Goal: Task Accomplishment & Management: Complete application form

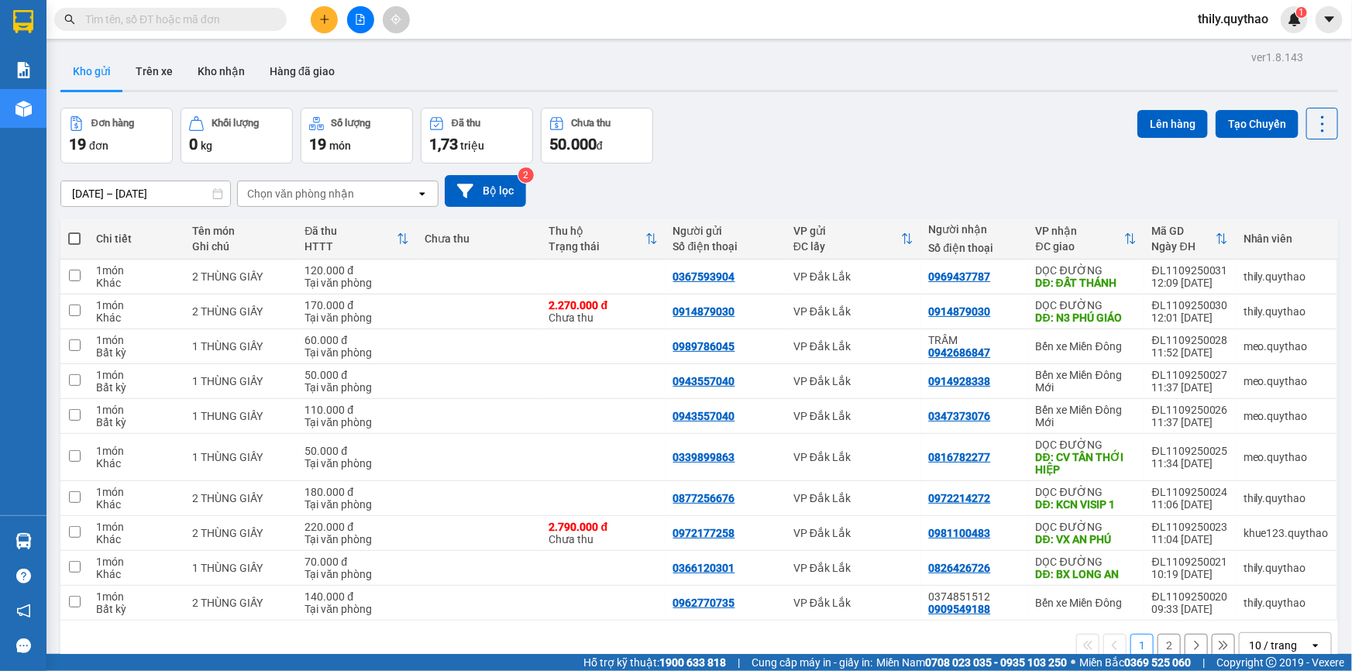
click at [154, 16] on input "text" at bounding box center [176, 19] width 183 height 17
click at [370, 21] on button at bounding box center [360, 19] width 27 height 27
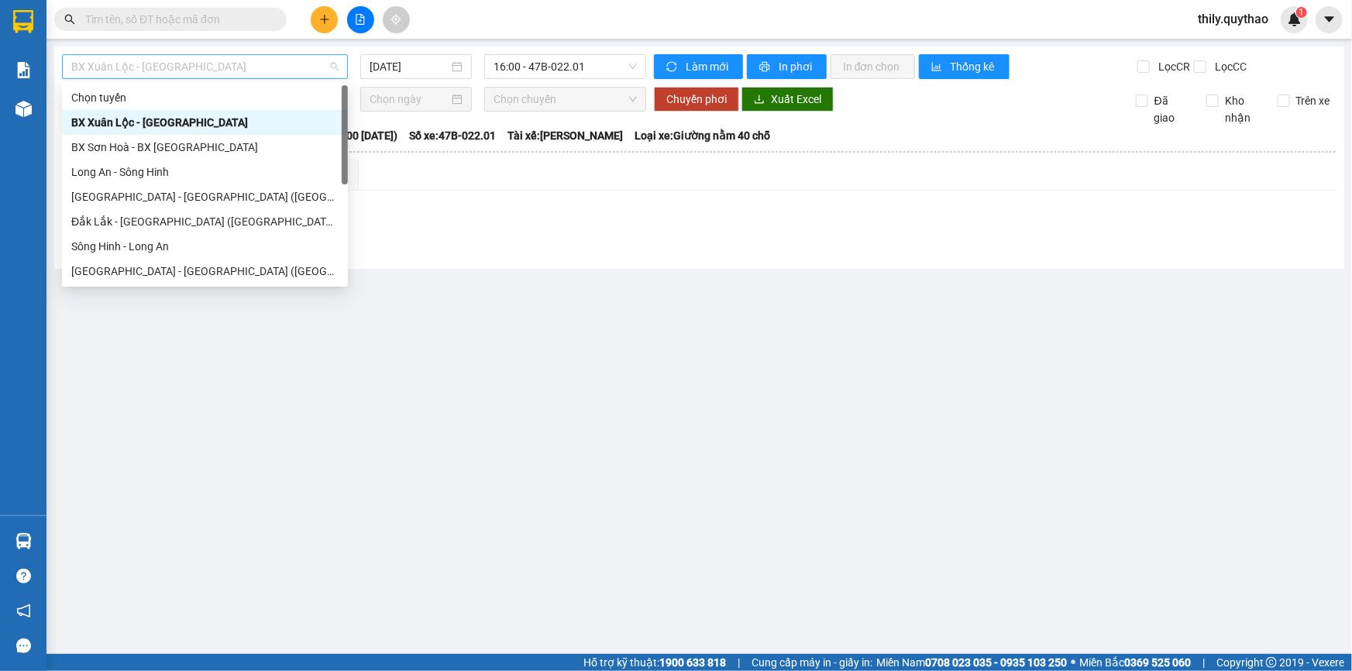
click at [287, 63] on span "BX Xuân Lộc - BX Sơn Hoà" at bounding box center [204, 66] width 267 height 23
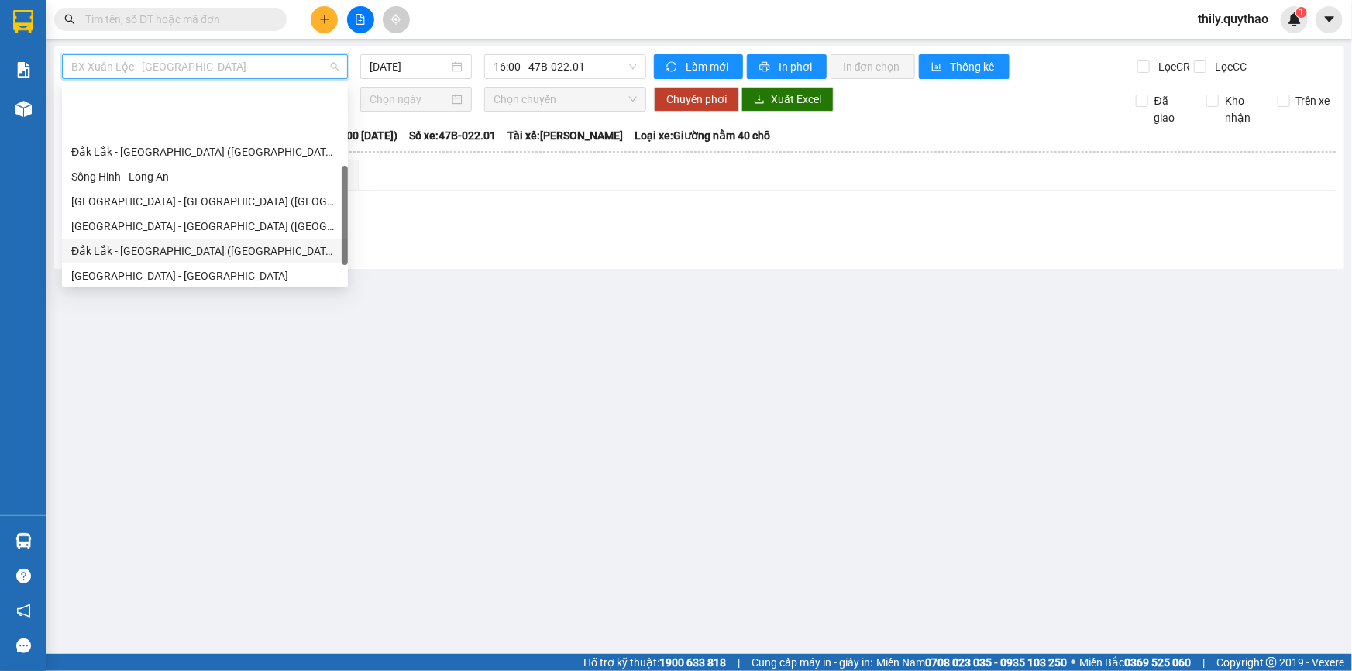
scroll to position [140, 0]
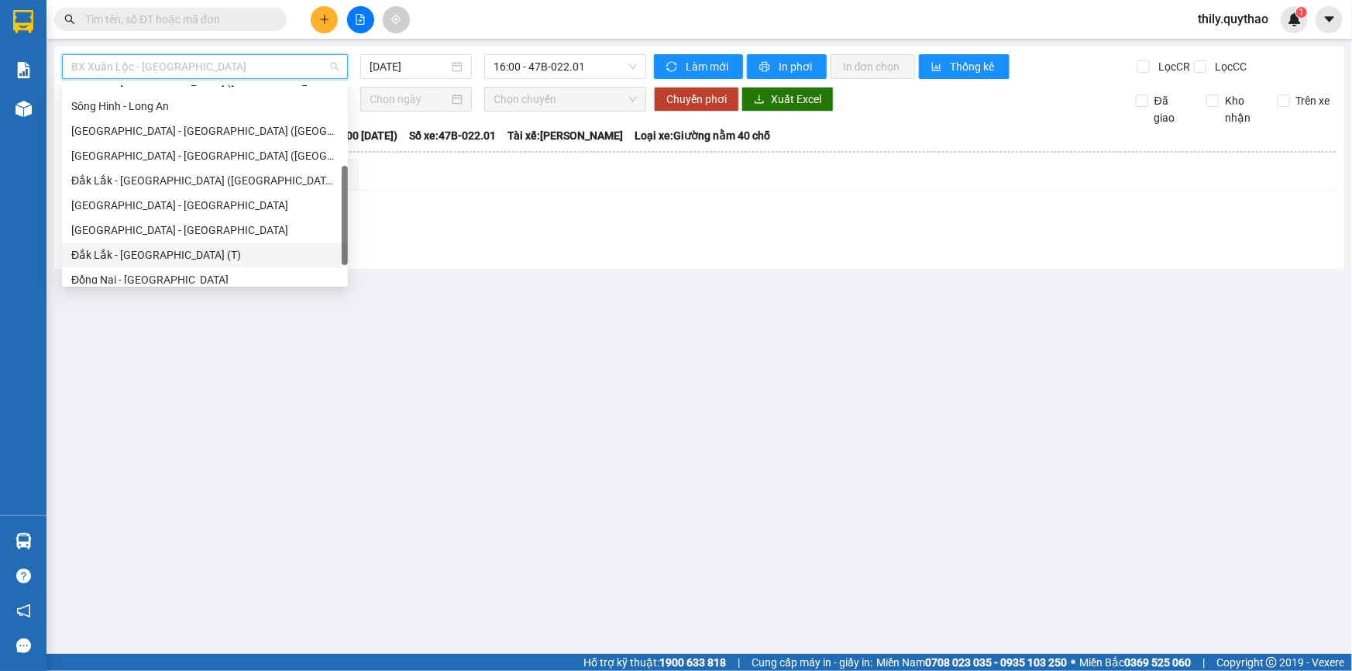
click at [201, 255] on div "Đắk Lắk - Sài Gòn (T)" at bounding box center [204, 254] width 267 height 17
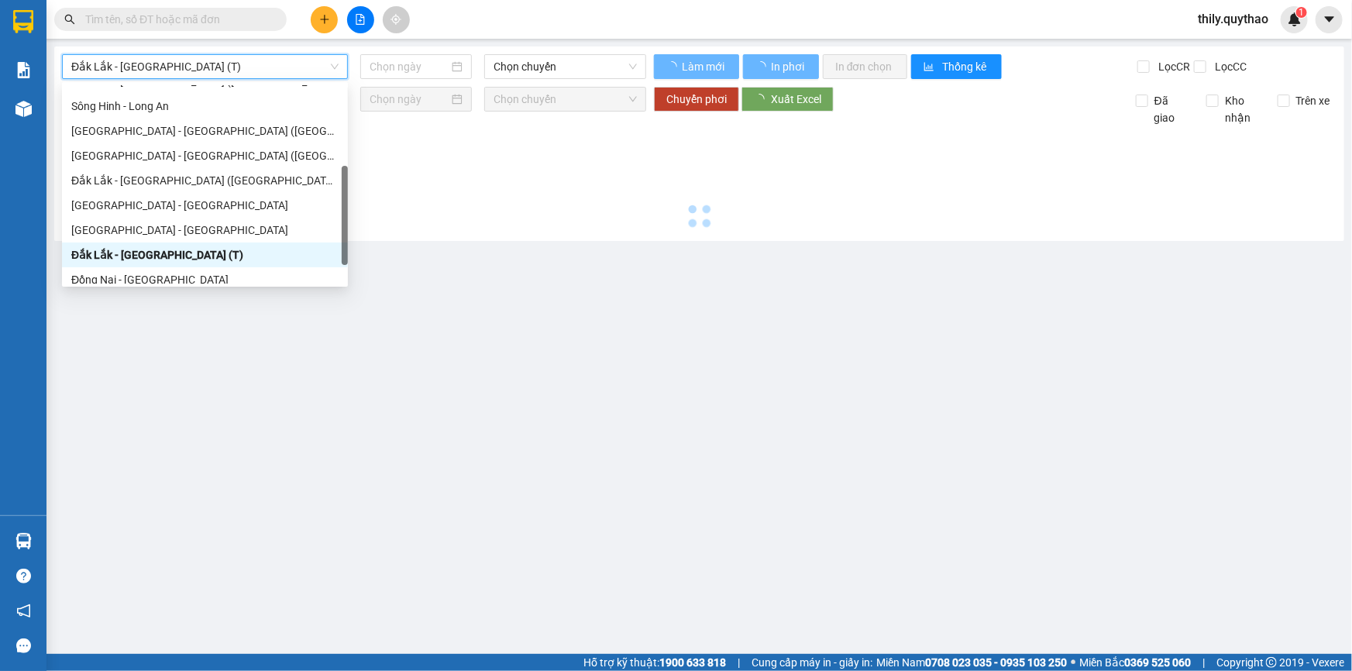
type input "[DATE]"
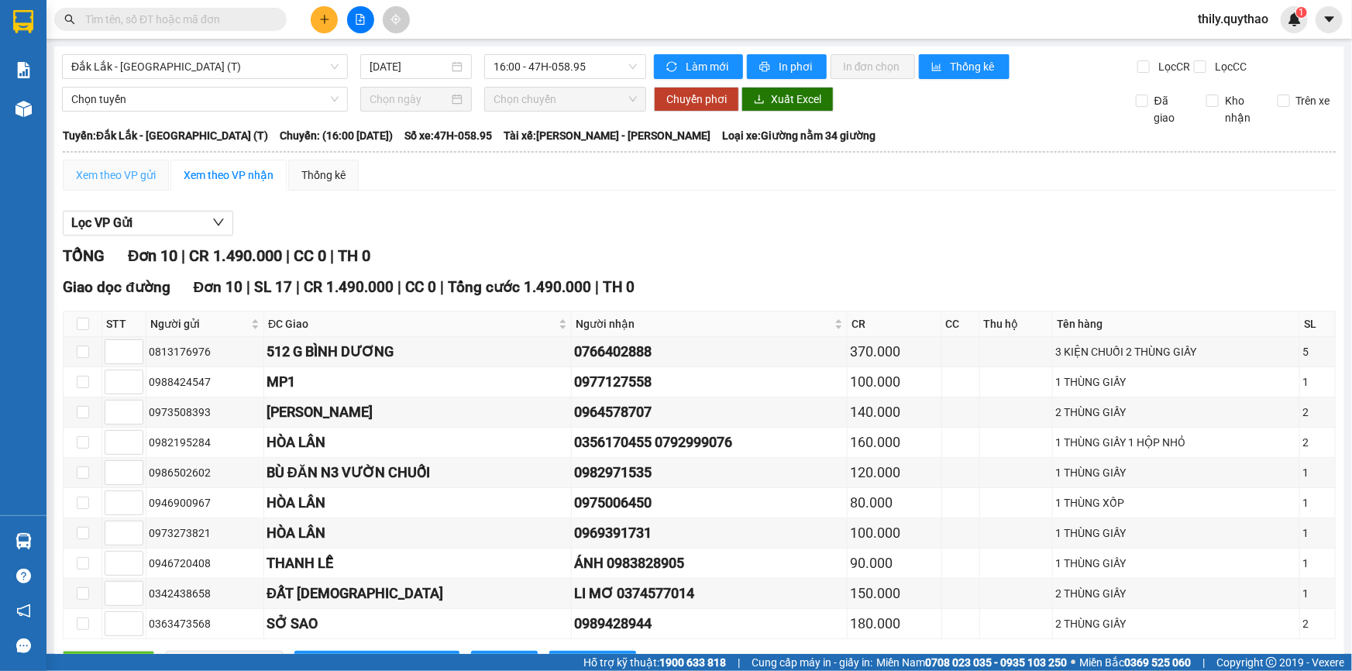
click at [131, 169] on div "Xem theo VP gửi" at bounding box center [116, 175] width 106 height 31
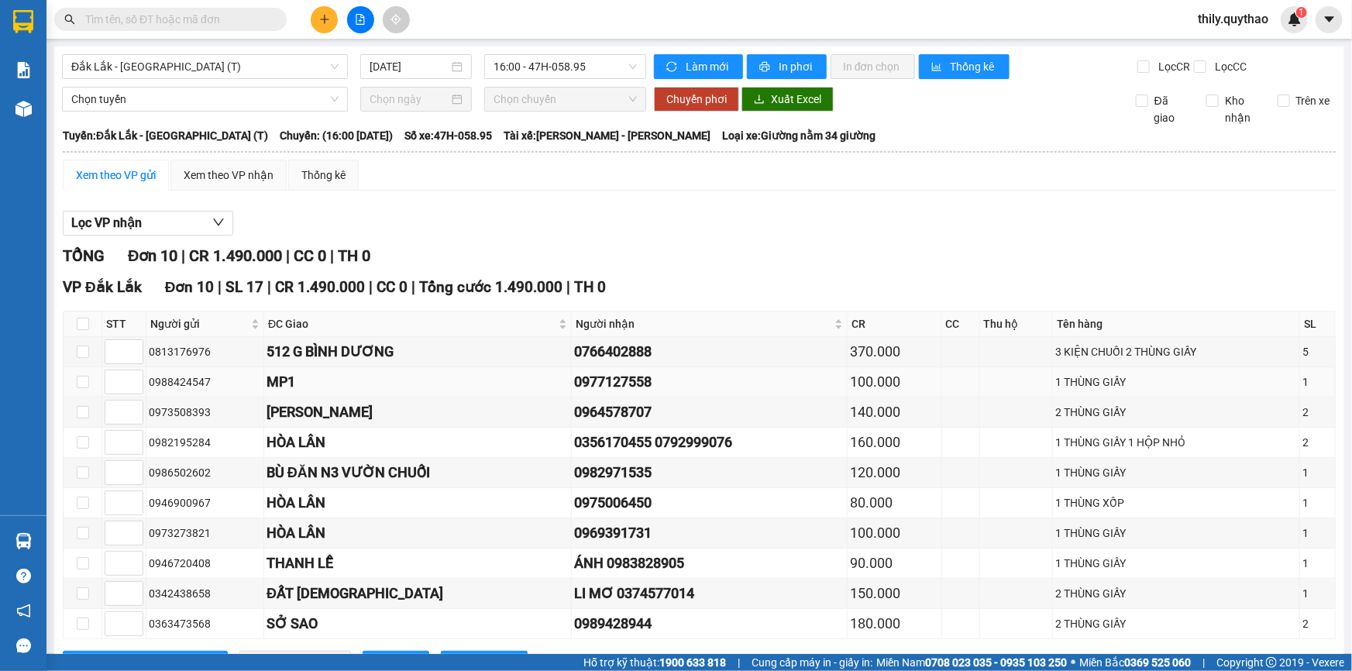
scroll to position [62, 0]
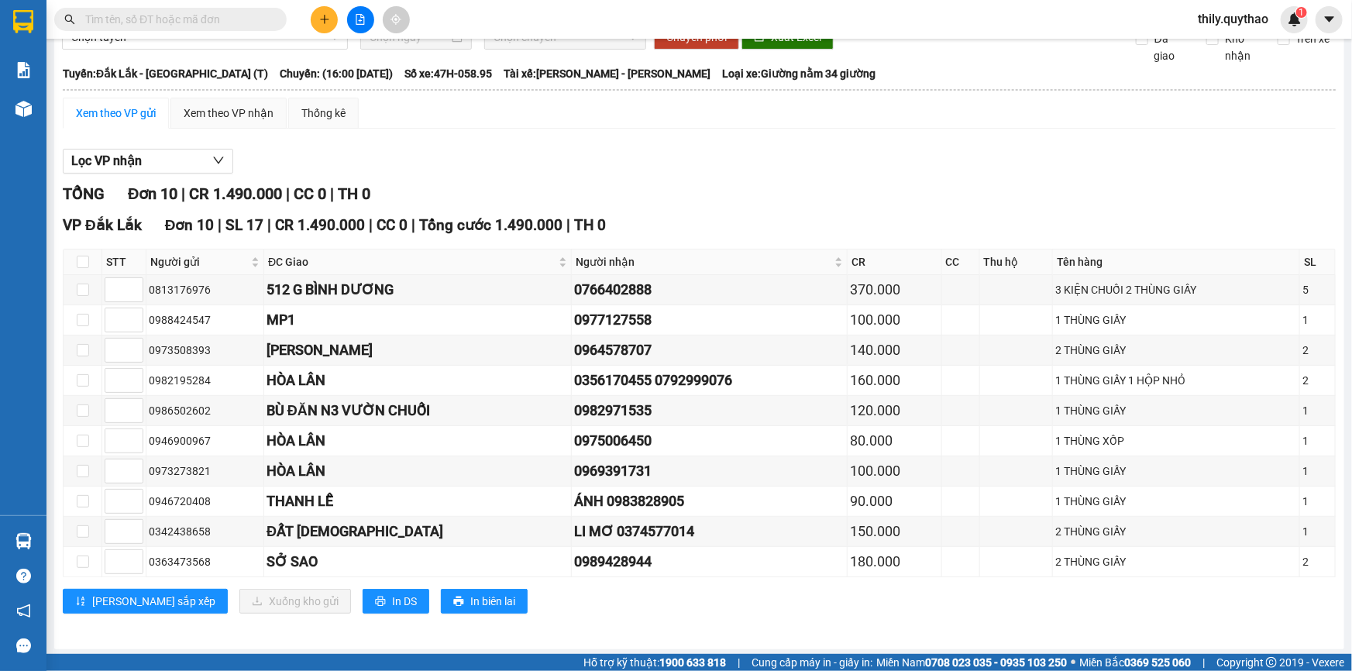
click at [329, 21] on icon "plus" at bounding box center [324, 19] width 11 height 11
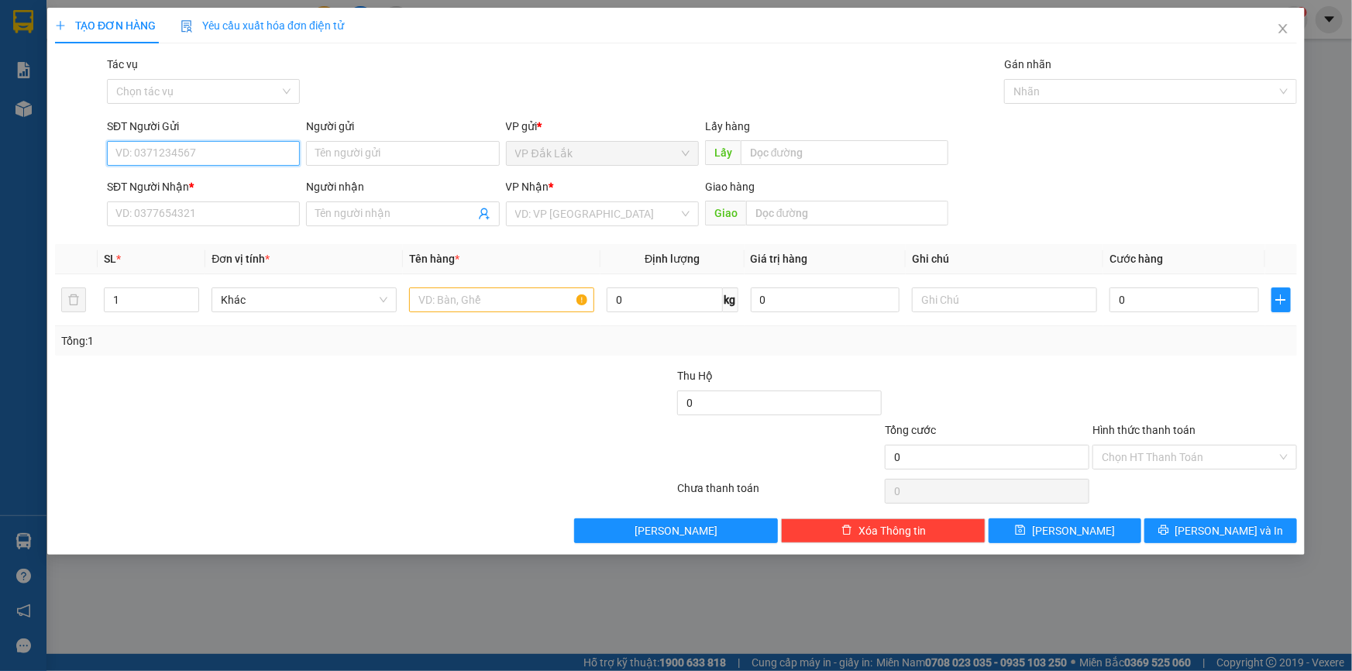
click at [173, 150] on input "SĐT Người Gửi" at bounding box center [203, 153] width 193 height 25
type input "0932548489"
click at [146, 181] on div "0932548489" at bounding box center [203, 184] width 174 height 17
type input "0902469586"
type input "THẢO"
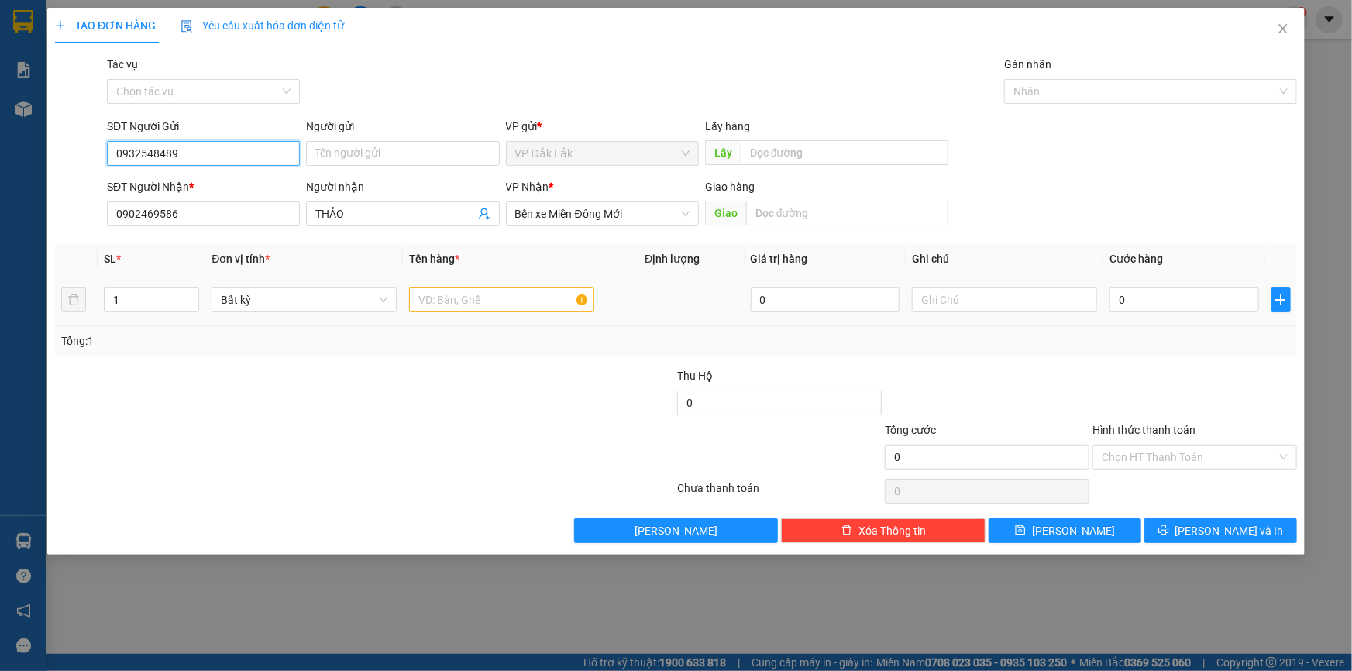
type input "0932548489"
click at [476, 309] on input "text" at bounding box center [501, 300] width 185 height 25
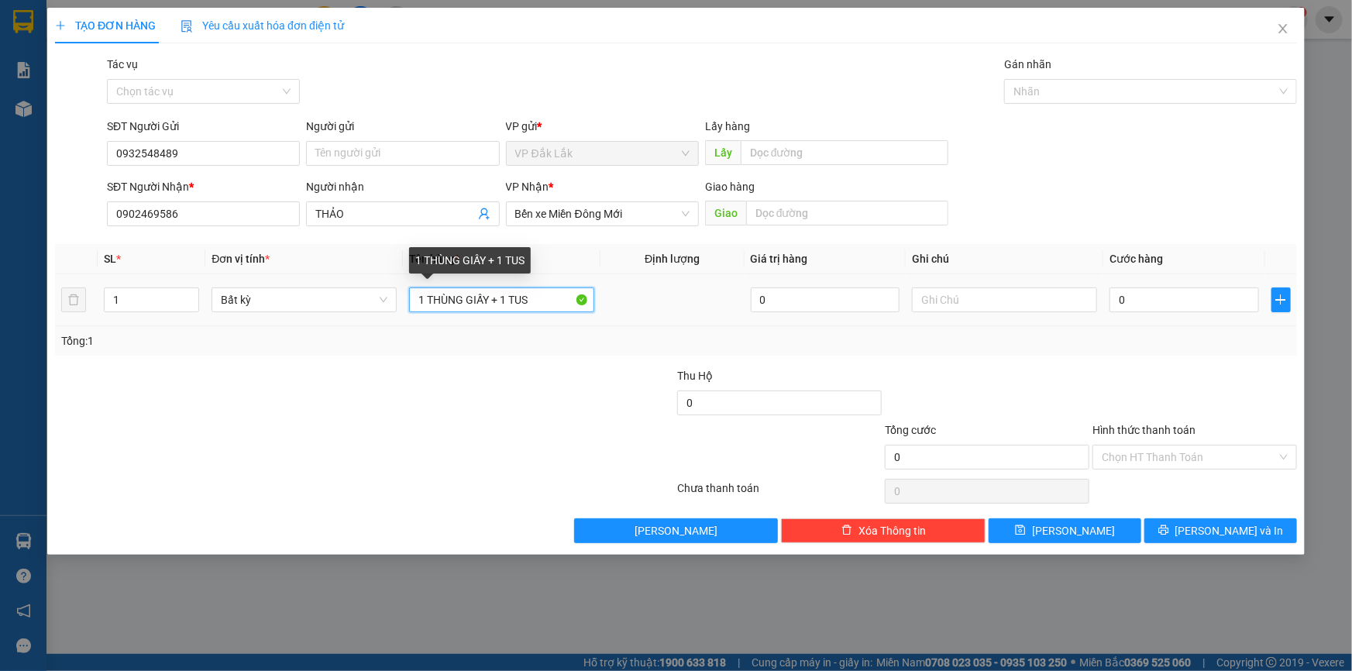
click at [546, 305] on input "1 THÙNG GIẤY + 1 TUS" at bounding box center [501, 300] width 185 height 25
click at [543, 300] on input "1 THÙNG GIẤY + 1 TUMS TRẮNG" at bounding box center [501, 300] width 185 height 25
type input "1 THÙNG GIẤY + 1 TÚM TRẮNG"
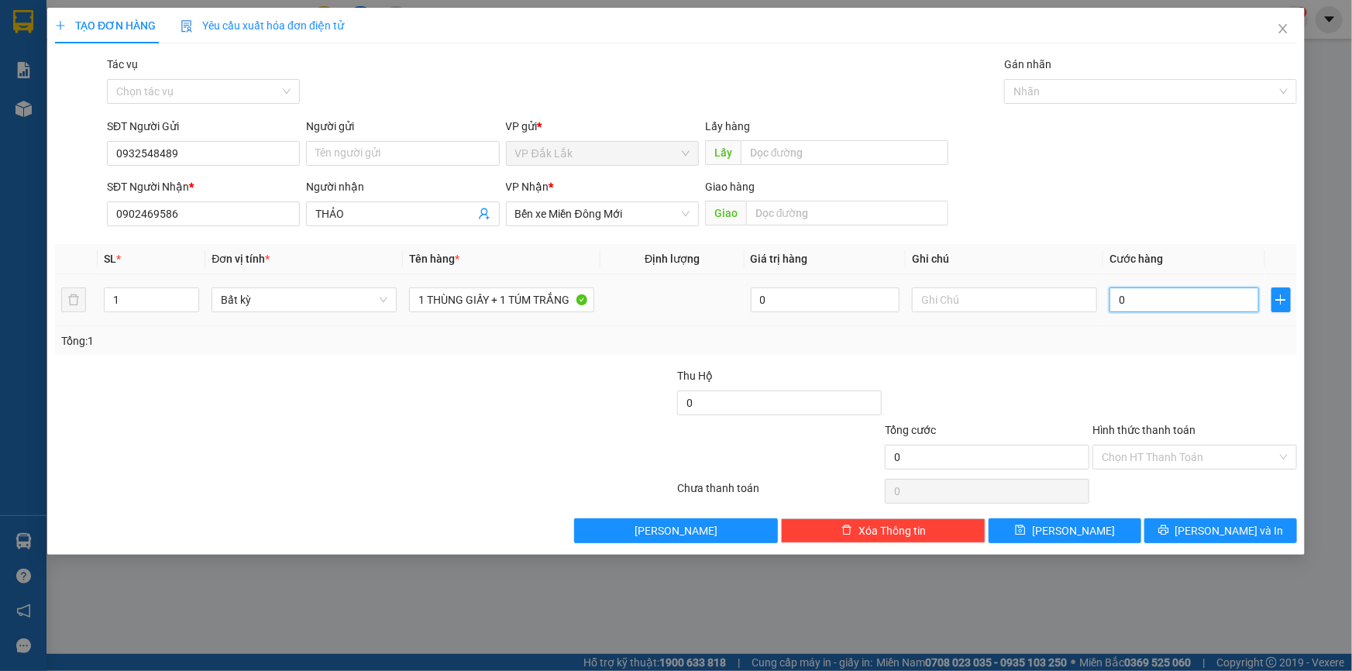
click at [1114, 294] on input "0" at bounding box center [1185, 300] width 150 height 25
type input "9"
type input "90"
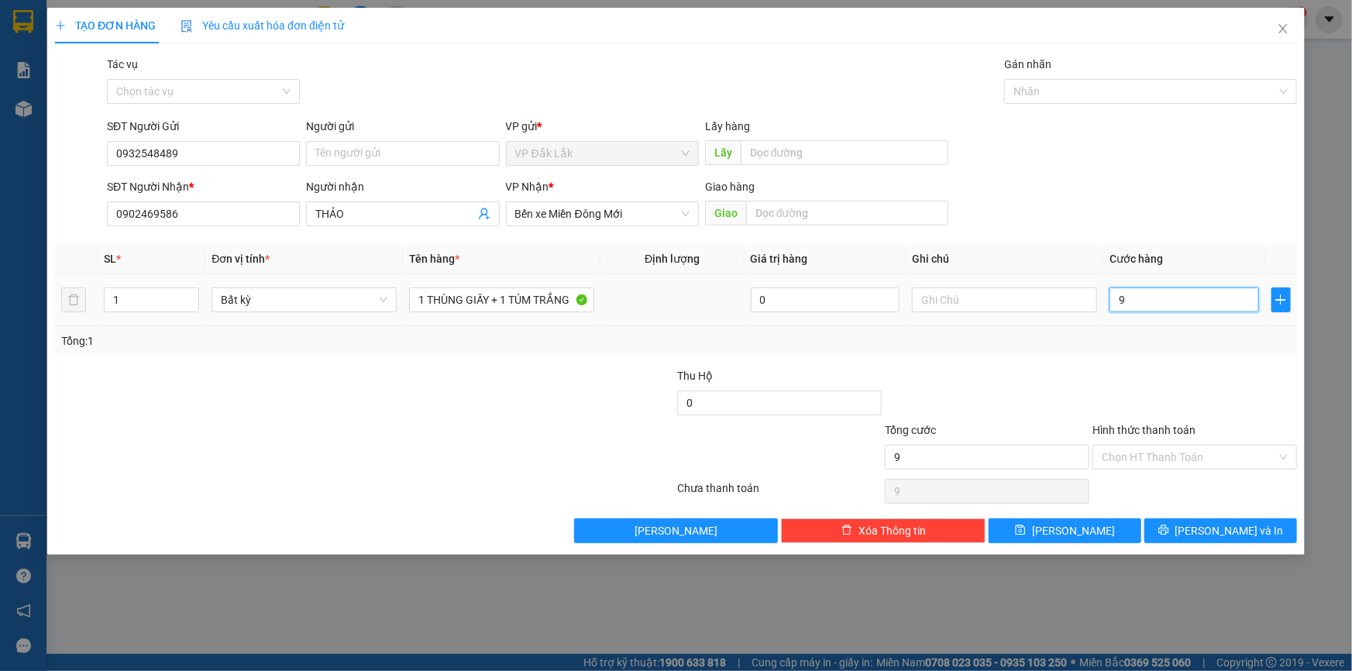
type input "90"
type input "900"
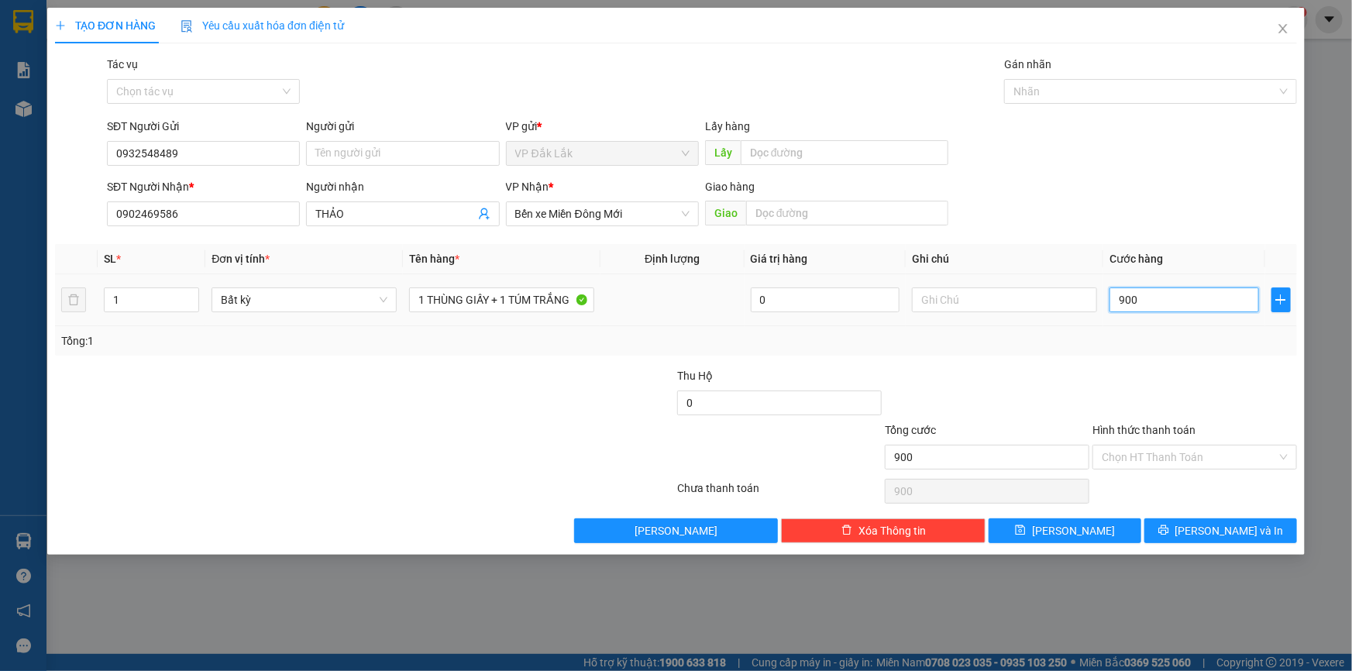
type input "9.000"
type input "90.000"
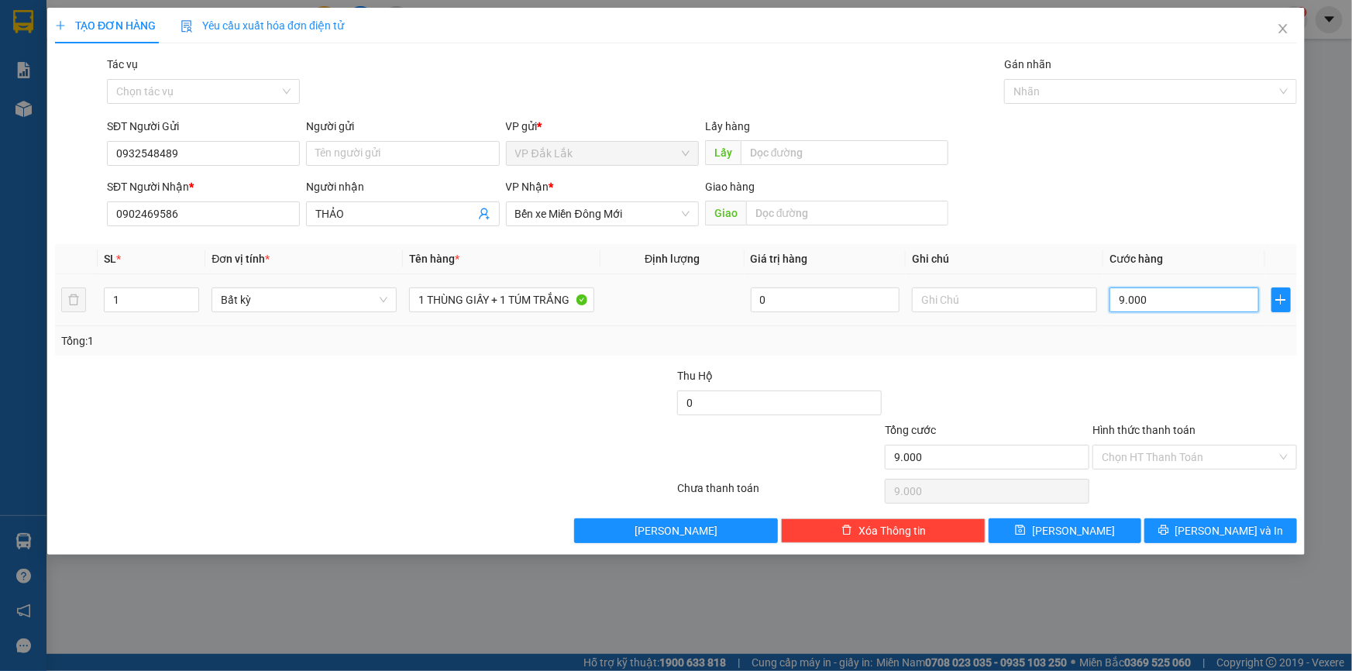
type input "90.000"
click at [1223, 459] on input "Hình thức thanh toán" at bounding box center [1189, 457] width 175 height 23
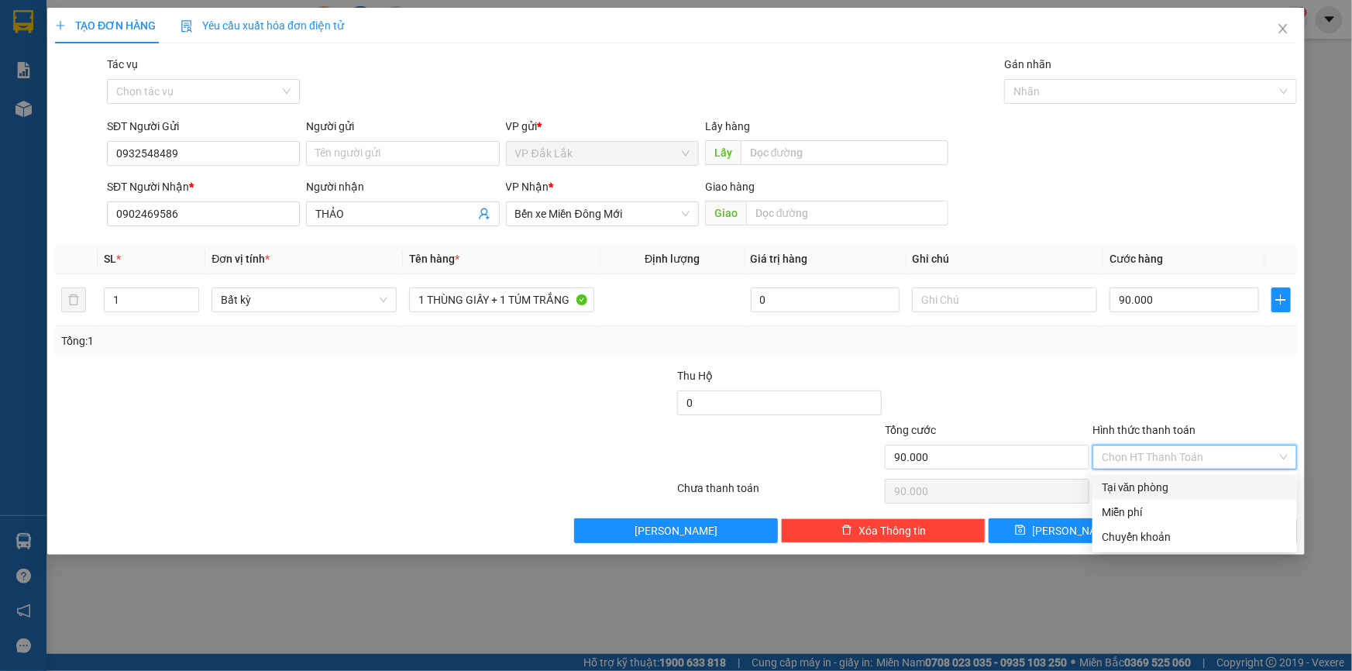
click at [1218, 494] on div "Tại văn phòng" at bounding box center [1195, 487] width 186 height 17
type input "0"
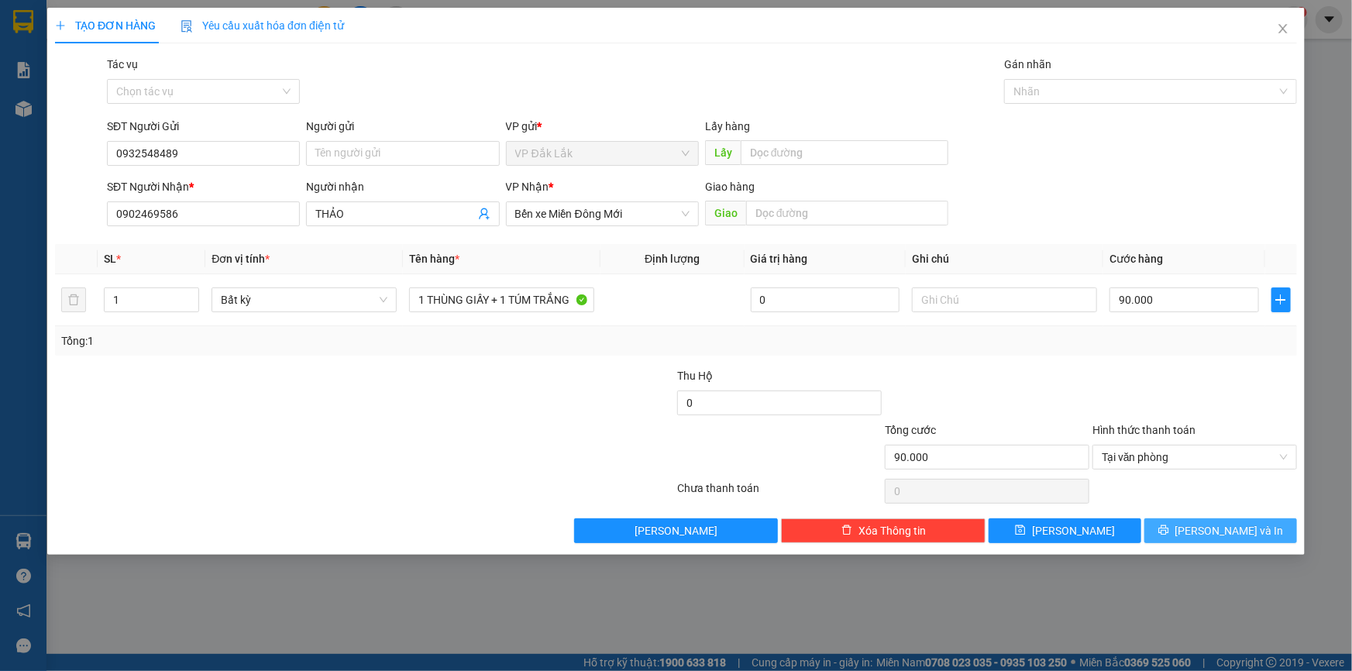
click at [1213, 527] on span "[PERSON_NAME] và In" at bounding box center [1230, 530] width 109 height 17
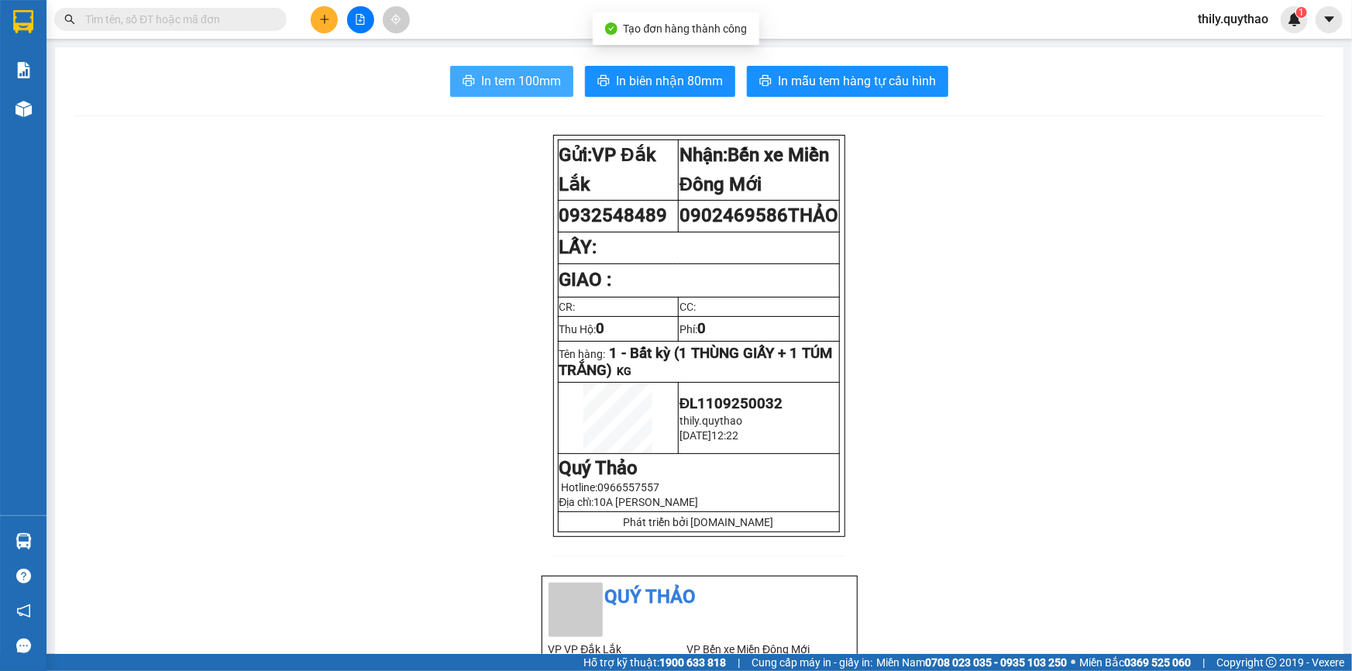
click at [508, 78] on span "In tem 100mm" at bounding box center [521, 80] width 80 height 19
click at [322, 21] on icon "plus" at bounding box center [324, 19] width 11 height 11
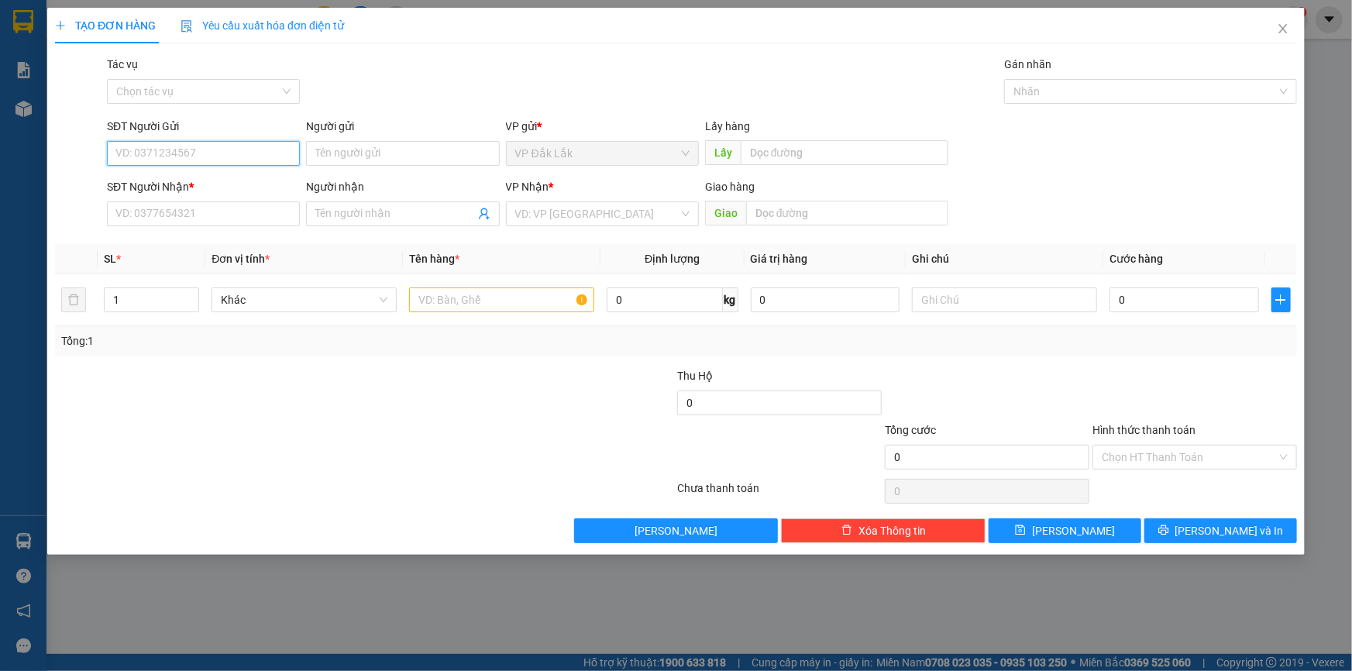
click at [194, 160] on input "SĐT Người Gửi" at bounding box center [203, 153] width 193 height 25
type input "0367071551"
click at [184, 177] on div "0367071551" at bounding box center [203, 184] width 174 height 17
type input "0945537179"
type input "DUY"
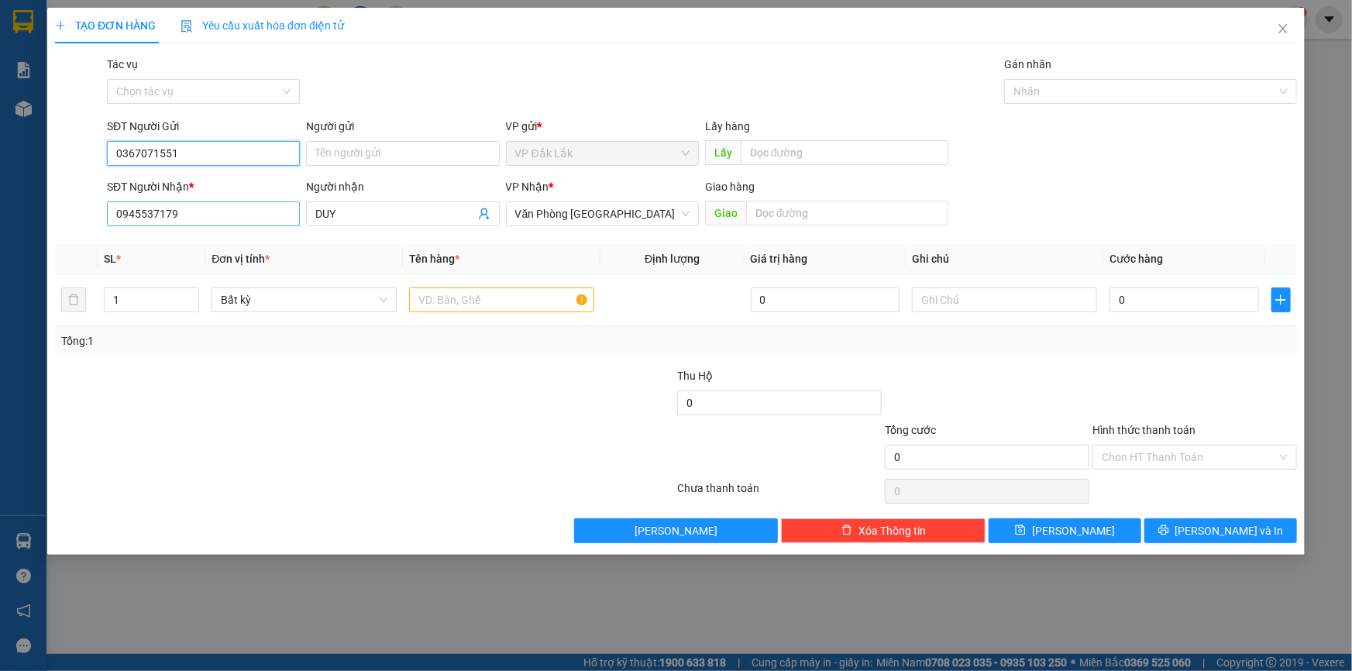
type input "0367071551"
click at [210, 212] on input "0945537179" at bounding box center [203, 214] width 193 height 25
click at [258, 242] on div "0945537179 - DUY" at bounding box center [203, 244] width 174 height 17
click at [461, 295] on input "text" at bounding box center [501, 300] width 185 height 25
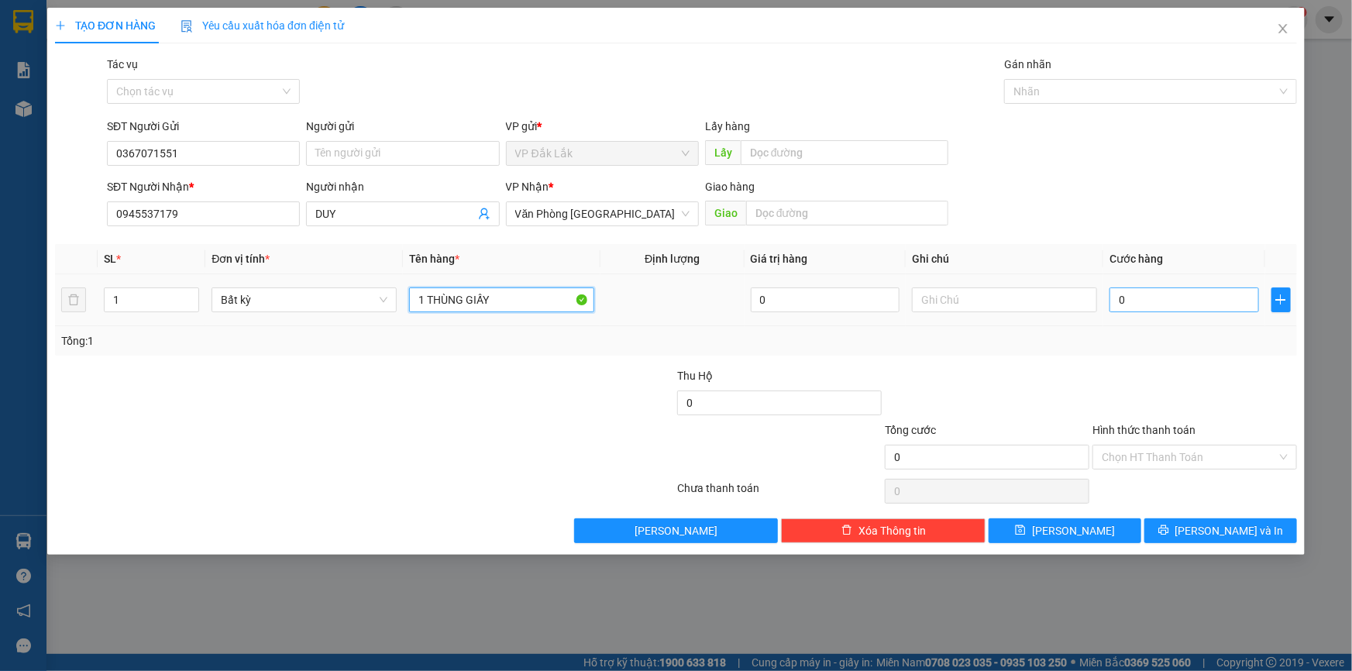
type input "1 THÙNG GIẤY"
click at [1123, 311] on input "0" at bounding box center [1185, 300] width 150 height 25
type input "5"
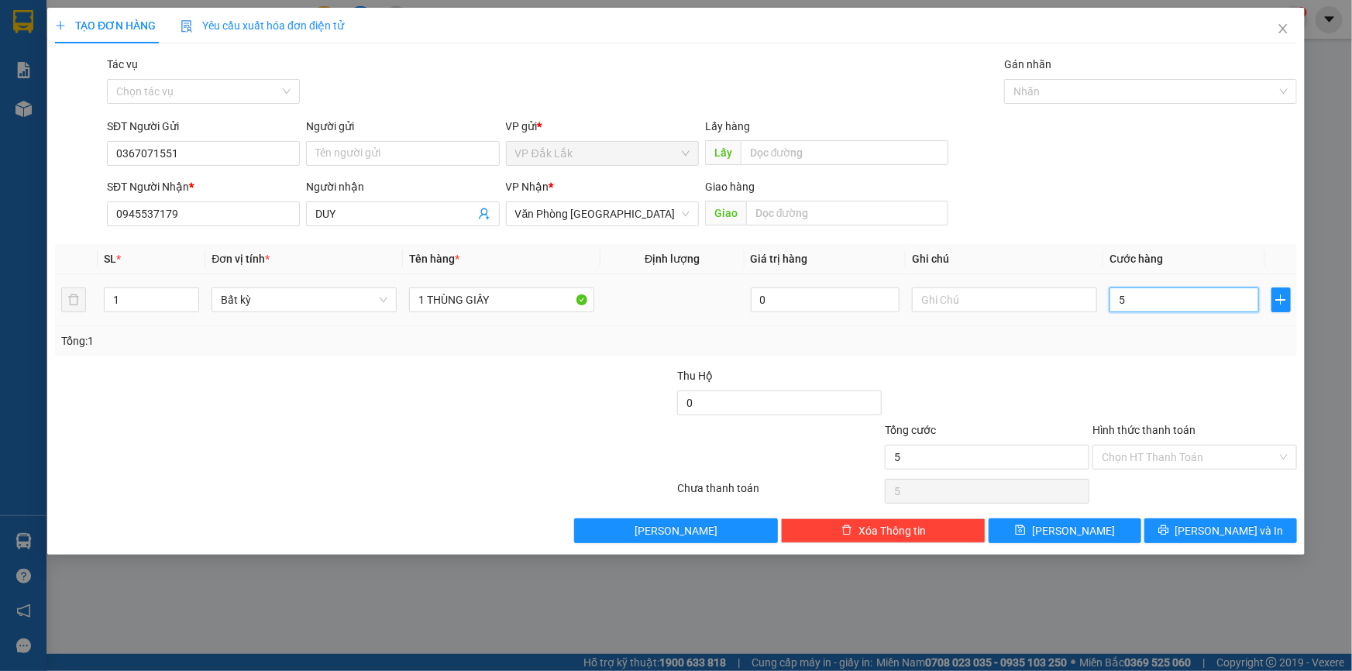
type input "50"
type input "500"
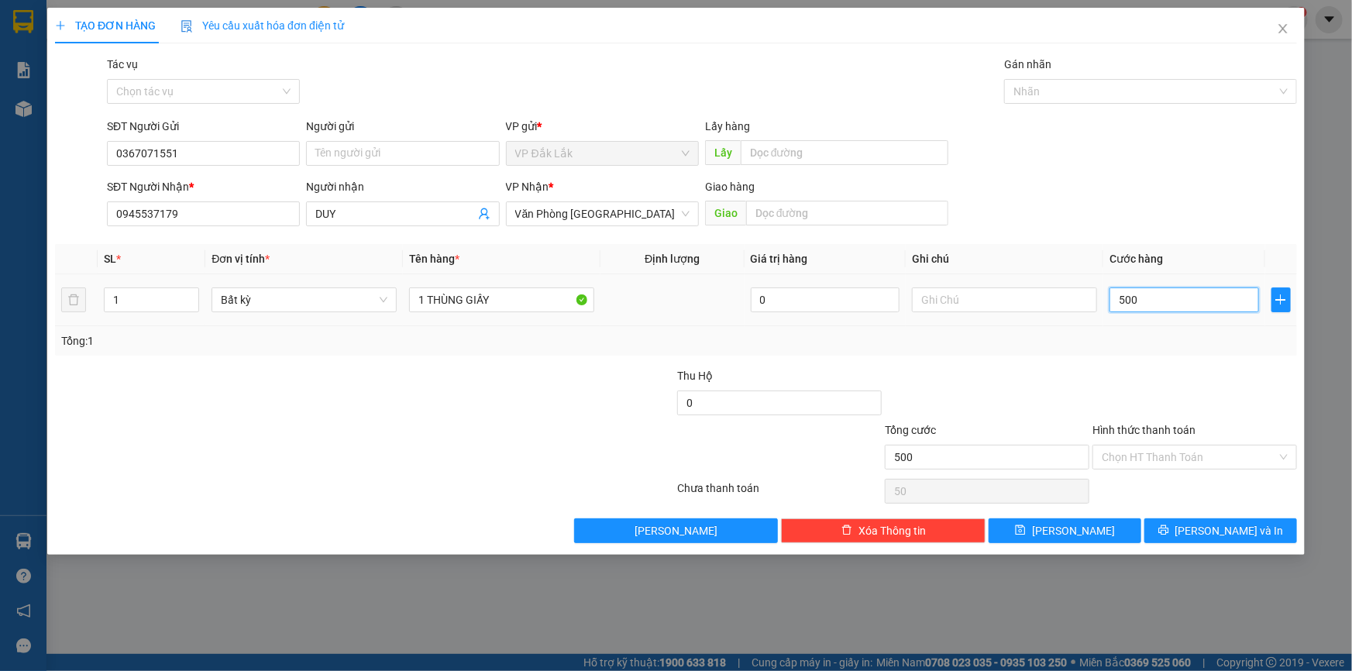
type input "500"
type input "5.000"
type input "50.000"
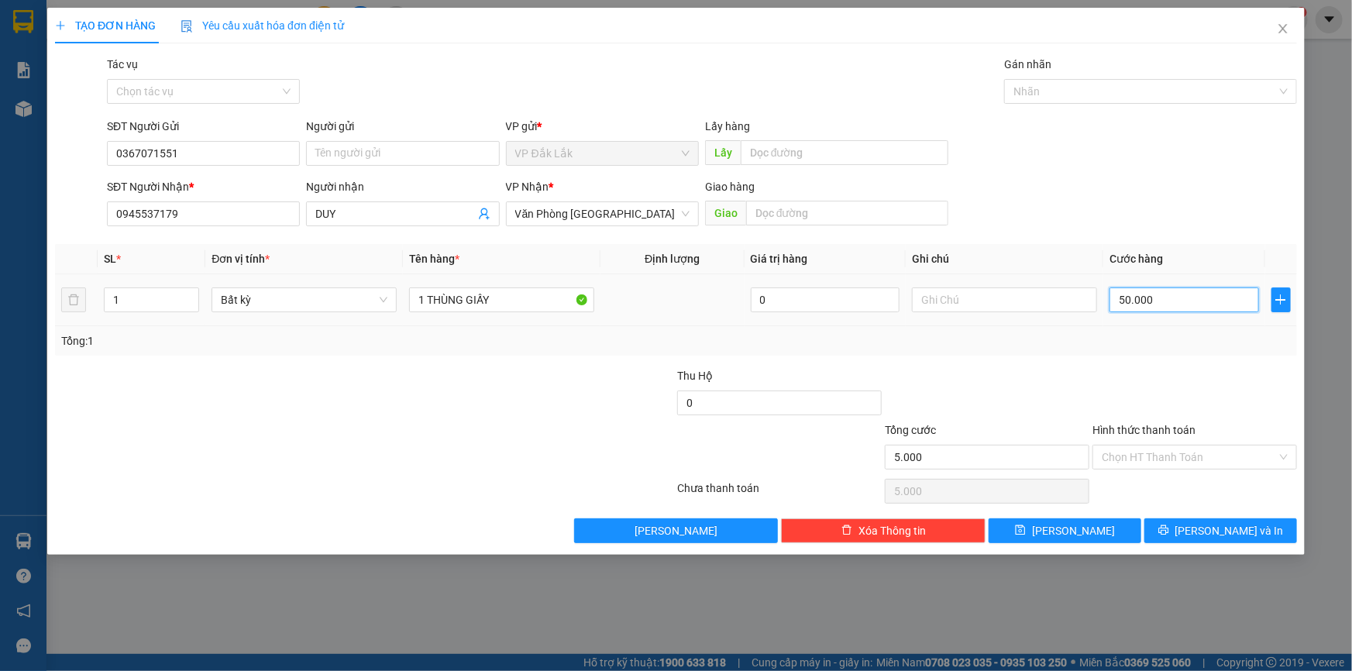
type input "50.000"
click at [1210, 456] on input "Hình thức thanh toán" at bounding box center [1189, 457] width 175 height 23
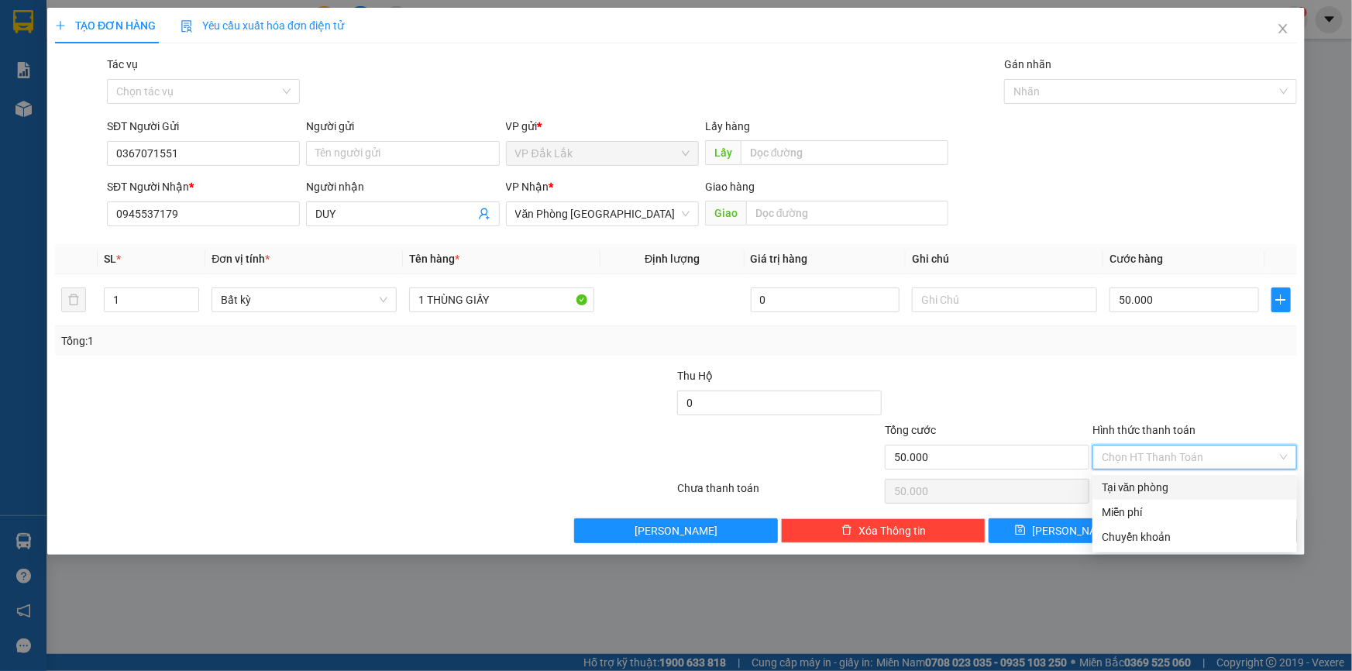
click at [1208, 477] on div "Tại văn phòng" at bounding box center [1195, 487] width 205 height 25
type input "0"
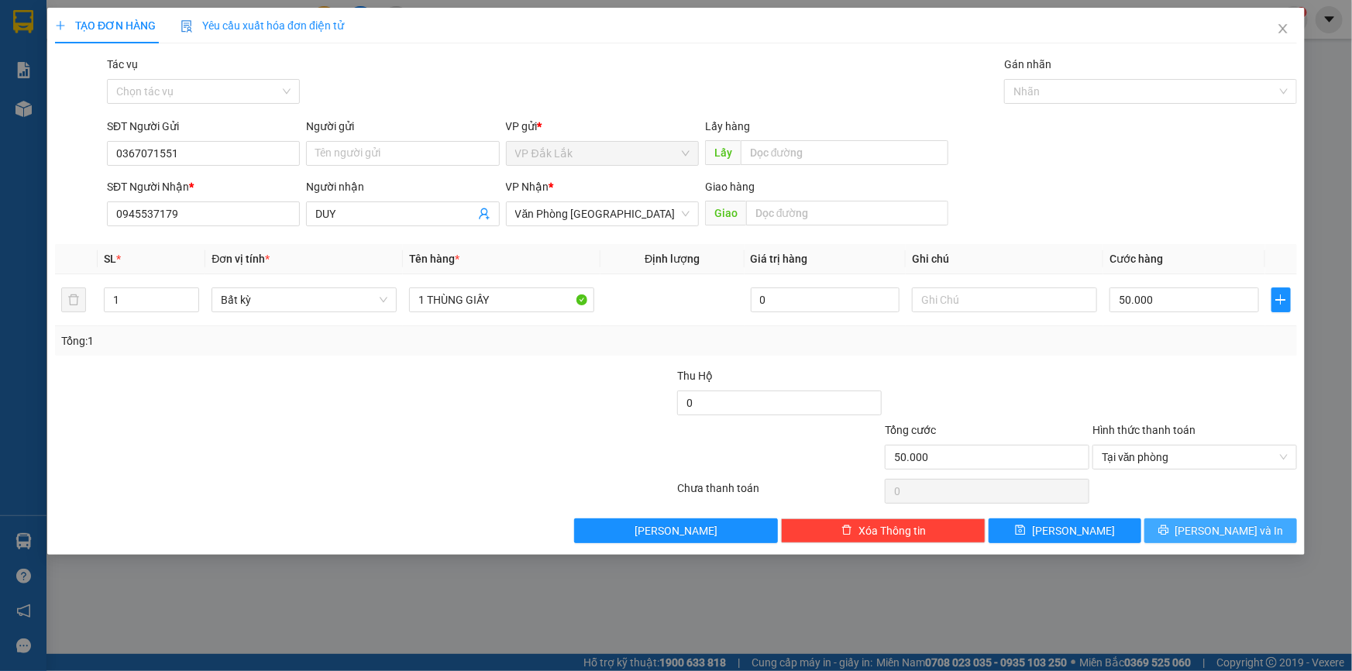
click at [1176, 525] on button "[PERSON_NAME] và In" at bounding box center [1221, 530] width 153 height 25
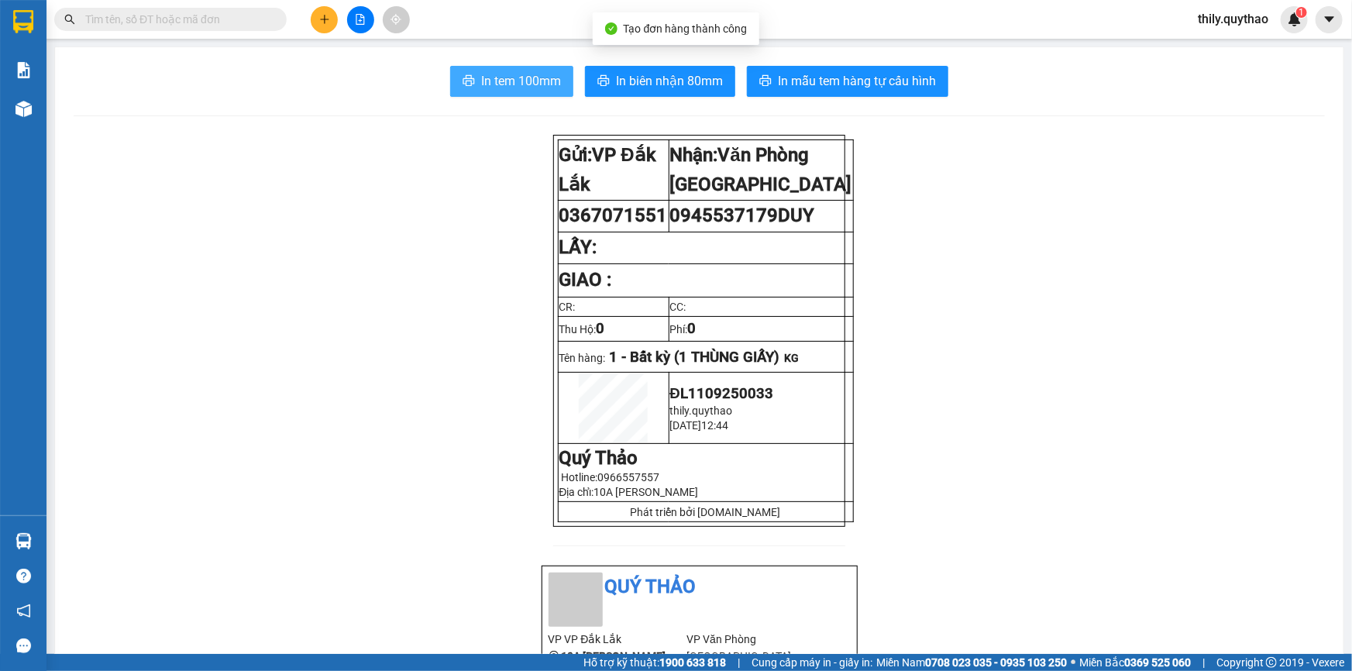
click at [496, 82] on span "In tem 100mm" at bounding box center [521, 80] width 80 height 19
click at [312, 12] on div at bounding box center [360, 19] width 116 height 27
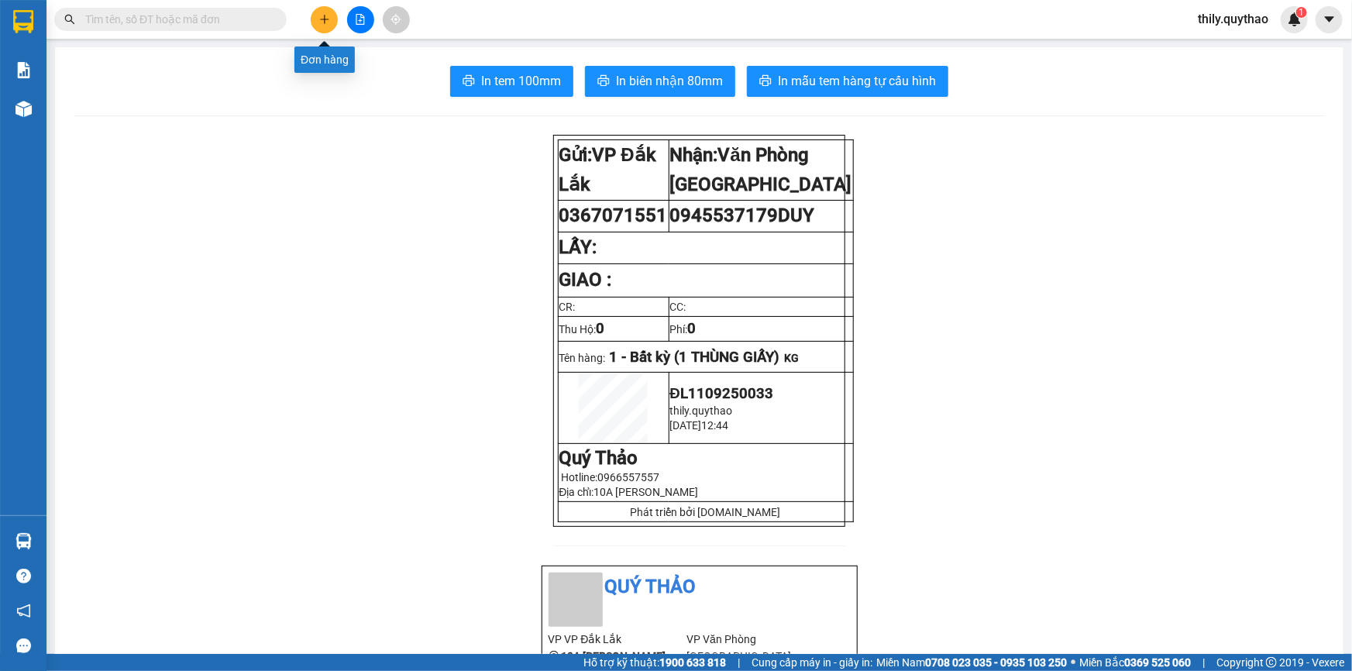
click at [316, 16] on button at bounding box center [324, 19] width 27 height 27
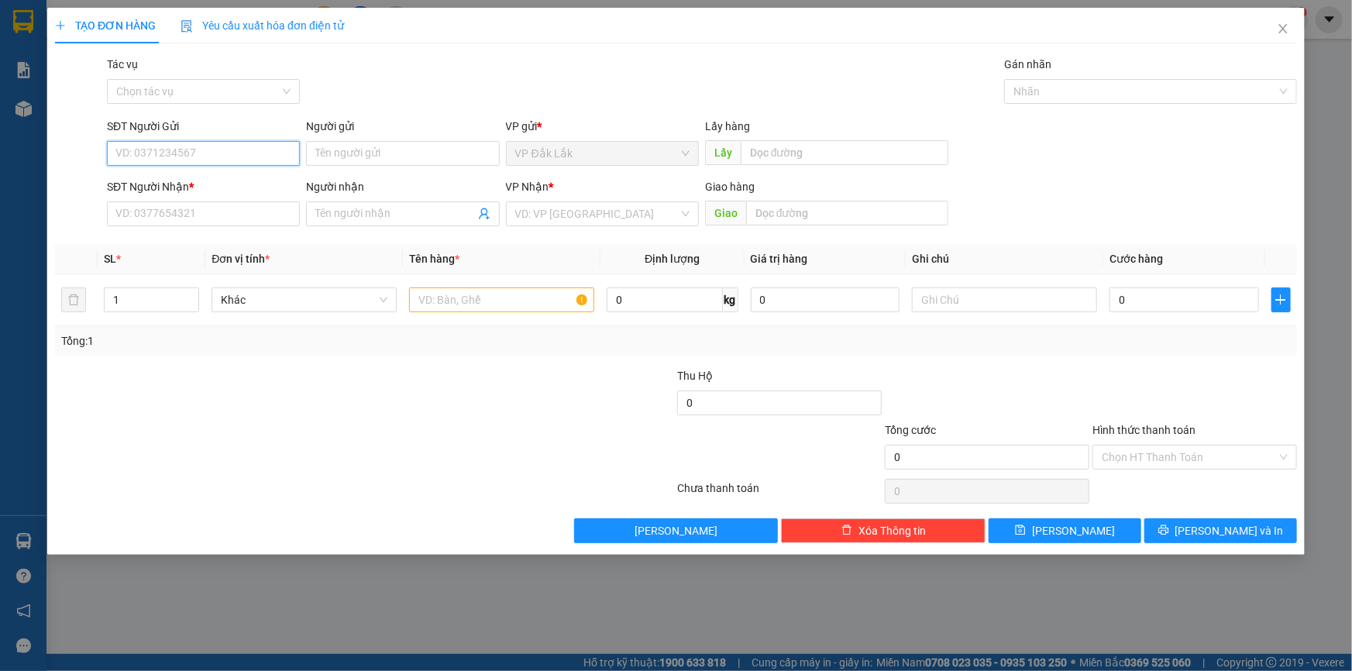
click at [285, 163] on input "SĐT Người Gửi" at bounding box center [203, 153] width 193 height 25
click at [199, 198] on div "SĐT Người Nhận *" at bounding box center [203, 189] width 193 height 23
click at [202, 208] on input "SĐT Người Nhận *" at bounding box center [203, 214] width 193 height 25
click at [255, 147] on input "0934955325" at bounding box center [203, 153] width 193 height 25
click at [204, 153] on input "0934955325" at bounding box center [203, 153] width 193 height 25
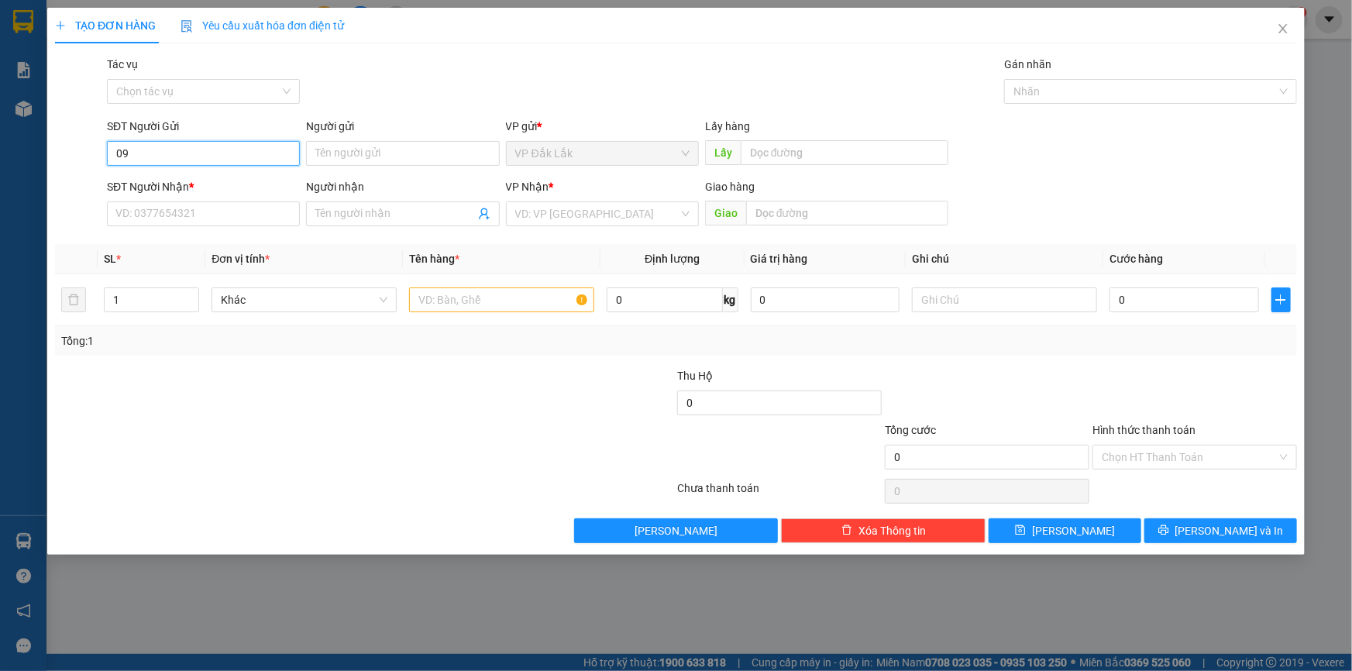
type input "0"
click at [174, 226] on div "SĐT Người Nhận * VD: 0377654321" at bounding box center [203, 205] width 193 height 54
click at [187, 215] on input "SĐT Người Nhận *" at bounding box center [203, 214] width 193 height 25
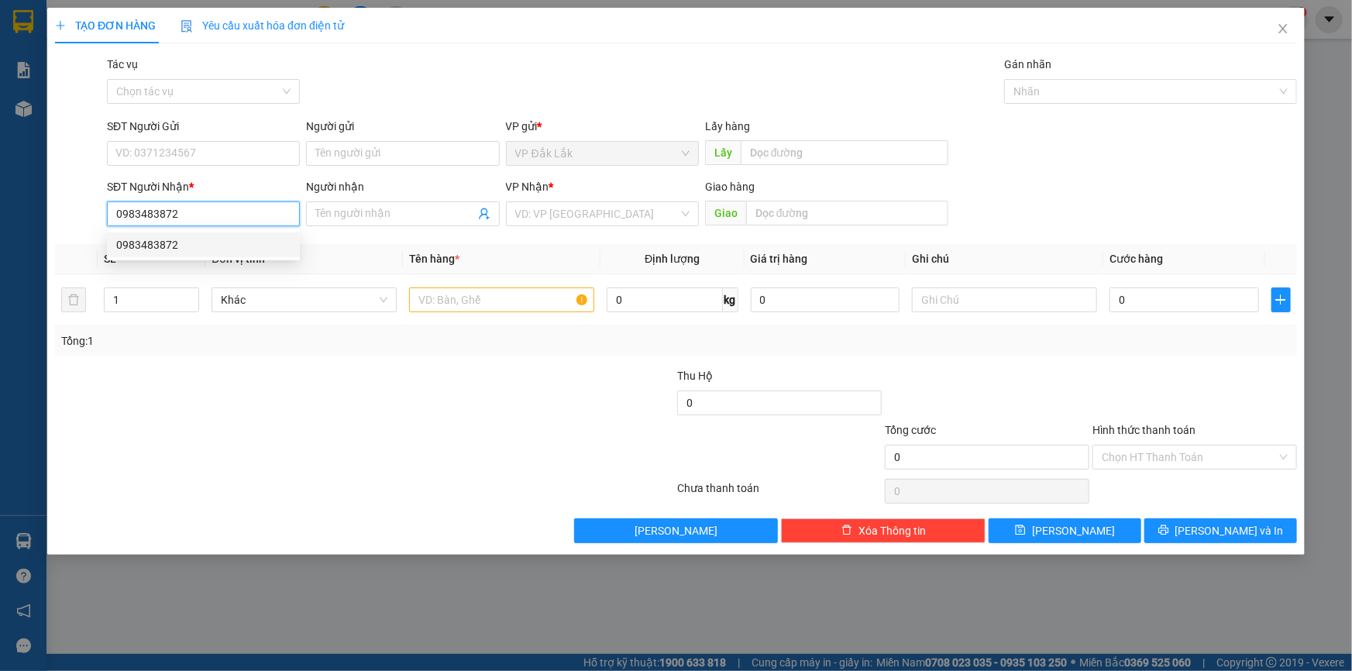
click at [177, 243] on div "0983483872" at bounding box center [203, 244] width 174 height 17
type input "0983483872"
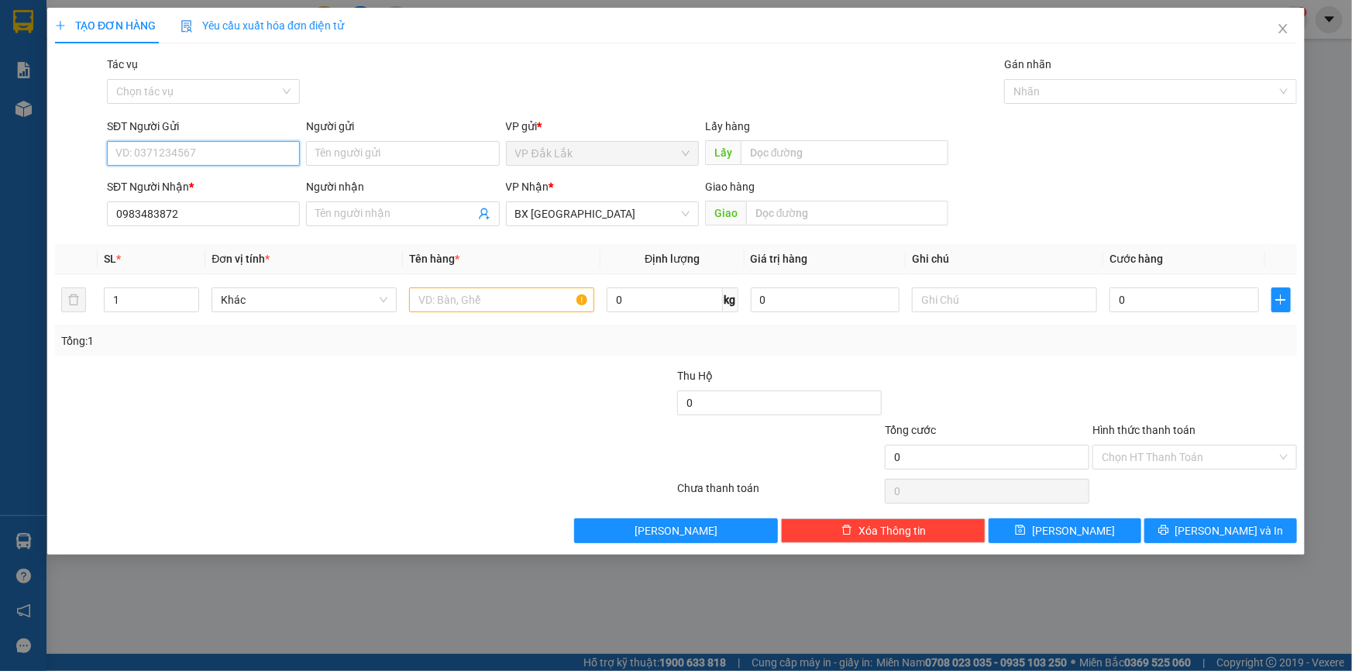
click at [215, 157] on input "SĐT Người Gửi" at bounding box center [203, 153] width 193 height 25
click at [194, 184] on div "0934955225" at bounding box center [203, 184] width 174 height 17
type input "0934955225"
click at [549, 301] on input "text" at bounding box center [501, 300] width 185 height 25
type input "2 THÙNG GIẤY"
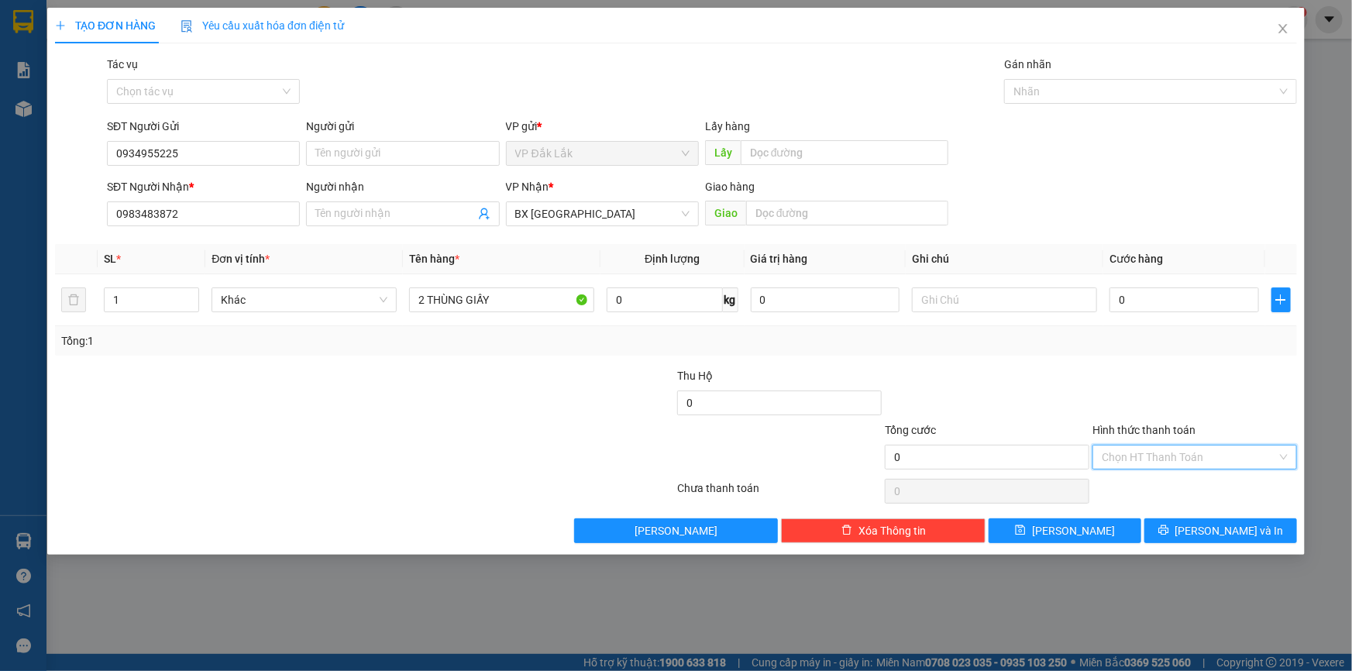
drag, startPoint x: 1225, startPoint y: 448, endPoint x: 1224, endPoint y: 460, distance: 11.7
click at [1225, 449] on input "Hình thức thanh toán" at bounding box center [1189, 457] width 175 height 23
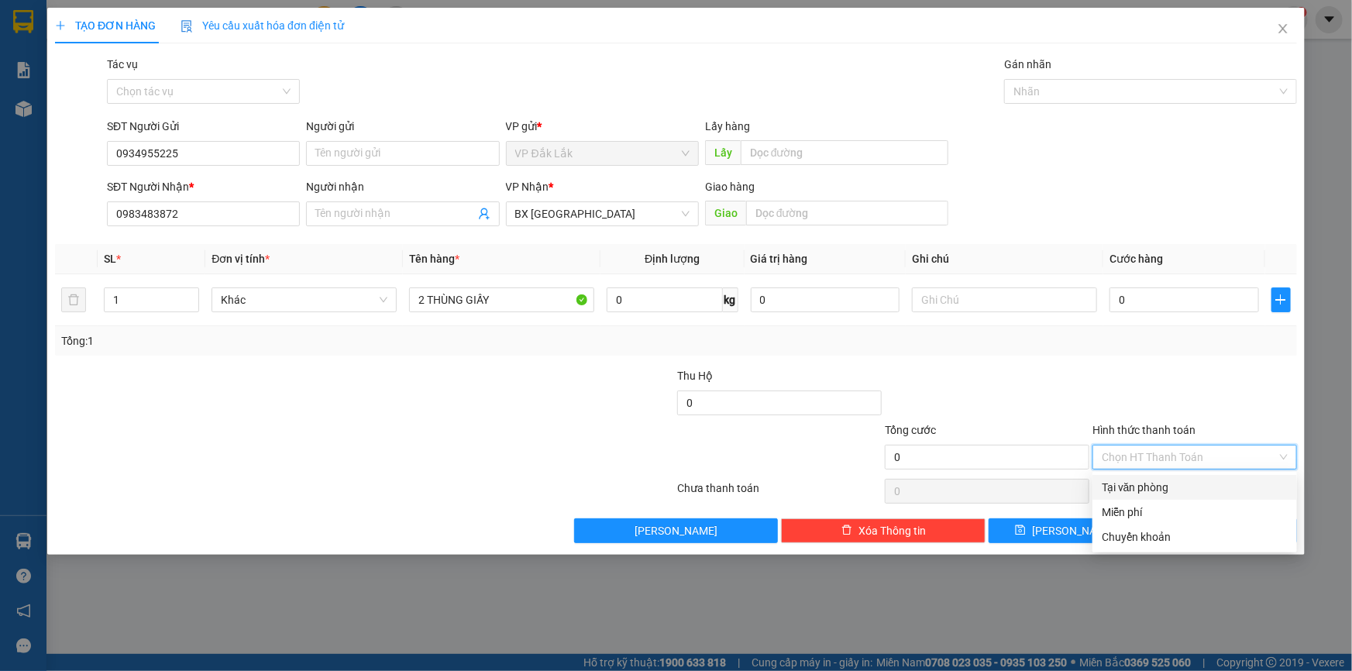
click at [1212, 488] on div "Tại văn phòng" at bounding box center [1195, 487] width 186 height 17
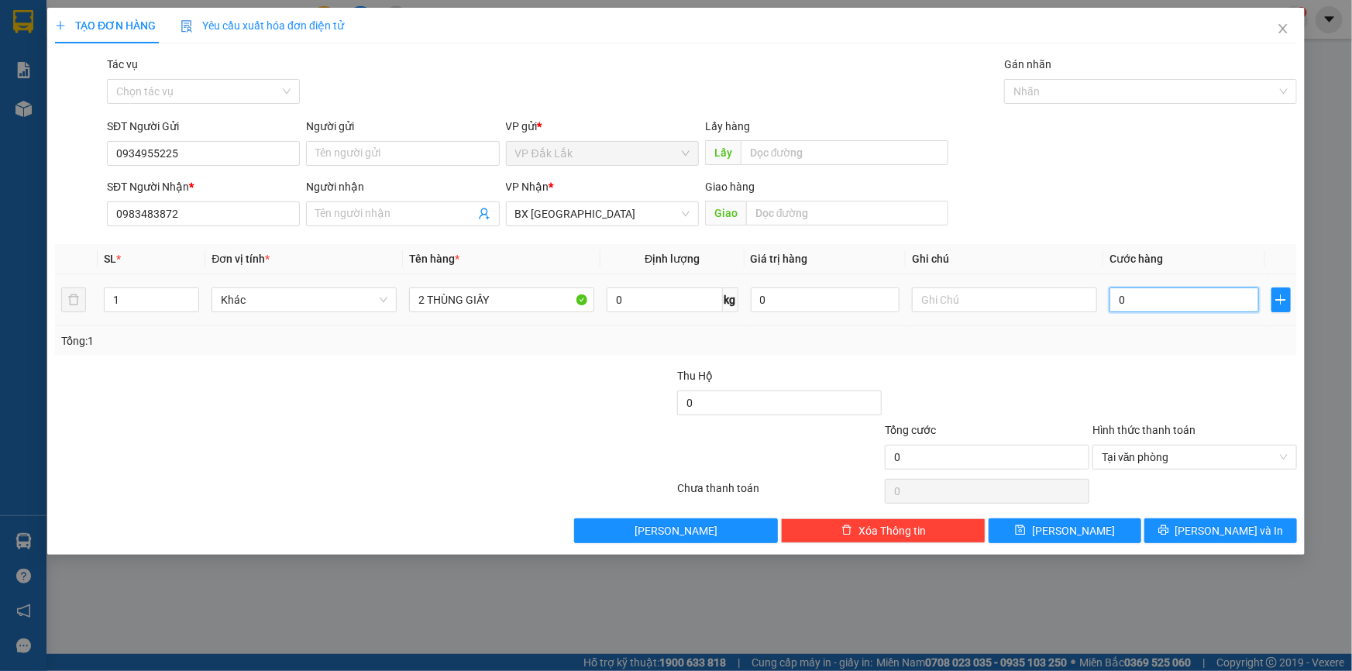
click at [1123, 306] on input "0" at bounding box center [1185, 300] width 150 height 25
type input "2"
type input "24"
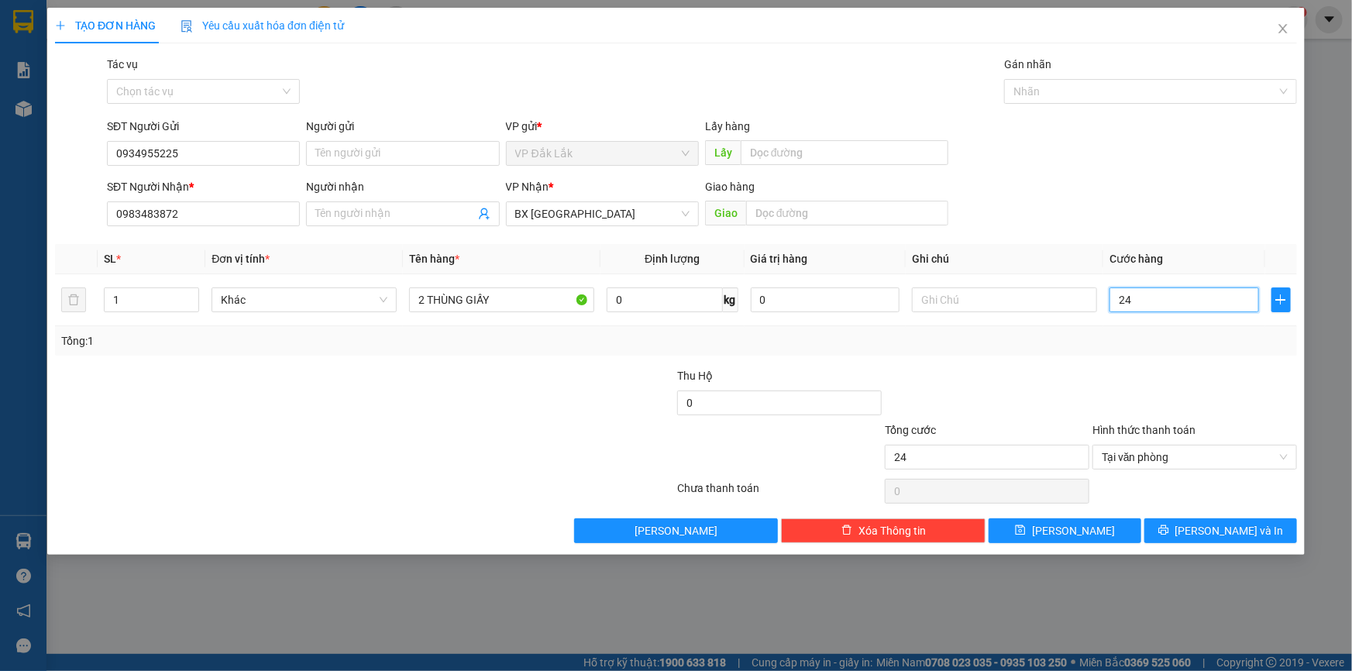
type input "240"
type input "2.400"
type input "24.000"
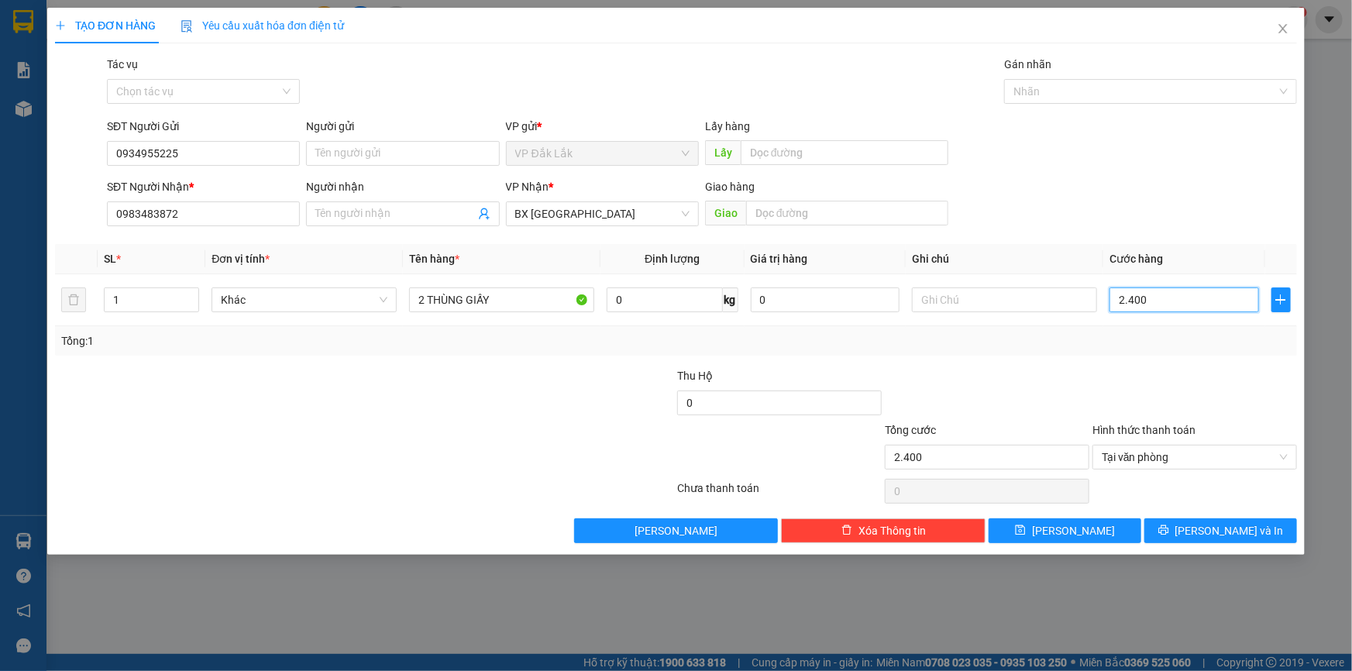
type input "24.000"
type input "240.000"
click at [1248, 531] on span "[PERSON_NAME] và In" at bounding box center [1230, 530] width 109 height 17
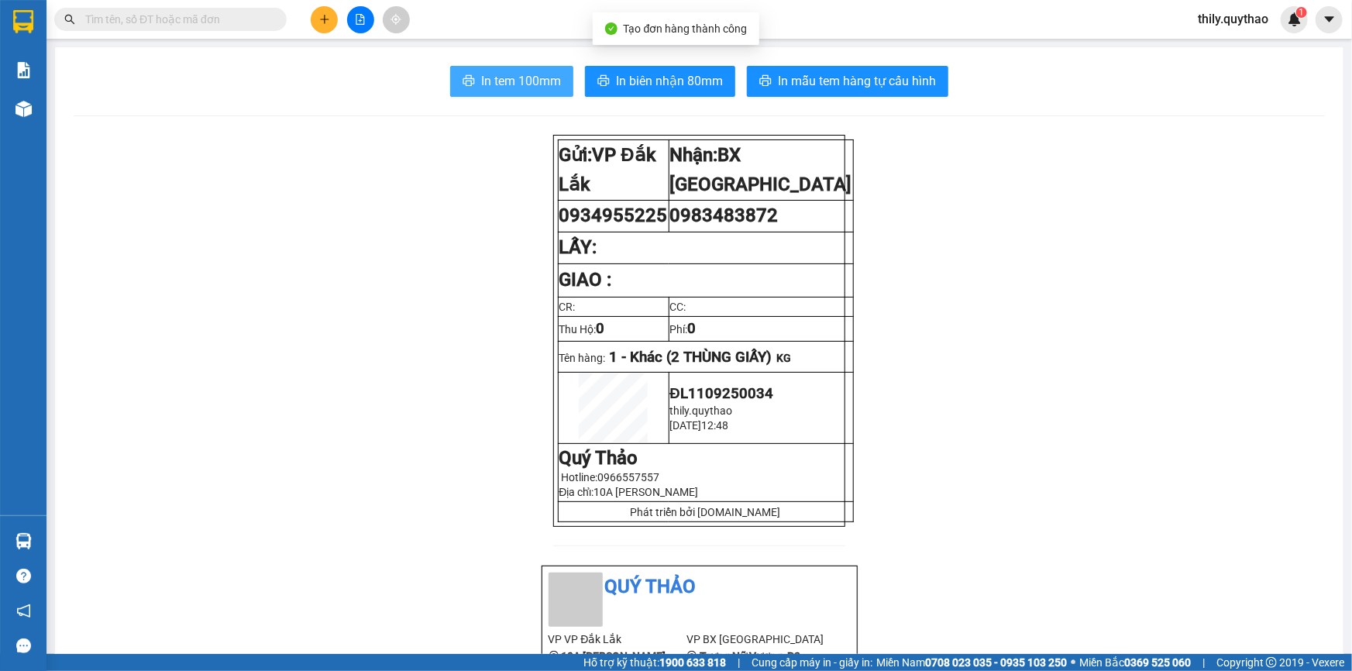
click at [512, 70] on button "In tem 100mm" at bounding box center [511, 81] width 123 height 31
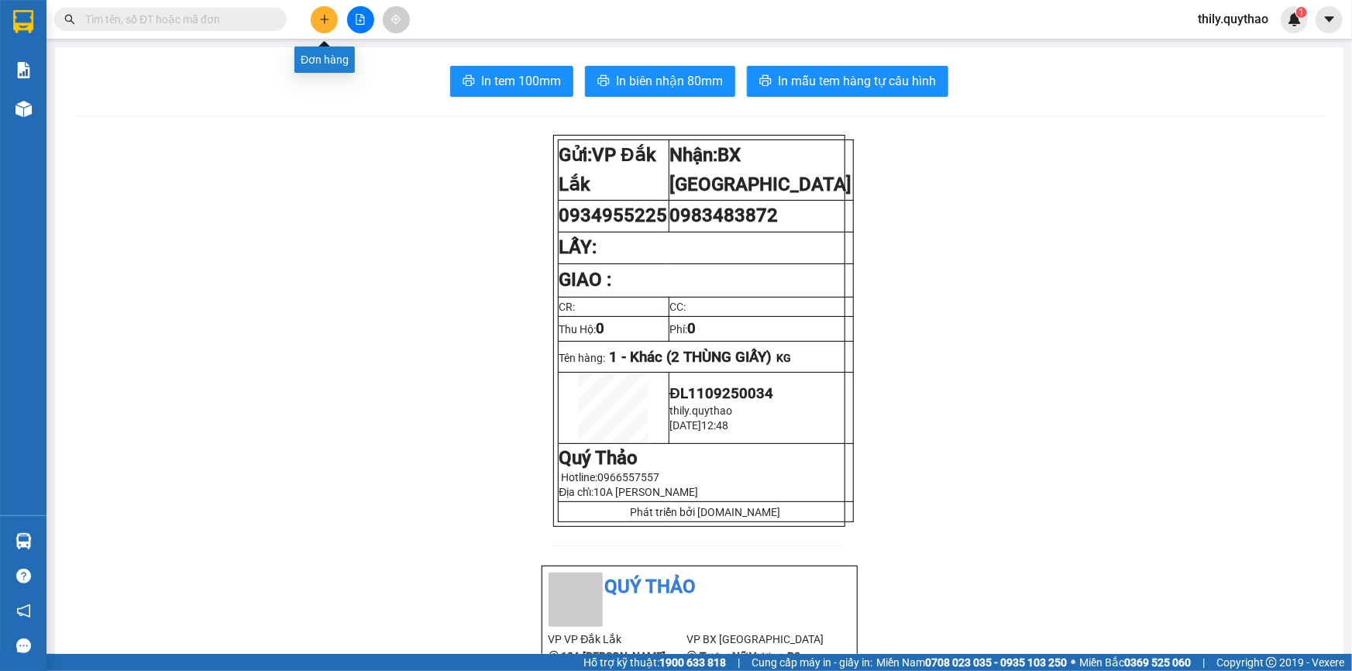
click at [319, 18] on icon "plus" at bounding box center [324, 19] width 11 height 11
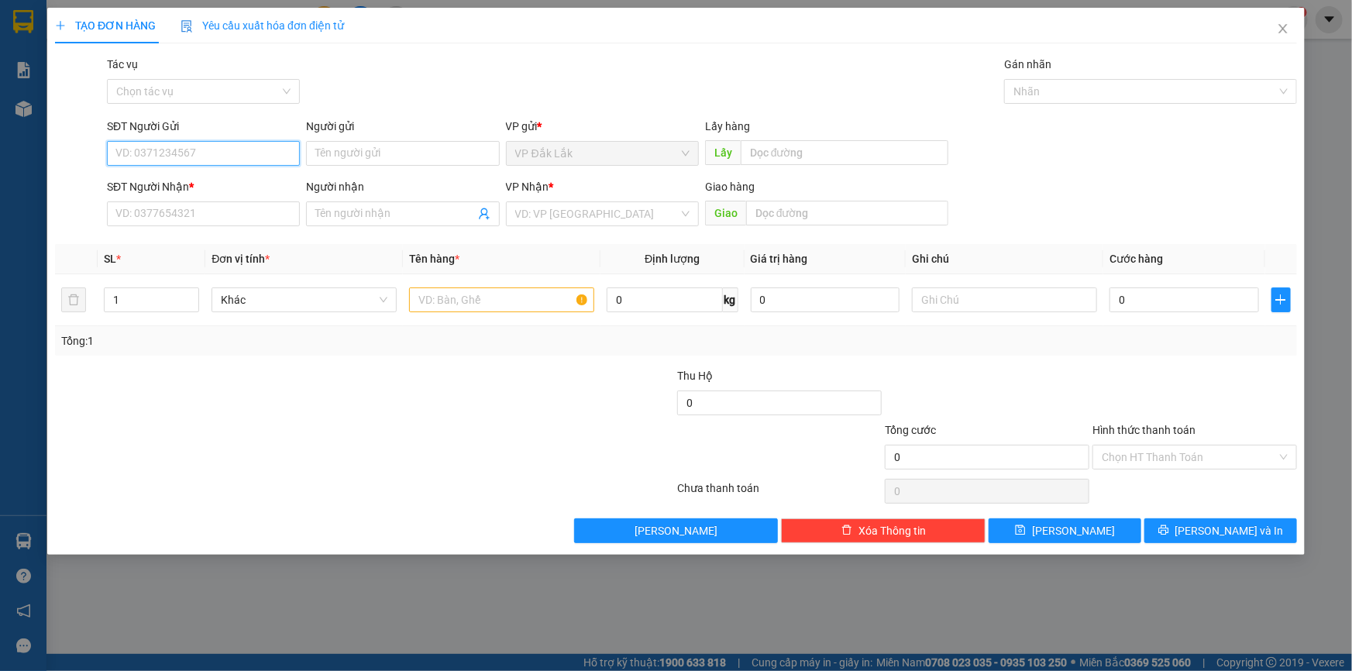
click at [167, 157] on input "SĐT Người Gửi" at bounding box center [203, 153] width 193 height 25
type input "0396296743"
click at [167, 191] on div "0396296743" at bounding box center [203, 184] width 174 height 17
type input "0397353521"
type input "TÂN THỚI HIỆP"
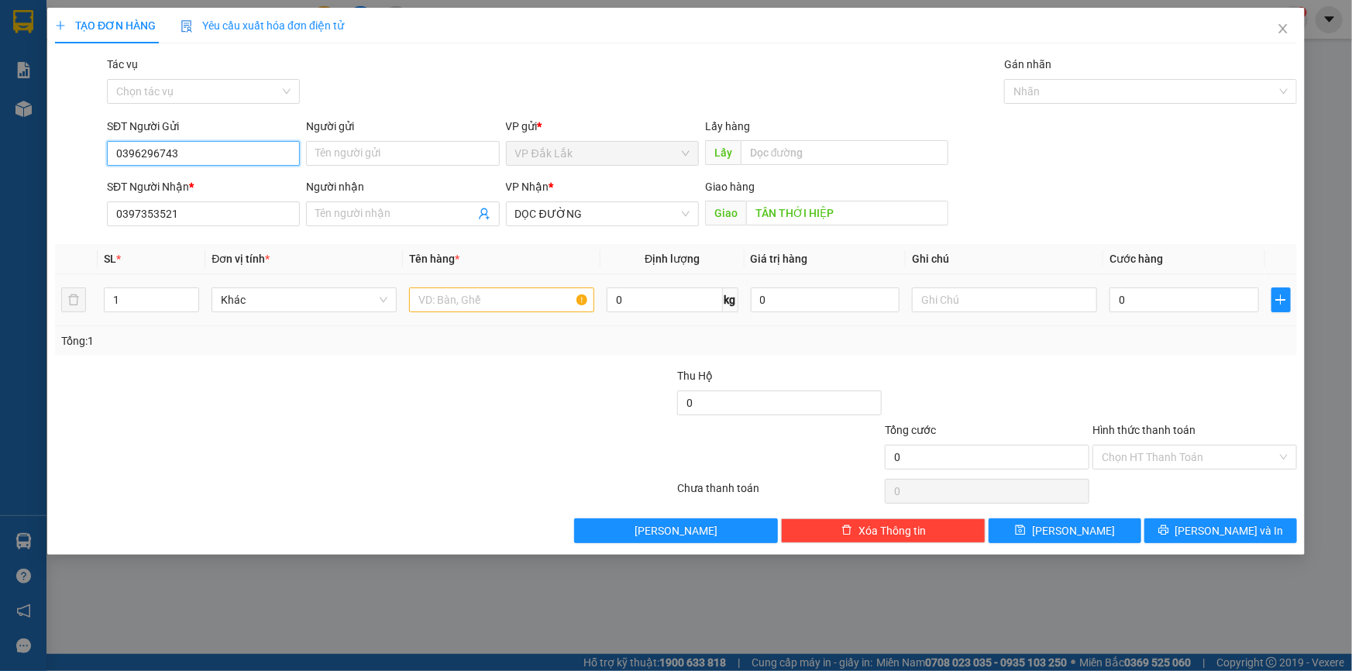
type input "0396296743"
click at [463, 309] on input "text" at bounding box center [501, 300] width 185 height 25
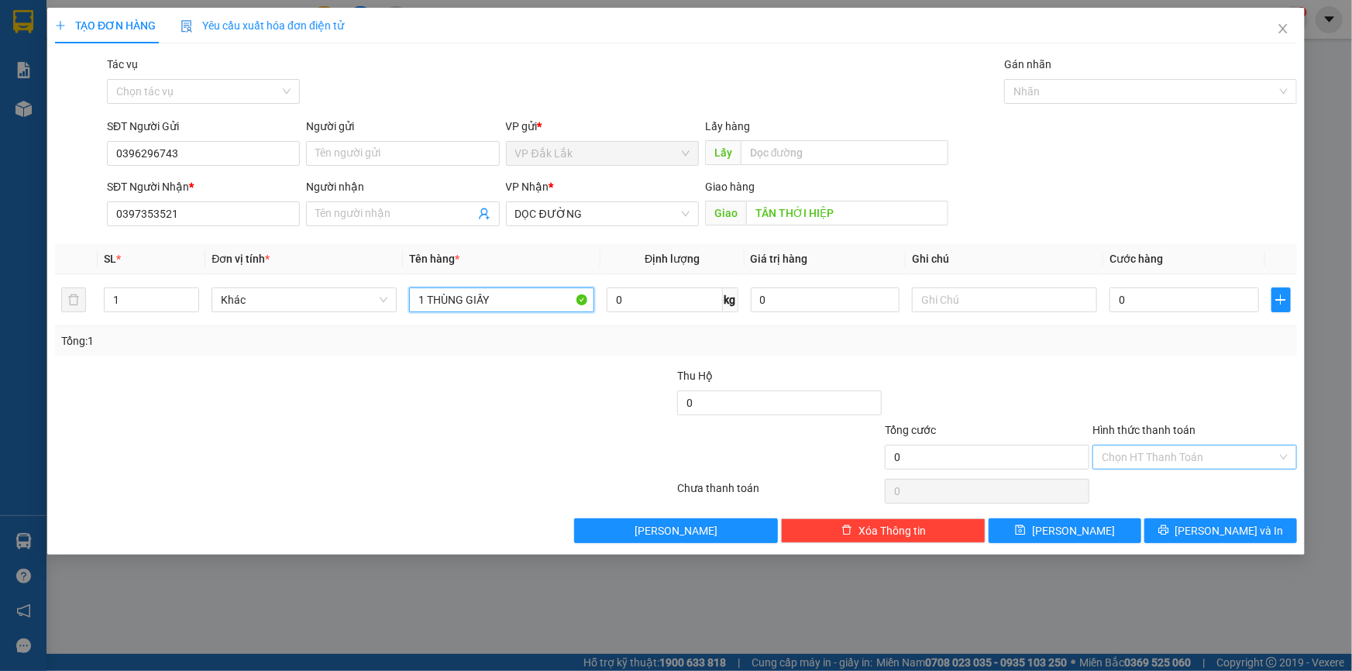
type input "1 THÙNG GIẤY"
click at [1167, 453] on input "Hình thức thanh toán" at bounding box center [1189, 457] width 175 height 23
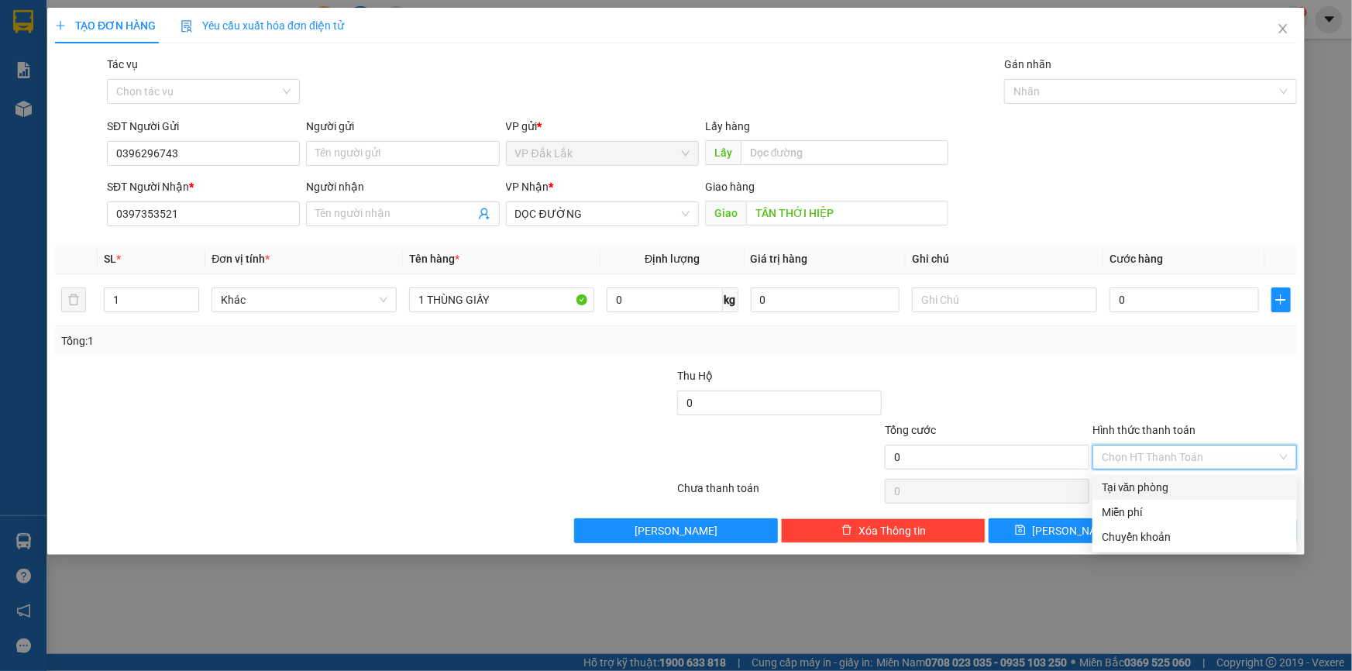
click at [1166, 484] on div "Tại văn phòng" at bounding box center [1195, 487] width 186 height 17
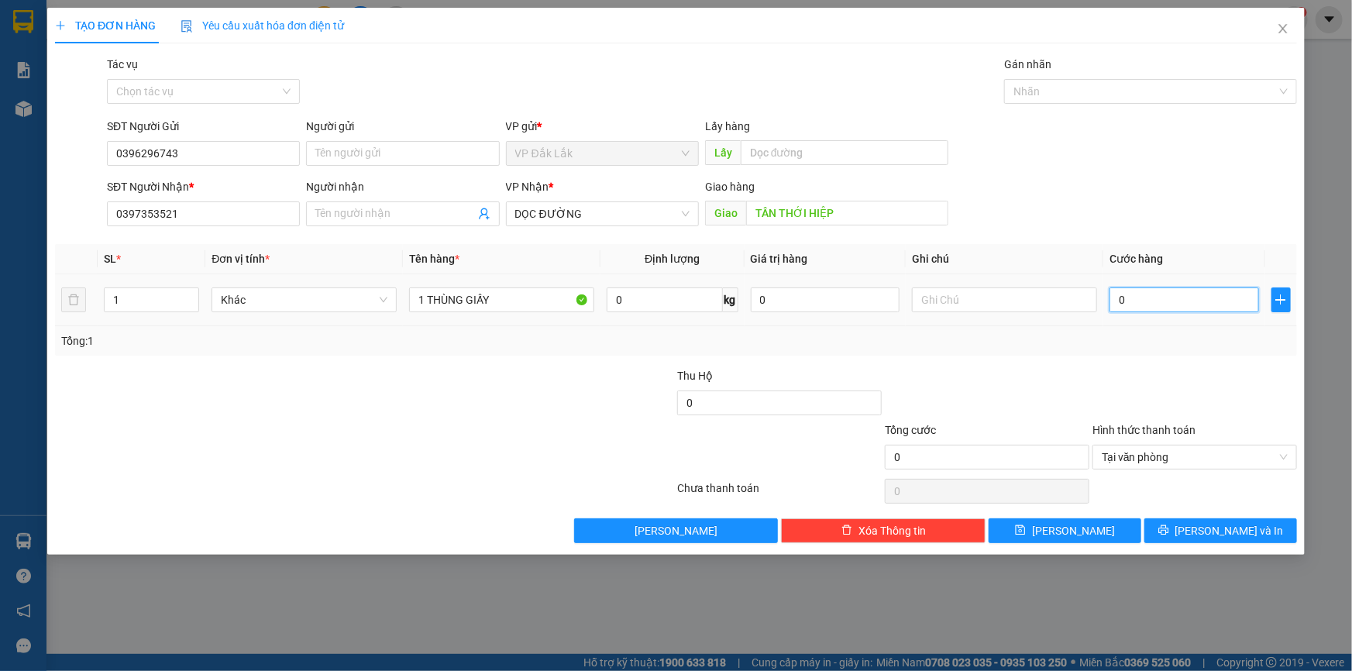
click at [1113, 302] on input "0" at bounding box center [1185, 300] width 150 height 25
click at [1280, 32] on icon "close" at bounding box center [1283, 28] width 12 height 12
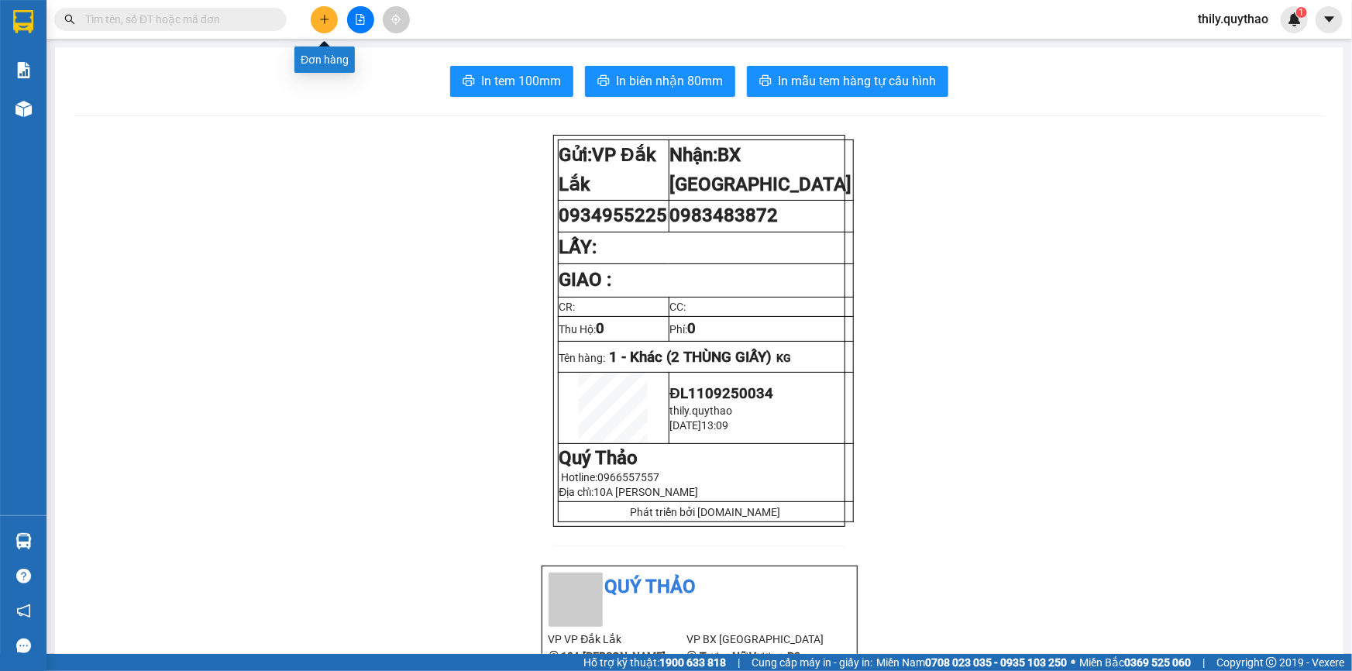
click at [317, 17] on button at bounding box center [324, 19] width 27 height 27
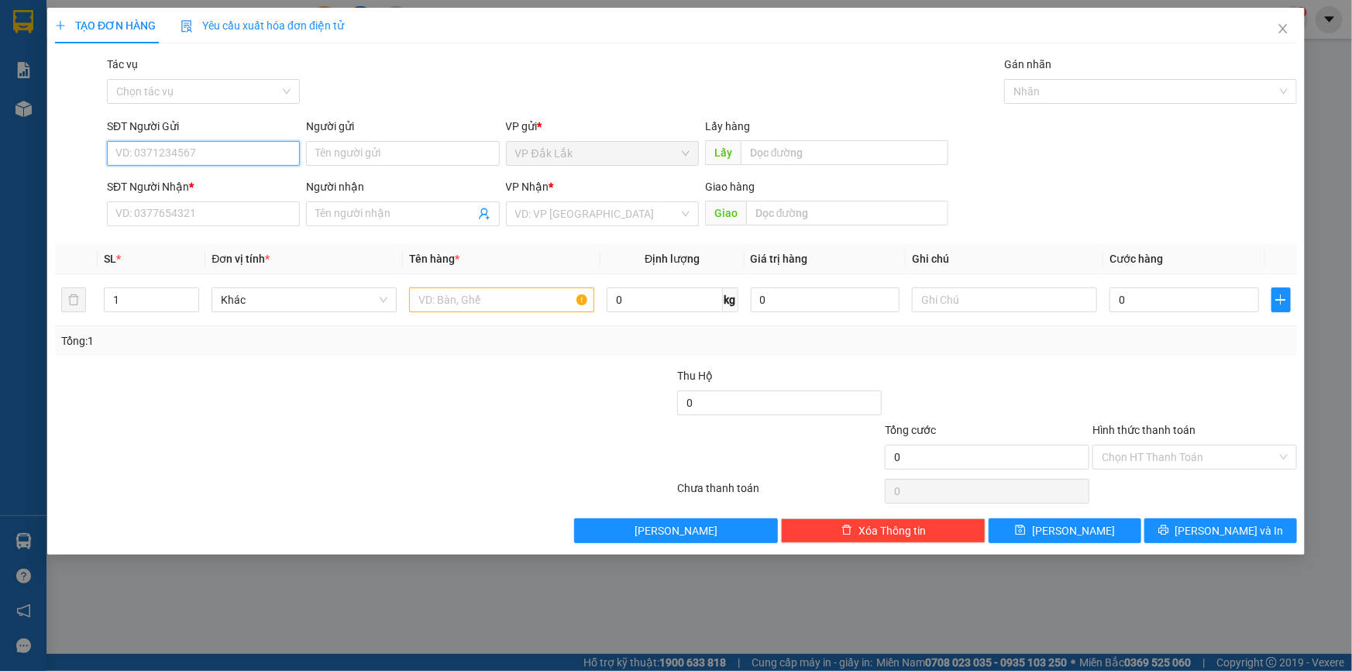
click at [226, 143] on input "SĐT Người Gửi" at bounding box center [203, 153] width 193 height 25
type input "0348758176"
click at [231, 186] on div "0348758176" at bounding box center [203, 184] width 174 height 17
type input "0367253032"
type input "CX TOÀN DUNG - QL51"
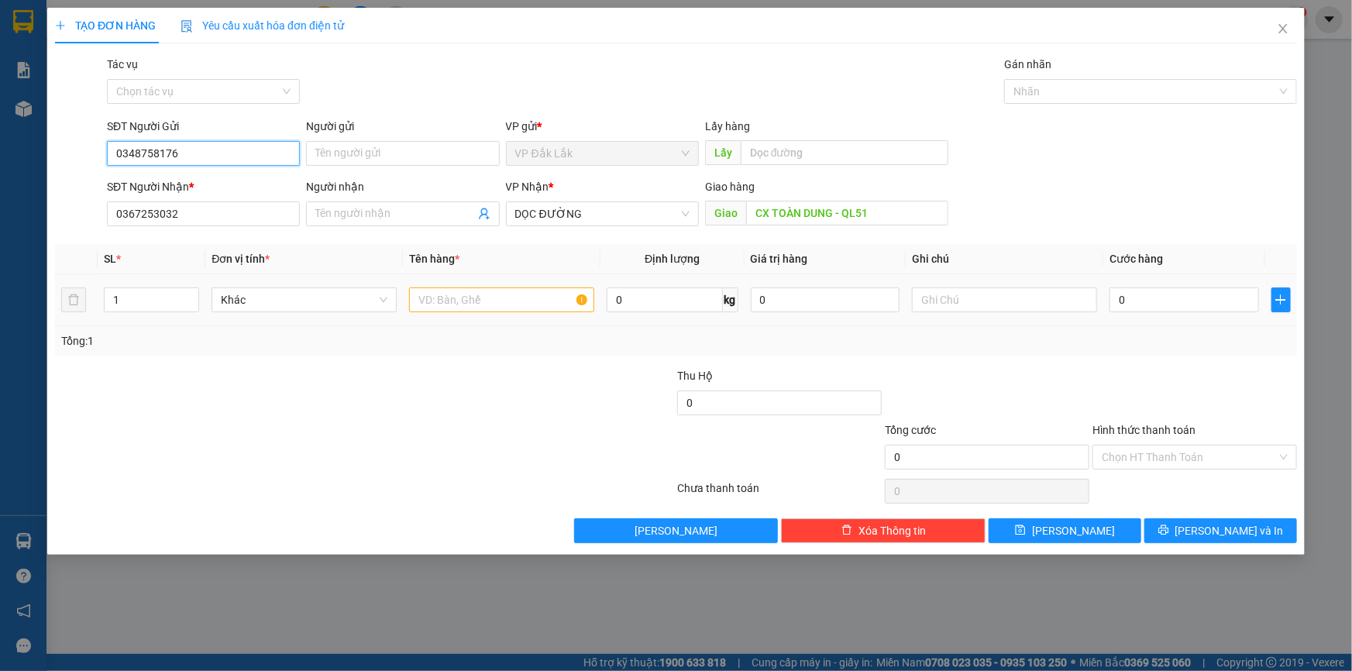
type input "0348758176"
click at [498, 304] on input "text" at bounding box center [501, 300] width 185 height 25
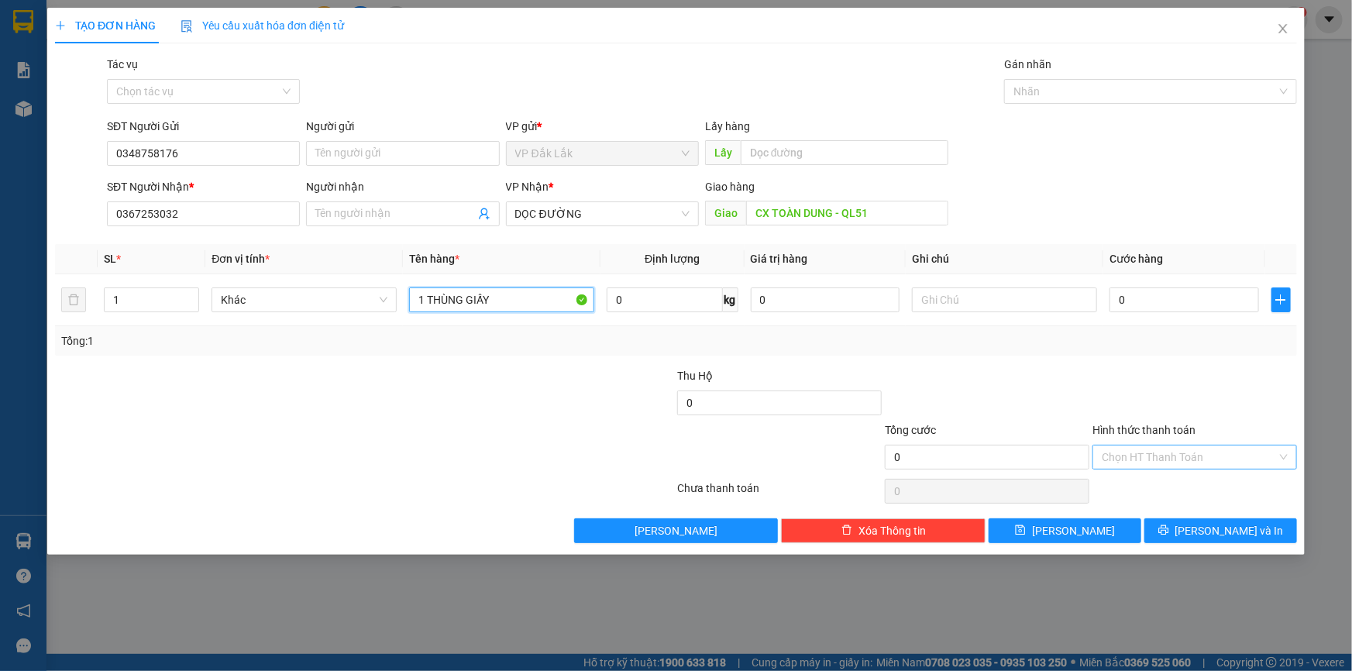
type input "1 THÙNG GIẤY"
click at [1197, 458] on input "Hình thức thanh toán" at bounding box center [1189, 457] width 175 height 23
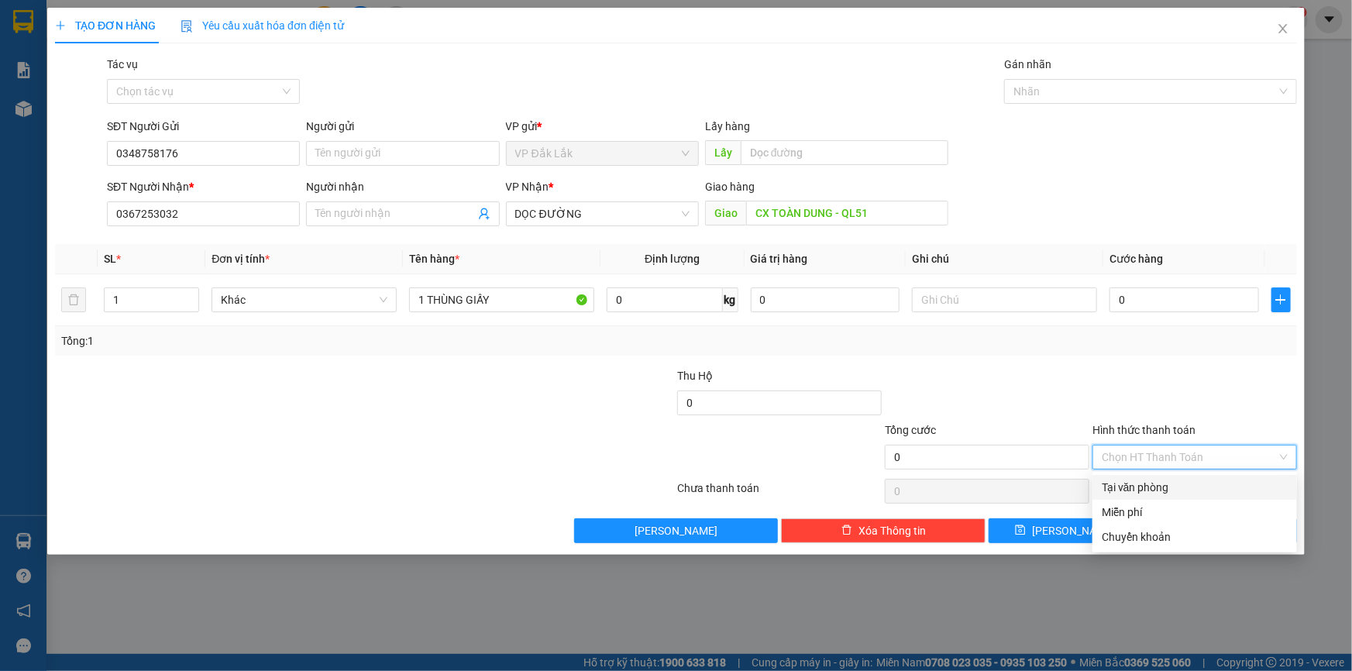
click at [1200, 481] on div "Tại văn phòng" at bounding box center [1195, 487] width 186 height 17
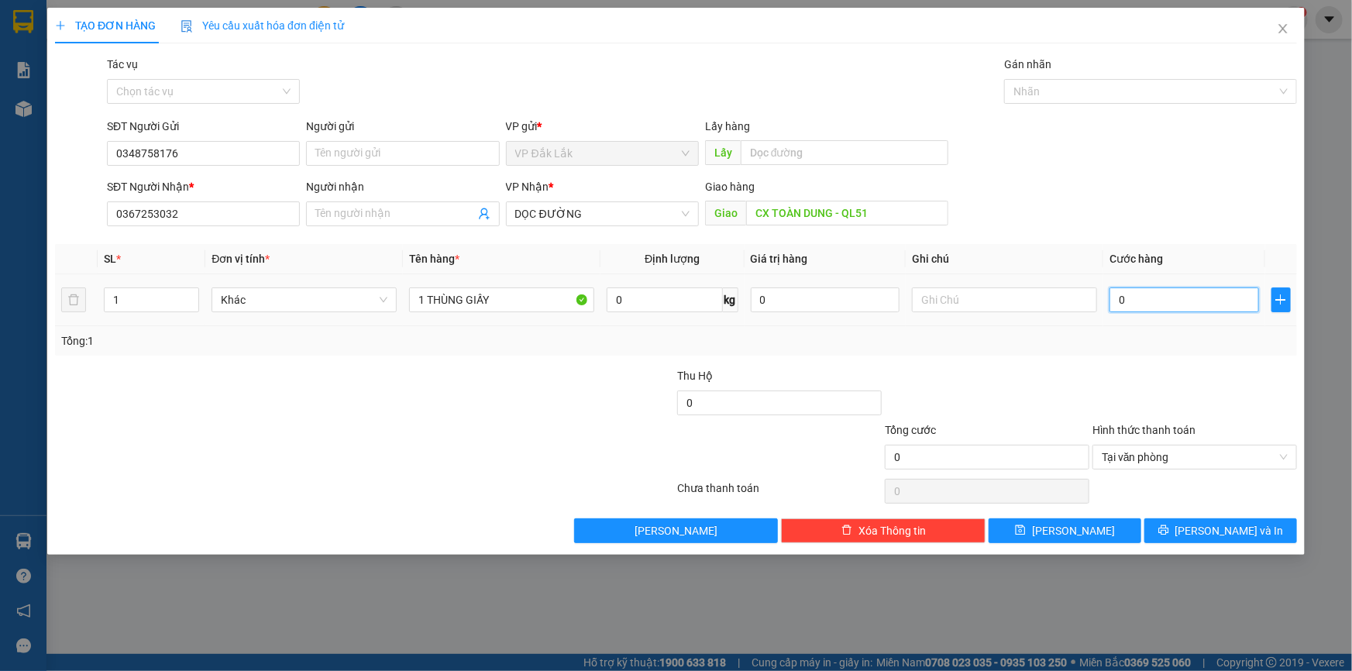
click at [1120, 301] on input "0" at bounding box center [1185, 300] width 150 height 25
type input "1"
type input "15"
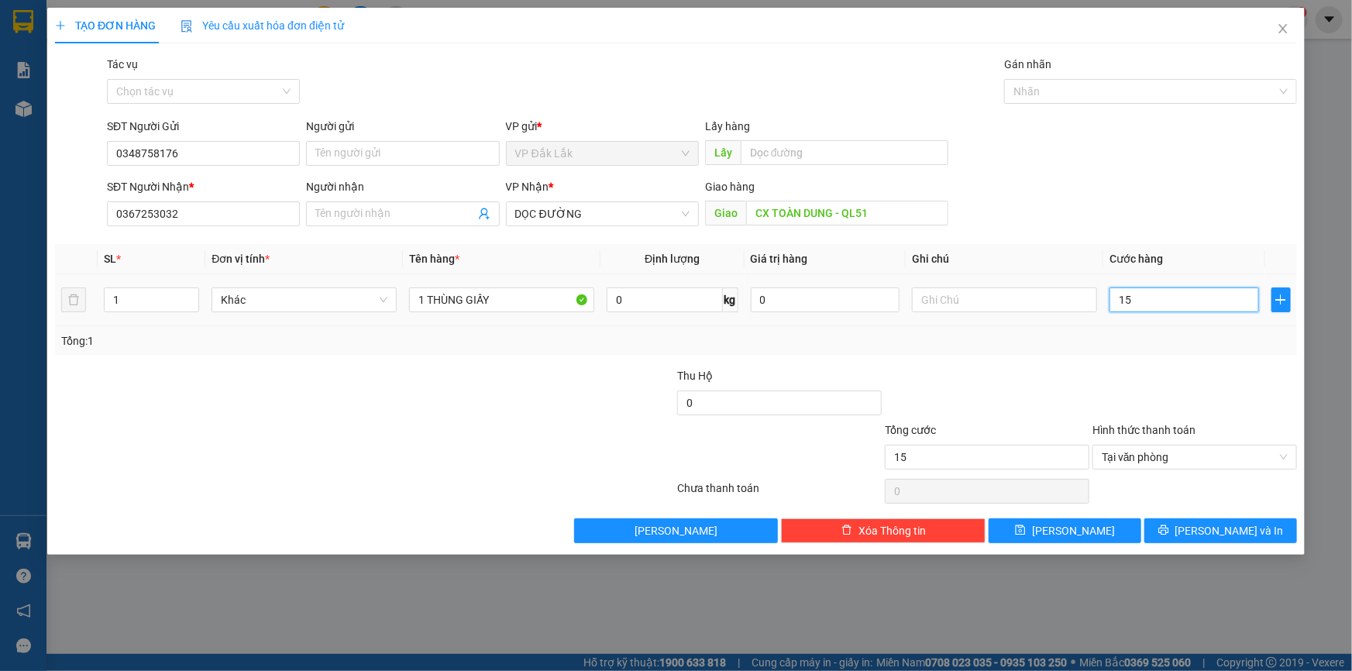
type input "150"
type input "1.500"
type input "15.000"
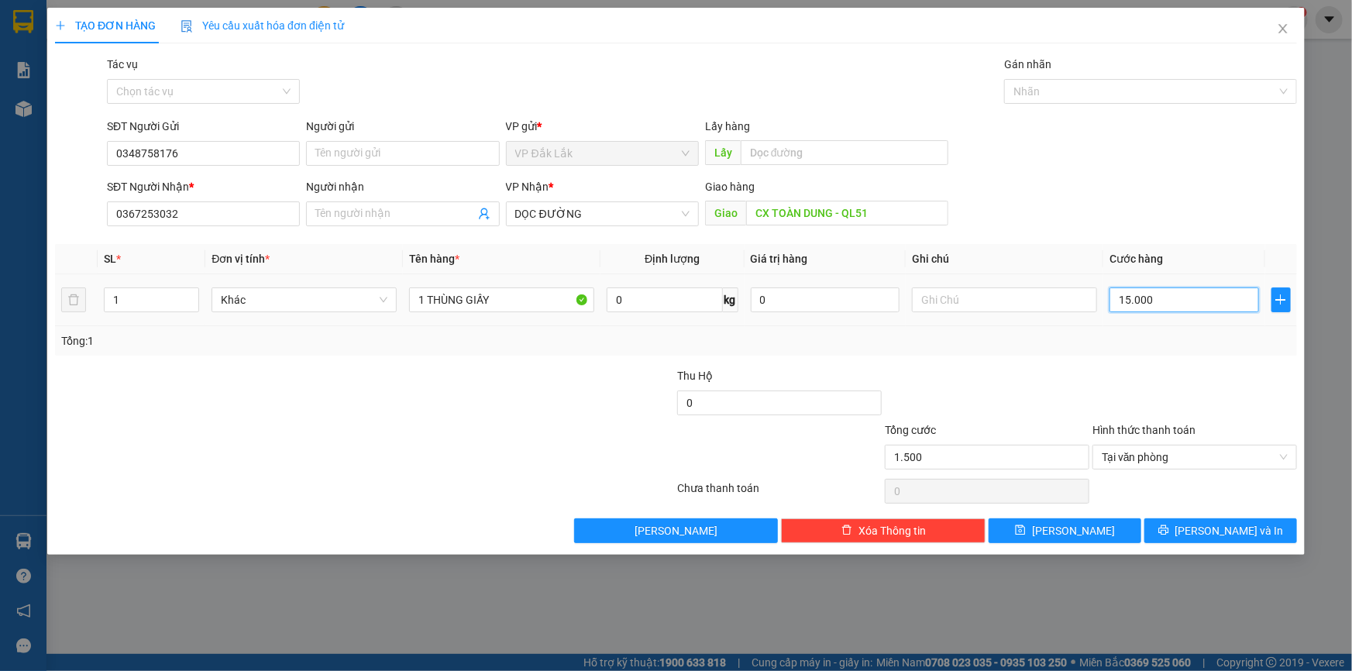
type input "15.000"
type input "150.000"
click at [1209, 532] on span "[PERSON_NAME] và In" at bounding box center [1230, 530] width 109 height 17
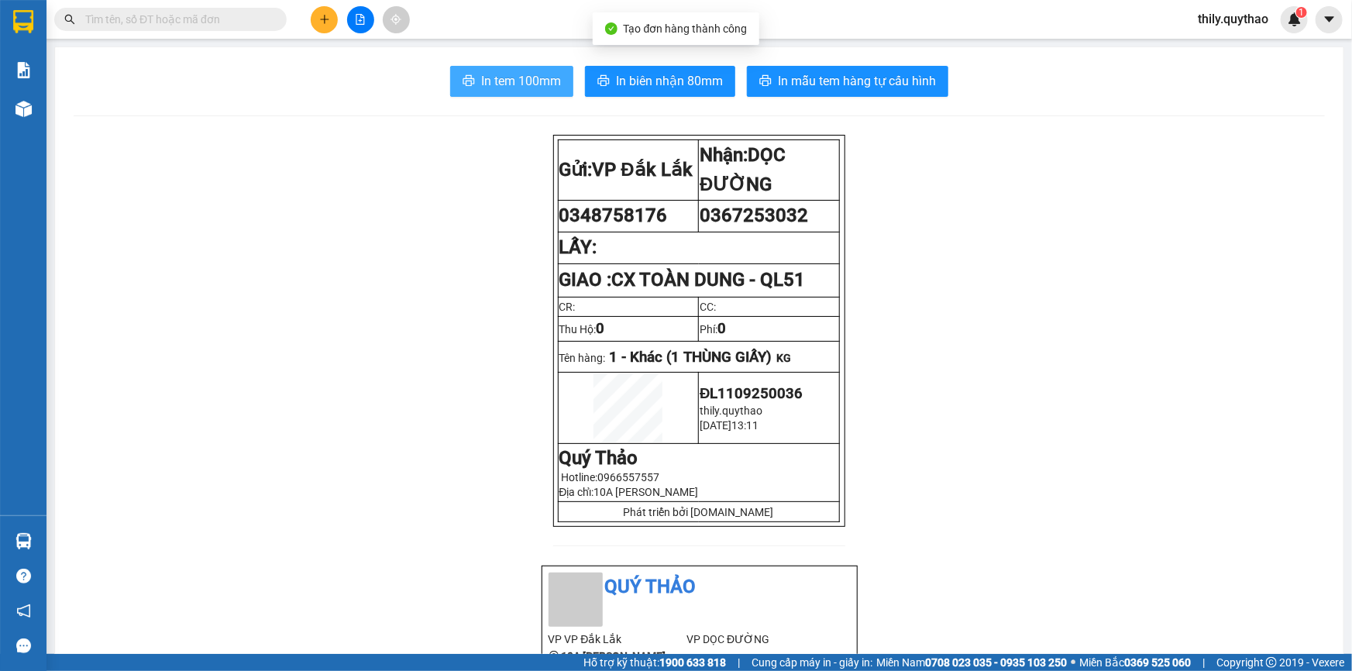
click at [489, 84] on span "In tem 100mm" at bounding box center [521, 80] width 80 height 19
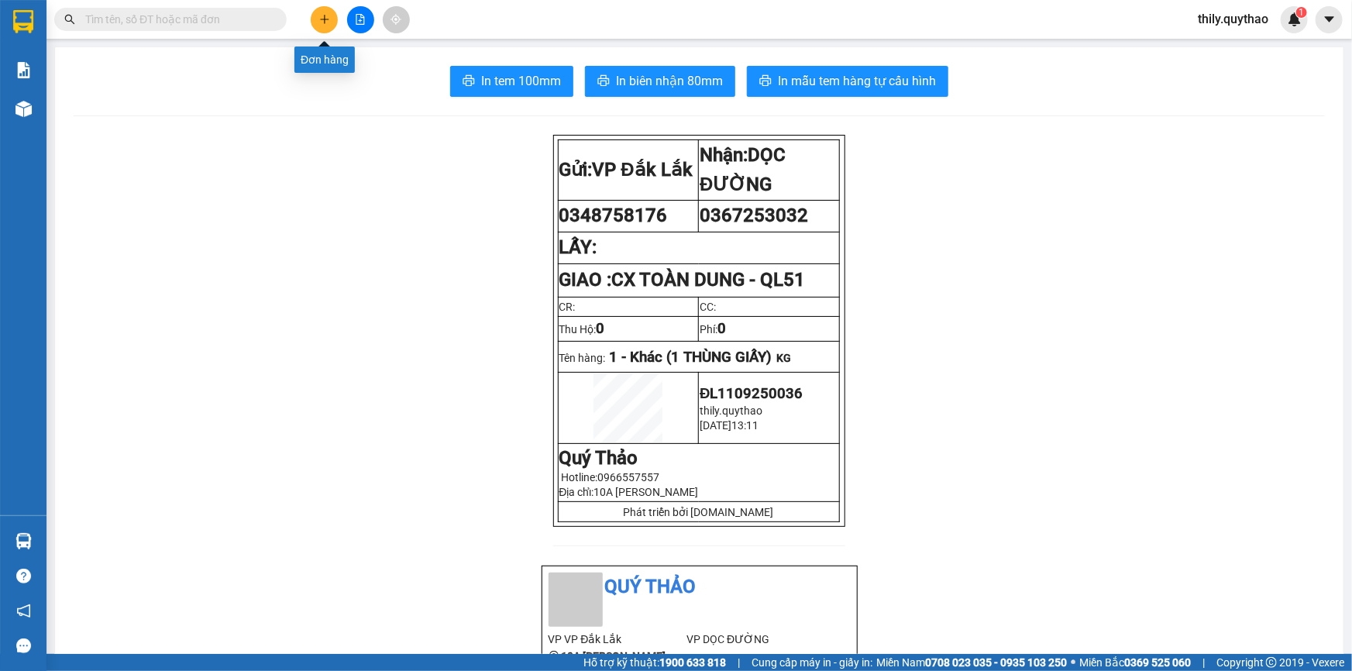
click at [314, 20] on button at bounding box center [324, 19] width 27 height 27
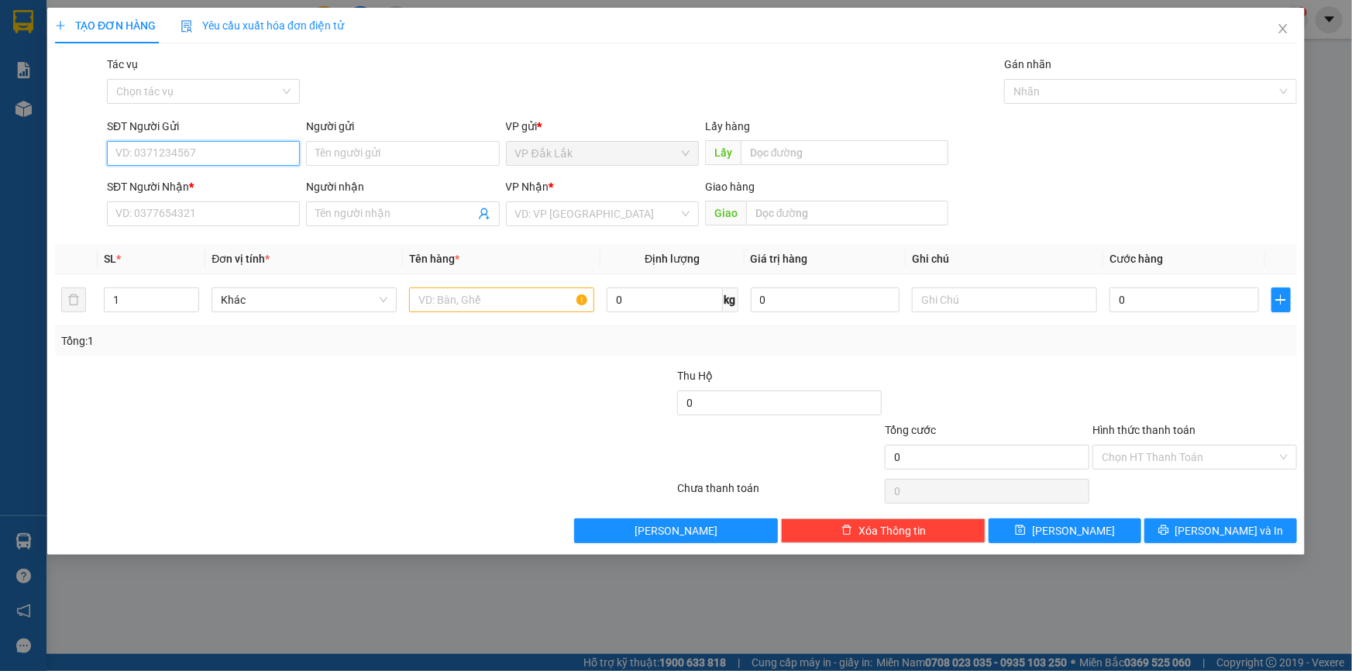
click at [167, 153] on input "SĐT Người Gửi" at bounding box center [203, 153] width 193 height 25
click at [159, 184] on div "0917828437" at bounding box center [203, 184] width 174 height 17
type input "0917828437"
type input "0971207183"
type input "CỔNG XANH"
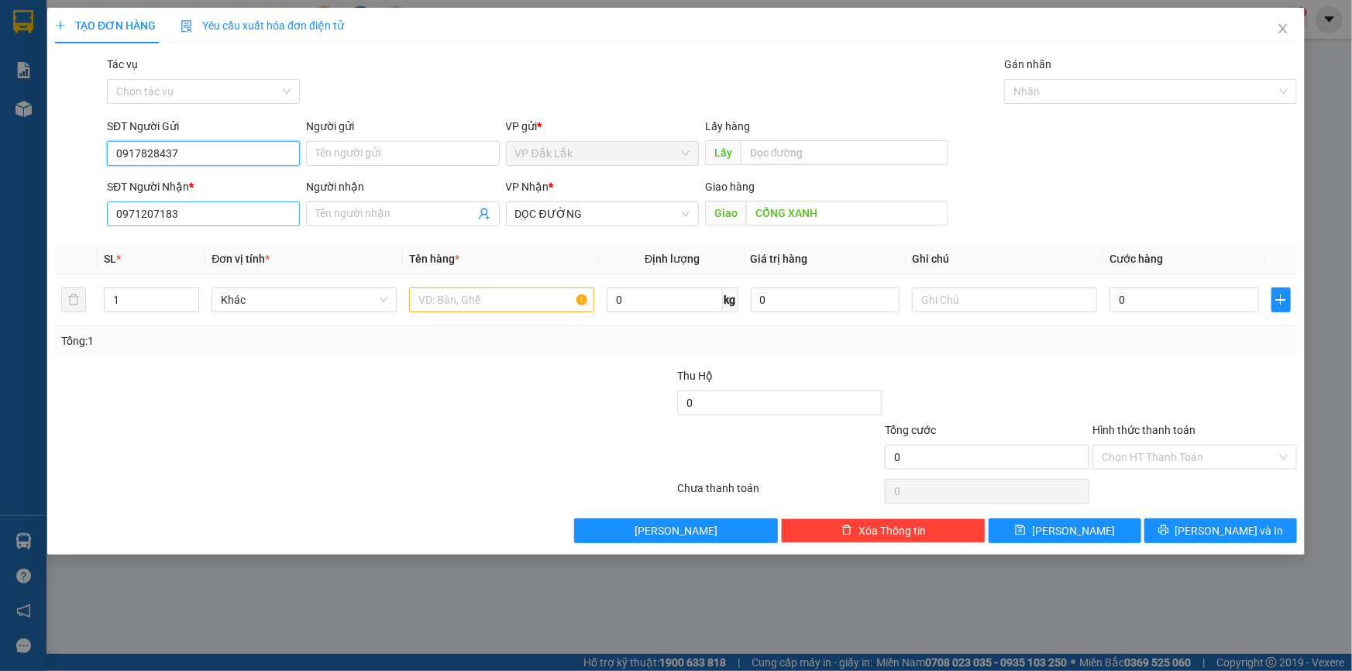
type input "0917828437"
click at [197, 209] on input "0971207183" at bounding box center [203, 214] width 193 height 25
type input "0"
type input "0985323504"
click at [177, 241] on div "0985323504" at bounding box center [203, 244] width 174 height 17
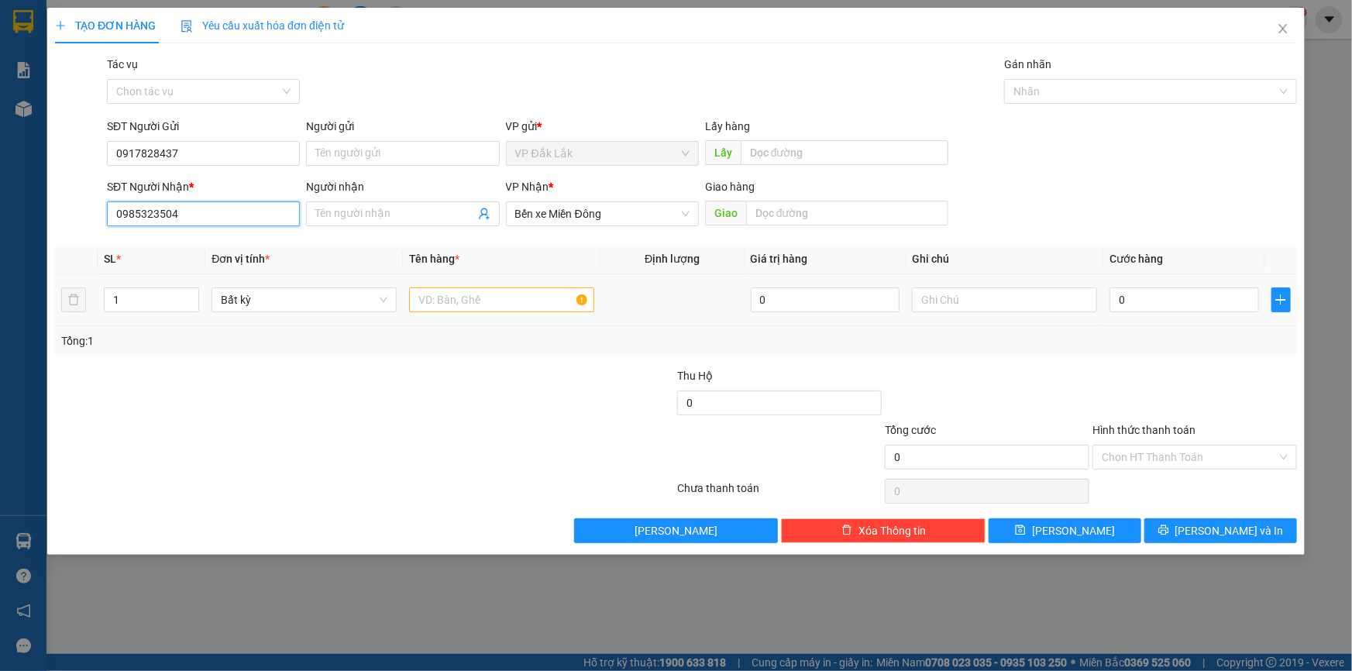
type input "0985323504"
click at [522, 298] on input "text" at bounding box center [501, 300] width 185 height 25
type input "1 THÙNG GIẤY"
click at [1114, 304] on input "0" at bounding box center [1185, 300] width 150 height 25
type input "1"
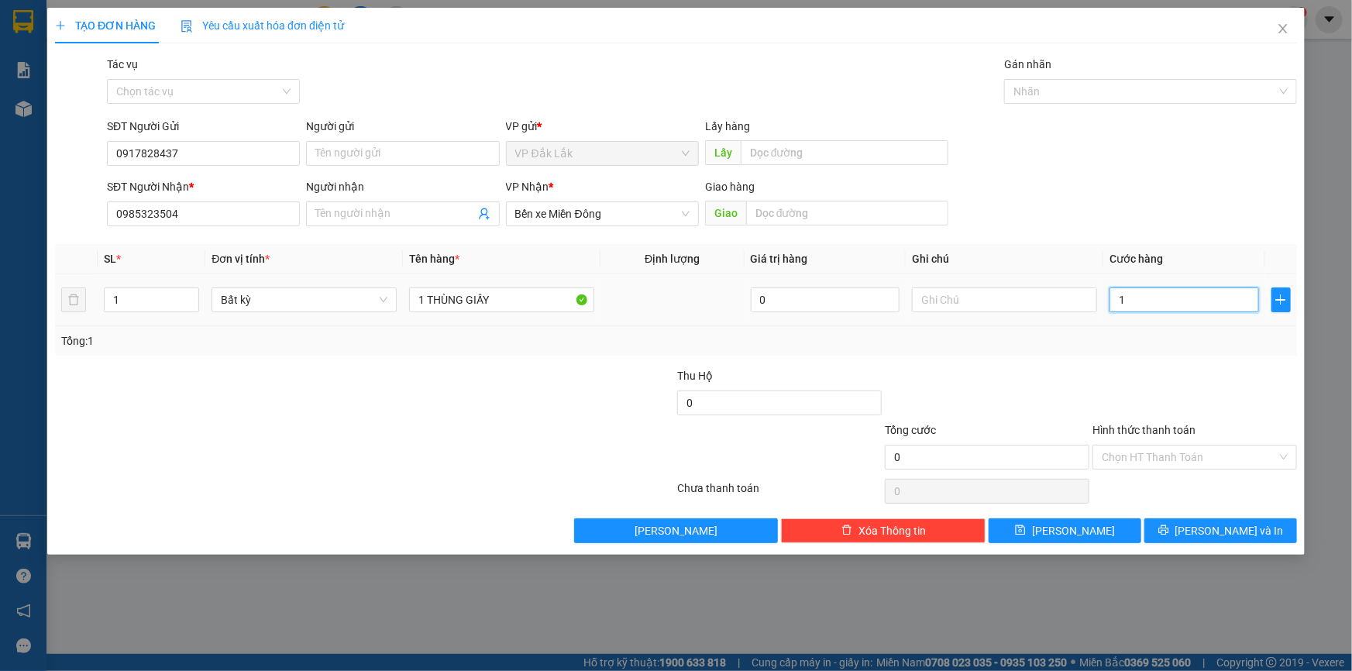
type input "1"
type input "14"
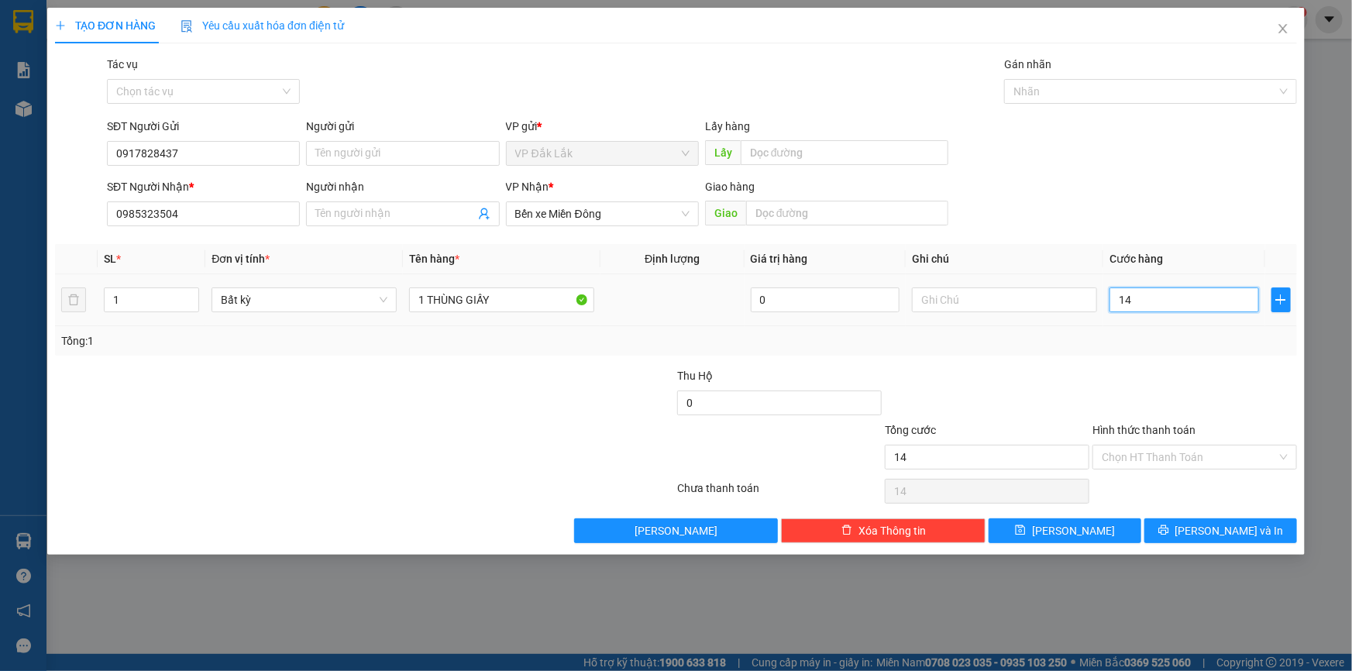
type input "140"
type input "1.400"
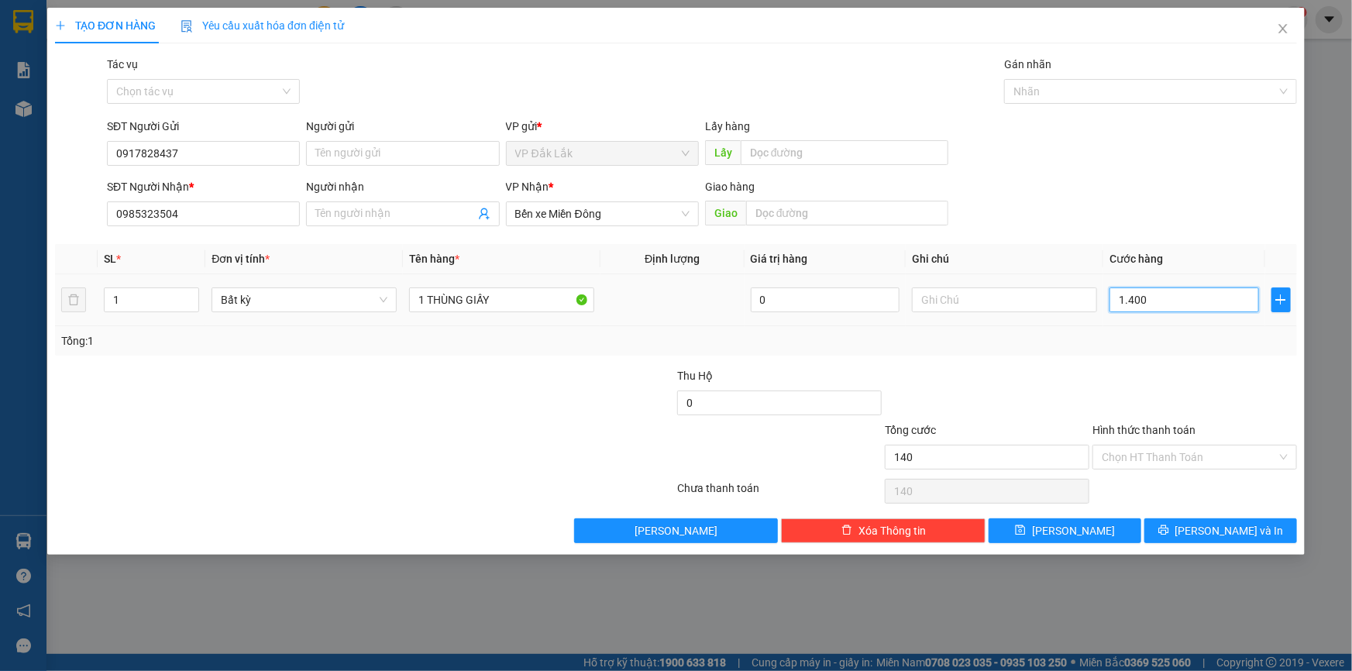
type input "1.400"
type input "14.000"
type input "140.000"
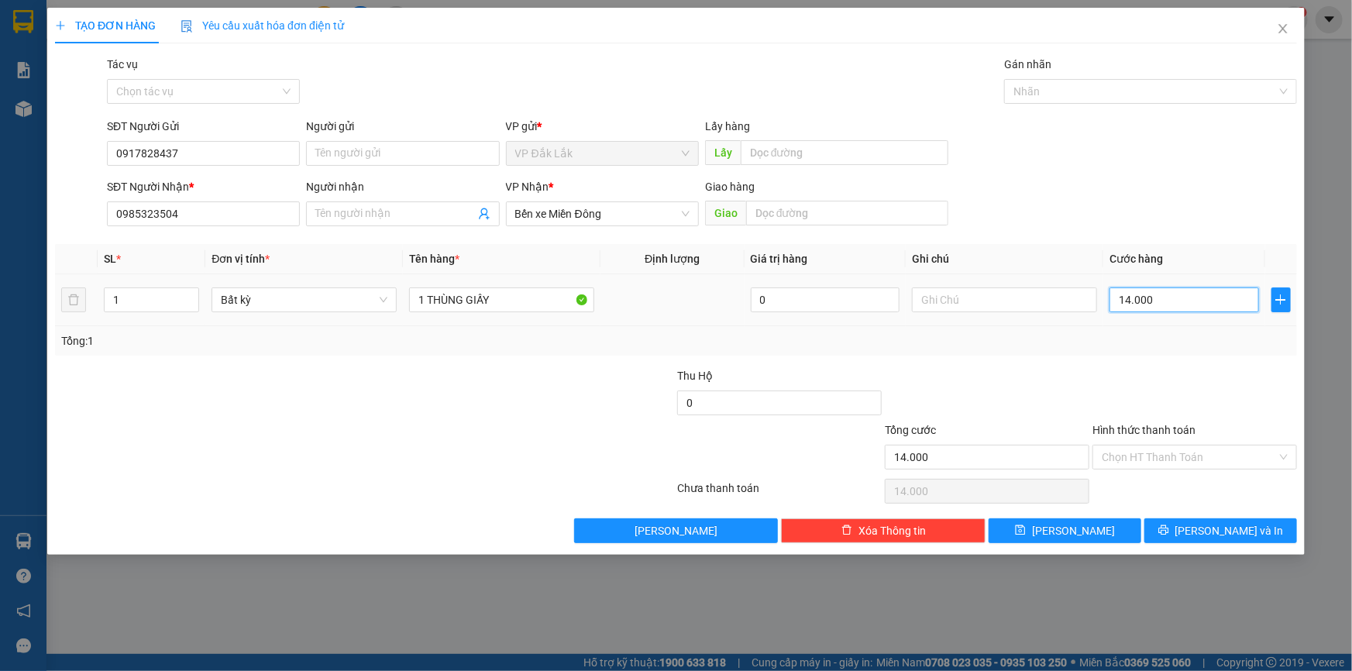
type input "140.000"
click at [1153, 458] on input "Hình thức thanh toán" at bounding box center [1189, 457] width 175 height 23
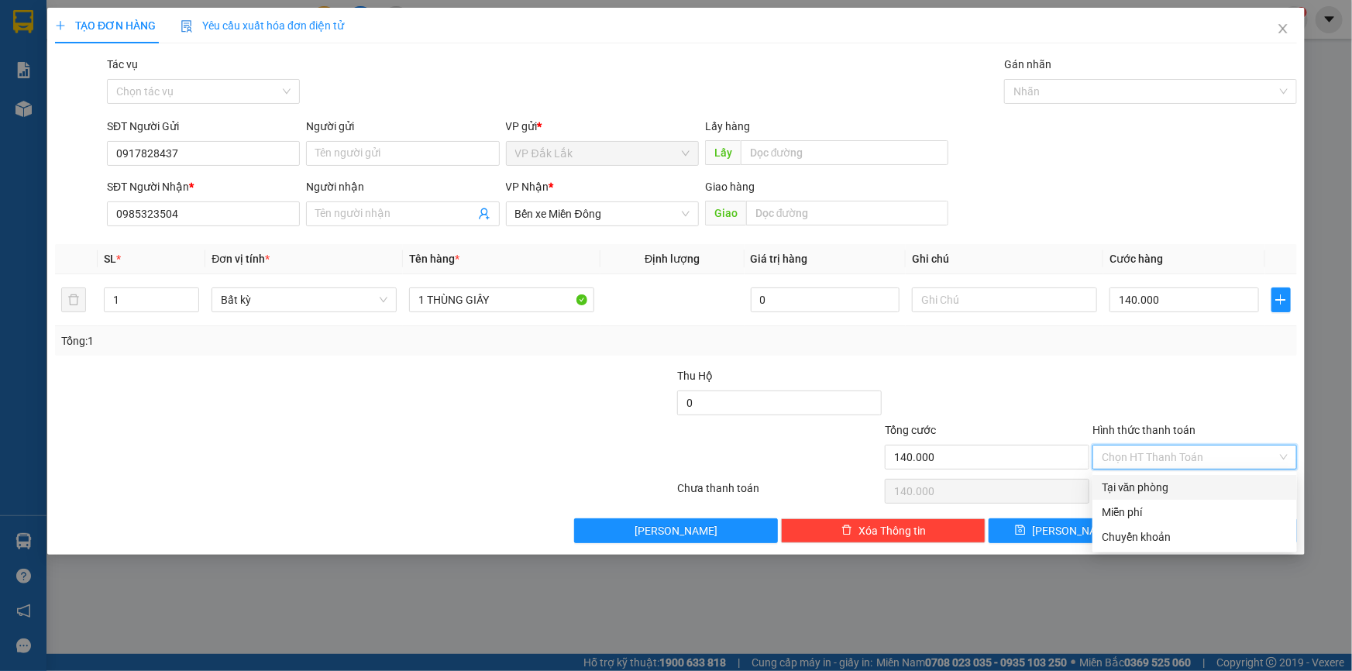
click at [1149, 492] on div "Tại văn phòng" at bounding box center [1195, 487] width 186 height 17
type input "0"
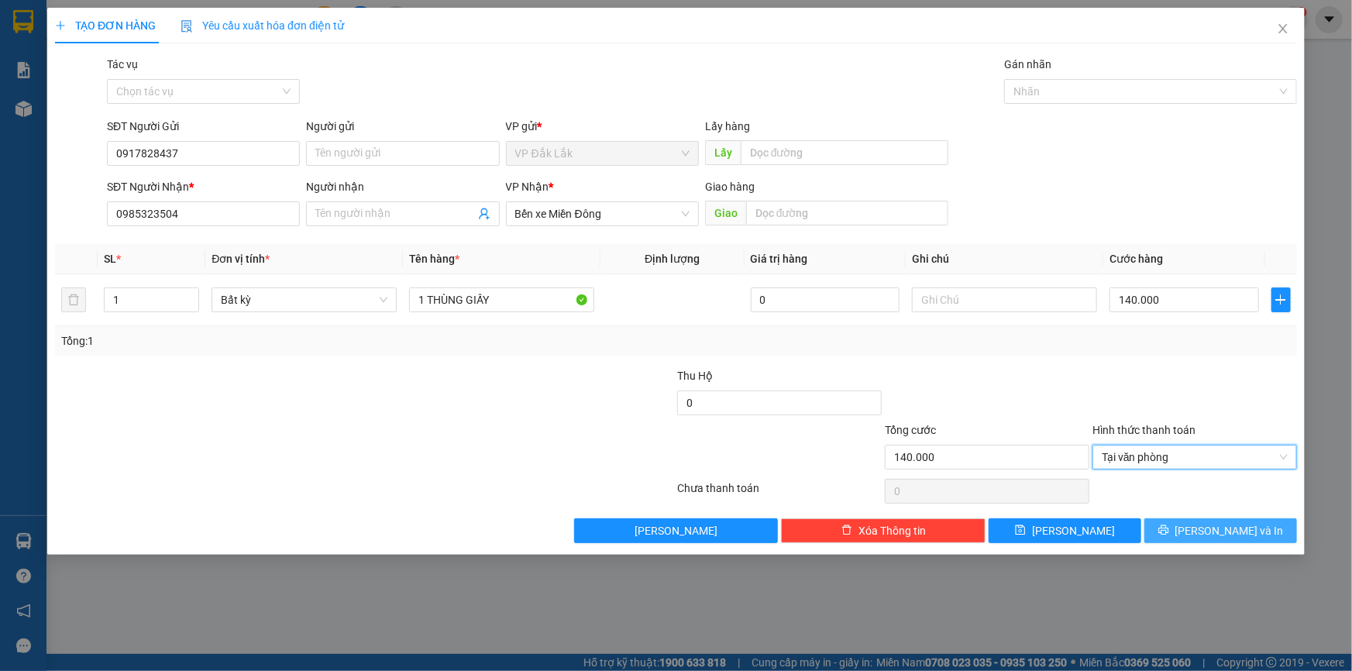
click at [1183, 529] on button "[PERSON_NAME] và In" at bounding box center [1221, 530] width 153 height 25
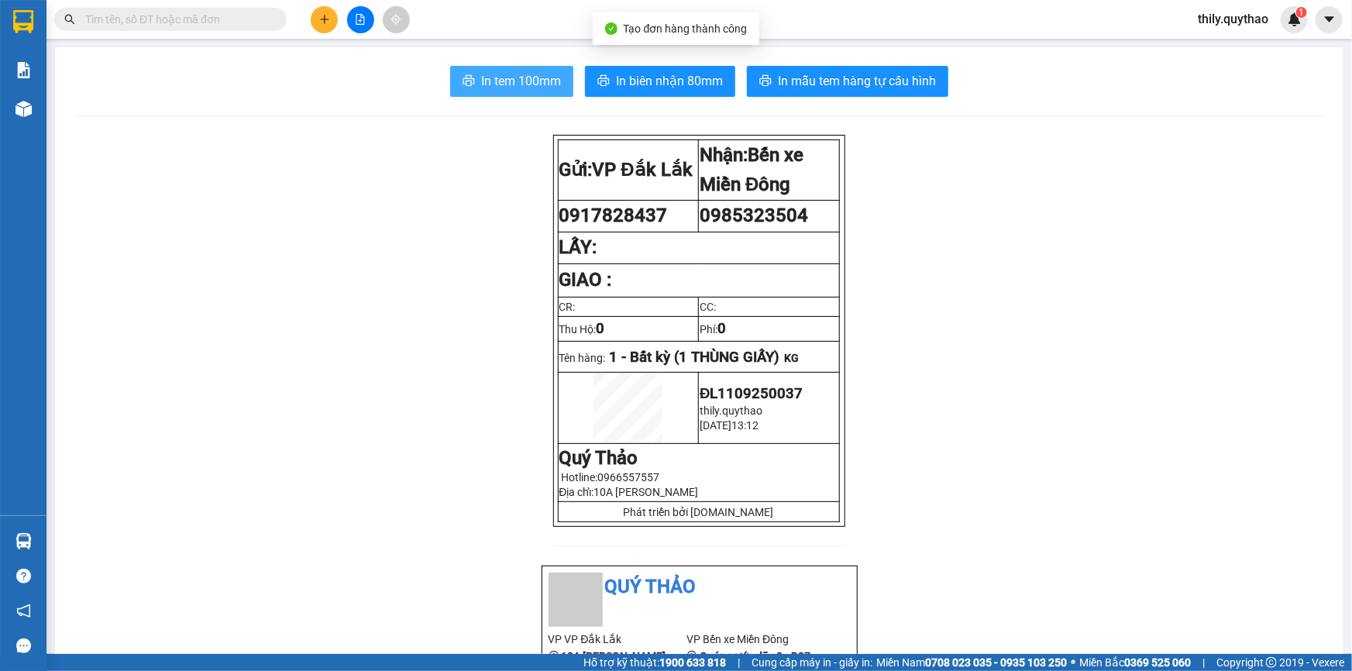
drag, startPoint x: 531, startPoint y: 78, endPoint x: 572, endPoint y: 71, distance: 41.7
click at [527, 76] on span "In tem 100mm" at bounding box center [521, 80] width 80 height 19
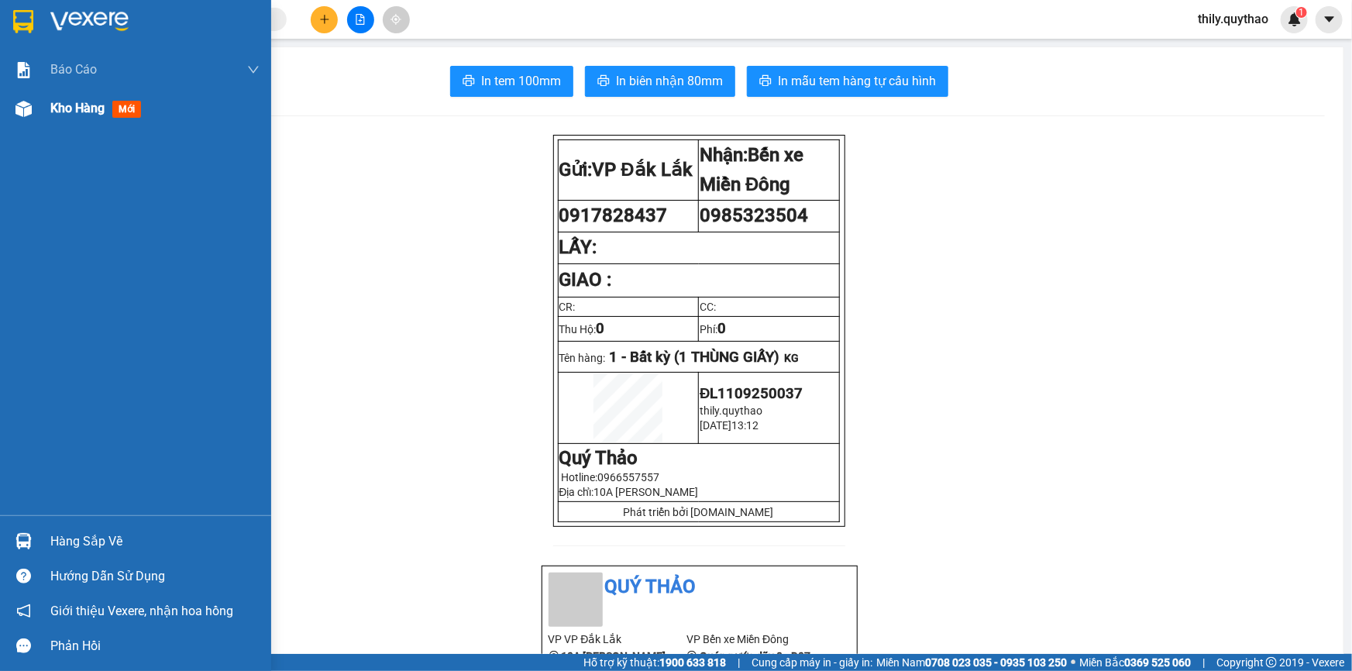
click at [27, 106] on img at bounding box center [24, 109] width 16 height 16
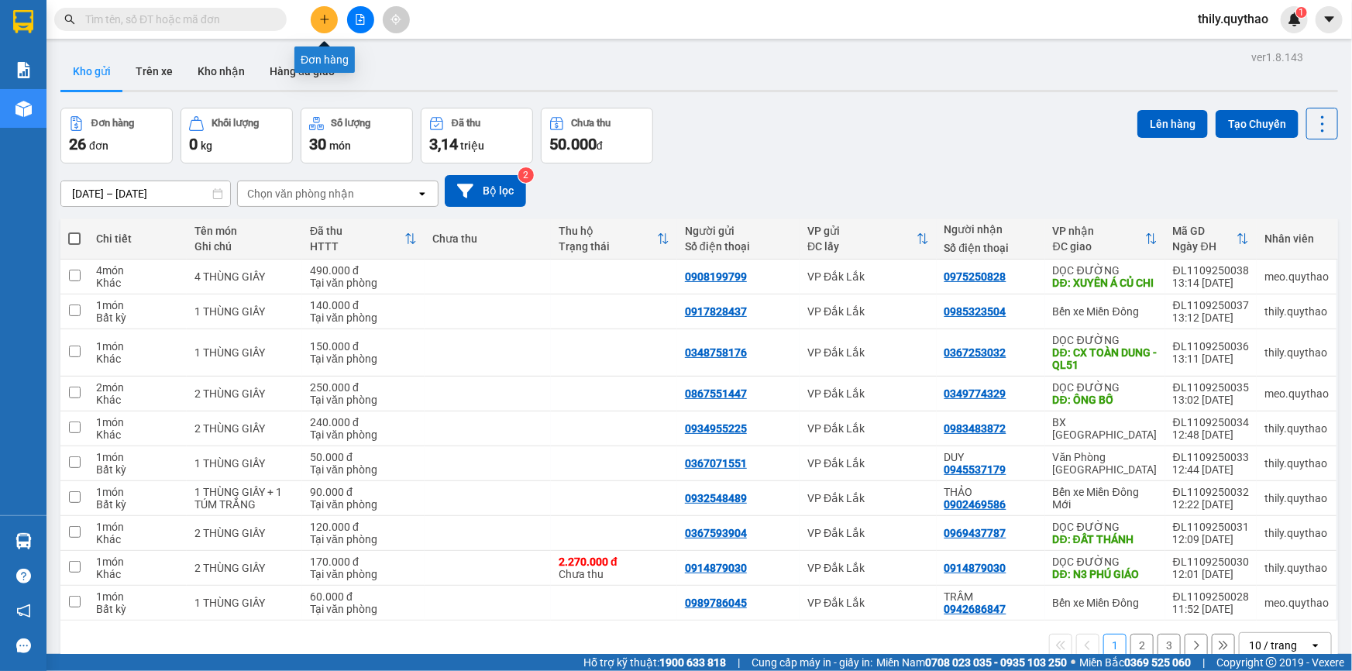
click at [319, 14] on icon "plus" at bounding box center [324, 19] width 11 height 11
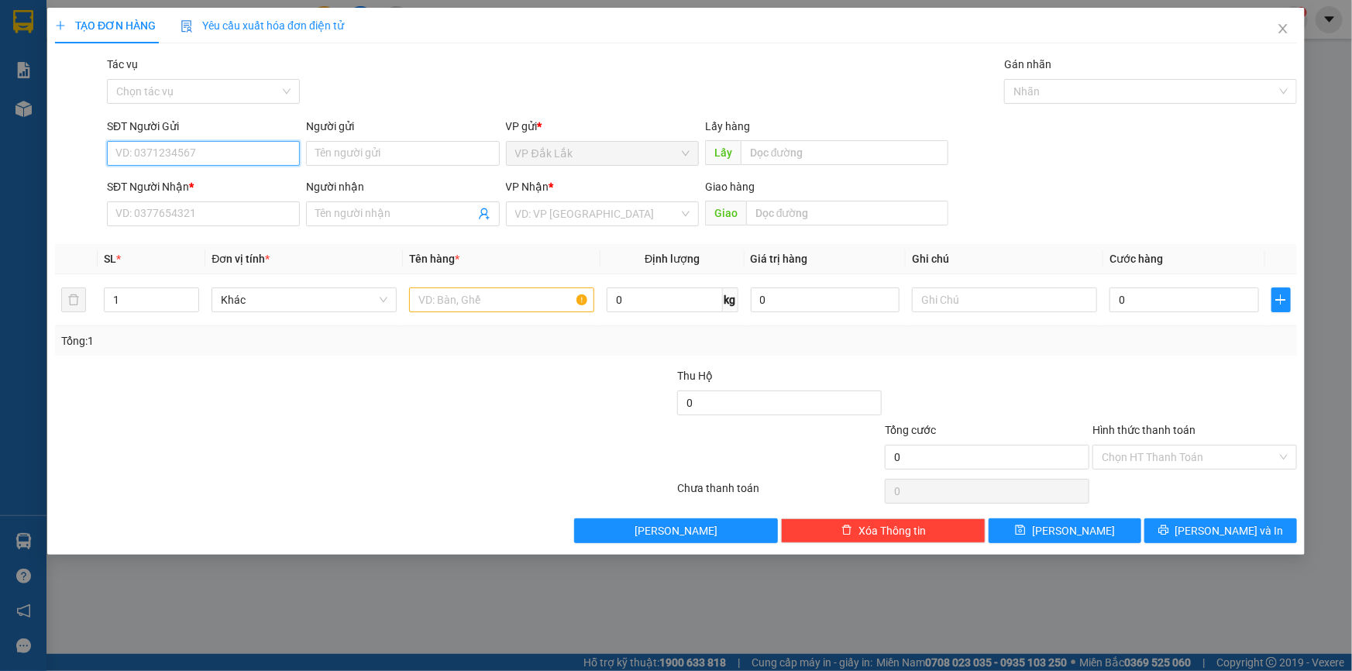
click at [177, 154] on input "SĐT Người Gửi" at bounding box center [203, 153] width 193 height 25
type input "0919604765"
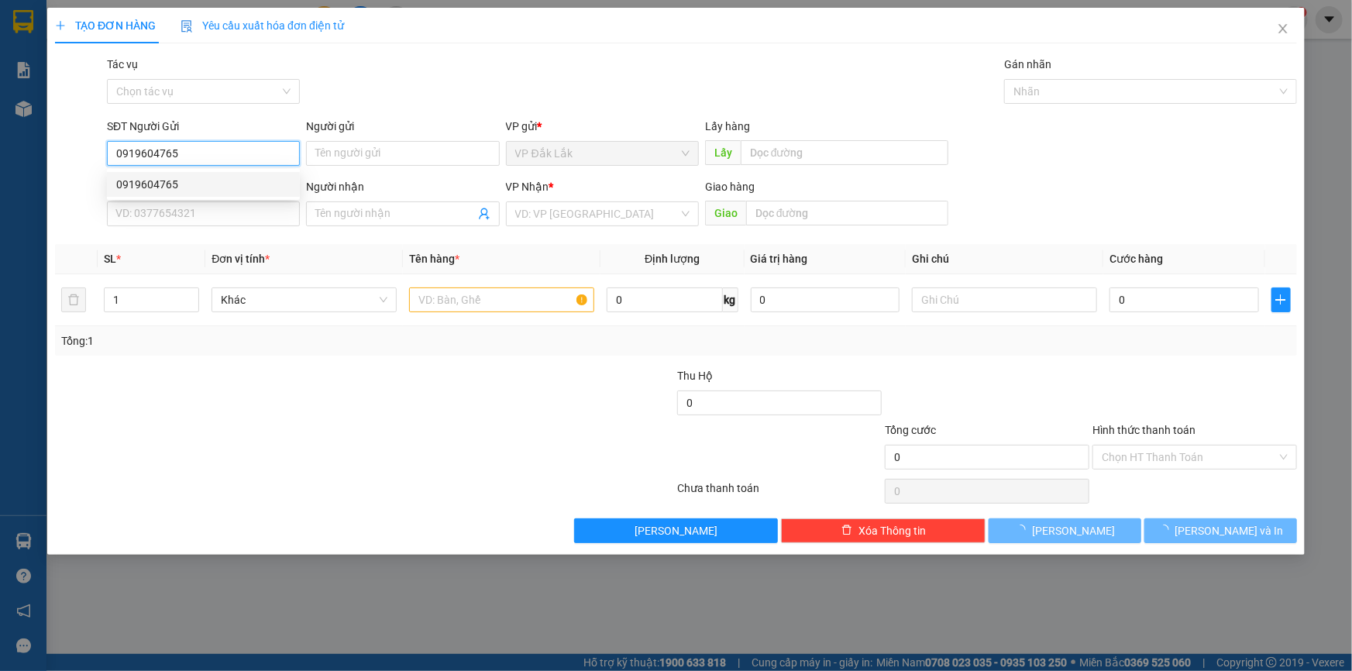
click at [163, 177] on div "0919604765" at bounding box center [203, 184] width 174 height 17
type input "0332101061"
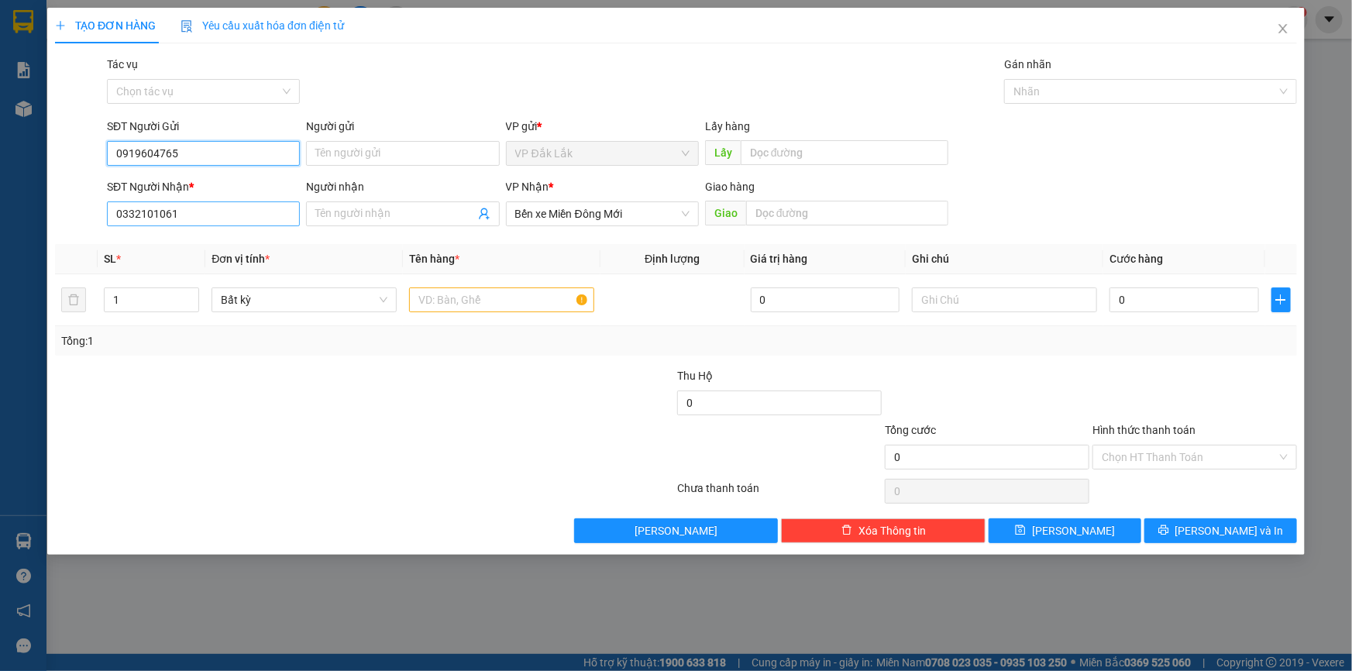
type input "0919604765"
click at [191, 209] on input "0332101061" at bounding box center [203, 214] width 193 height 25
click at [669, 223] on span "Bến xe Miền Đông Mới" at bounding box center [602, 213] width 174 height 23
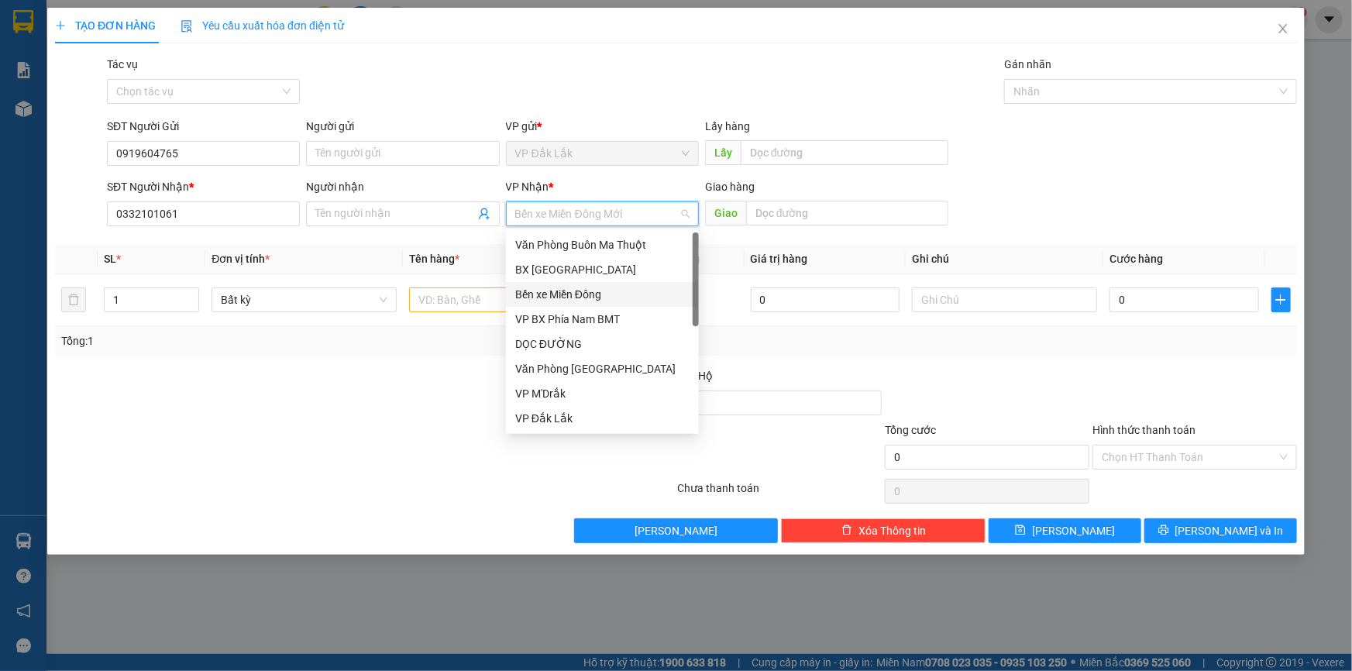
click at [611, 298] on div "Bến xe Miền Đông" at bounding box center [602, 294] width 174 height 17
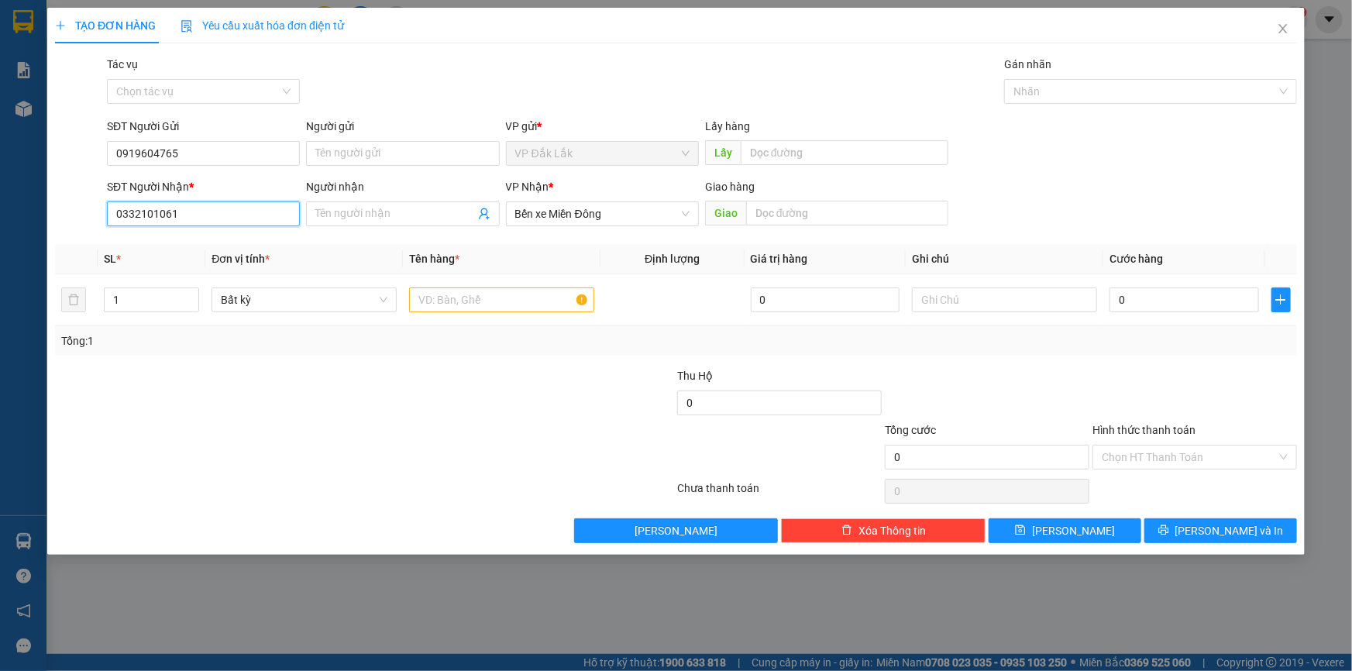
click at [238, 219] on input "0332101061" at bounding box center [203, 214] width 193 height 25
click at [224, 246] on div "0332101061" at bounding box center [203, 244] width 174 height 17
click at [488, 298] on input "text" at bounding box center [501, 300] width 185 height 25
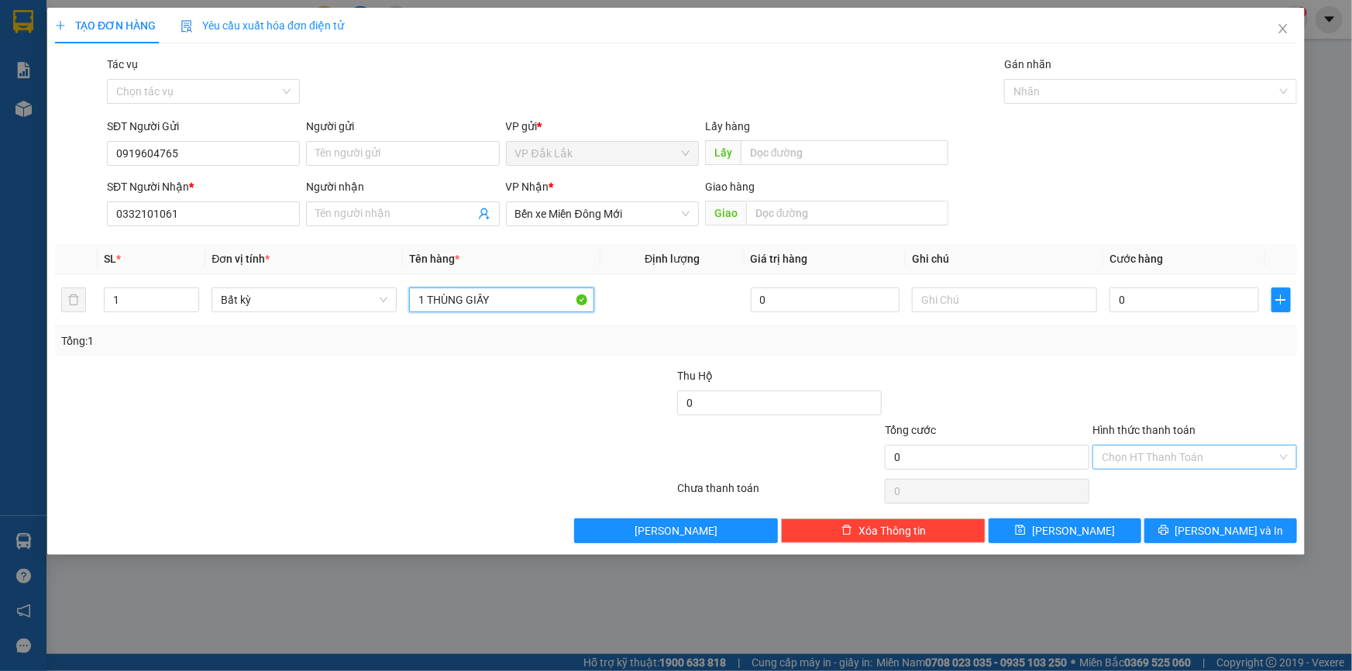
type input "1 THÙNG GIẤY"
click at [1174, 453] on input "Hình thức thanh toán" at bounding box center [1189, 457] width 175 height 23
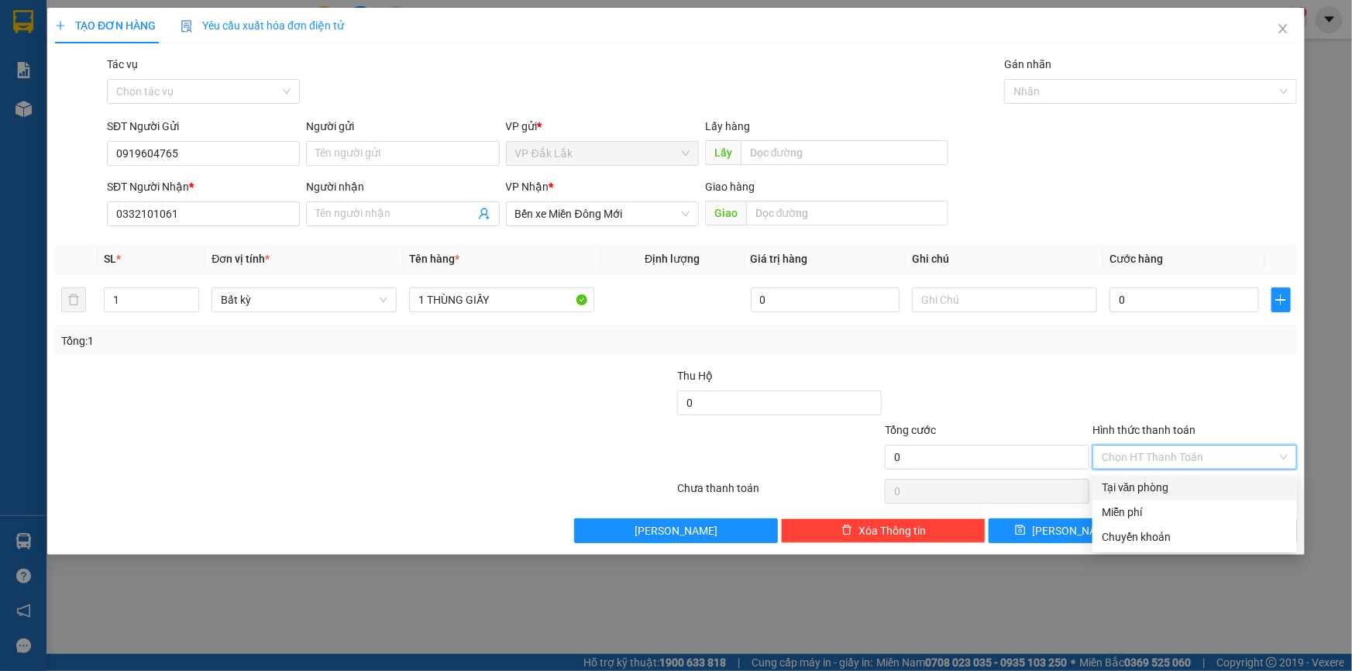
click at [1177, 488] on div "Tại văn phòng" at bounding box center [1195, 487] width 186 height 17
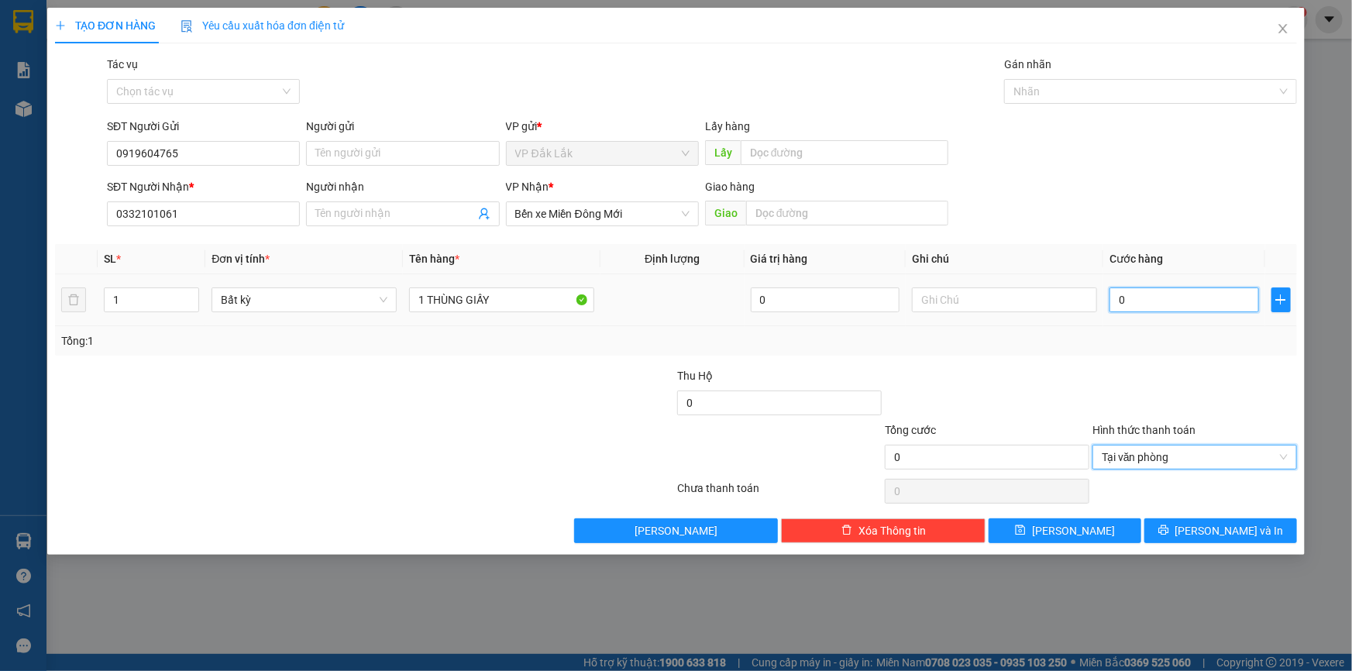
click at [1125, 305] on input "0" at bounding box center [1185, 300] width 150 height 25
type input "1"
type input "11"
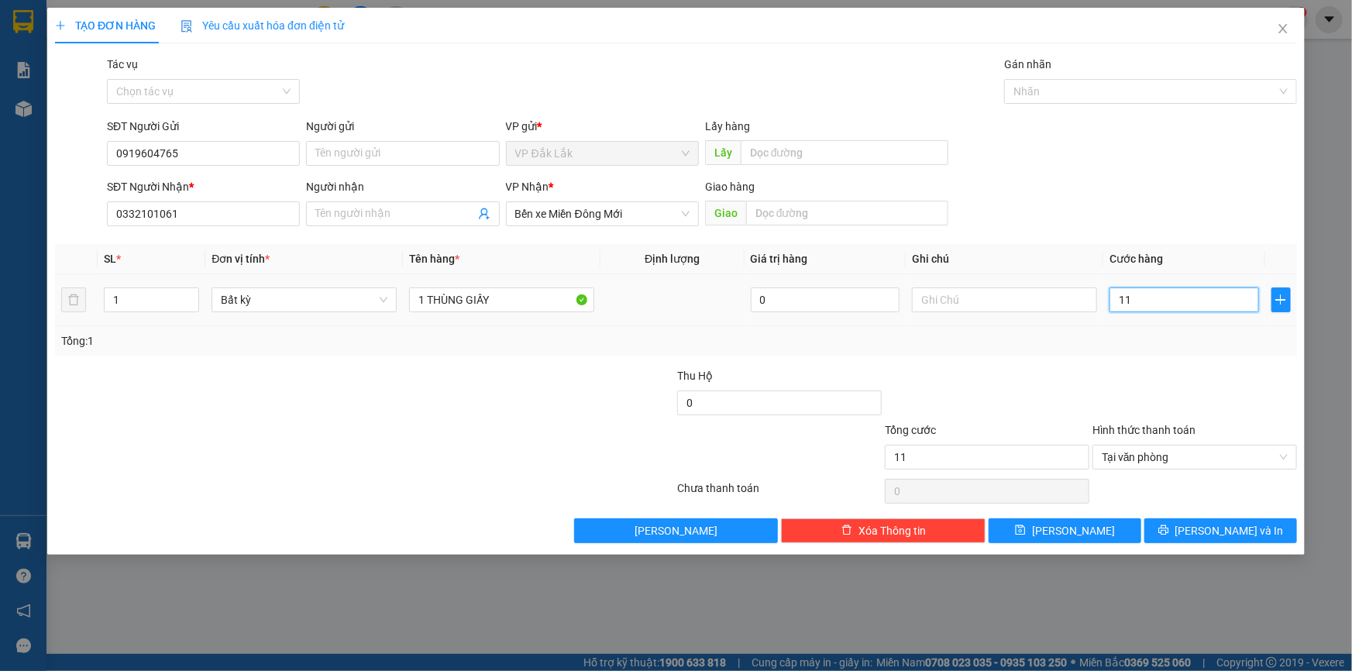
type input "110"
type input "1.100"
type input "11.000"
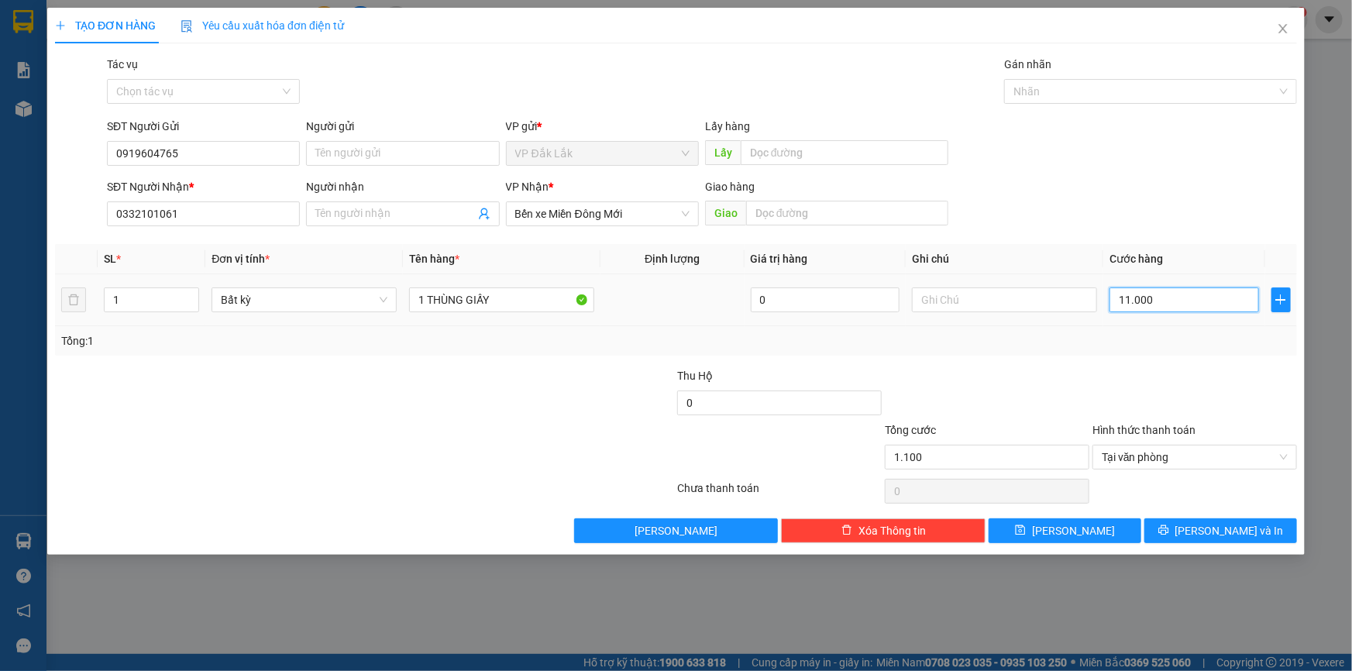
type input "11.000"
type input "110.000"
click at [1169, 531] on icon "printer" at bounding box center [1164, 530] width 10 height 10
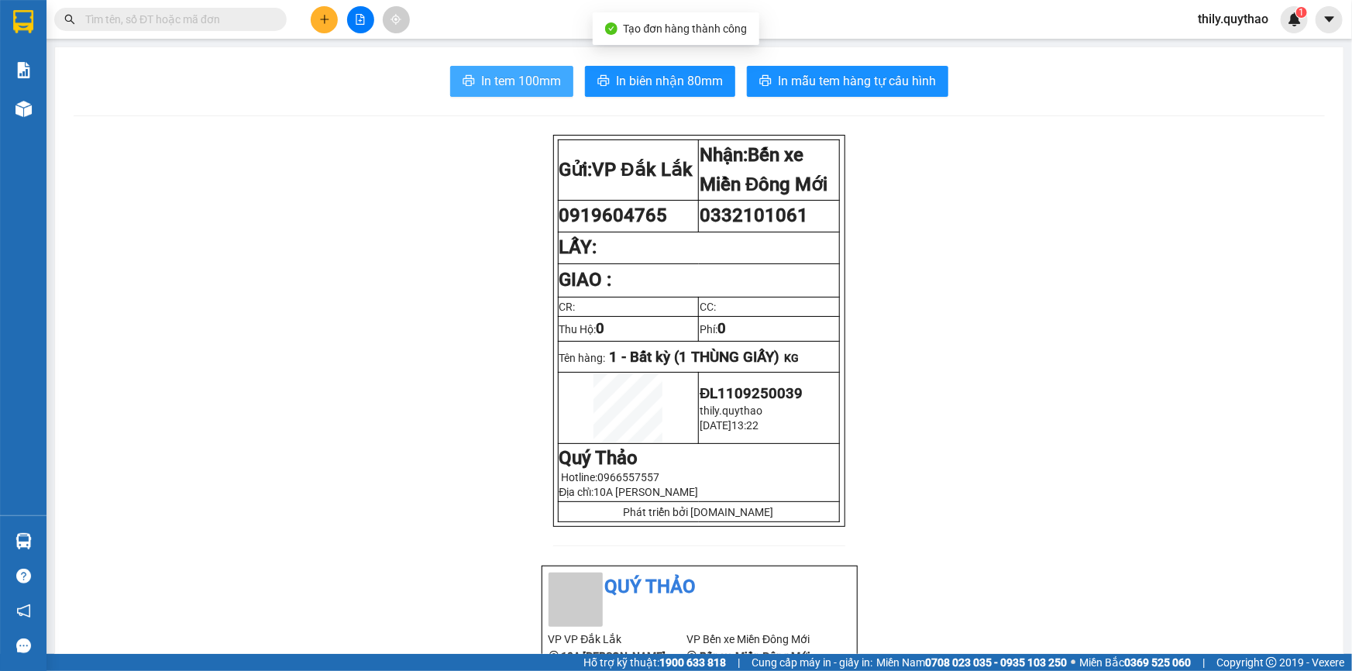
click at [501, 84] on span "In tem 100mm" at bounding box center [521, 80] width 80 height 19
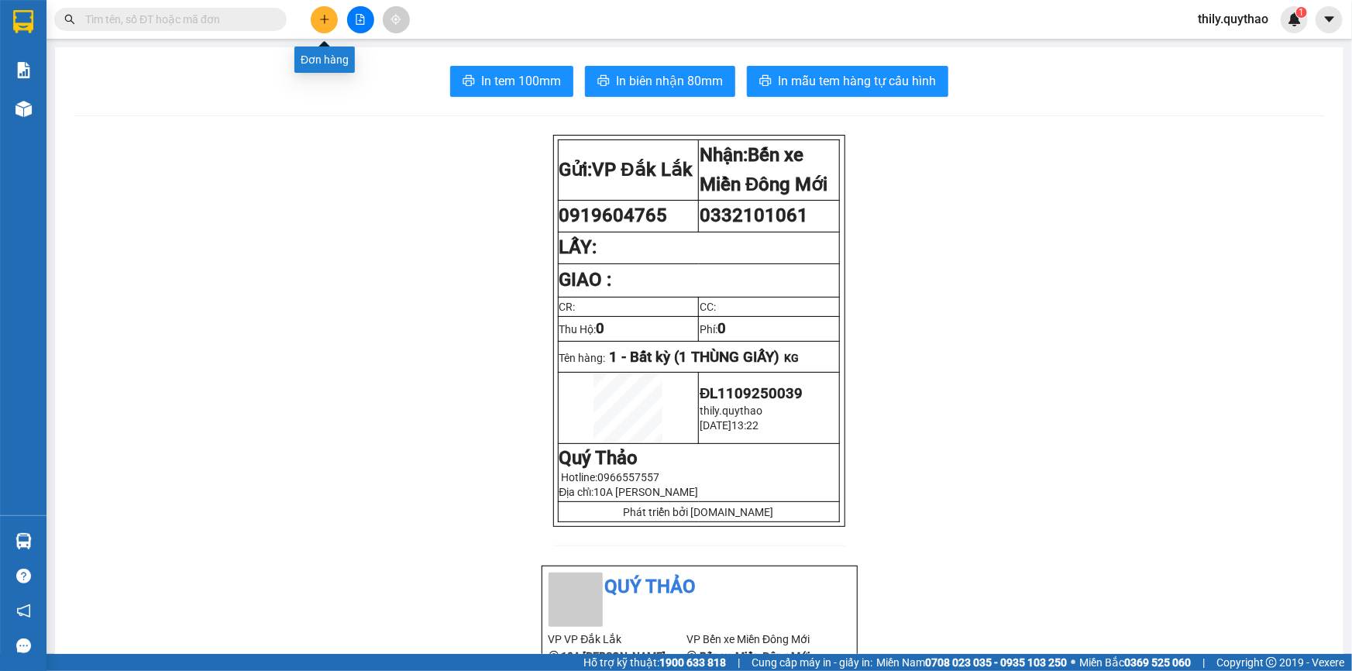
click at [318, 19] on button at bounding box center [324, 19] width 27 height 27
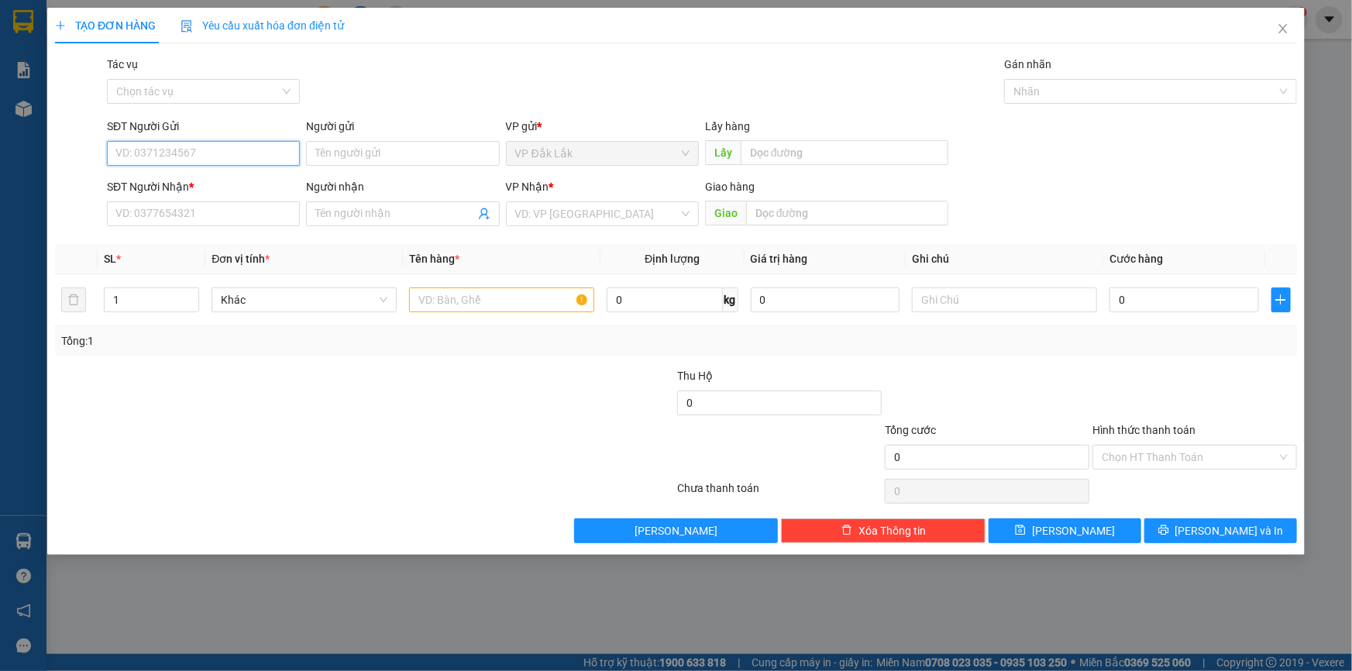
click at [177, 157] on input "SĐT Người Gửi" at bounding box center [203, 153] width 193 height 25
click at [157, 154] on input "SĐT Người Gửi" at bounding box center [203, 153] width 193 height 25
type input "0396296743"
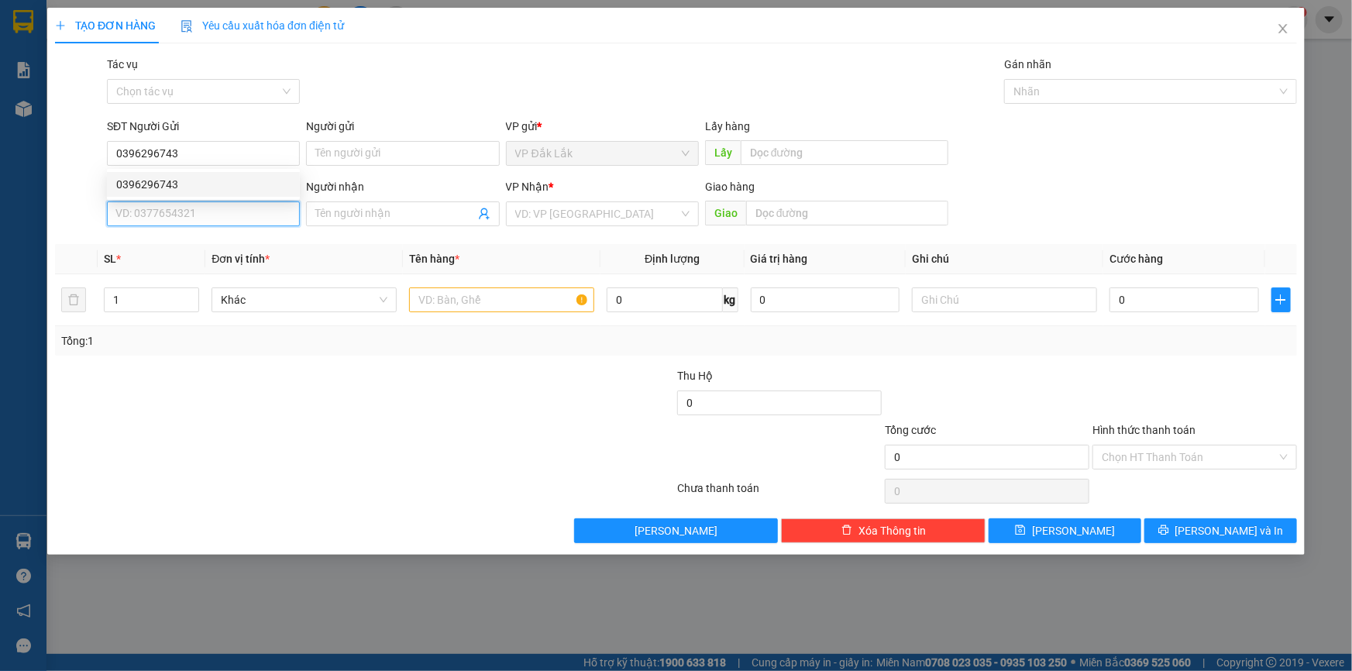
click at [175, 208] on input "SĐT Người Nhận *" at bounding box center [203, 214] width 193 height 25
click at [181, 249] on div "0397353521" at bounding box center [203, 244] width 174 height 17
type input "0397353521"
type input "TÂN THỚI HIỆP"
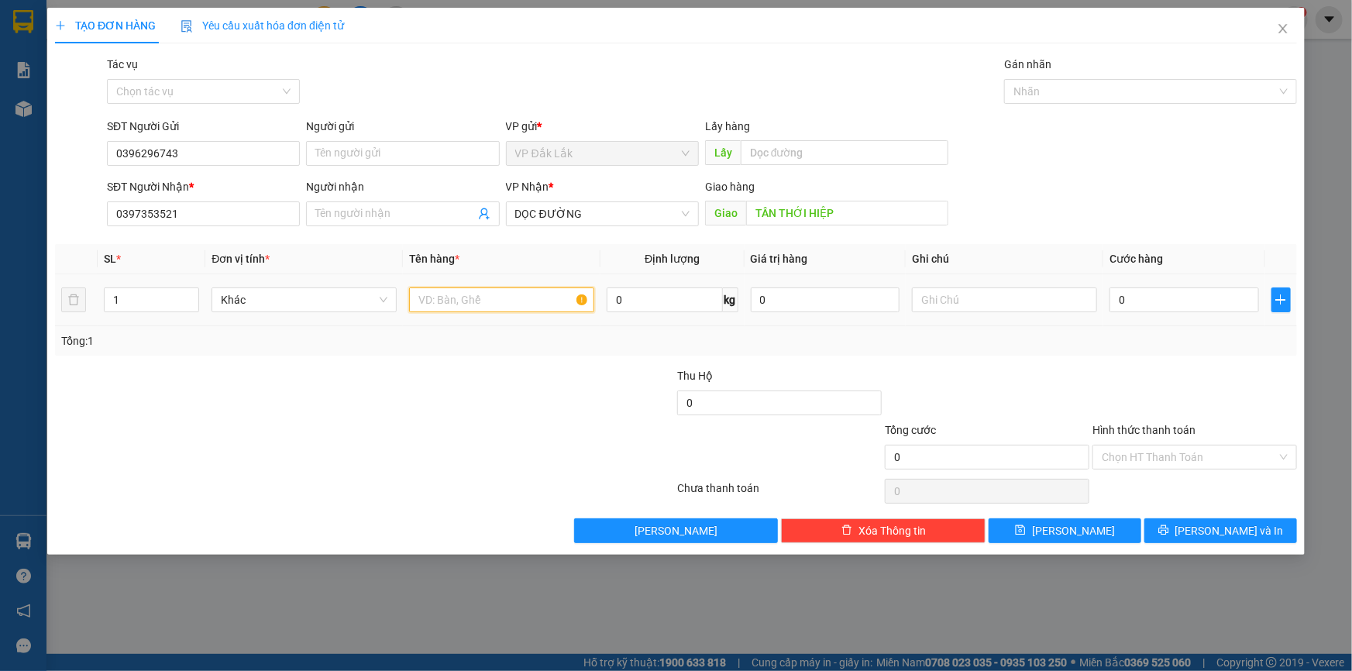
click at [521, 312] on input "text" at bounding box center [501, 300] width 185 height 25
type input "2 THÙNG GIẤY"
click at [1138, 450] on input "Hình thức thanh toán" at bounding box center [1189, 457] width 175 height 23
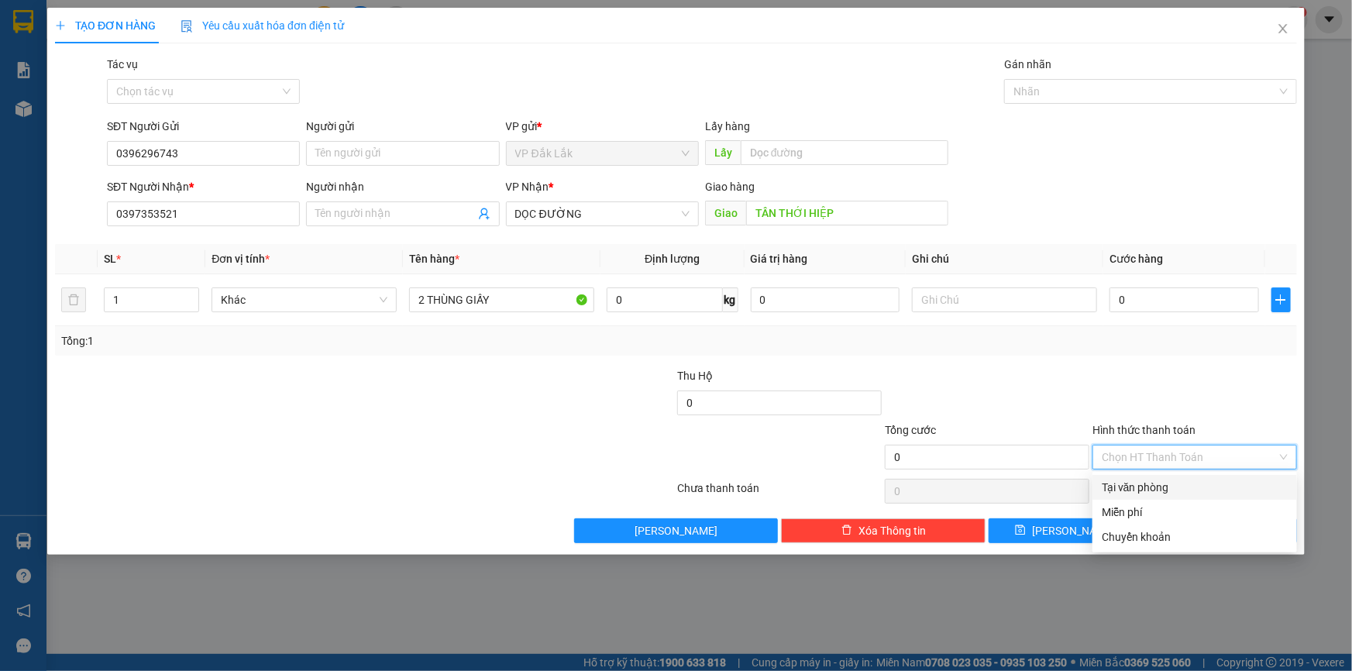
click at [1145, 489] on div "Tại văn phòng" at bounding box center [1195, 487] width 186 height 17
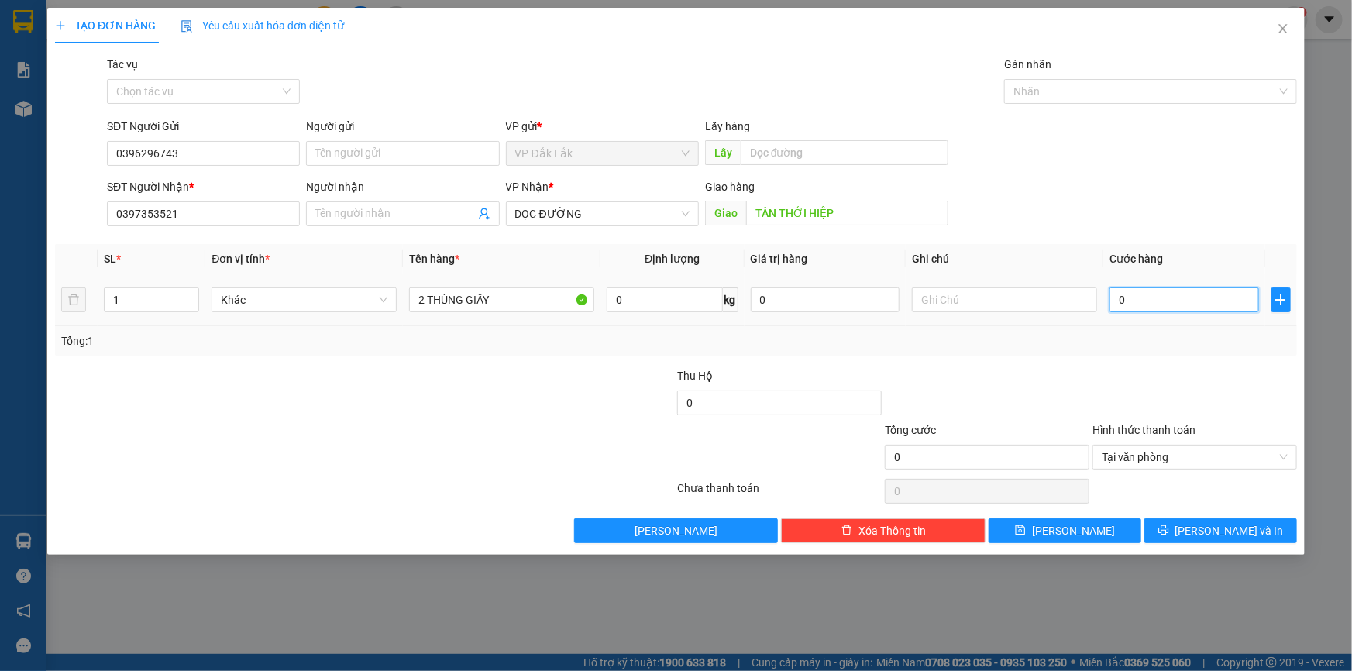
click at [1121, 307] on input "0" at bounding box center [1185, 300] width 150 height 25
type input "1"
type input "15"
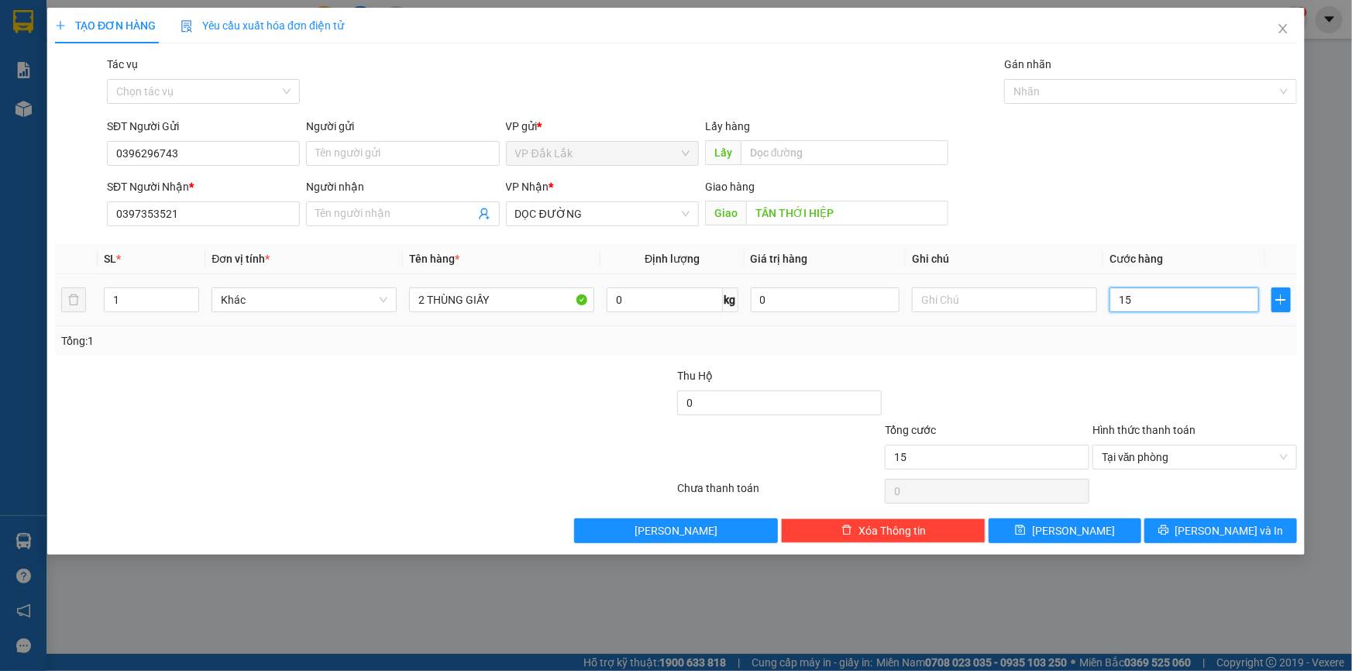
type input "150"
type input "1.500"
type input "15.000"
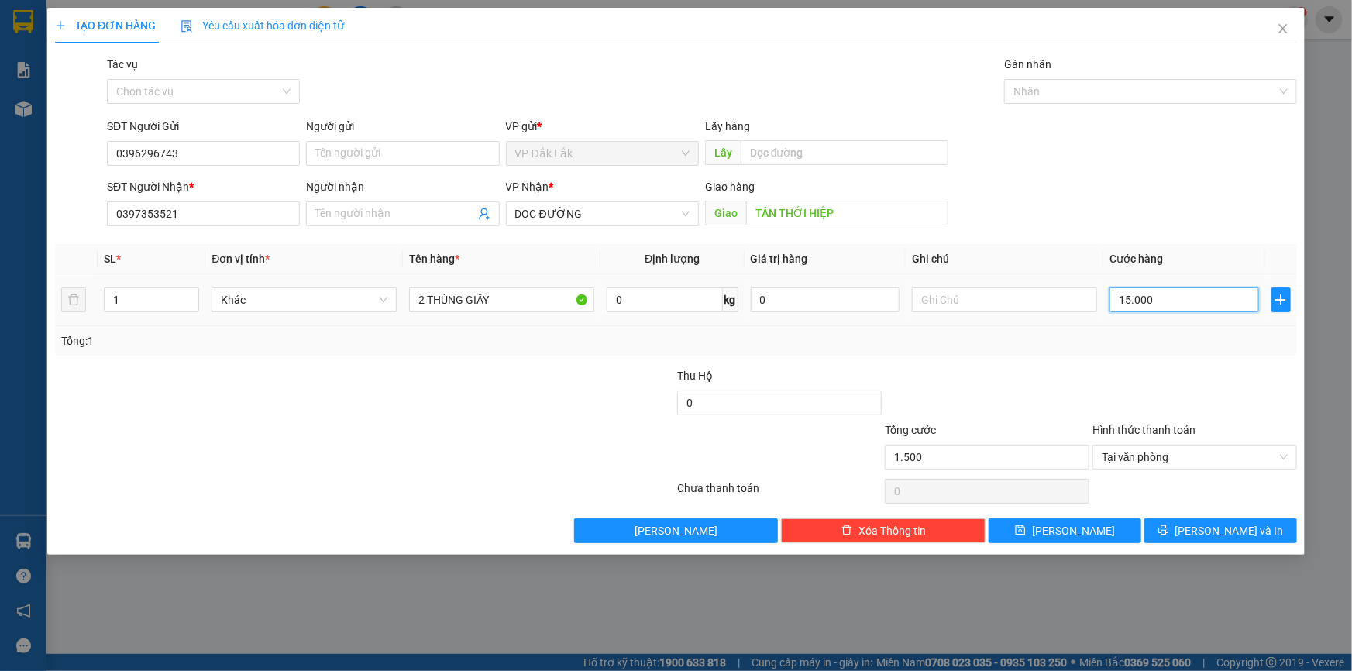
type input "15.000"
type input "150.000"
click at [1181, 536] on button "[PERSON_NAME] và In" at bounding box center [1221, 530] width 153 height 25
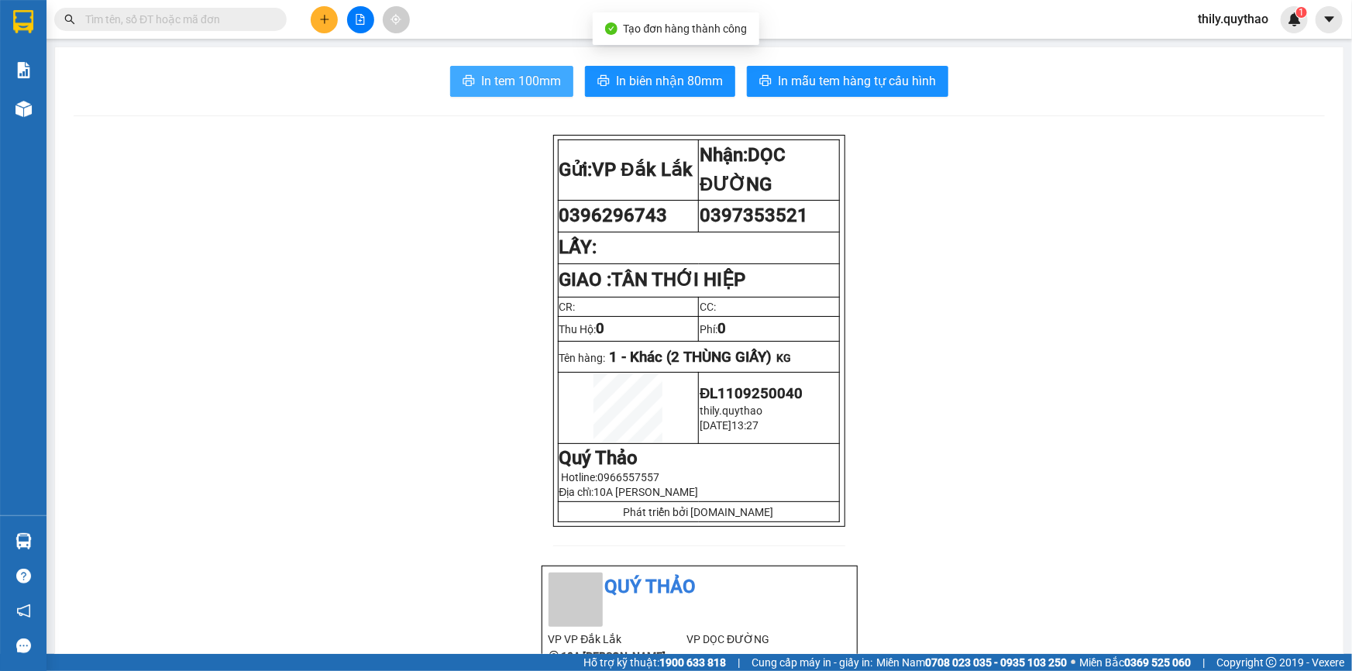
click at [505, 84] on span "In tem 100mm" at bounding box center [521, 80] width 80 height 19
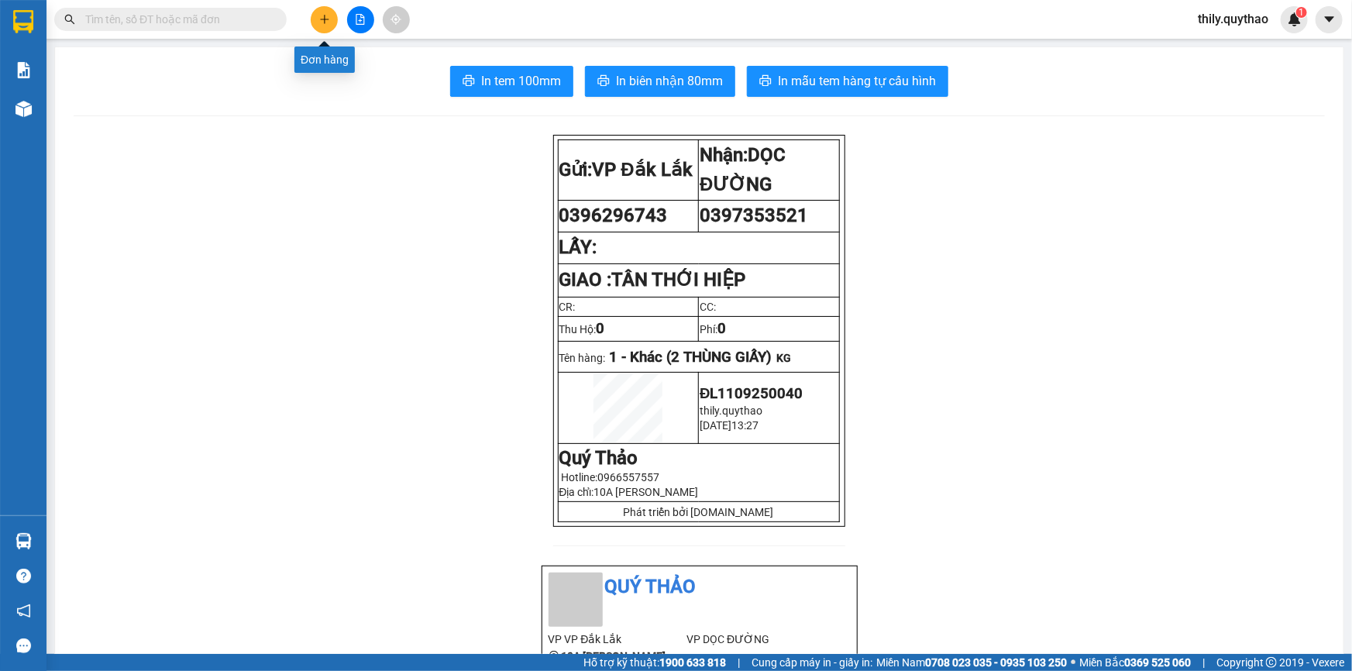
click at [323, 15] on icon "plus" at bounding box center [324, 19] width 11 height 11
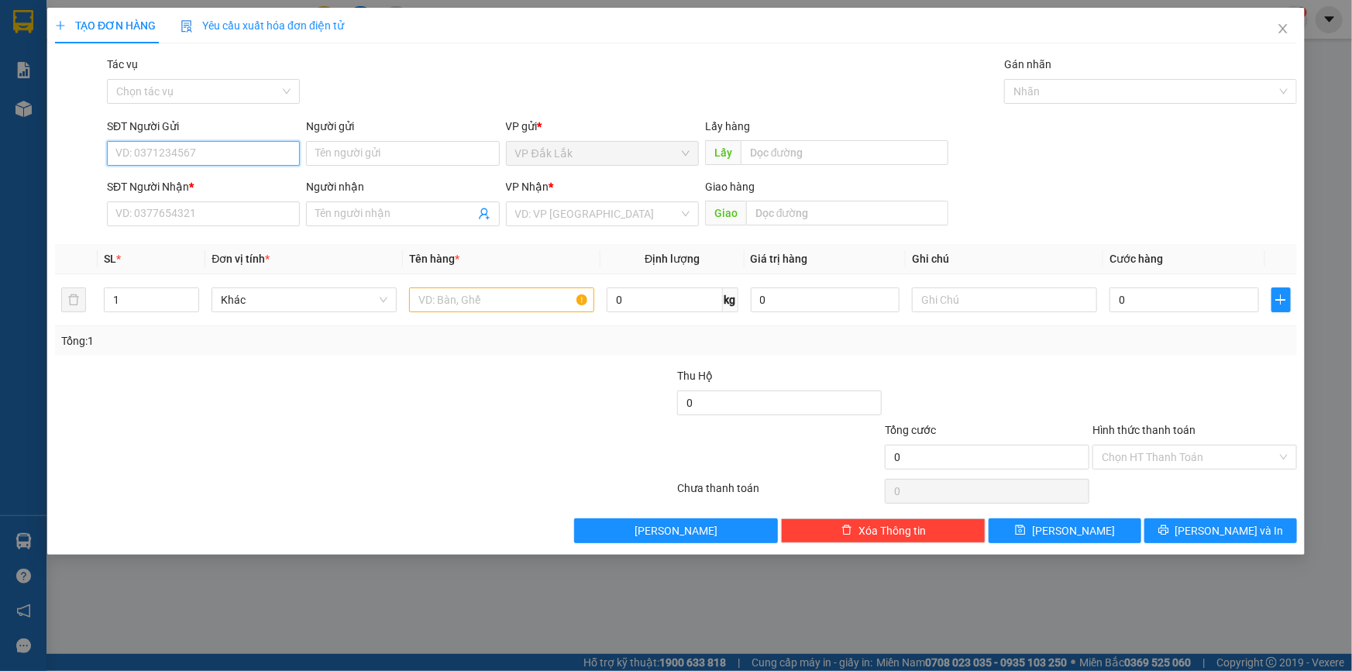
click at [245, 156] on input "SĐT Người Gửi" at bounding box center [203, 153] width 193 height 25
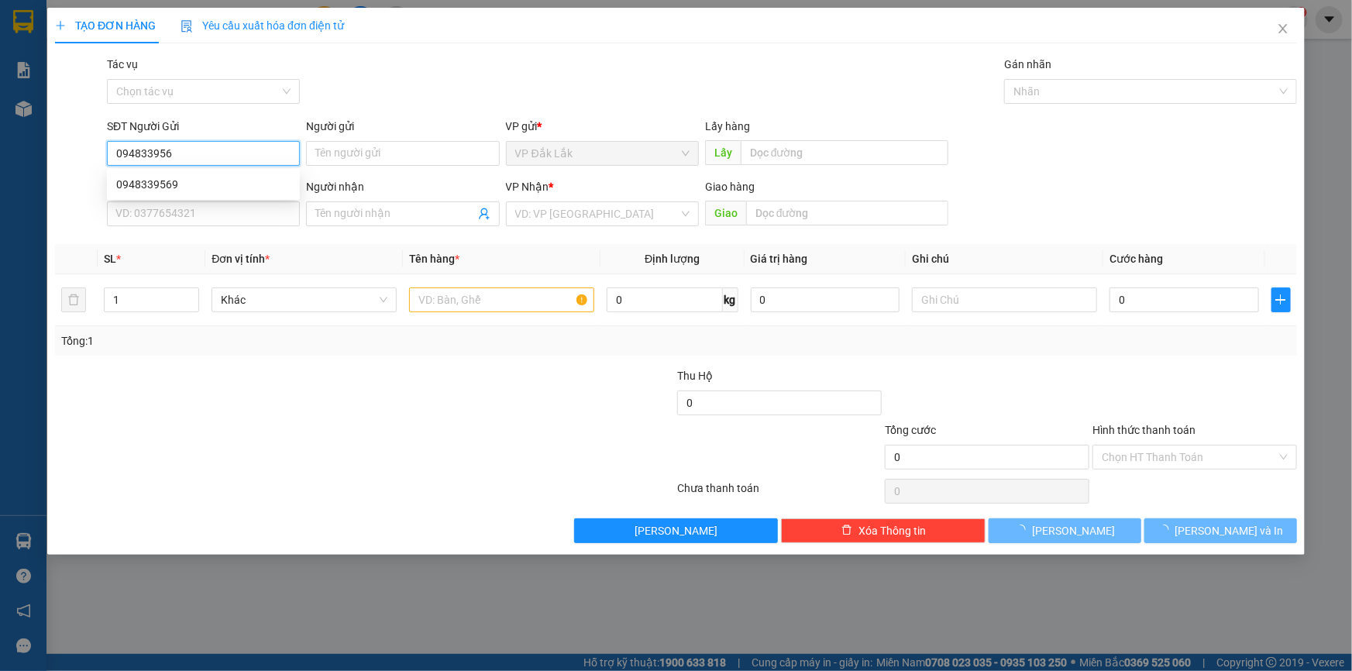
type input "0948339569"
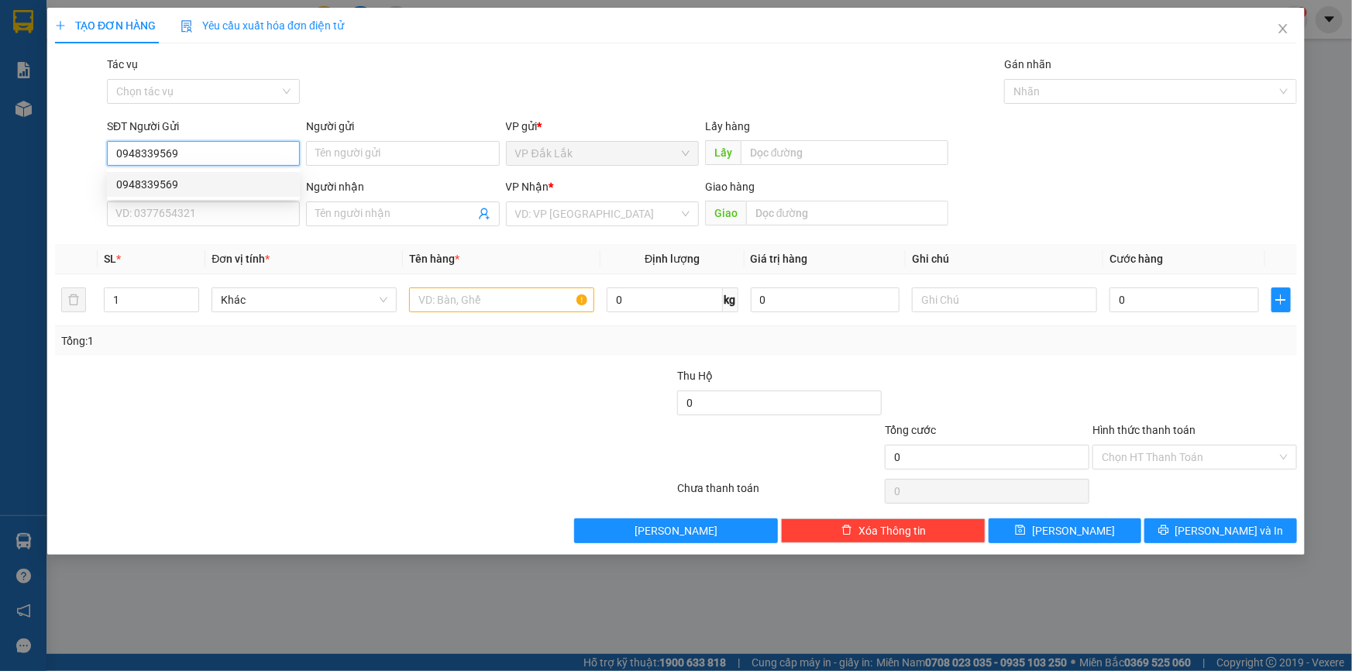
click at [197, 190] on div "0948339569" at bounding box center [203, 184] width 174 height 17
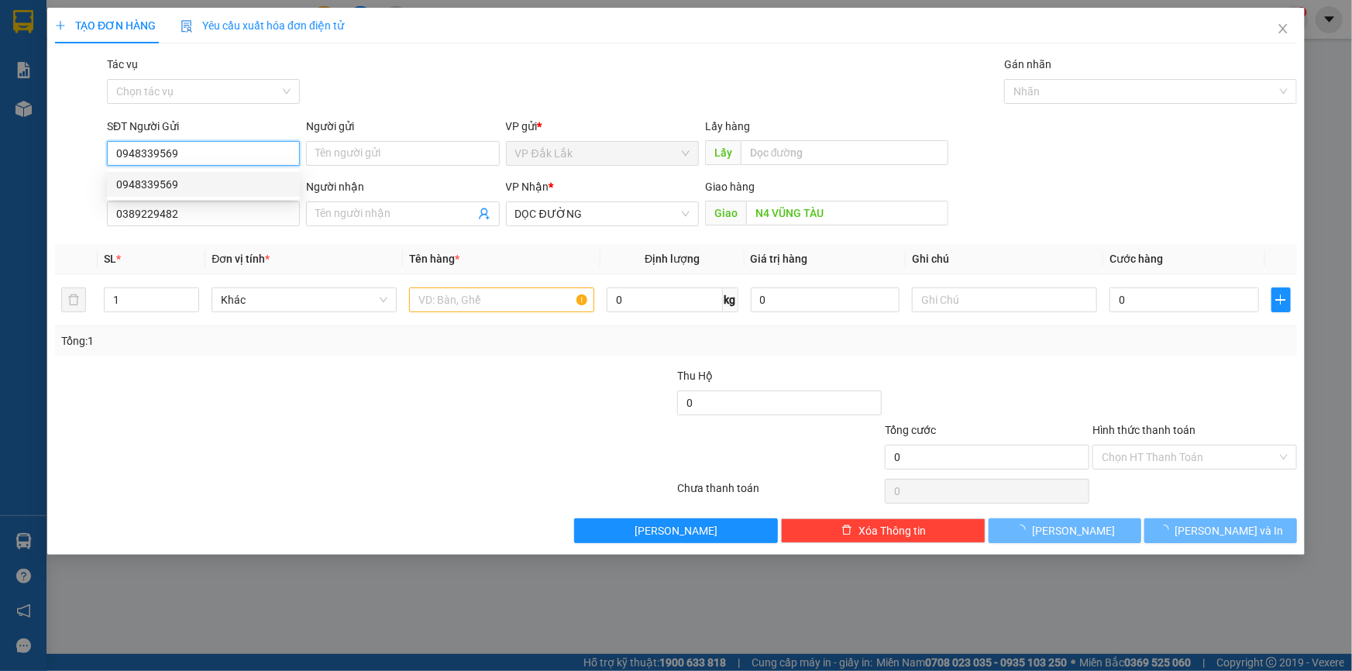
type input "0389229482"
type input "N4 VŨNG TÀU"
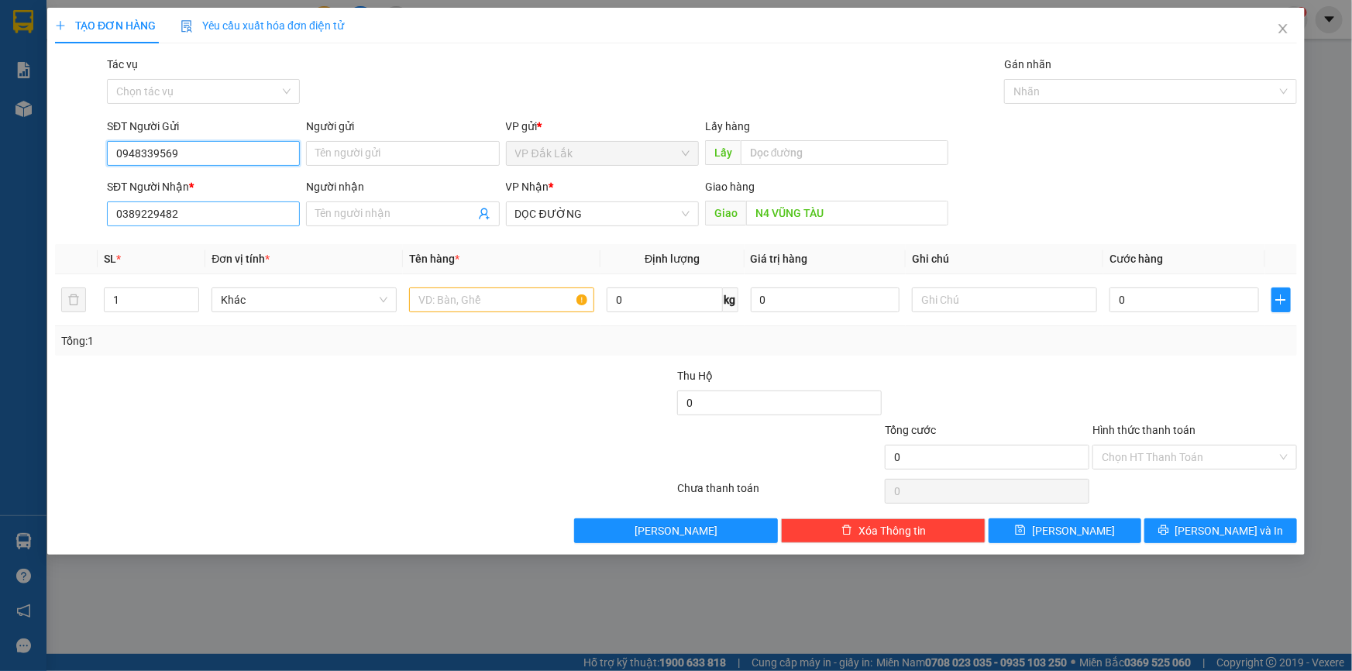
type input "0948339569"
click at [267, 217] on input "0389229482" at bounding box center [203, 214] width 193 height 25
type input "0"
type input "0936745649"
click at [840, 217] on input "N4 VŨNG TÀU" at bounding box center [847, 213] width 202 height 25
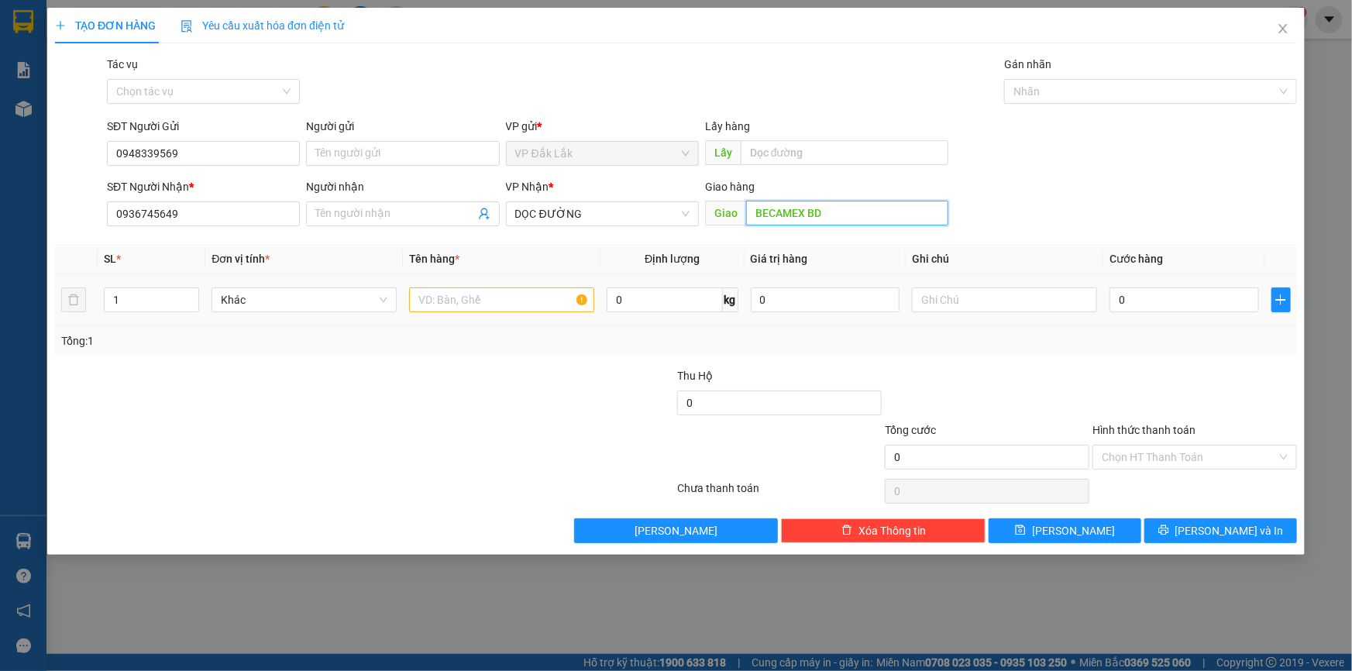
type input "BECAMEX BD"
click at [489, 307] on input "text" at bounding box center [501, 300] width 185 height 25
type input "1 THÙNG GIẤY"
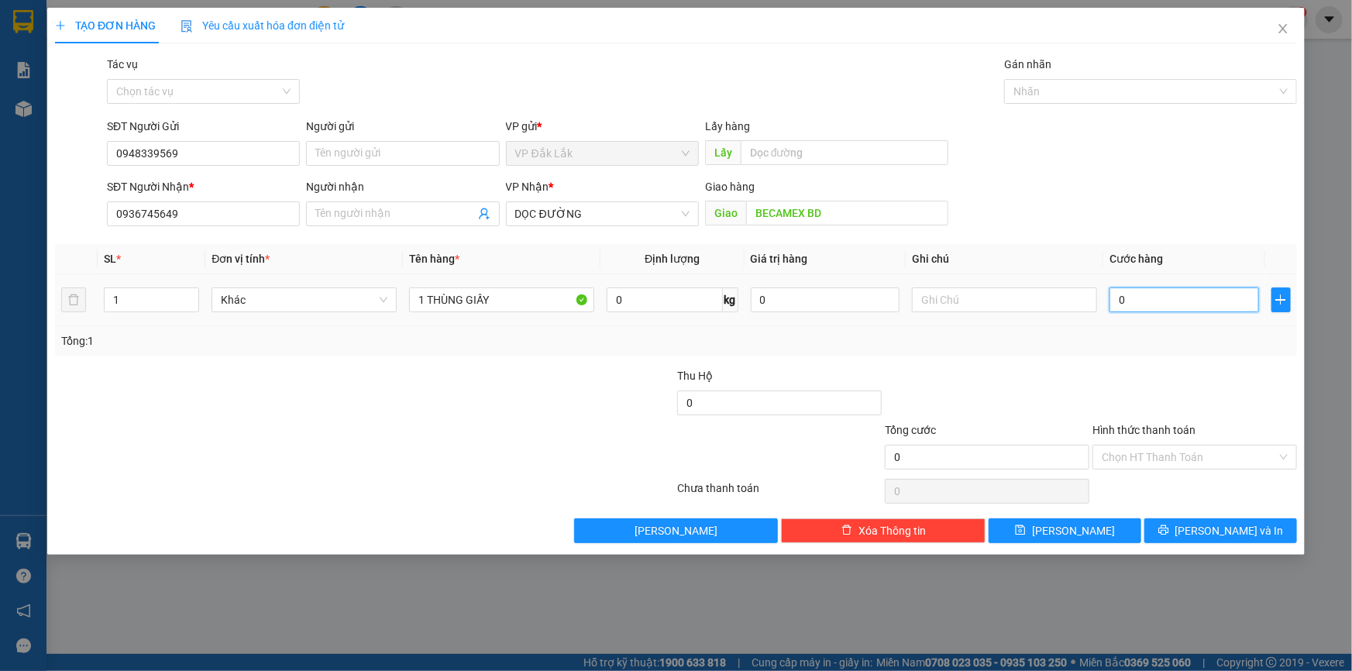
click at [1116, 303] on input "0" at bounding box center [1185, 300] width 150 height 25
type input "1"
type input "11"
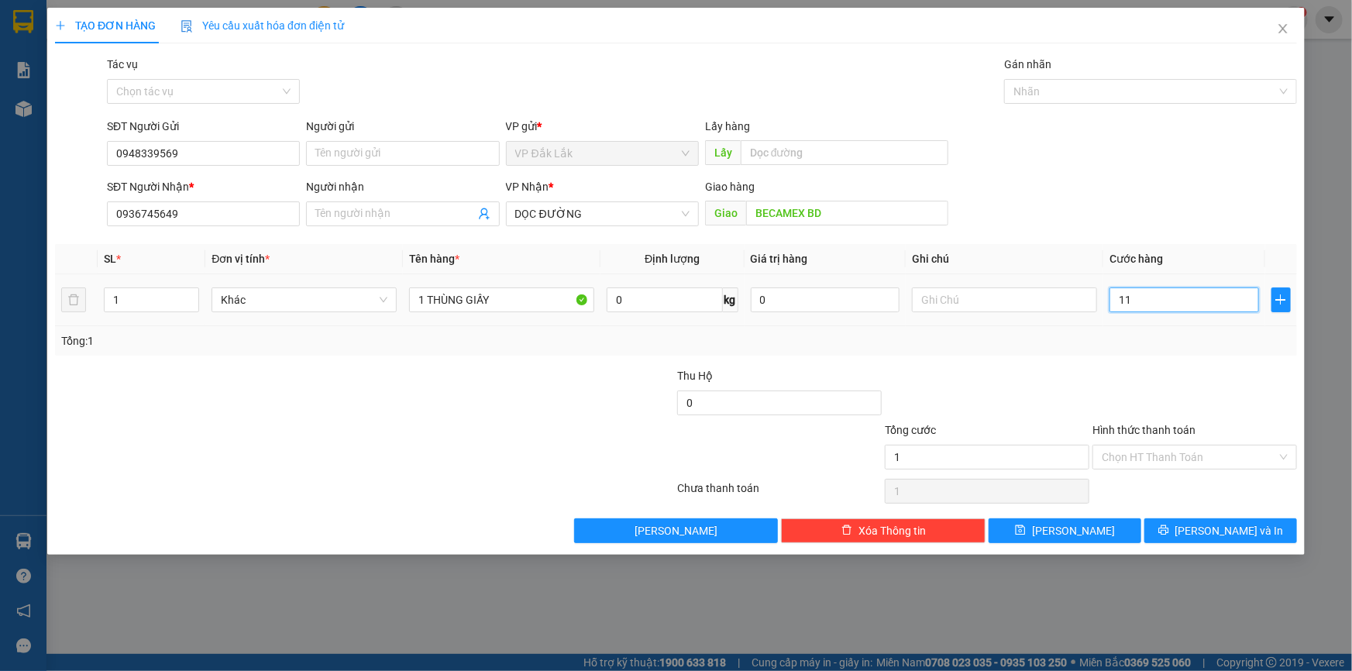
type input "11"
type input "111"
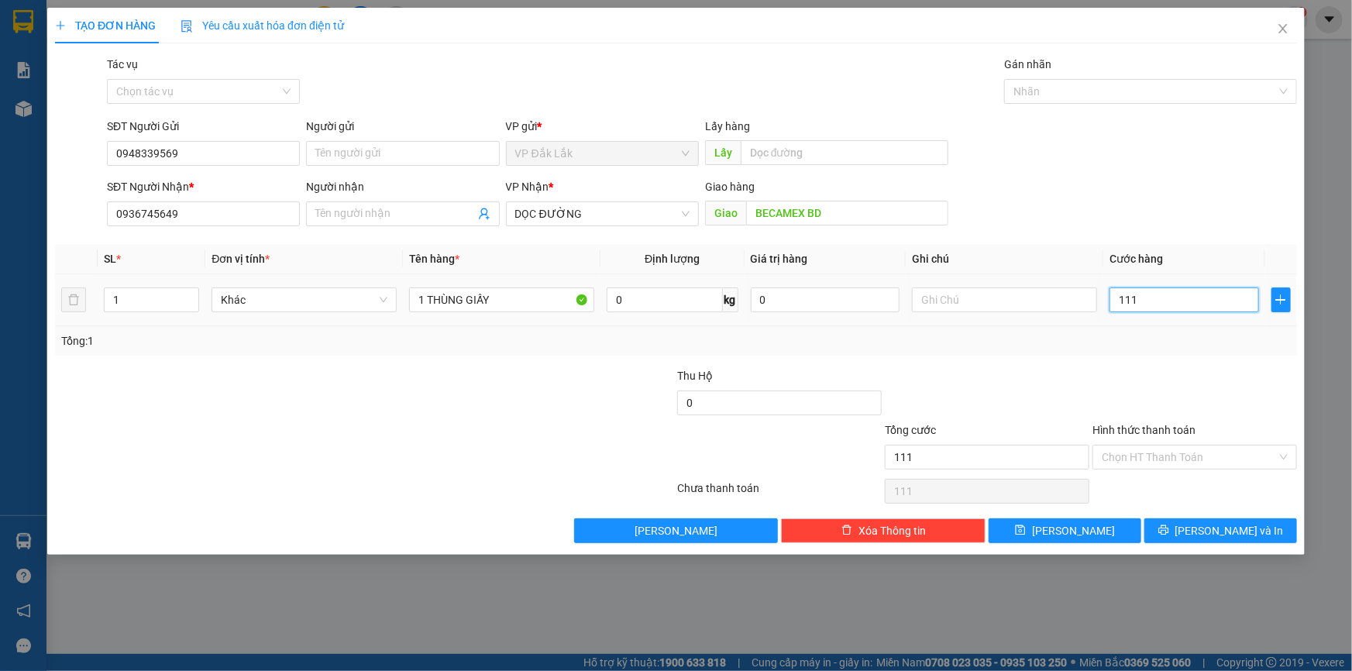
type input "11"
type input "110"
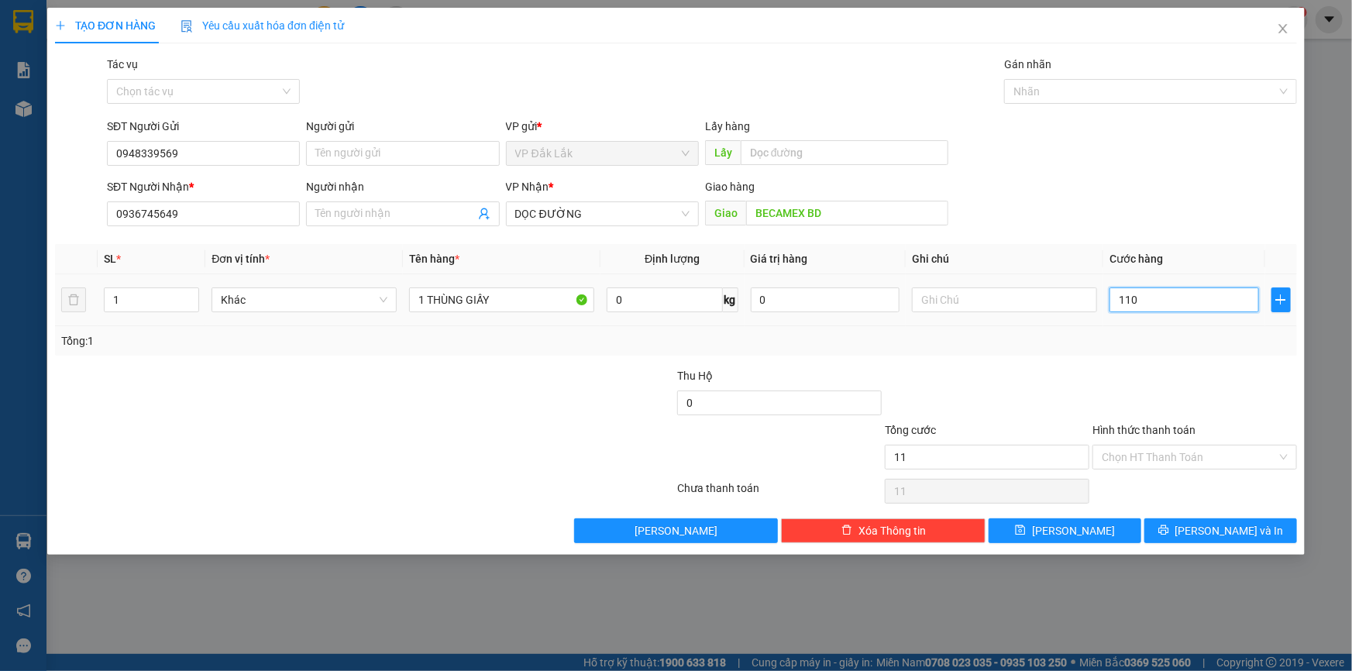
type input "110"
type input "1.100"
type input "11.000"
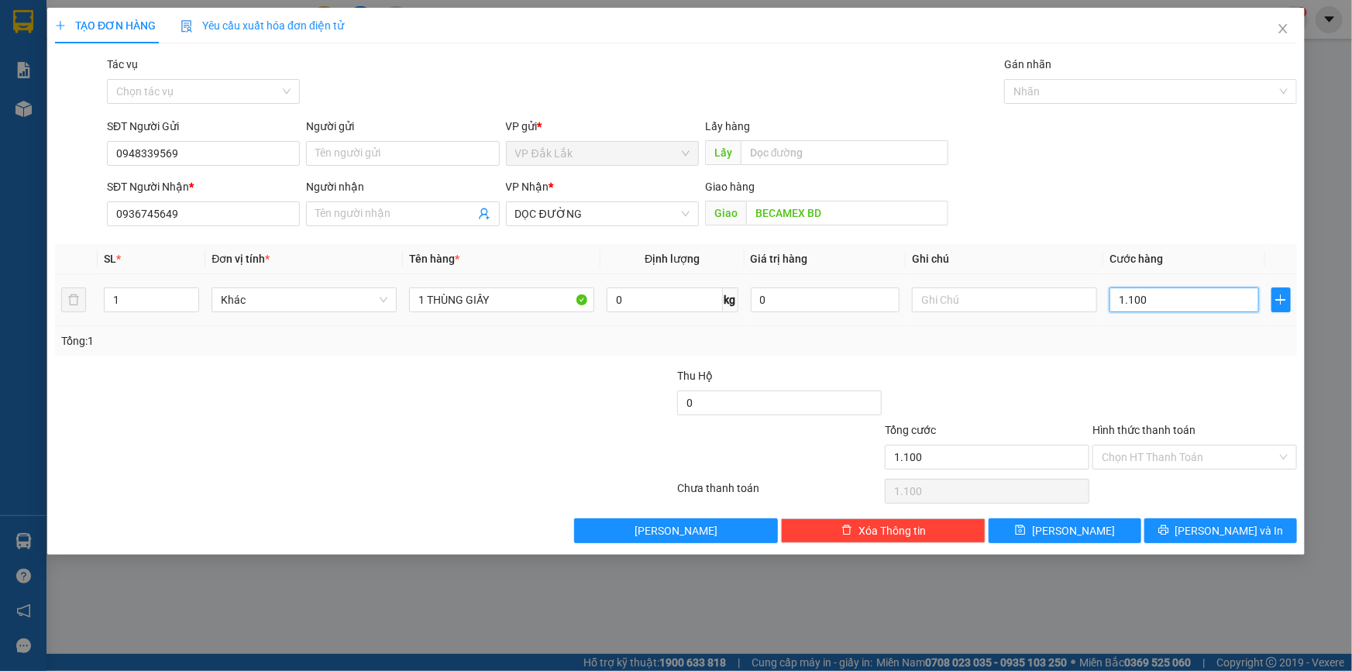
type input "11.000"
type input "110.000"
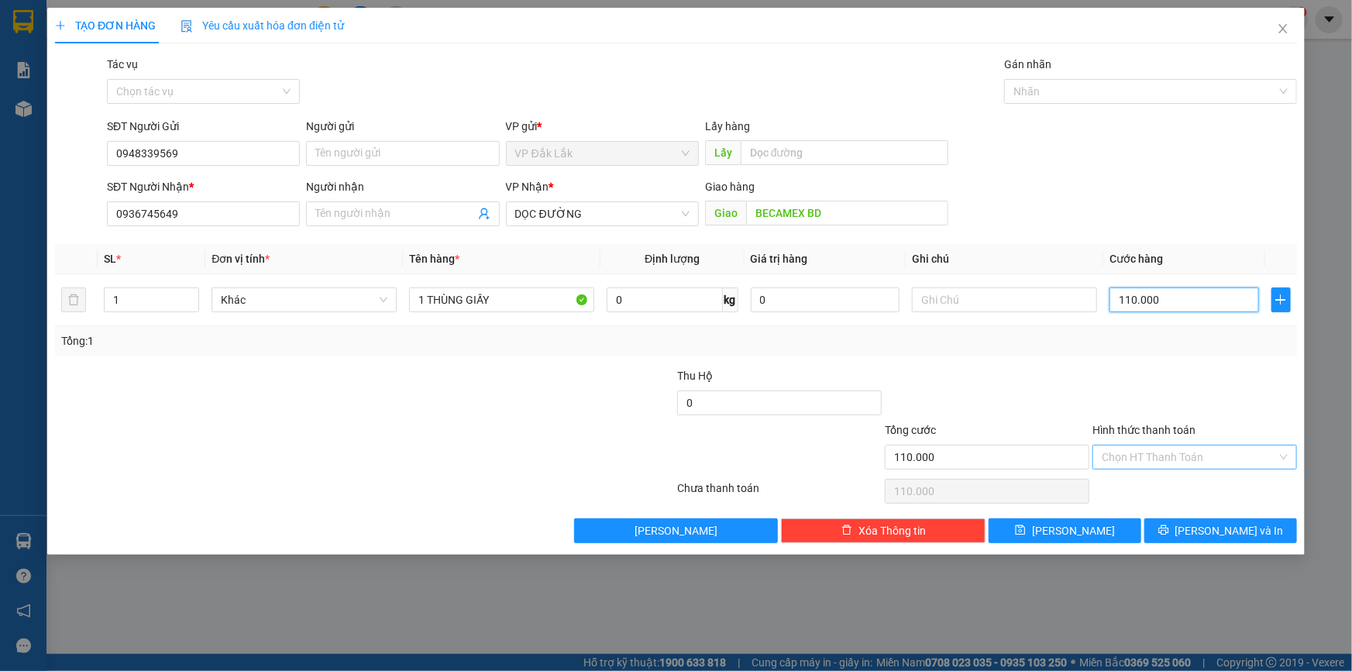
type input "110.000"
click at [1152, 446] on input "Hình thức thanh toán" at bounding box center [1189, 457] width 175 height 23
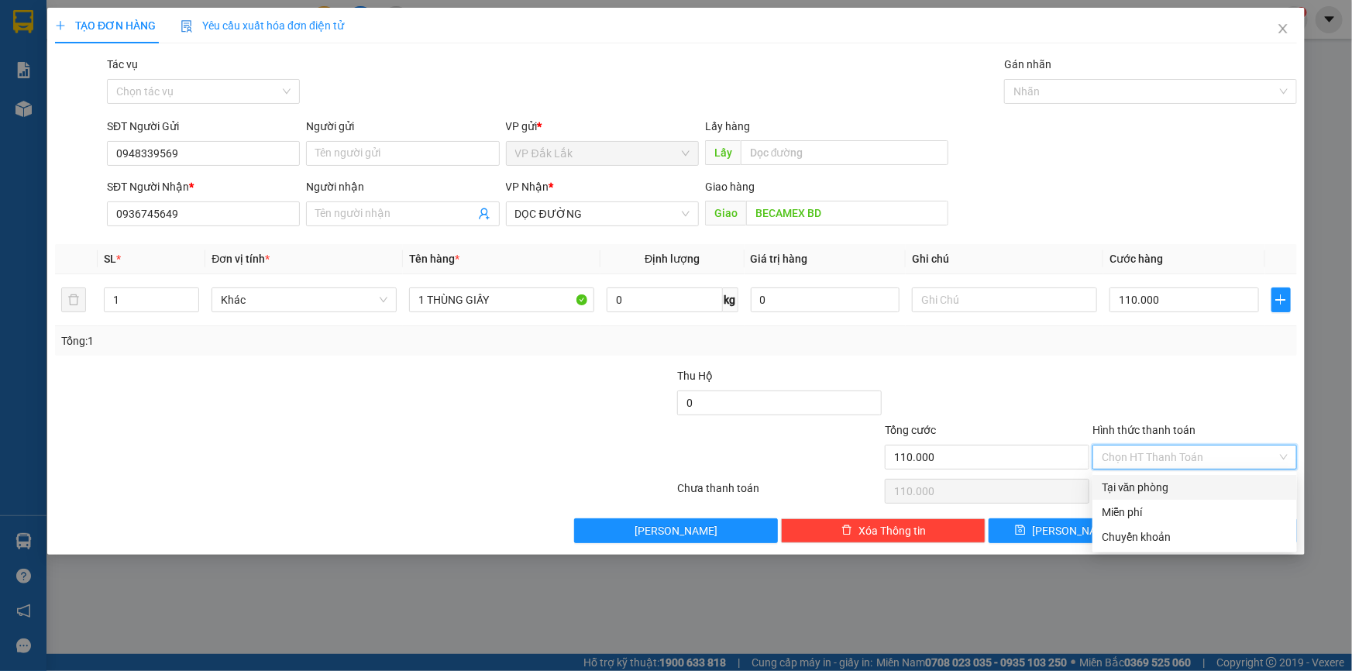
click at [1155, 485] on div "Tại văn phòng" at bounding box center [1195, 487] width 186 height 17
type input "0"
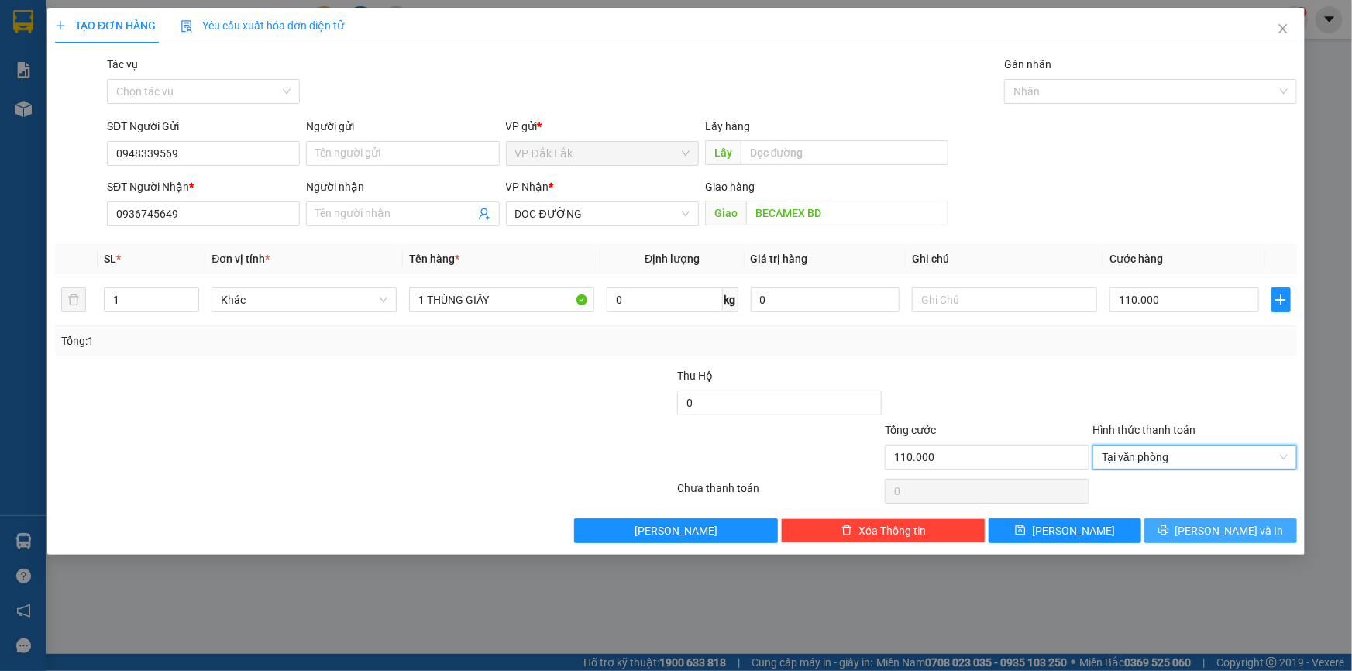
click at [1166, 527] on button "Lưu và In" at bounding box center [1221, 530] width 153 height 25
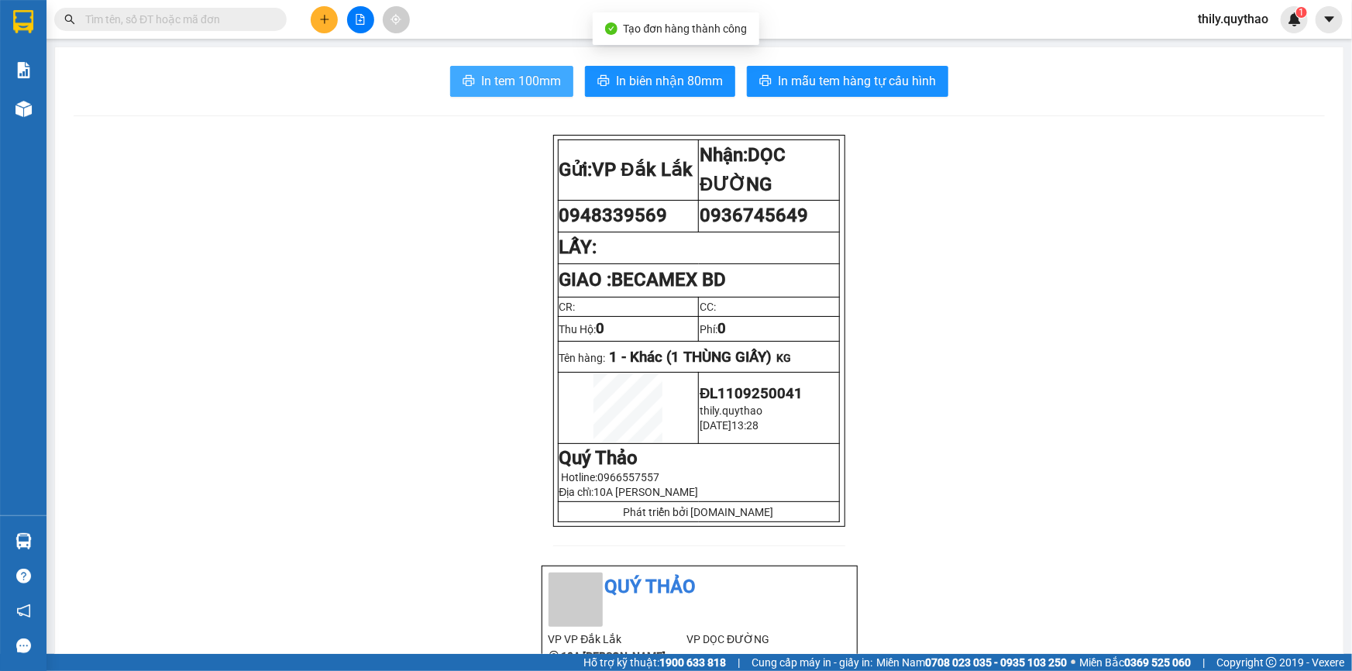
click at [517, 74] on span "In tem 100mm" at bounding box center [521, 80] width 80 height 19
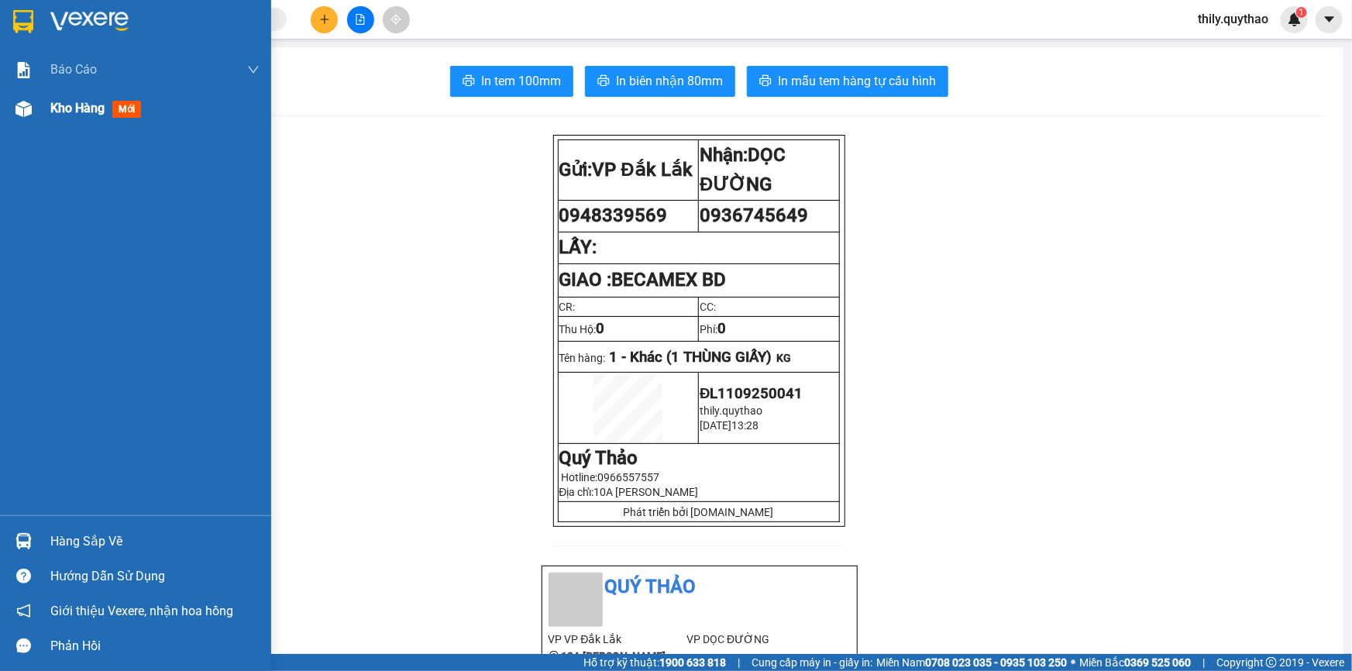
click at [71, 110] on span "Kho hàng" at bounding box center [77, 108] width 54 height 15
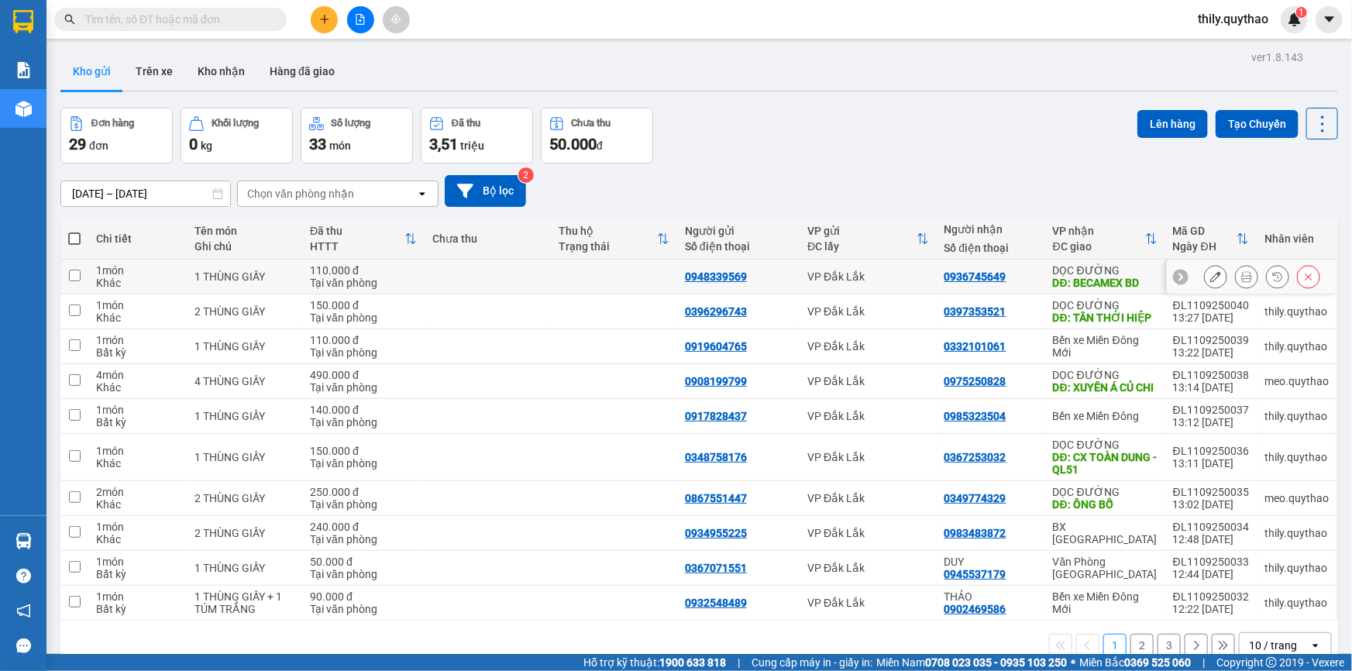
click at [729, 274] on div "0948339569" at bounding box center [716, 276] width 62 height 12
click at [320, 19] on icon "plus" at bounding box center [324, 19] width 9 height 1
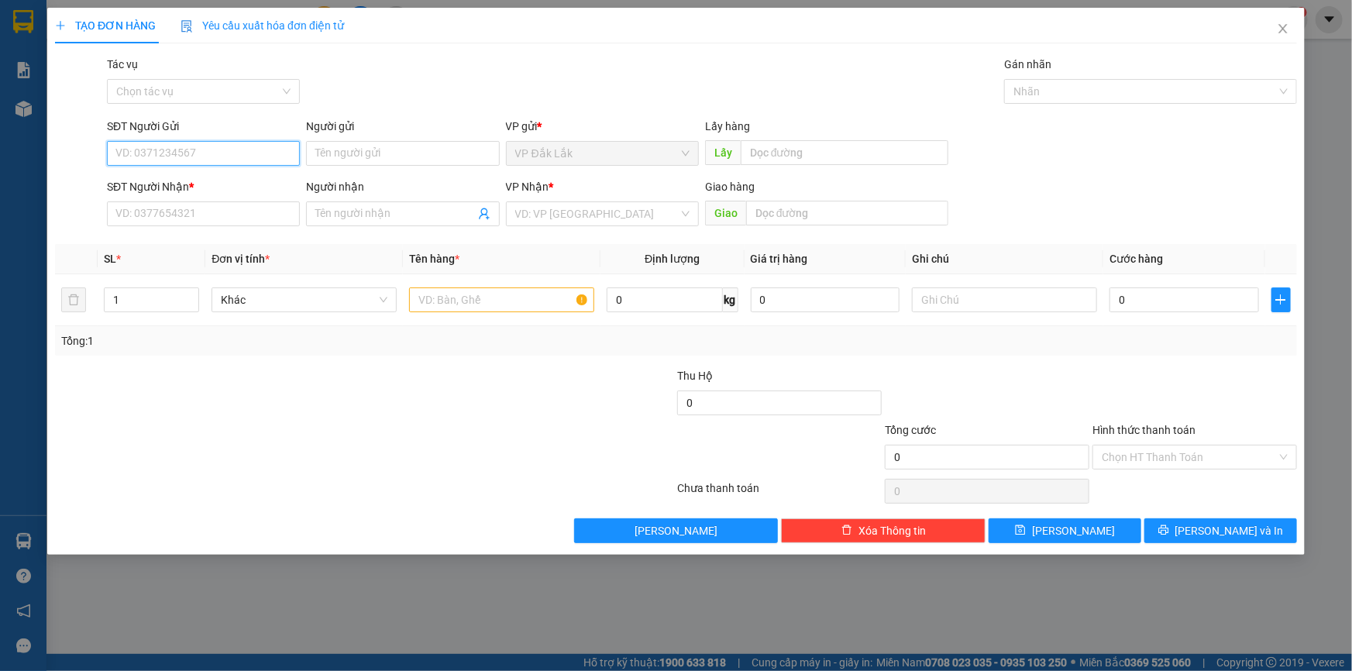
paste input "0948339569"
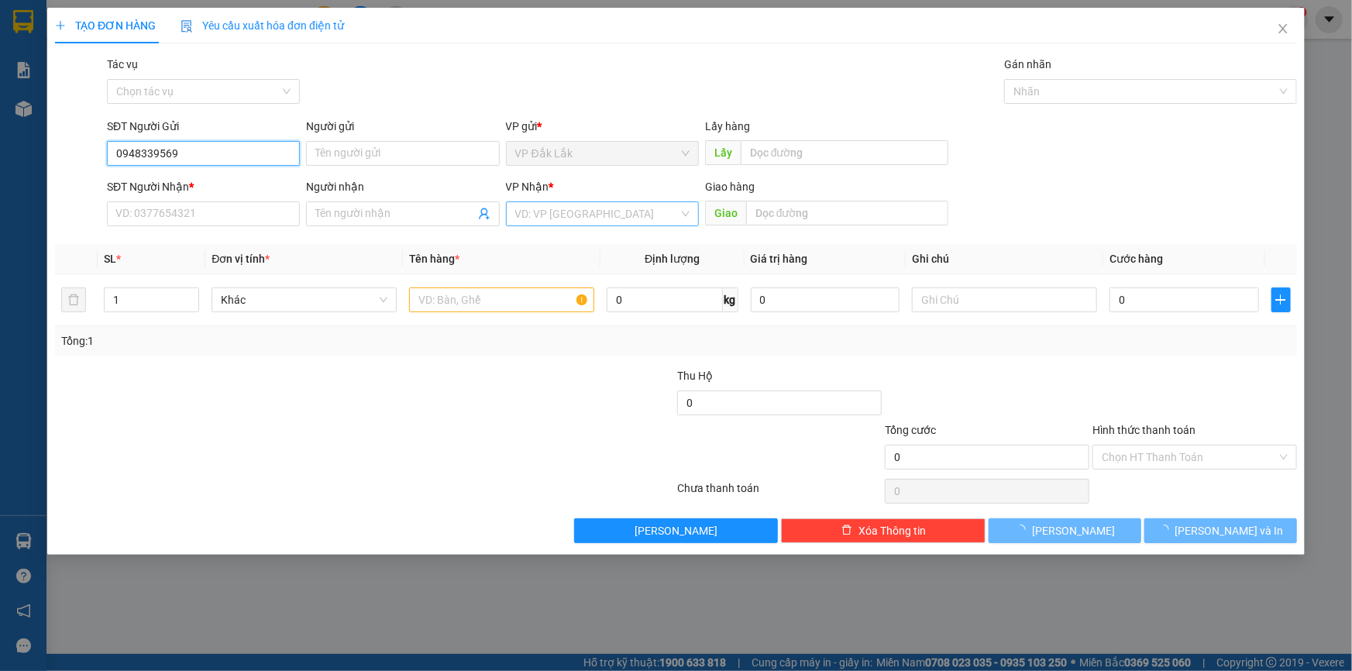
type input "0948339569"
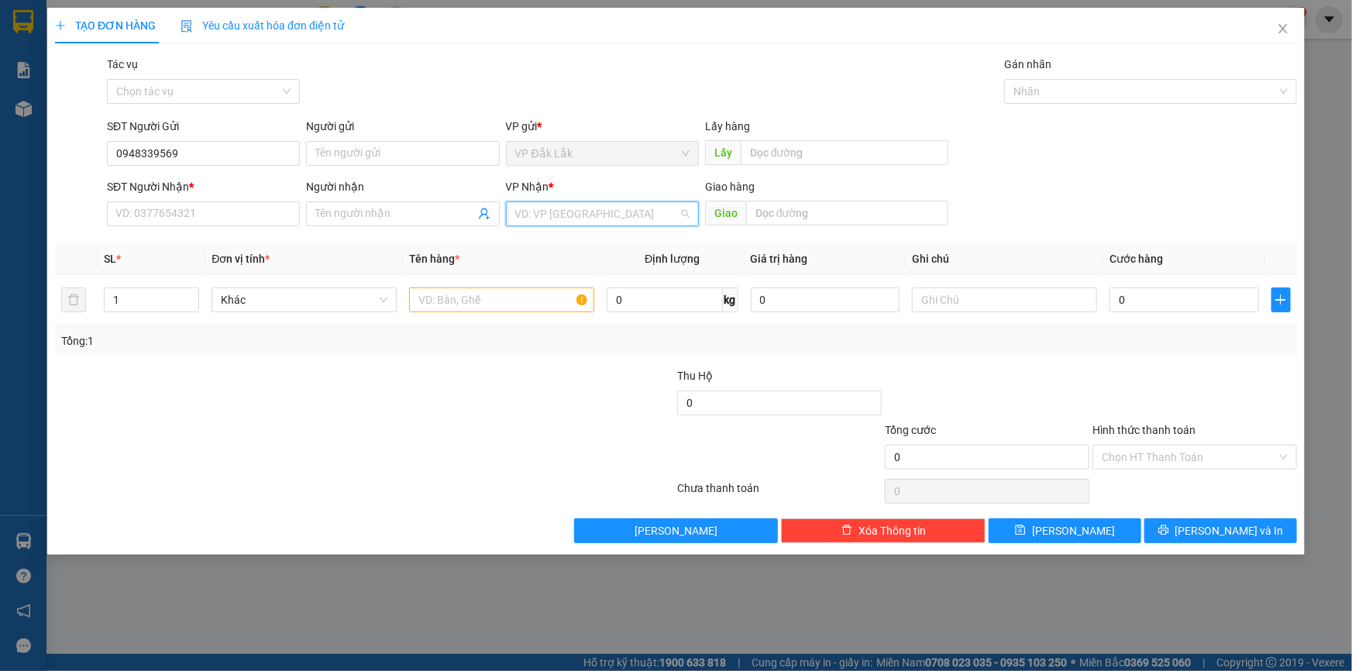
click at [552, 215] on input "search" at bounding box center [597, 213] width 164 height 23
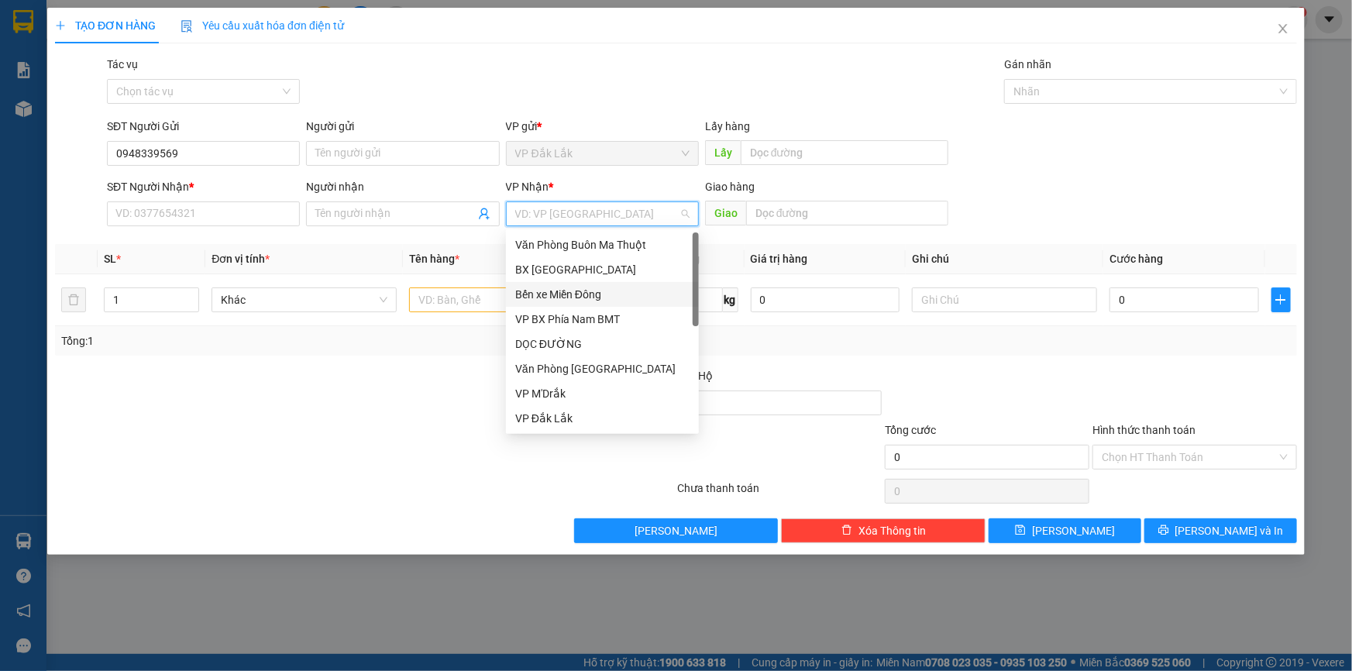
click at [556, 294] on div "Bến xe Miền Đông" at bounding box center [602, 294] width 174 height 17
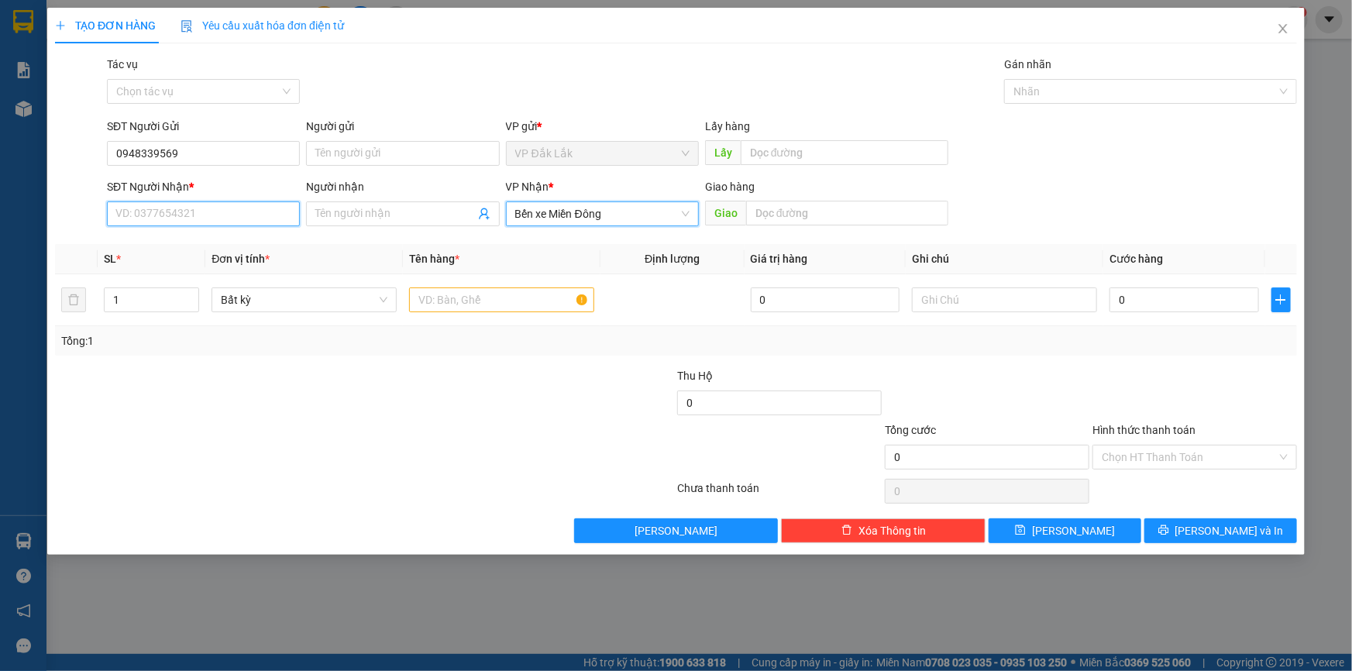
click at [267, 209] on input "SĐT Người Nhận *" at bounding box center [203, 214] width 193 height 25
type input "0908818286"
click at [553, 299] on input "text" at bounding box center [501, 300] width 185 height 25
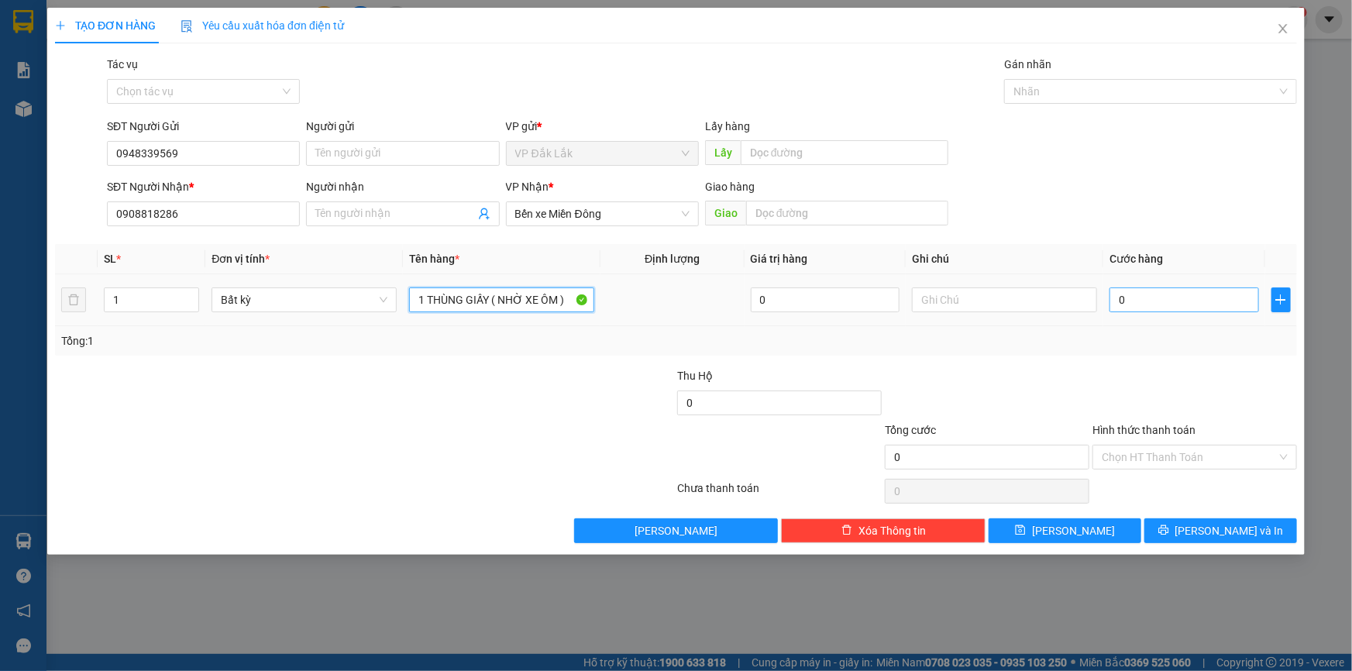
type input "1 THÙNG GIẤY ( NHỜ XE ÔM )"
click at [1116, 310] on input "0" at bounding box center [1185, 300] width 150 height 25
type input "5"
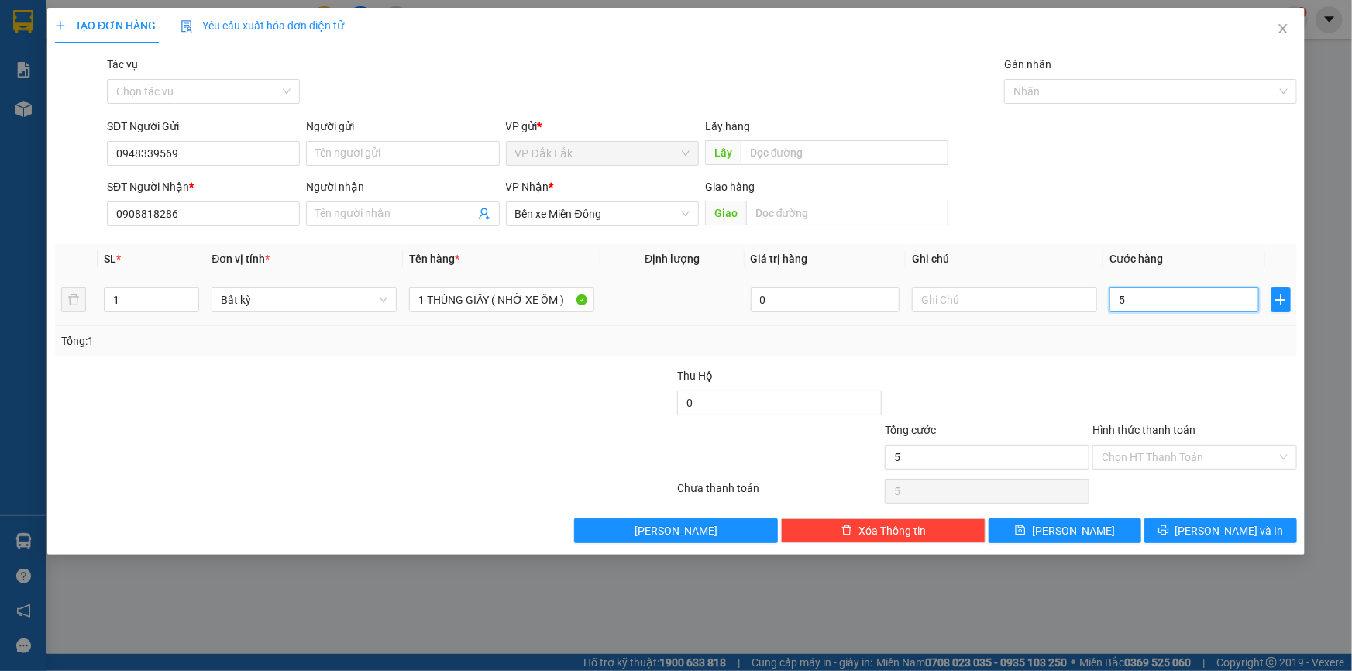
type input "50"
type input "500"
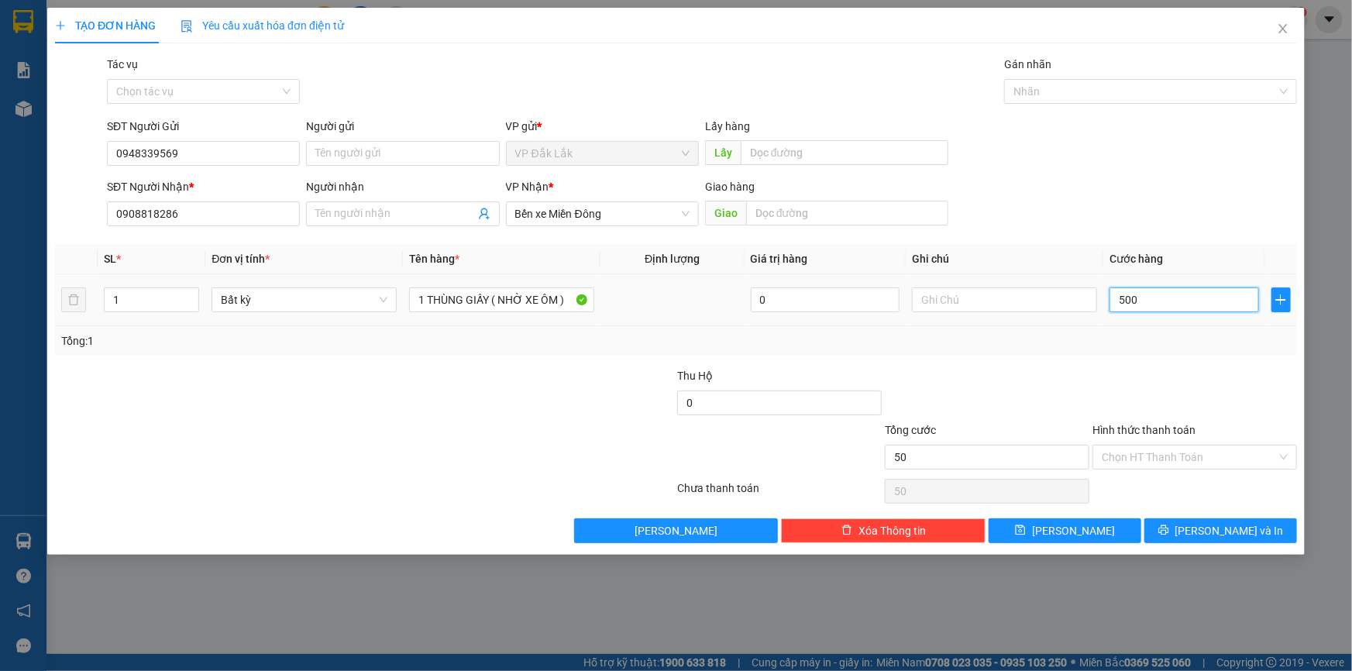
type input "500"
type input "5.000"
type input "50.000"
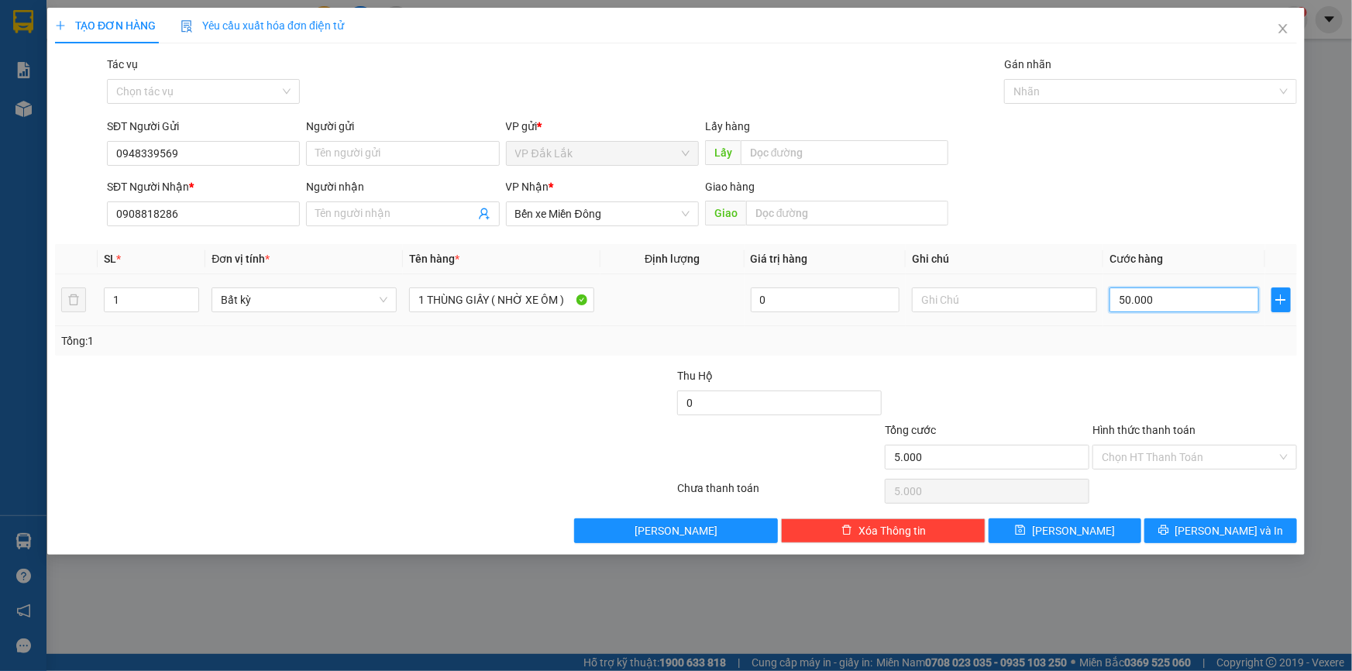
type input "50.000"
click at [1177, 460] on input "Hình thức thanh toán" at bounding box center [1189, 457] width 175 height 23
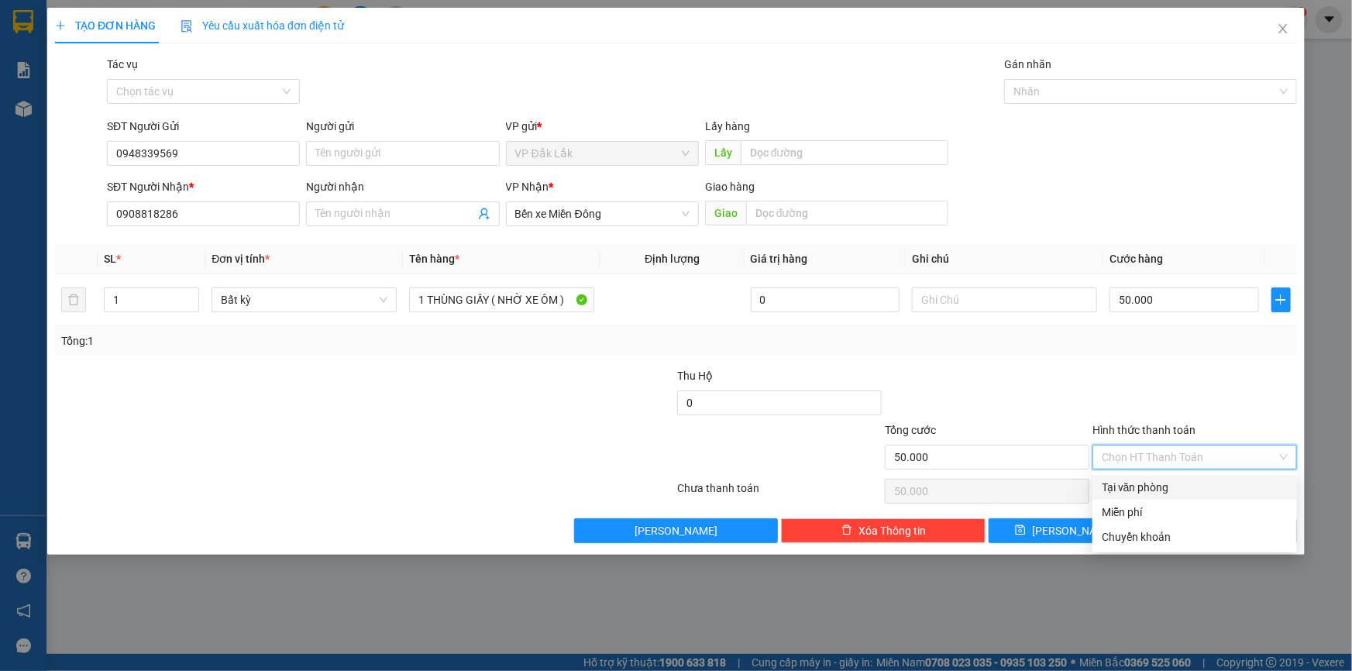
click at [1177, 481] on div "Tại văn phòng" at bounding box center [1195, 487] width 186 height 17
type input "0"
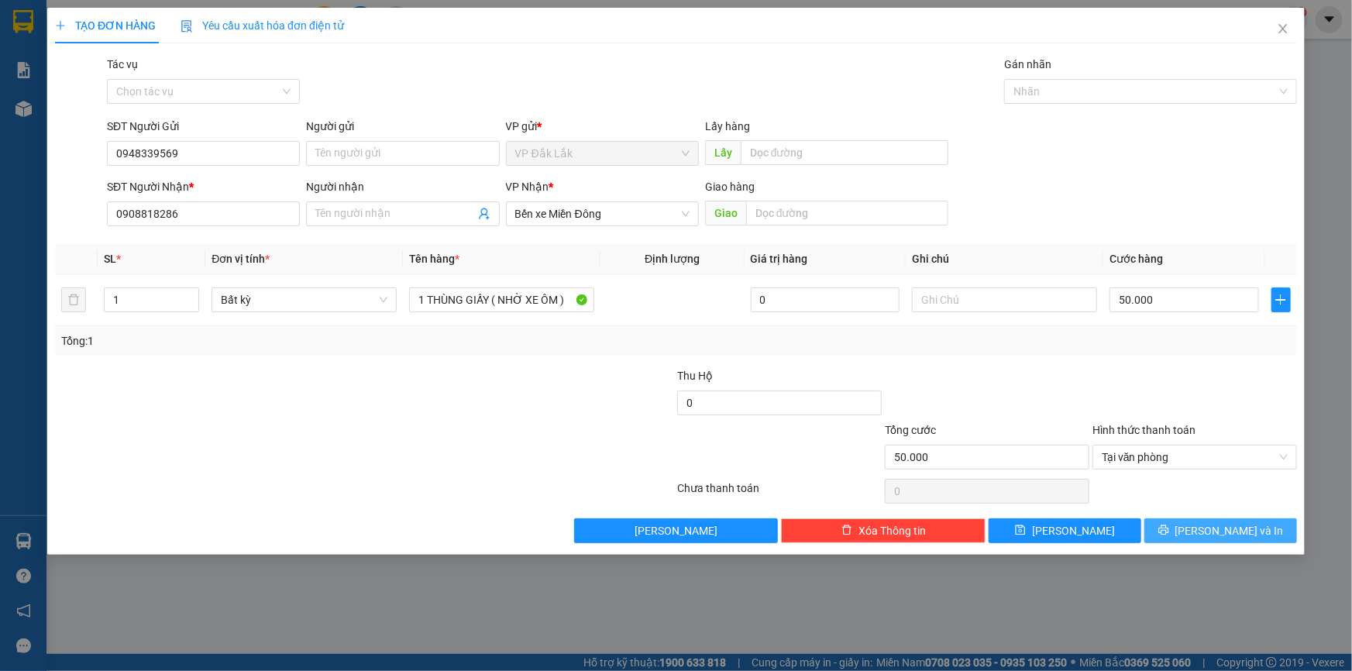
click at [1187, 523] on button "Lưu và In" at bounding box center [1221, 530] width 153 height 25
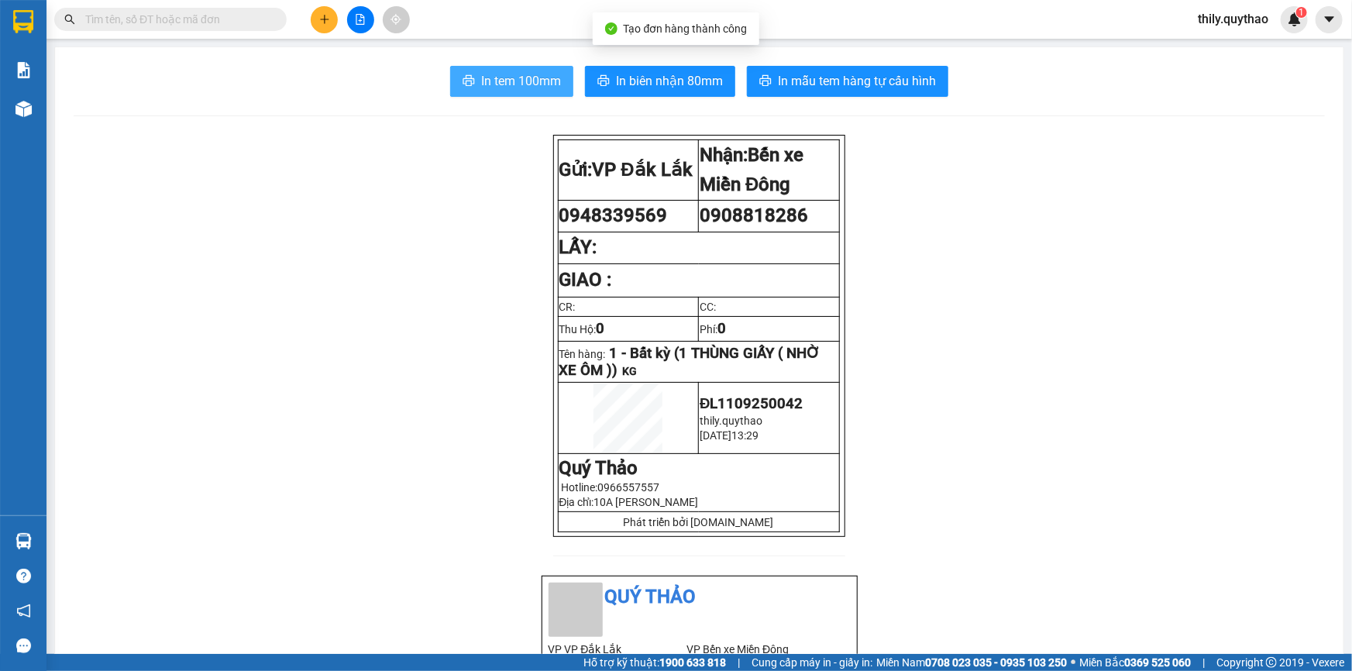
click at [508, 70] on button "In tem 100mm" at bounding box center [511, 81] width 123 height 31
click at [320, 18] on icon "plus" at bounding box center [324, 19] width 11 height 11
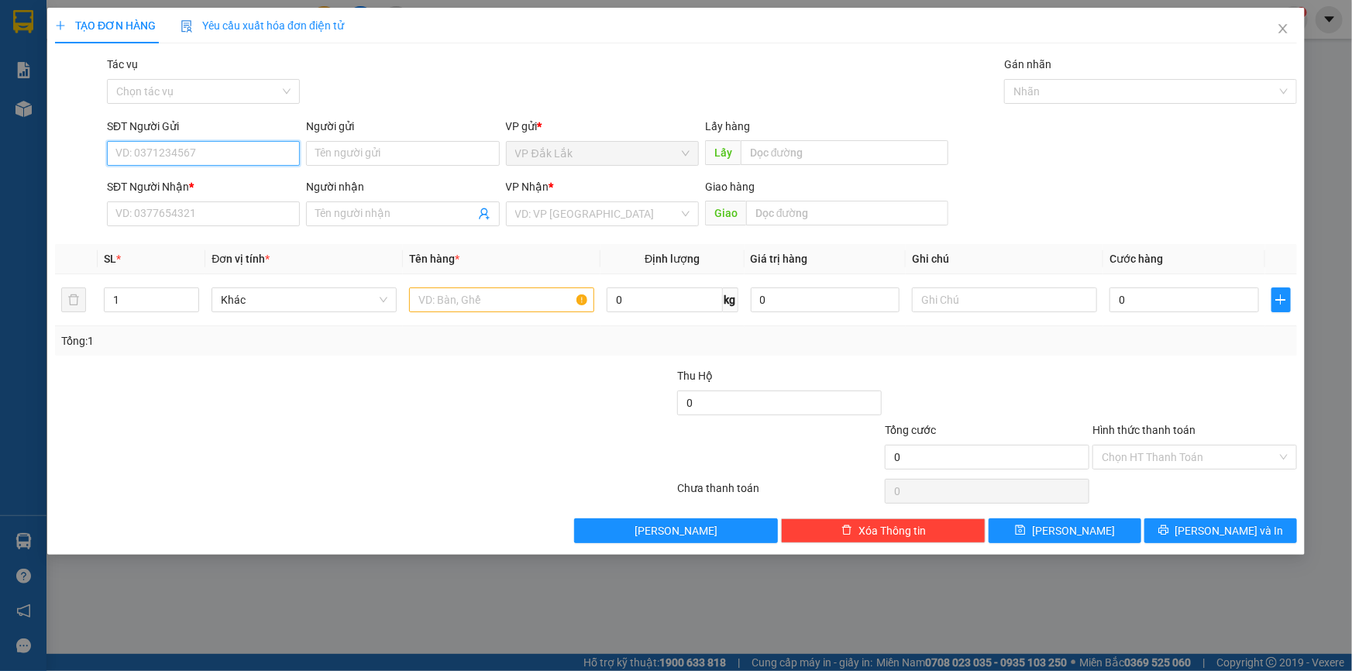
click at [198, 152] on input "SĐT Người Gửi" at bounding box center [203, 153] width 193 height 25
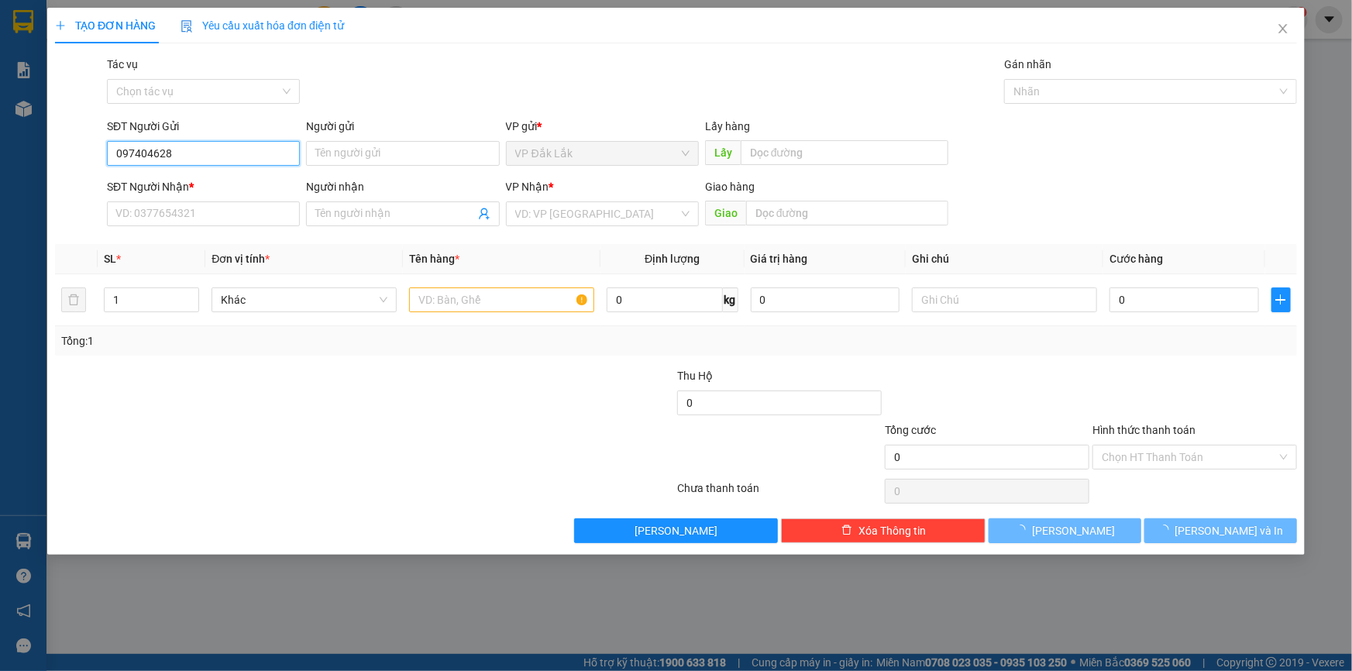
type input "0974046287"
click at [170, 188] on div "0974046287" at bounding box center [203, 184] width 174 height 17
type input "0938816248"
type input "AMATA"
type input "0974046287"
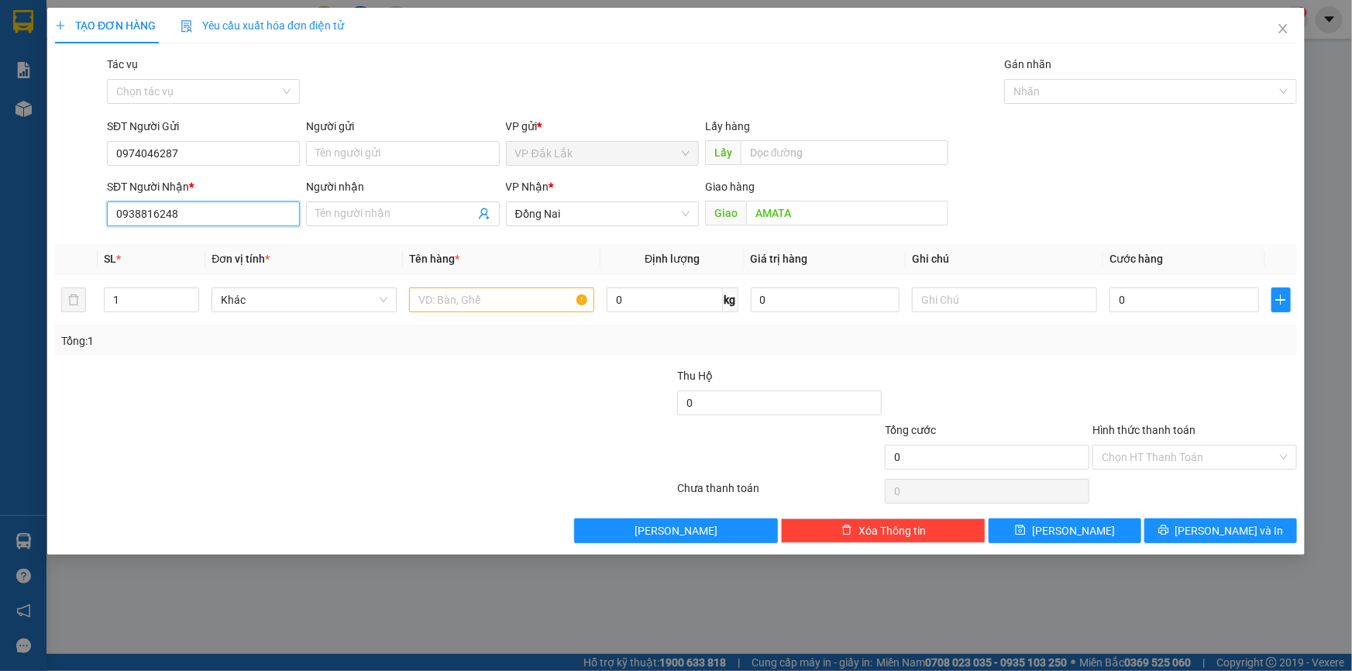
click at [178, 206] on input "0938816248" at bounding box center [203, 214] width 193 height 25
click at [676, 216] on span "Đồng Nai" at bounding box center [602, 213] width 174 height 23
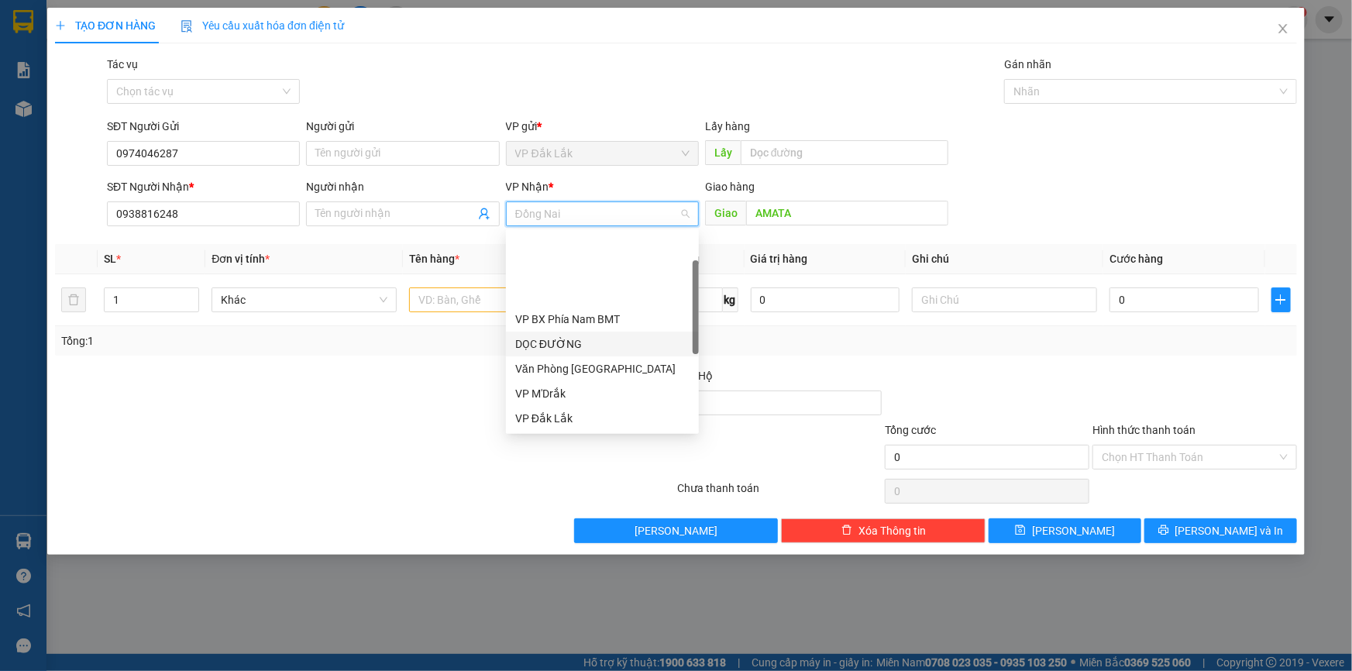
click at [595, 336] on div "DỌC ĐƯỜNG" at bounding box center [602, 344] width 174 height 17
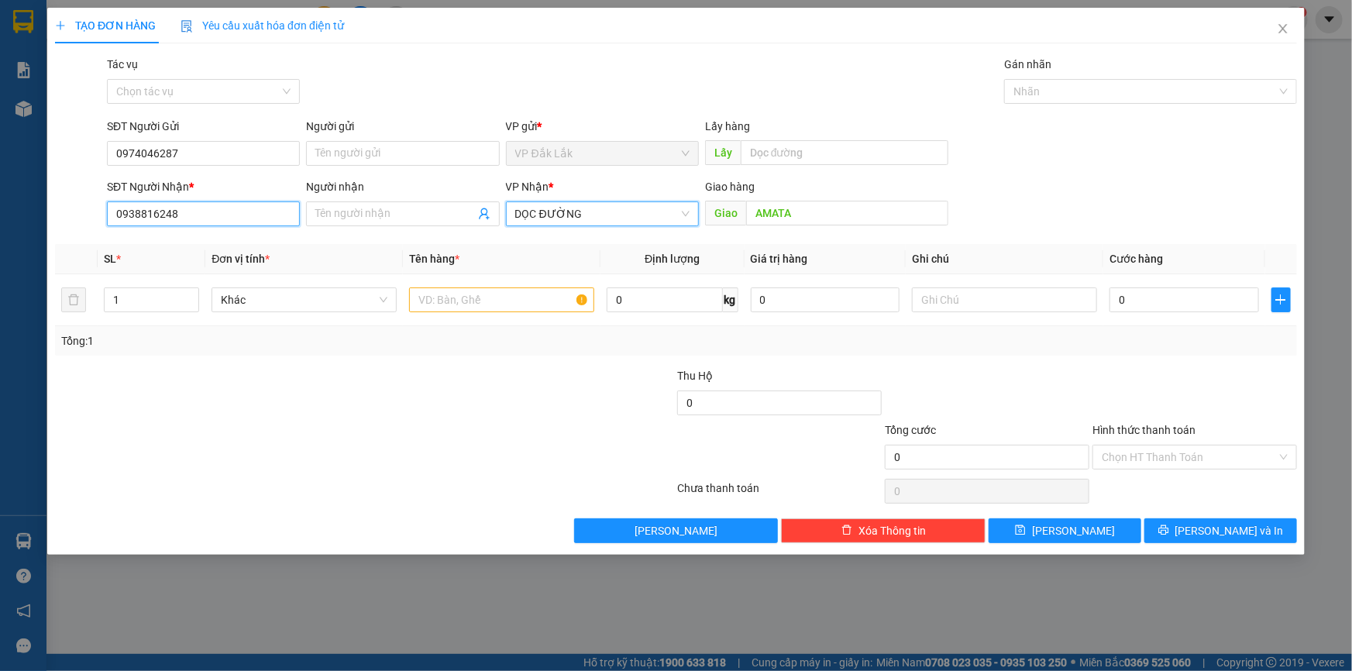
click at [281, 215] on input "0938816248" at bounding box center [203, 214] width 193 height 25
type input "0978996843"
click at [222, 250] on div "0978996843 - 0979916610" at bounding box center [203, 244] width 174 height 17
type input "0979916610"
type input "CÔNG VIÊN 30/4 BIÊN HÒA"
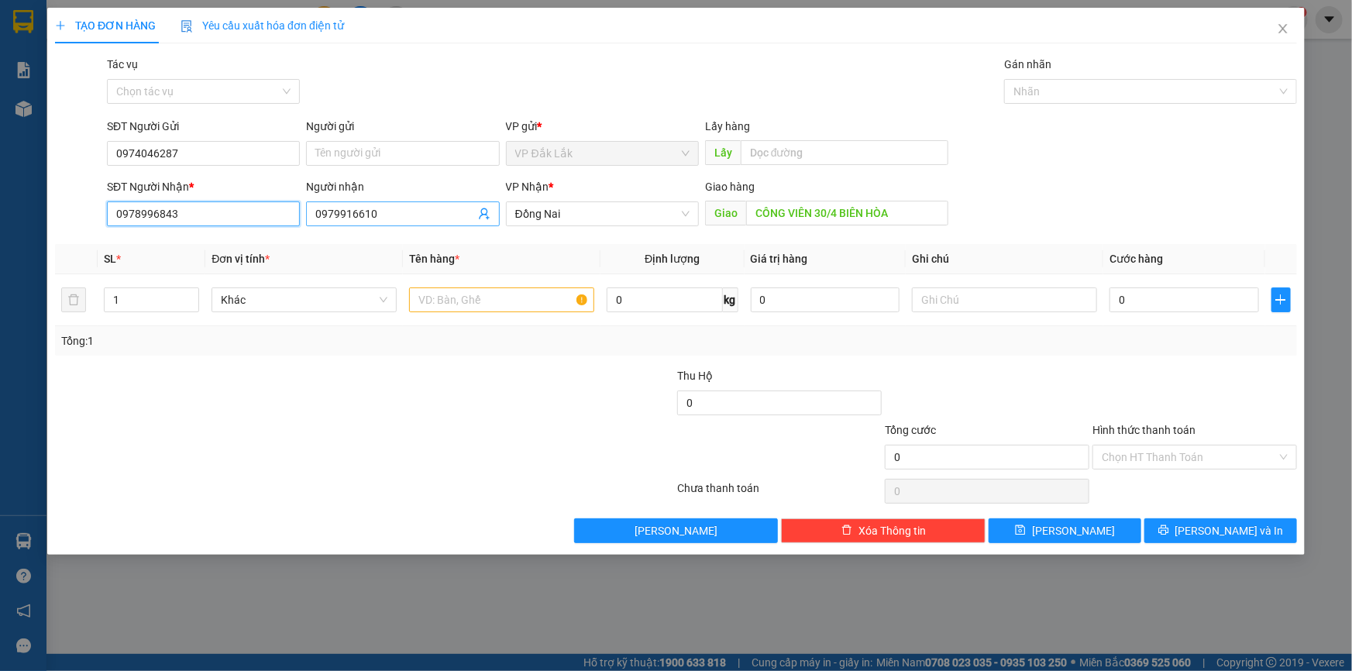
type input "0978996843"
click at [398, 222] on input "0979916610" at bounding box center [394, 213] width 159 height 17
type input "0"
click at [453, 294] on input "text" at bounding box center [501, 300] width 185 height 25
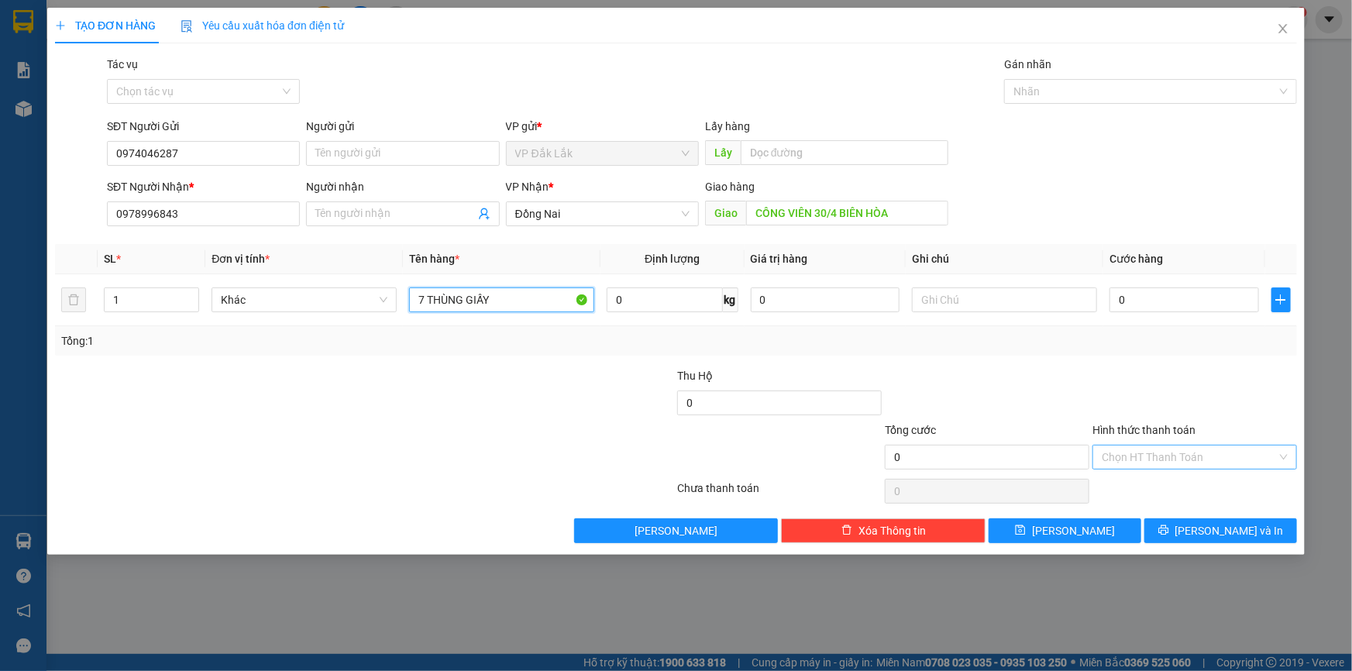
type input "7 THÙNG GIẤY"
click at [1122, 457] on input "Hình thức thanh toán" at bounding box center [1189, 457] width 175 height 23
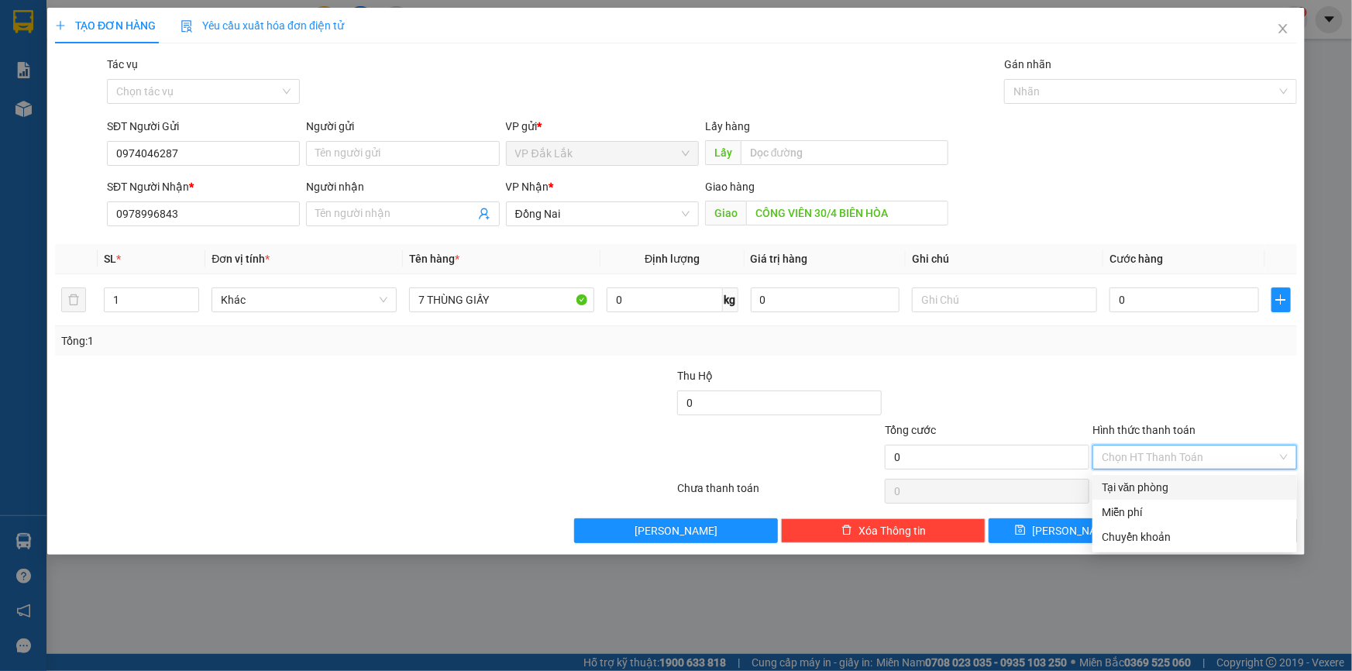
click at [1123, 487] on div "Tại văn phòng" at bounding box center [1195, 487] width 186 height 17
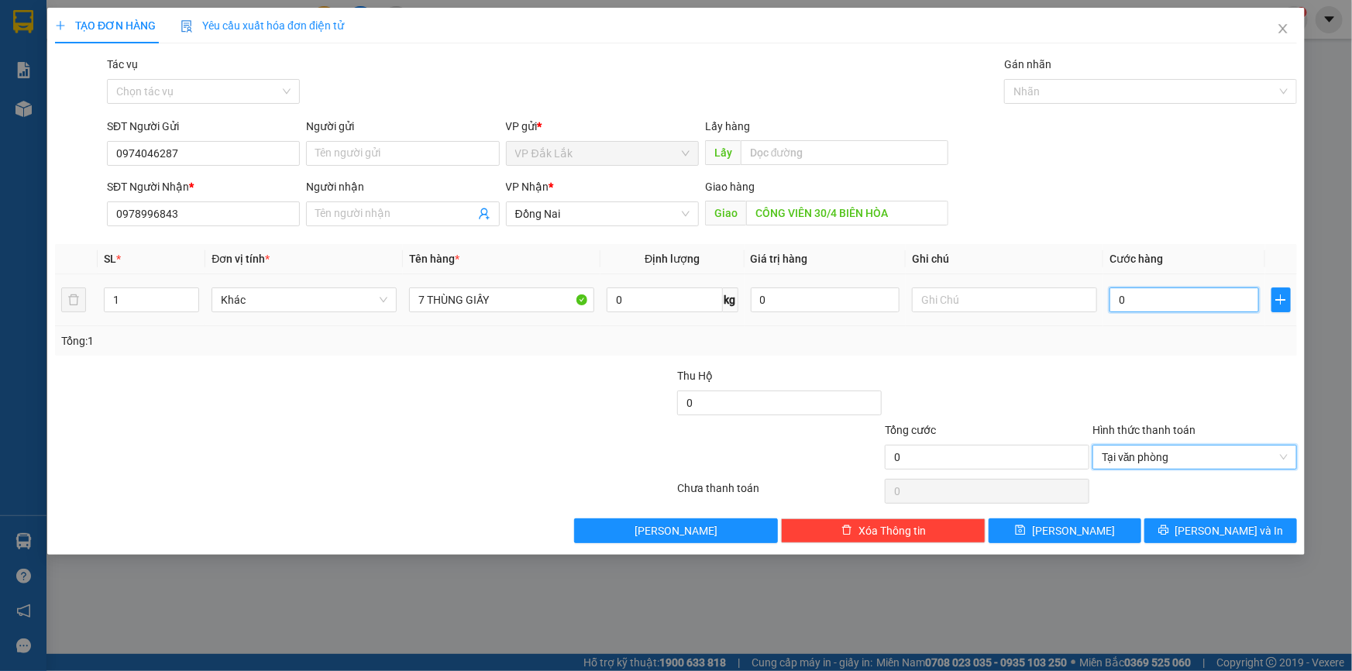
click at [1116, 302] on input "0" at bounding box center [1185, 300] width 150 height 25
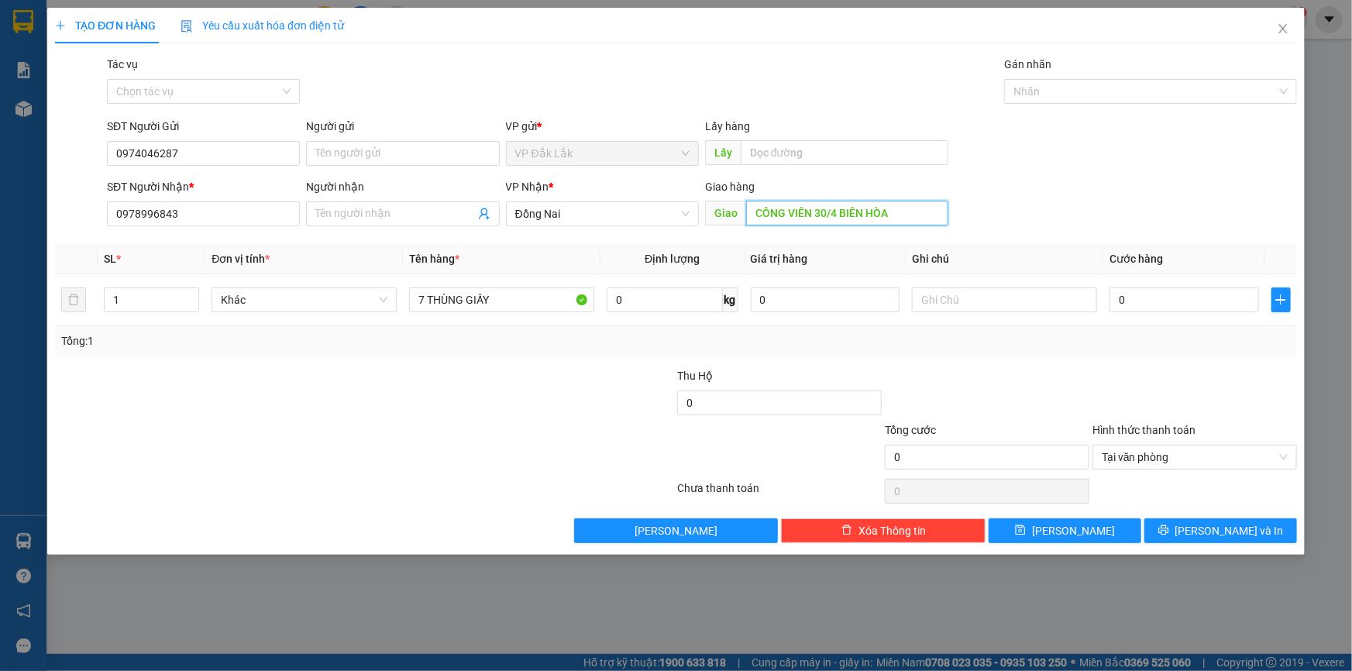
click at [904, 215] on input "CÔNG VIÊN 30/4 BIÊN HÒA" at bounding box center [847, 213] width 202 height 25
click at [661, 218] on span "Đồng Nai" at bounding box center [602, 213] width 174 height 23
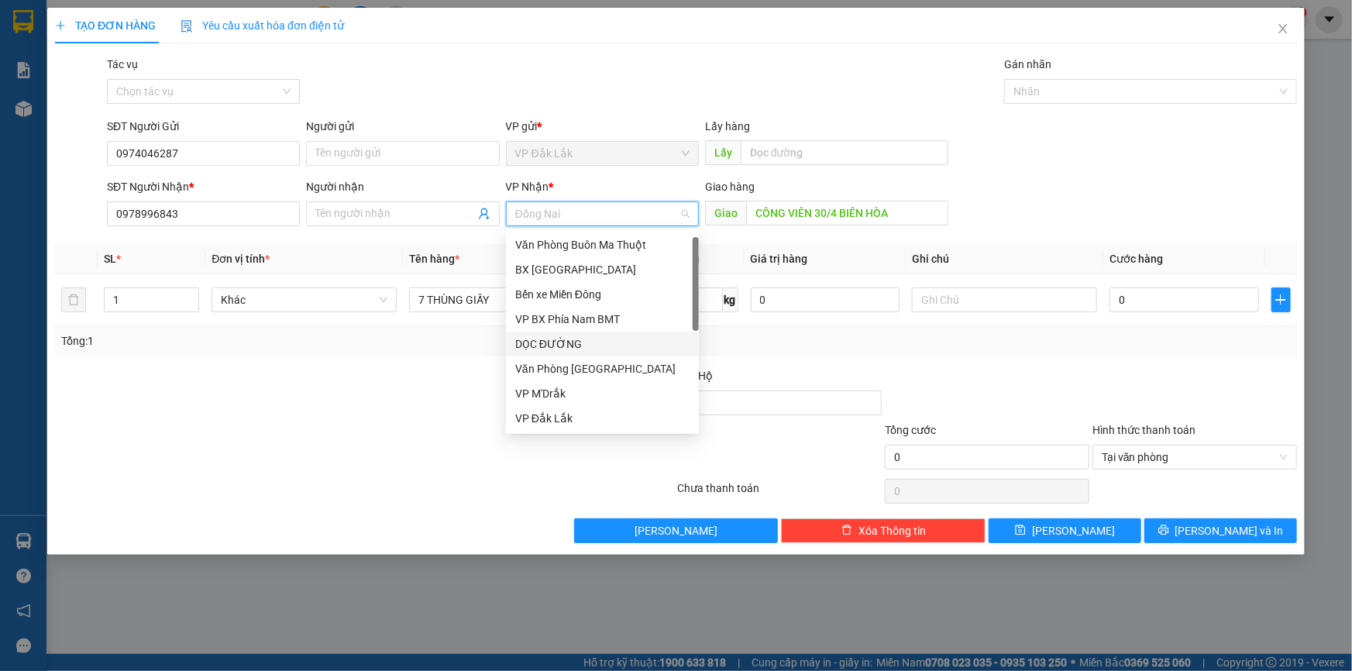
click at [598, 336] on div "DỌC ĐƯỜNG" at bounding box center [602, 344] width 174 height 17
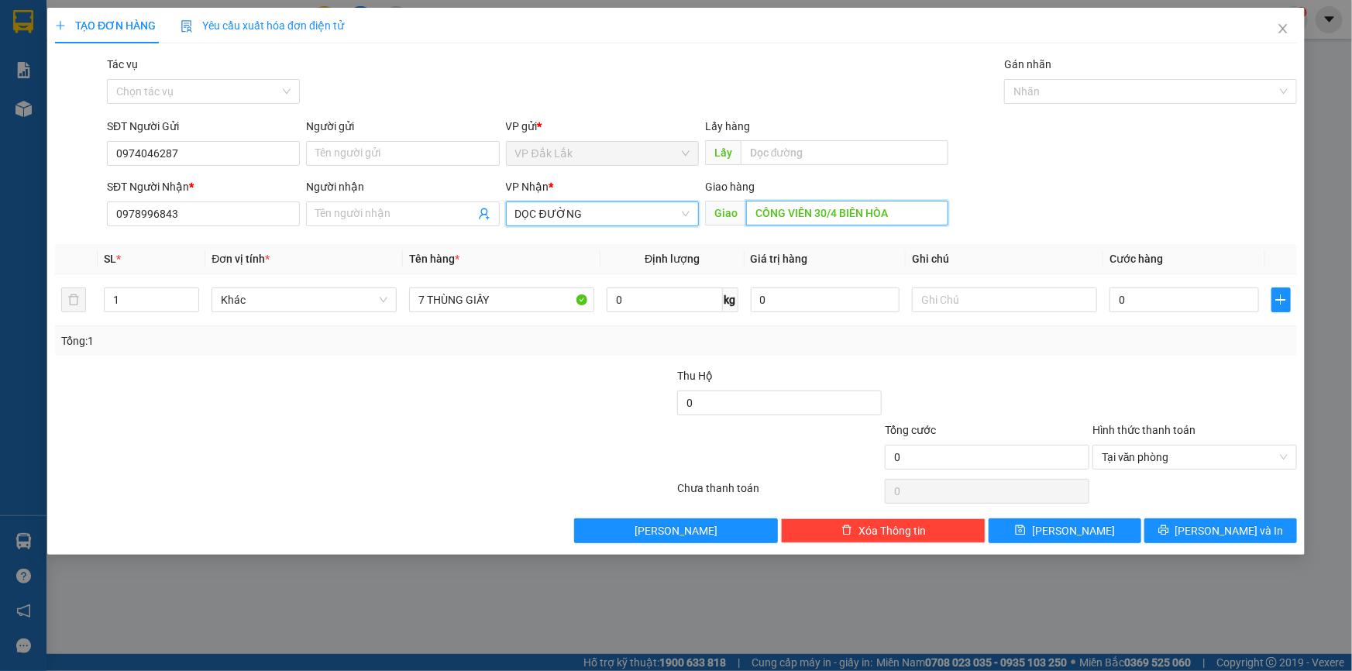
click at [897, 215] on input "CÔNG VIÊN 30/4 BIÊN HÒA" at bounding box center [847, 213] width 202 height 25
type input "A"
type input "Â"
type input "AMATA"
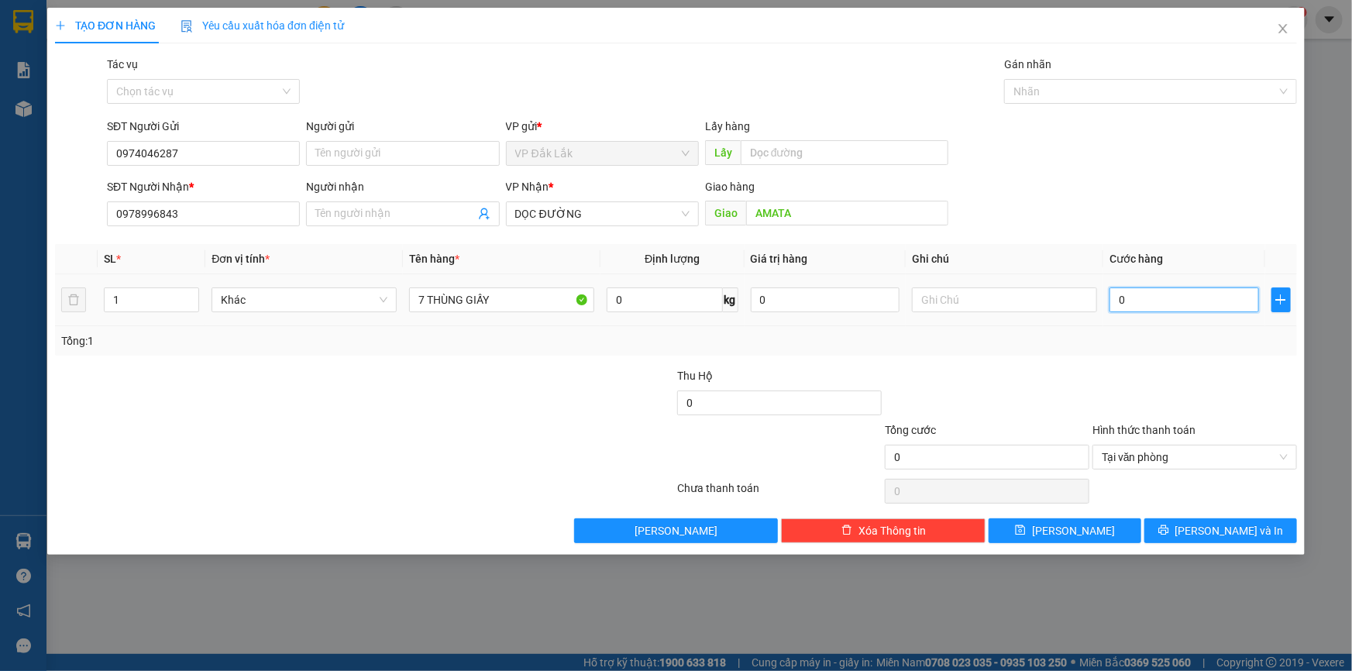
click at [1118, 308] on input "0" at bounding box center [1185, 300] width 150 height 25
type input "3"
type input "30"
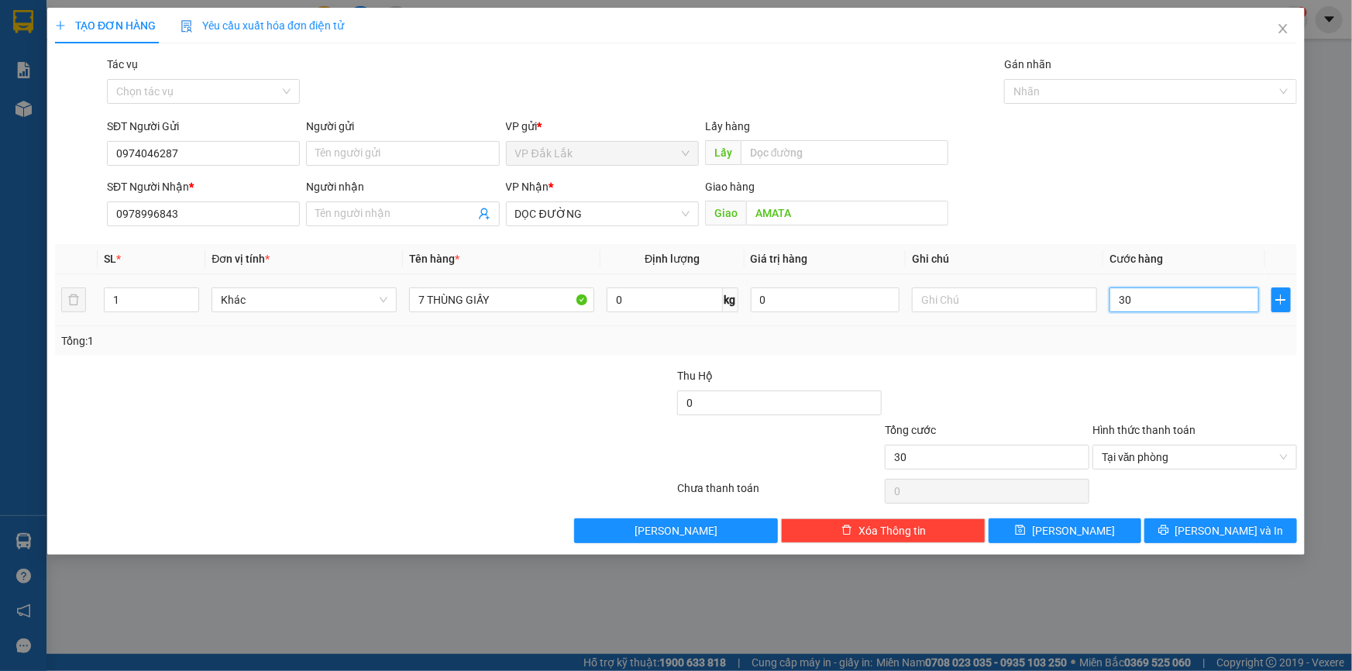
type input "300"
type input "3.000"
type input "30.000"
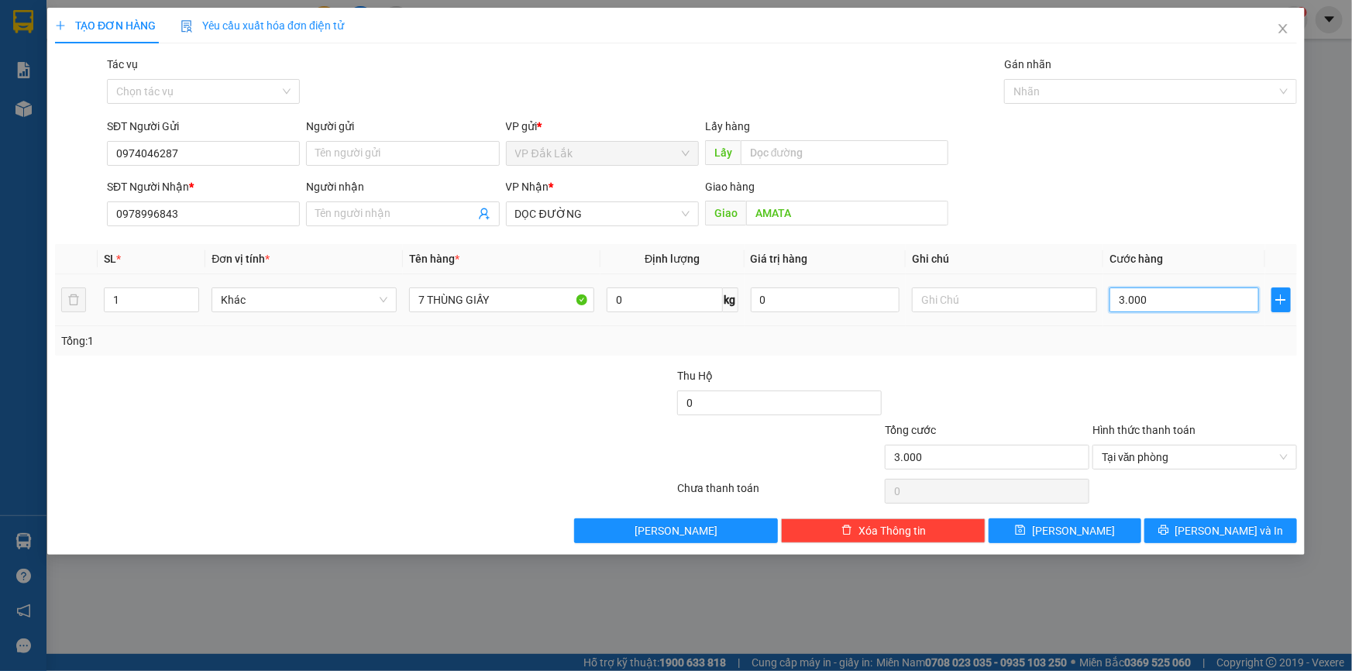
type input "30.000"
type input "300.000"
click at [1125, 302] on input "300.000" at bounding box center [1185, 300] width 150 height 25
click at [1169, 532] on icon "printer" at bounding box center [1164, 530] width 11 height 11
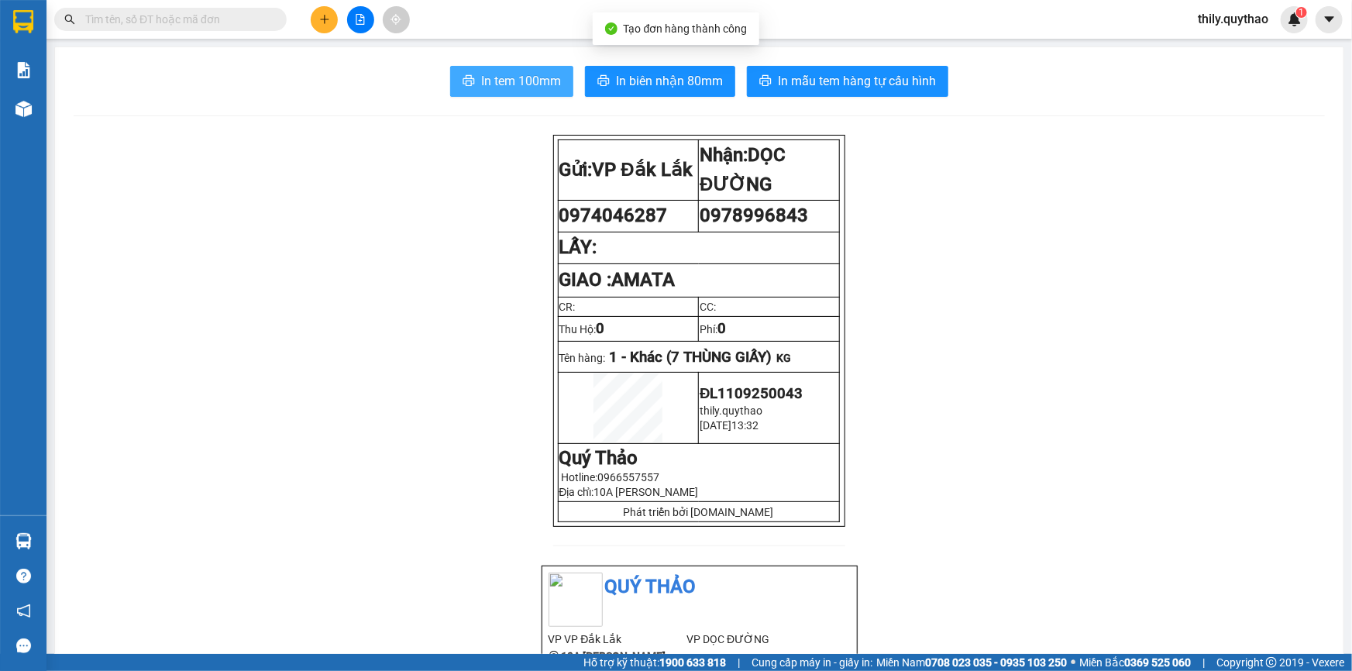
click at [516, 73] on span "In tem 100mm" at bounding box center [521, 80] width 80 height 19
click at [311, 19] on button at bounding box center [324, 19] width 27 height 27
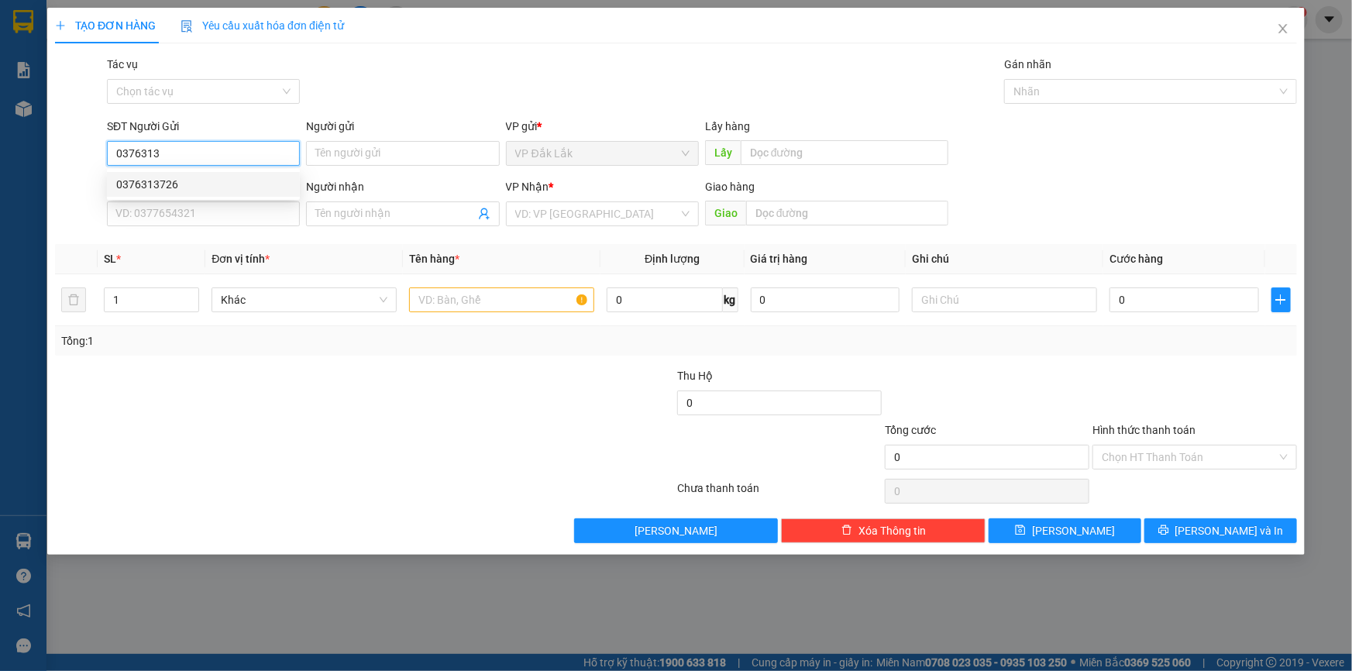
click at [217, 183] on div "0376313726" at bounding box center [203, 184] width 174 height 17
type input "0376313726"
type input "0385696318"
type input "DIỆU"
type input "0376313726"
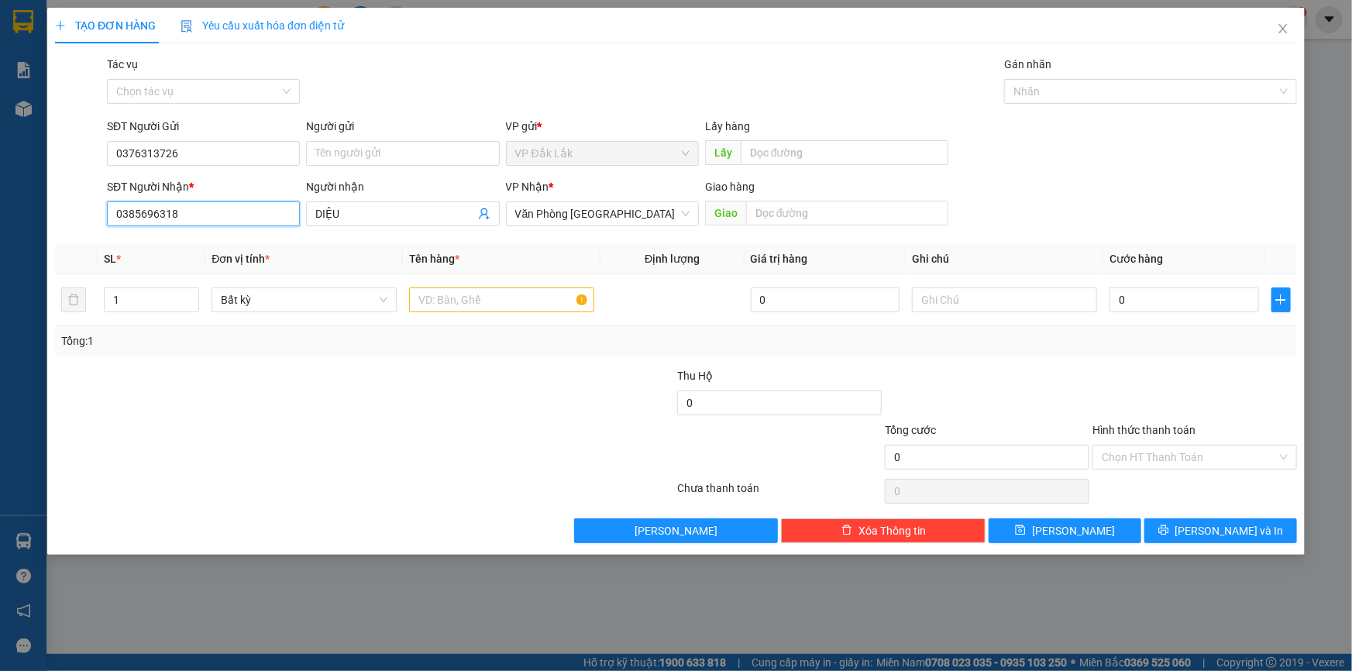
click at [222, 213] on input "0385696318" at bounding box center [203, 214] width 193 height 25
type input "0"
type input "0375208664"
click at [185, 251] on div "0375208664" at bounding box center [203, 244] width 174 height 17
type input "0375208664"
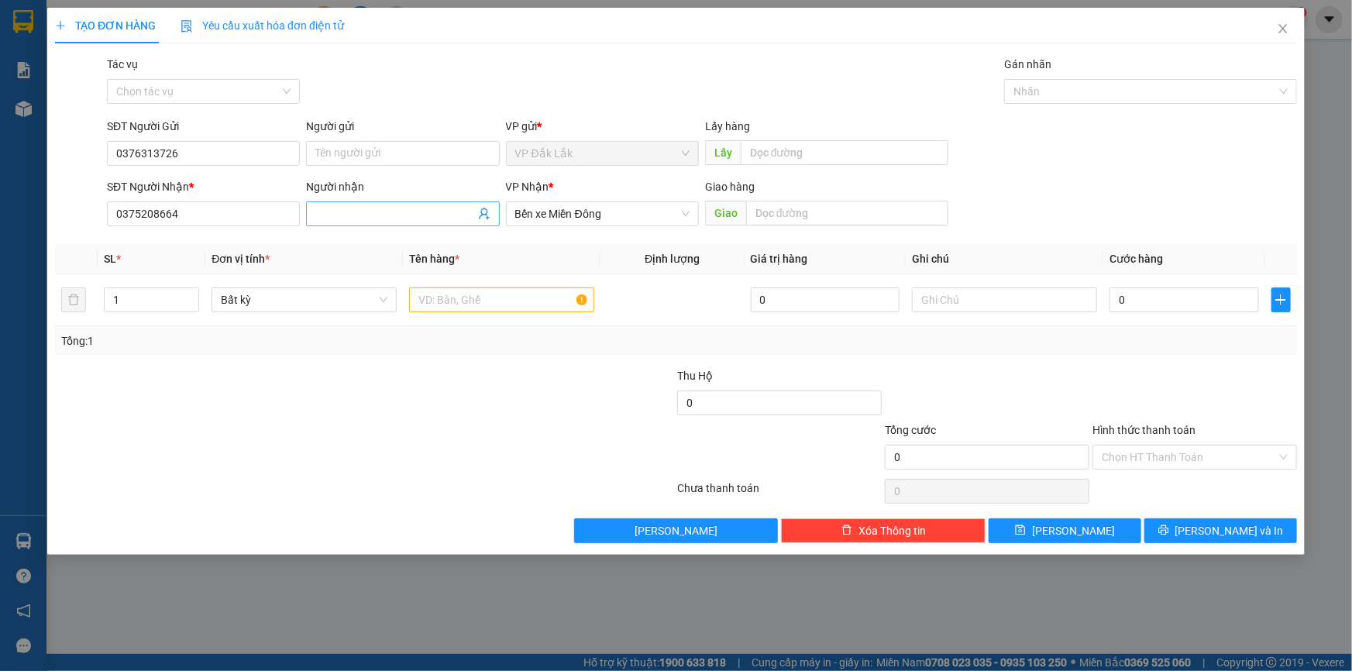
click at [408, 219] on input "Người nhận" at bounding box center [394, 213] width 159 height 17
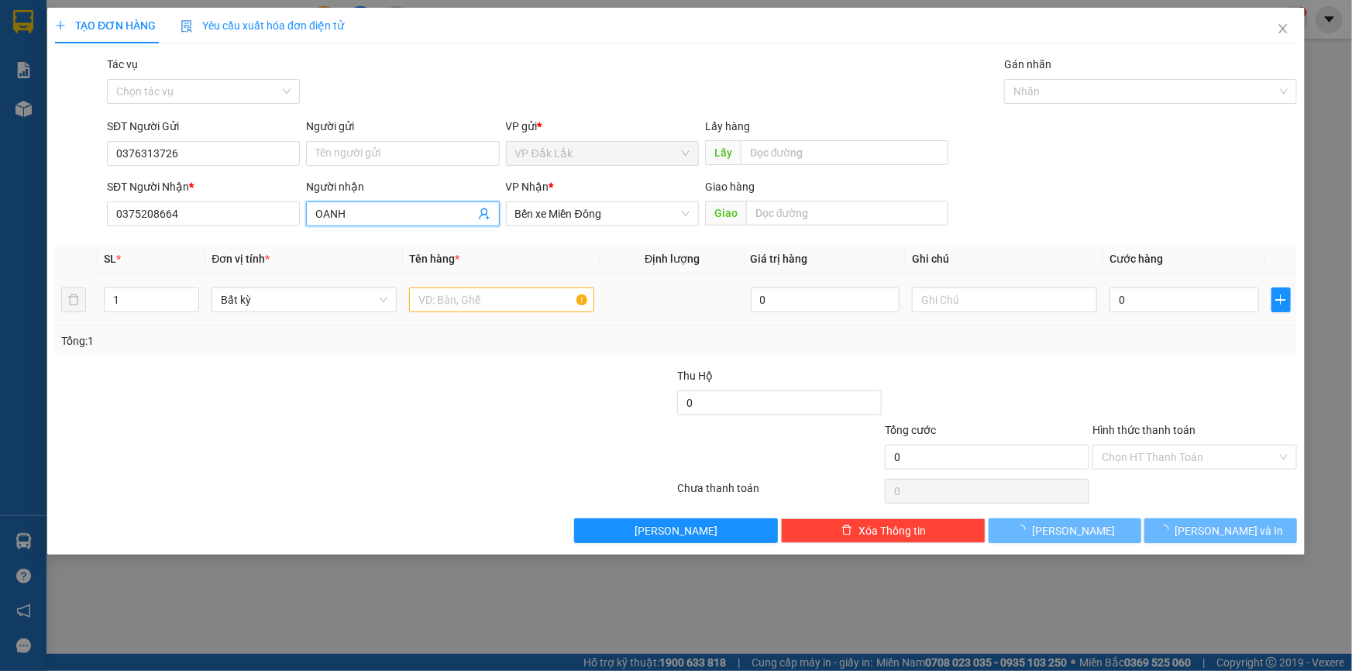
type input "OANH"
click at [475, 296] on input "text" at bounding box center [501, 300] width 185 height 25
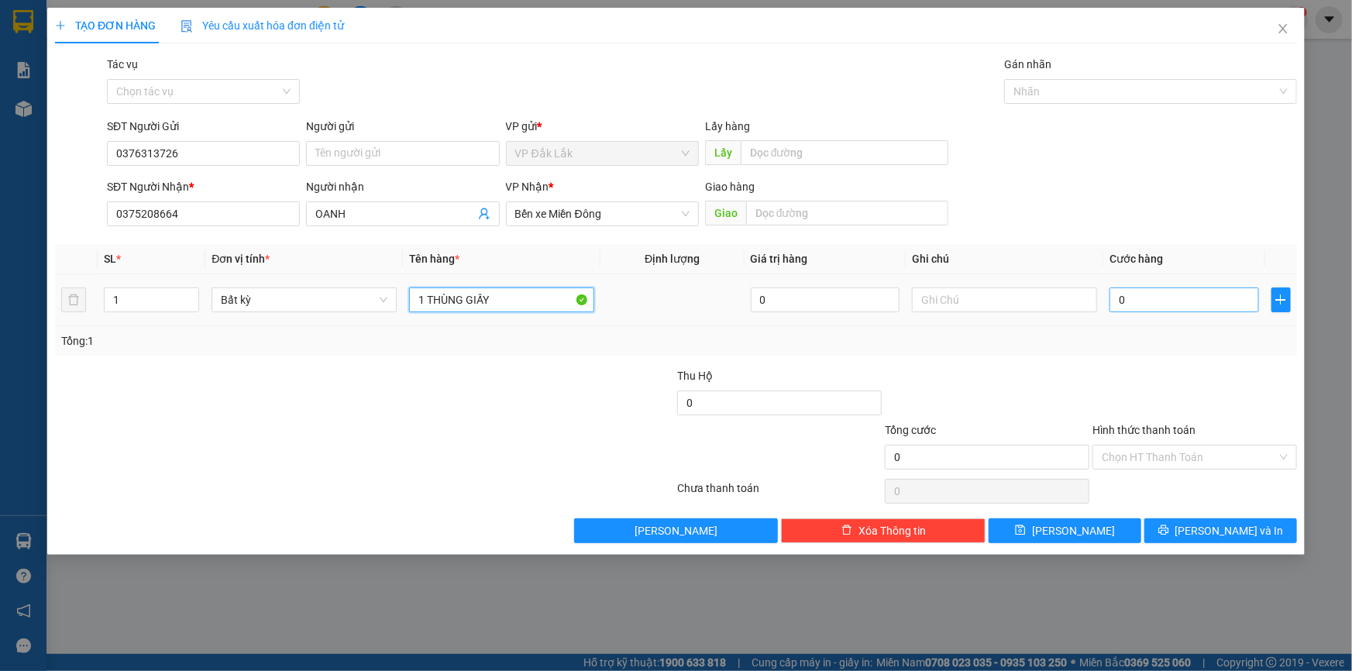
type input "1 THÙNG GIẤY"
click at [1116, 296] on input "0" at bounding box center [1185, 300] width 150 height 25
type input "5"
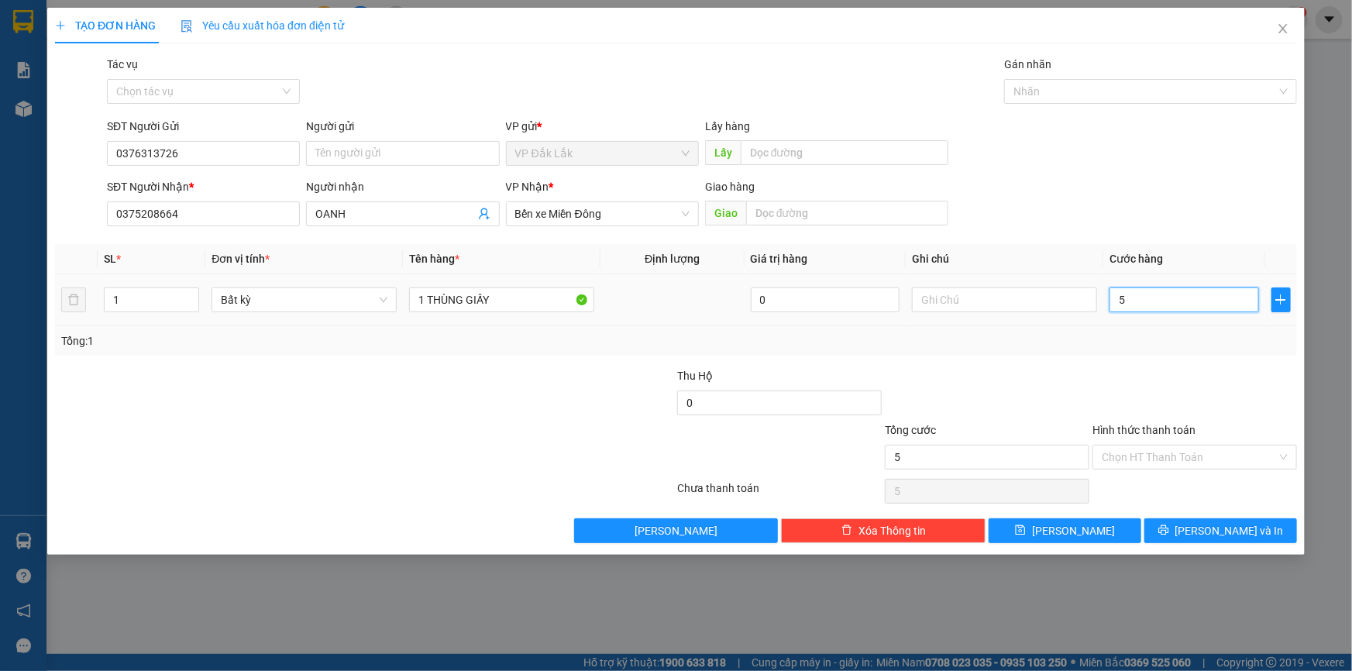
type input "50"
type input "500"
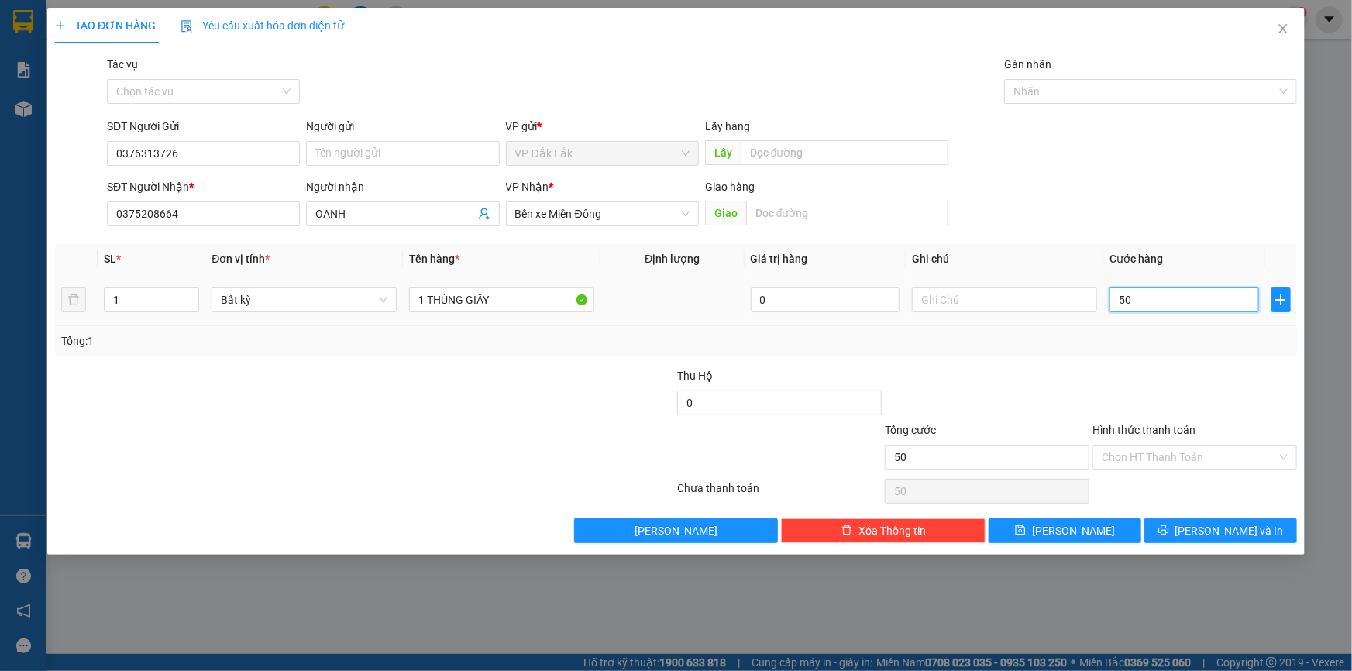
type input "500"
type input "5.000"
type input "50.000"
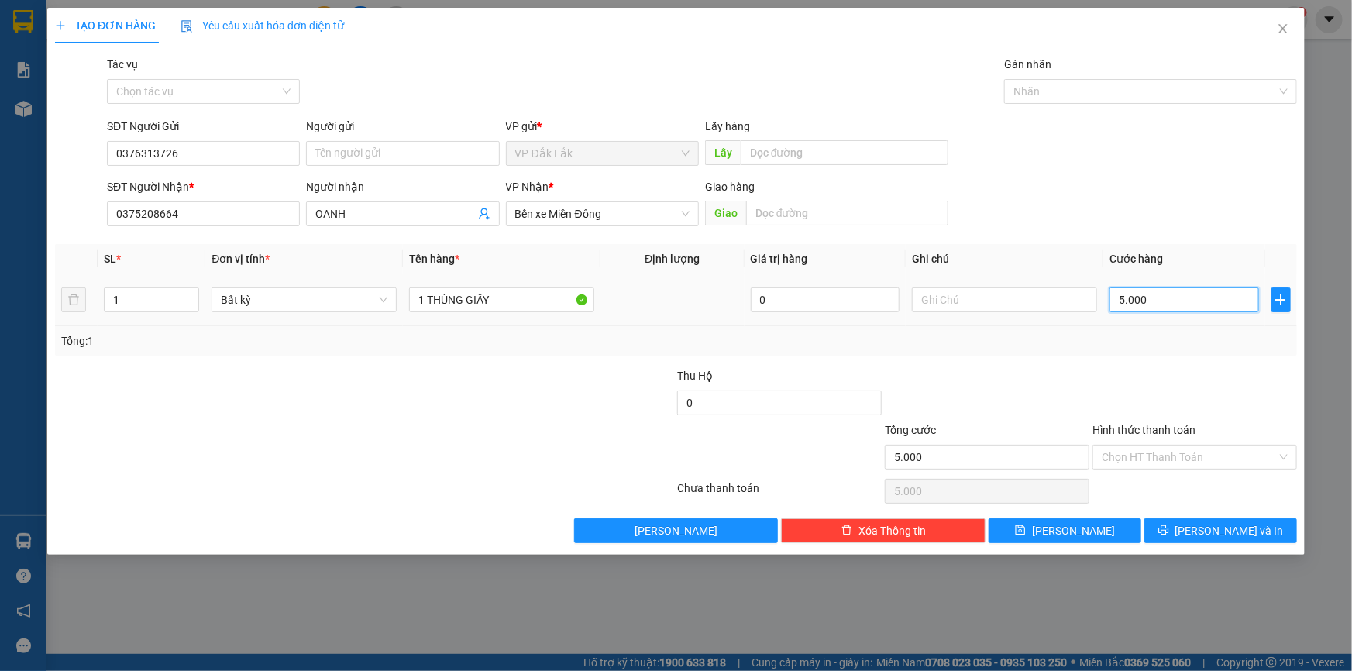
type input "50.000"
click at [1155, 453] on input "Hình thức thanh toán" at bounding box center [1189, 457] width 175 height 23
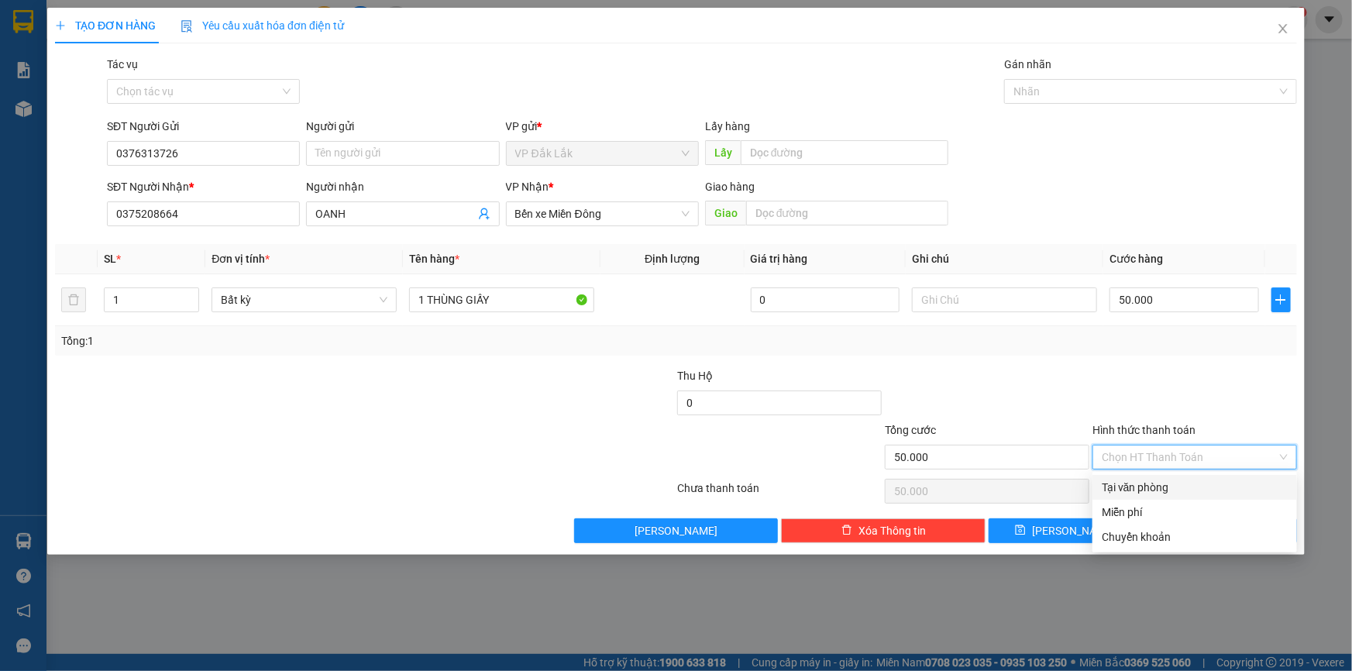
click at [1163, 484] on div "Tại văn phòng" at bounding box center [1195, 487] width 186 height 17
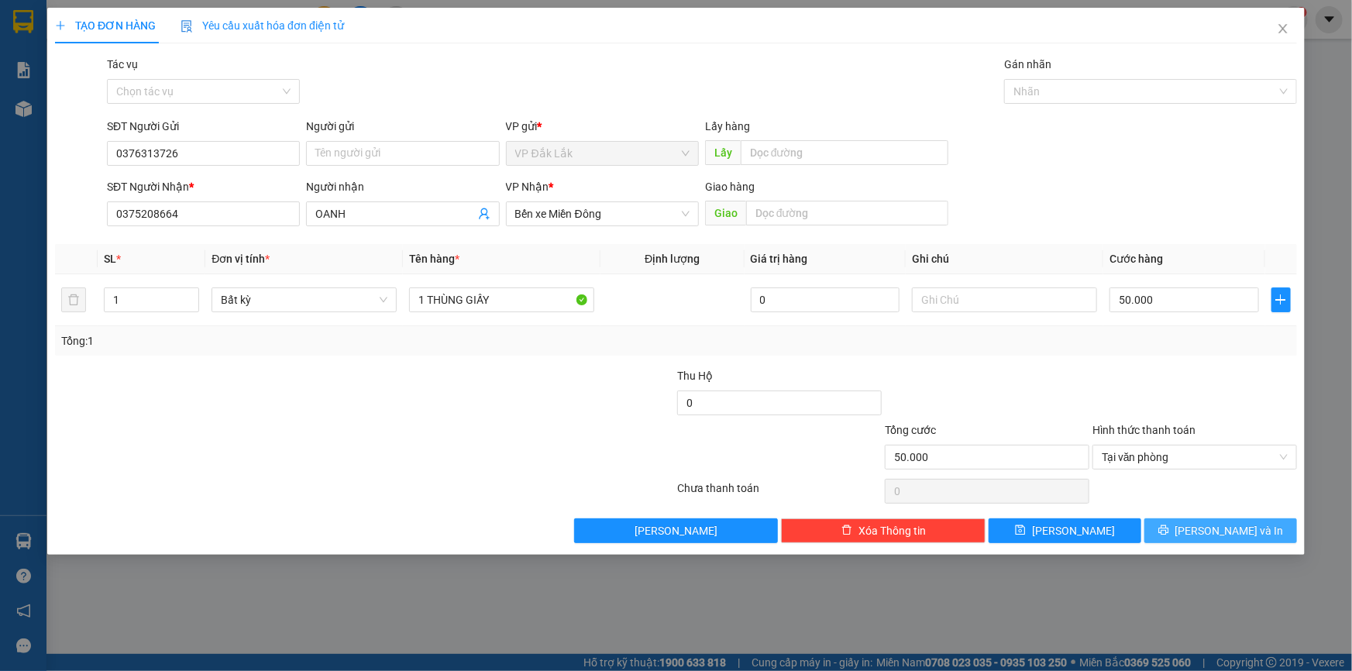
click at [1177, 532] on button "Lưu và In" at bounding box center [1221, 530] width 153 height 25
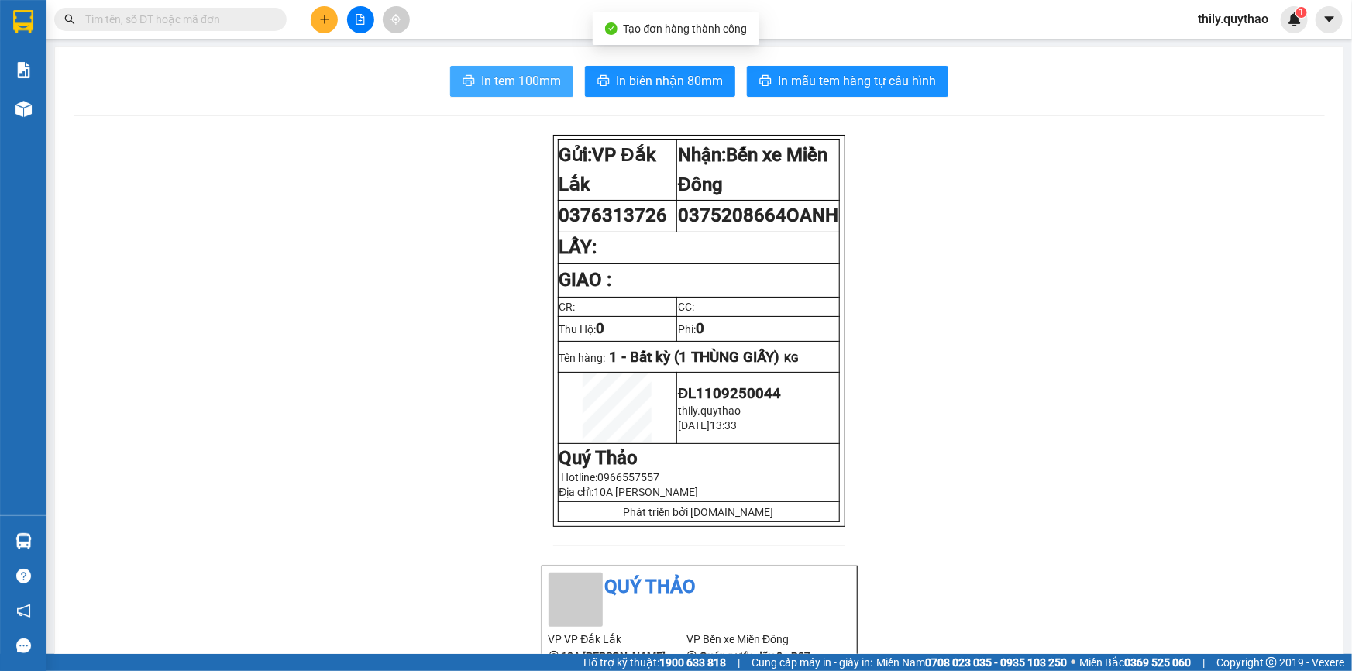
click at [502, 88] on span "In tem 100mm" at bounding box center [521, 80] width 80 height 19
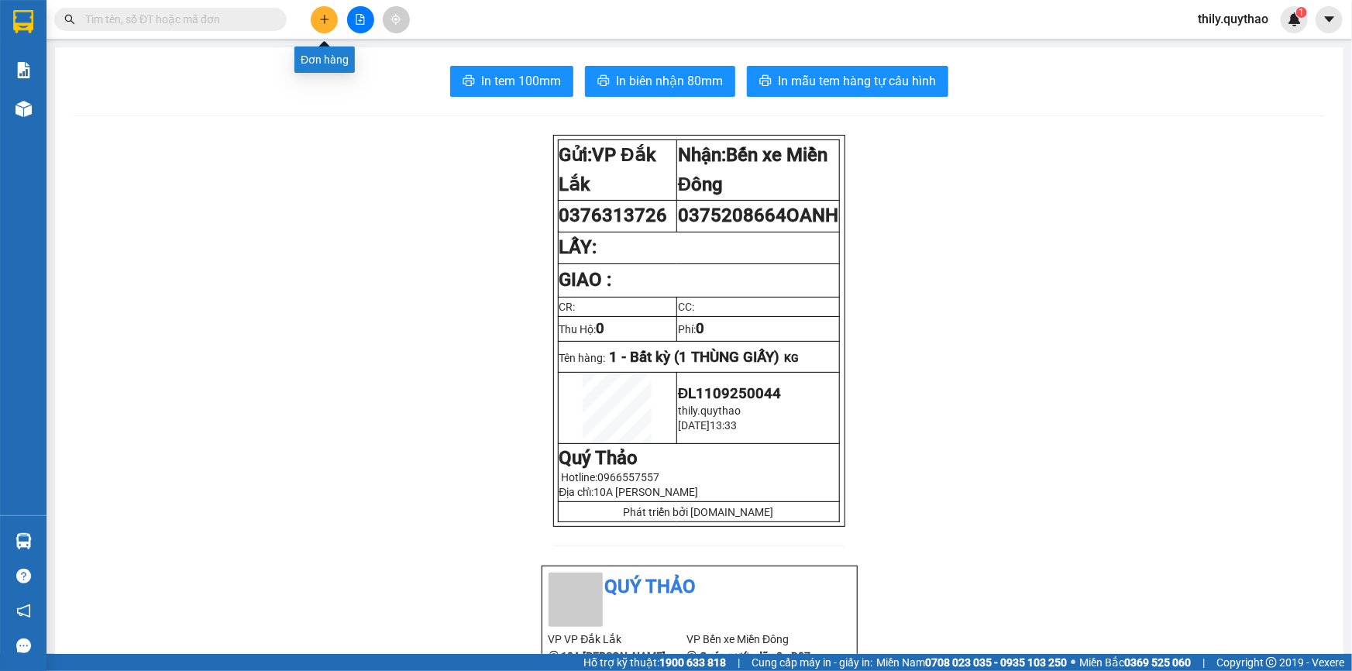
click at [324, 19] on icon "plus" at bounding box center [324, 19] width 9 height 1
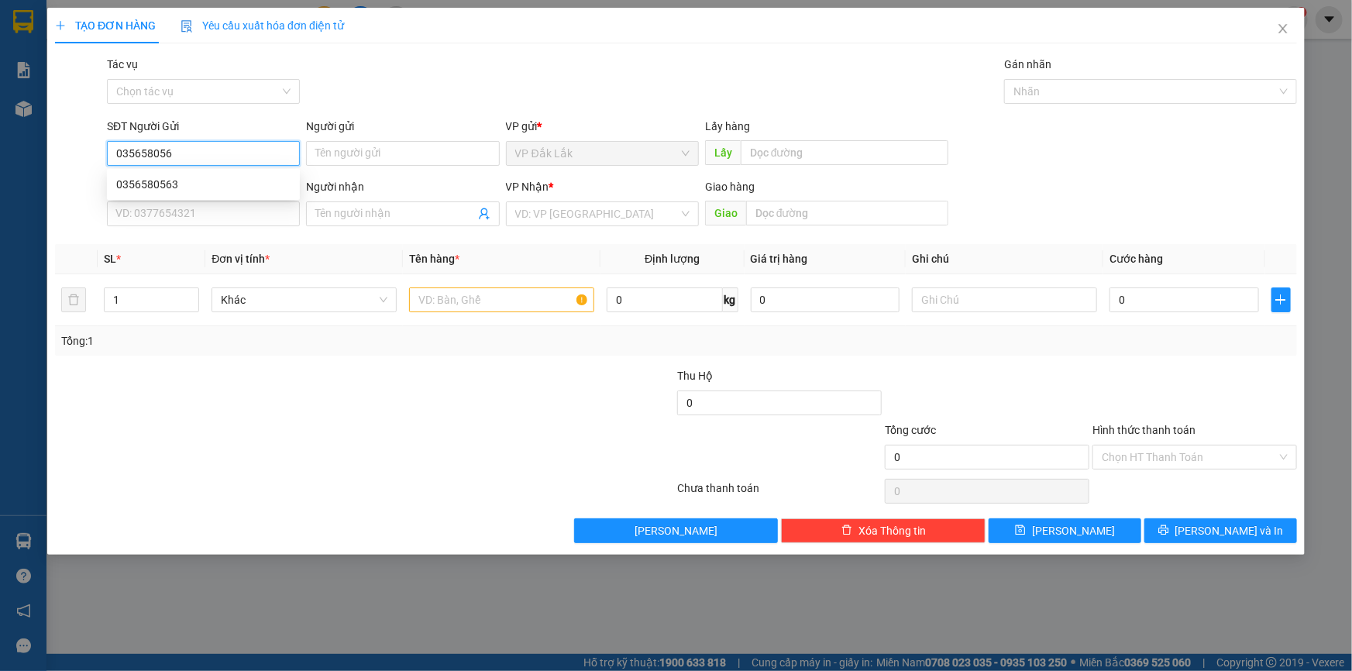
type input "0356580563"
click at [205, 189] on div "0356580563" at bounding box center [203, 184] width 174 height 17
type input "0382409392"
type input "MỸ PHƯỚC 2"
type input "0356580563"
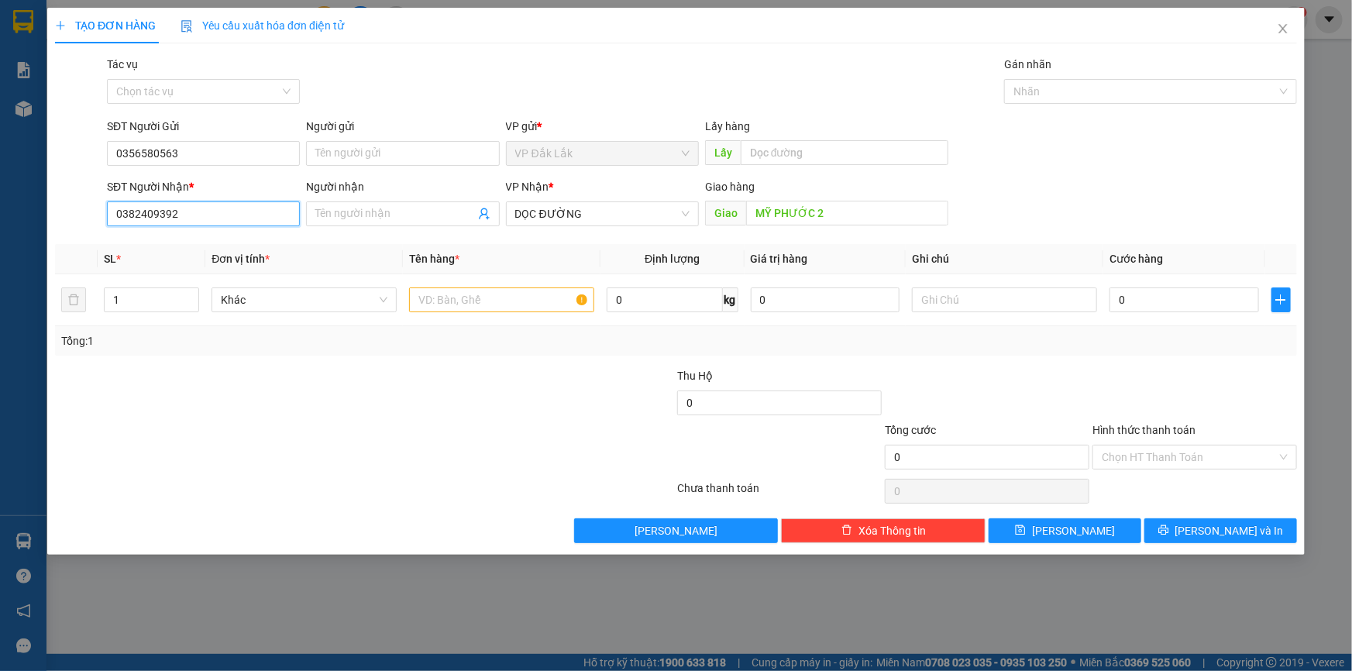
click at [198, 215] on input "0382409392" at bounding box center [203, 214] width 193 height 25
type input "0384609431"
click at [832, 215] on input "MỸ PHƯỚC 2" at bounding box center [847, 213] width 202 height 25
type input "CỔNG XANH"
click at [453, 298] on input "text" at bounding box center [501, 300] width 185 height 25
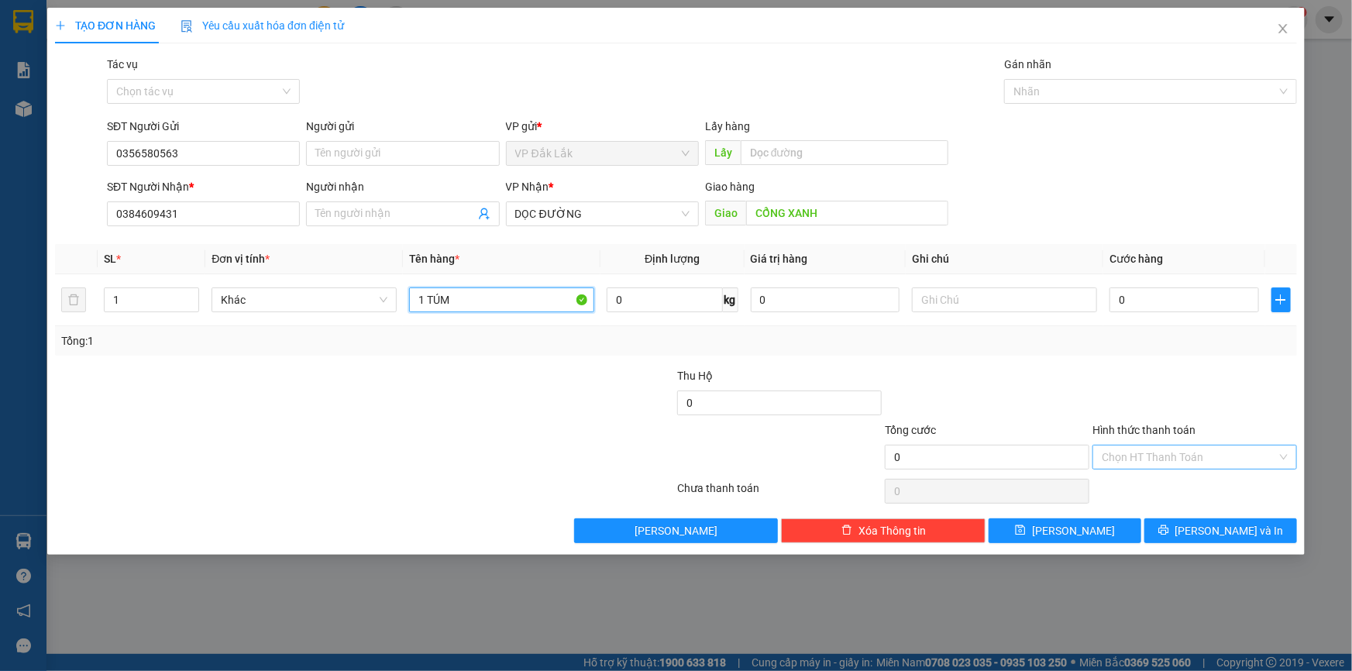
type input "1 TÚM"
click at [1187, 454] on input "Hình thức thanh toán" at bounding box center [1189, 457] width 175 height 23
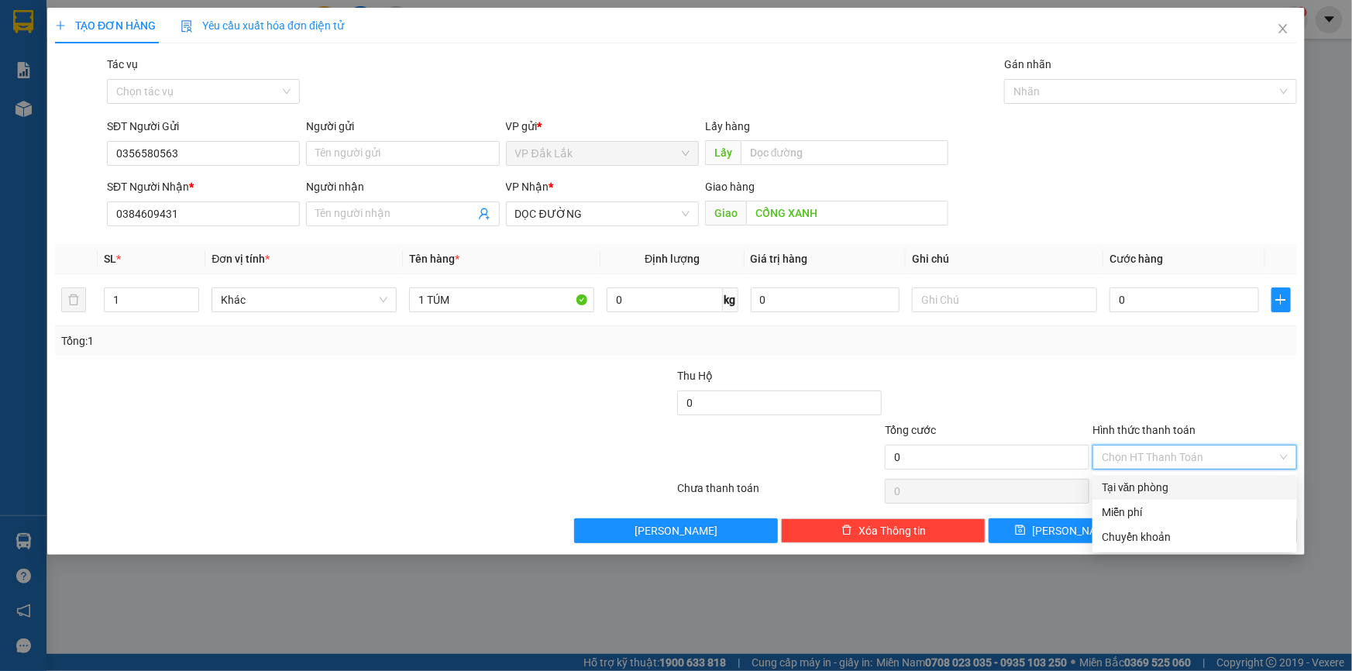
click at [1197, 488] on div "Tại văn phòng" at bounding box center [1195, 487] width 186 height 17
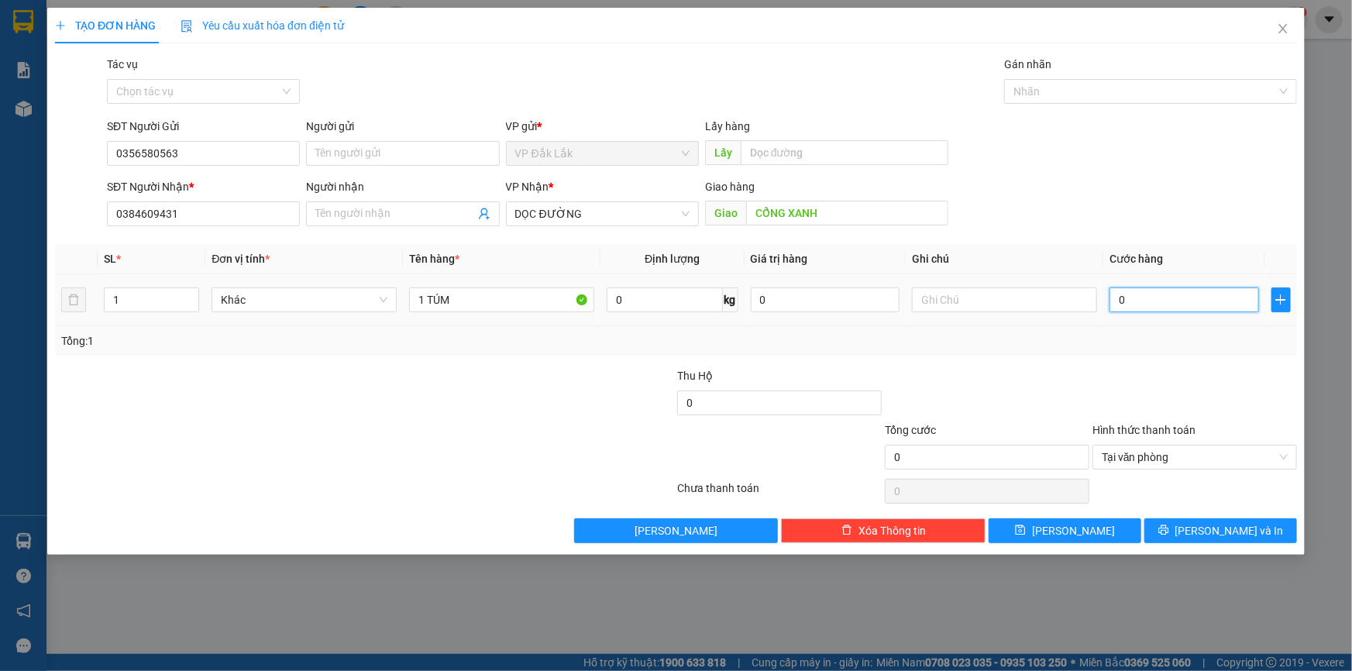
click at [1112, 298] on input "0" at bounding box center [1185, 300] width 150 height 25
click at [1189, 529] on button "Lưu và In" at bounding box center [1221, 530] width 153 height 25
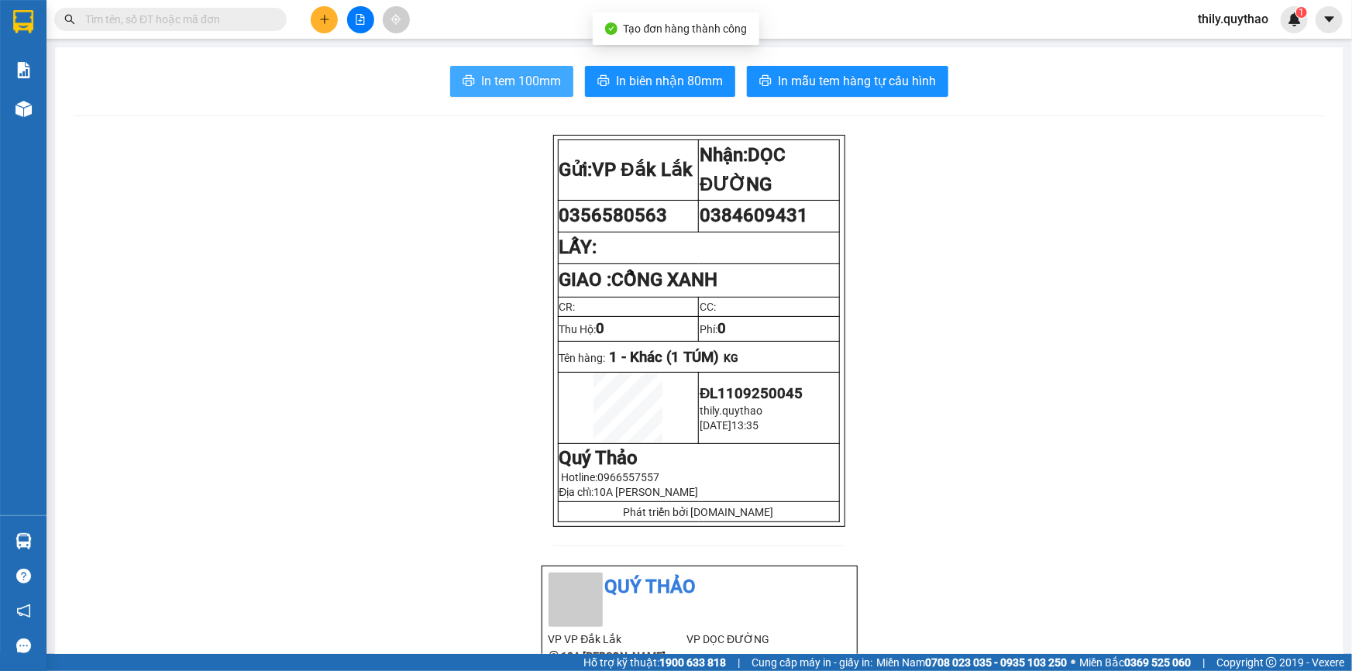
click at [466, 78] on icon "printer" at bounding box center [469, 80] width 12 height 12
click at [328, 15] on icon "plus" at bounding box center [324, 19] width 11 height 11
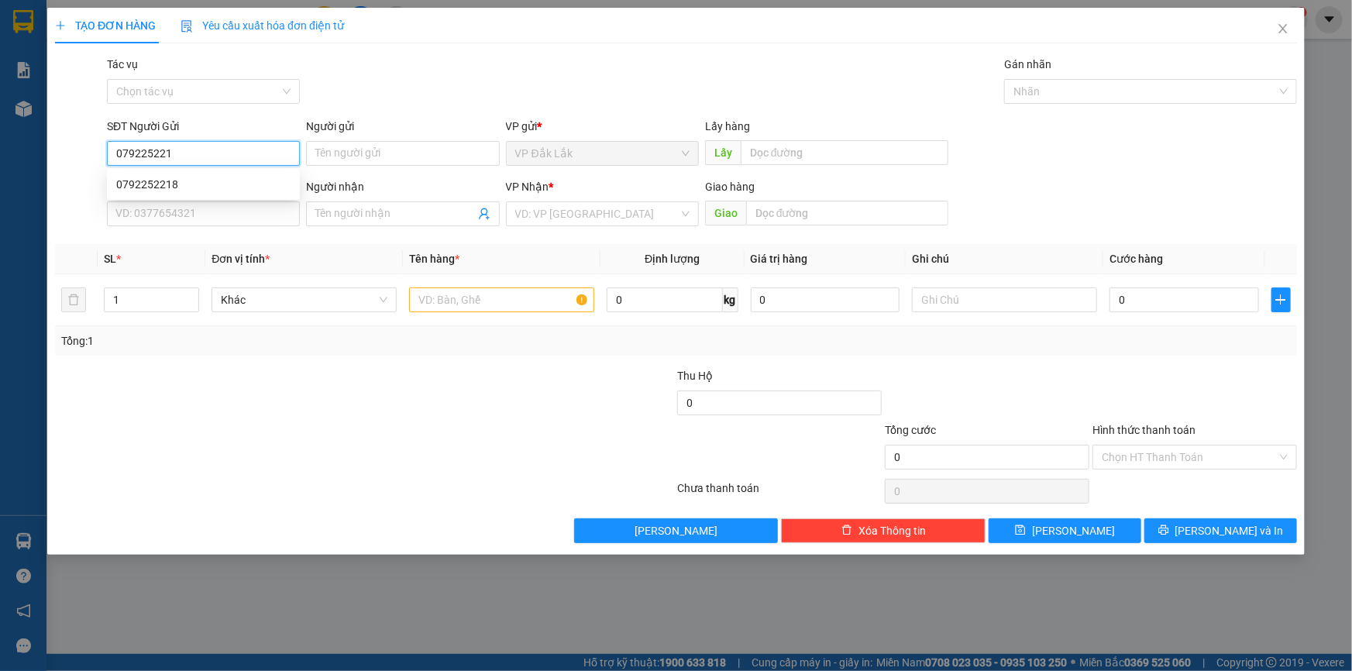
type input "0792252218"
click at [157, 180] on div "0792252218" at bounding box center [203, 184] width 174 height 17
type input "0962394911"
type input "0792252218"
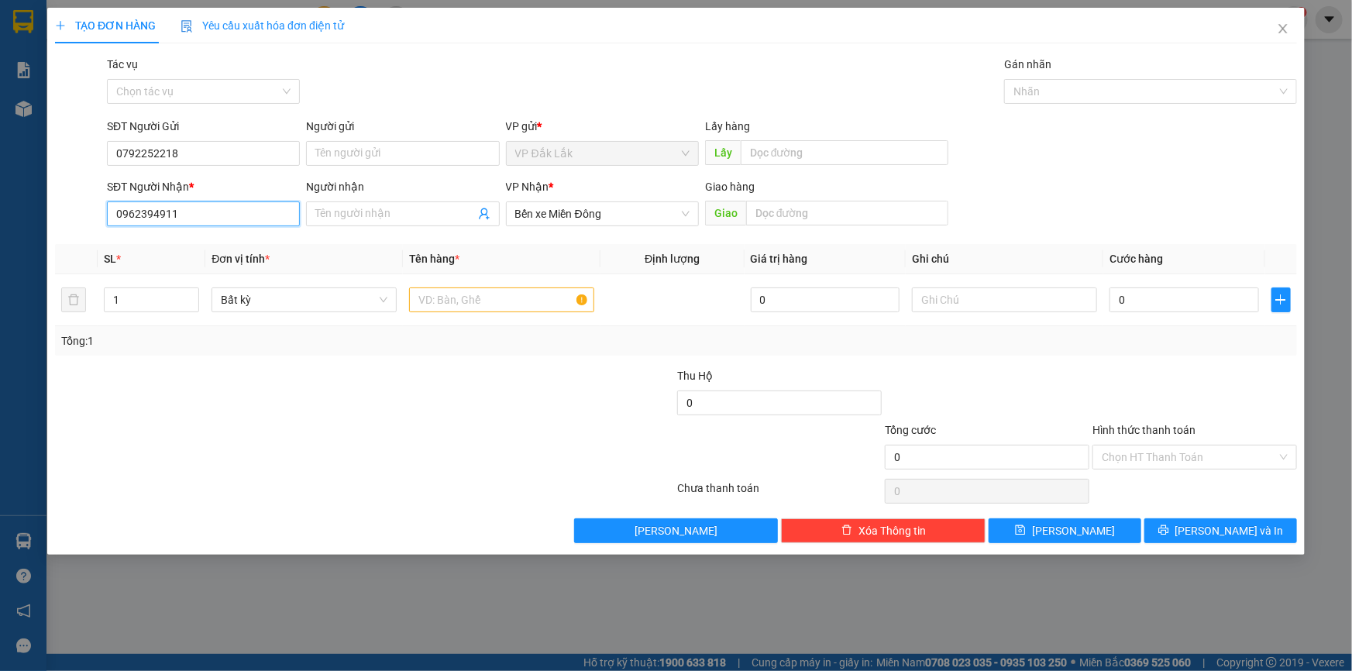
click at [203, 213] on input "0962394911" at bounding box center [203, 214] width 193 height 25
click at [200, 244] on div "0962394911" at bounding box center [203, 244] width 174 height 17
click at [197, 220] on input "0962394911" at bounding box center [203, 214] width 193 height 25
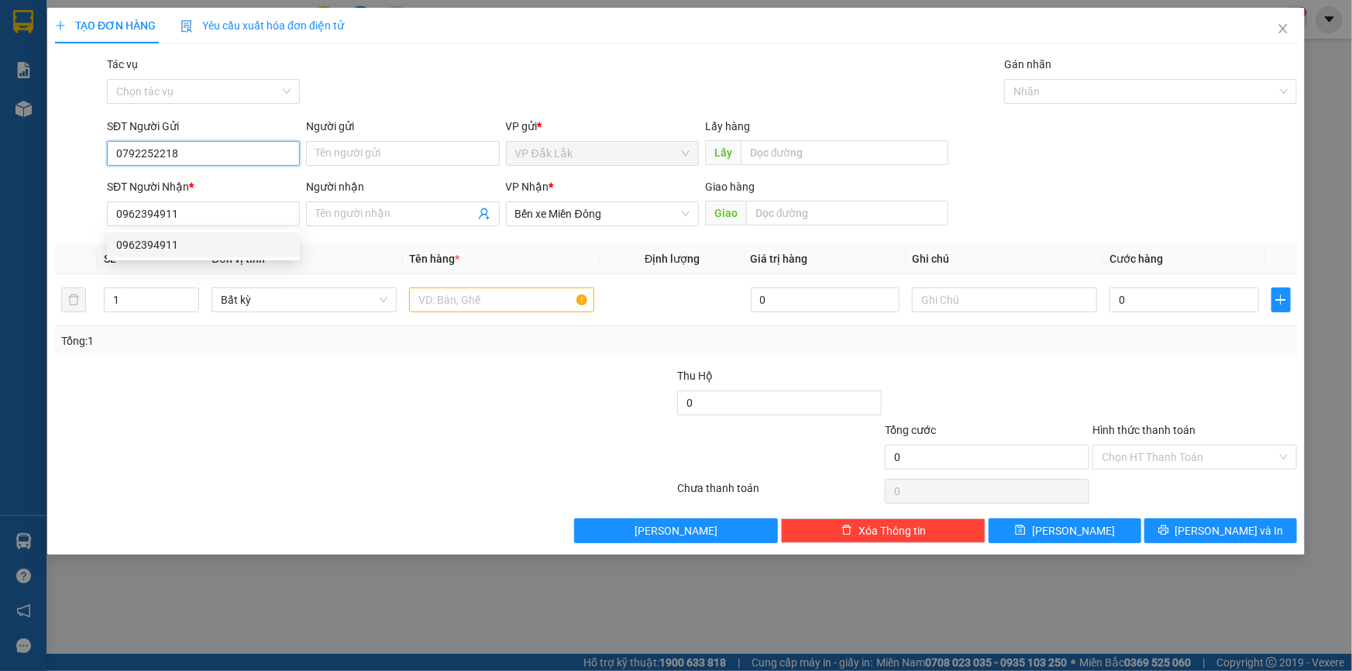
drag, startPoint x: 188, startPoint y: 157, endPoint x: 93, endPoint y: 155, distance: 94.6
click at [90, 155] on div "SĐT Người Gửi 0792252218 0792252218 Người gửi Tên người gửi VP gửi * VP Đắk Lắk…" at bounding box center [675, 145] width 1245 height 54
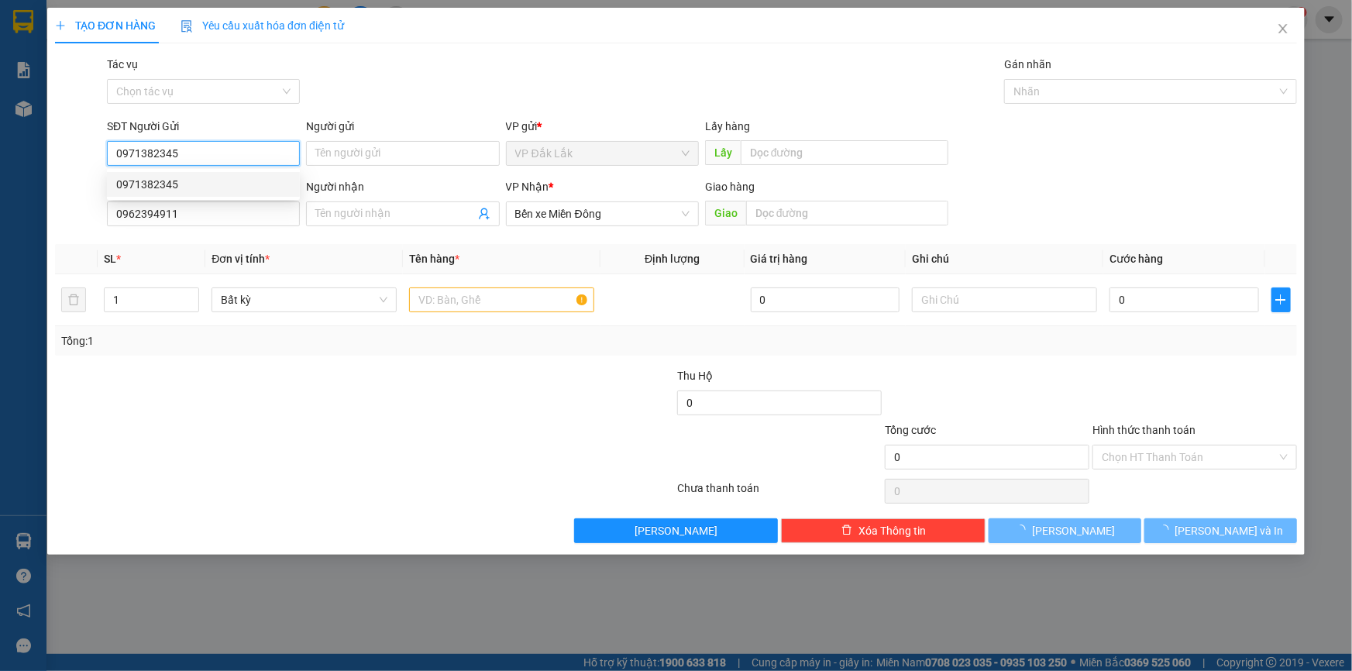
click at [174, 177] on div "0971382345" at bounding box center [203, 184] width 174 height 17
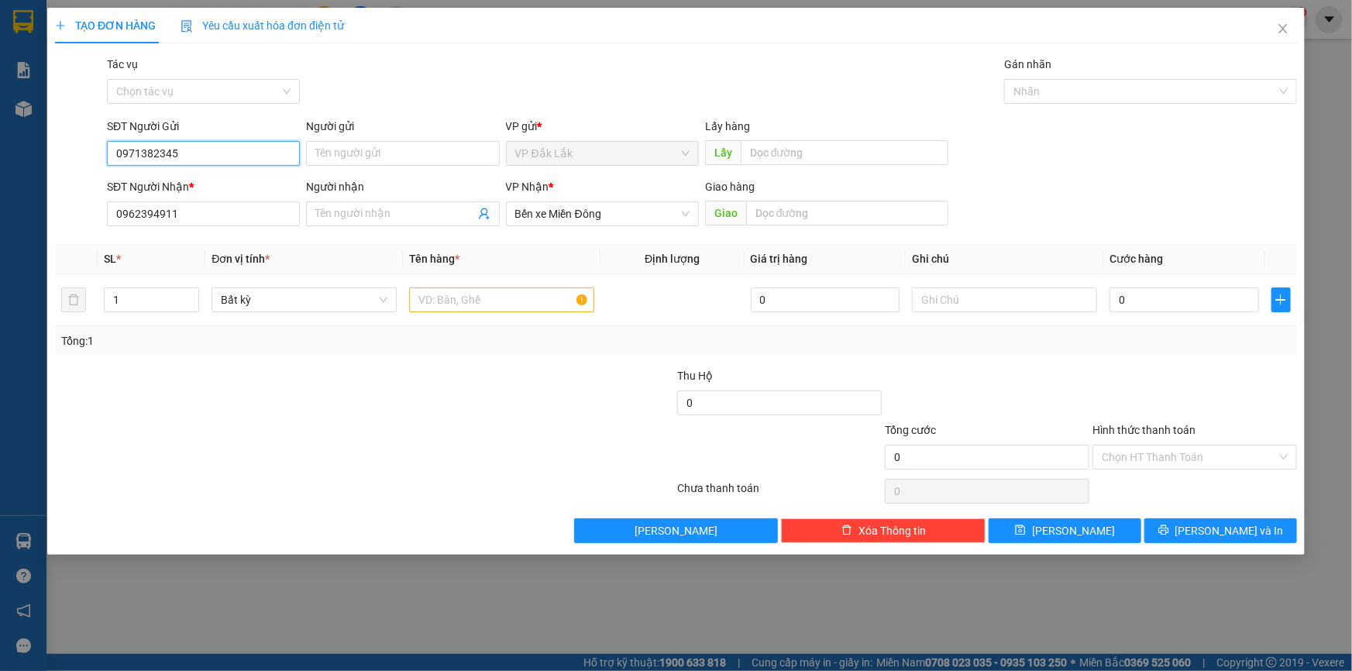
type input "0971382345"
click at [172, 182] on div "SĐT Người Nhận *" at bounding box center [203, 186] width 193 height 17
click at [172, 202] on input "0962394911" at bounding box center [203, 214] width 193 height 25
click at [181, 217] on input "0962394911" at bounding box center [203, 214] width 193 height 25
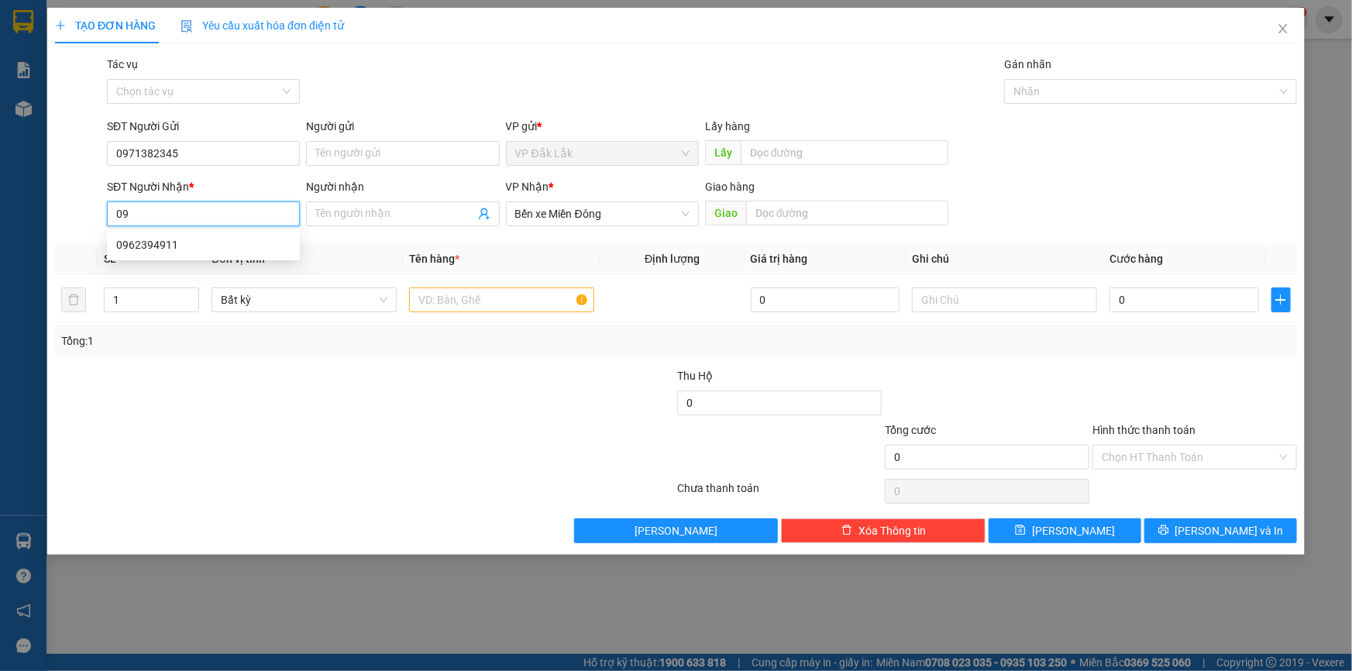
type input "0"
click at [177, 274] on div "0792252218" at bounding box center [203, 269] width 174 height 17
type input "0792252218"
click at [494, 301] on input "text" at bounding box center [501, 300] width 185 height 25
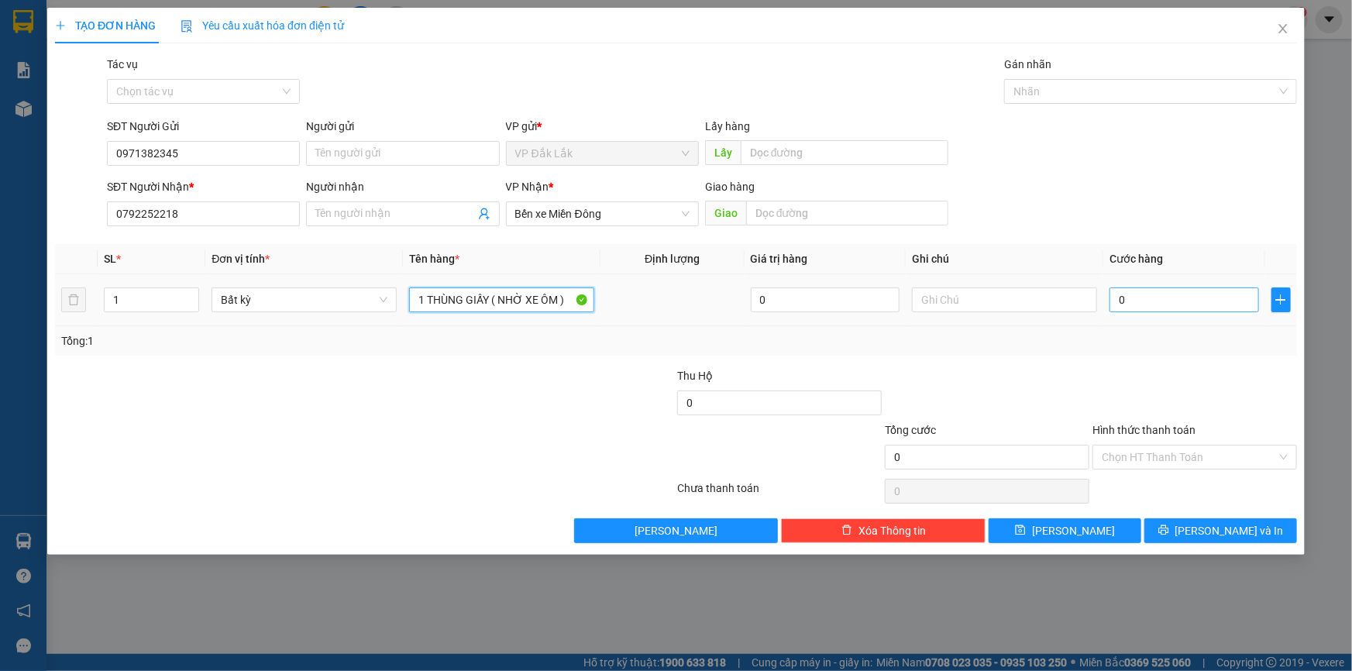
type input "1 THÙNG GIẤY ( NHỜ XE ÔM )"
click at [1118, 295] on input "0" at bounding box center [1185, 300] width 150 height 25
type input "1"
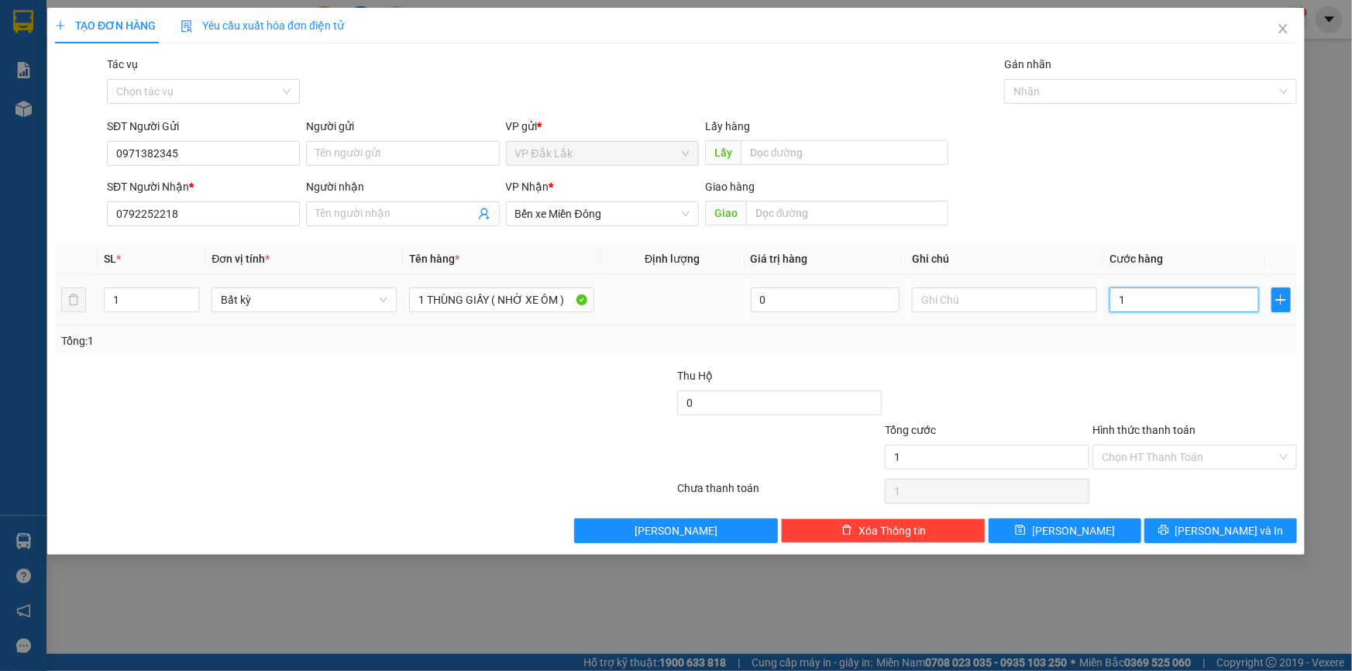
type input "10"
type input "100"
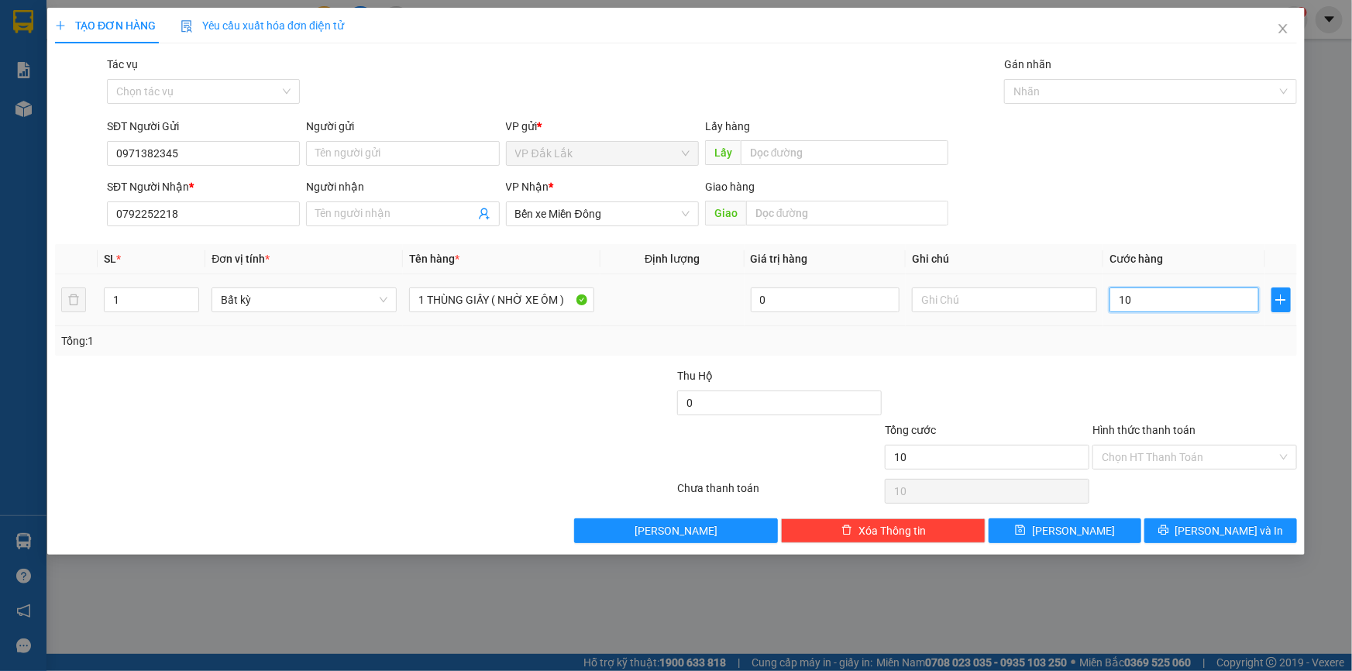
type input "100"
type input "1.000"
type input "10.000"
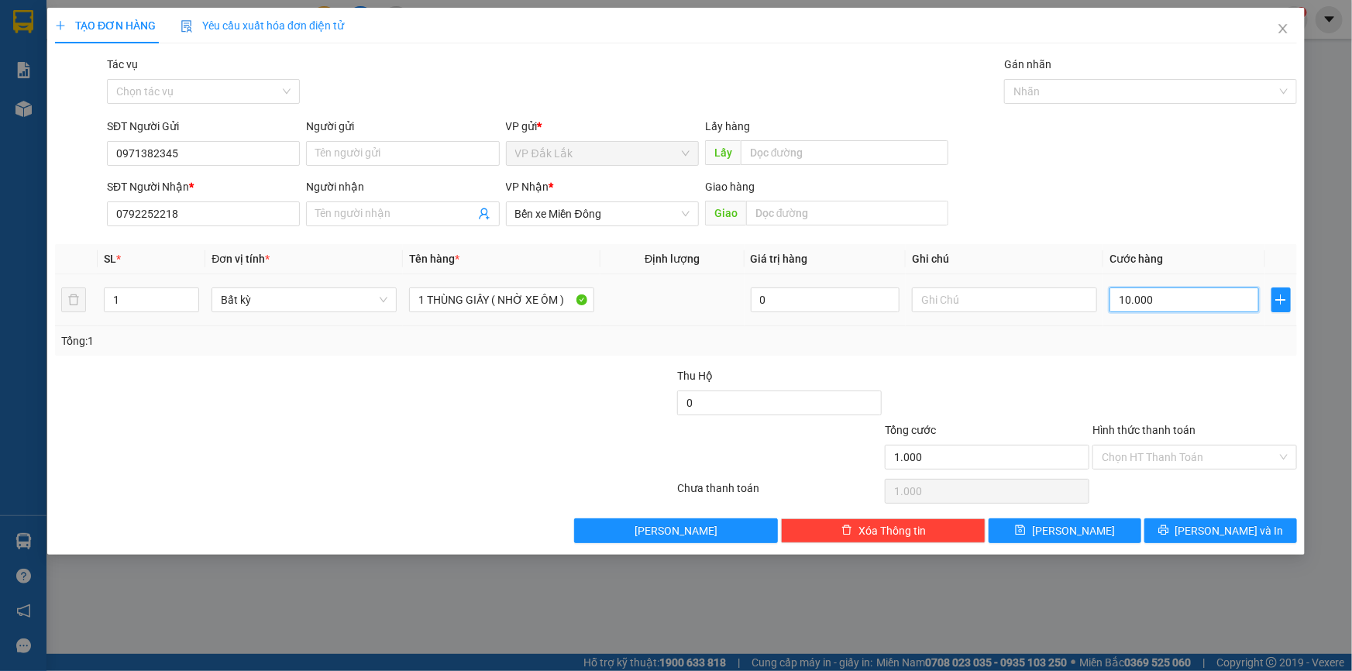
type input "10.000"
type input "100.000"
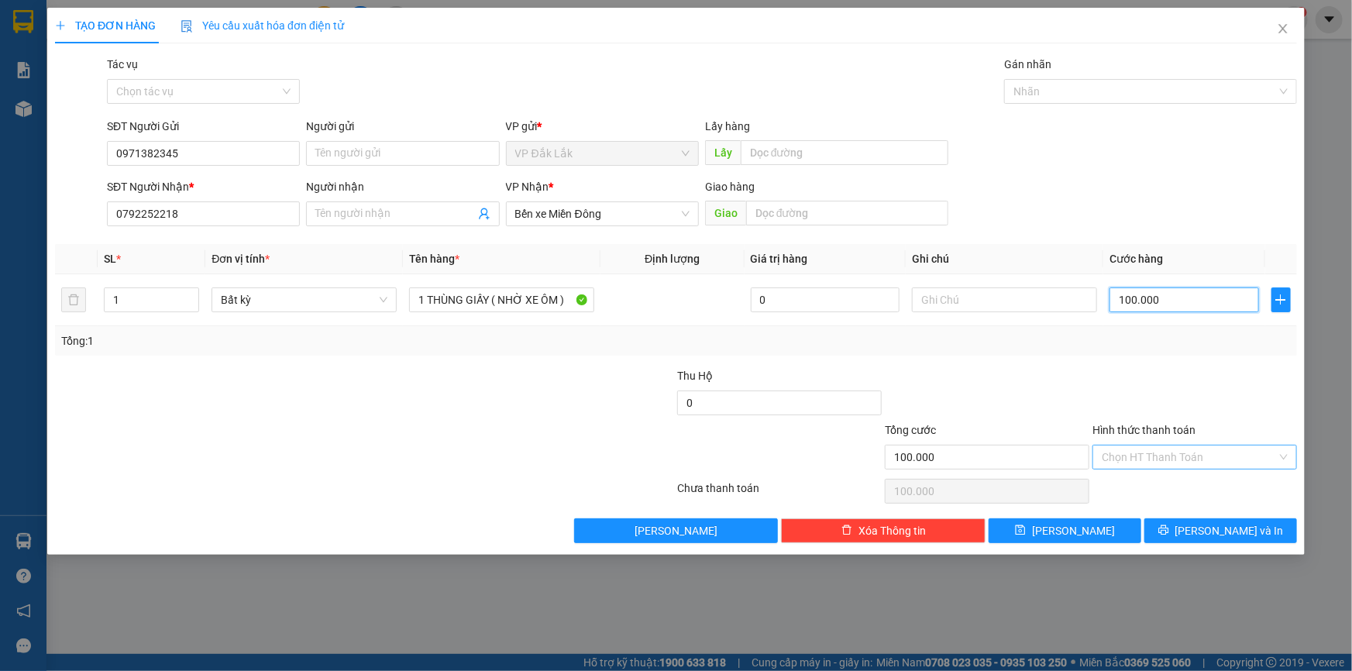
type input "100.000"
click at [1199, 453] on input "Hình thức thanh toán" at bounding box center [1189, 457] width 175 height 23
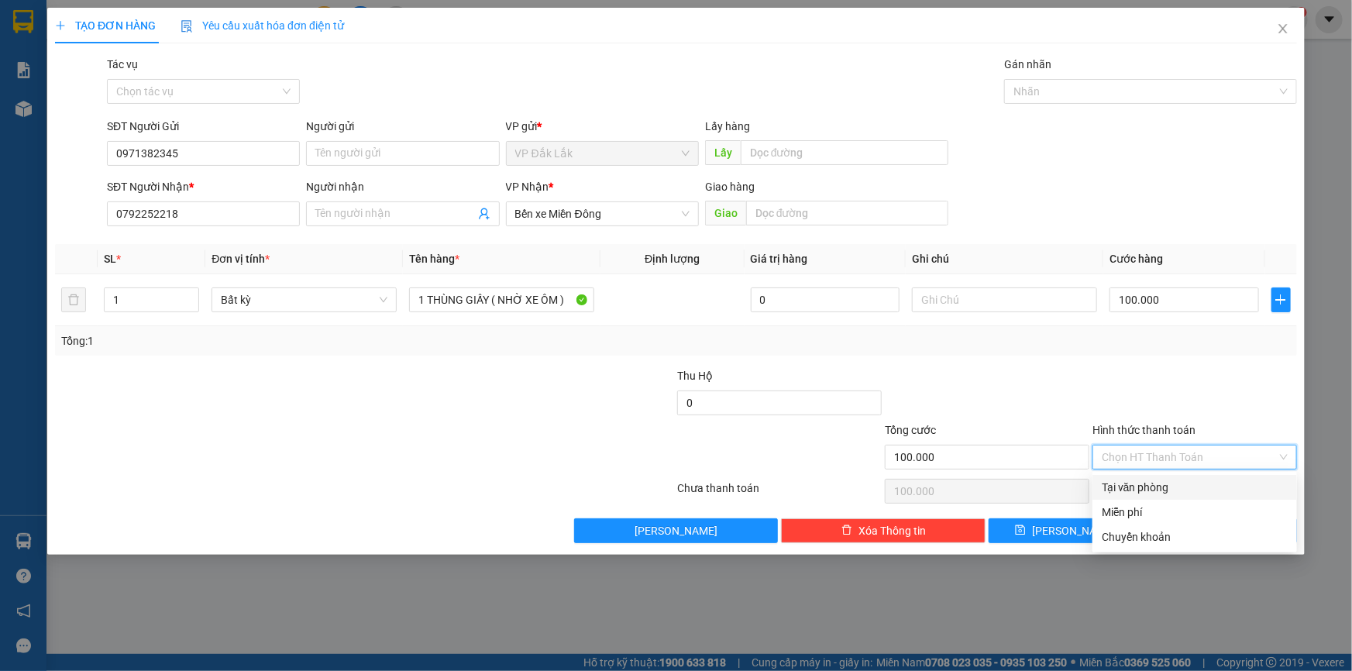
click at [1190, 486] on div "Tại văn phòng" at bounding box center [1195, 487] width 186 height 17
type input "0"
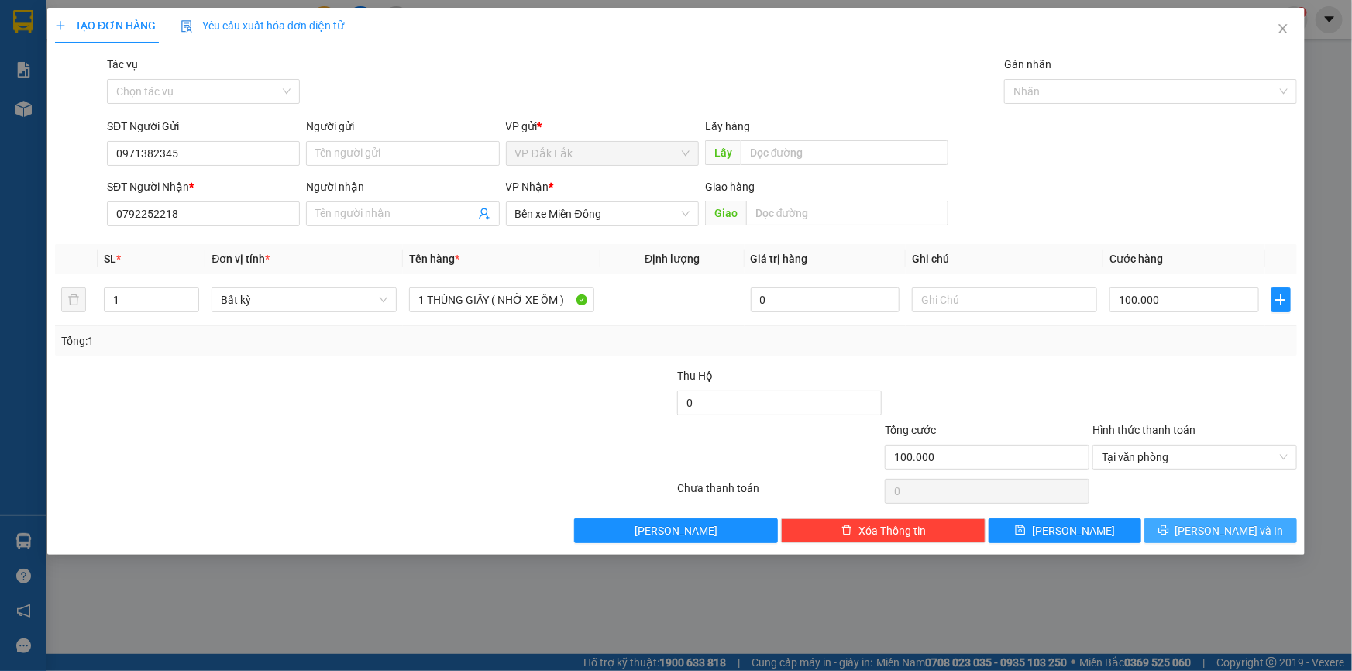
click at [1186, 524] on button "Lưu và In" at bounding box center [1221, 530] width 153 height 25
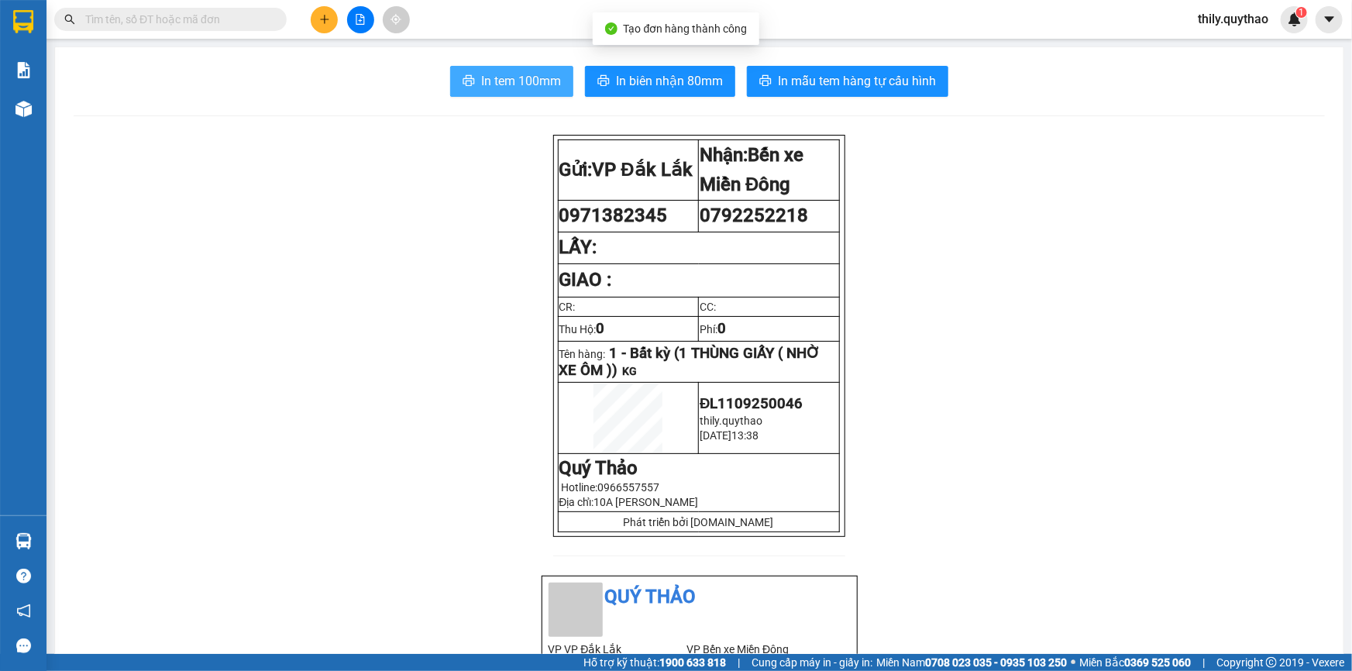
drag, startPoint x: 543, startPoint y: 78, endPoint x: 712, endPoint y: 71, distance: 169.1
click at [546, 80] on span "In tem 100mm" at bounding box center [521, 80] width 80 height 19
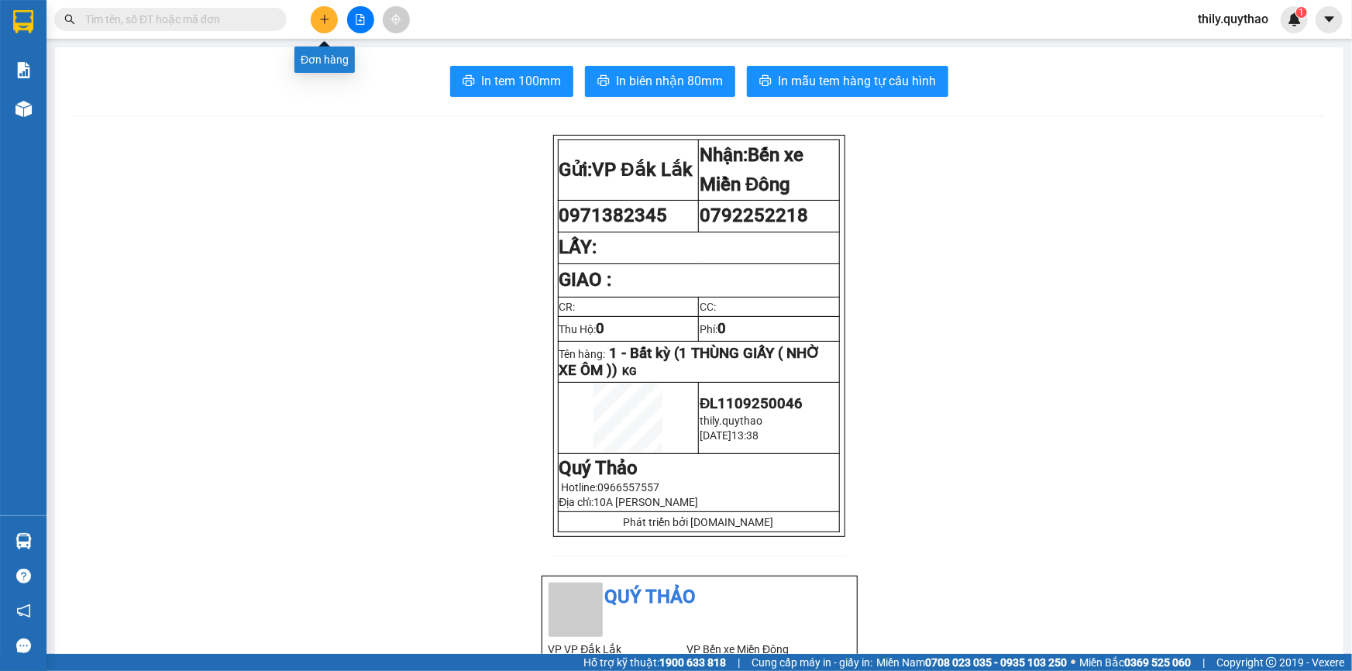
click at [329, 16] on icon "plus" at bounding box center [324, 19] width 11 height 11
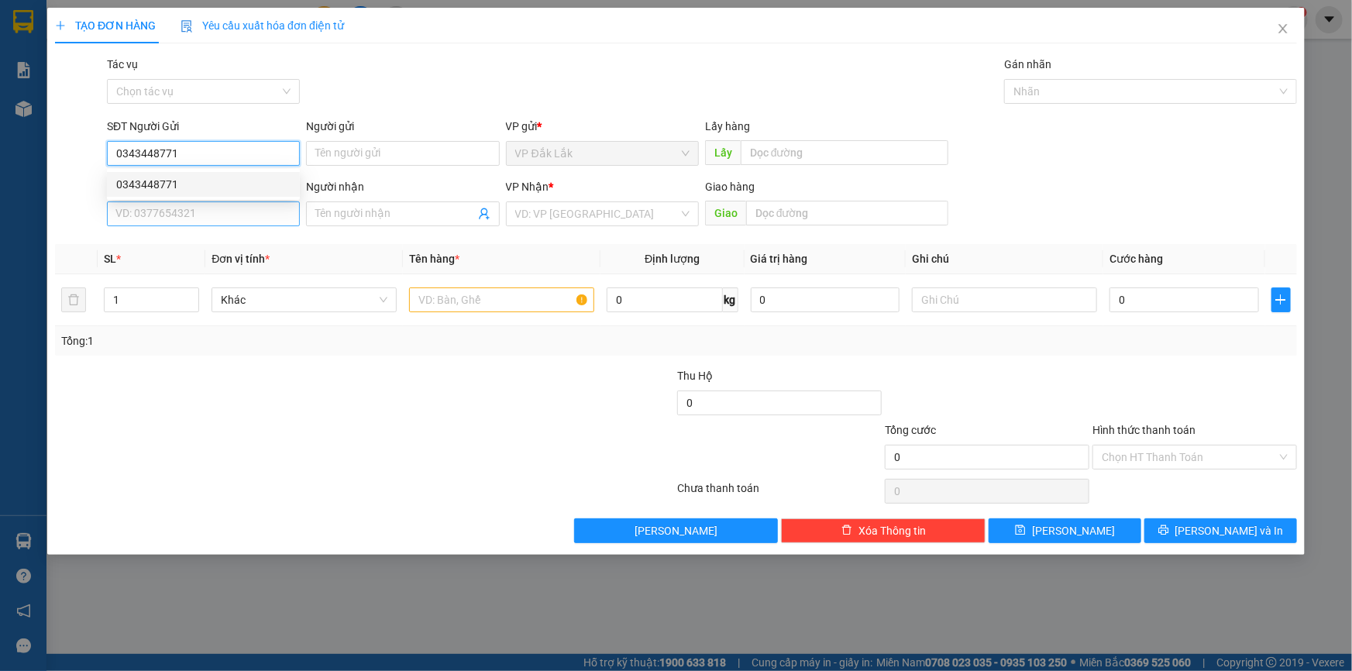
type input "0343448771"
click at [246, 208] on input "SĐT Người Nhận *" at bounding box center [203, 214] width 193 height 25
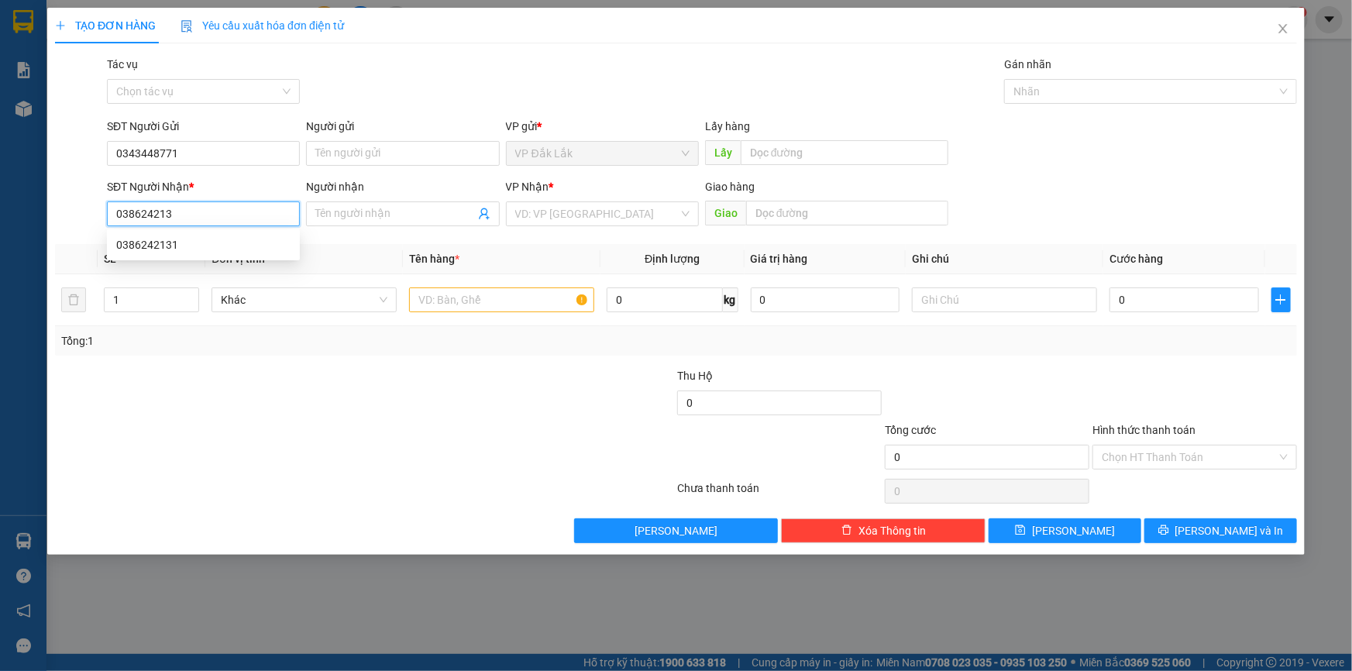
type input "0386242131"
click at [167, 243] on div "0386242131" at bounding box center [203, 244] width 174 height 17
type input "CỔNG 11"
type input "0386242131"
click at [543, 298] on input "text" at bounding box center [501, 300] width 185 height 25
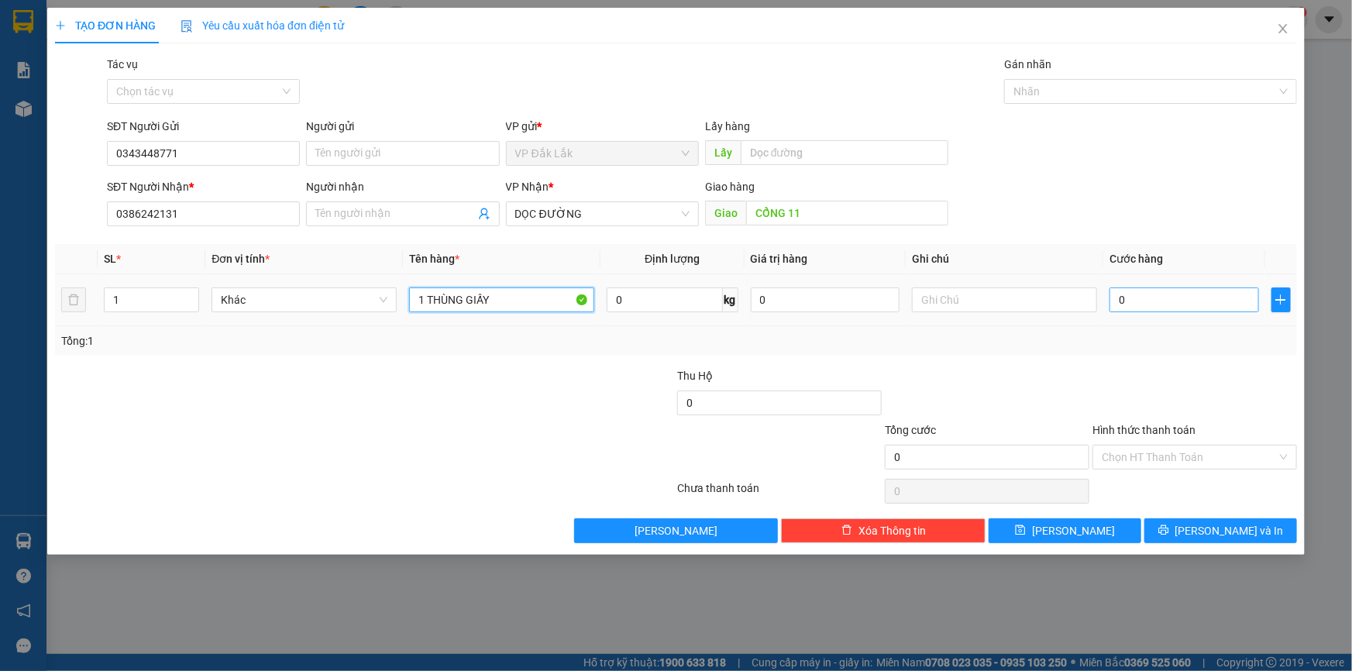
type input "1 THÙNG GIẤY"
click at [1120, 306] on input "0" at bounding box center [1185, 300] width 150 height 25
type input "1"
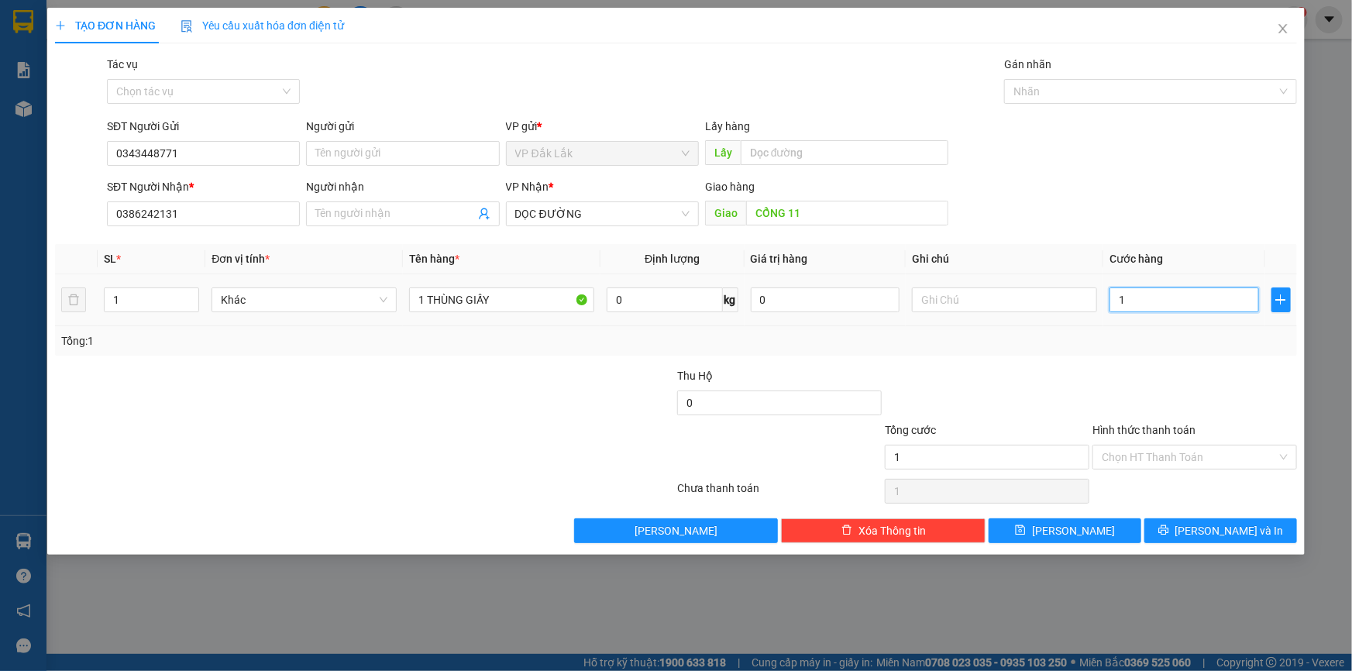
type input "13"
type input "130"
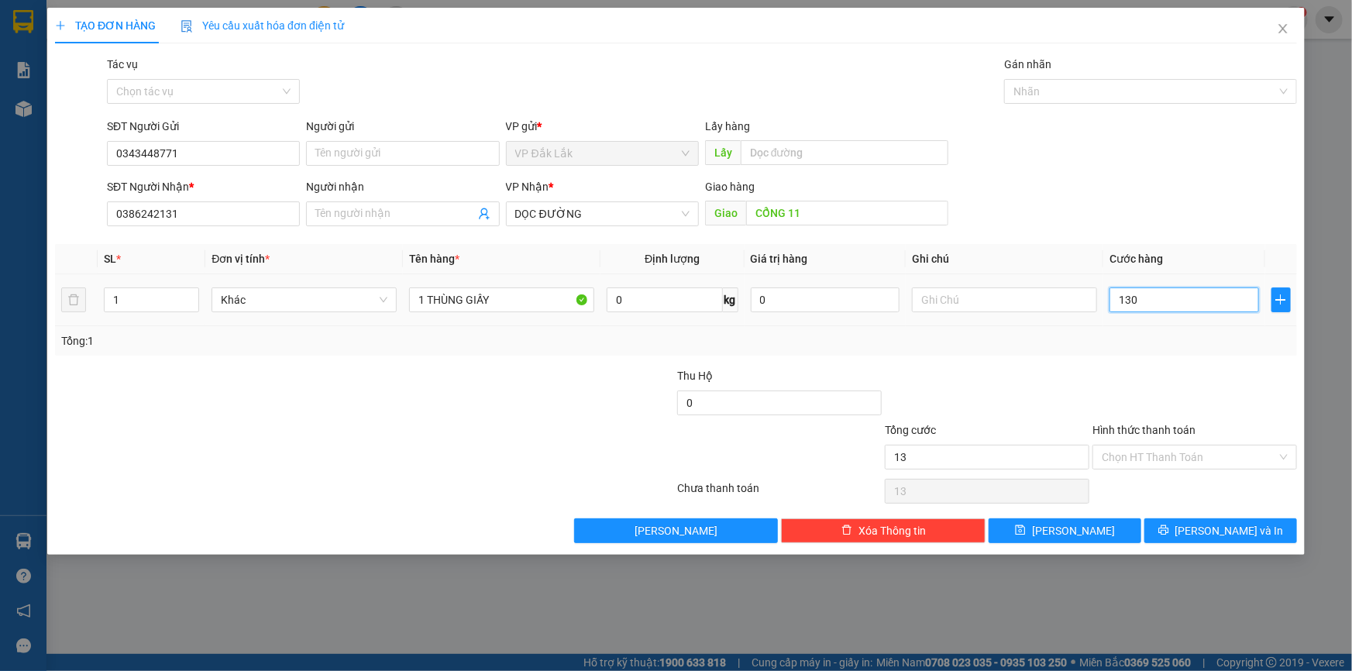
type input "130"
type input "1.300"
type input "13.000"
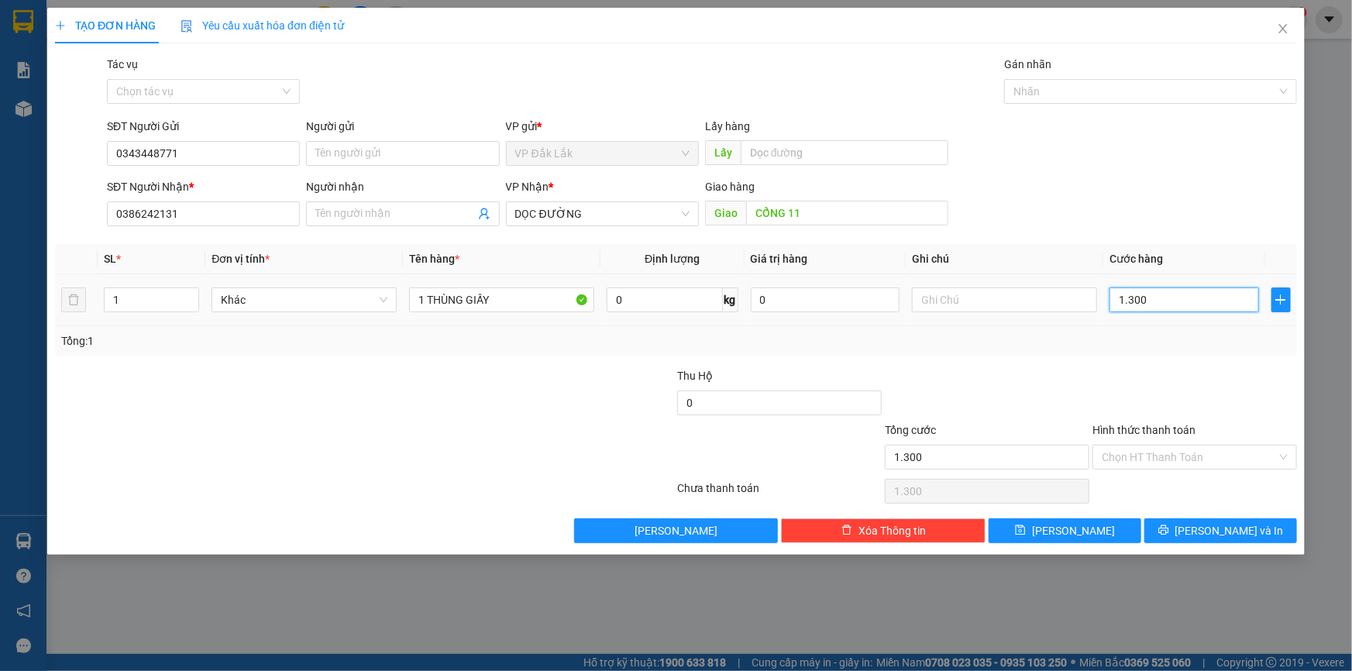
type input "13.000"
type input "130.000"
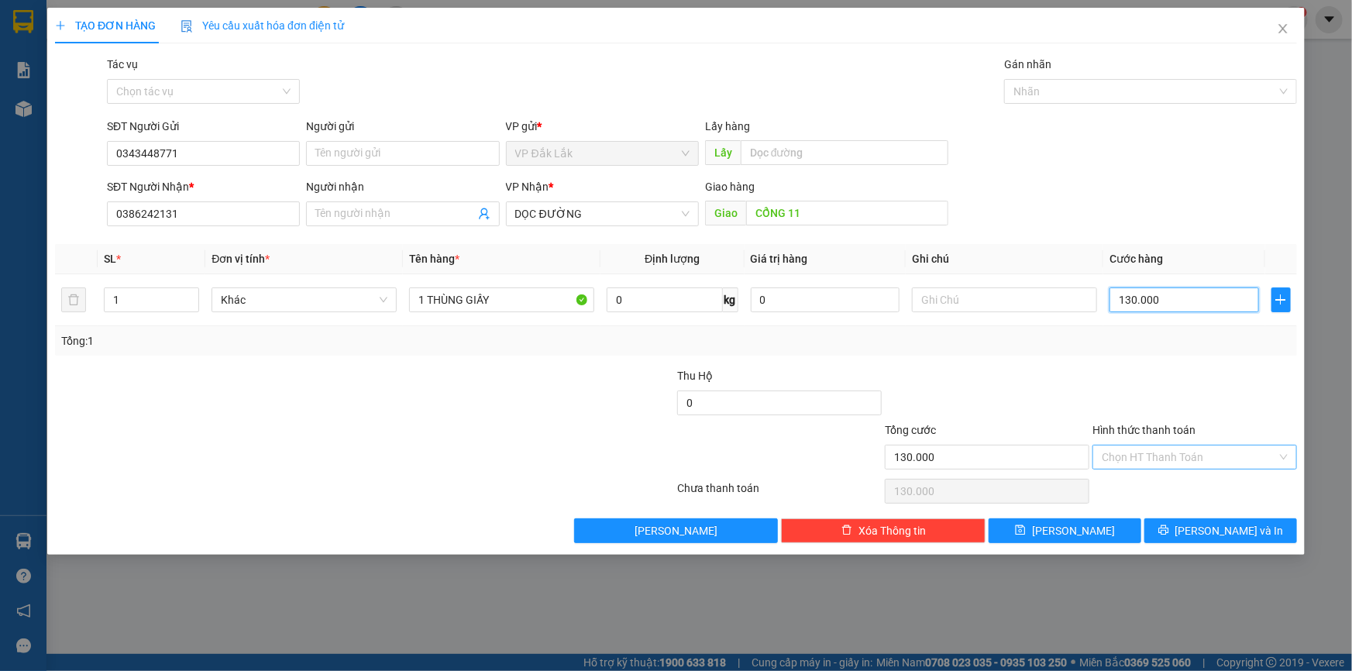
click at [1278, 453] on div "Chọn HT Thanh Toán" at bounding box center [1195, 457] width 205 height 25
type input "130.000"
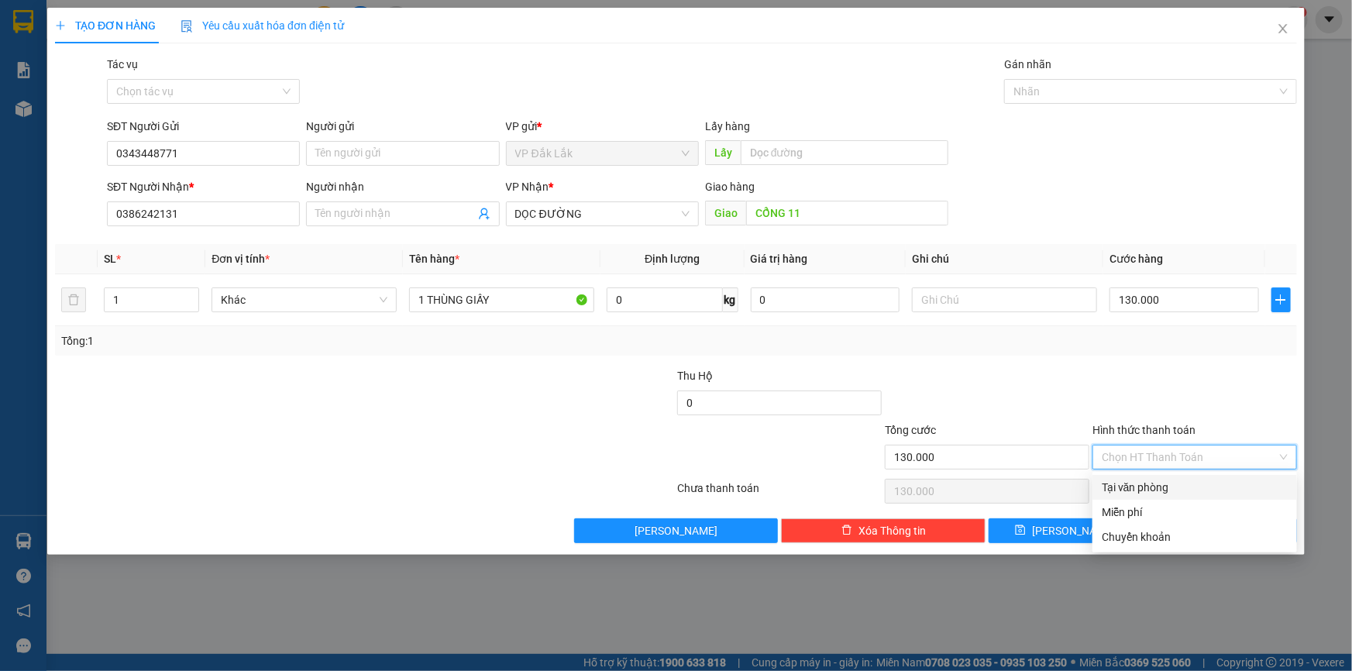
click at [1238, 488] on div "Tại văn phòng" at bounding box center [1195, 487] width 186 height 17
type input "0"
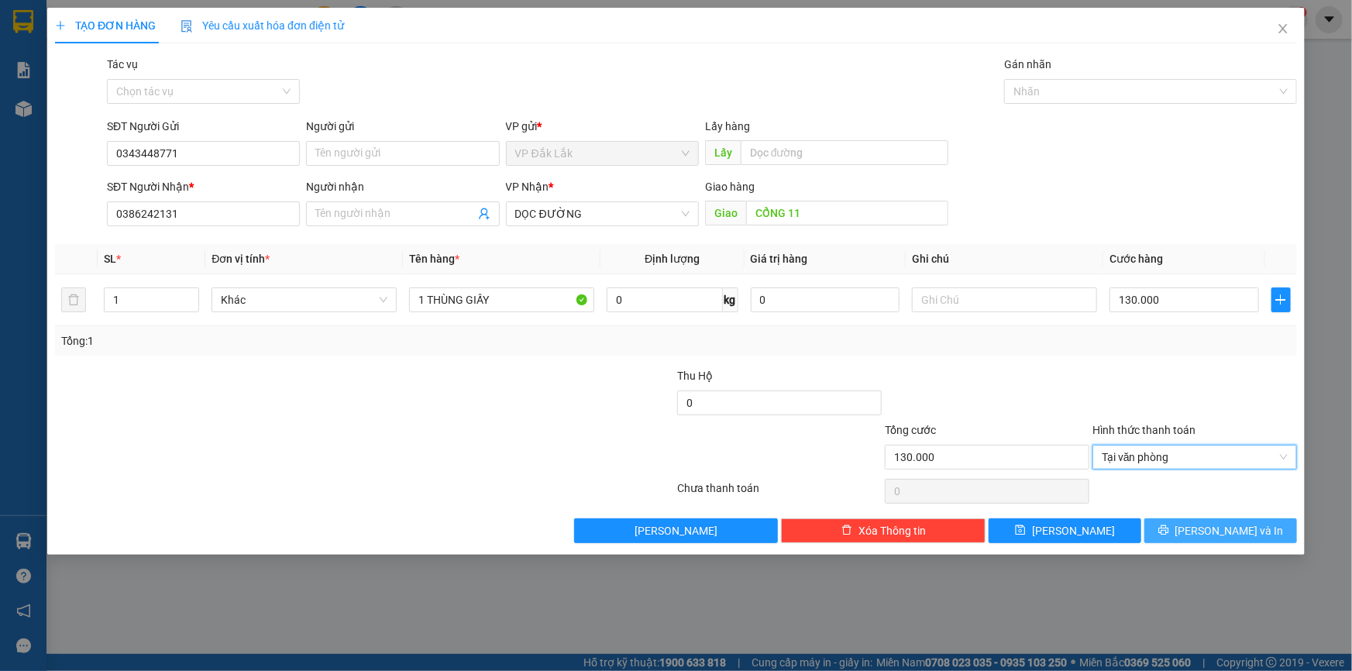
click at [1202, 529] on button "Lưu và In" at bounding box center [1221, 530] width 153 height 25
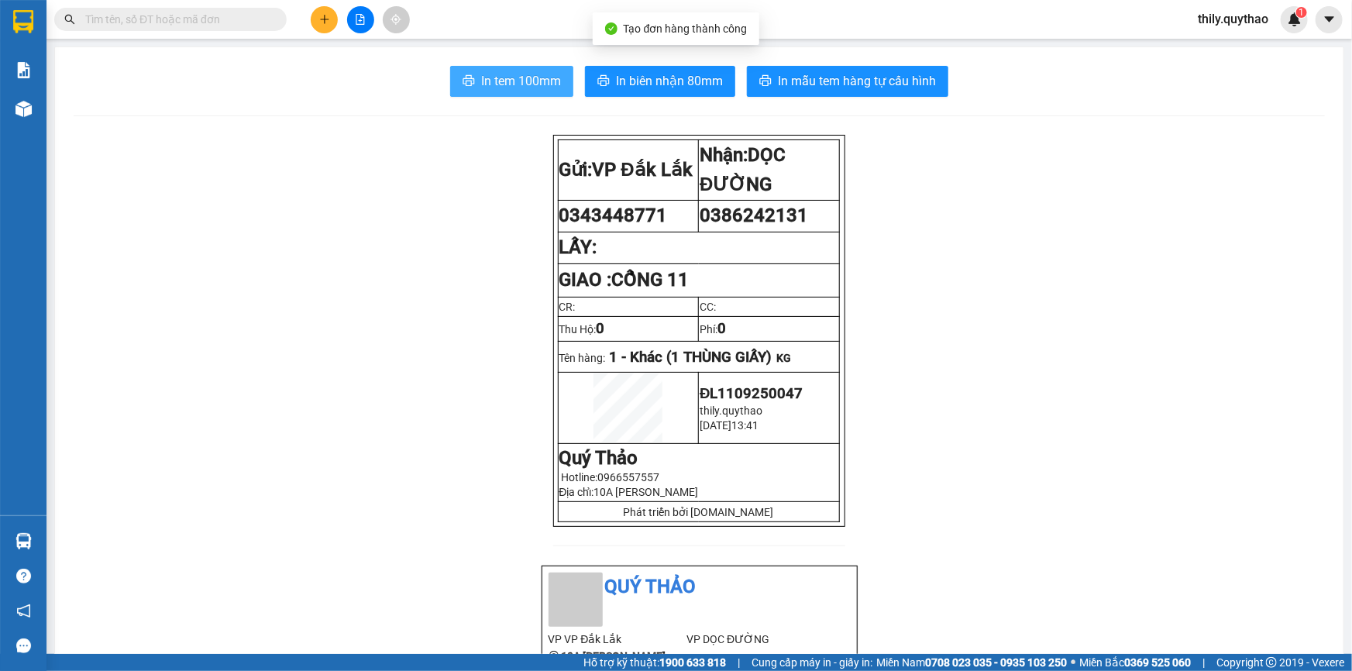
click at [527, 84] on span "In tem 100mm" at bounding box center [521, 80] width 80 height 19
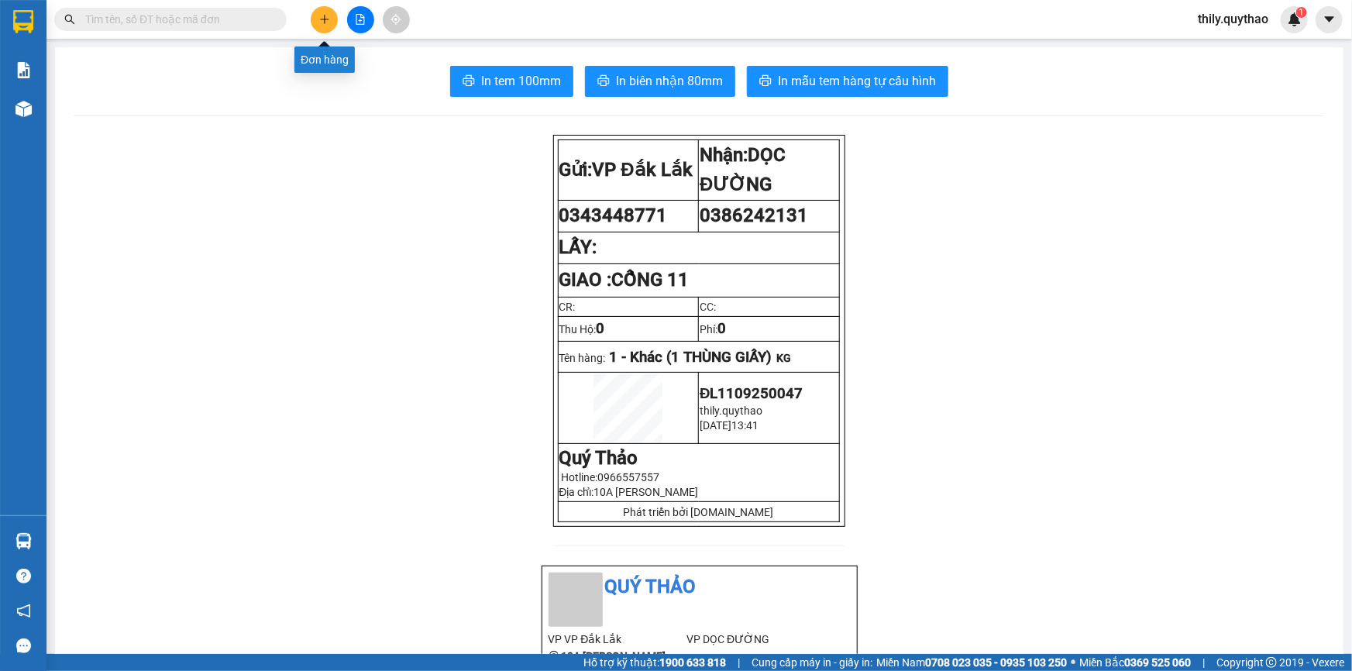
click at [319, 17] on icon "plus" at bounding box center [324, 19] width 11 height 11
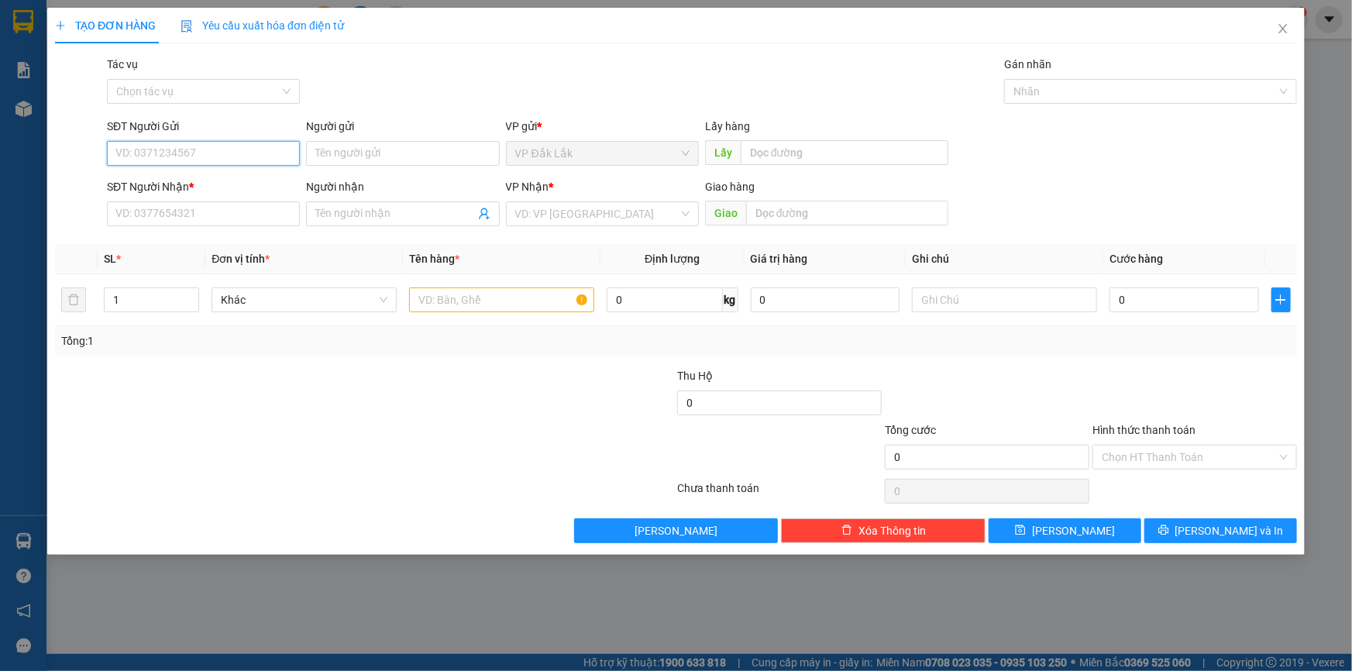
click at [240, 159] on input "SĐT Người Gửi" at bounding box center [203, 153] width 193 height 25
type input "0358617112"
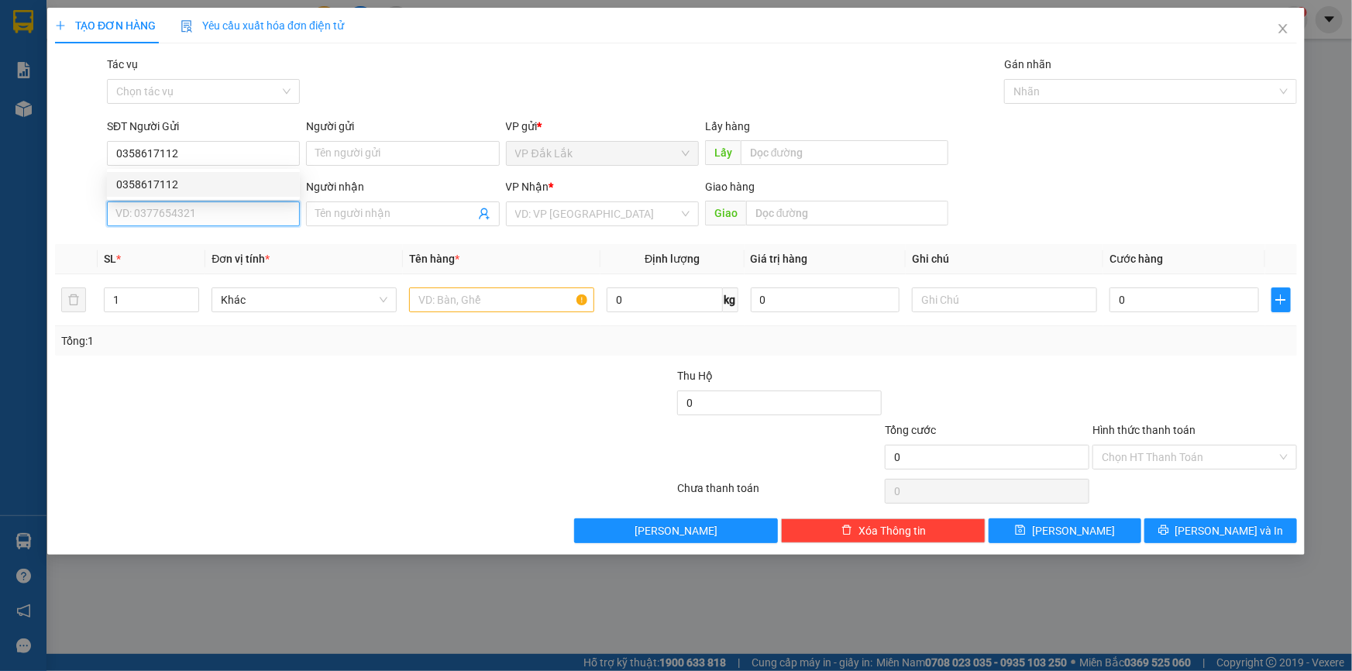
click at [215, 216] on input "SĐT Người Nhận *" at bounding box center [203, 214] width 193 height 25
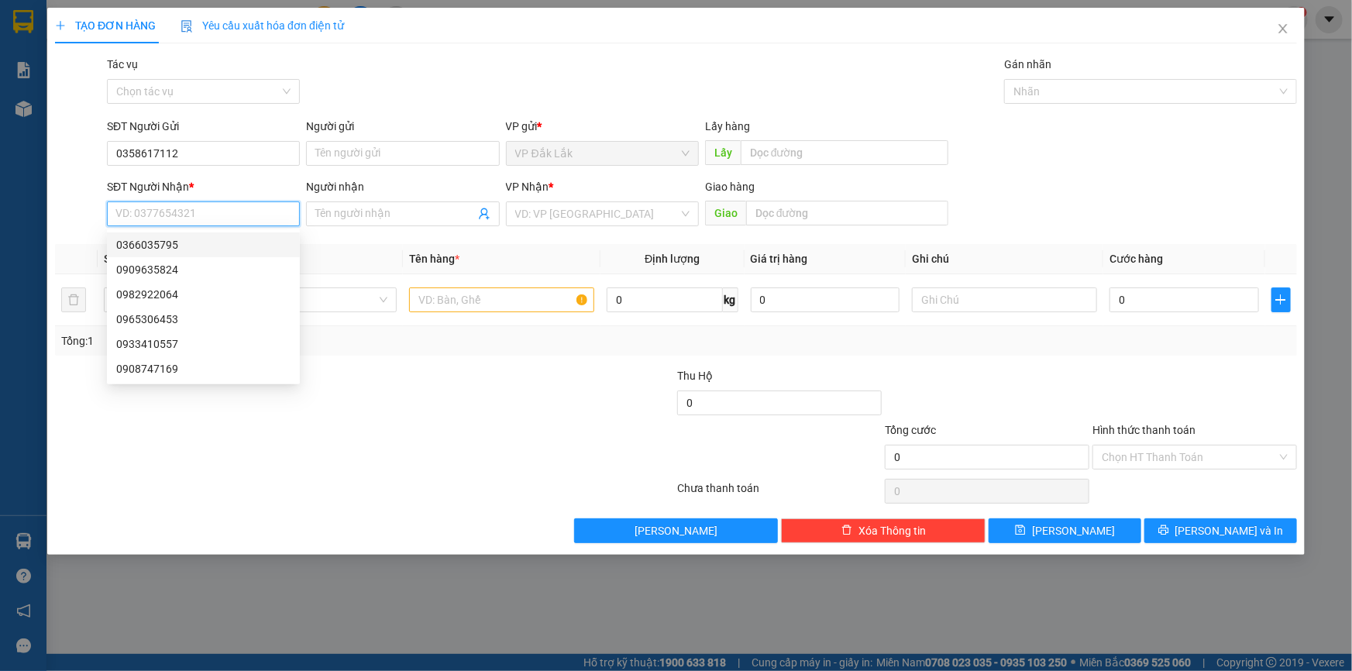
click at [195, 254] on div "0366035795" at bounding box center [203, 245] width 193 height 25
type input "0366035795"
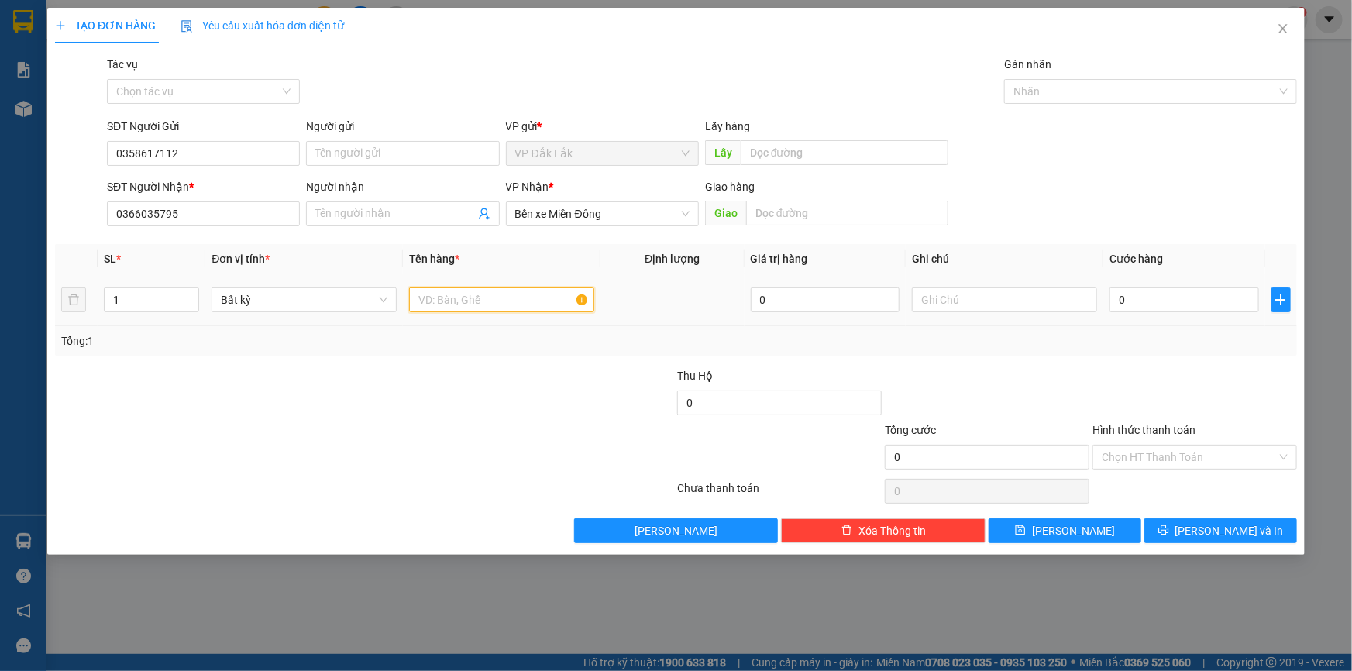
click at [456, 309] on input "text" at bounding box center [501, 300] width 185 height 25
click at [1118, 299] on input "0" at bounding box center [1185, 300] width 150 height 25
click at [1125, 451] on input "Hình thức thanh toán" at bounding box center [1189, 457] width 175 height 23
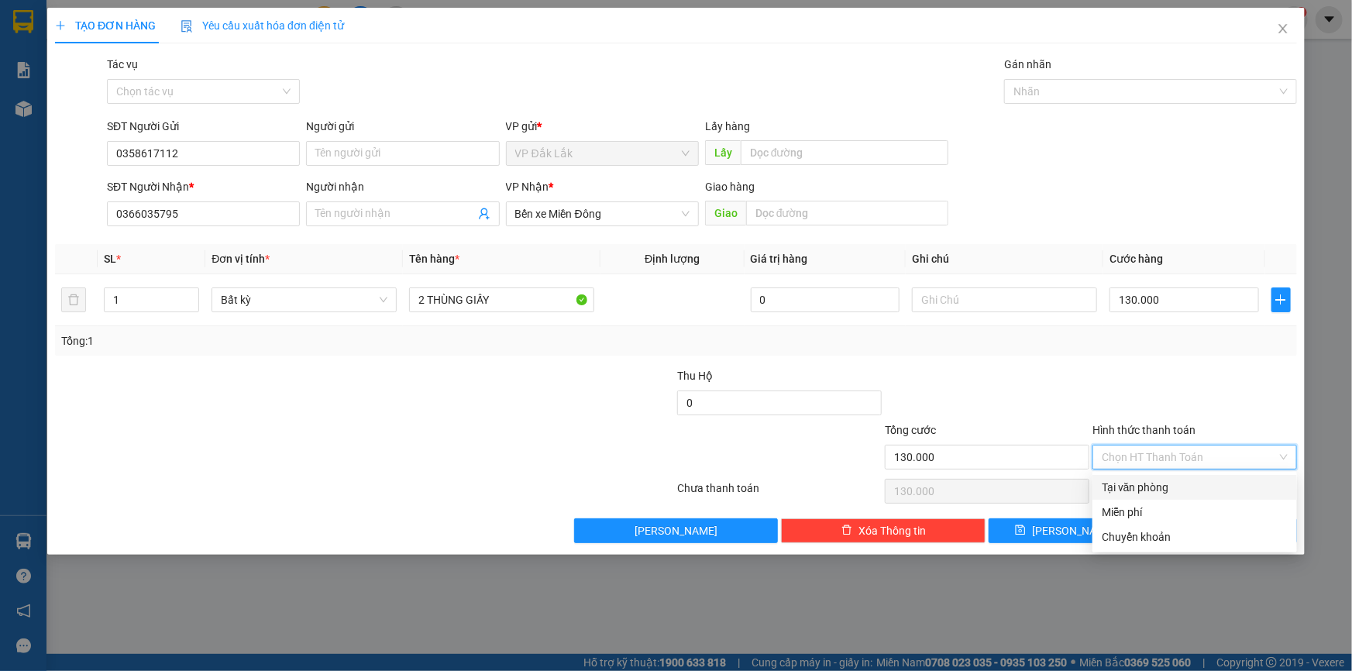
click at [1138, 487] on div "Tại văn phòng" at bounding box center [1195, 487] width 186 height 17
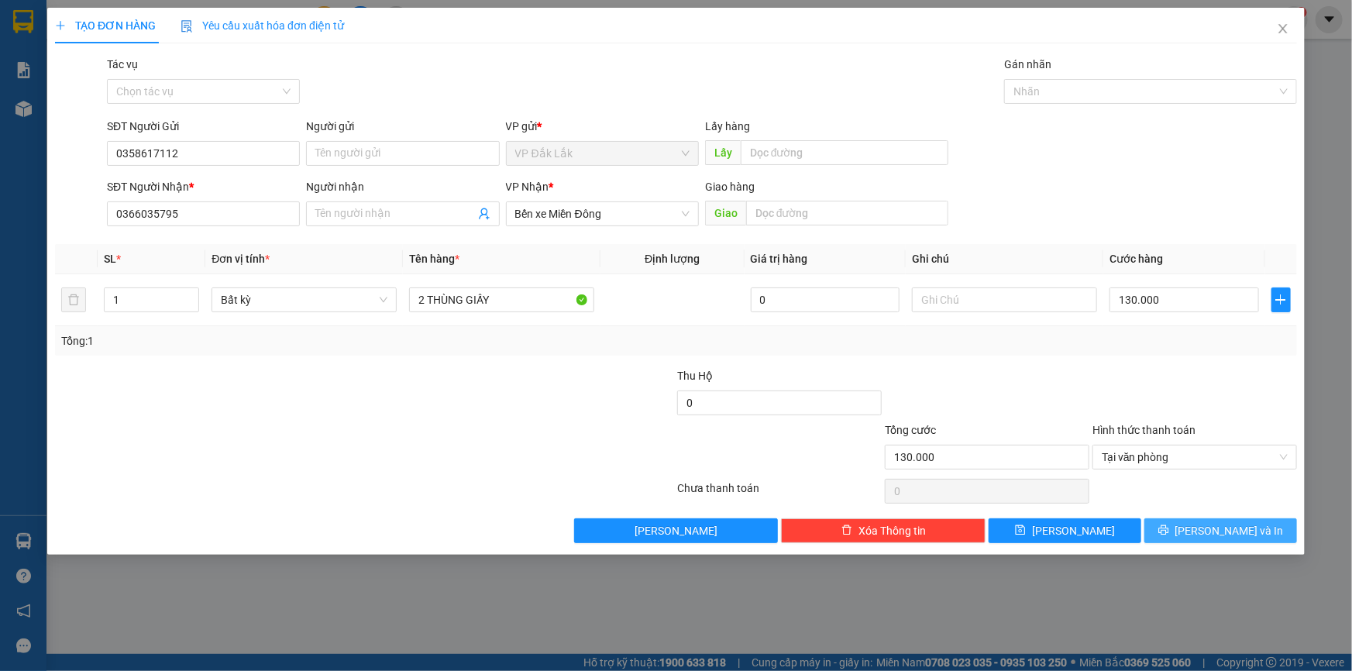
click at [1169, 527] on icon "printer" at bounding box center [1164, 530] width 11 height 11
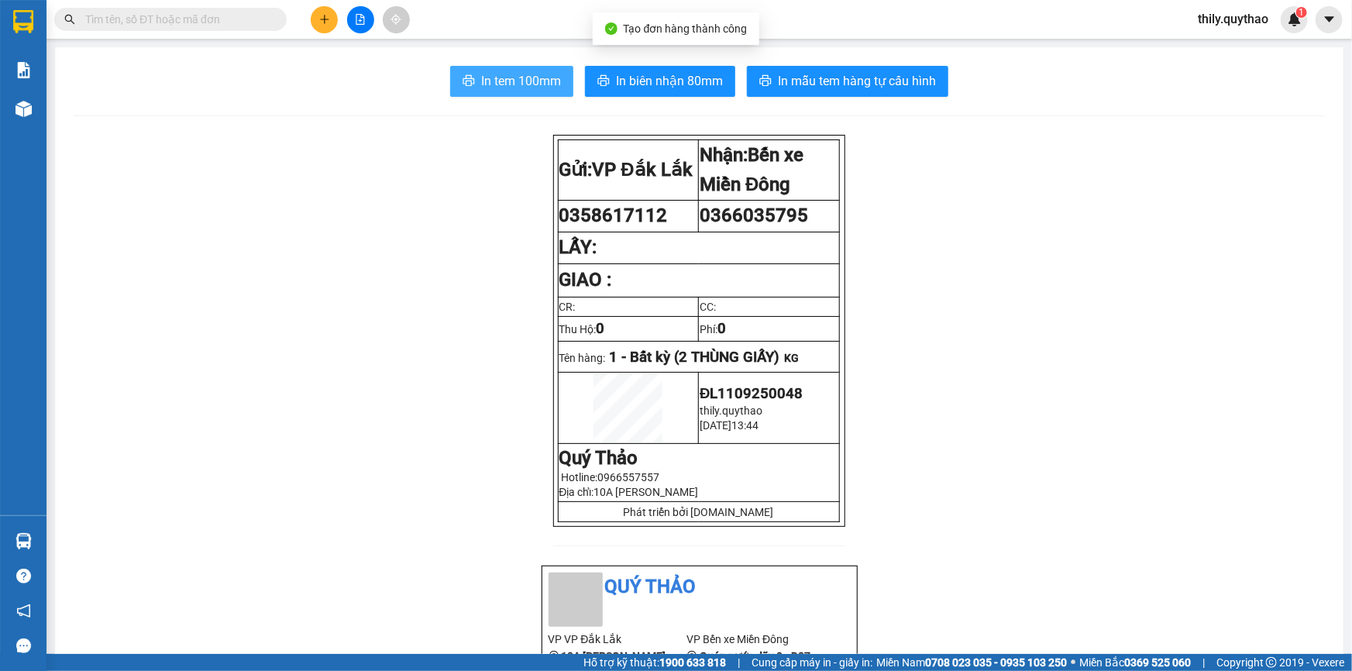
click at [543, 78] on span "In tem 100mm" at bounding box center [521, 80] width 80 height 19
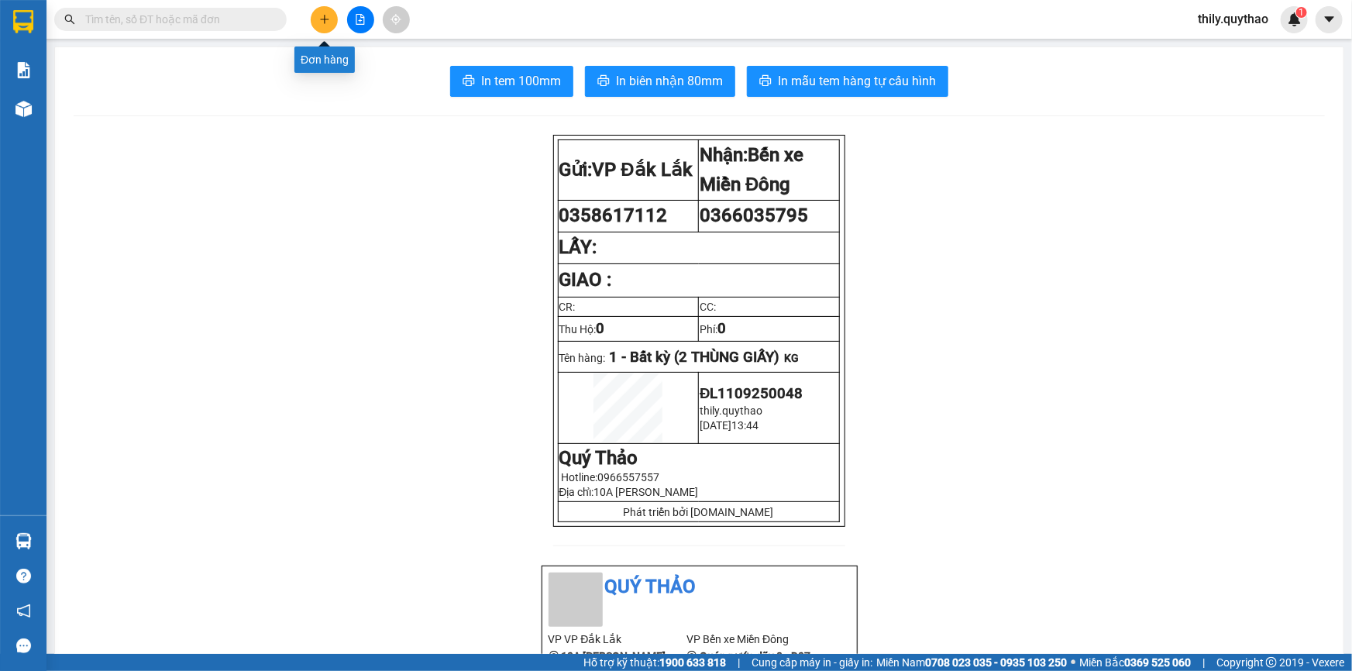
click at [318, 9] on button at bounding box center [324, 19] width 27 height 27
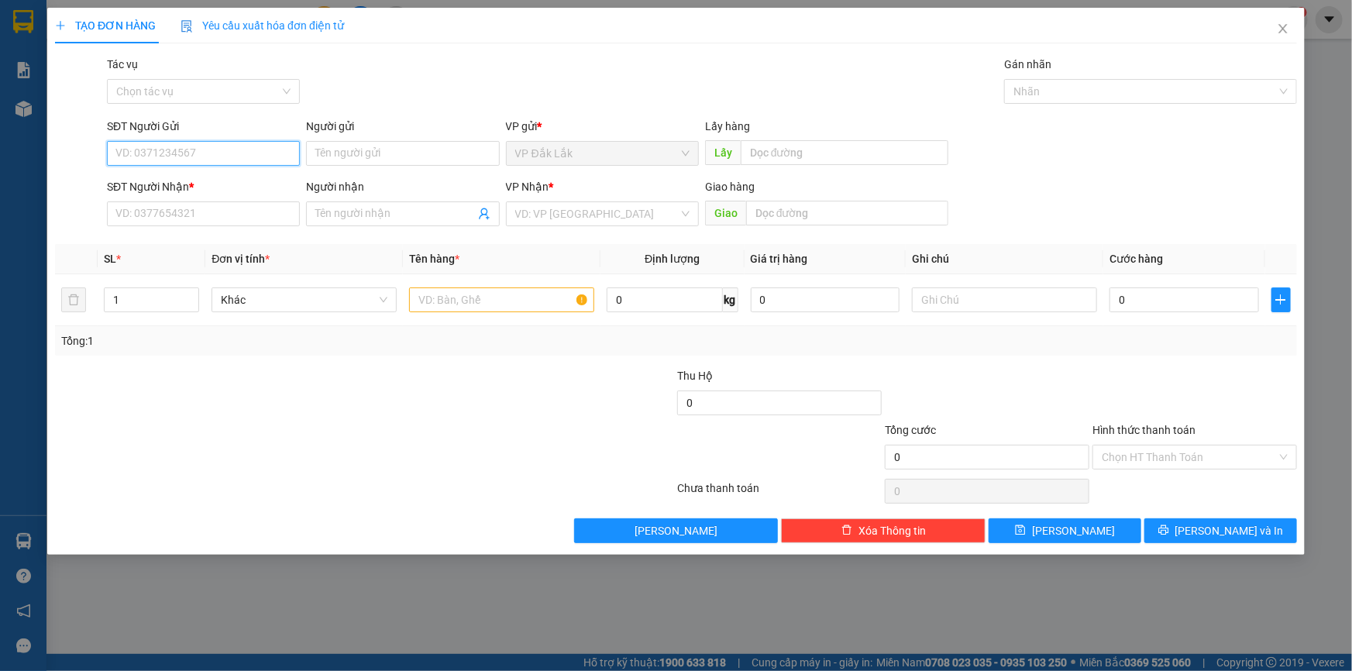
click at [189, 148] on input "SĐT Người Gửi" at bounding box center [203, 153] width 193 height 25
click at [160, 178] on div "0904894948" at bounding box center [203, 184] width 174 height 17
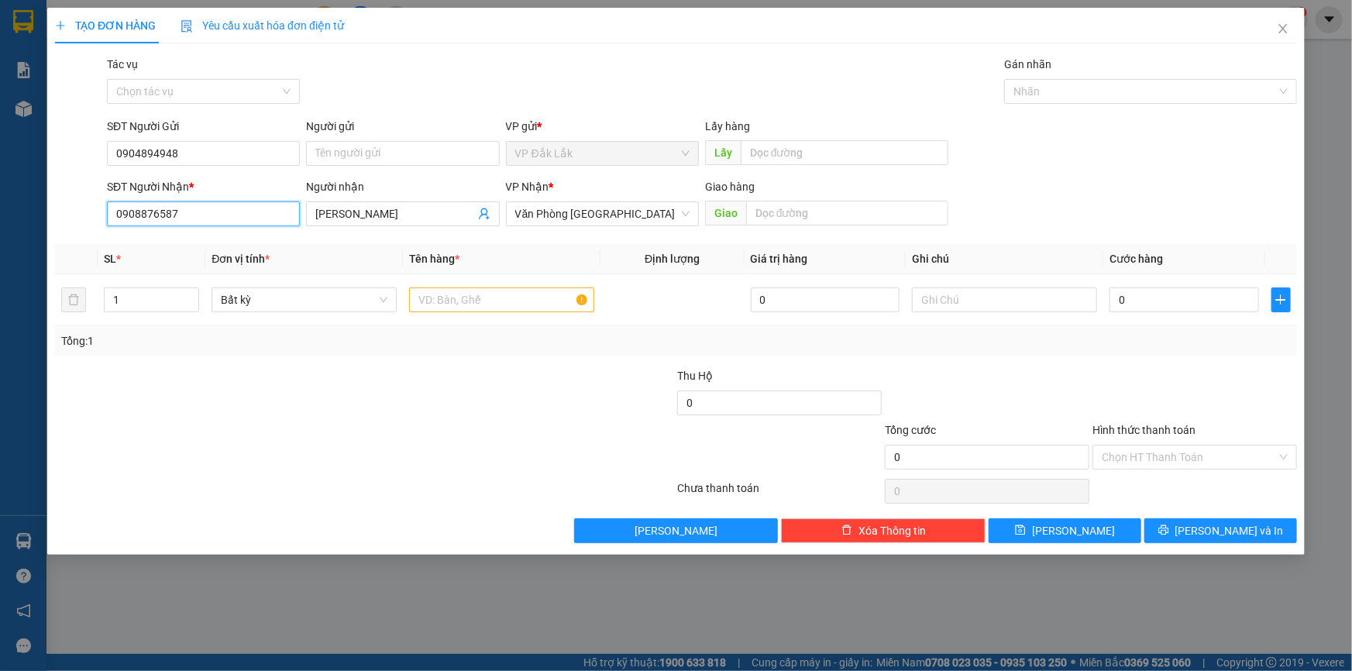
click at [201, 221] on input "0908876587" at bounding box center [203, 214] width 193 height 25
click at [197, 240] on div "0908876587 - ANH LAI" at bounding box center [203, 244] width 174 height 17
click at [486, 308] on input "text" at bounding box center [501, 300] width 185 height 25
click at [257, 212] on input "0908876587" at bounding box center [203, 214] width 193 height 25
click at [116, 210] on input "902785386" at bounding box center [203, 214] width 193 height 25
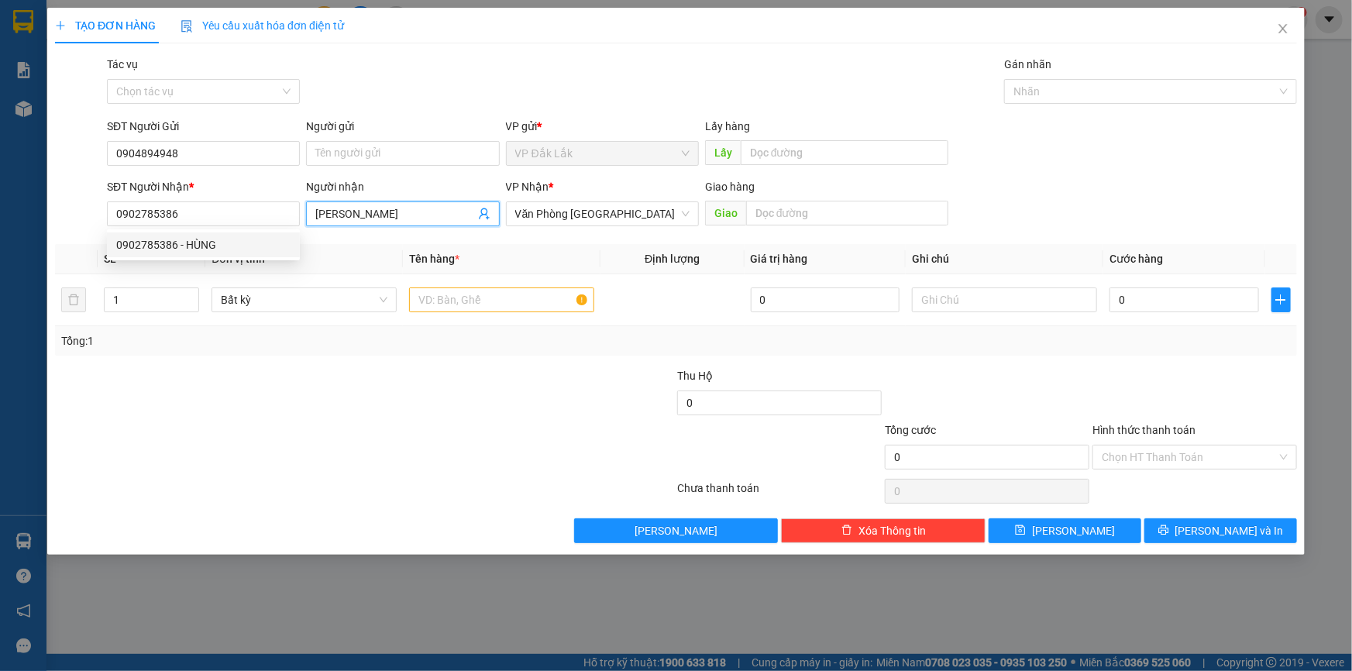
click at [383, 208] on input "ANH LAI" at bounding box center [394, 213] width 159 height 17
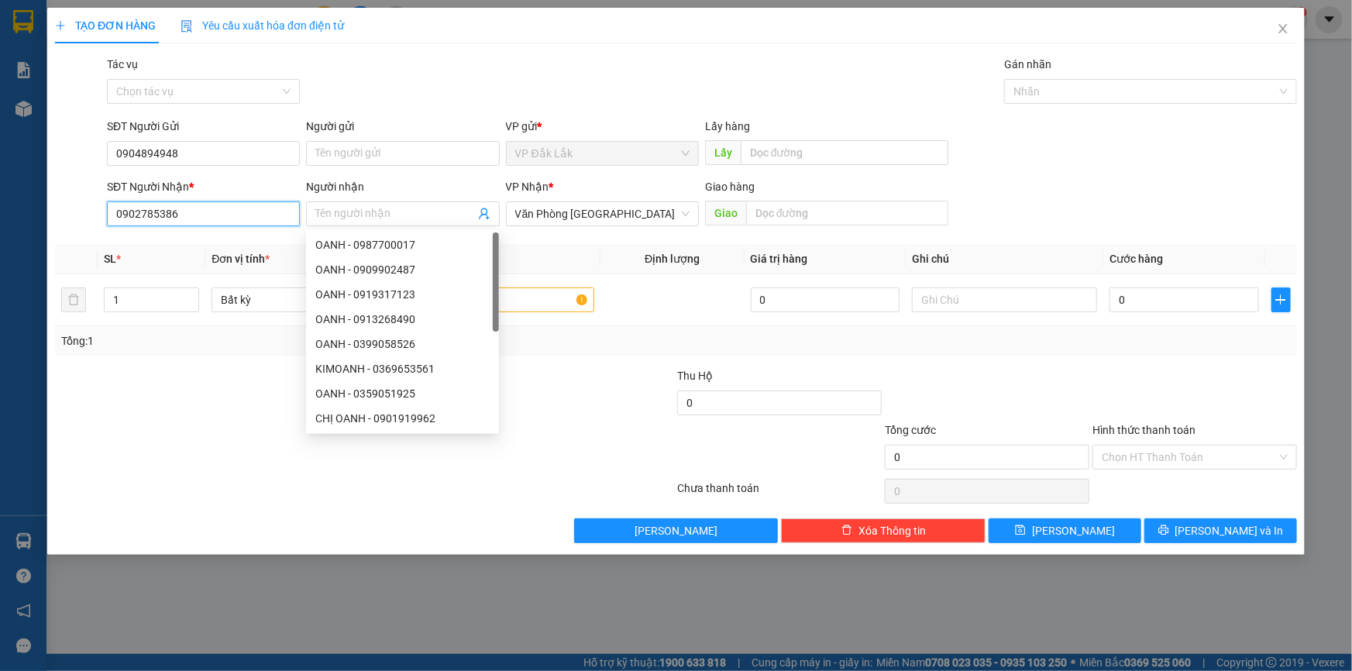
click at [238, 217] on input "0902785386" at bounding box center [203, 214] width 193 height 25
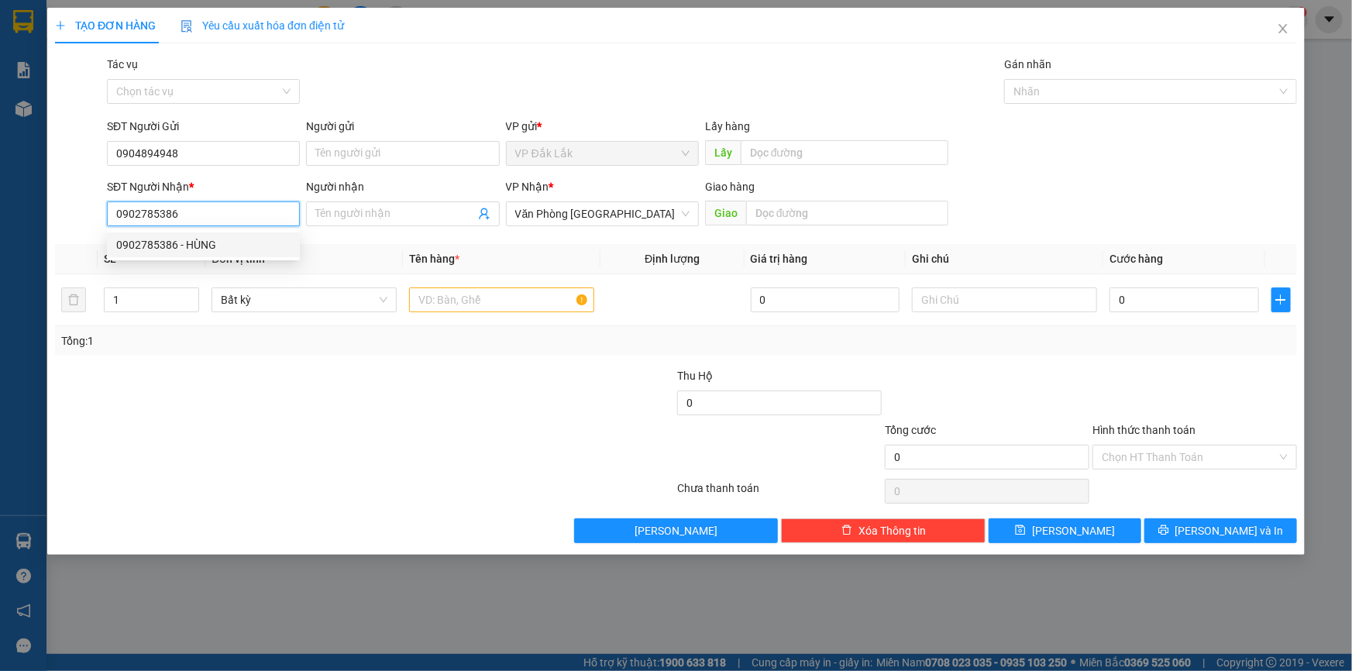
click at [196, 243] on div "0902785386 - HÙNG" at bounding box center [203, 244] width 174 height 17
click at [645, 225] on span "Văn Phòng Tân Phú" at bounding box center [602, 213] width 174 height 23
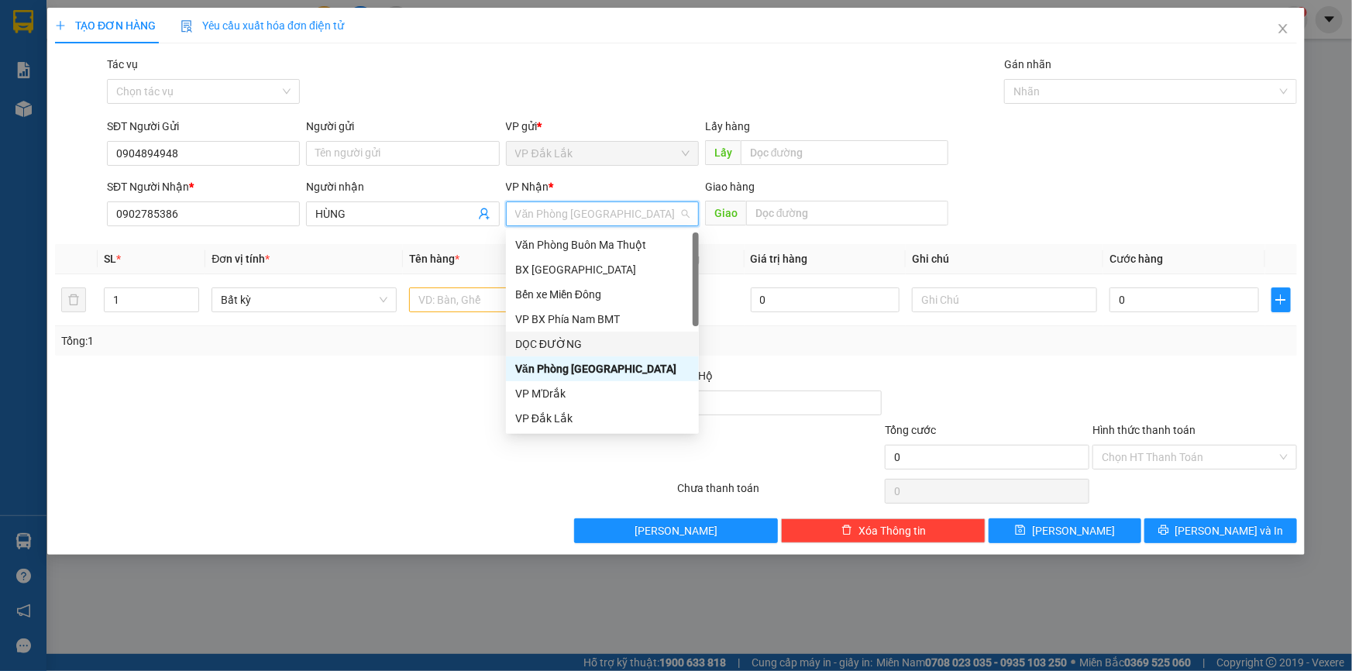
click at [604, 339] on div "DỌC ĐƯỜNG" at bounding box center [602, 344] width 174 height 17
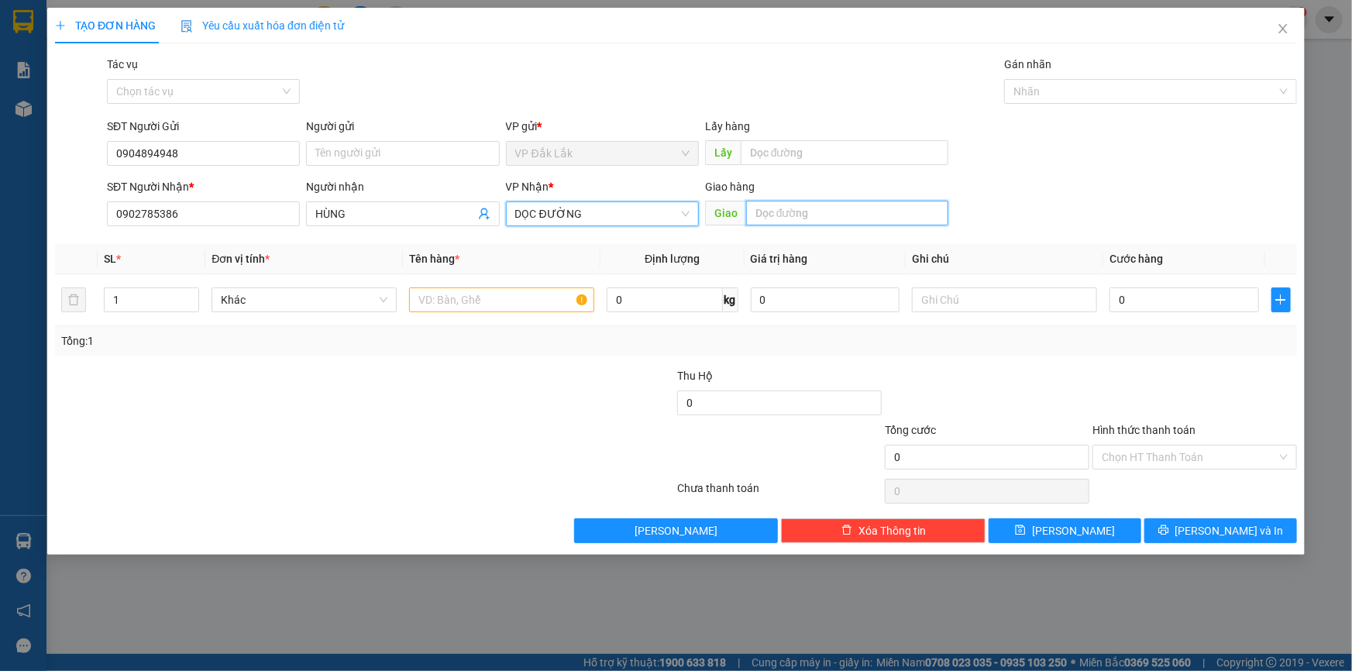
click at [780, 212] on input "text" at bounding box center [847, 213] width 202 height 25
click at [494, 312] on input "text" at bounding box center [501, 300] width 185 height 25
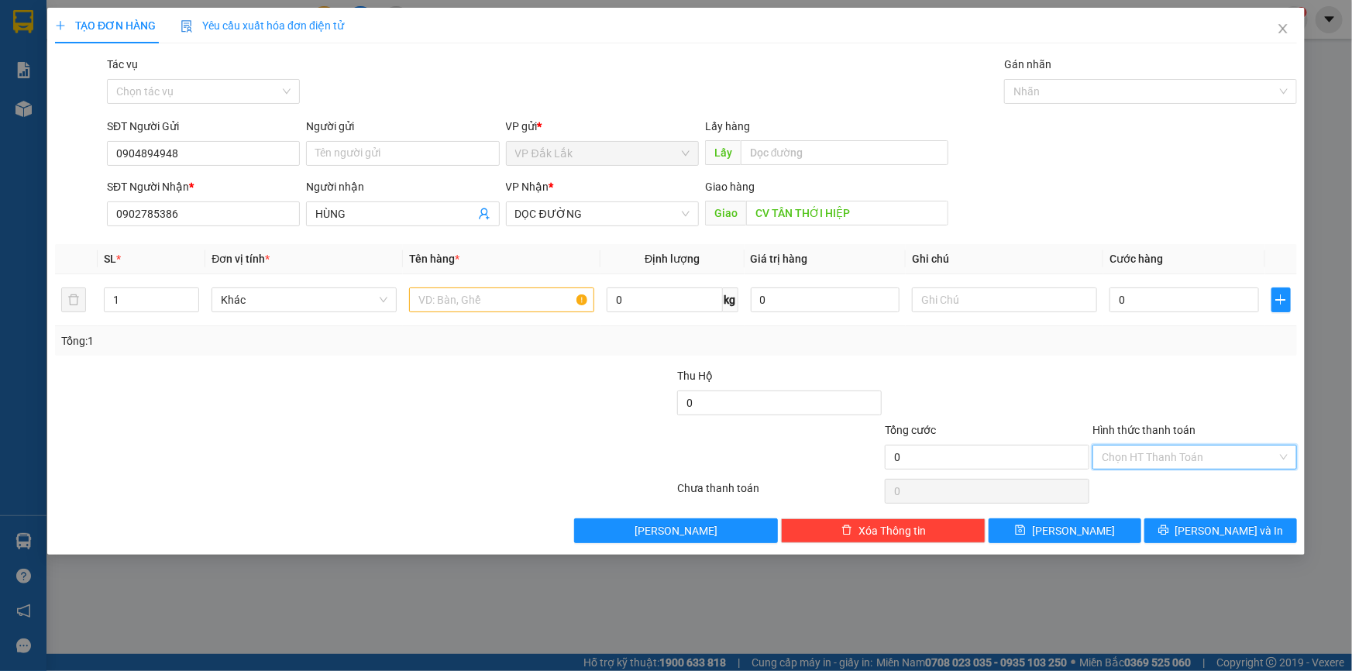
click at [1139, 453] on input "Hình thức thanh toán" at bounding box center [1189, 457] width 175 height 23
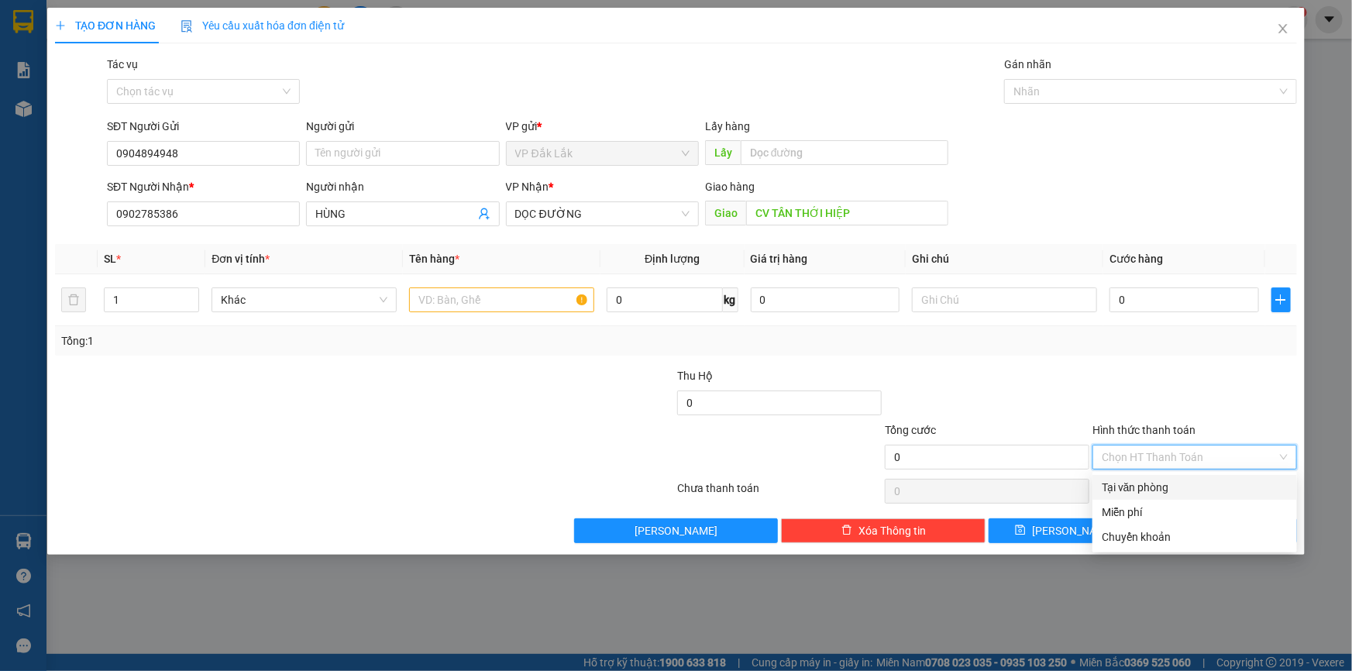
click at [1142, 482] on div "Tại văn phòng" at bounding box center [1195, 487] width 186 height 17
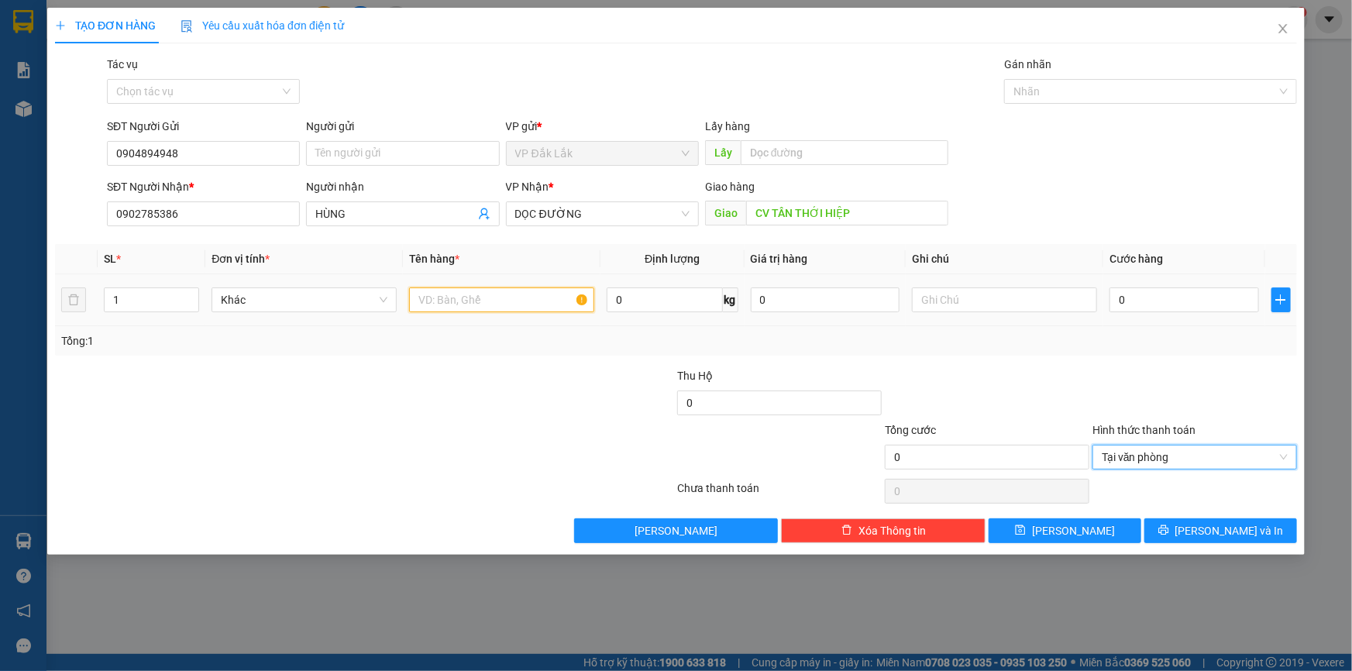
click at [539, 298] on input "text" at bounding box center [501, 300] width 185 height 25
click at [1116, 314] on div "0" at bounding box center [1185, 299] width 150 height 31
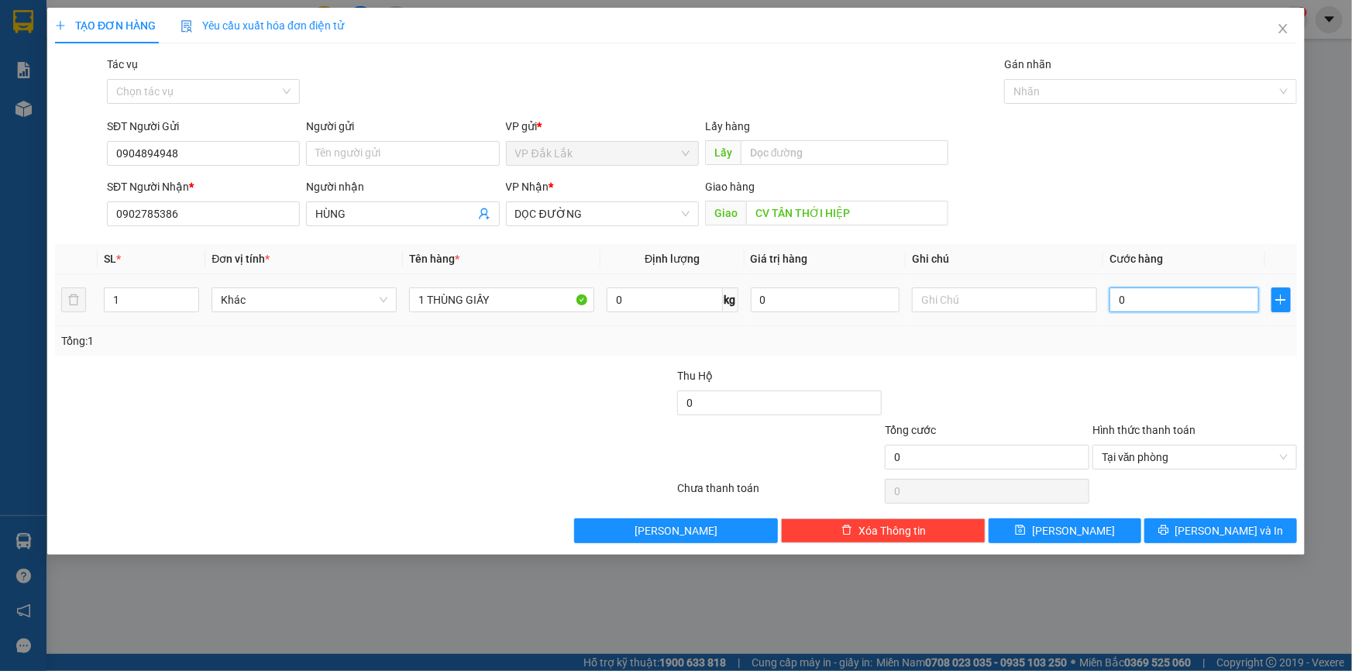
click at [1119, 303] on input "0" at bounding box center [1185, 300] width 150 height 25
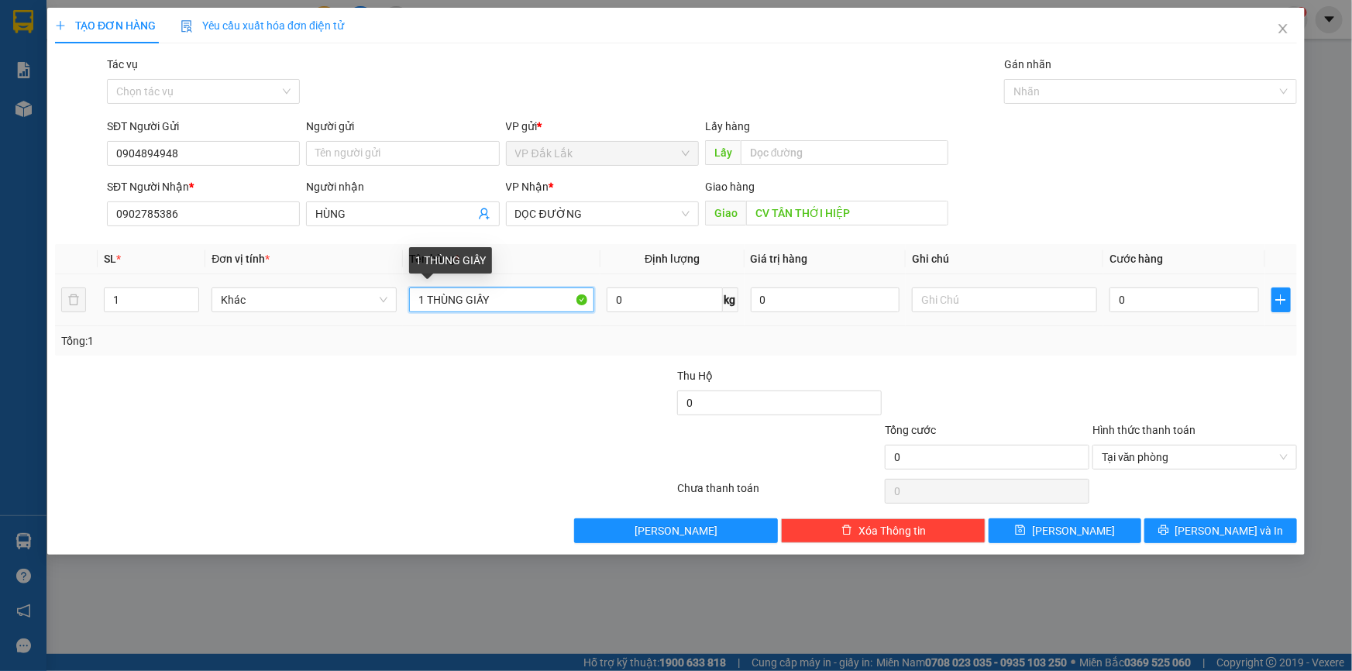
click at [425, 300] on input "1 THÙNG GIẤY" at bounding box center [501, 300] width 185 height 25
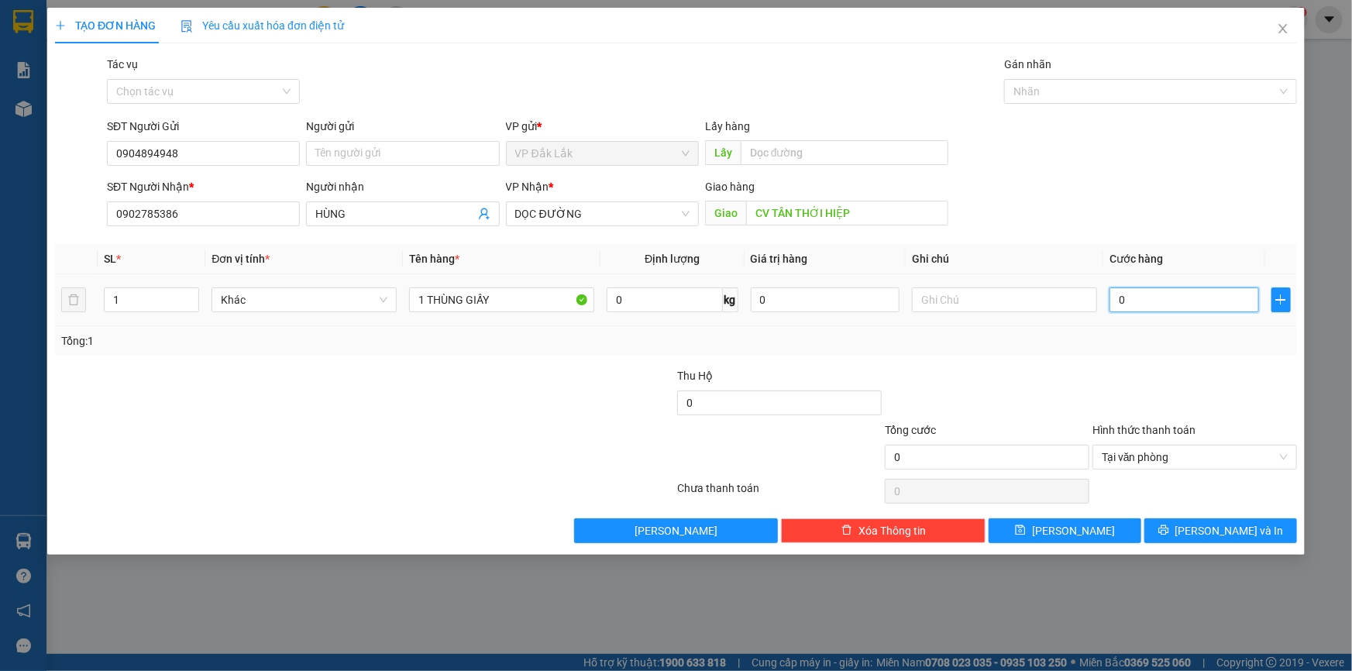
click at [1110, 305] on input "0" at bounding box center [1185, 300] width 150 height 25
drag, startPoint x: 193, startPoint y: 163, endPoint x: 146, endPoint y: 158, distance: 47.5
click at [102, 158] on div "SĐT Người Gửi 0904894948 0904894948 Người gửi Tên người gửi VP gửi * VP Đắk Lắk…" at bounding box center [675, 145] width 1245 height 54
click at [1232, 527] on span "Lưu và In" at bounding box center [1230, 530] width 109 height 17
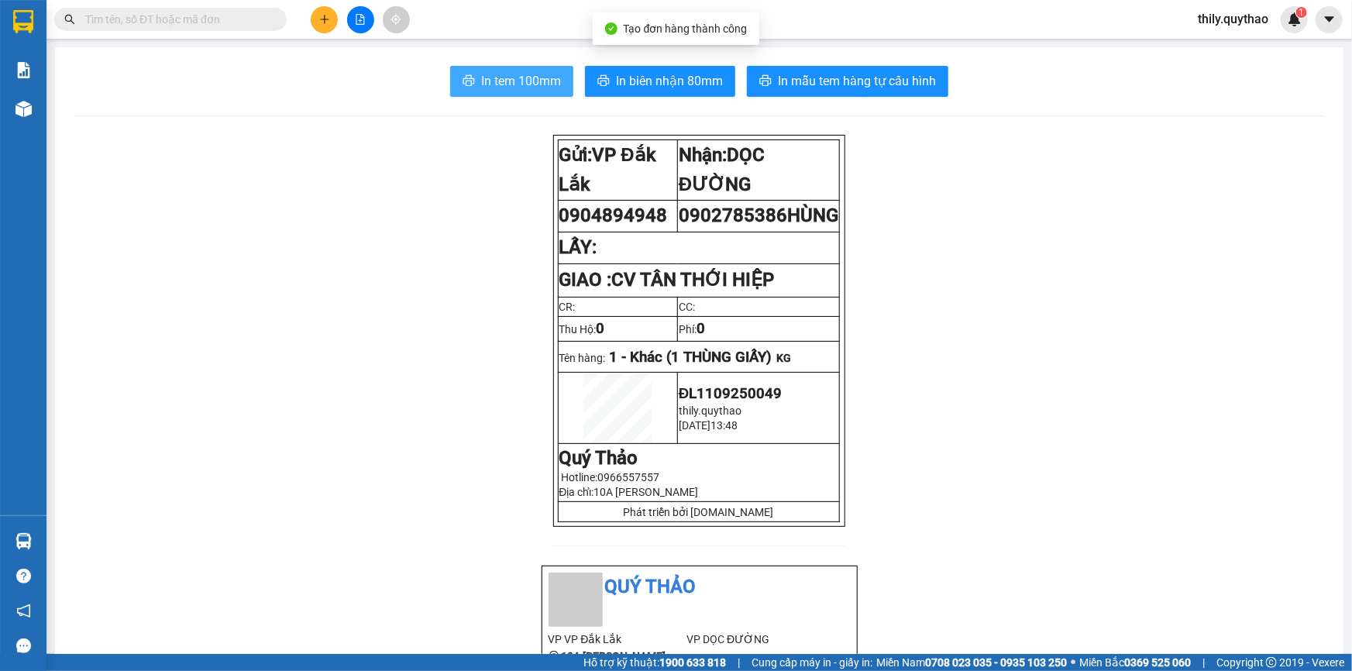
drag, startPoint x: 504, startPoint y: 71, endPoint x: 594, endPoint y: 100, distance: 94.6
click at [504, 70] on button "In tem 100mm" at bounding box center [511, 81] width 123 height 31
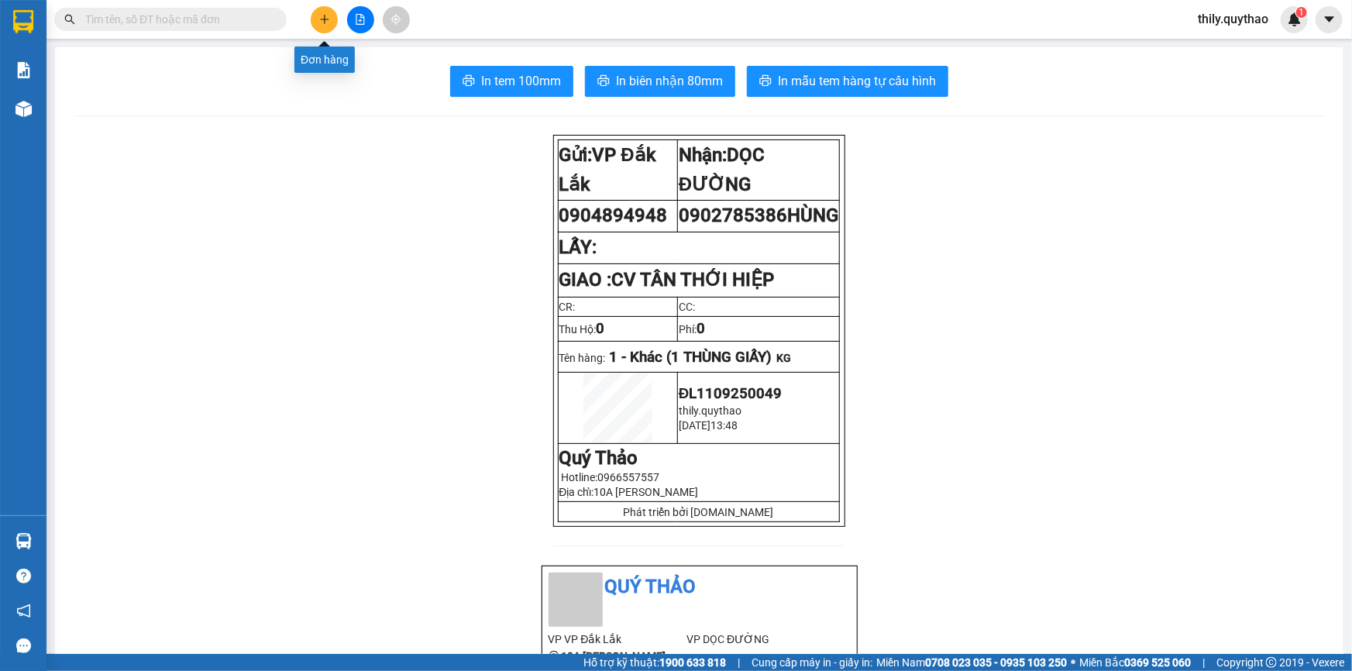
click at [326, 10] on button at bounding box center [324, 19] width 27 height 27
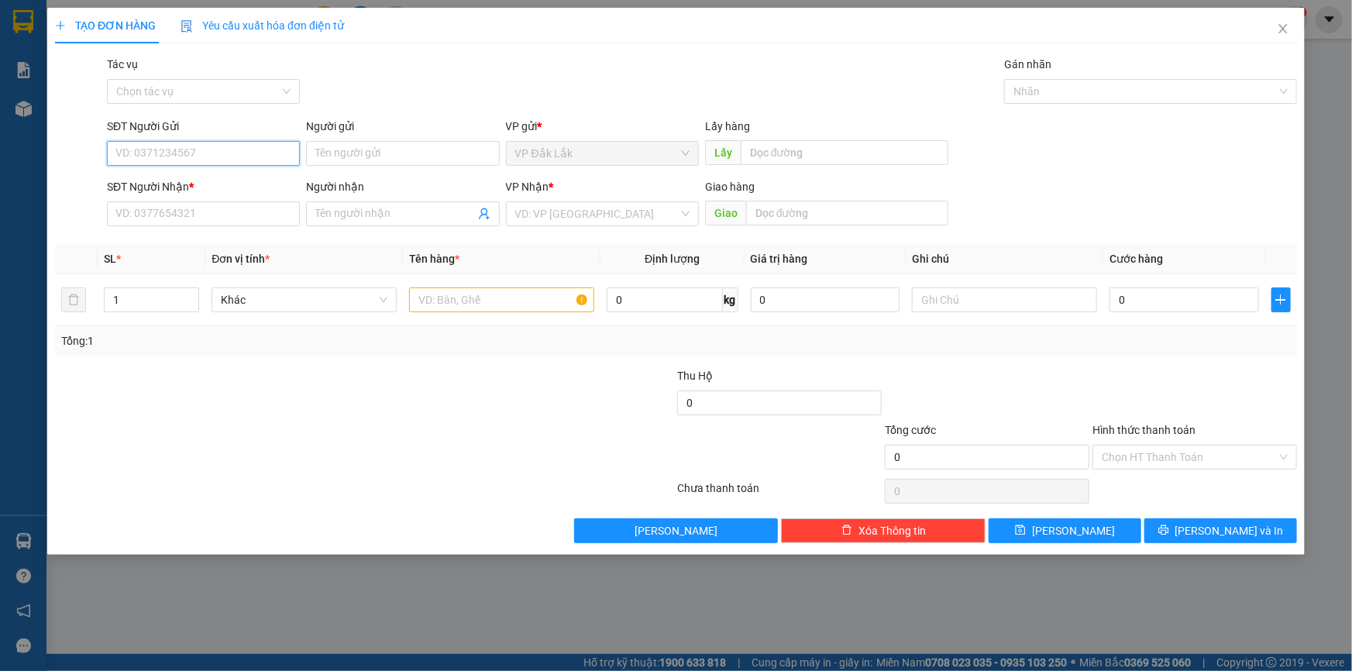
paste input "0904894948"
click at [180, 185] on div "0904894948" at bounding box center [203, 184] width 174 height 17
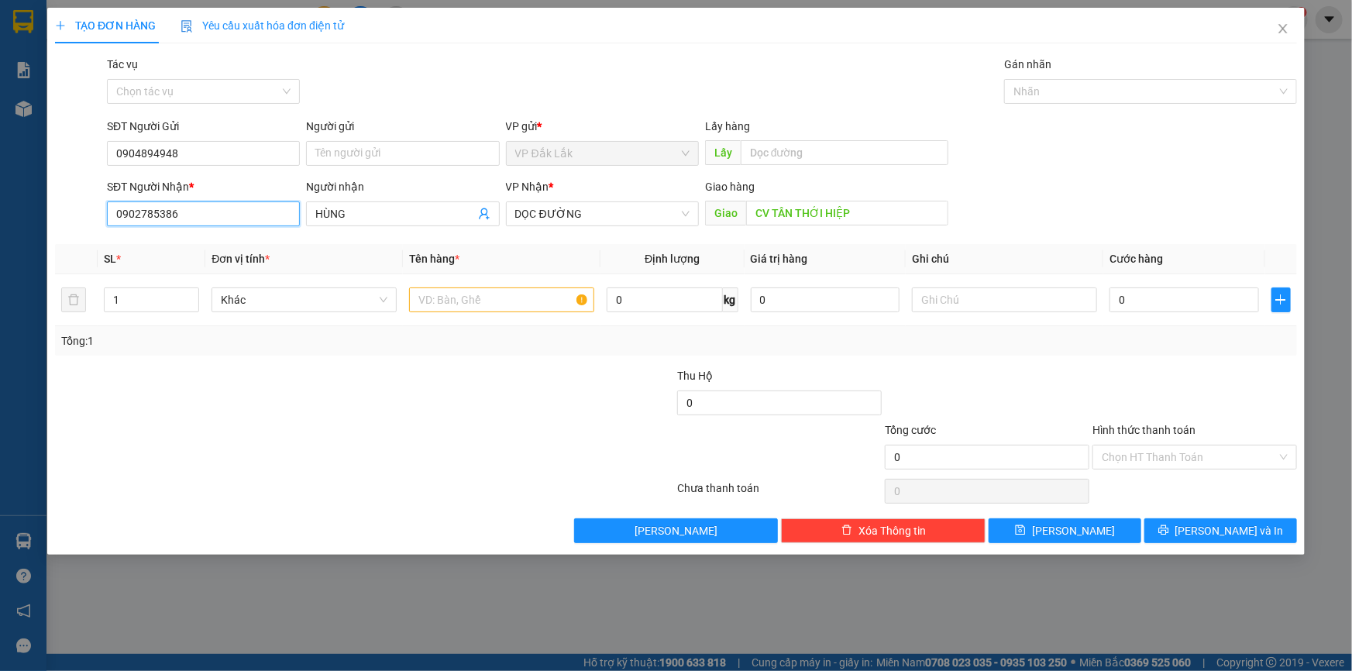
click at [196, 212] on input "0902785386" at bounding box center [203, 214] width 193 height 25
click at [428, 212] on input "HÙNG" at bounding box center [394, 213] width 159 height 17
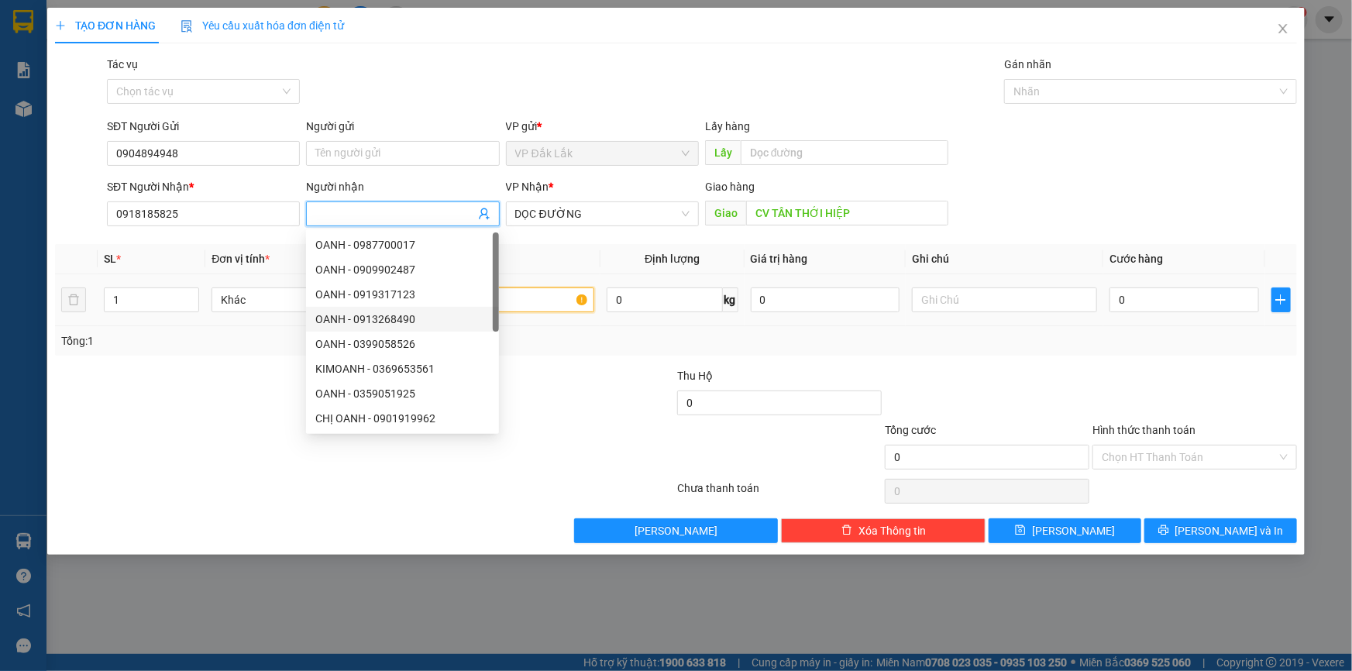
click at [516, 301] on input "text" at bounding box center [501, 300] width 185 height 25
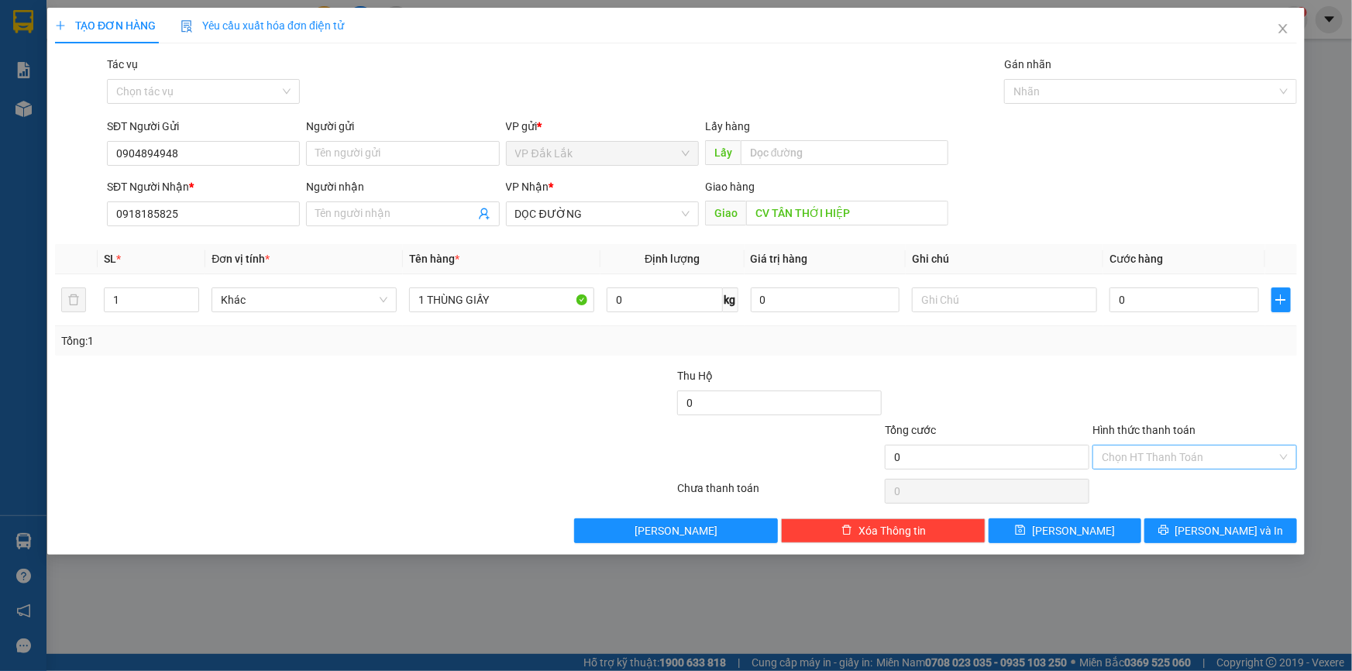
click at [1153, 450] on input "Hình thức thanh toán" at bounding box center [1189, 457] width 175 height 23
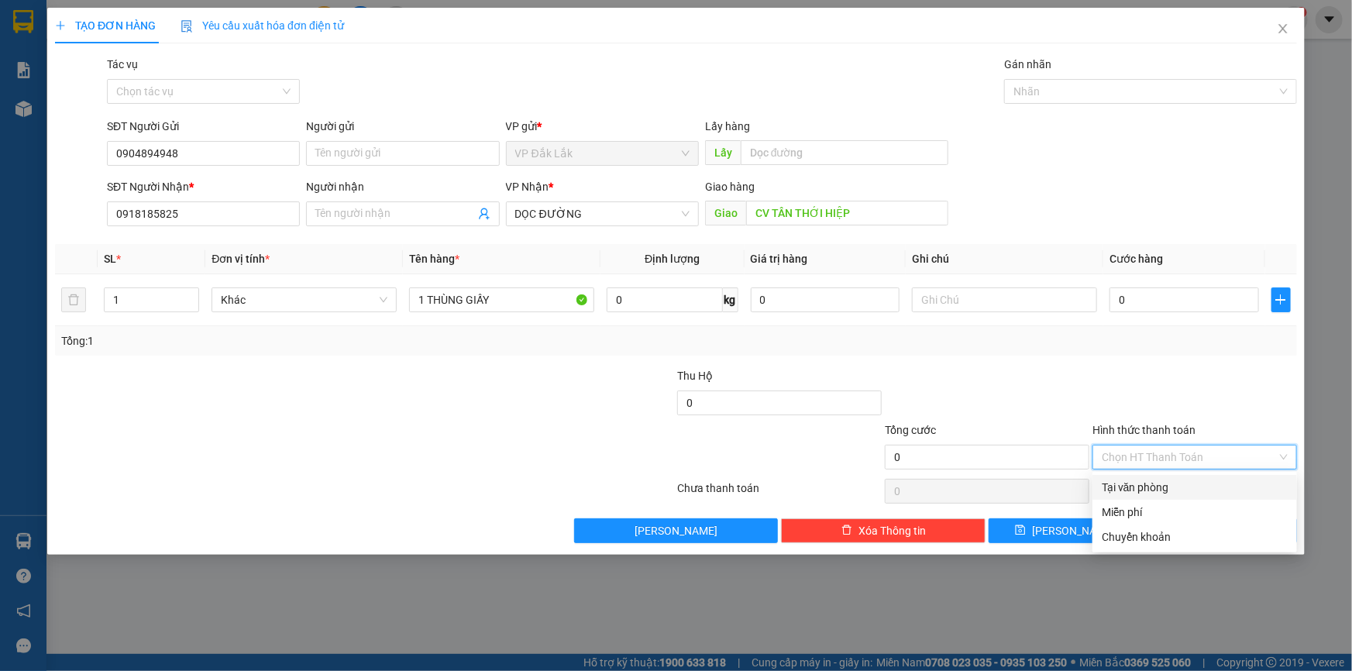
click at [1163, 489] on div "Tại văn phòng" at bounding box center [1195, 487] width 186 height 17
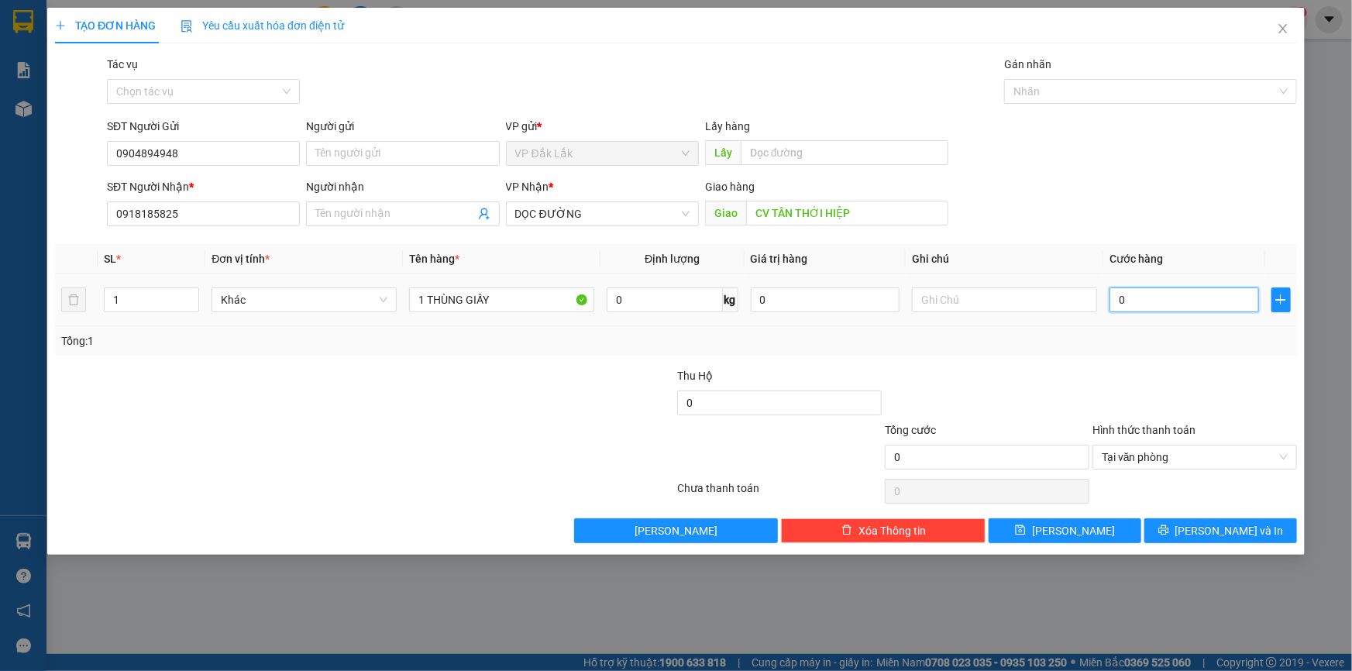
click at [1117, 302] on input "0" at bounding box center [1185, 300] width 150 height 25
click at [1229, 529] on span "Lưu và In" at bounding box center [1230, 530] width 109 height 17
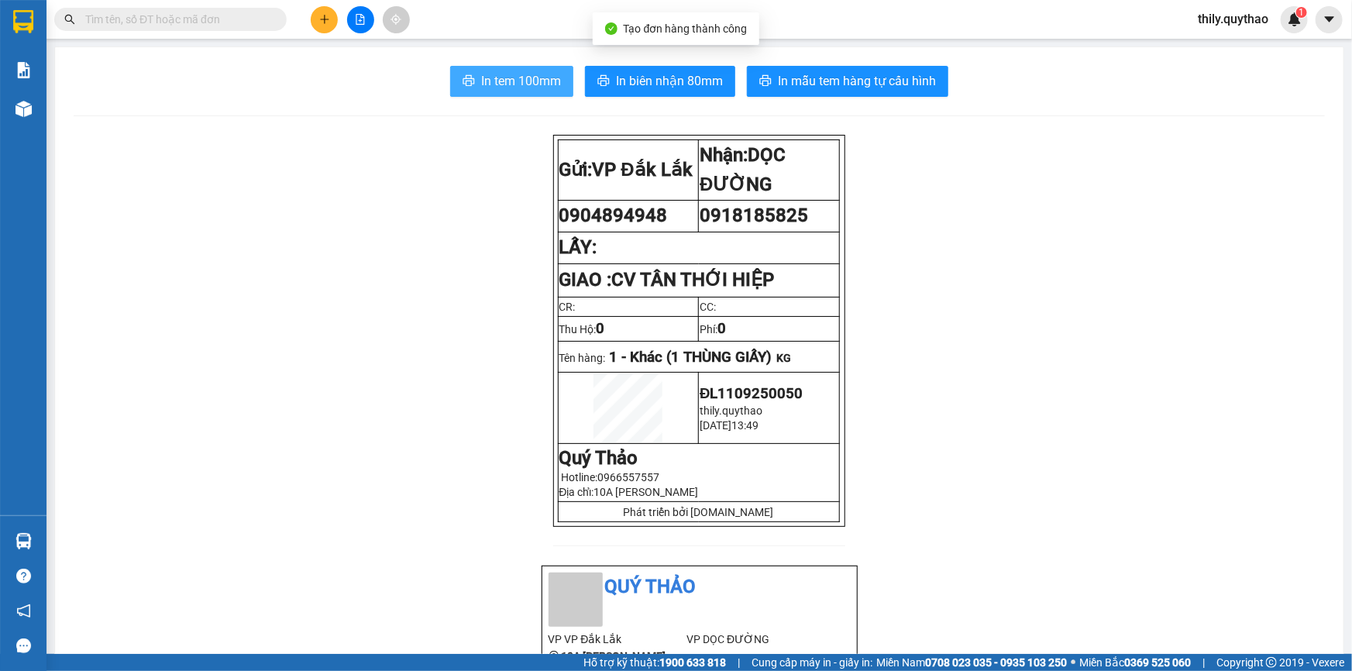
click at [527, 79] on span "In tem 100mm" at bounding box center [521, 80] width 80 height 19
click at [529, 84] on span "In tem 100mm" at bounding box center [521, 80] width 80 height 19
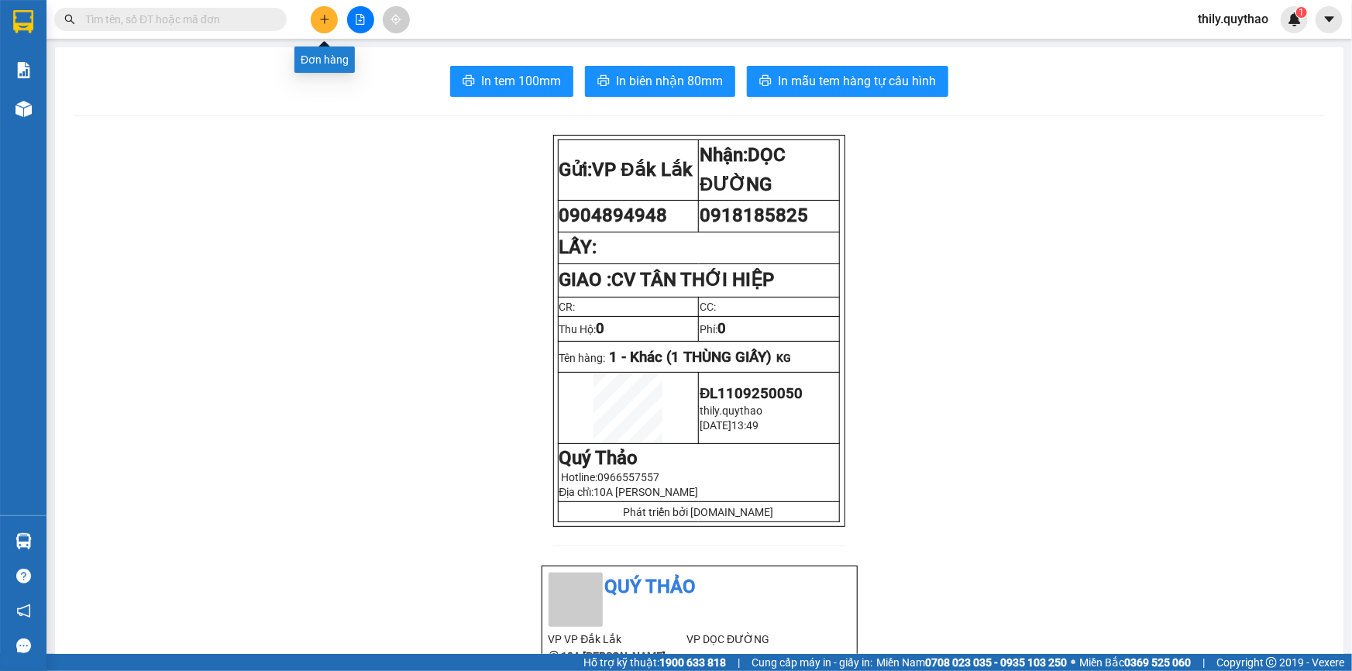
click at [319, 14] on button at bounding box center [324, 19] width 27 height 27
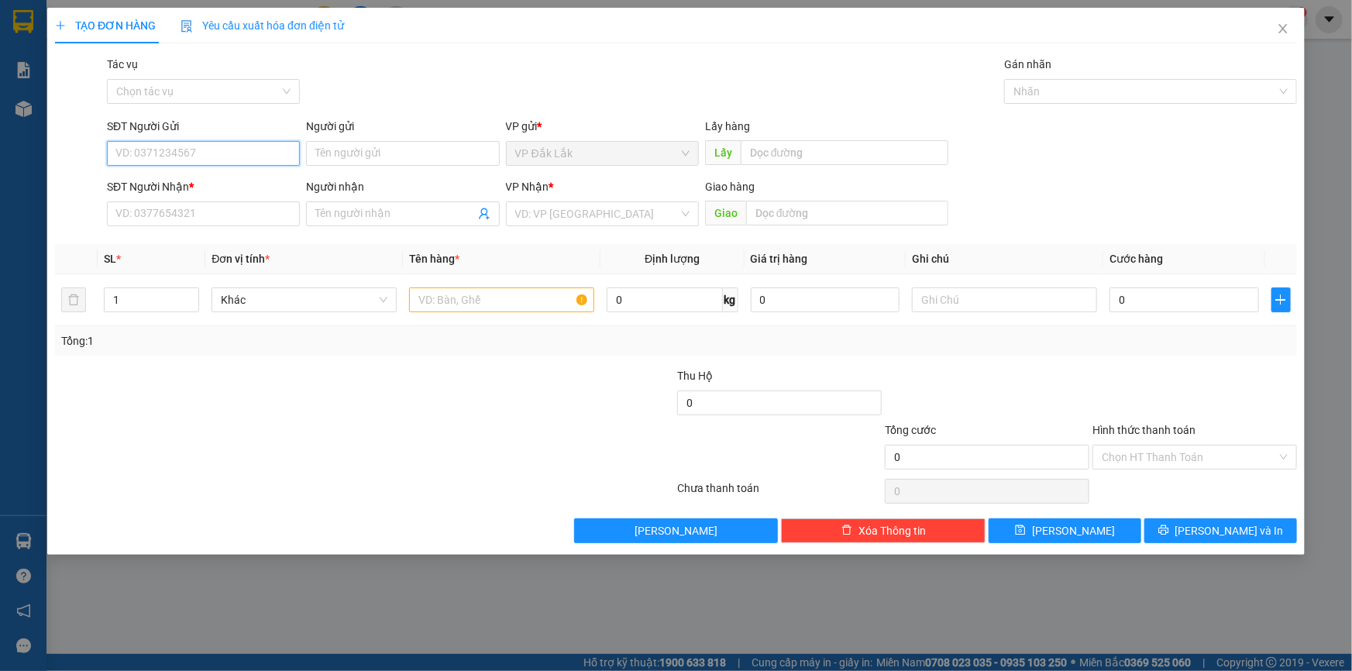
drag, startPoint x: 188, startPoint y: 149, endPoint x: 177, endPoint y: 163, distance: 17.2
click at [185, 157] on input "SĐT Người Gửi" at bounding box center [203, 153] width 193 height 25
click at [150, 191] on div "0914741369" at bounding box center [203, 184] width 174 height 17
click at [477, 299] on input "text" at bounding box center [501, 300] width 185 height 25
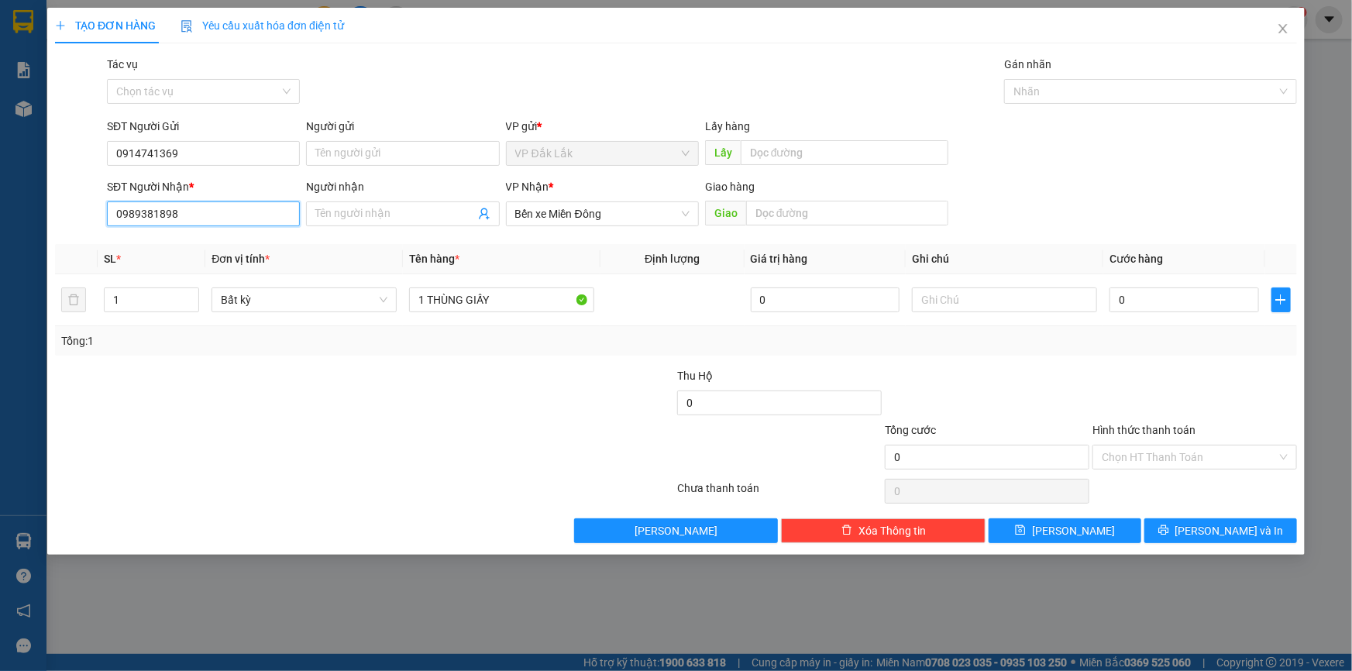
click at [191, 210] on input "0989381898" at bounding box center [203, 214] width 193 height 25
click at [191, 209] on input "SĐT Người Nhận *" at bounding box center [203, 214] width 193 height 25
click at [191, 208] on input "SĐT Người Nhận *" at bounding box center [203, 214] width 193 height 25
click at [179, 243] on div "0989381898" at bounding box center [203, 244] width 174 height 17
click at [188, 219] on input "0989381898" at bounding box center [203, 214] width 193 height 25
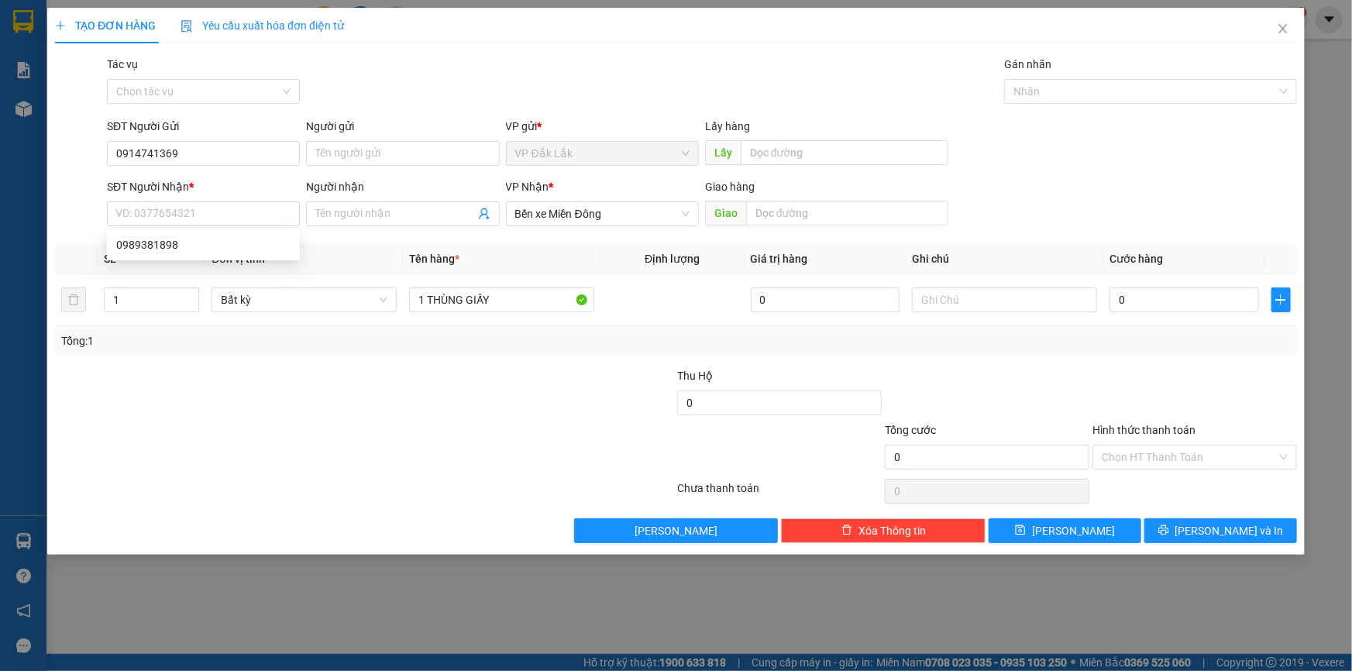
drag, startPoint x: 188, startPoint y: 219, endPoint x: 156, endPoint y: 329, distance: 114.5
click at [156, 329] on div "Tổng: 1" at bounding box center [676, 340] width 1242 height 29
click at [147, 212] on input "SĐT Người Nhận *" at bounding box center [203, 214] width 193 height 25
click at [143, 241] on div "0973519595" at bounding box center [203, 244] width 174 height 17
click at [1191, 457] on input "Hình thức thanh toán" at bounding box center [1189, 457] width 175 height 23
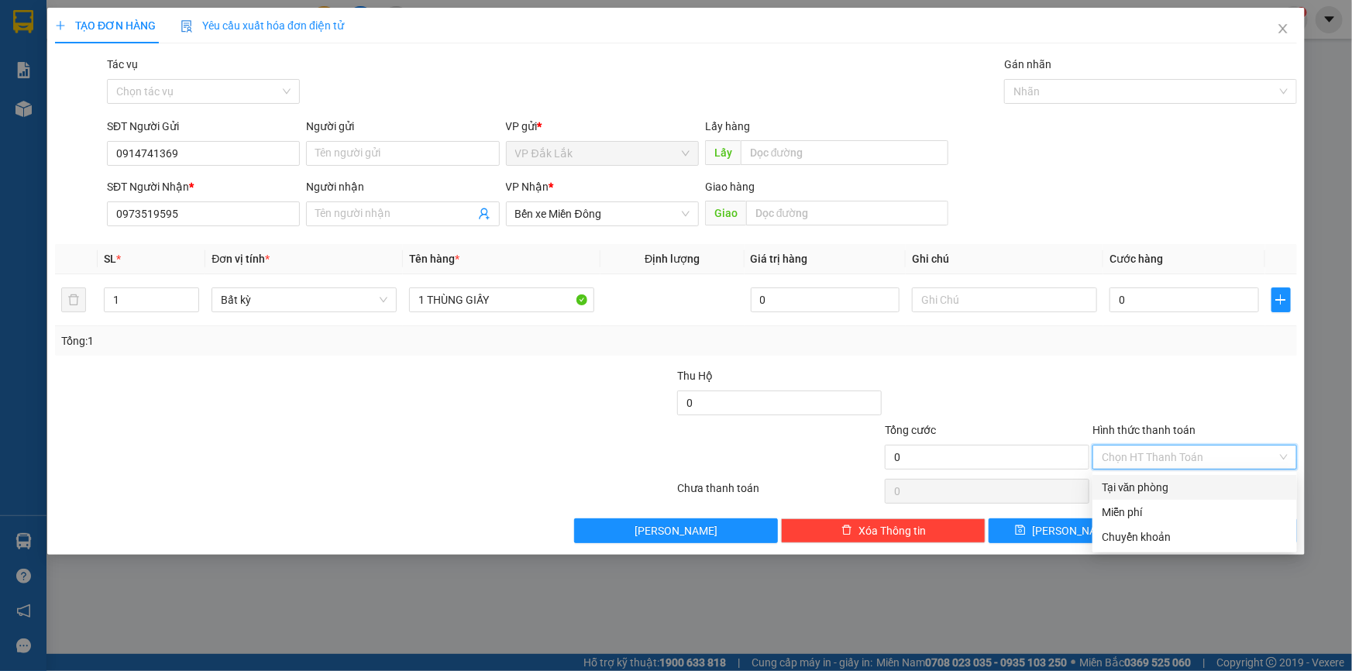
click at [1194, 482] on div "Tại văn phòng" at bounding box center [1195, 487] width 186 height 17
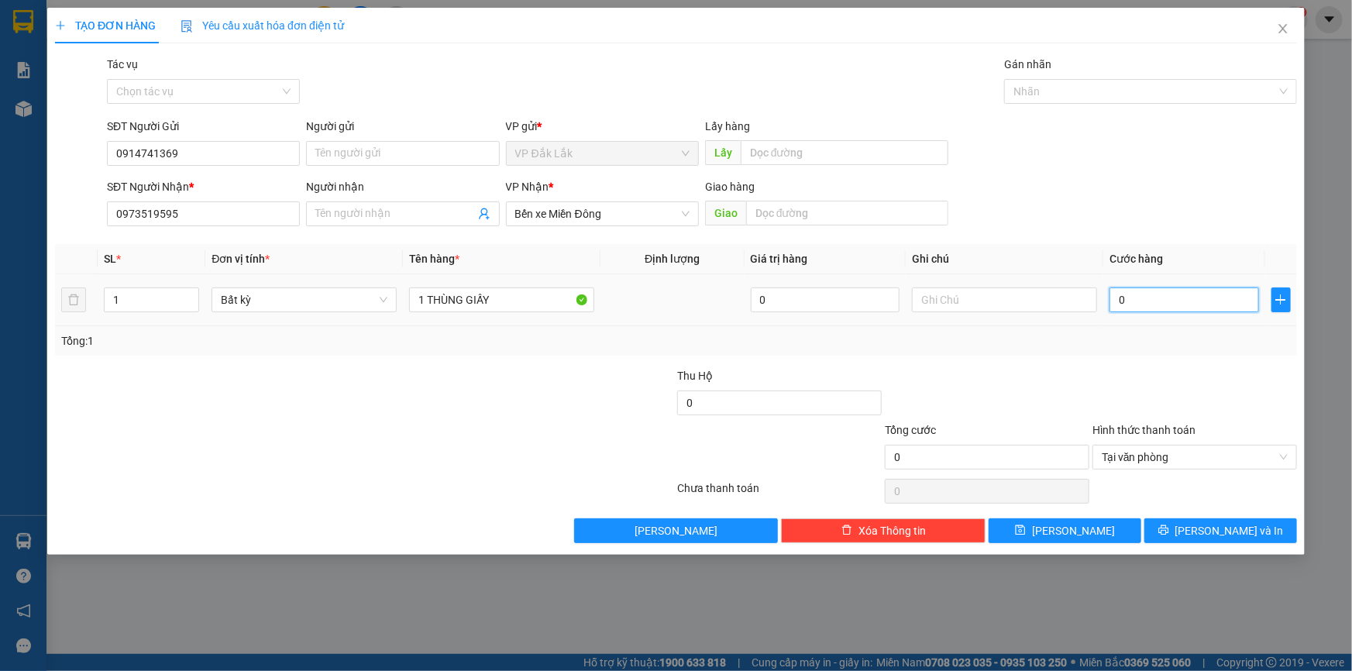
click at [1116, 306] on input "0" at bounding box center [1185, 300] width 150 height 25
click at [1178, 527] on button "Lưu và In" at bounding box center [1221, 530] width 153 height 25
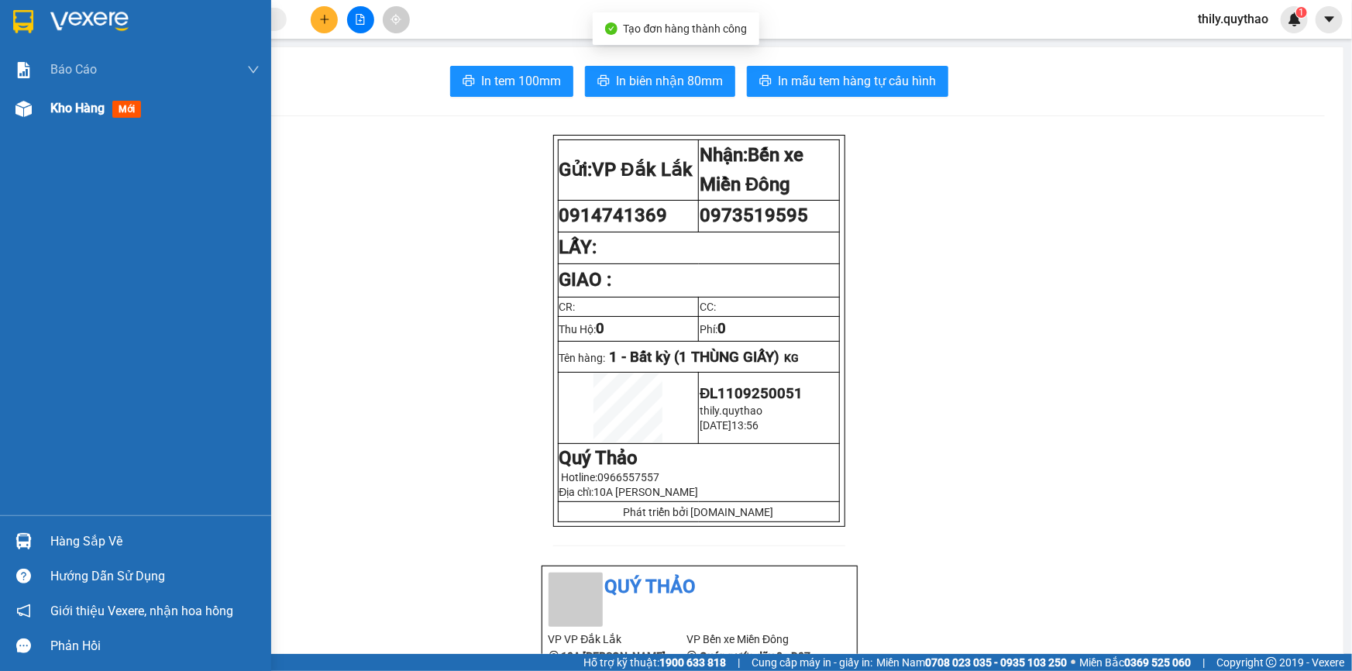
click at [10, 99] on div at bounding box center [23, 108] width 27 height 27
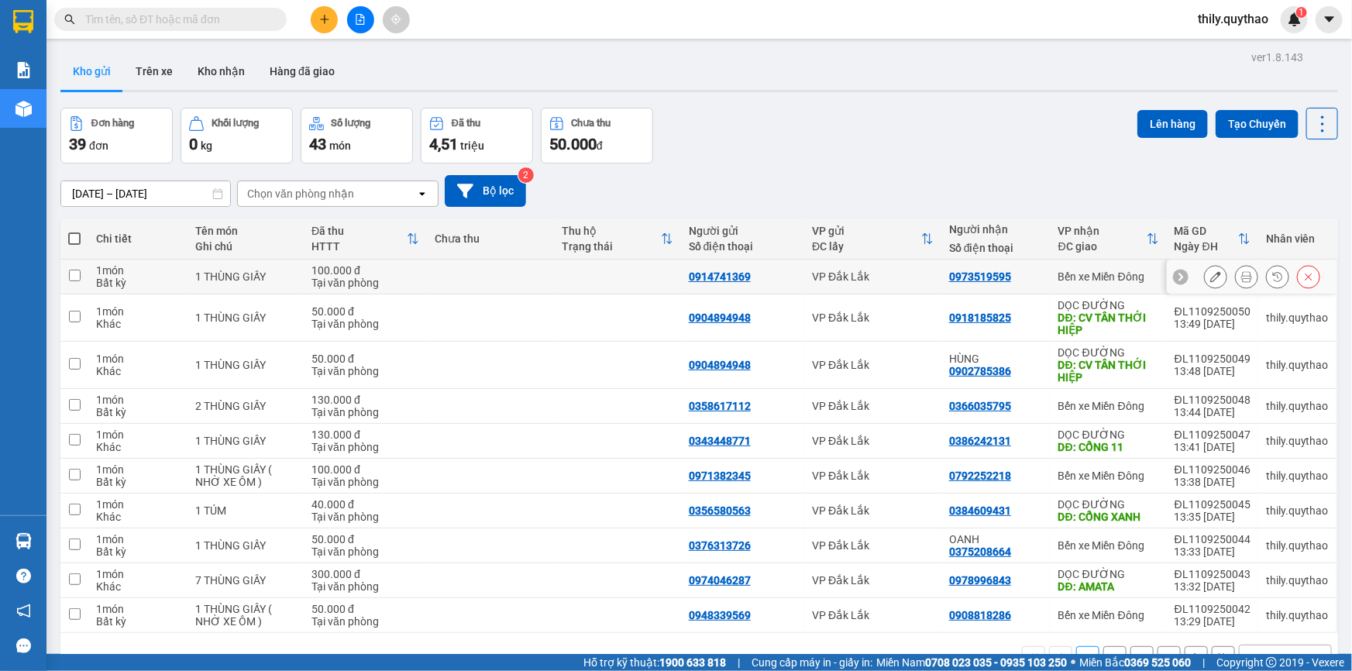
click at [1211, 274] on icon at bounding box center [1216, 276] width 11 height 11
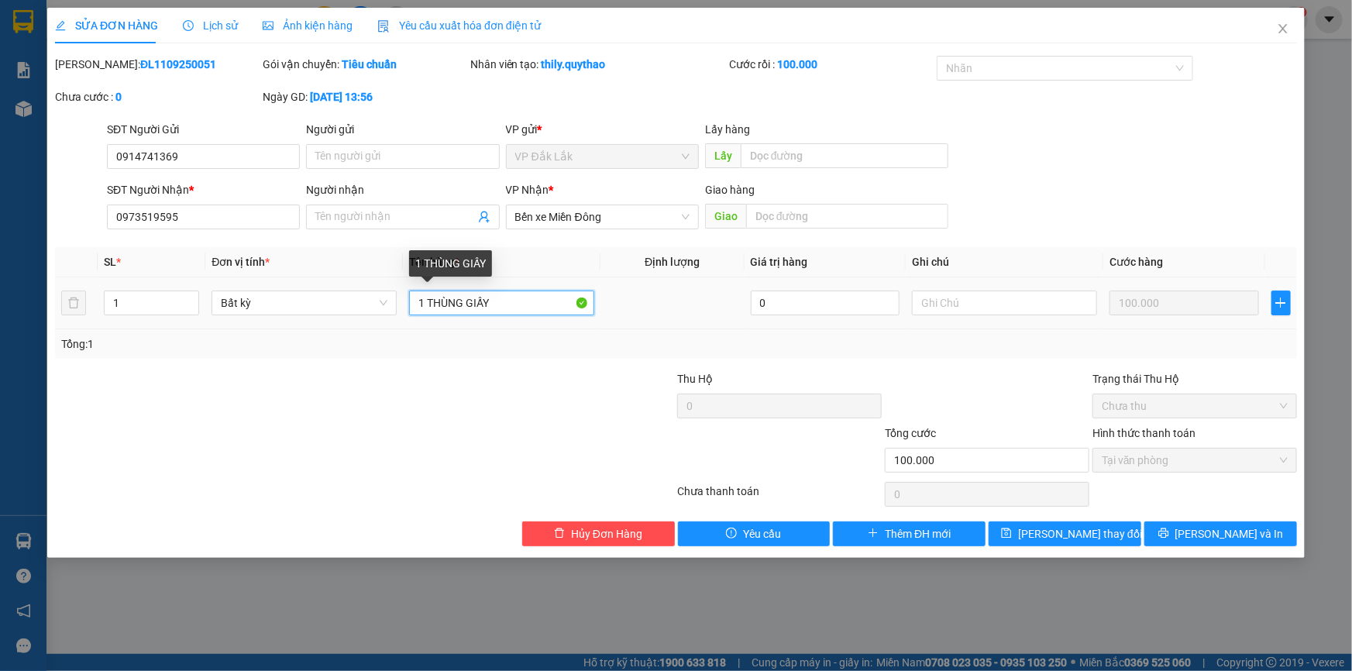
click at [514, 304] on input "1 THÙNG GIẤY" at bounding box center [501, 303] width 185 height 25
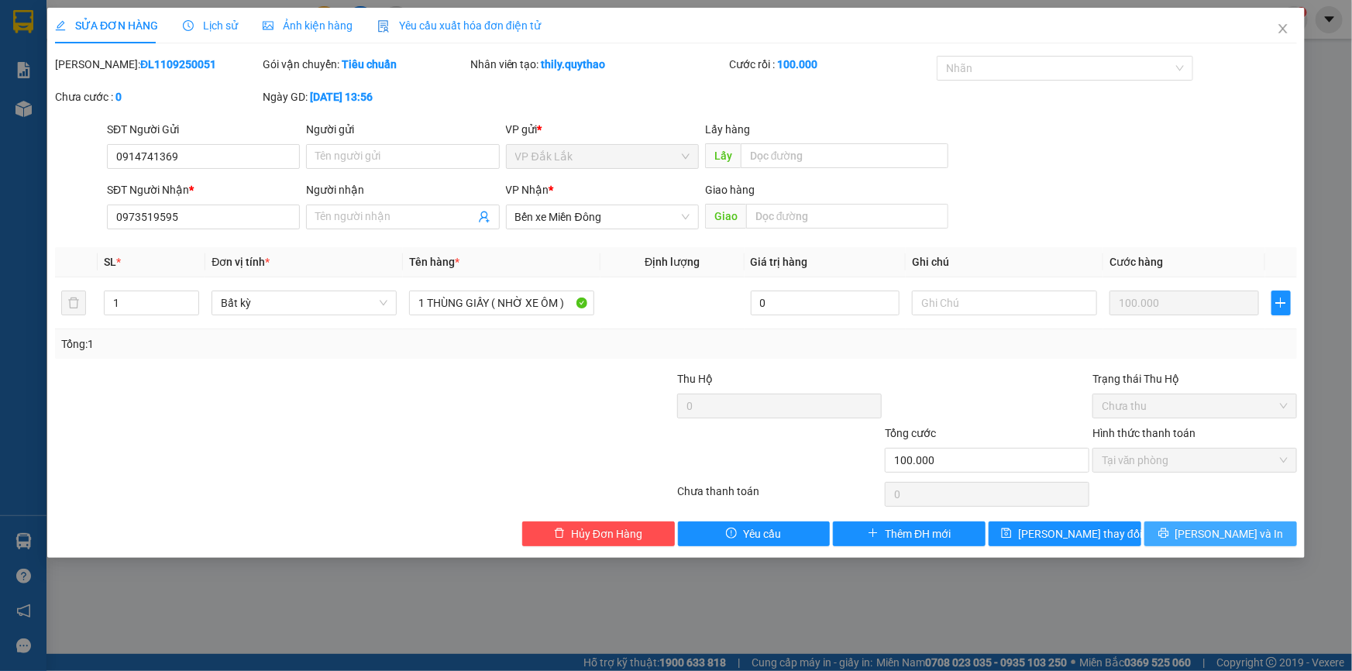
click at [1176, 528] on button "Lưu và In" at bounding box center [1221, 534] width 153 height 25
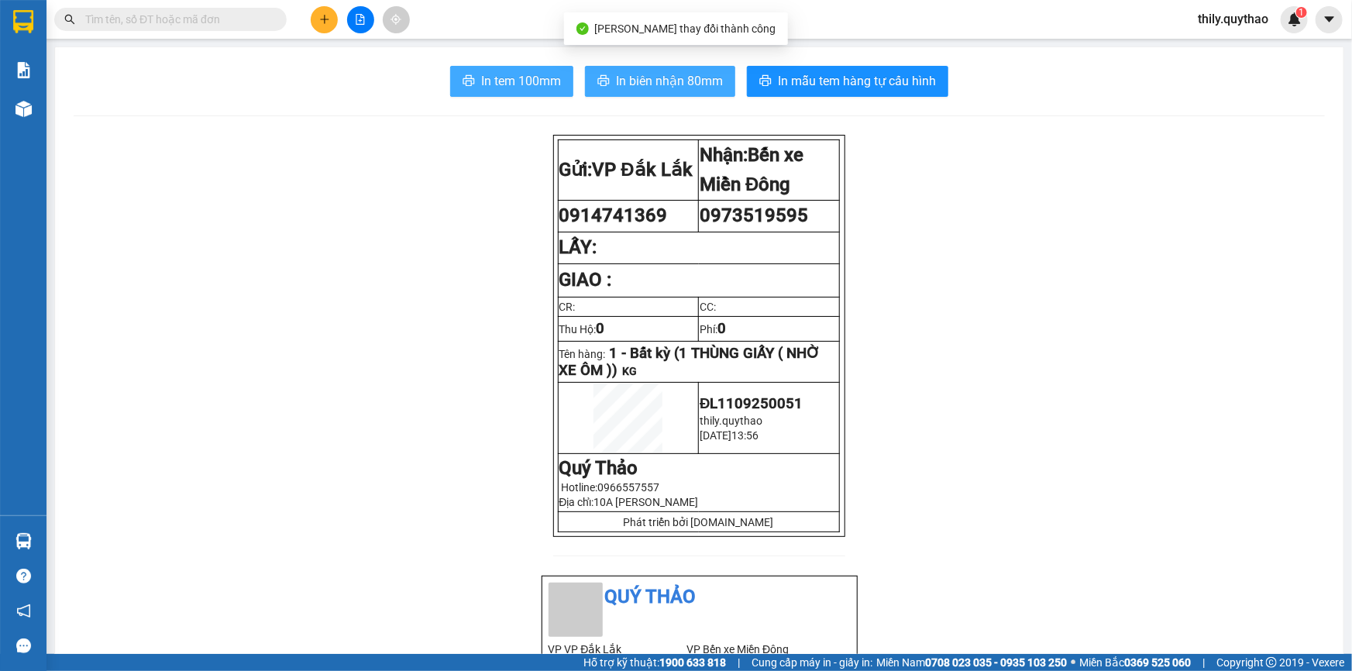
drag, startPoint x: 477, startPoint y: 73, endPoint x: 613, endPoint y: 95, distance: 137.5
click at [481, 74] on span "In tem 100mm" at bounding box center [521, 80] width 80 height 19
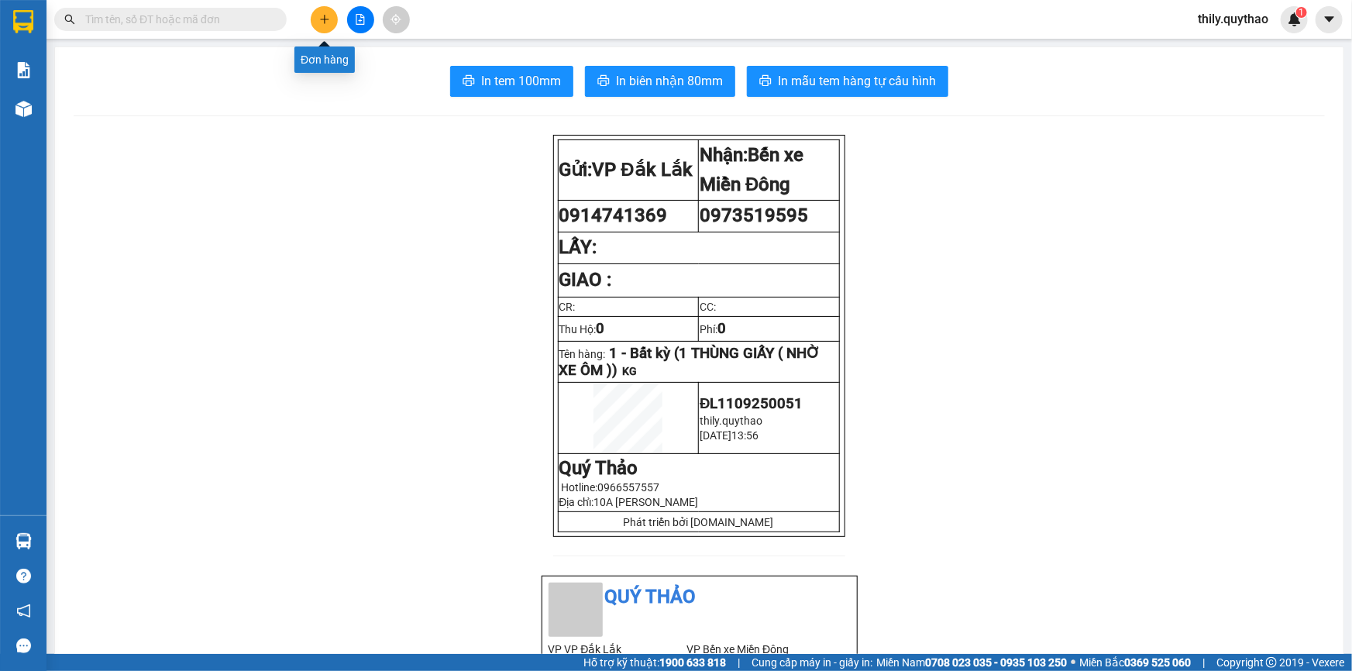
click at [326, 17] on icon "plus" at bounding box center [324, 19] width 11 height 11
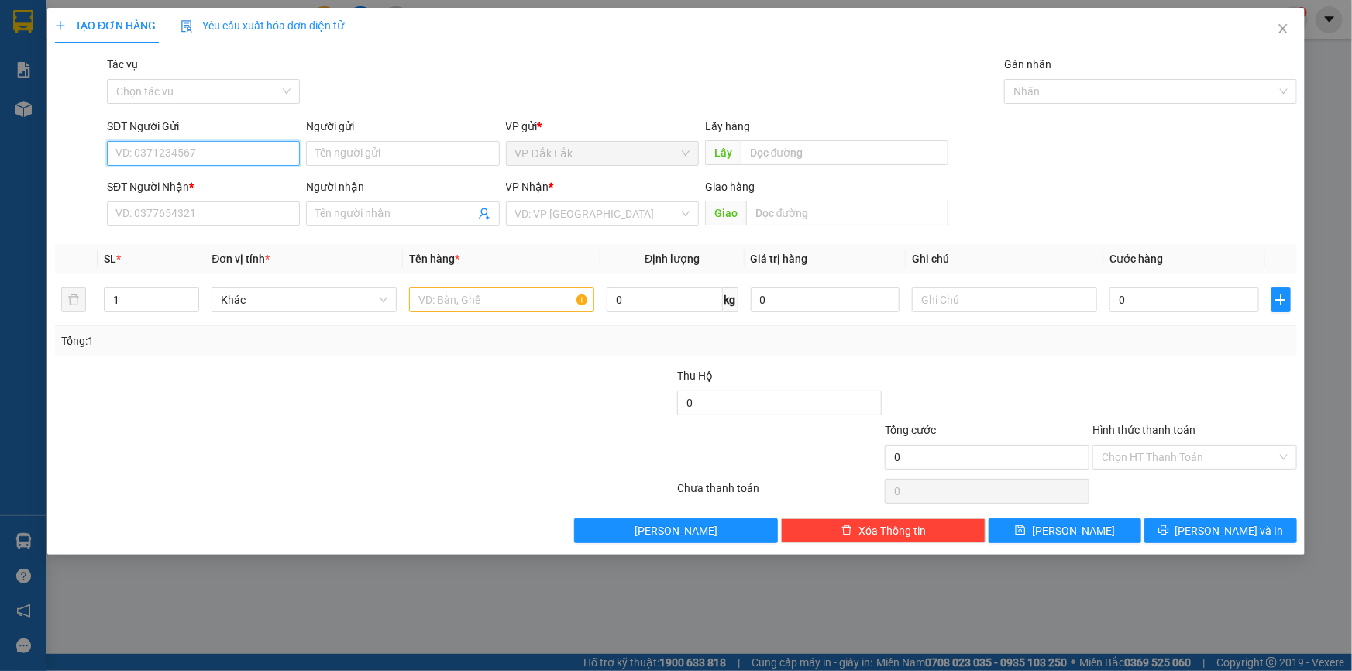
click at [157, 149] on input "SĐT Người Gửi" at bounding box center [203, 153] width 193 height 25
click at [164, 215] on input "SĐT Người Nhận *" at bounding box center [203, 214] width 193 height 25
click at [563, 222] on input "search" at bounding box center [597, 213] width 164 height 23
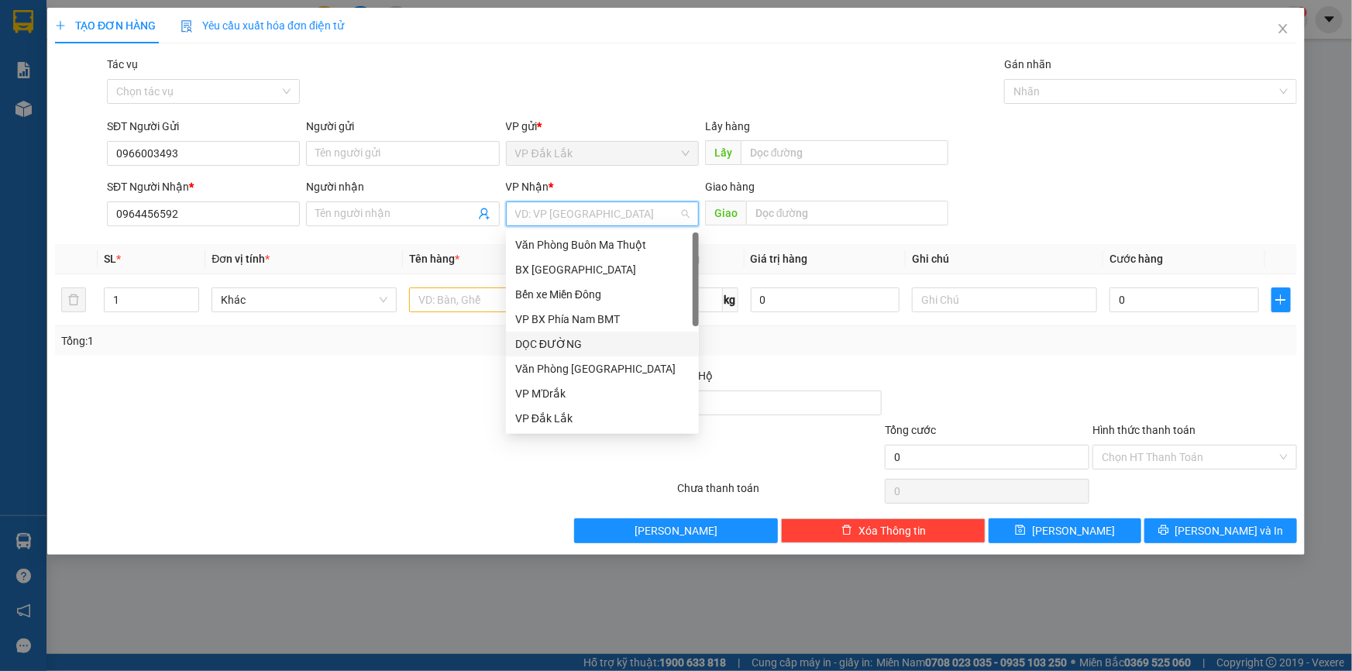
drag, startPoint x: 600, startPoint y: 343, endPoint x: 764, endPoint y: 245, distance: 191.1
click at [601, 343] on div "DỌC ĐƯỜNG" at bounding box center [602, 344] width 174 height 17
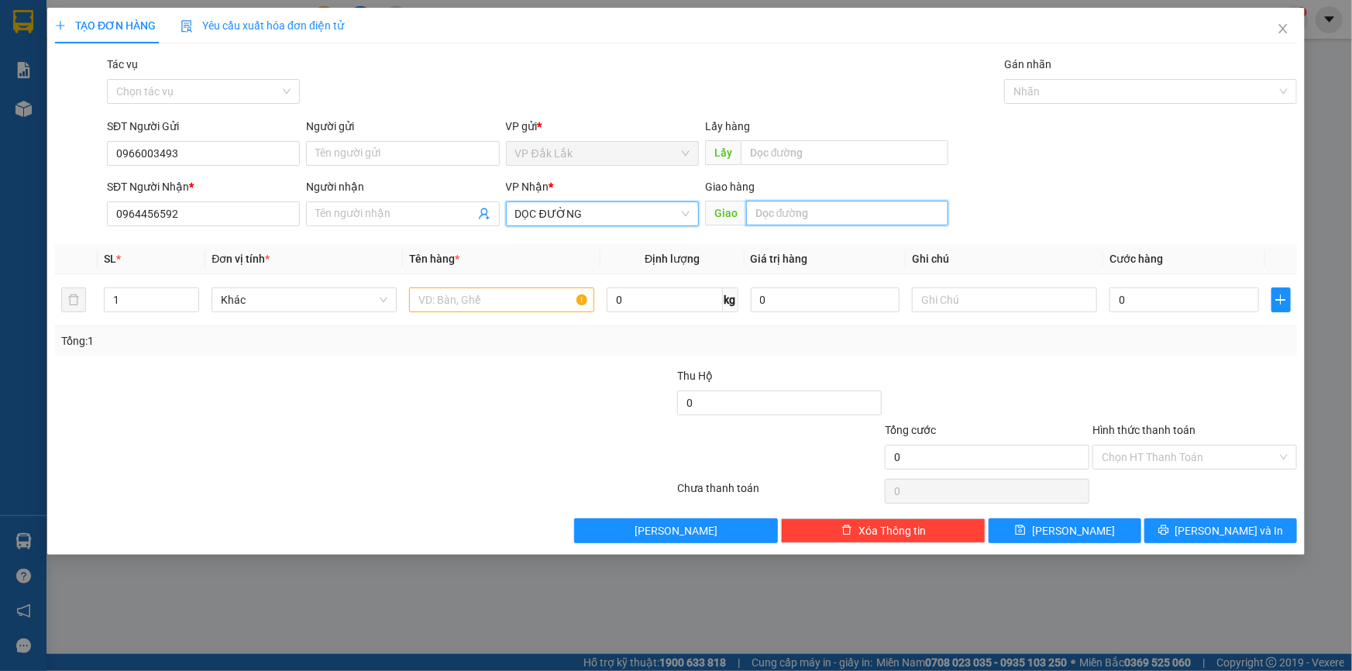
click at [810, 211] on input "text" at bounding box center [847, 213] width 202 height 25
click at [540, 301] on input "text" at bounding box center [501, 300] width 185 height 25
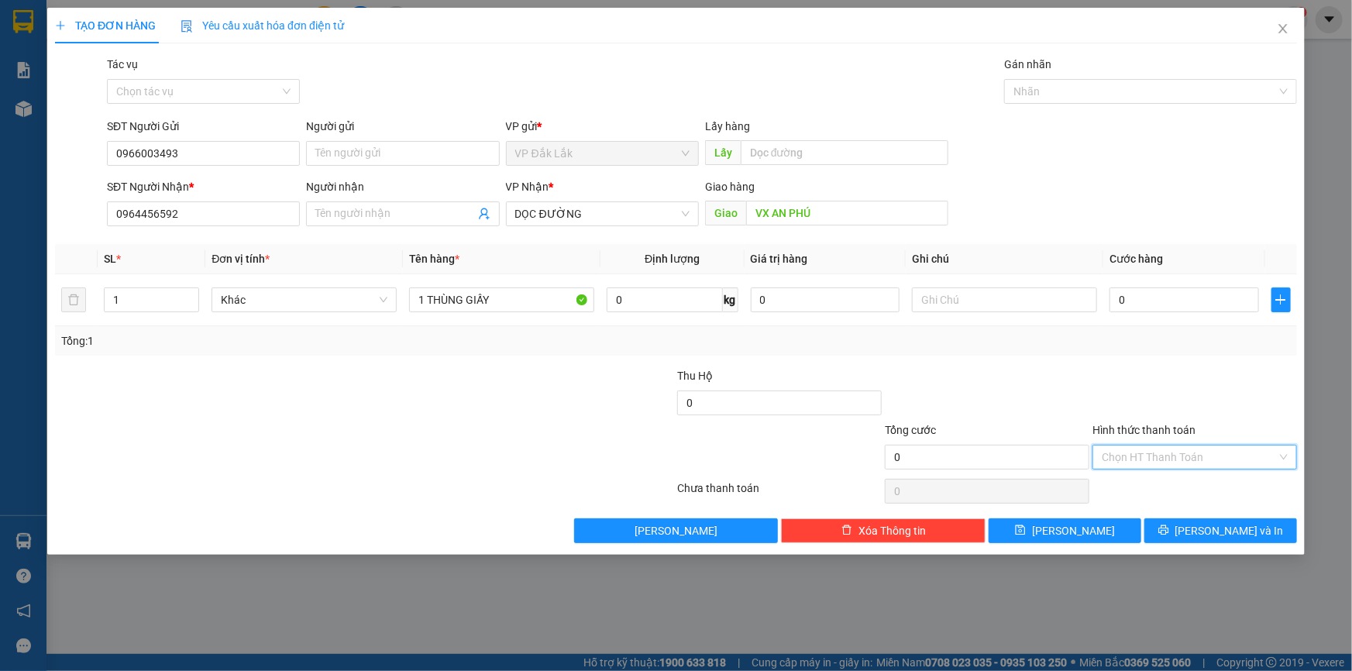
click at [1113, 453] on input "Hình thức thanh toán" at bounding box center [1189, 457] width 175 height 23
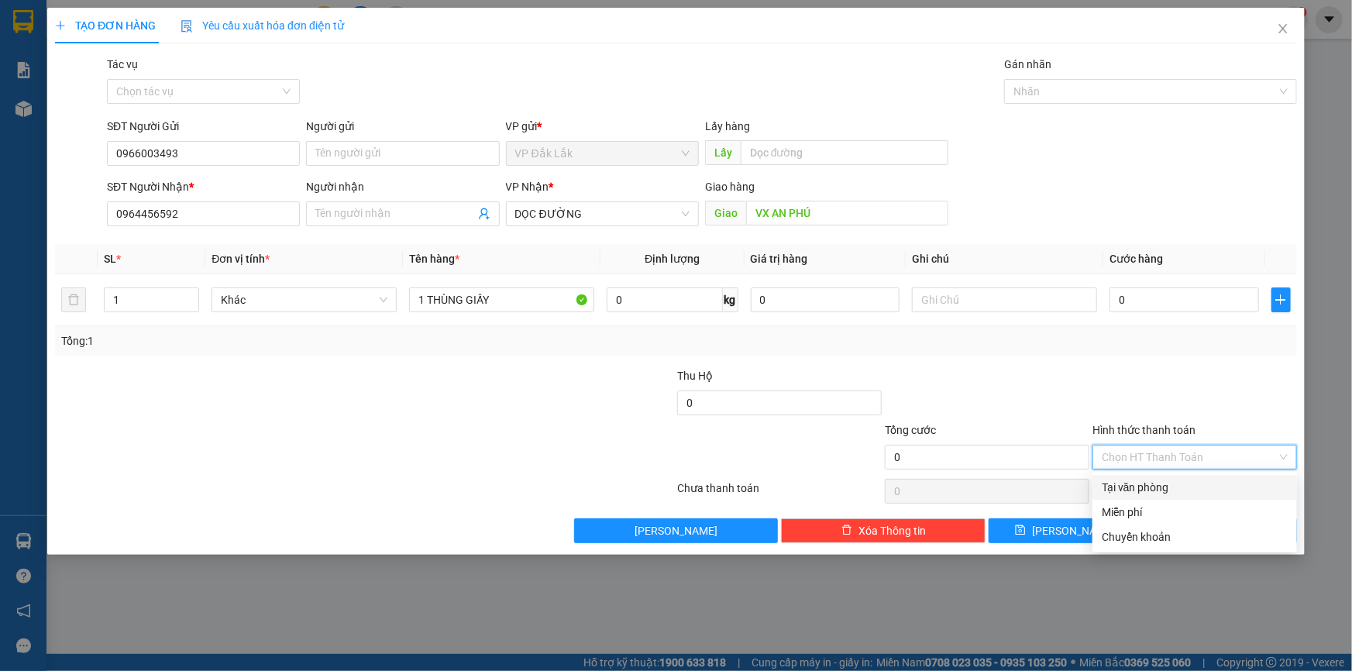
click at [1145, 502] on div "Miễn phí" at bounding box center [1195, 512] width 205 height 25
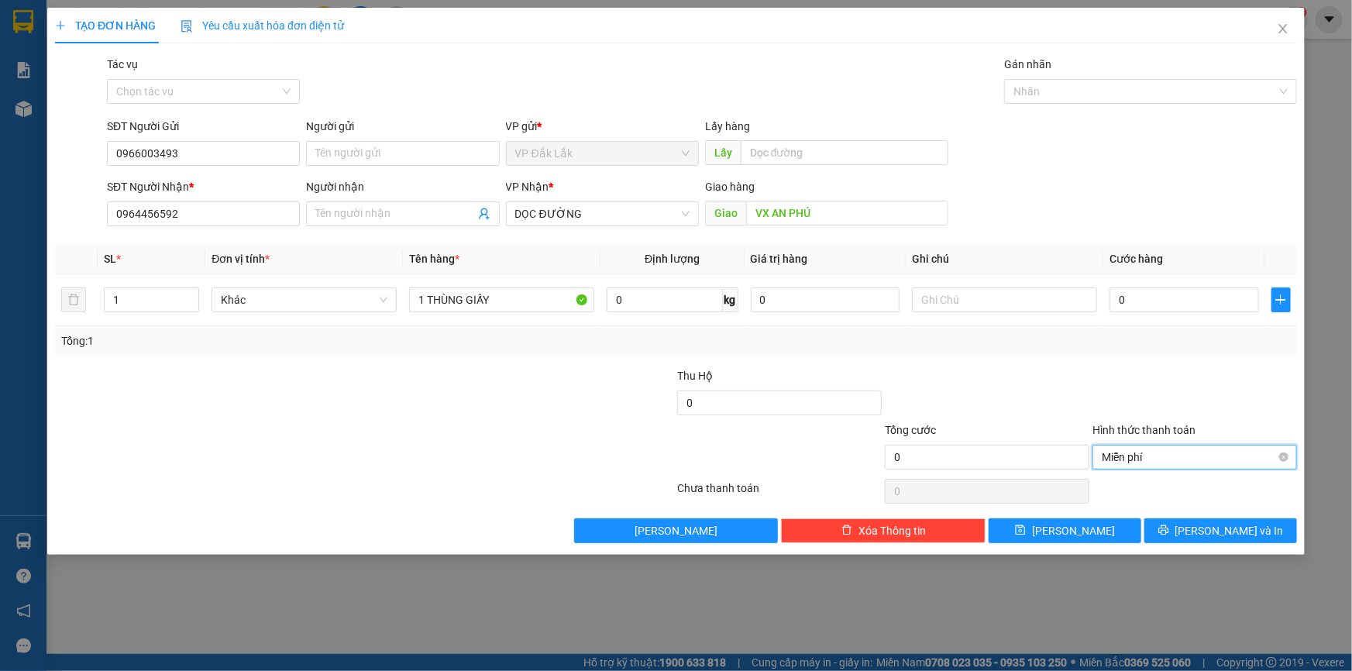
click at [1156, 466] on span "Miễn phí" at bounding box center [1195, 457] width 186 height 23
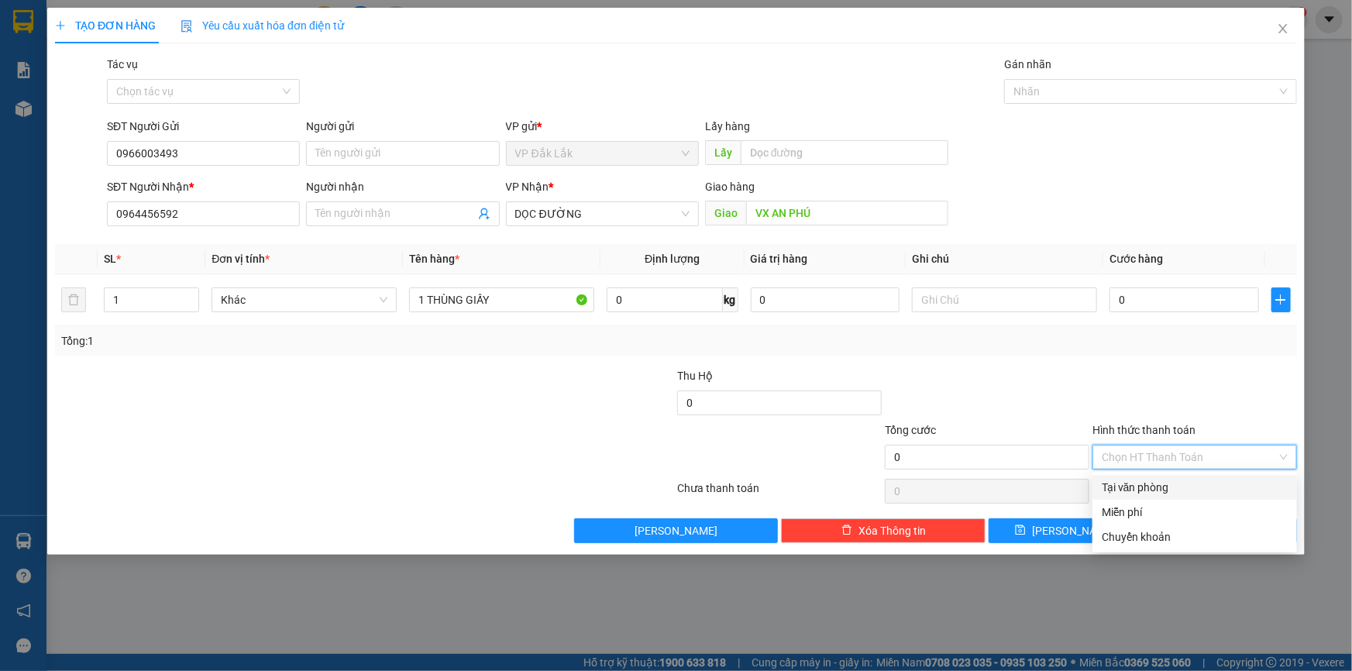
click at [1225, 488] on div "Tại văn phòng" at bounding box center [1195, 487] width 186 height 17
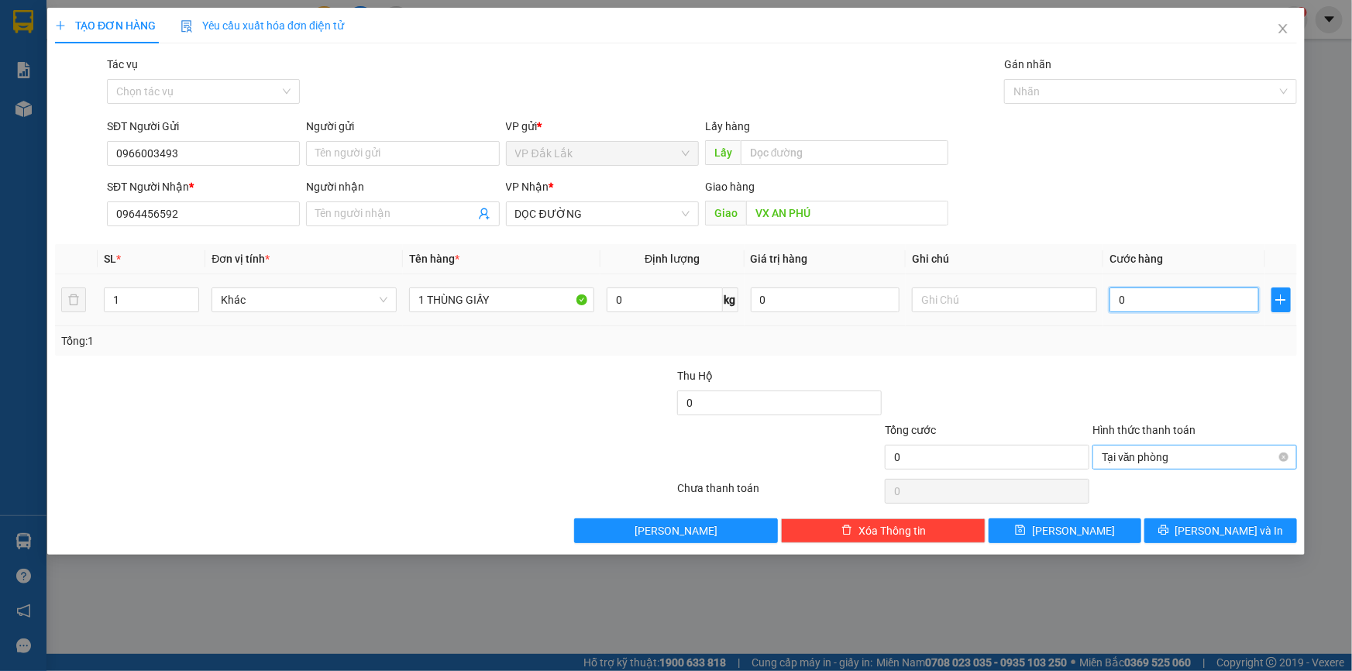
click at [1115, 293] on input "0" at bounding box center [1185, 300] width 150 height 25
click at [1236, 519] on button "Lưu và In" at bounding box center [1221, 530] width 153 height 25
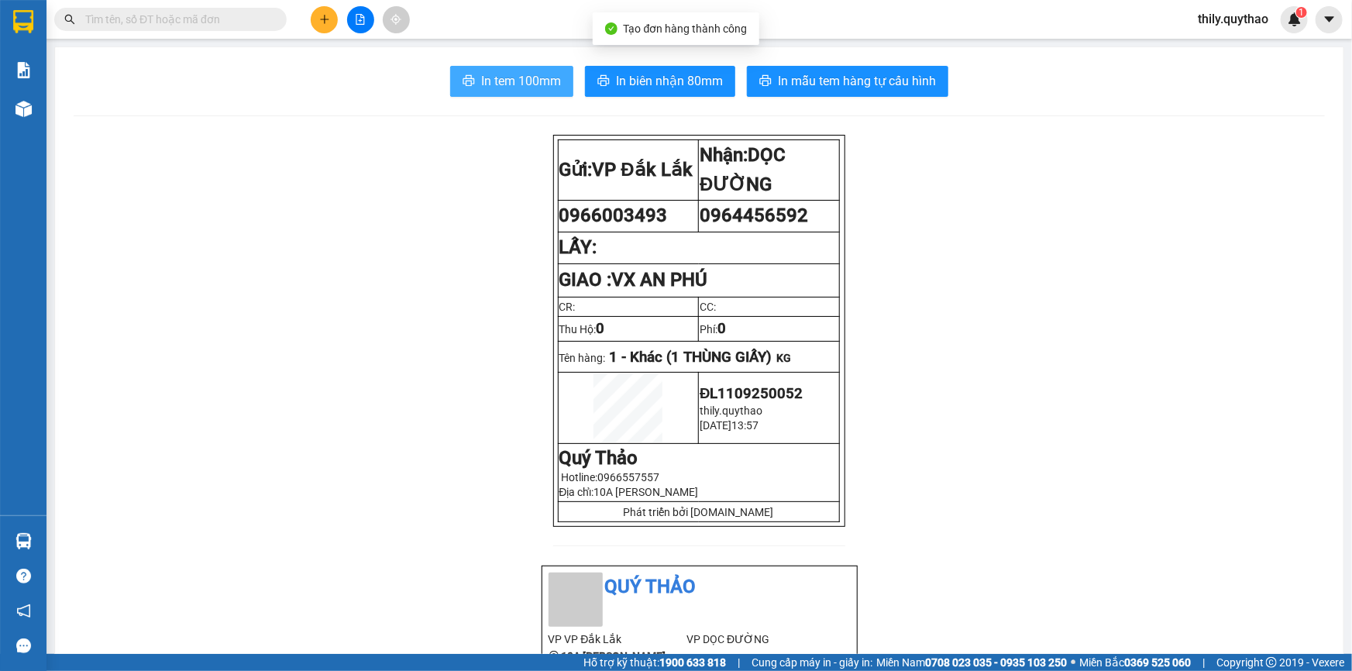
click at [473, 71] on button "In tem 100mm" at bounding box center [511, 81] width 123 height 31
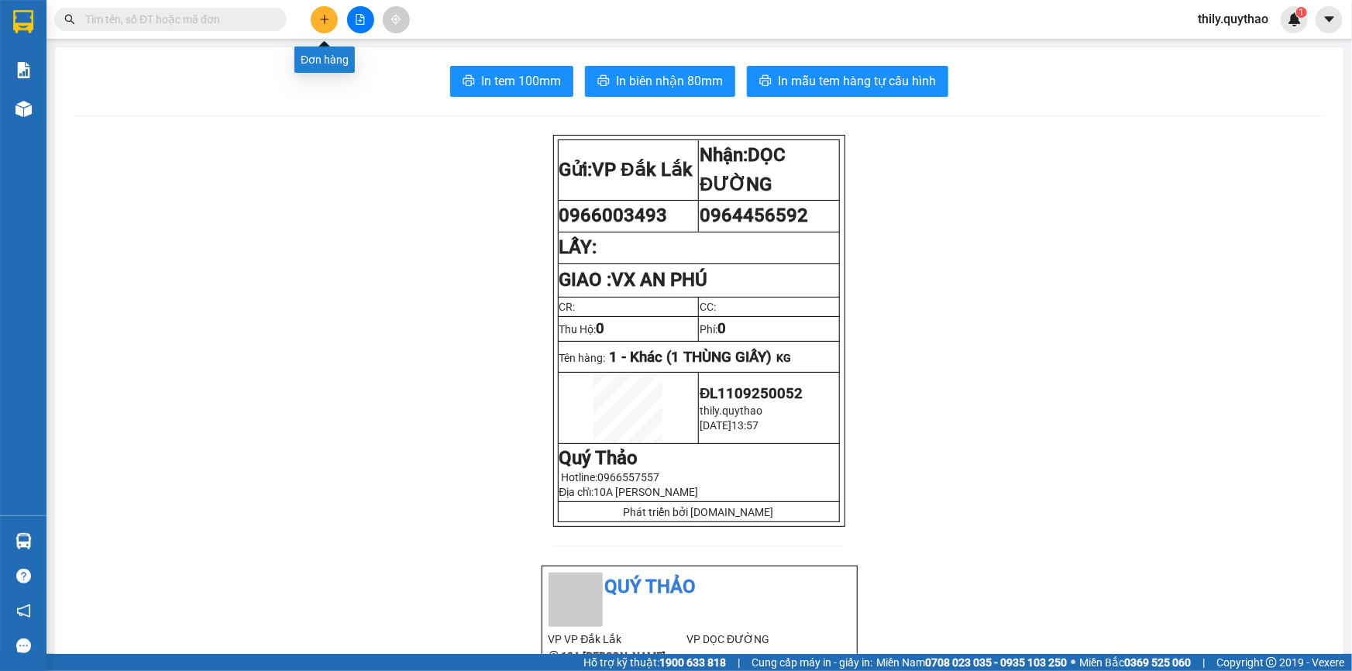
click at [321, 16] on icon "plus" at bounding box center [324, 19] width 11 height 11
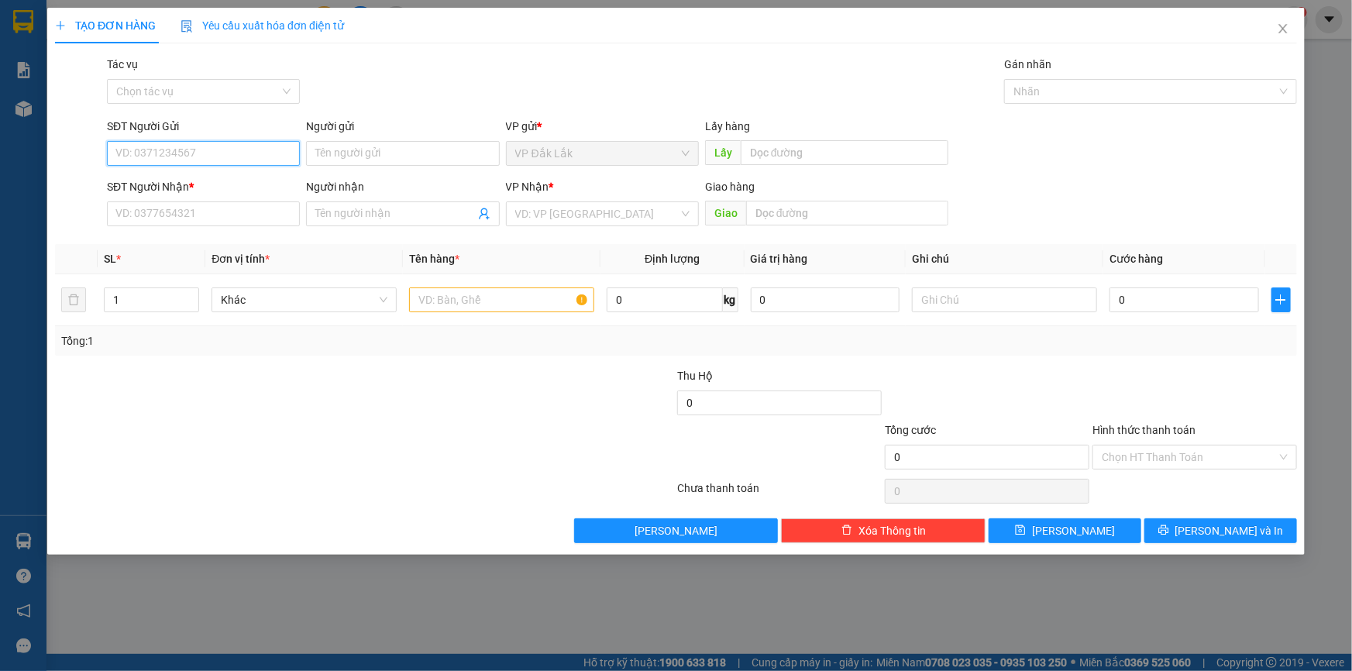
click at [215, 153] on input "SĐT Người Gửi" at bounding box center [203, 153] width 193 height 25
click at [205, 185] on div "0965561386" at bounding box center [203, 184] width 174 height 17
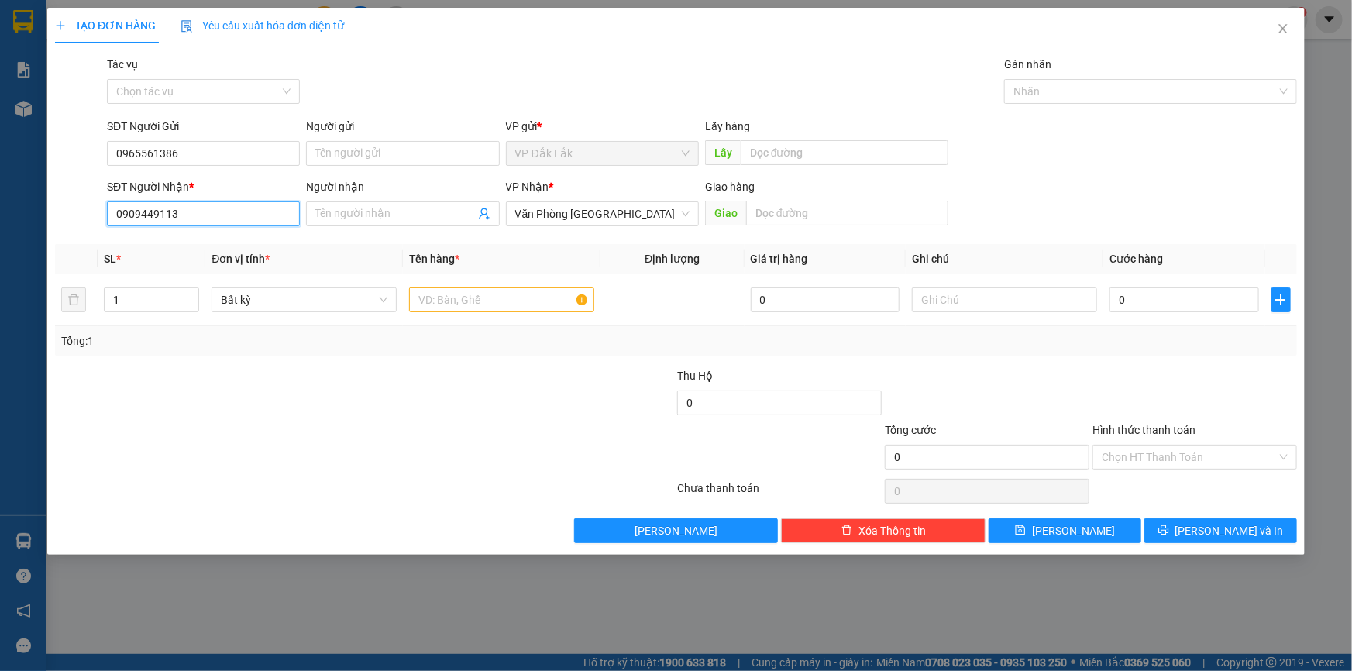
click at [218, 209] on input "0909449113" at bounding box center [203, 214] width 193 height 25
click at [428, 300] on input "text" at bounding box center [501, 300] width 185 height 25
click at [1179, 450] on input "Hình thức thanh toán" at bounding box center [1189, 457] width 175 height 23
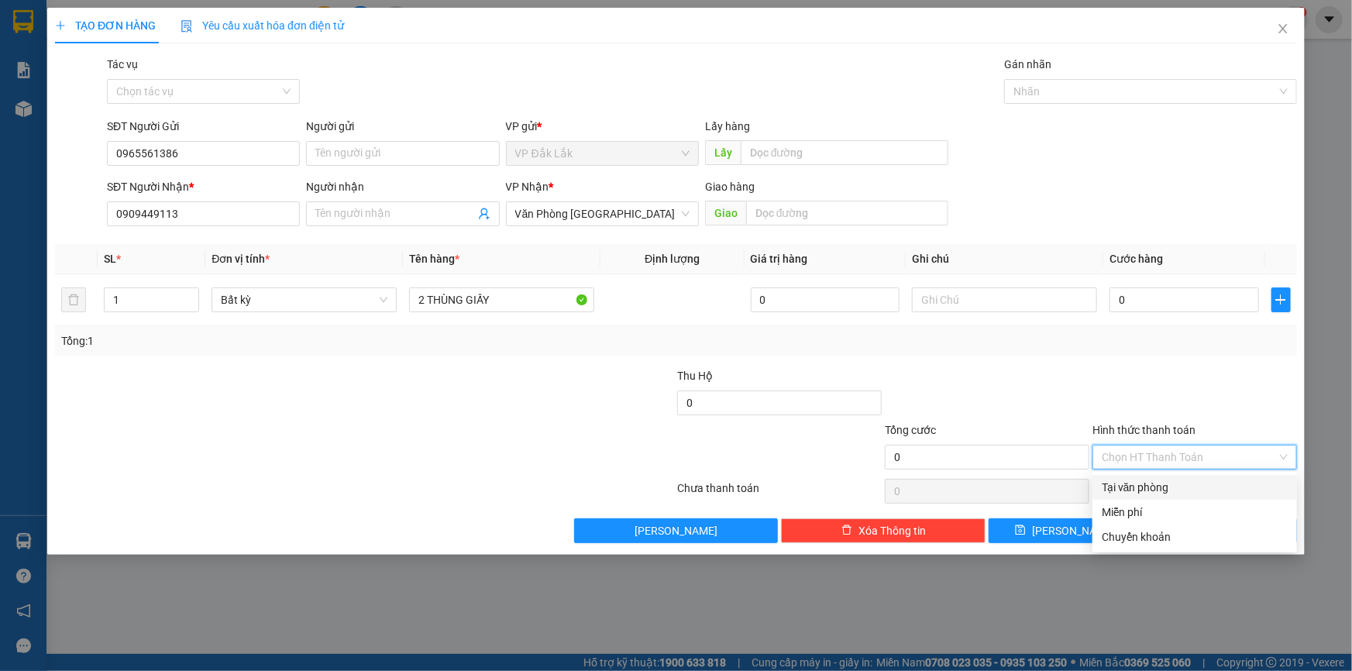
drag, startPoint x: 1185, startPoint y: 470, endPoint x: 1182, endPoint y: 419, distance: 51.2
click at [1186, 484] on div "Tại văn phòng" at bounding box center [1195, 487] width 186 height 17
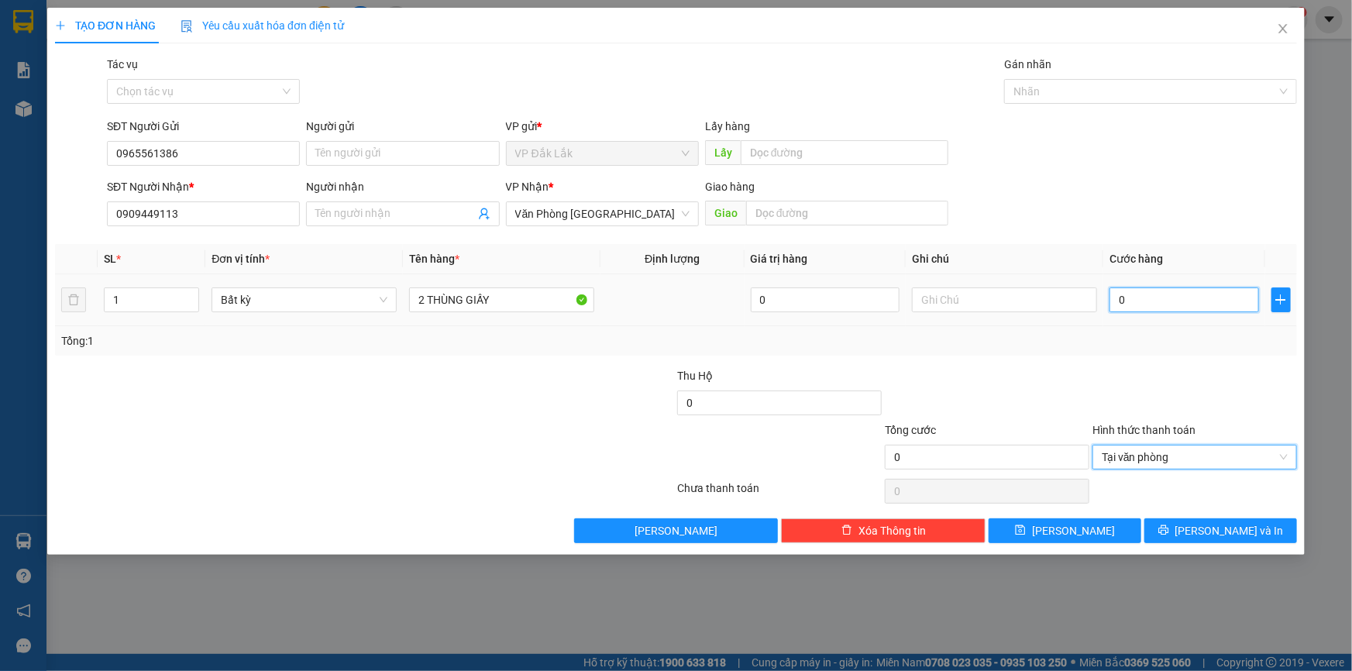
click at [1121, 305] on input "0" at bounding box center [1185, 300] width 150 height 25
click at [1231, 505] on div at bounding box center [1195, 491] width 208 height 31
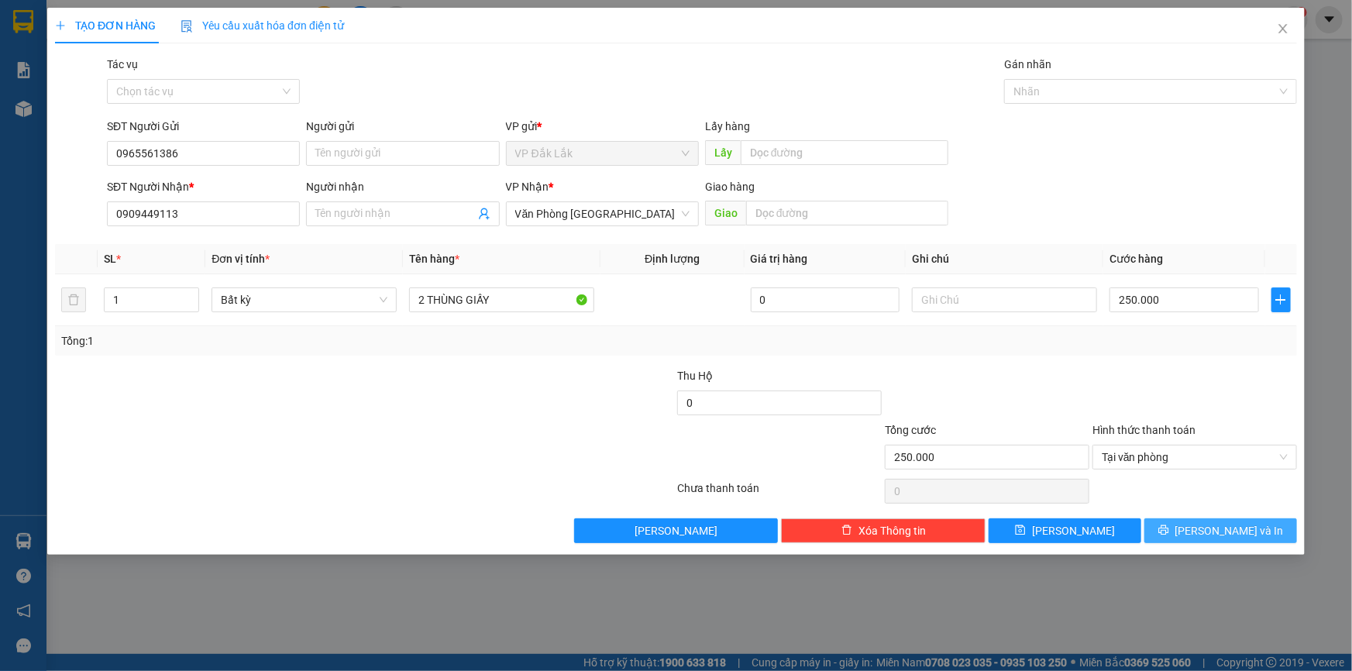
click at [1220, 529] on span "Lưu và In" at bounding box center [1230, 530] width 109 height 17
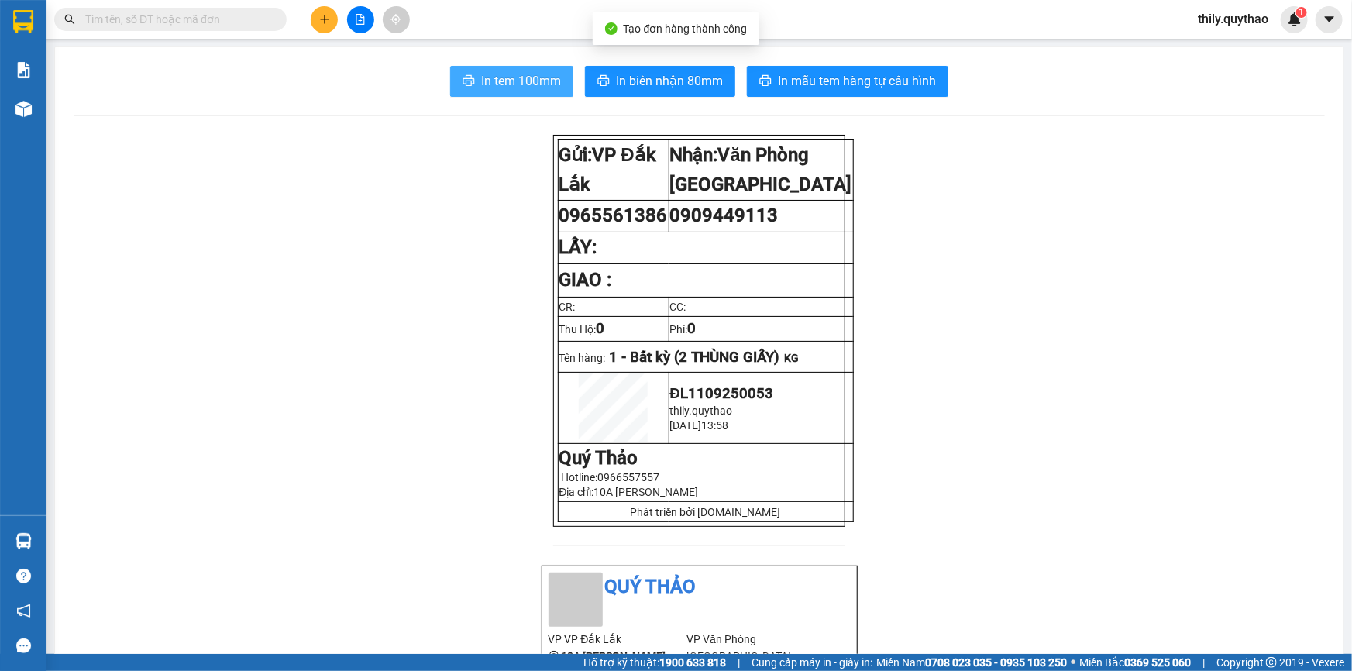
click at [486, 85] on span "In tem 100mm" at bounding box center [521, 80] width 80 height 19
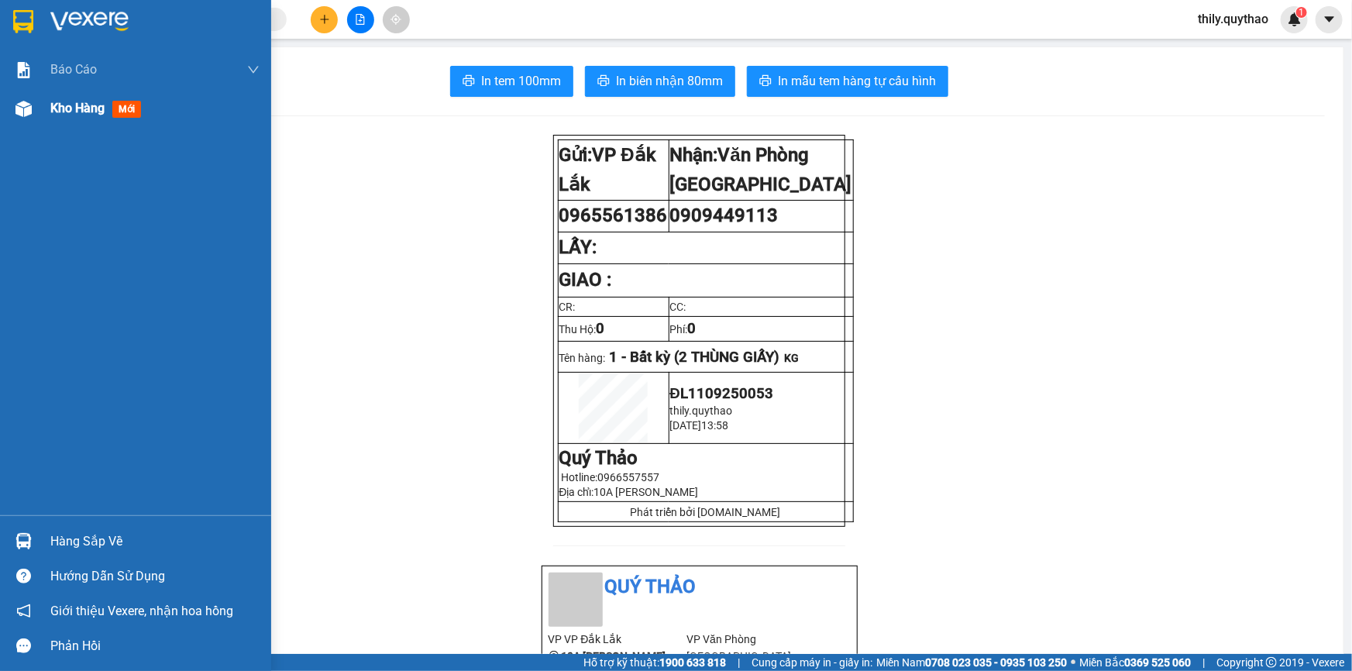
click at [55, 111] on span "Kho hàng" at bounding box center [77, 108] width 54 height 15
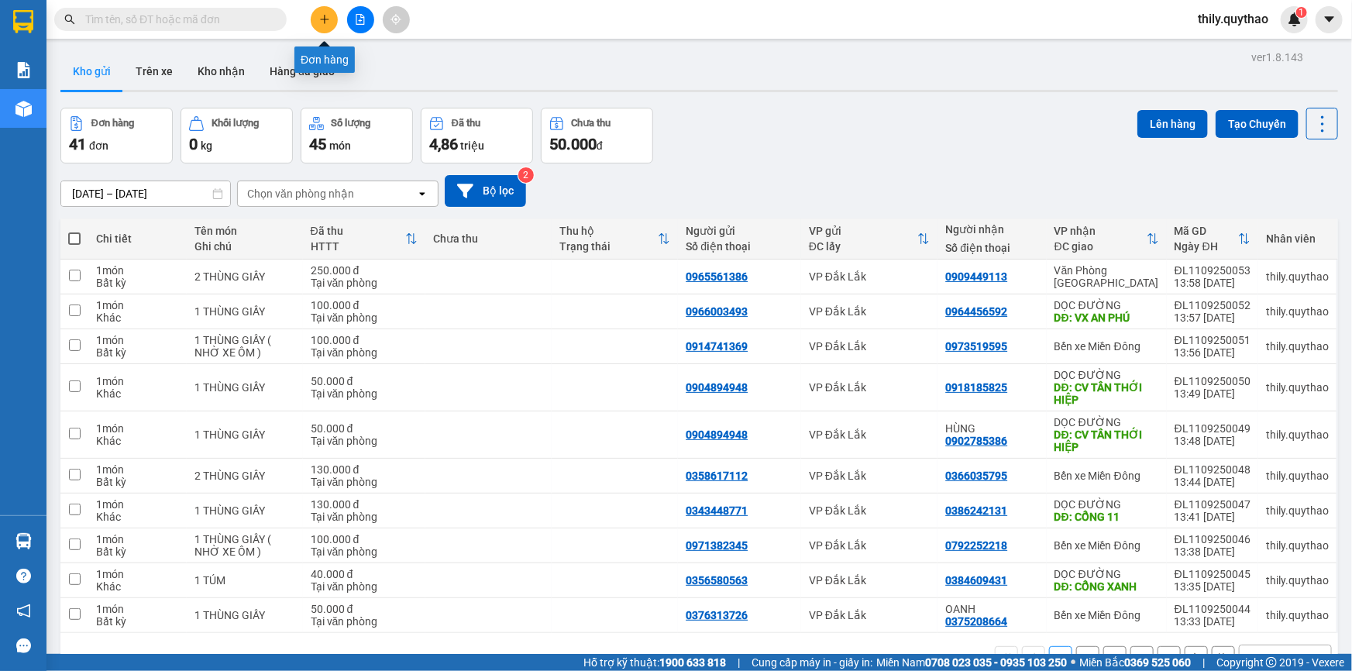
click at [327, 24] on icon "plus" at bounding box center [324, 19] width 11 height 11
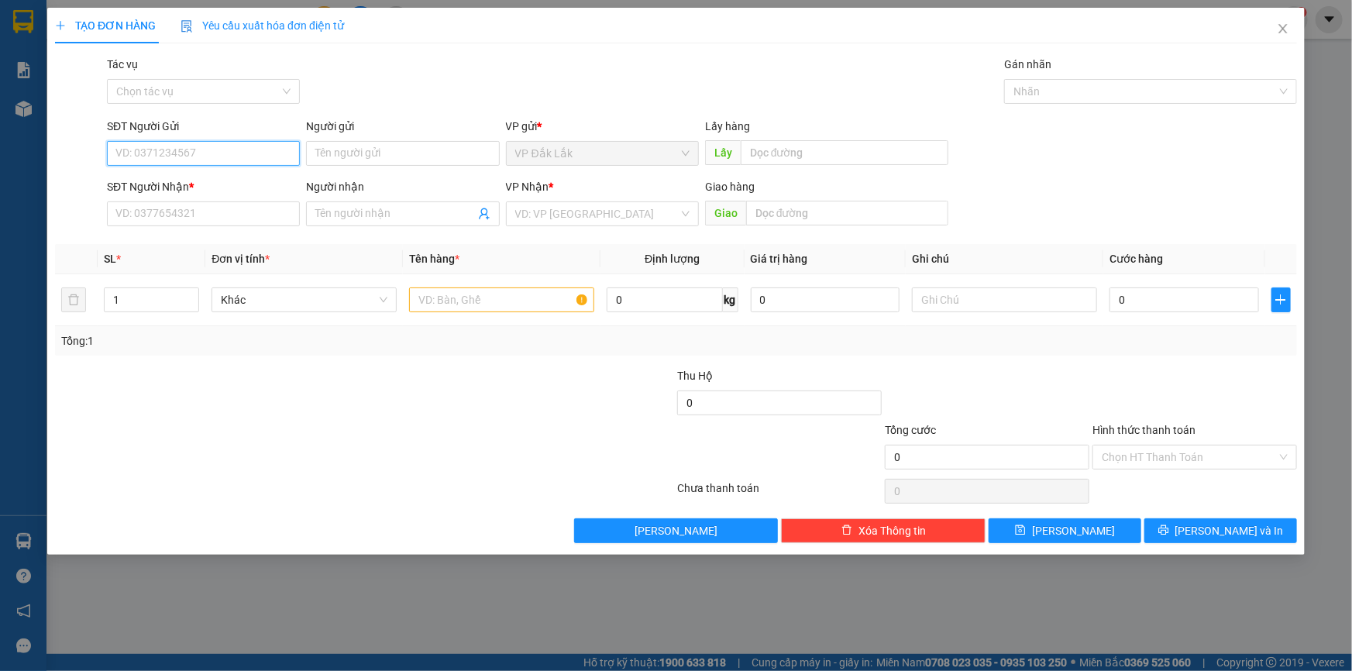
click at [184, 148] on input "SĐT Người Gửi" at bounding box center [203, 153] width 193 height 25
click at [584, 219] on input "search" at bounding box center [597, 213] width 164 height 23
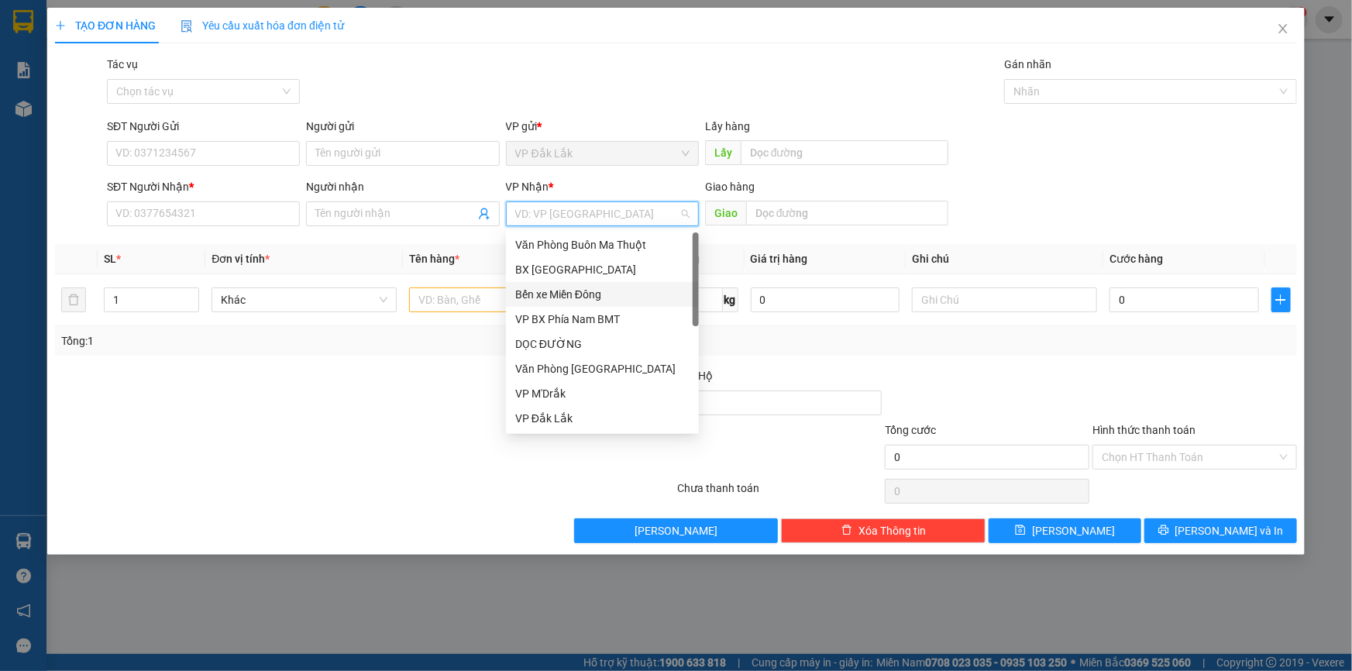
click at [577, 298] on div "Bến xe Miền Đông" at bounding box center [602, 294] width 174 height 17
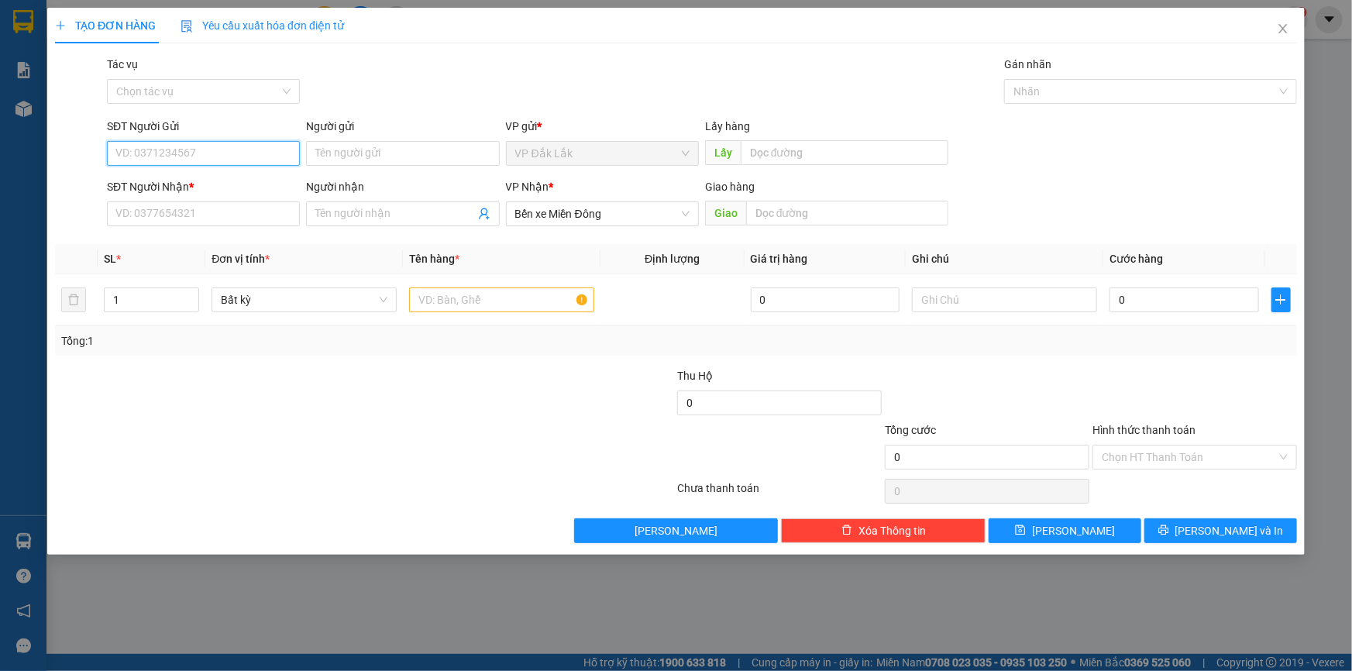
click at [229, 152] on input "SĐT Người Gửi" at bounding box center [203, 153] width 193 height 25
click at [205, 187] on div "0972390320" at bounding box center [203, 184] width 174 height 17
type input "0972390320"
click at [215, 212] on input "SĐT Người Nhận *" at bounding box center [203, 214] width 193 height 25
click at [619, 212] on span "Bến xe Miền Đông" at bounding box center [602, 213] width 174 height 23
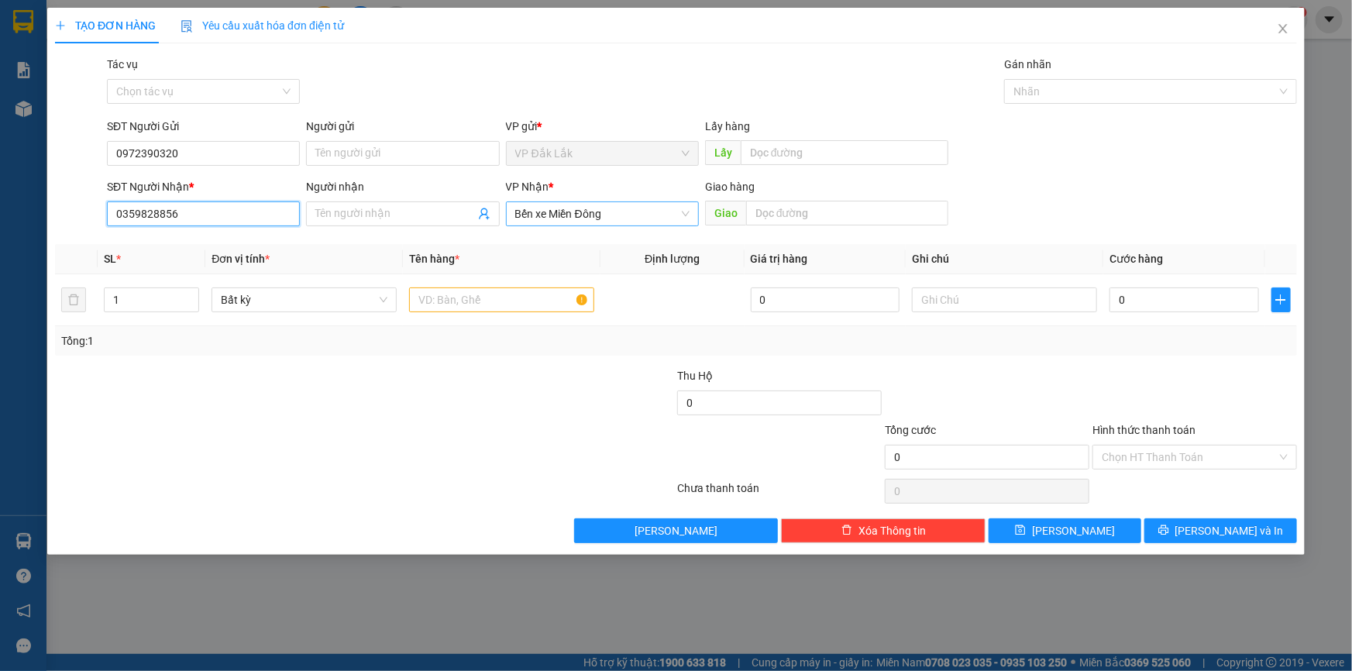
type input "0359828856"
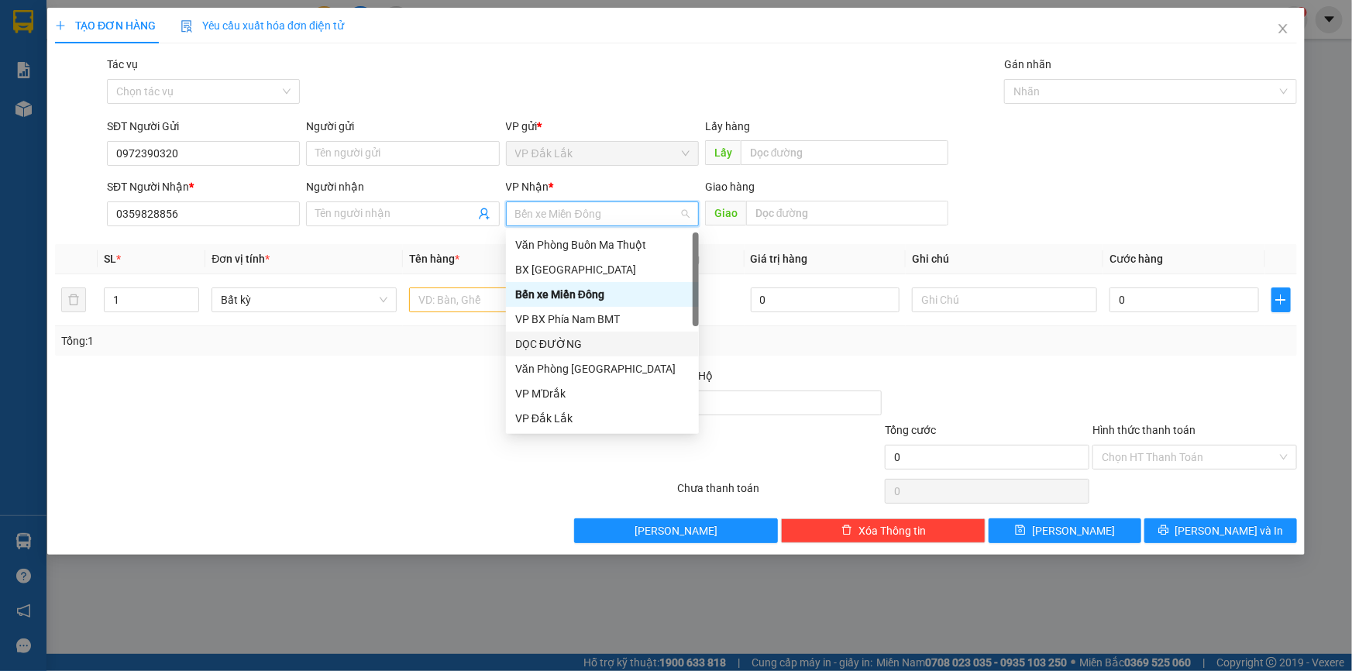
click at [610, 342] on div "DỌC ĐƯỜNG" at bounding box center [602, 344] width 174 height 17
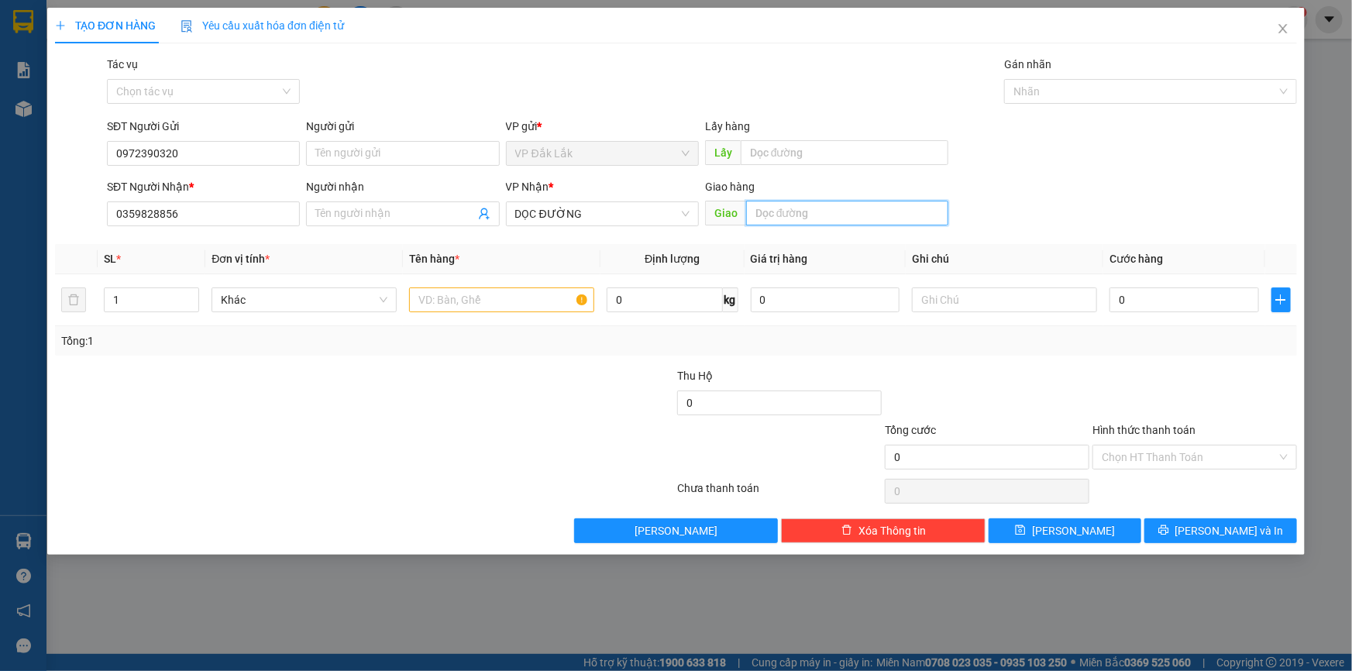
click at [804, 214] on input "text" at bounding box center [847, 213] width 202 height 25
type input "BIÊN HOÀ"
click at [450, 303] on input "text" at bounding box center [501, 300] width 185 height 25
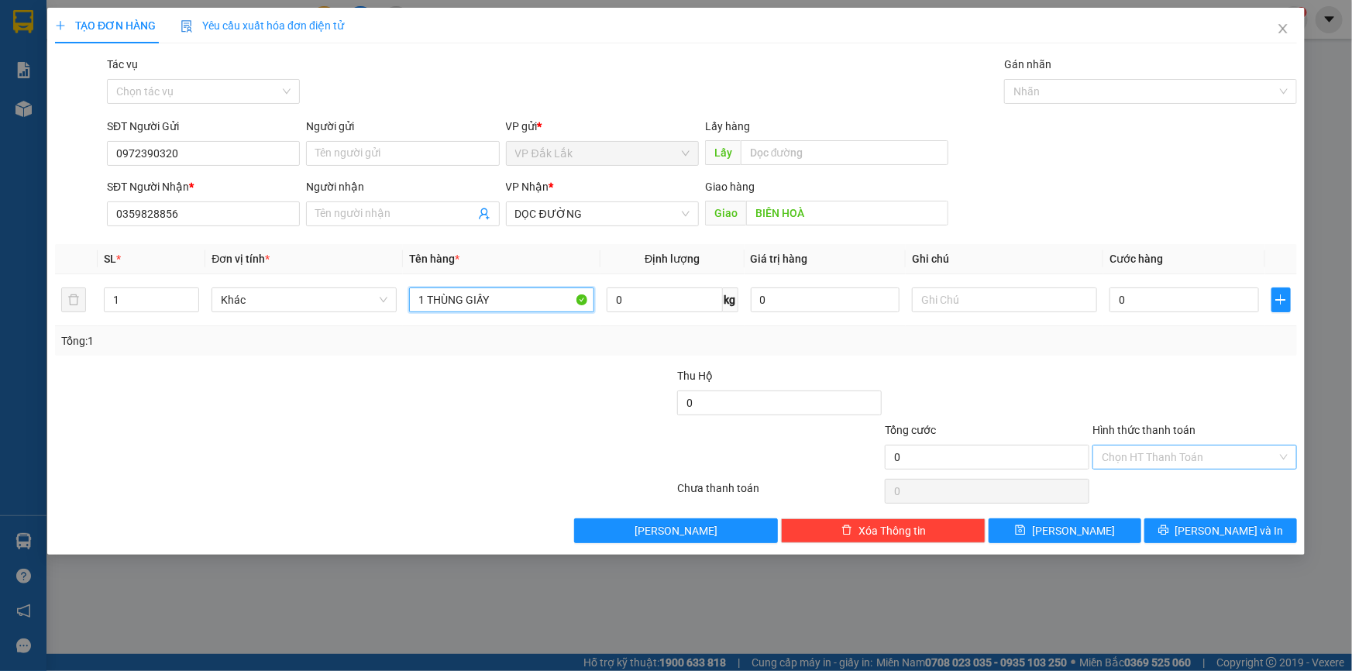
type input "1 THÙNG GIẤY"
click at [1234, 456] on input "Hình thức thanh toán" at bounding box center [1189, 457] width 175 height 23
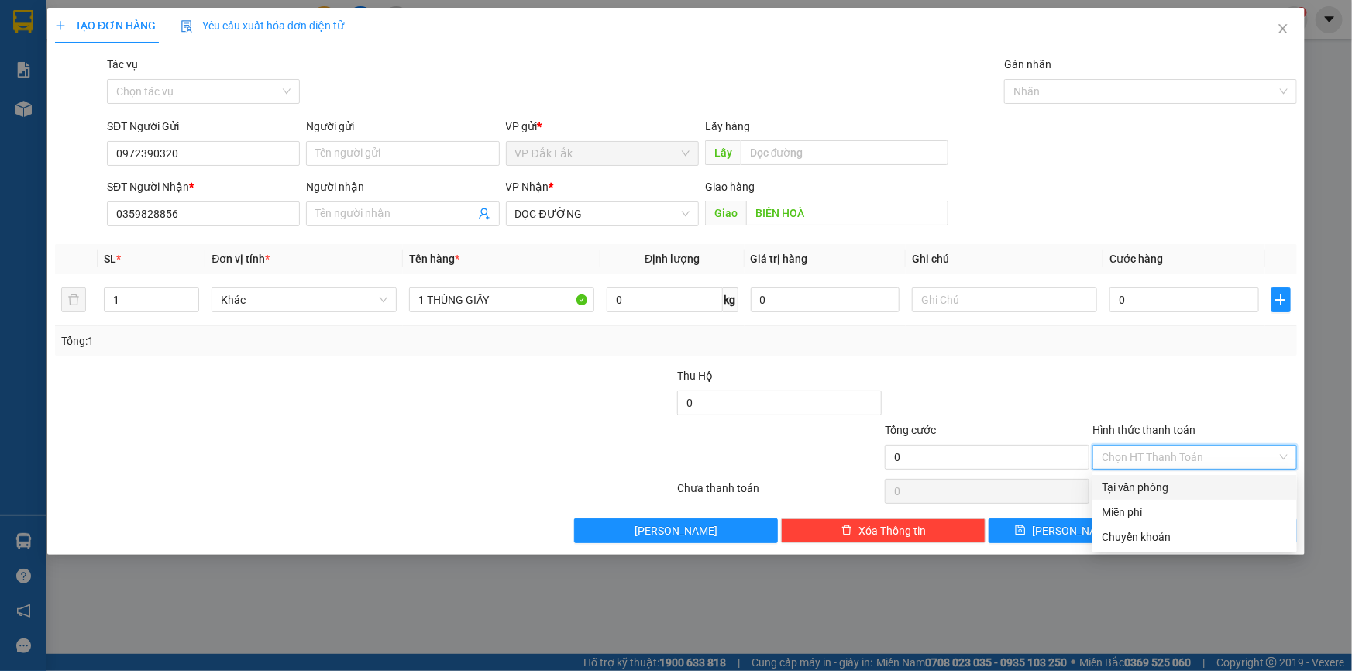
click at [1232, 482] on div "Tại văn phòng" at bounding box center [1195, 487] width 186 height 17
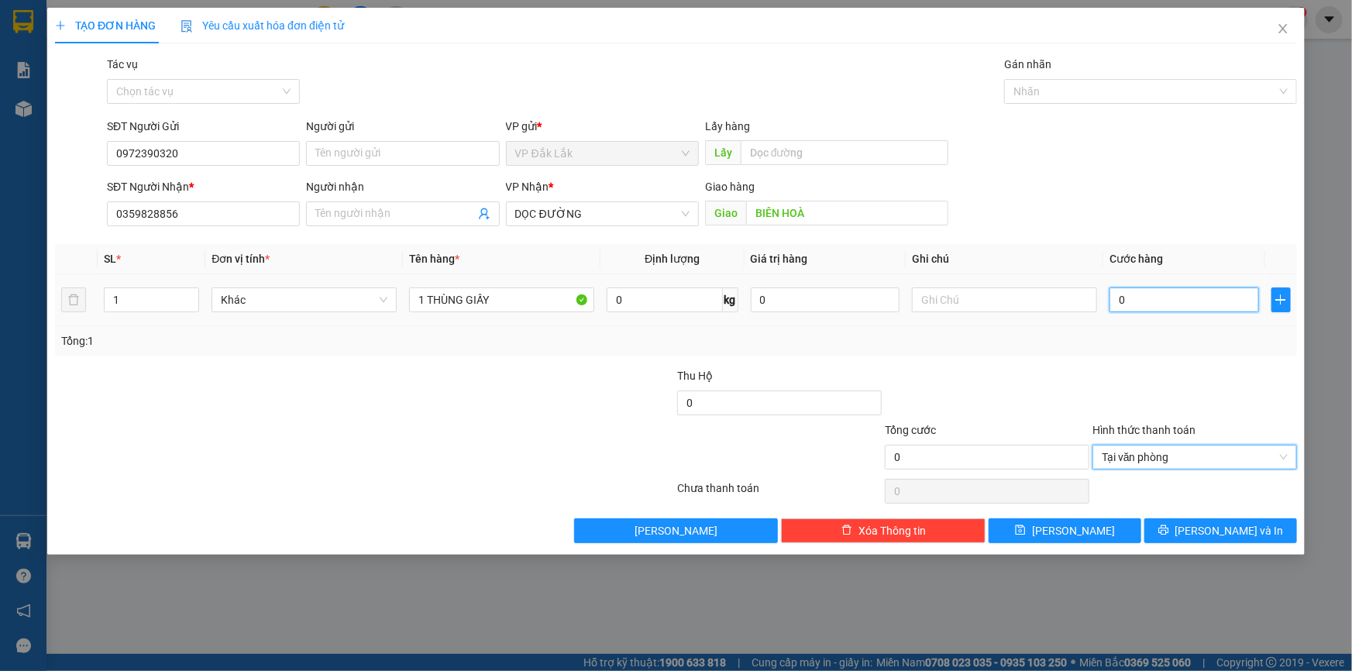
click at [1121, 308] on input "0" at bounding box center [1185, 300] width 150 height 25
type input "7"
type input "70"
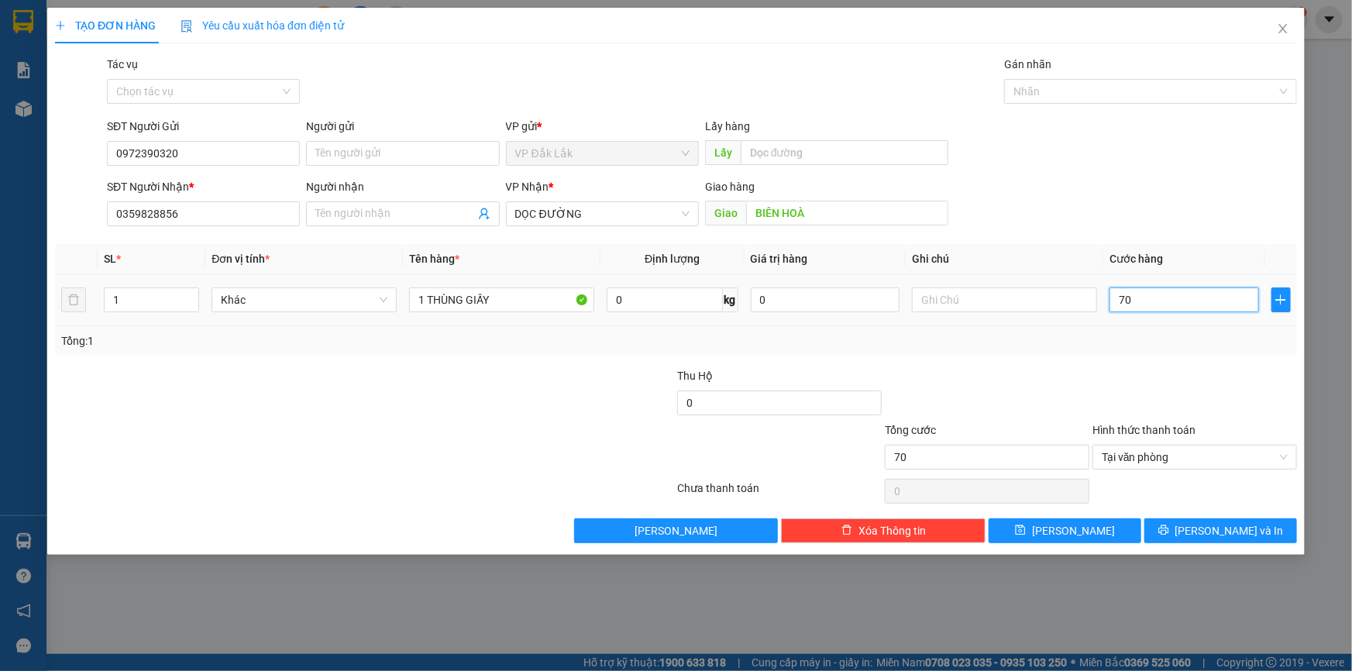
type input "700"
type input "7.000"
type input "70.000"
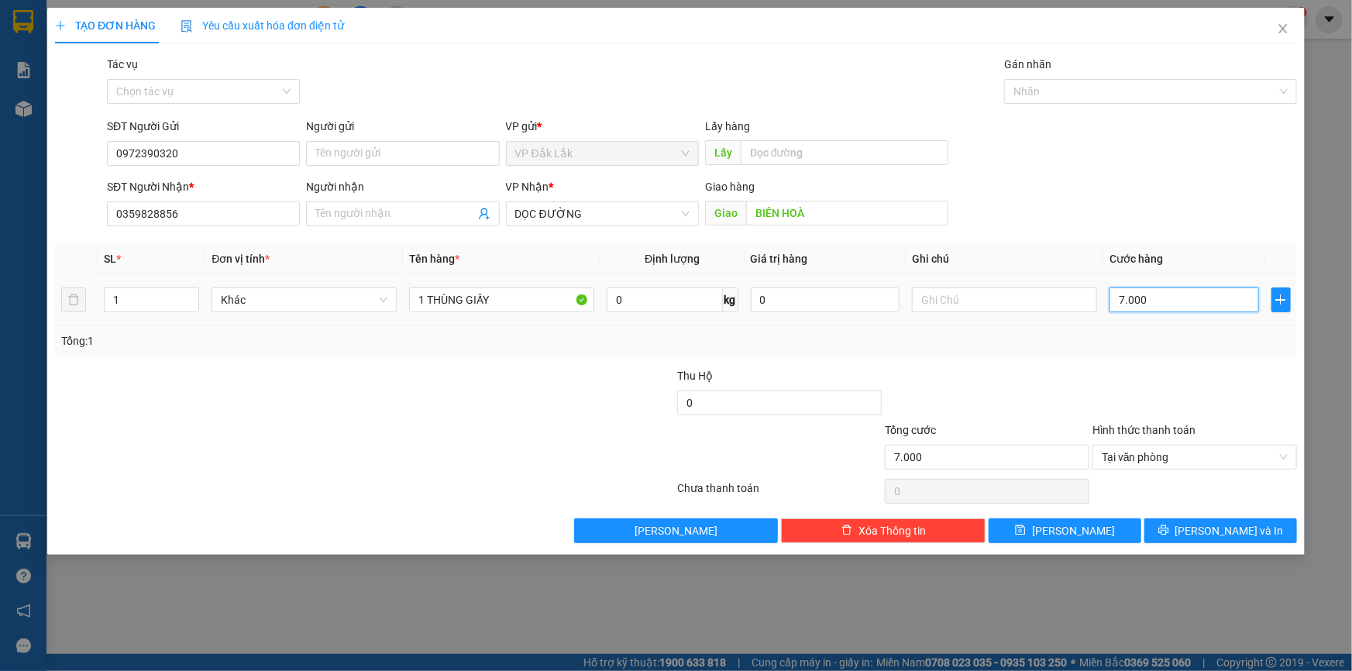
type input "70.000"
click at [1213, 531] on span "[PERSON_NAME] và In" at bounding box center [1230, 530] width 109 height 17
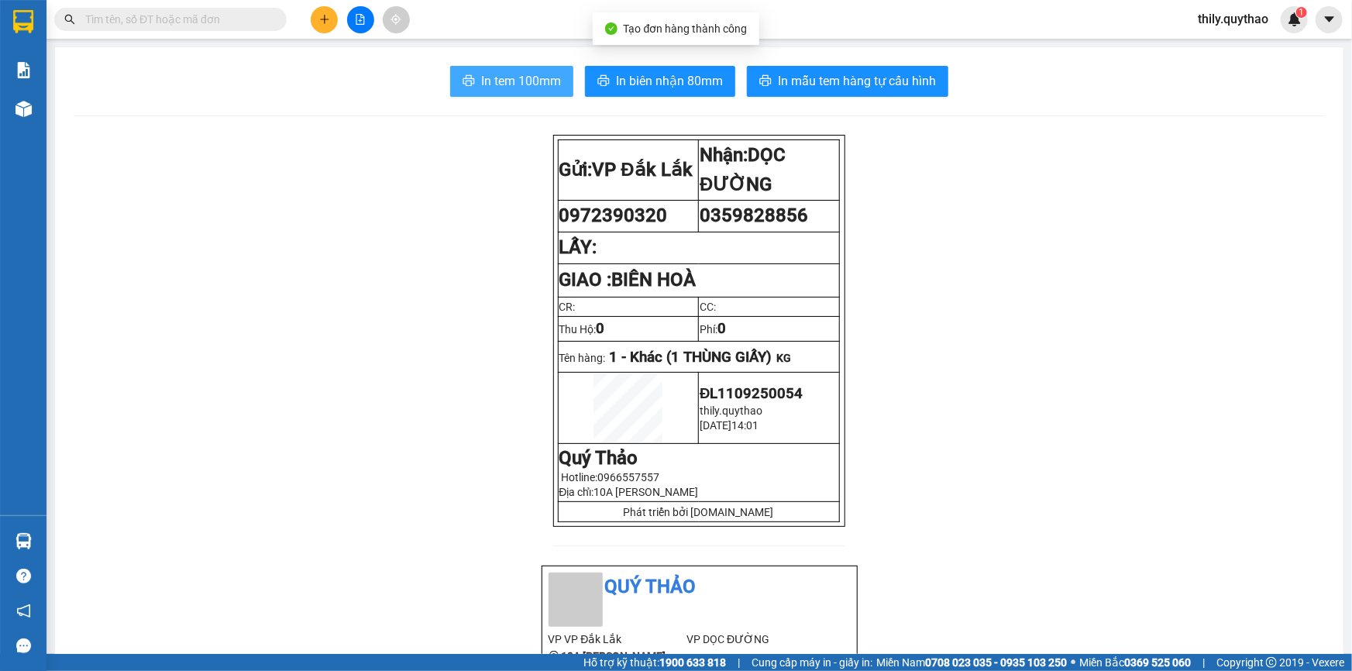
click at [491, 72] on span "In tem 100mm" at bounding box center [521, 80] width 80 height 19
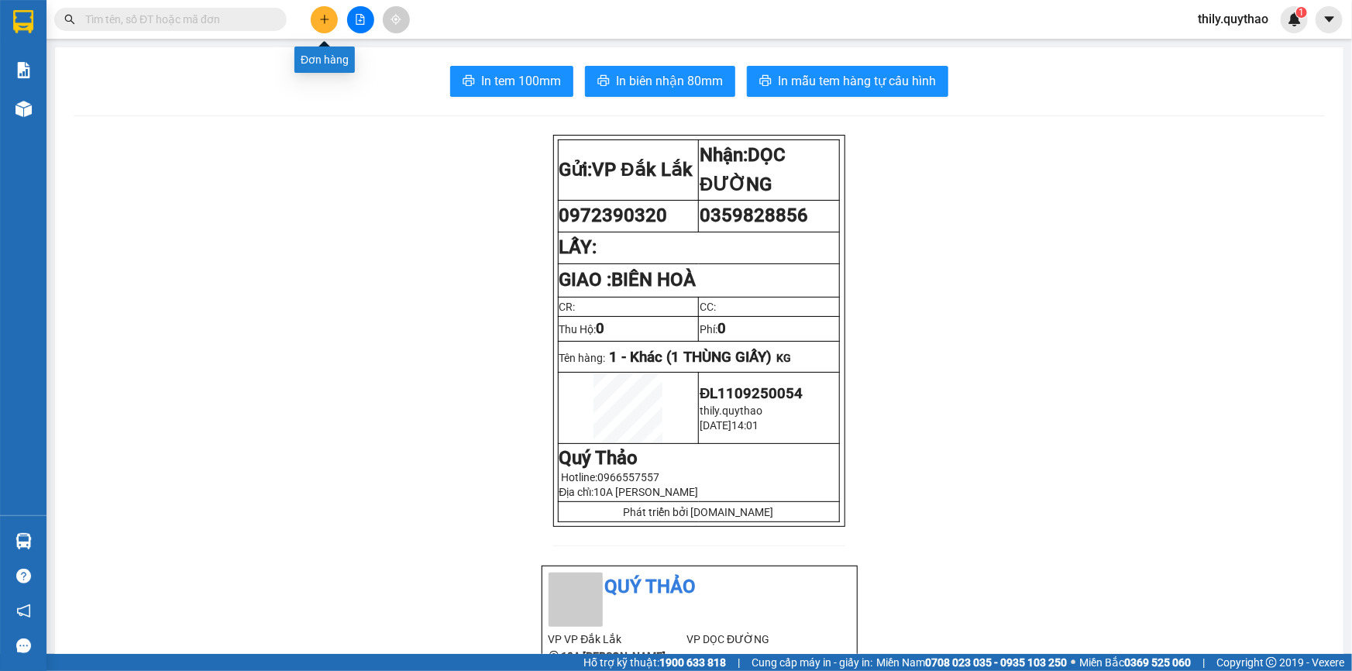
click at [326, 21] on icon "plus" at bounding box center [324, 19] width 11 height 11
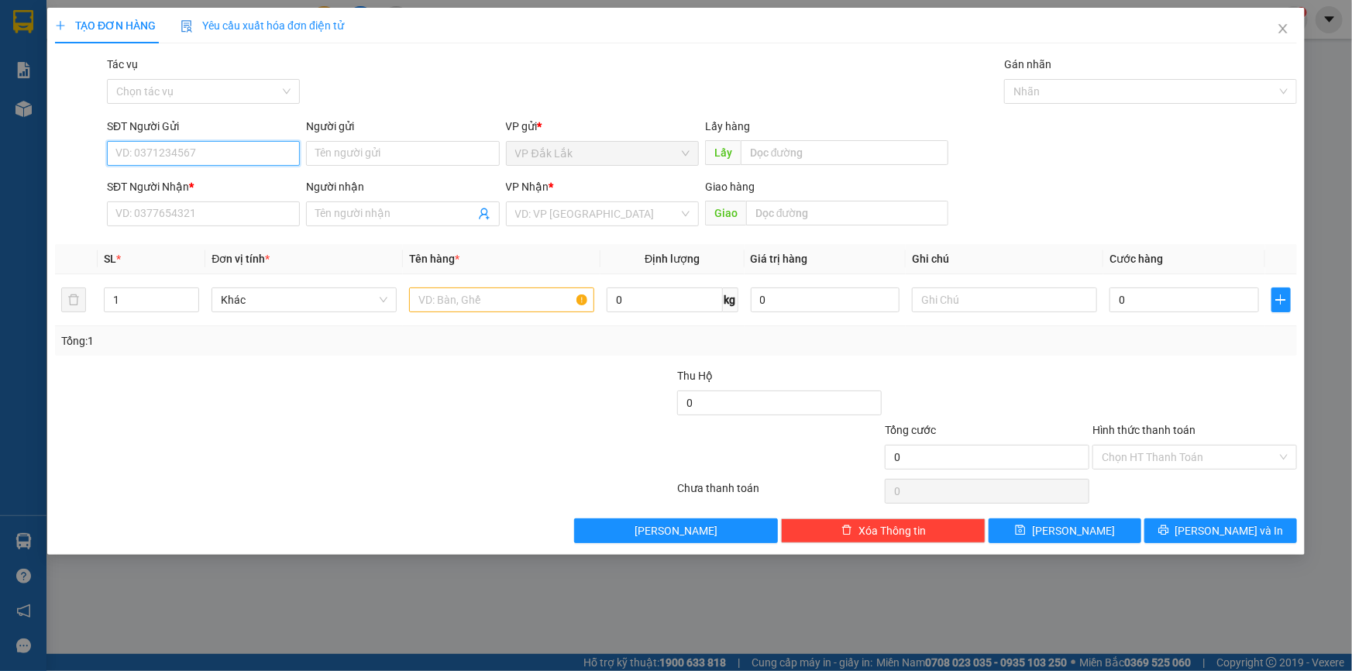
click at [191, 155] on input "SĐT Người Gửi" at bounding box center [203, 153] width 193 height 25
click at [177, 181] on div "0914117512" at bounding box center [203, 184] width 174 height 17
type input "0914117512"
type input "0829961166"
type input "NHÂN"
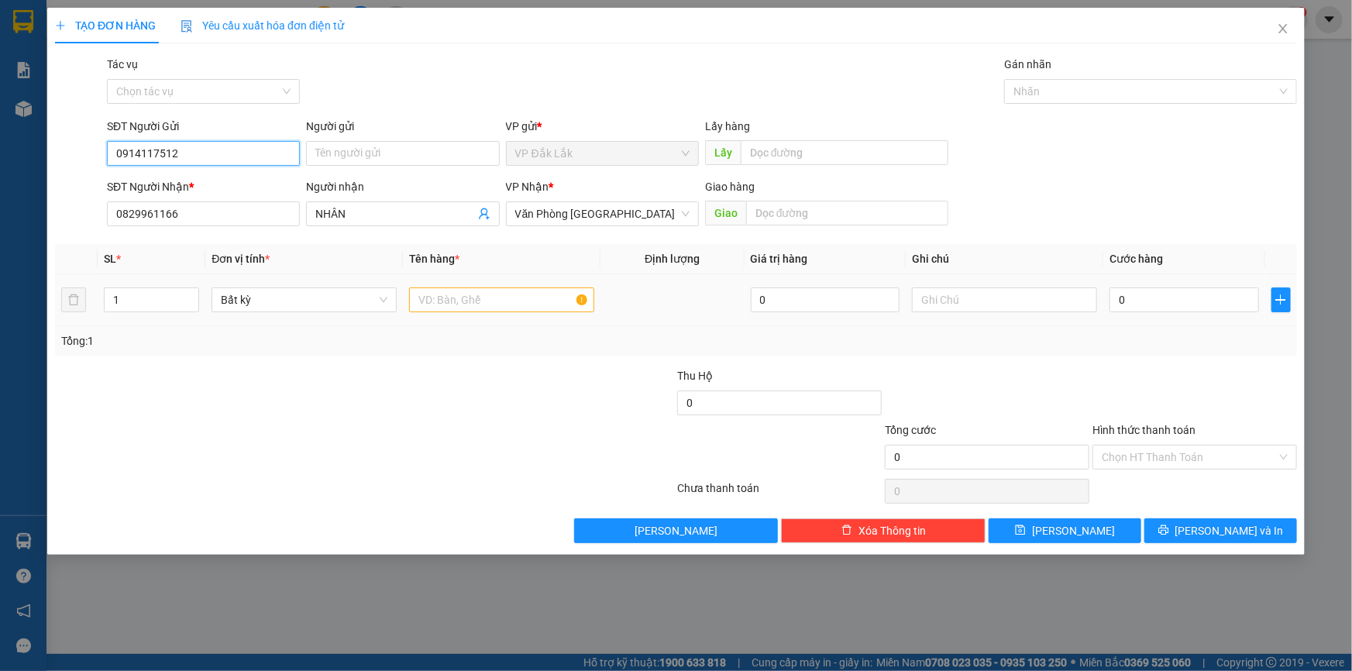
type input "0914117512"
click at [544, 296] on input "text" at bounding box center [501, 300] width 185 height 25
type input "1 THÙNG GIẤY"
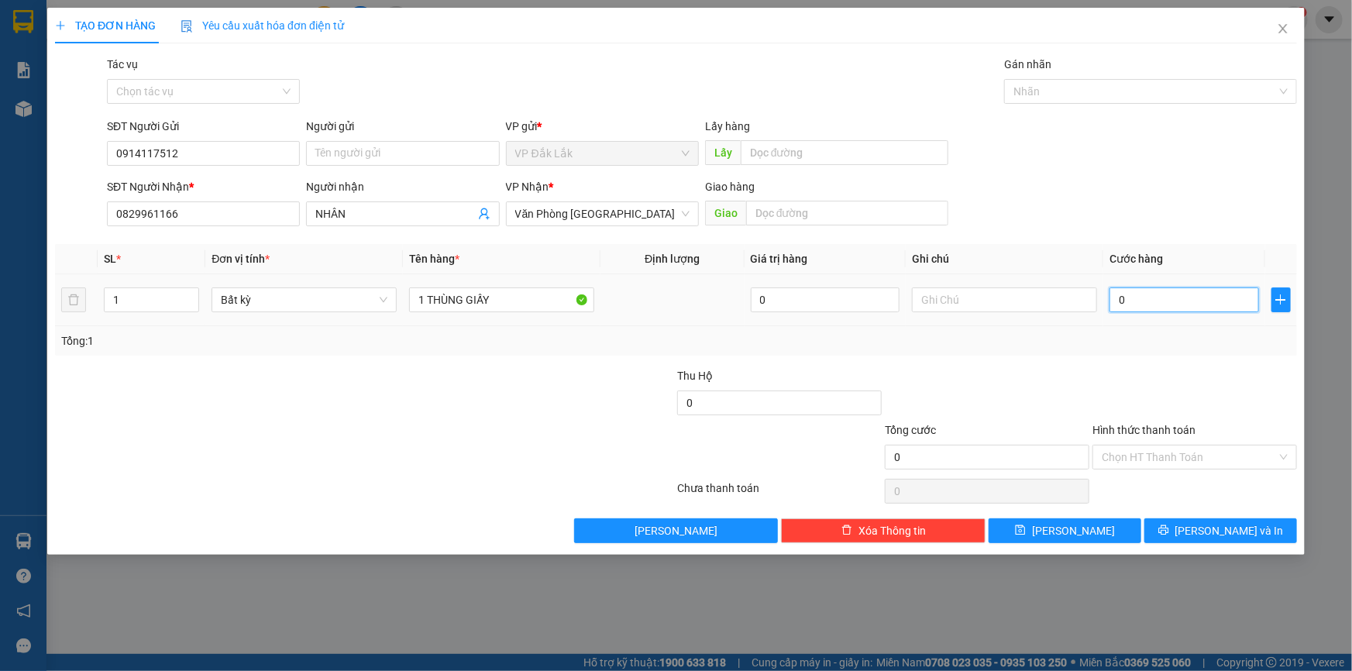
click at [1114, 301] on input "0" at bounding box center [1185, 300] width 150 height 25
type input "8"
type input "80"
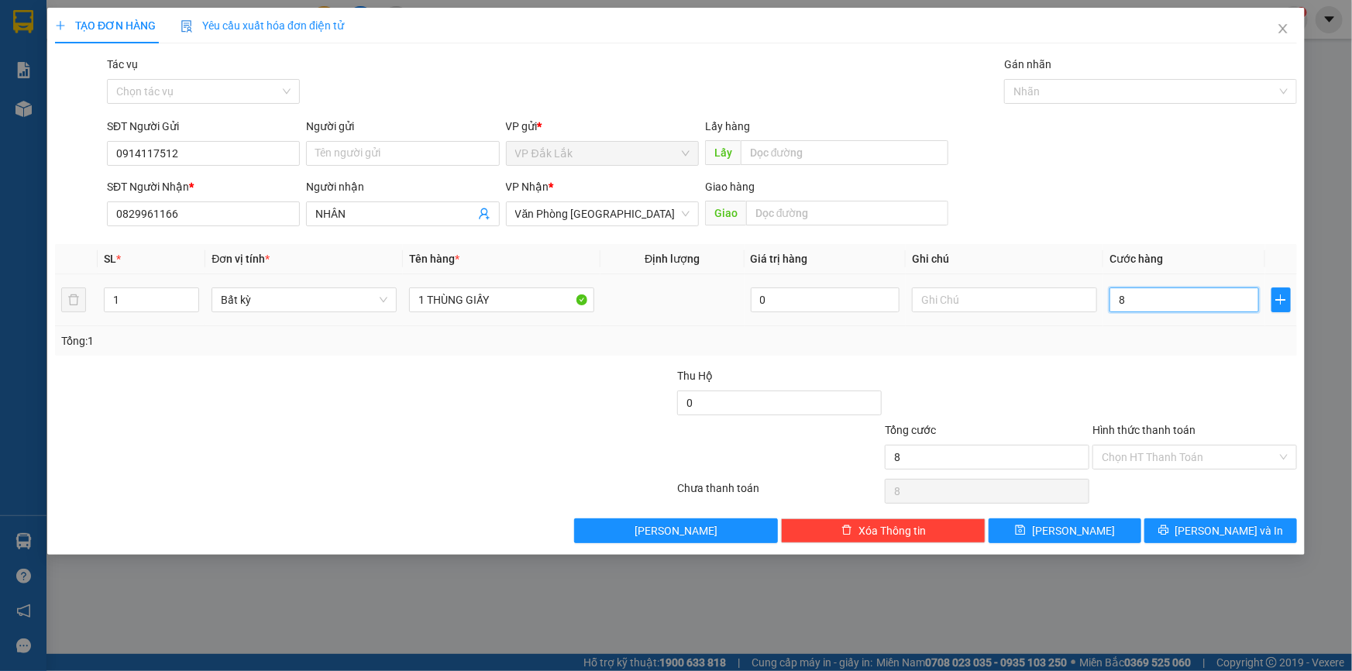
type input "80"
type input "800"
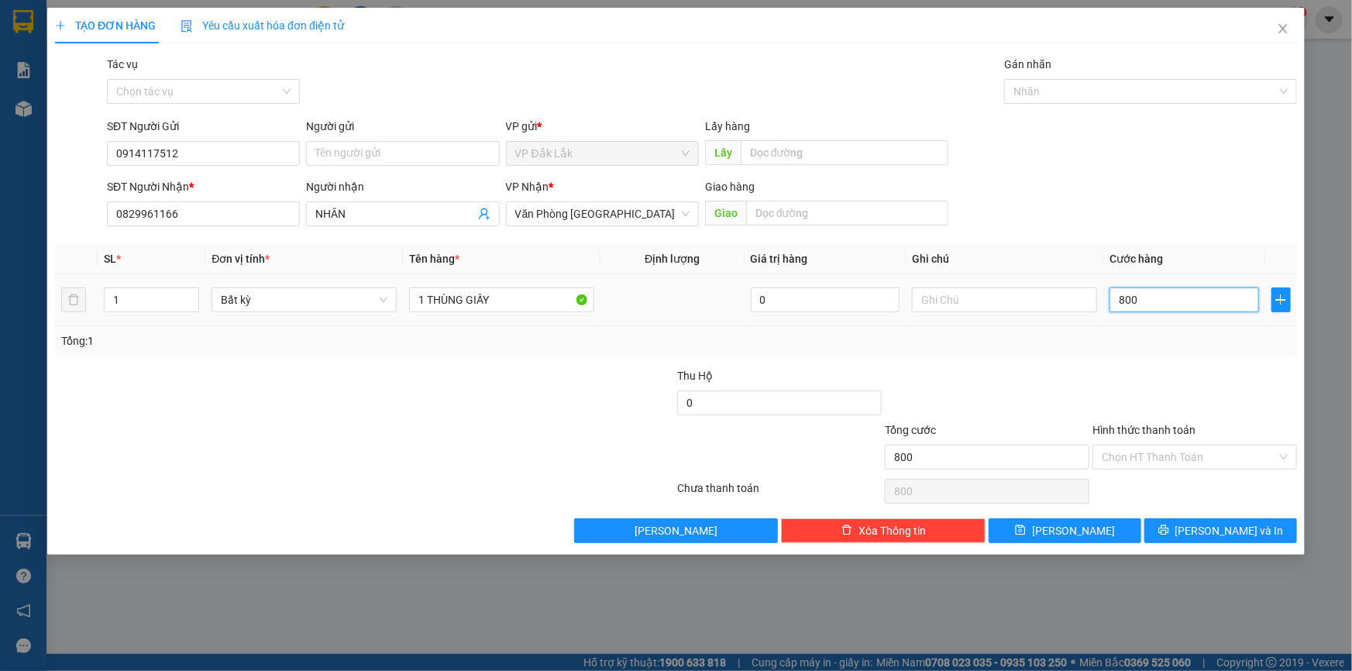
type input "8.000"
type input "80.000"
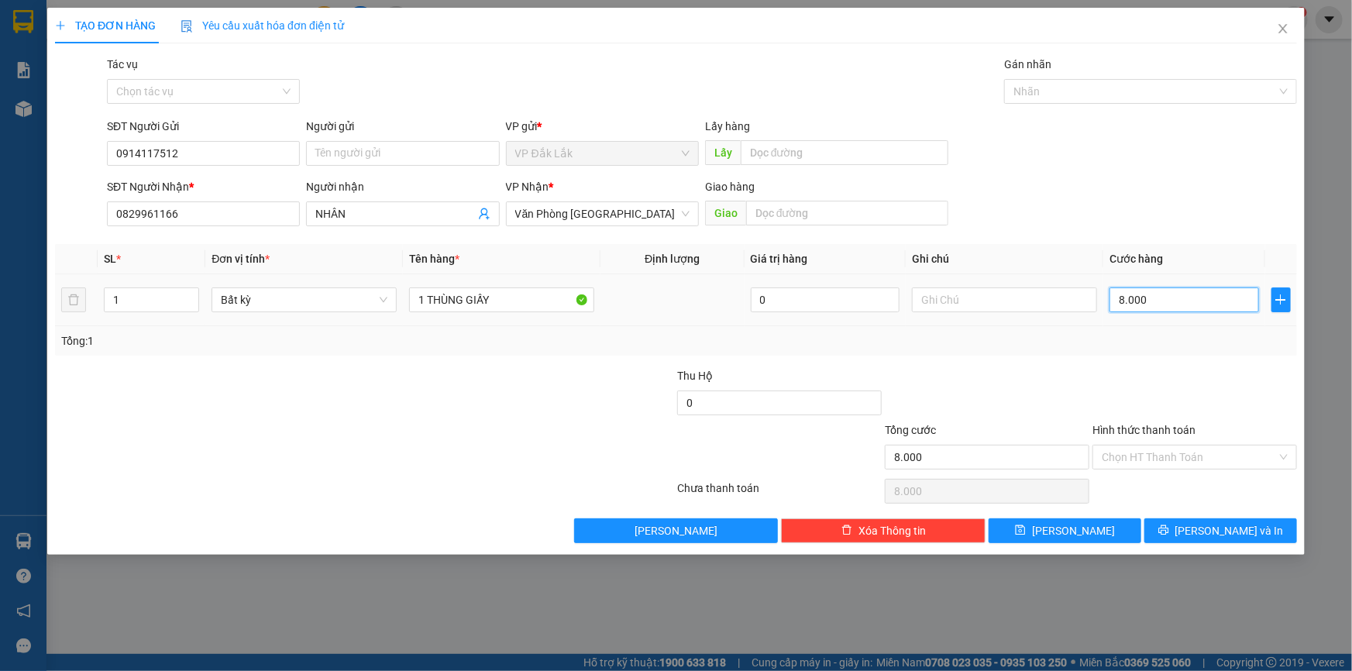
type input "80.000"
click at [1190, 460] on input "Hình thức thanh toán" at bounding box center [1189, 457] width 175 height 23
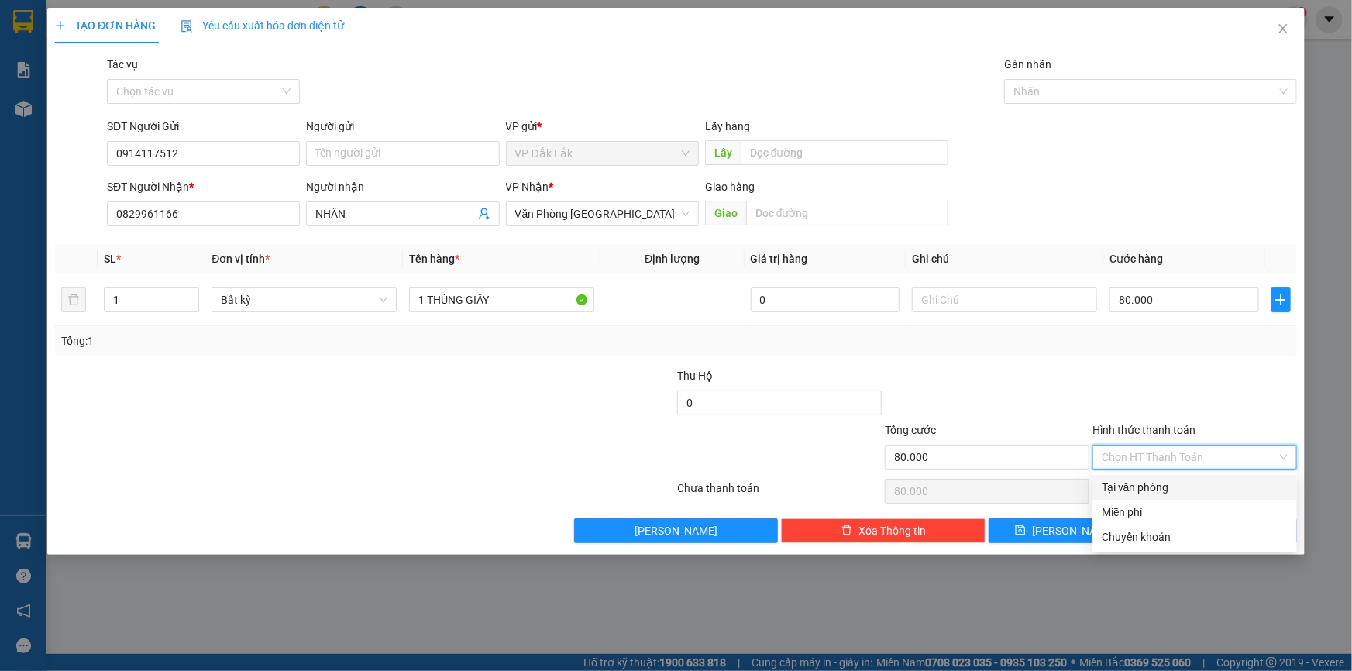
click at [1202, 491] on div "Tại văn phòng" at bounding box center [1195, 487] width 186 height 17
type input "0"
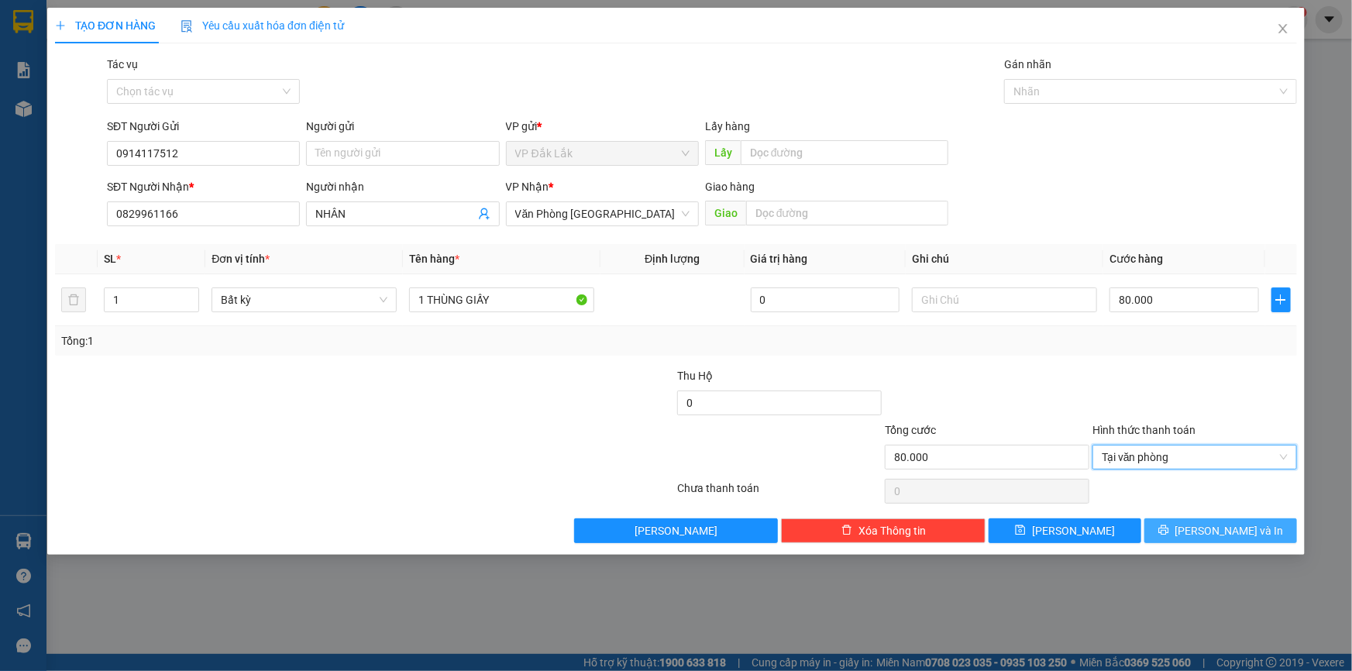
click at [1194, 520] on button "[PERSON_NAME] và In" at bounding box center [1221, 530] width 153 height 25
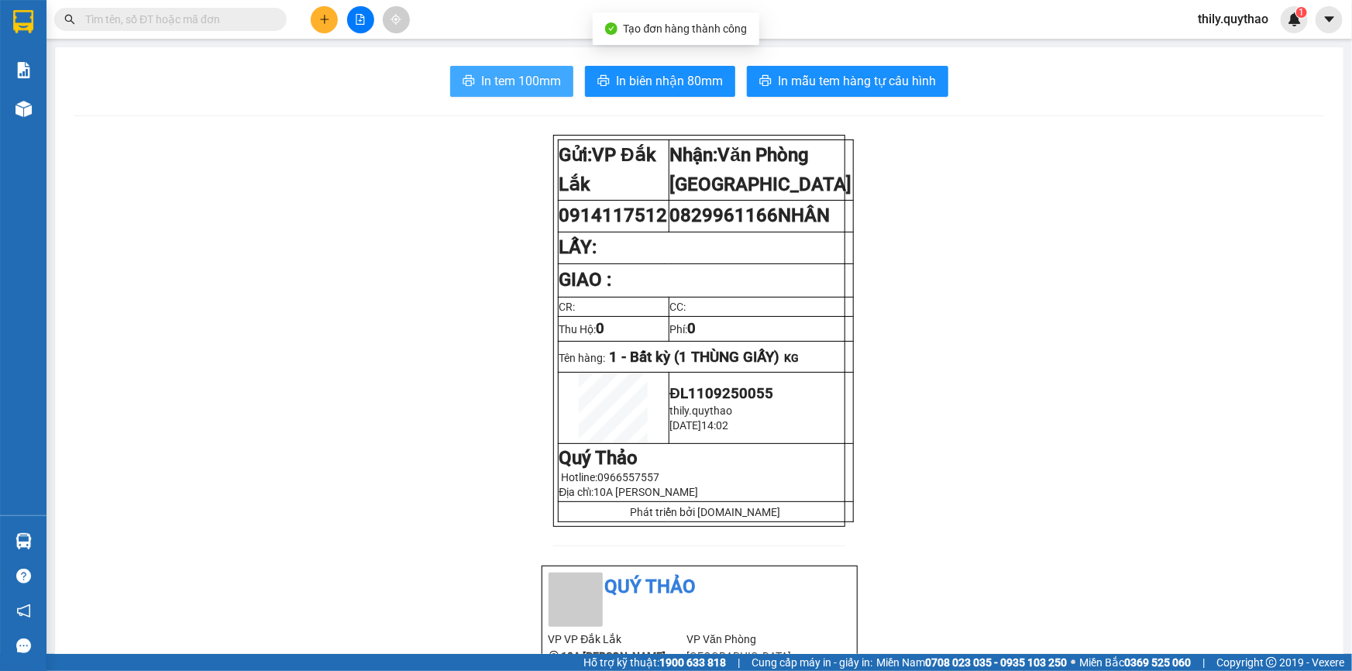
click at [502, 78] on span "In tem 100mm" at bounding box center [521, 80] width 80 height 19
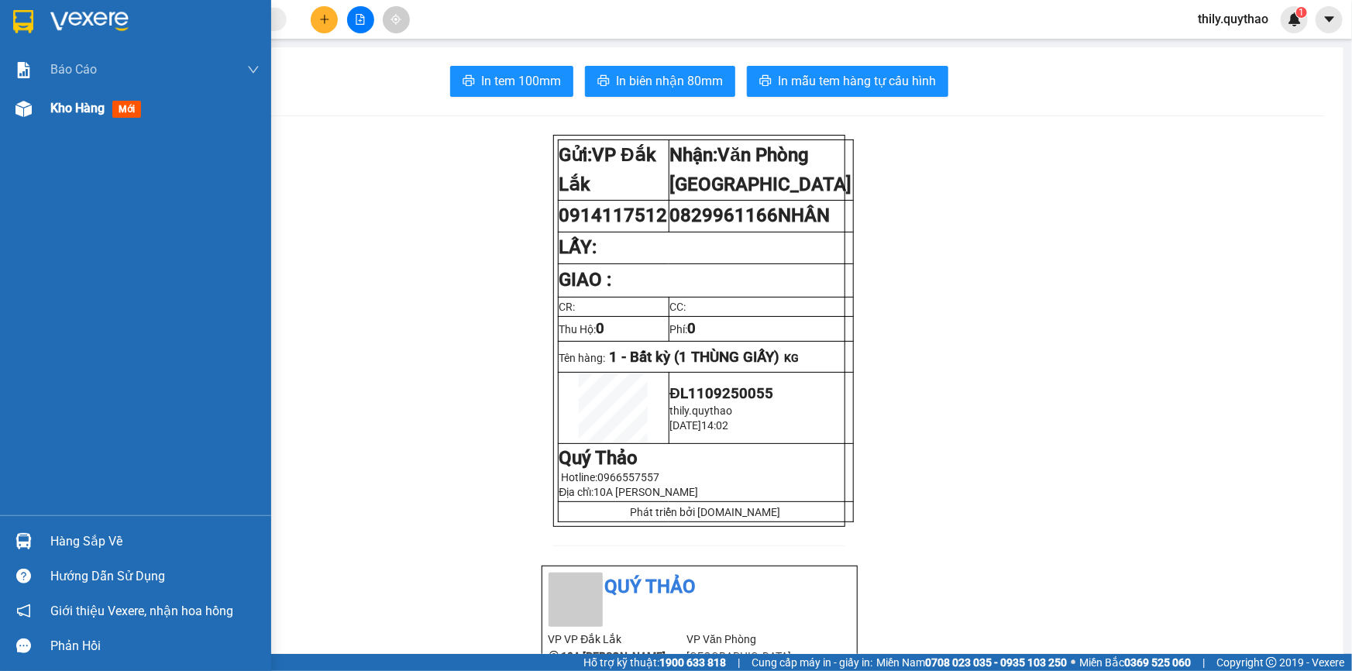
click at [24, 113] on img at bounding box center [24, 109] width 16 height 16
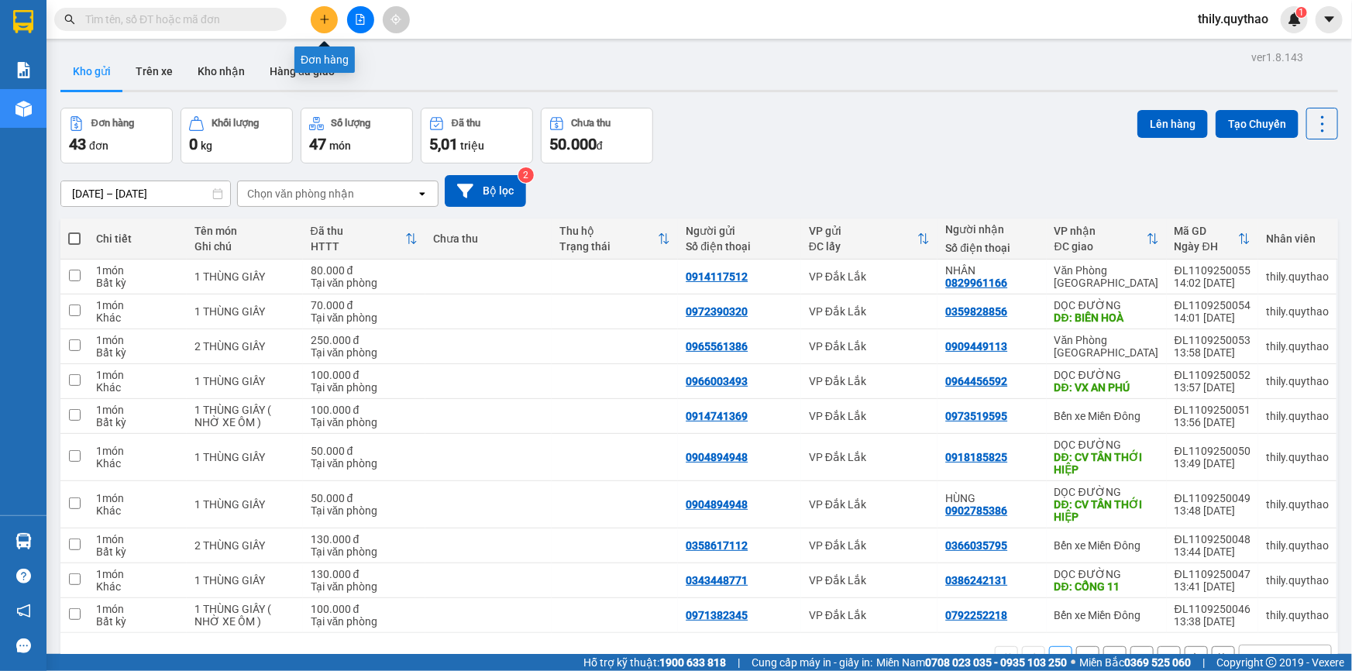
click at [326, 22] on icon "plus" at bounding box center [324, 19] width 11 height 11
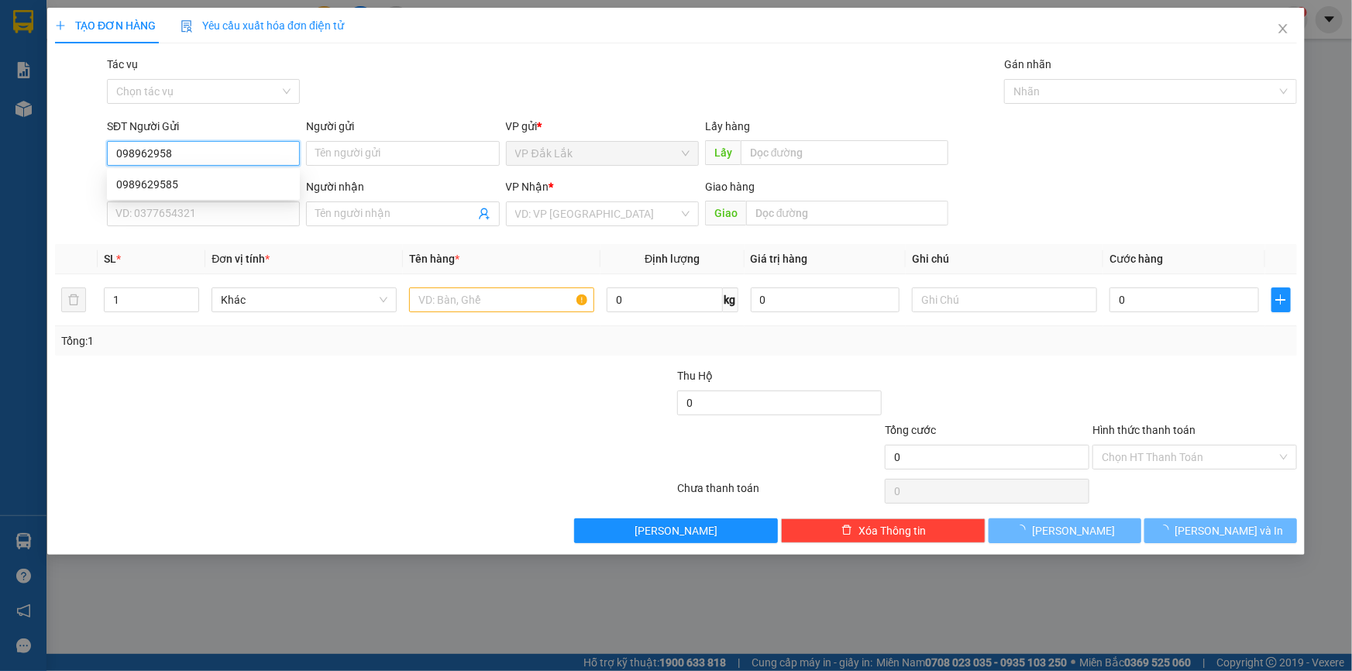
type input "0989629585"
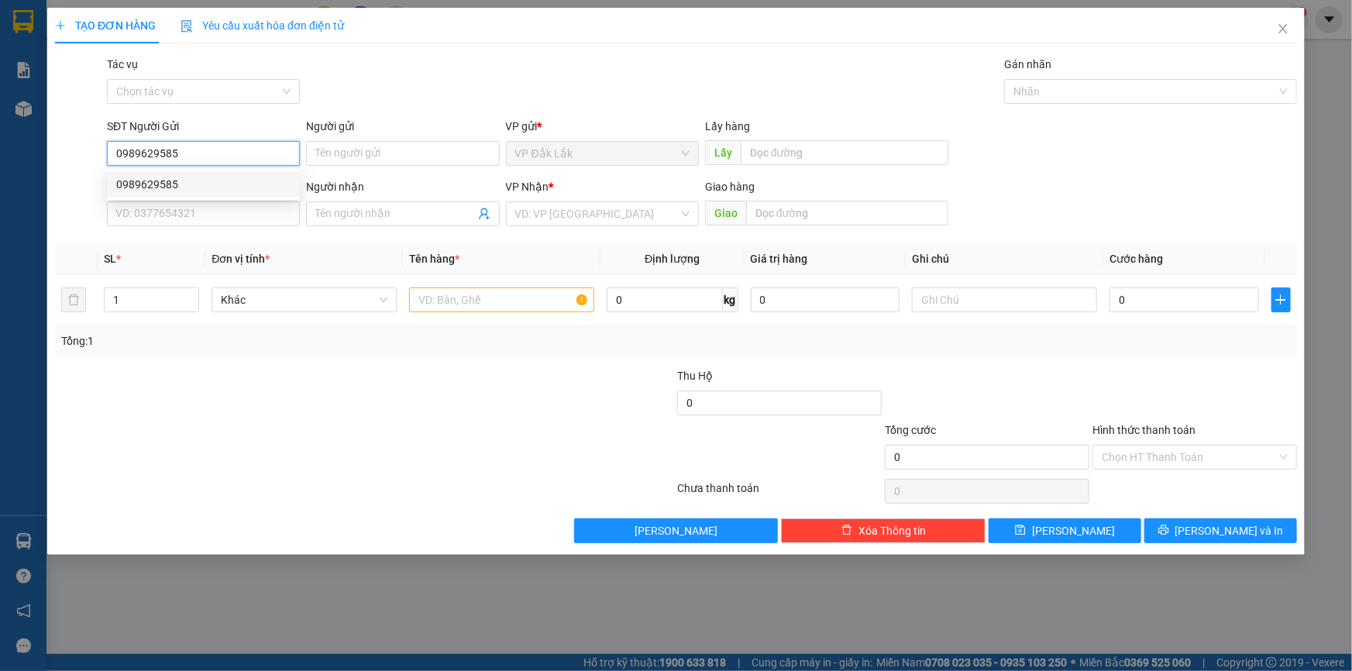
click at [177, 185] on div "0989629585" at bounding box center [203, 184] width 174 height 17
type input "0972065282"
type input "[DEMOGRAPHIC_DATA]"
type input "0989629585"
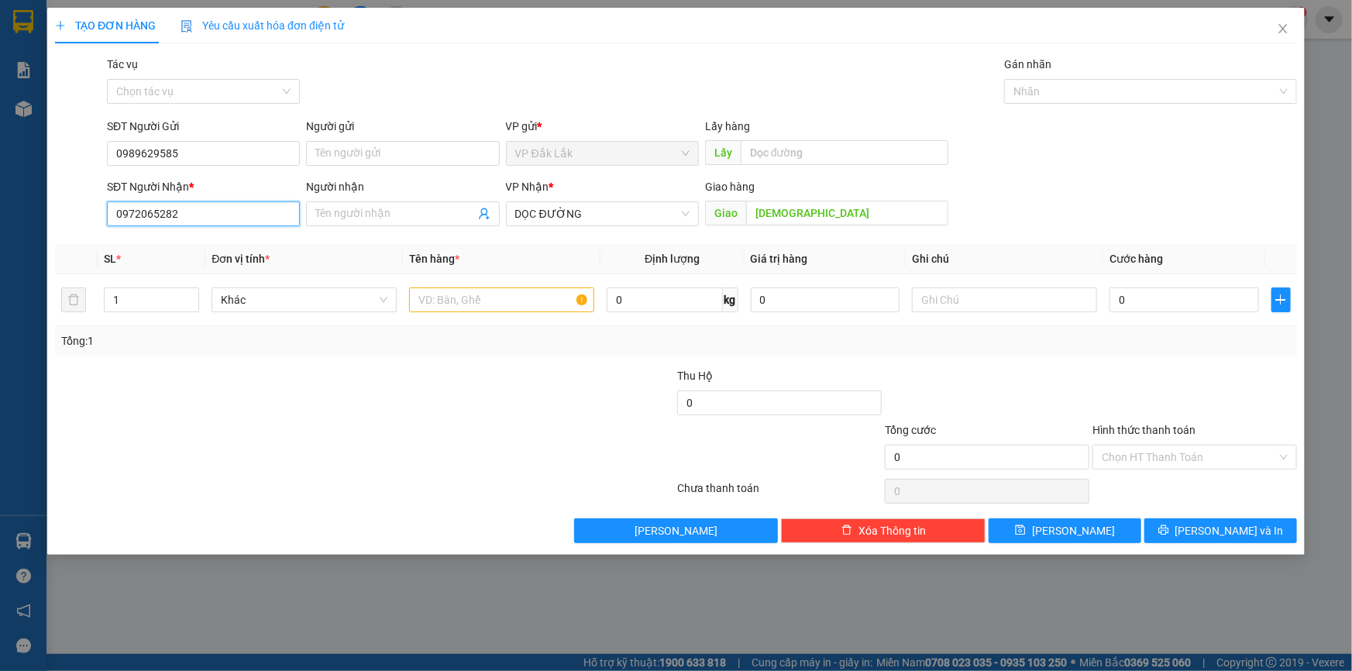
click at [196, 212] on input "0972065282" at bounding box center [203, 214] width 193 height 25
click at [446, 310] on input "text" at bounding box center [501, 300] width 185 height 25
type input "2 THÙNG GIẤY"
click at [1225, 459] on input "Hình thức thanh toán" at bounding box center [1189, 457] width 175 height 23
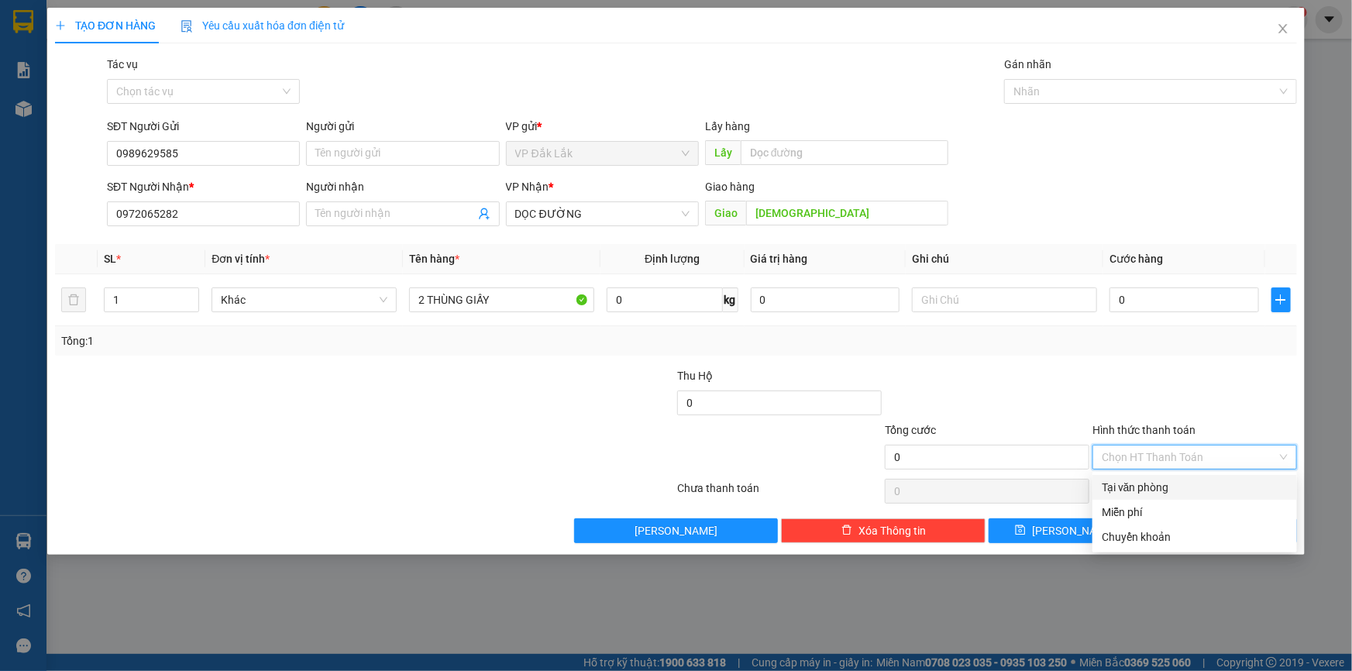
click at [1225, 485] on div "Tại văn phòng" at bounding box center [1195, 487] width 186 height 17
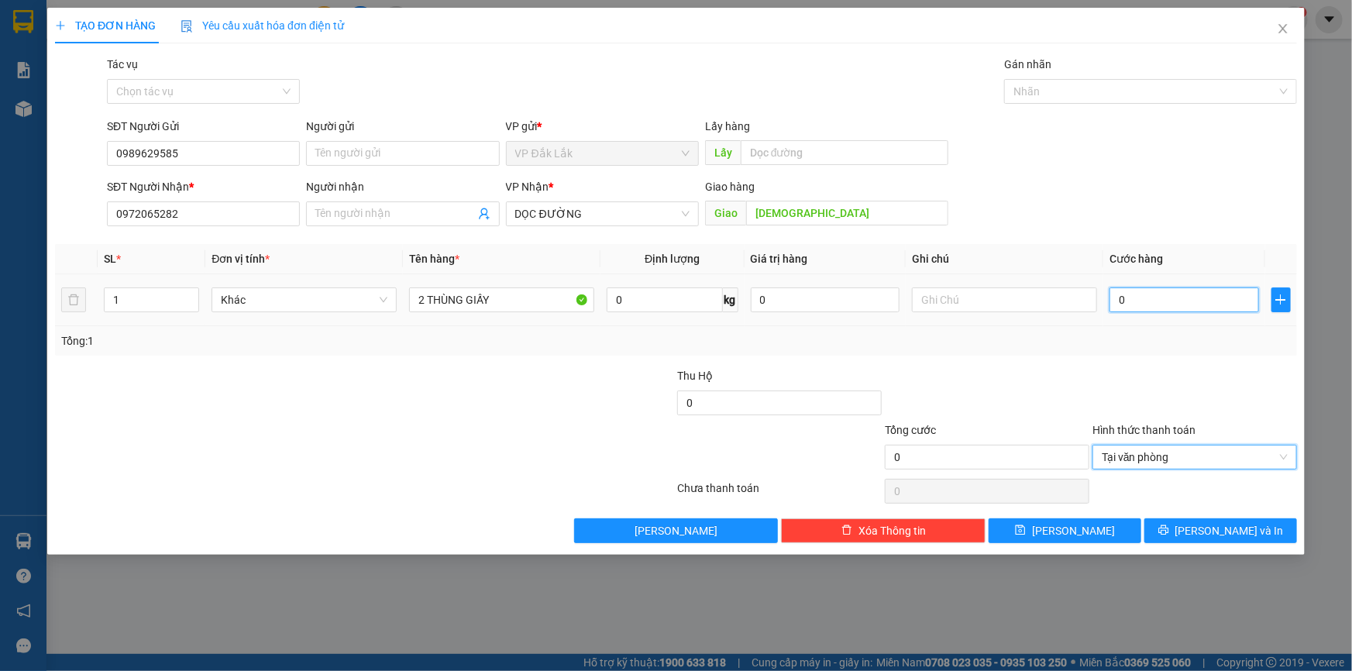
click at [1111, 298] on input "0" at bounding box center [1185, 300] width 150 height 25
type input "2"
type input "25"
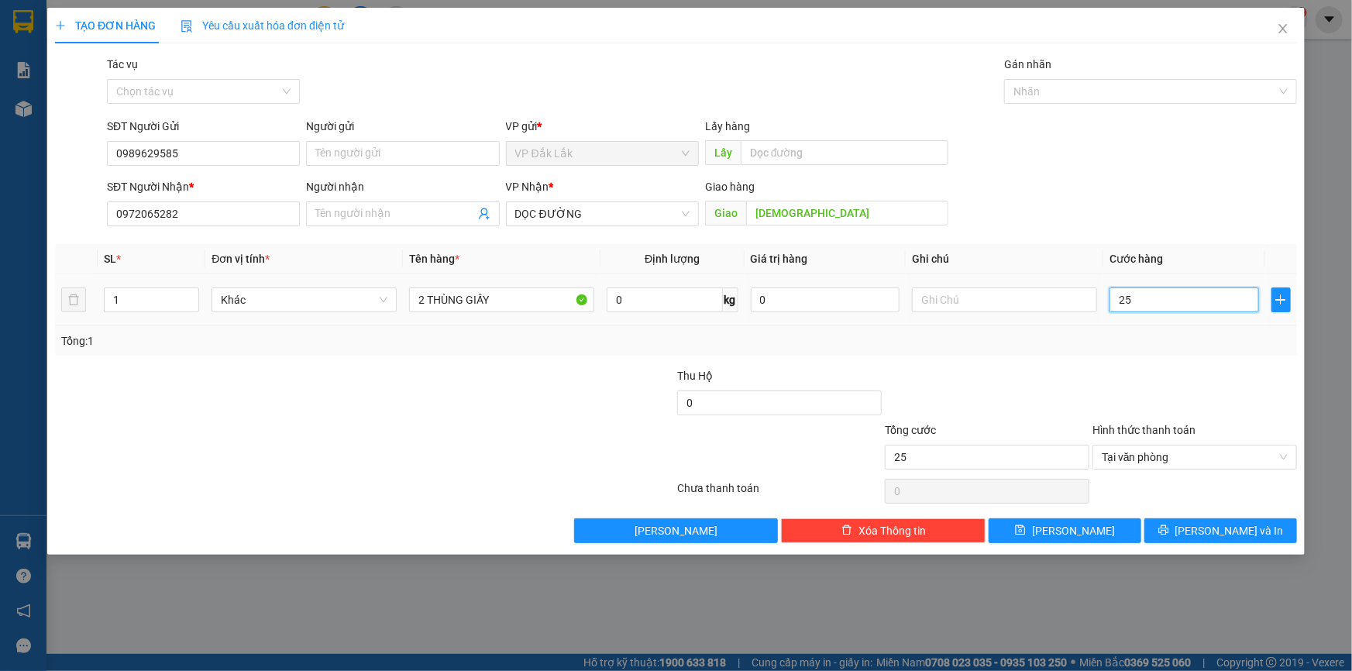
type input "250"
type input "2.500"
type input "25.000"
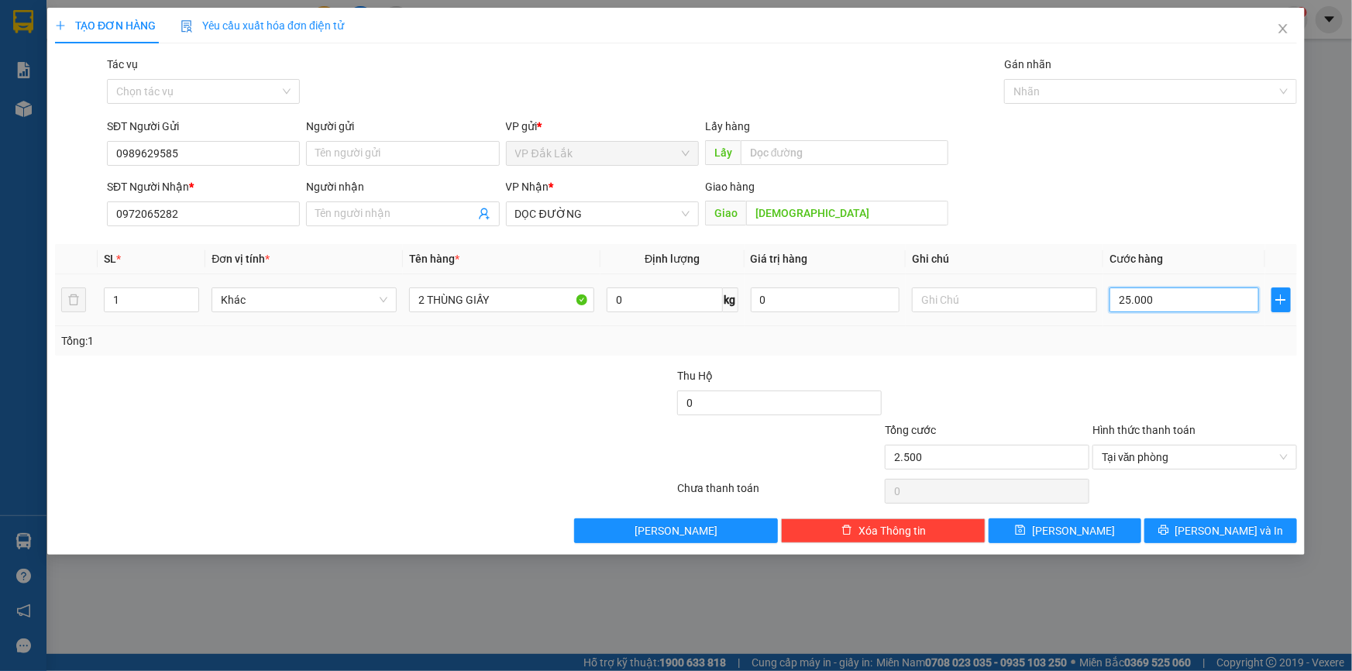
type input "25.000"
type input "250.000"
click at [1208, 537] on span "[PERSON_NAME] và In" at bounding box center [1230, 530] width 109 height 17
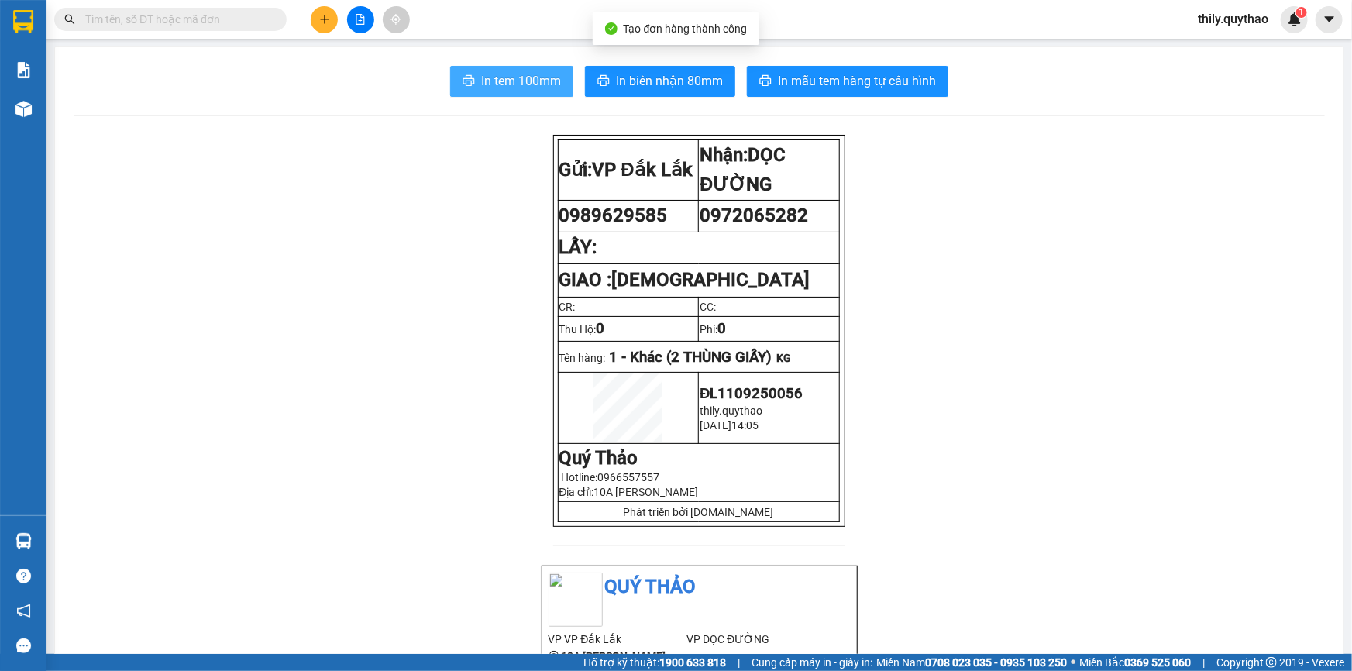
click at [529, 86] on span "In tem 100mm" at bounding box center [521, 80] width 80 height 19
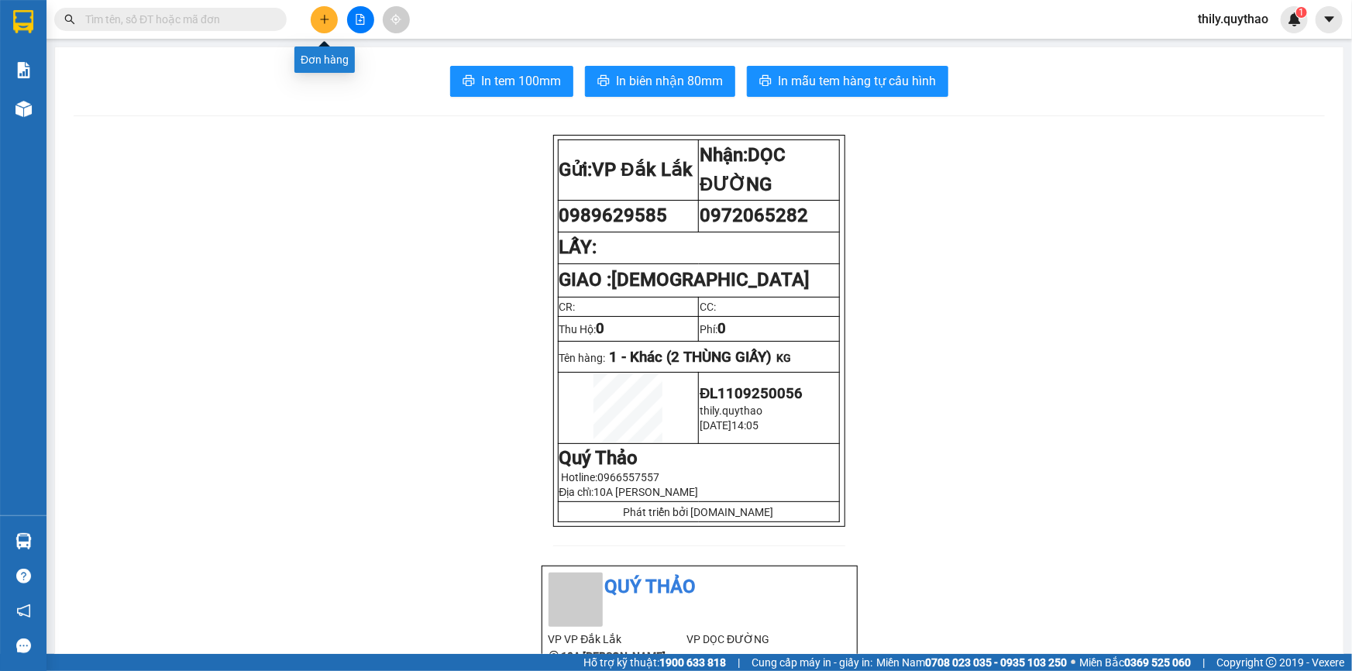
click at [331, 17] on button at bounding box center [324, 19] width 27 height 27
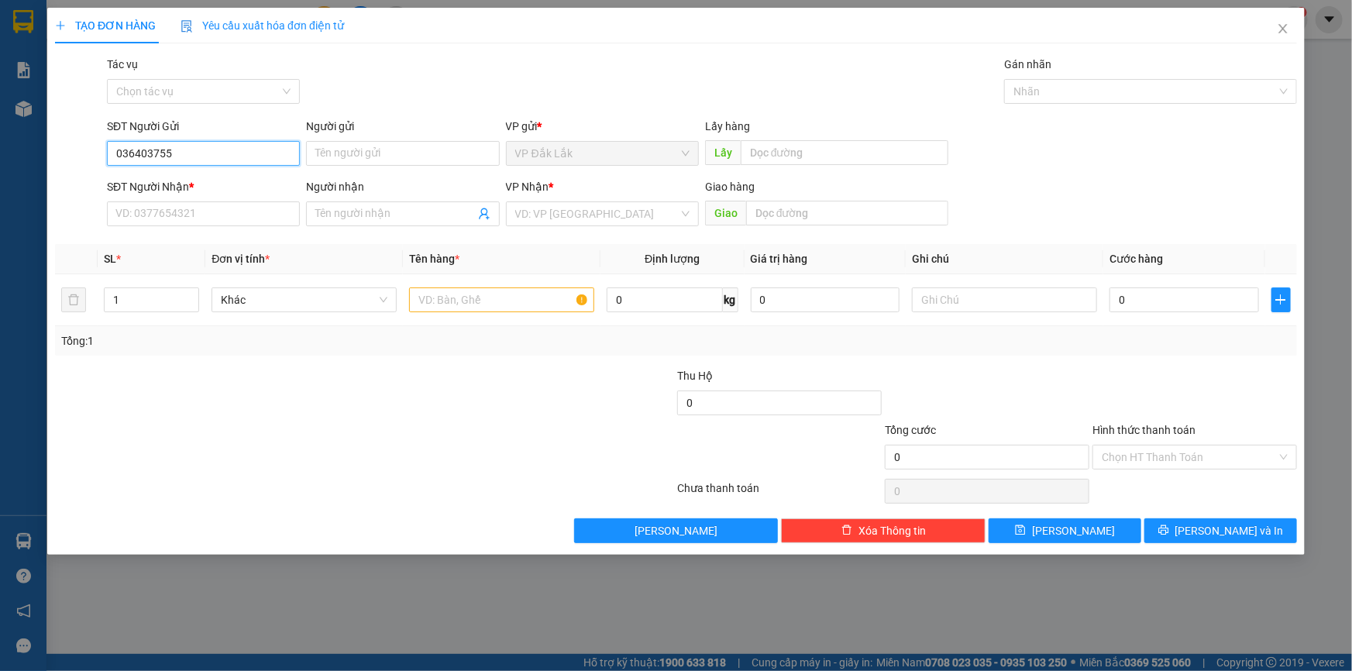
click at [140, 155] on input "036403755" at bounding box center [203, 153] width 193 height 25
click at [178, 211] on input "SĐT Người Nhận *" at bounding box center [203, 214] width 193 height 25
drag, startPoint x: 178, startPoint y: 211, endPoint x: 167, endPoint y: 220, distance: 14.9
click at [167, 220] on input "SĐT Người Nhận *" at bounding box center [203, 214] width 193 height 25
click at [163, 217] on input "SĐT Người Nhận *" at bounding box center [203, 214] width 193 height 25
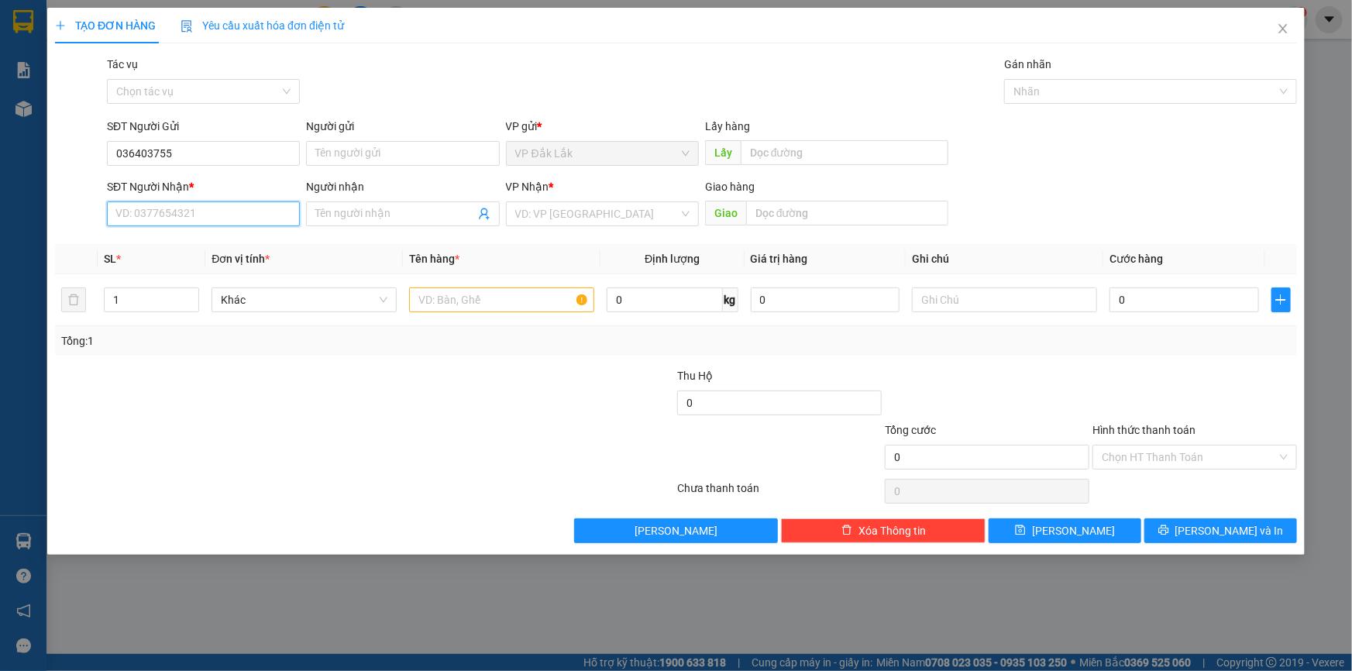
click at [163, 217] on input "SĐT Người Nhận *" at bounding box center [203, 214] width 193 height 25
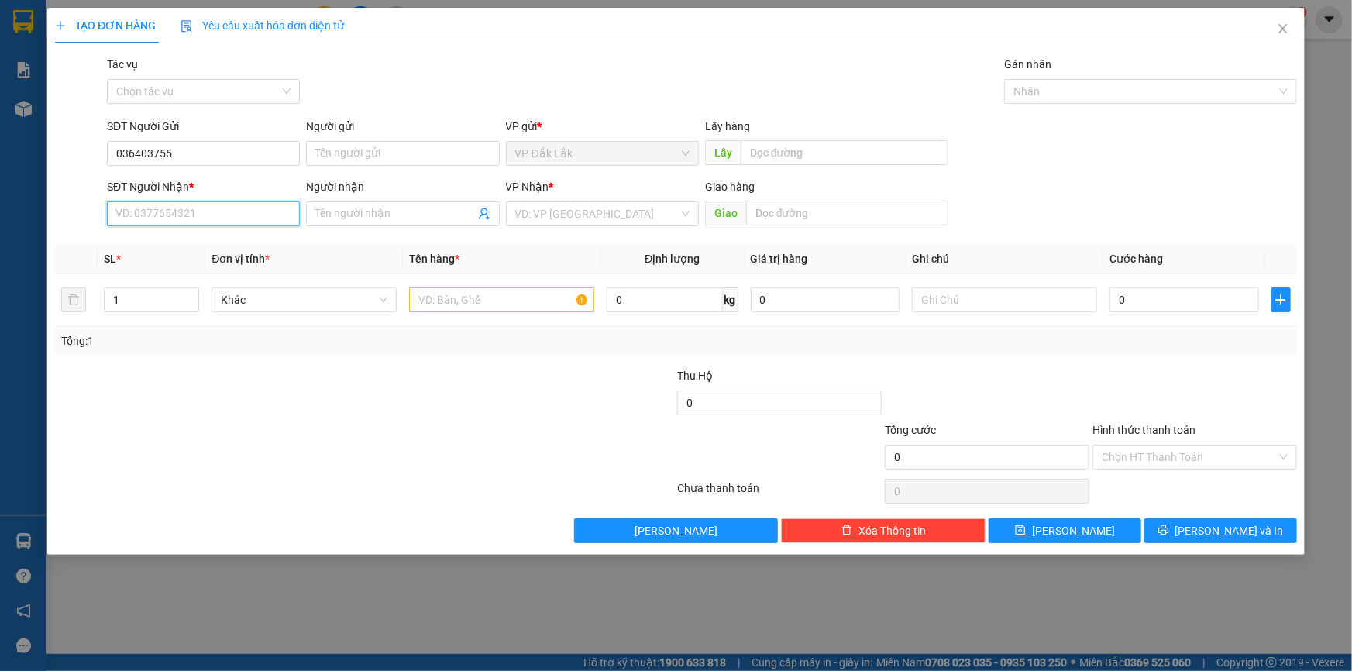
click at [163, 217] on input "SĐT Người Nhận *" at bounding box center [203, 214] width 193 height 25
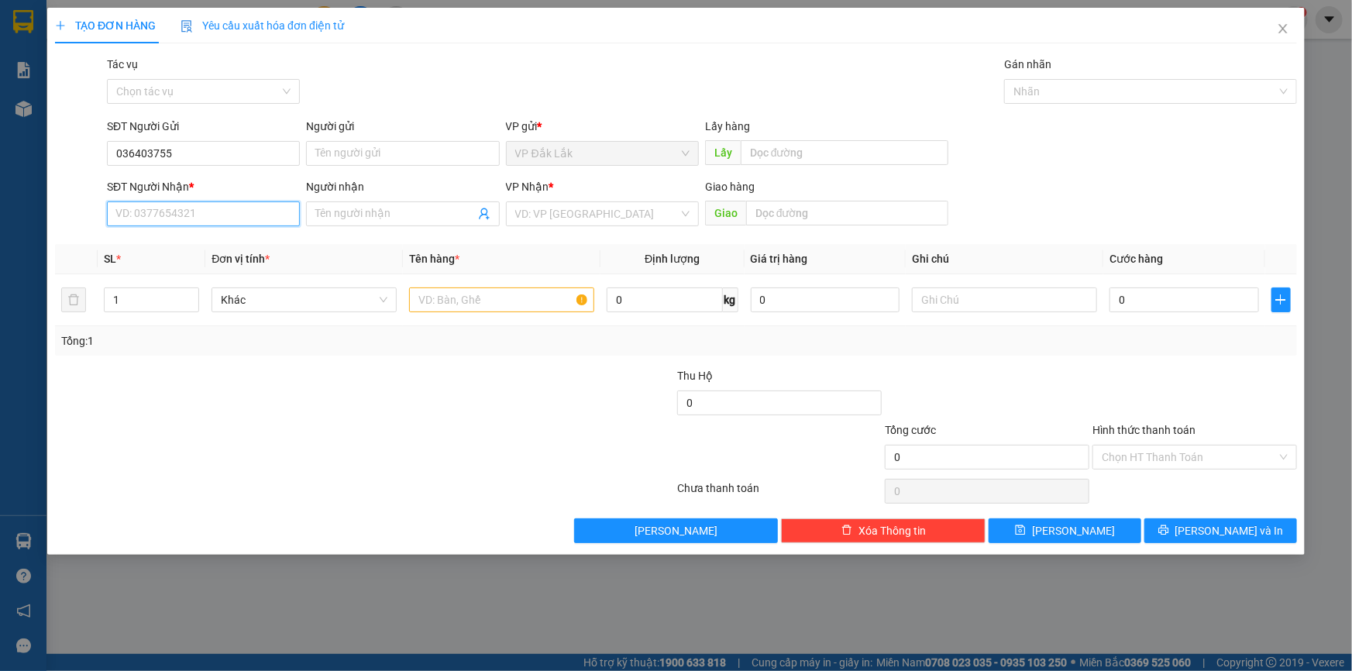
click at [163, 217] on input "SĐT Người Nhận *" at bounding box center [203, 214] width 193 height 25
click at [128, 153] on input "036403755" at bounding box center [203, 153] width 193 height 25
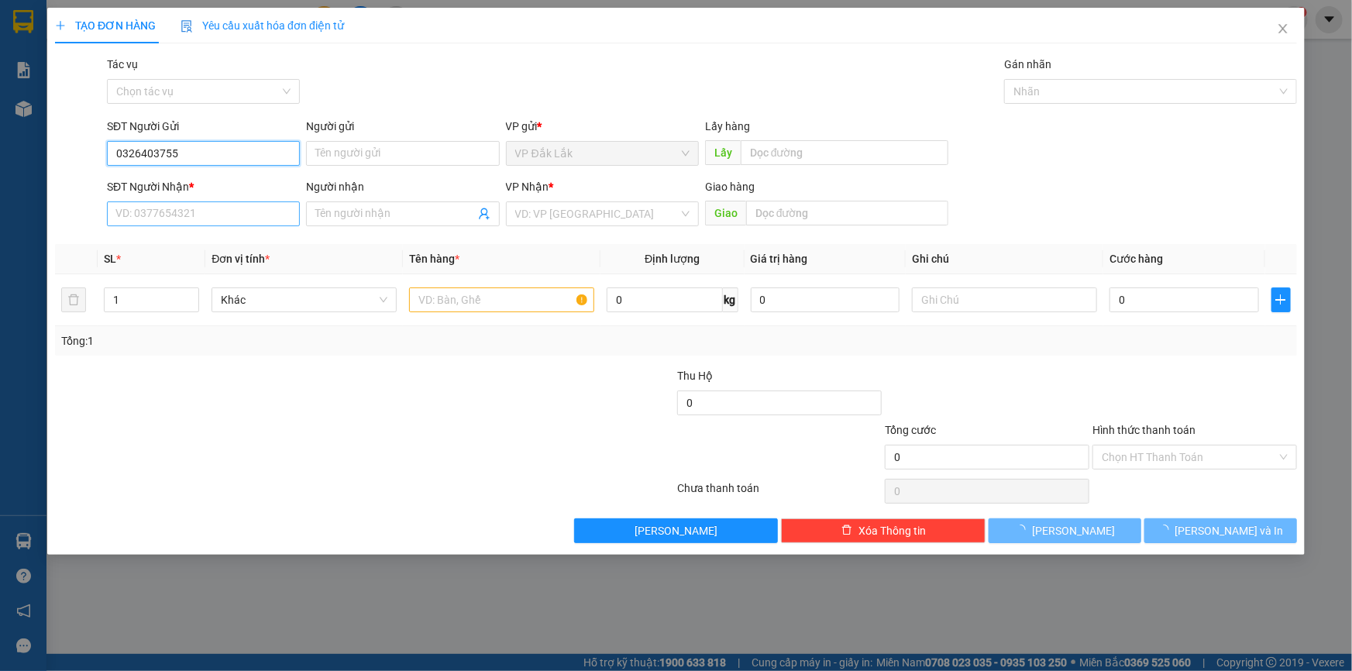
type input "0326403755"
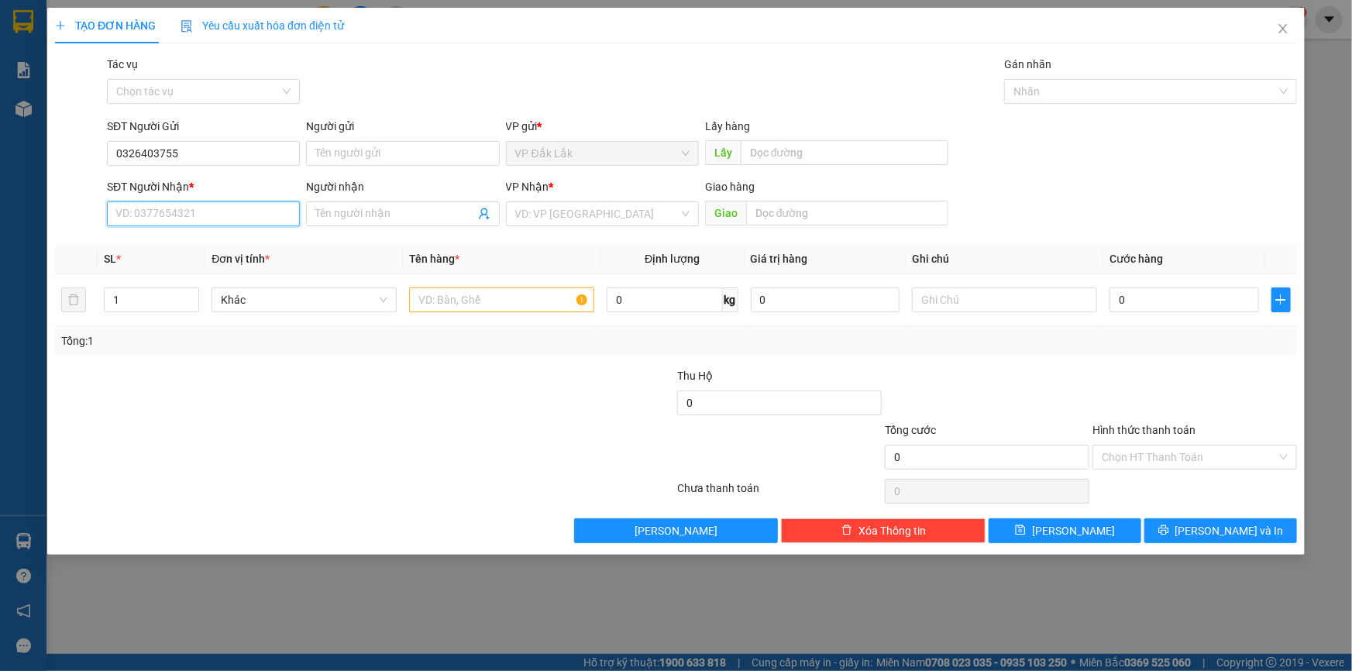
click at [170, 209] on input "SĐT Người Nhận *" at bounding box center [203, 214] width 193 height 25
click at [193, 240] on div "0368557372" at bounding box center [203, 244] width 174 height 17
type input "0368557372"
type input "CX HẠNH NGUYÊN"
click at [560, 301] on input "text" at bounding box center [501, 300] width 185 height 25
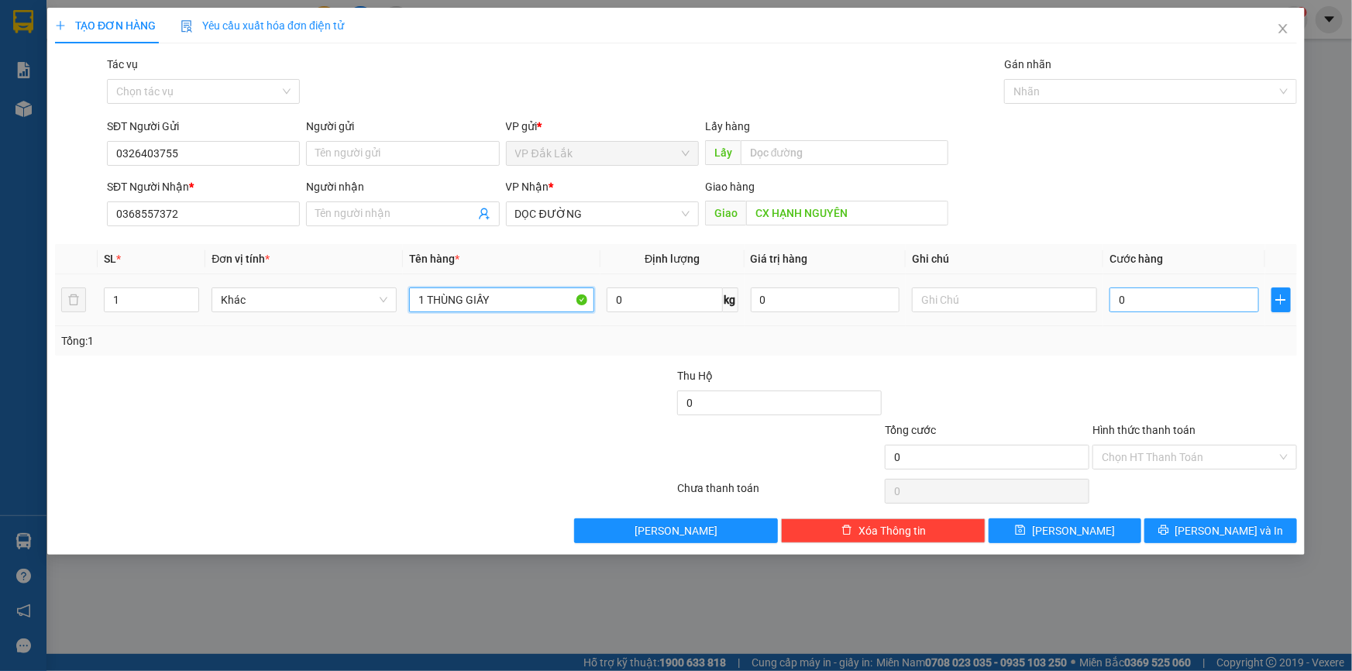
type input "1 THÙNG GIẤY"
click at [1118, 299] on input "0" at bounding box center [1185, 300] width 150 height 25
type input "8"
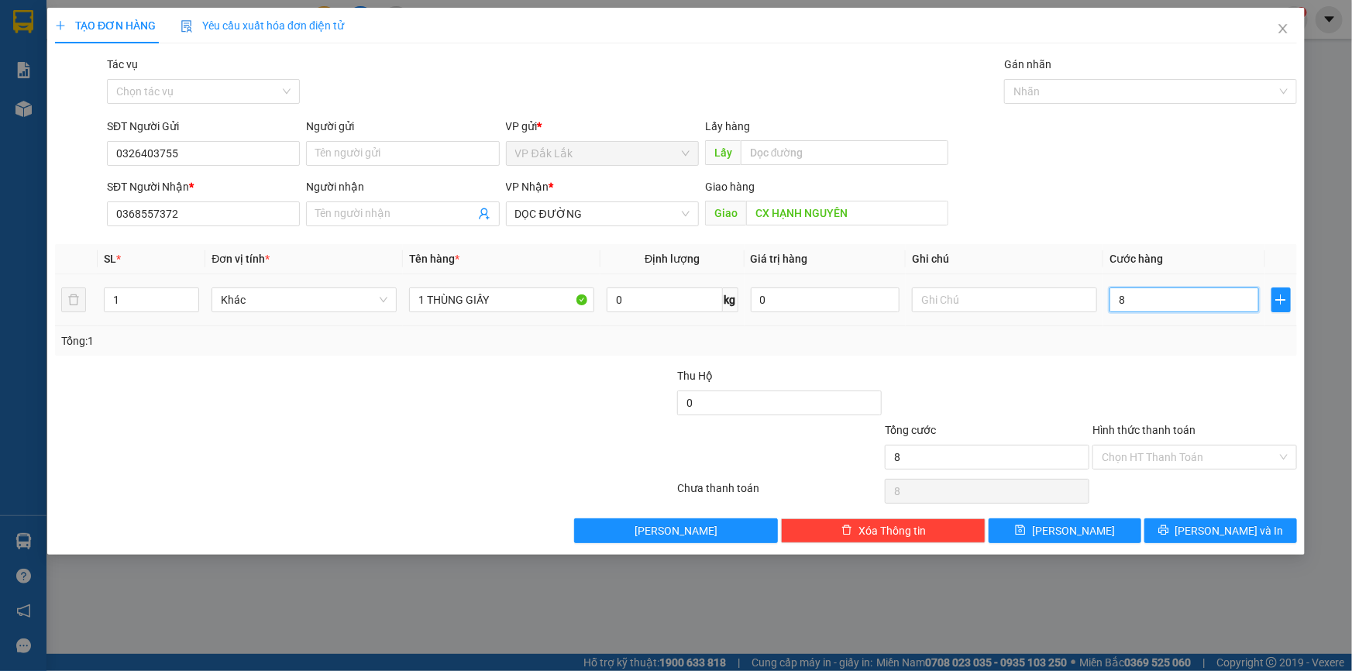
type input "80"
type input "800"
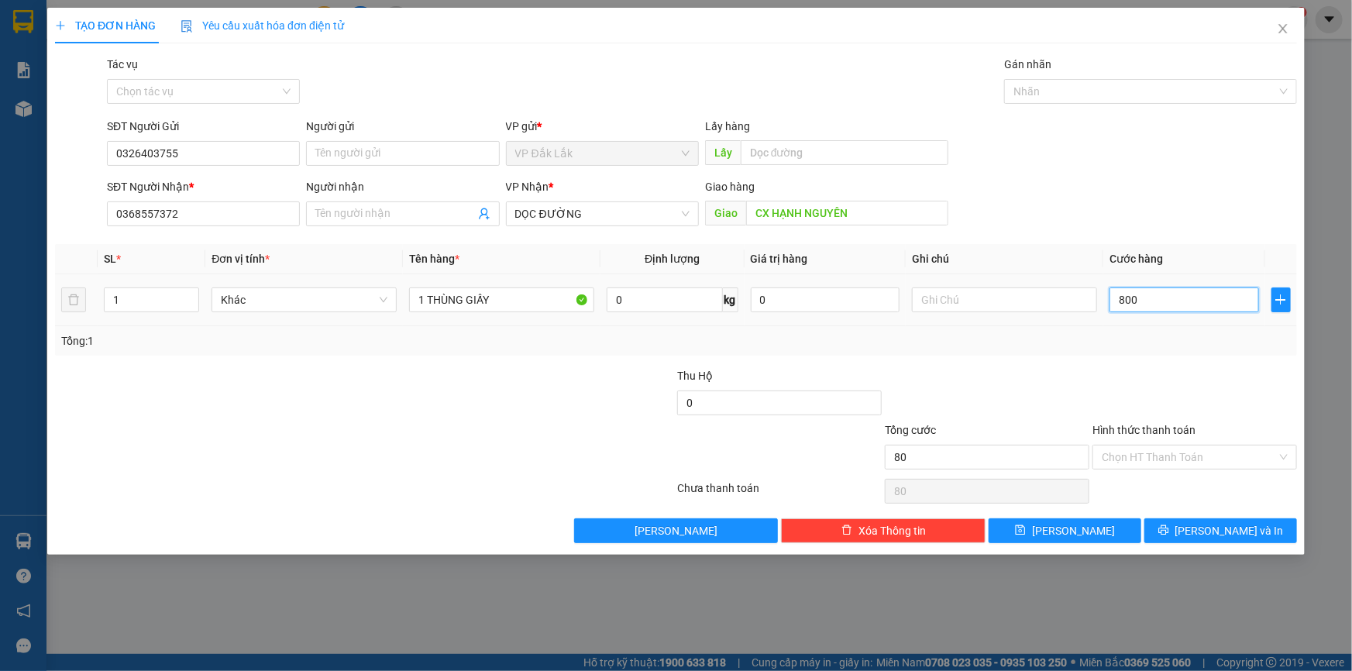
type input "800"
type input "8.000"
type input "80.000"
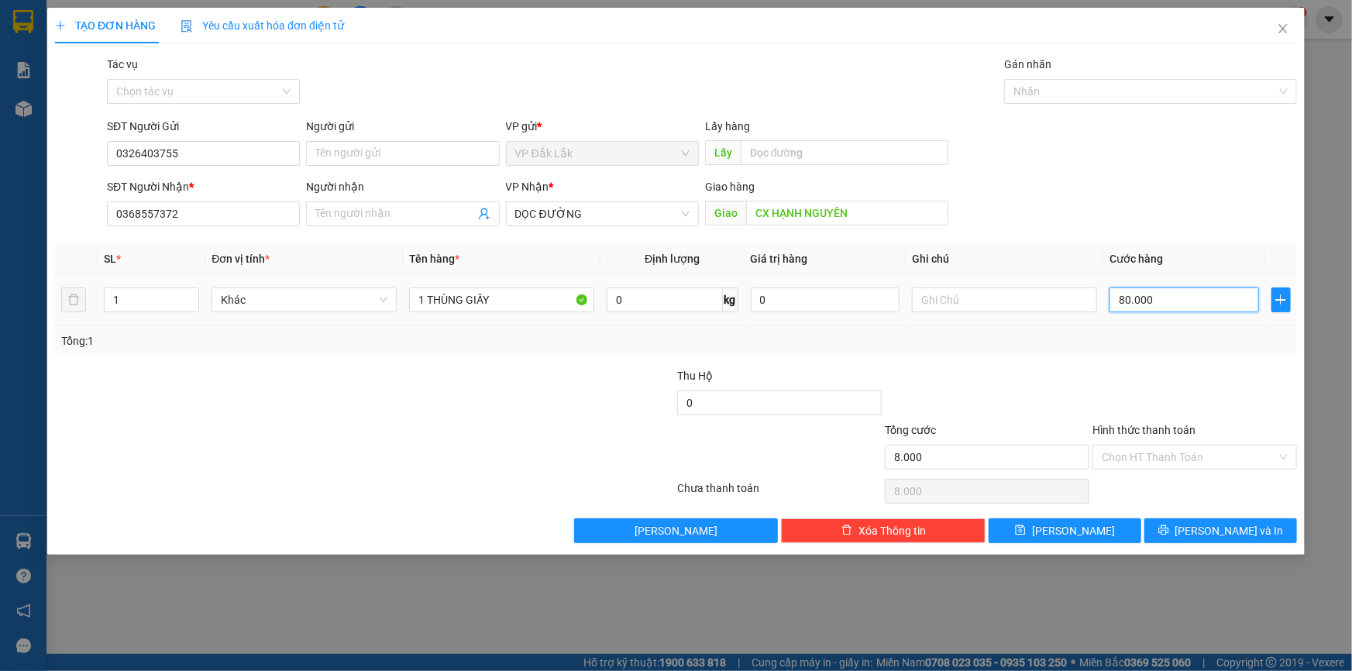
type input "80.000"
click at [1172, 461] on input "Hình thức thanh toán" at bounding box center [1189, 457] width 175 height 23
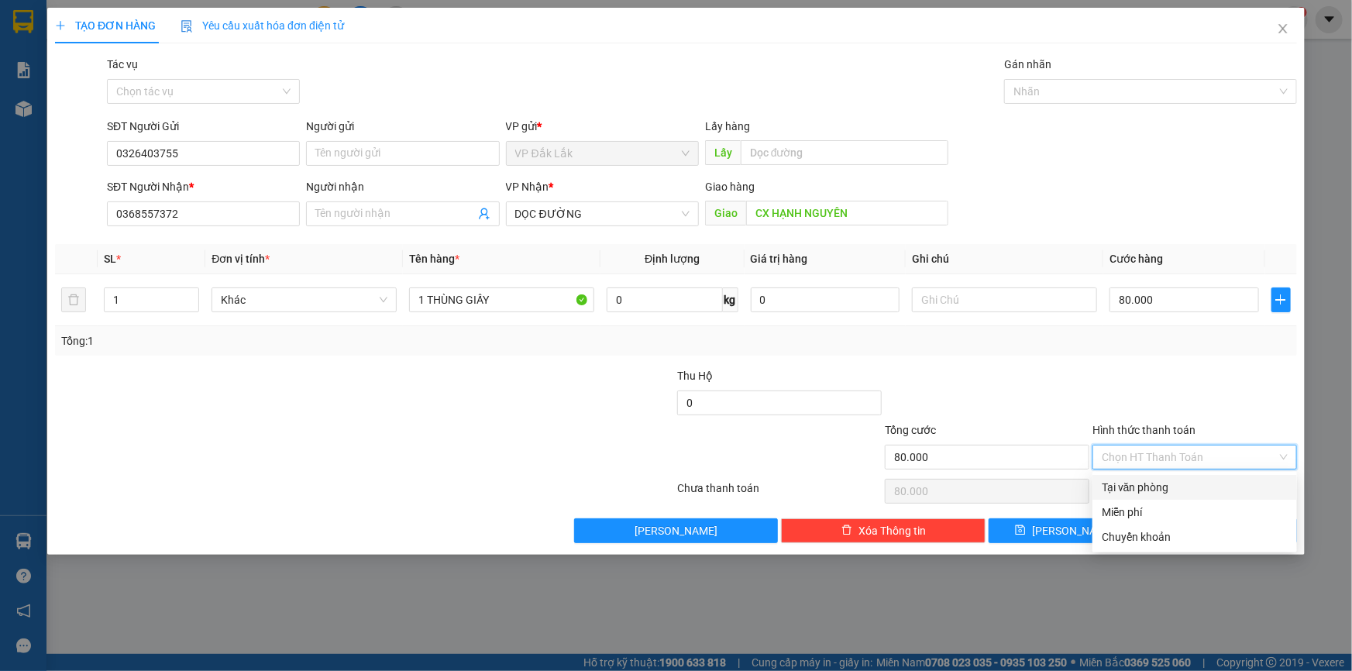
click at [1170, 485] on div "Tại văn phòng" at bounding box center [1195, 487] width 186 height 17
type input "0"
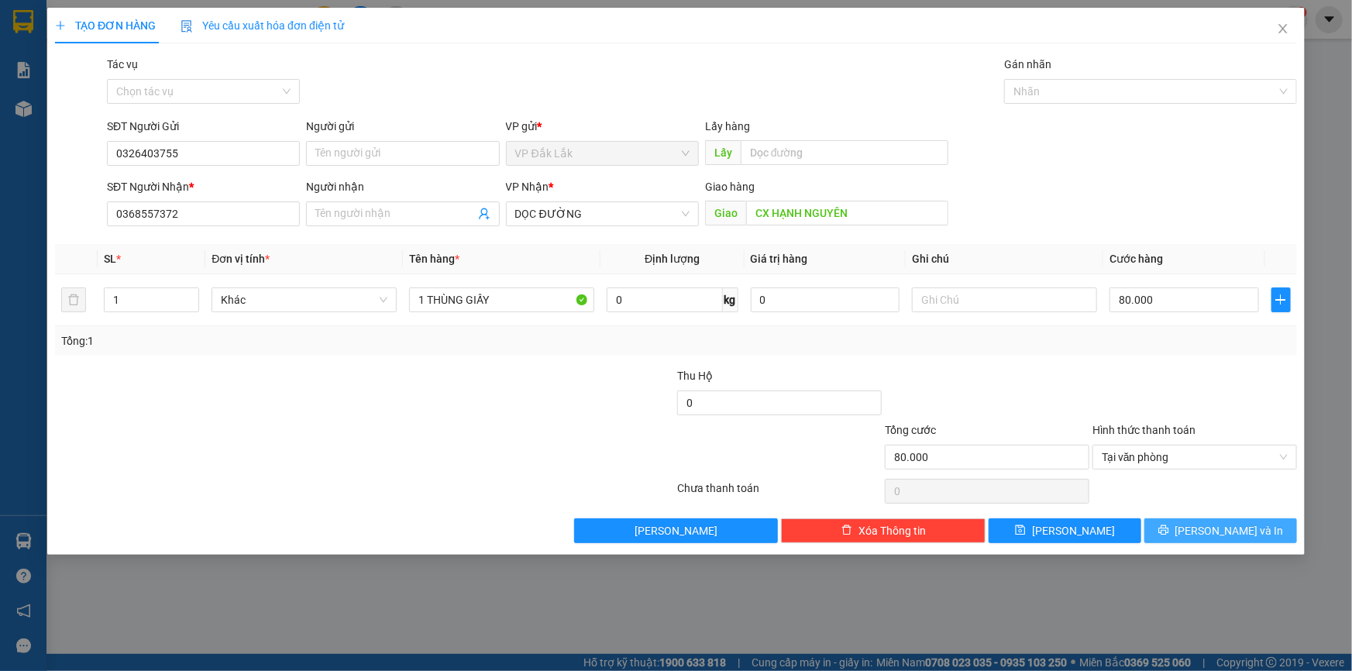
click at [1169, 529] on button "[PERSON_NAME] và In" at bounding box center [1221, 530] width 153 height 25
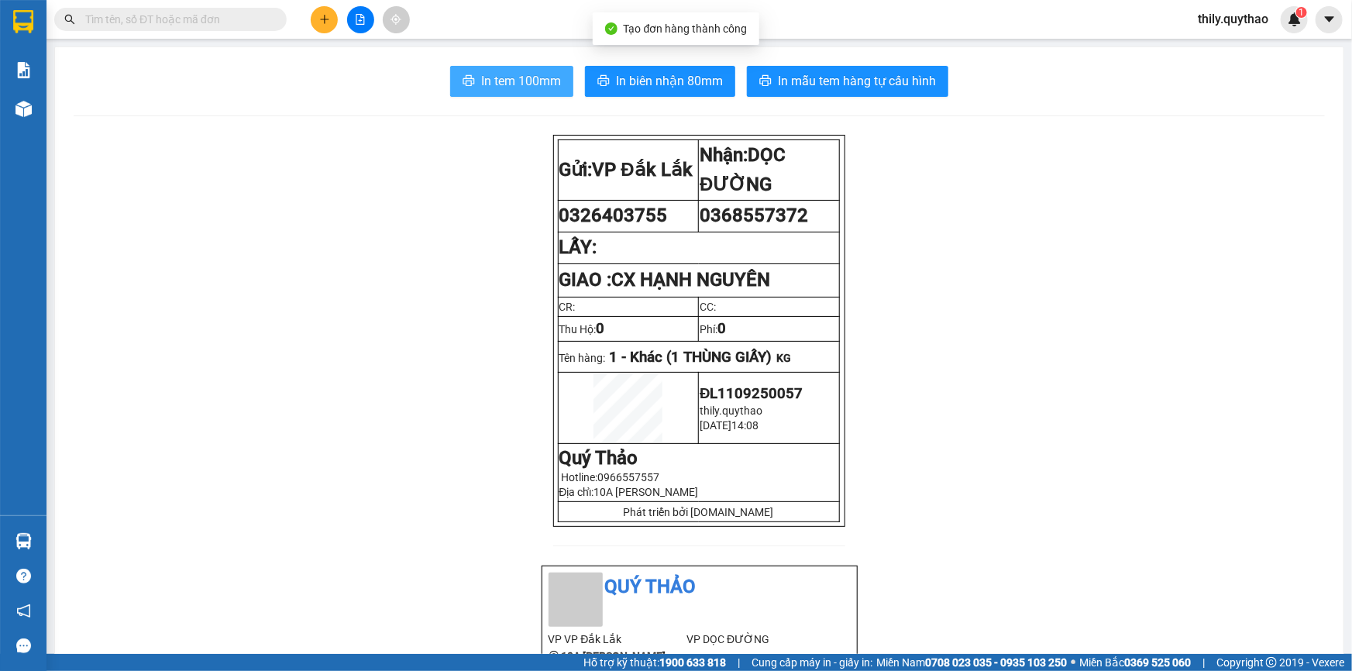
click at [496, 84] on span "In tem 100mm" at bounding box center [521, 80] width 80 height 19
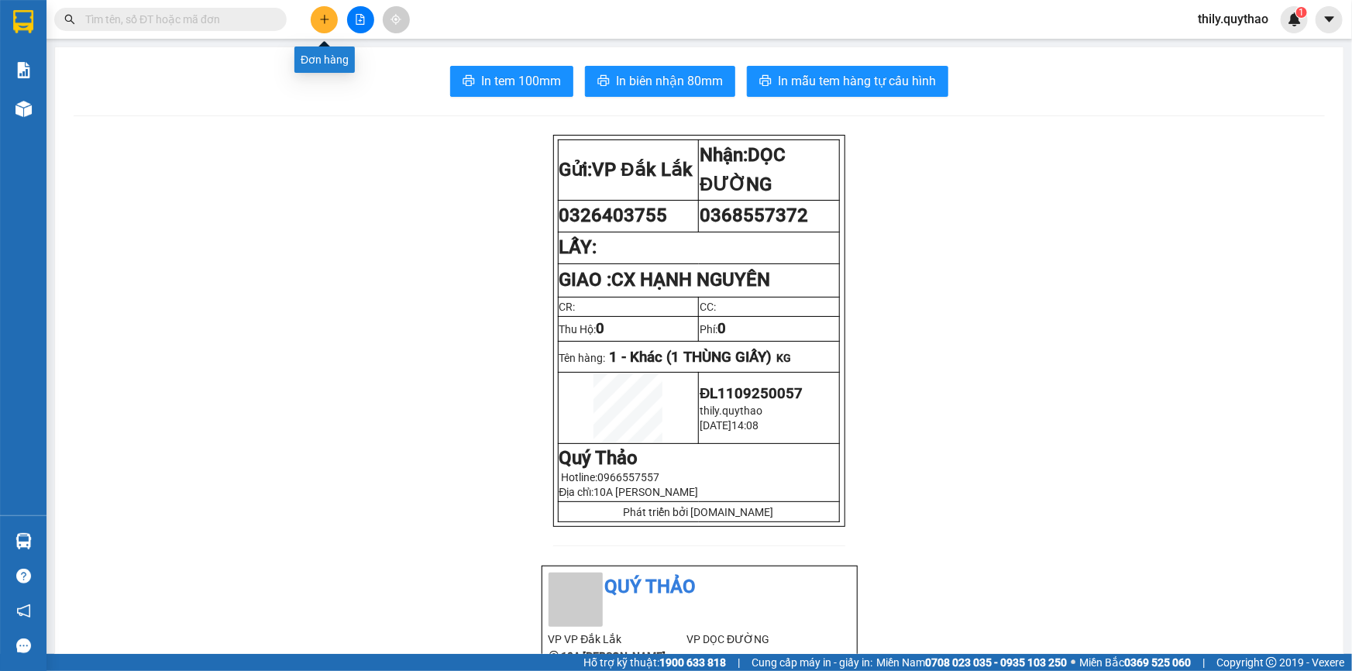
click at [330, 22] on button at bounding box center [324, 19] width 27 height 27
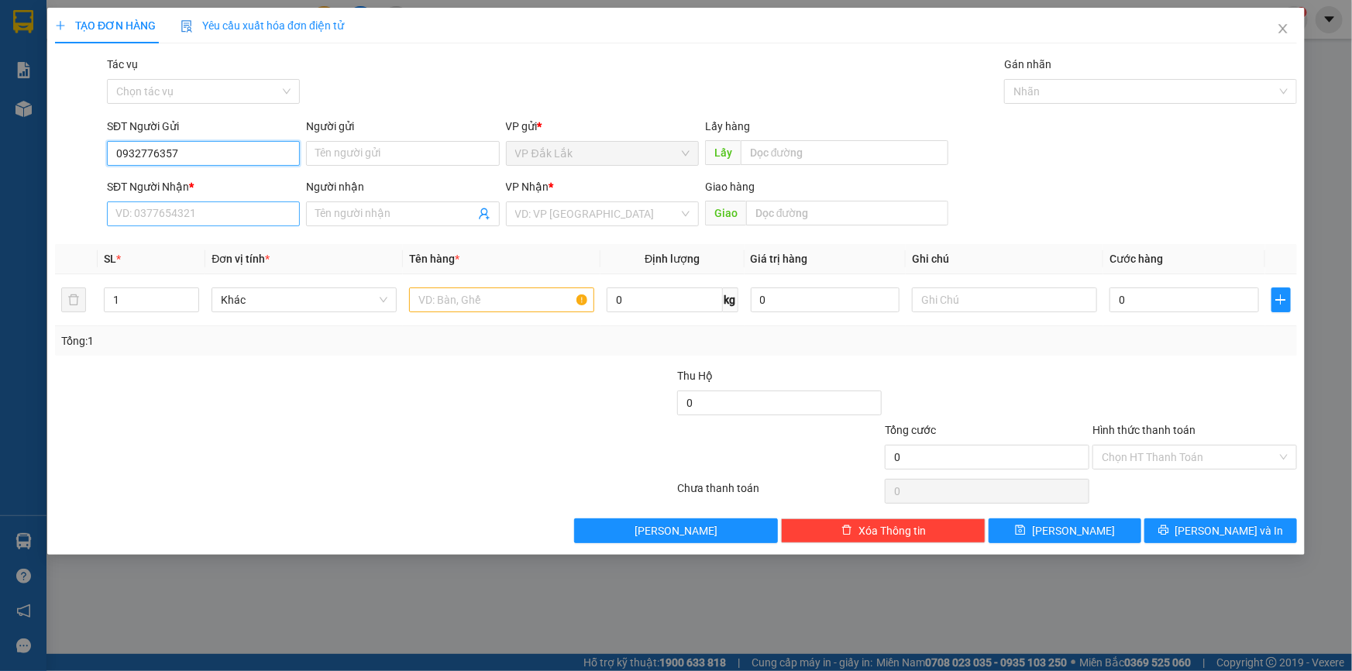
type input "0932776357"
click at [180, 216] on input "SĐT Người Nhận *" at bounding box center [203, 214] width 193 height 25
drag, startPoint x: 205, startPoint y: 156, endPoint x: 106, endPoint y: 150, distance: 98.6
click at [107, 150] on input "0932776357" at bounding box center [203, 153] width 193 height 25
paste input "0932776357"
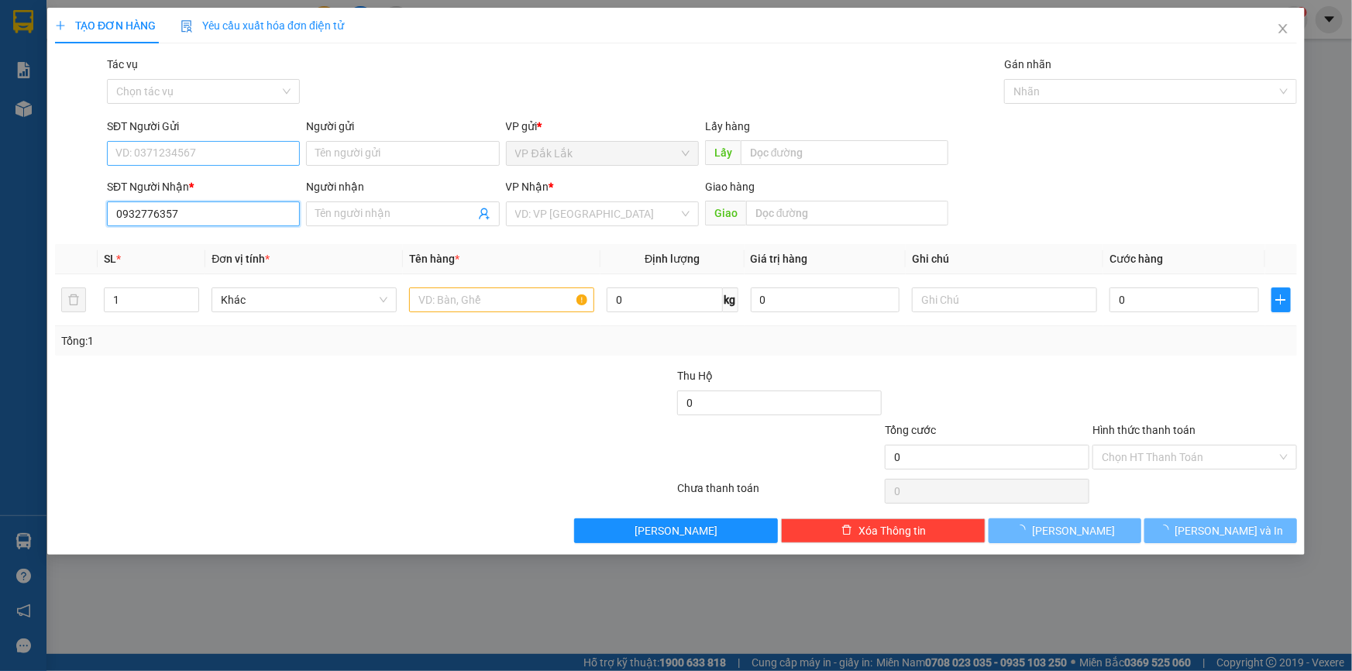
type input "0932776357"
click at [221, 157] on input "SĐT Người Gửi" at bounding box center [203, 153] width 193 height 25
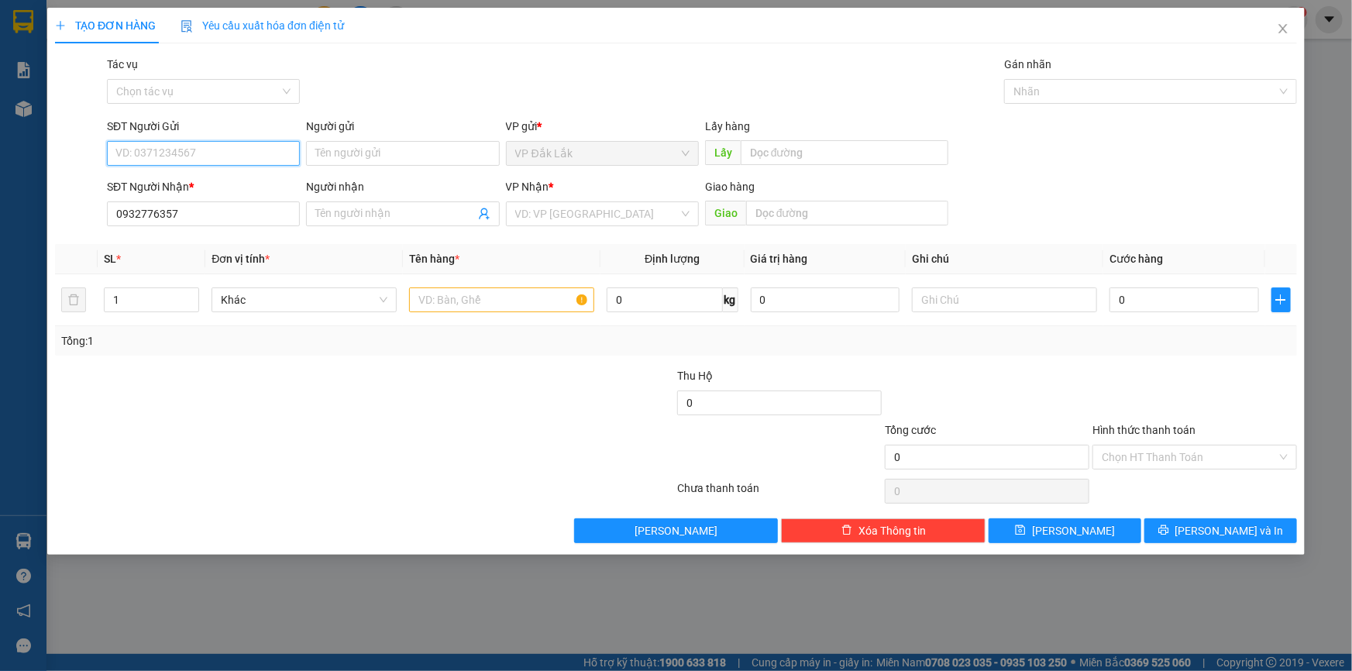
click at [221, 156] on input "SĐT Người Gửi" at bounding box center [203, 153] width 193 height 25
click at [194, 183] on div "0965293147" at bounding box center [203, 184] width 174 height 17
type input "0965293147"
click at [411, 219] on input "Người nhận" at bounding box center [394, 213] width 159 height 17
click at [554, 217] on input "search" at bounding box center [597, 213] width 164 height 23
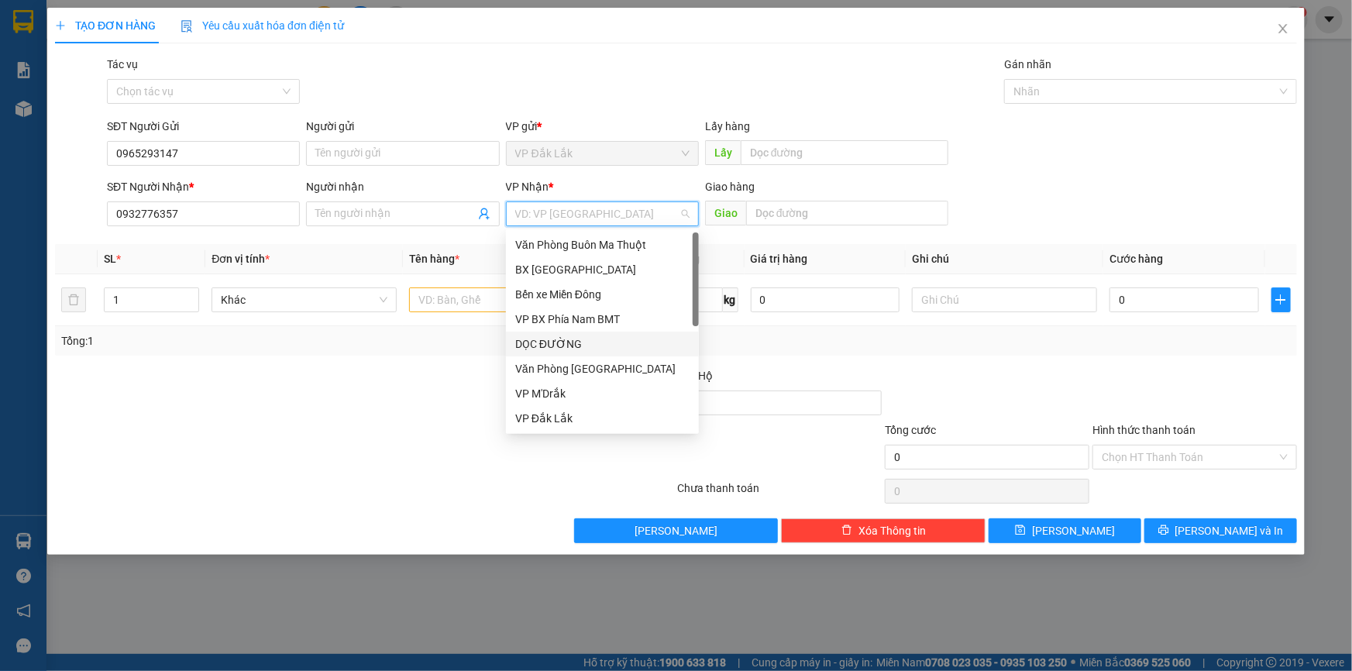
click at [586, 341] on div "DỌC ĐƯỜNG" at bounding box center [602, 344] width 174 height 17
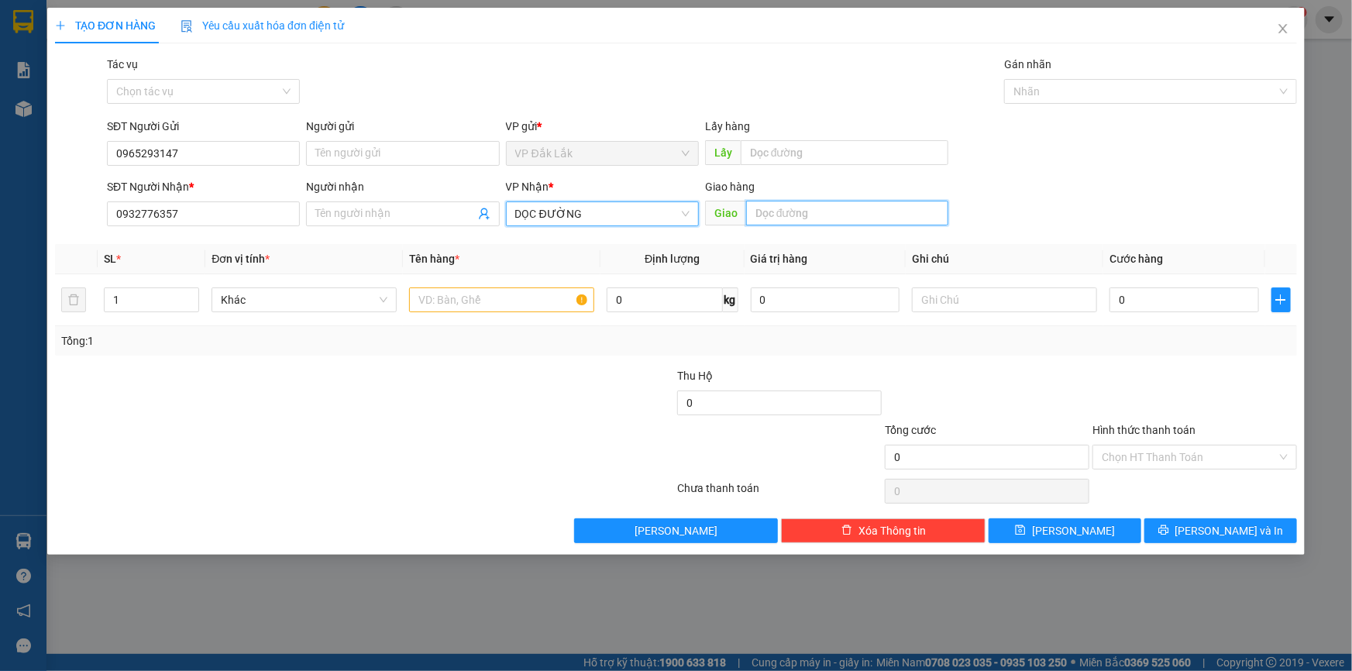
click at [782, 212] on input "text" at bounding box center [847, 213] width 202 height 25
type input "CV SÓNG THẦN"
click at [508, 336] on div "Tổng: 1" at bounding box center [291, 340] width 461 height 17
click at [530, 305] on input "text" at bounding box center [501, 300] width 185 height 25
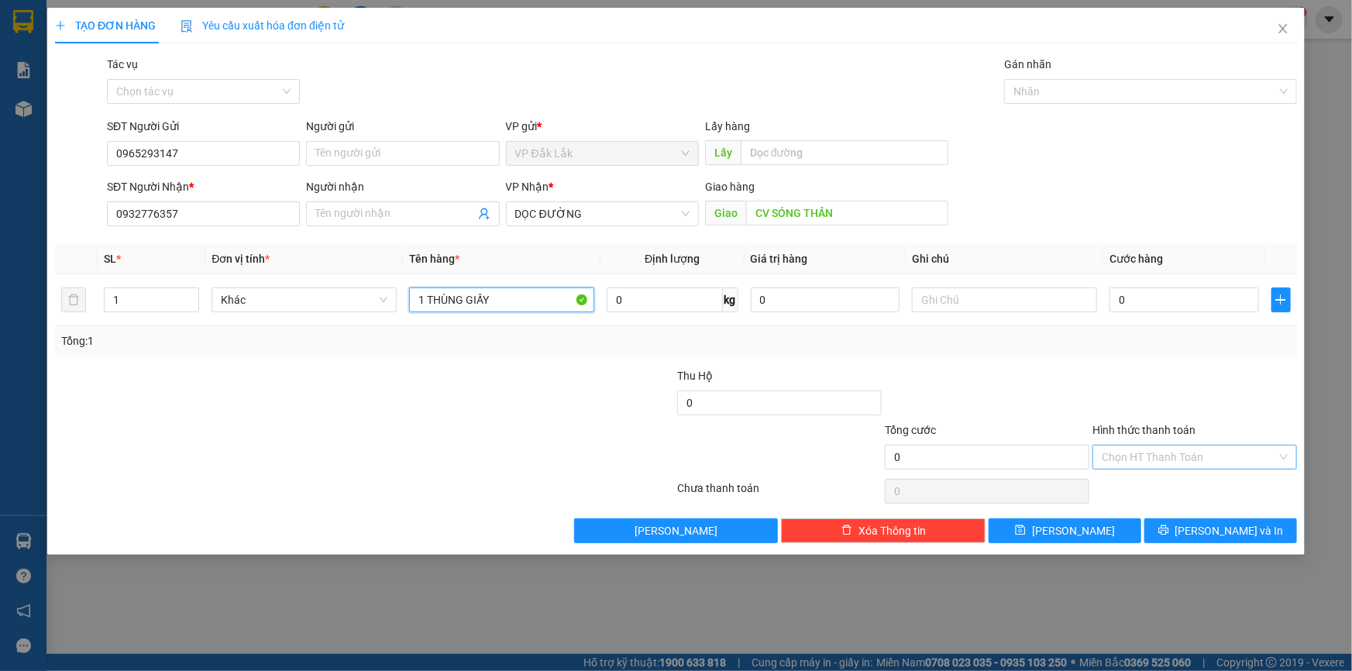
type input "1 THÙNG GIẤY"
click at [1195, 462] on input "Hình thức thanh toán" at bounding box center [1189, 457] width 175 height 23
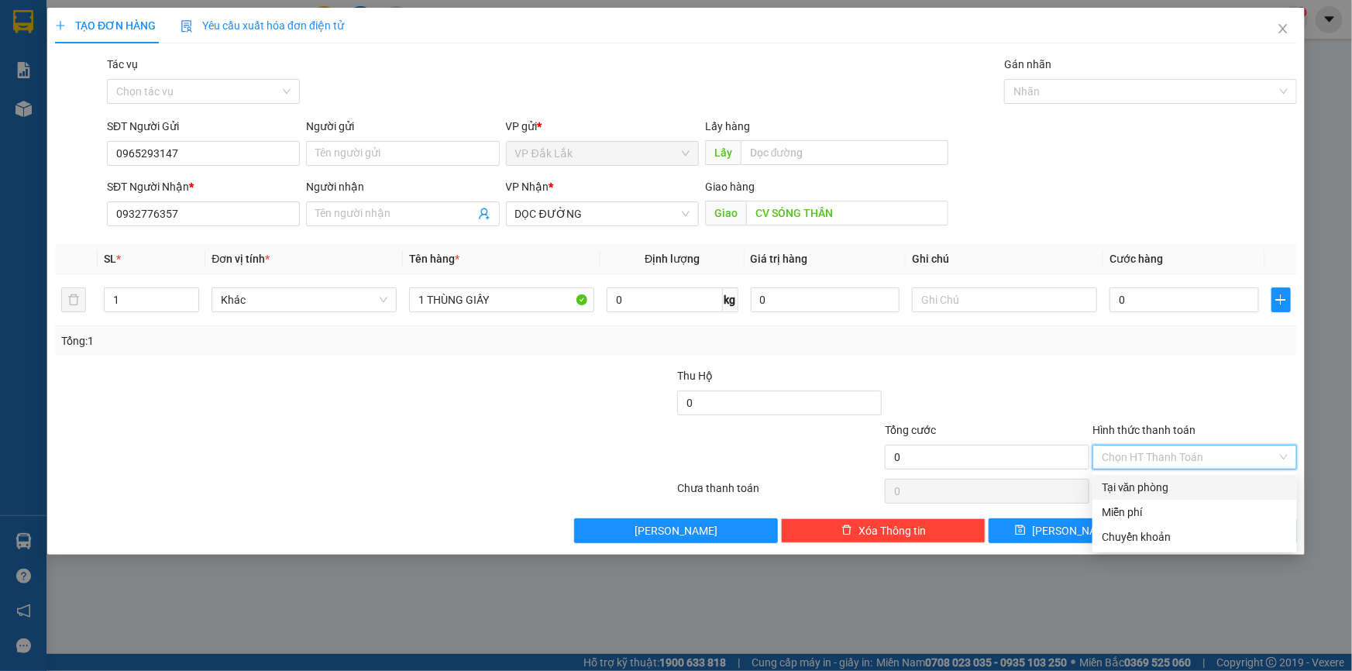
click at [1217, 481] on div "Tại văn phòng" at bounding box center [1195, 487] width 186 height 17
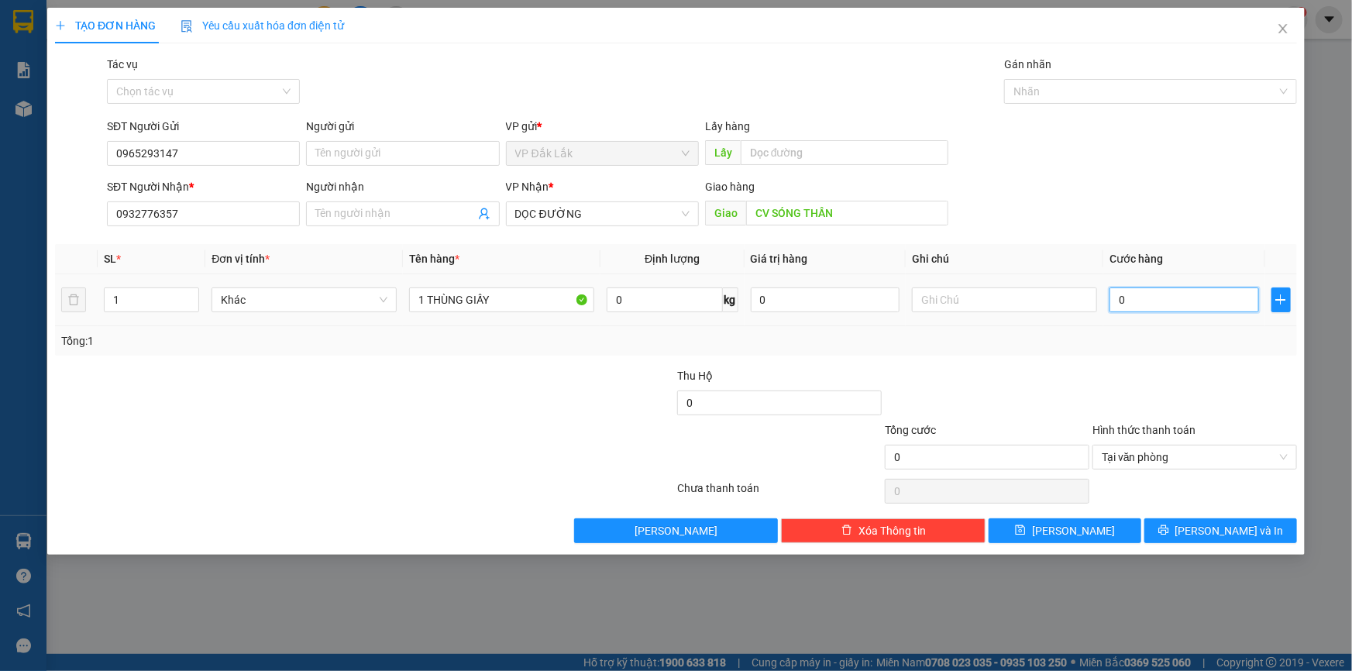
click at [1118, 301] on input "0" at bounding box center [1185, 300] width 150 height 25
type input "7"
type input "70"
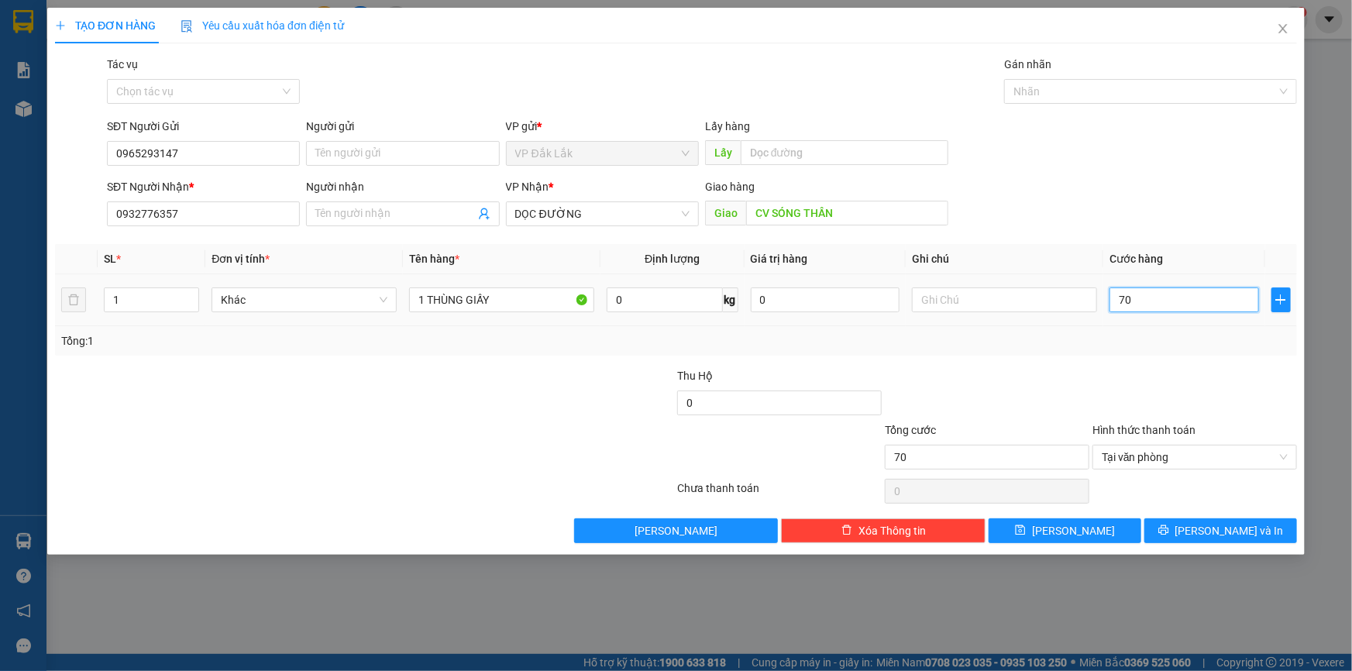
type input "700"
type input "7.000"
type input "70.000"
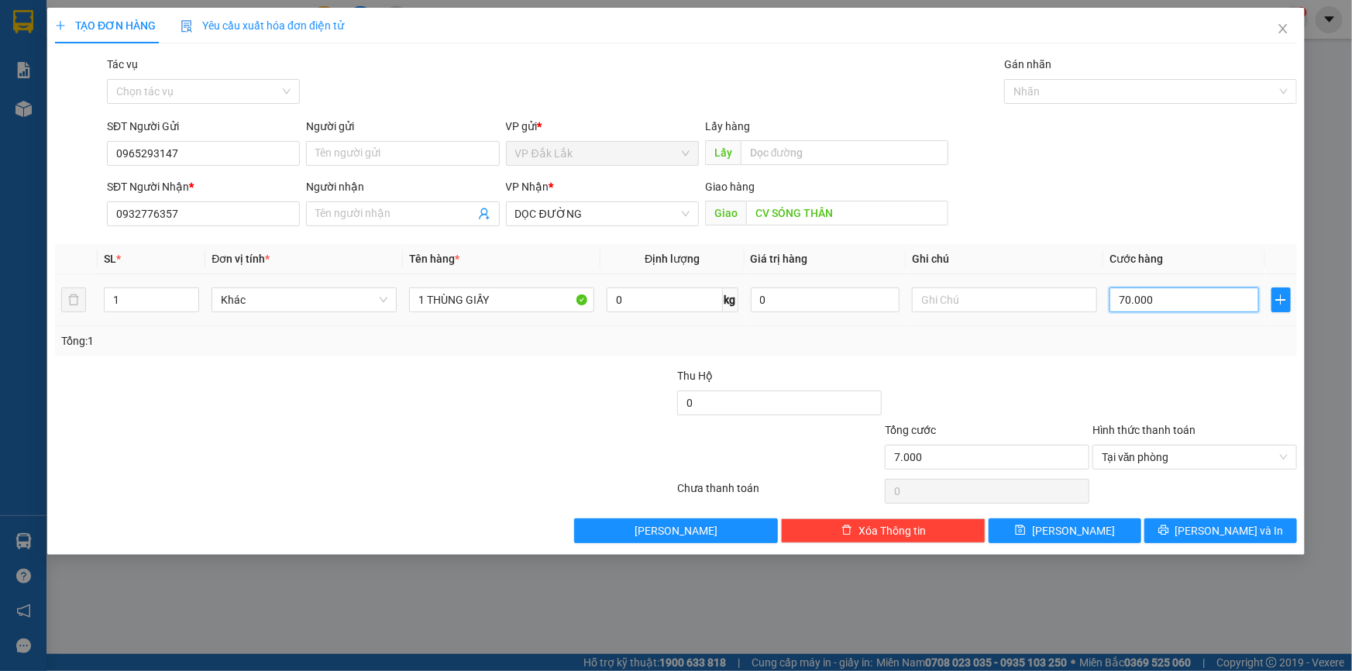
type input "70.000"
click at [1232, 522] on span "[PERSON_NAME] và In" at bounding box center [1230, 530] width 109 height 17
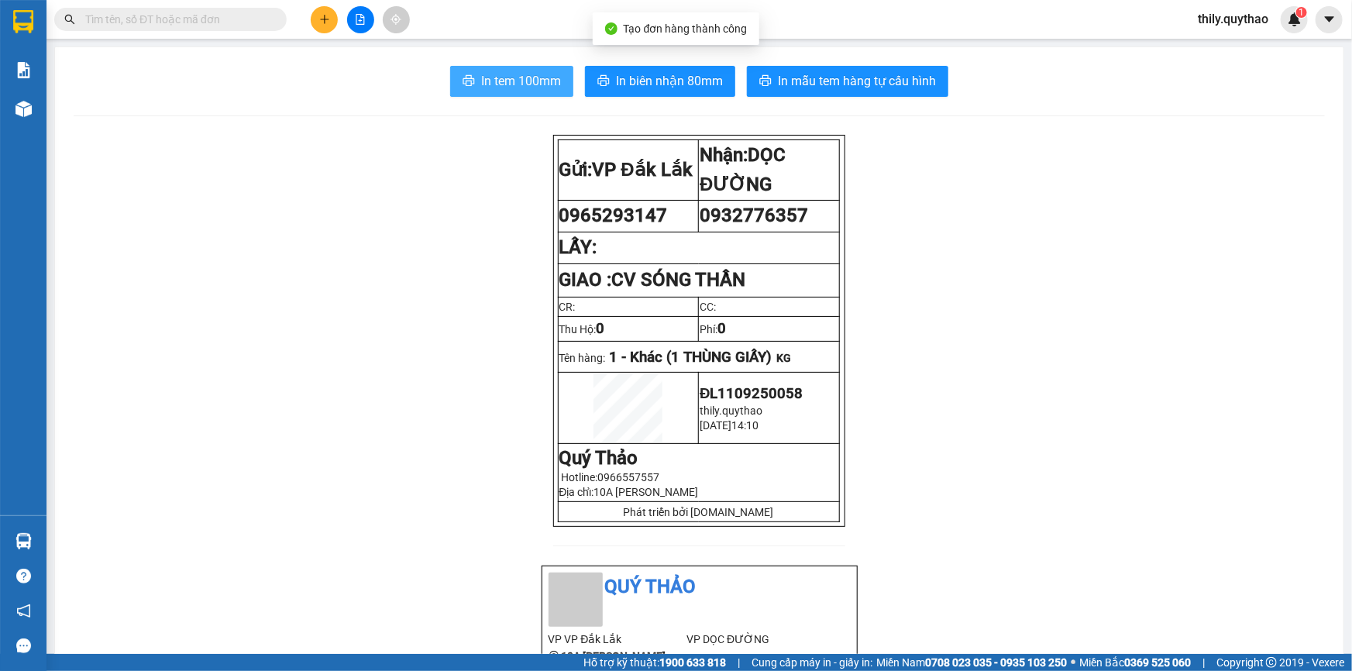
click at [518, 89] on span "In tem 100mm" at bounding box center [521, 80] width 80 height 19
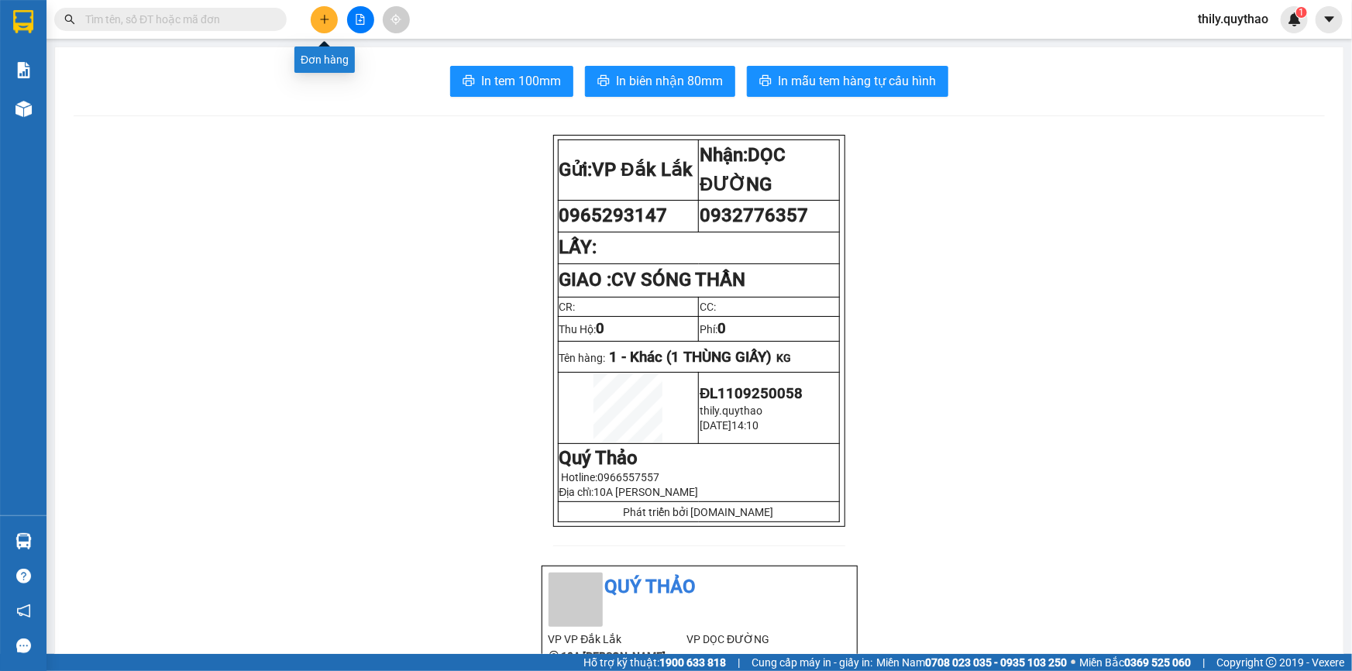
click at [325, 22] on icon "plus" at bounding box center [324, 19] width 1 height 9
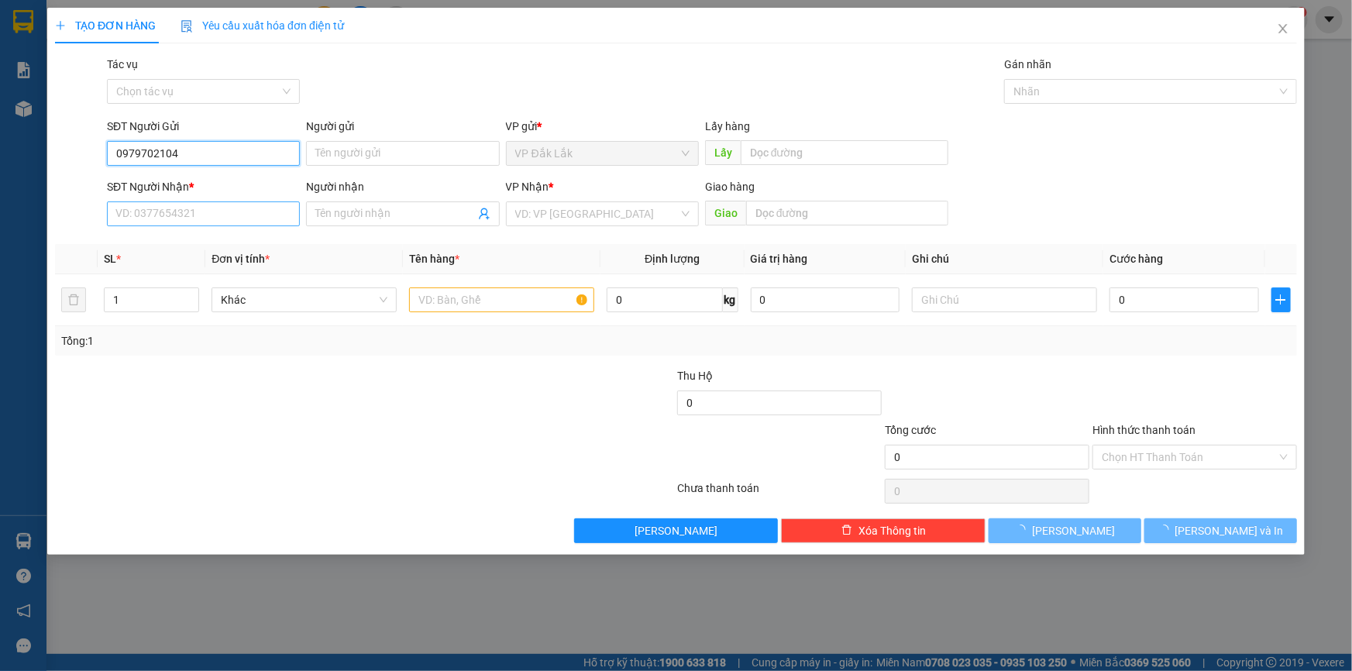
type input "0979702104"
click at [150, 207] on input "SĐT Người Nhận *" at bounding box center [203, 214] width 193 height 25
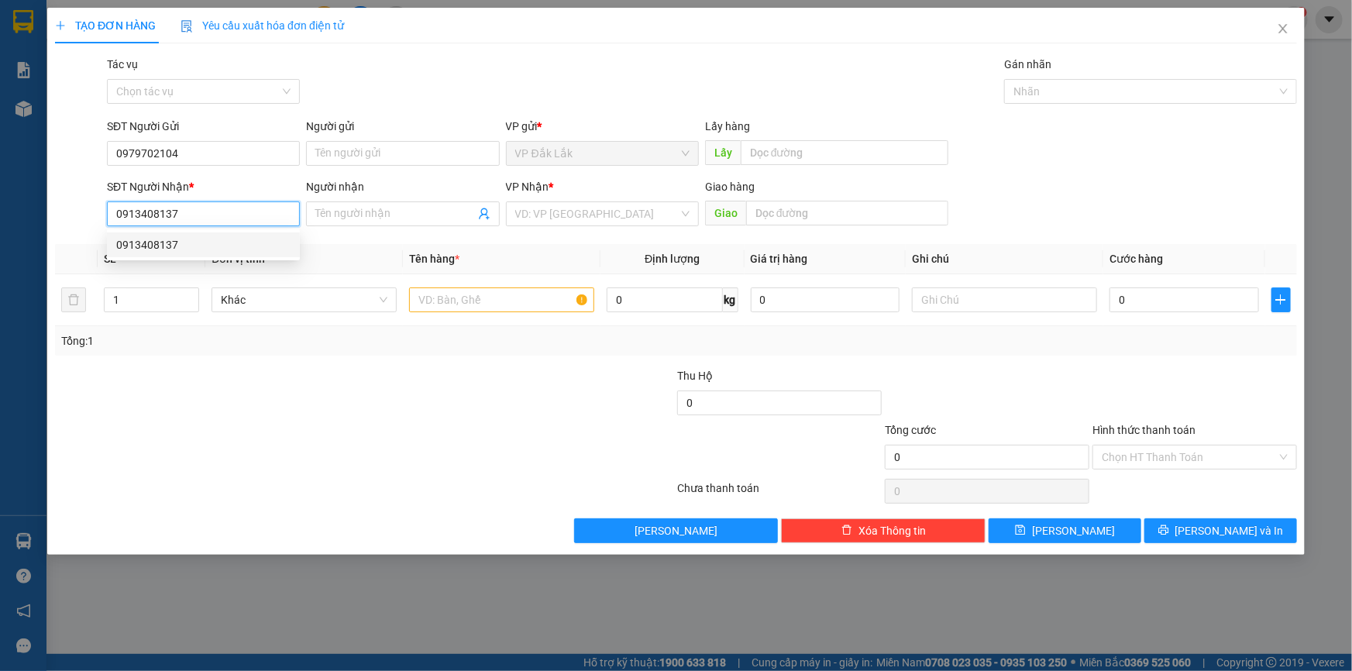
click at [160, 248] on div "0913408137" at bounding box center [203, 244] width 174 height 17
type input "0913408137"
click at [464, 295] on input "text" at bounding box center [501, 300] width 185 height 25
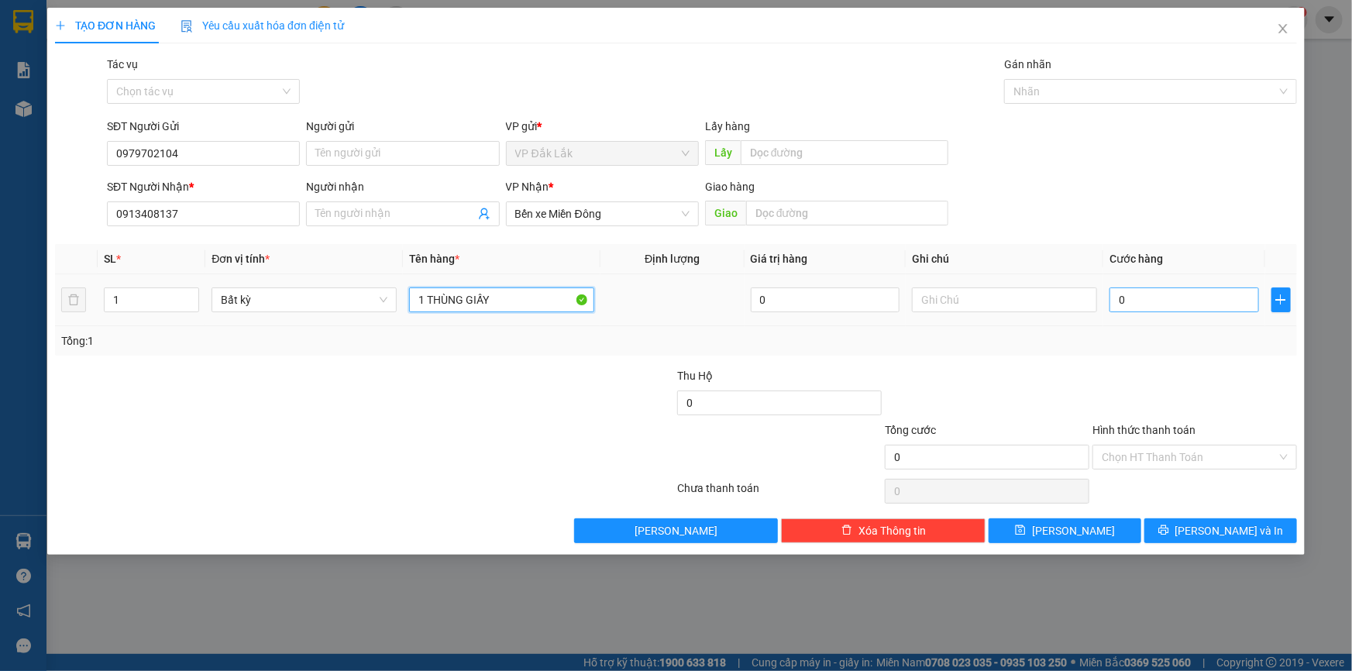
type input "1 THÙNG GIẤY"
click at [1122, 302] on input "0" at bounding box center [1185, 300] width 150 height 25
type input "9"
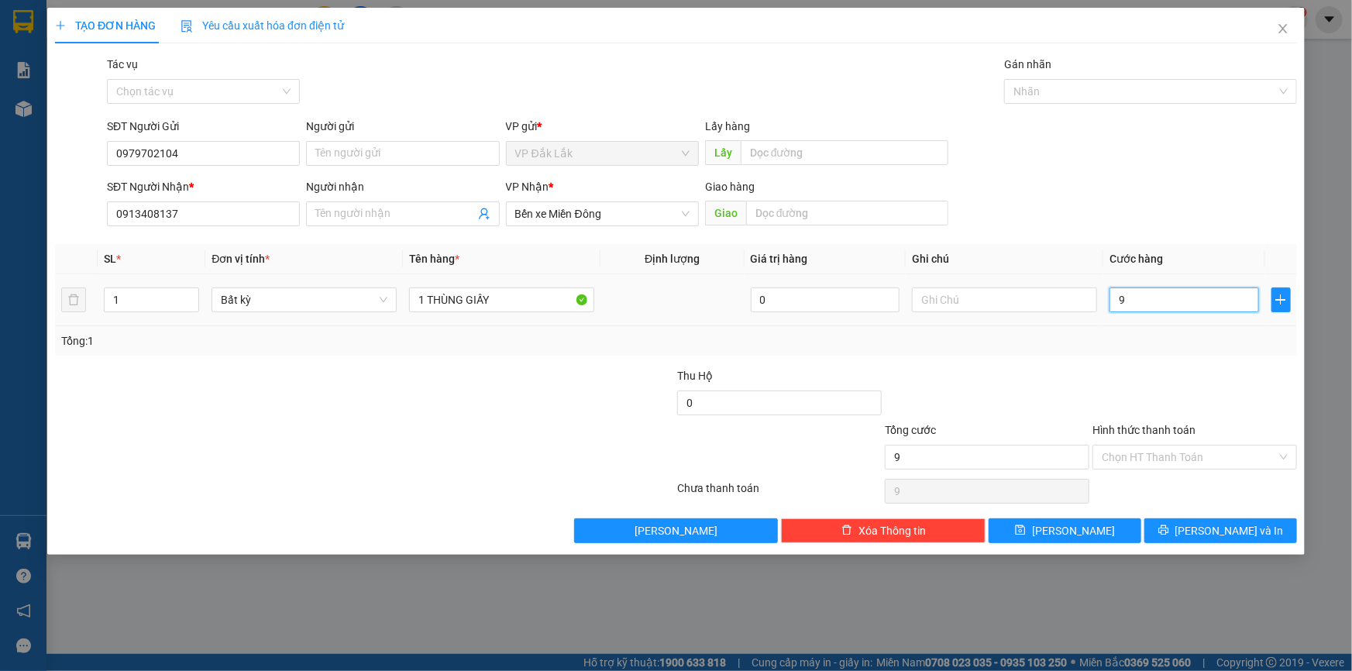
type input "90"
type input "900"
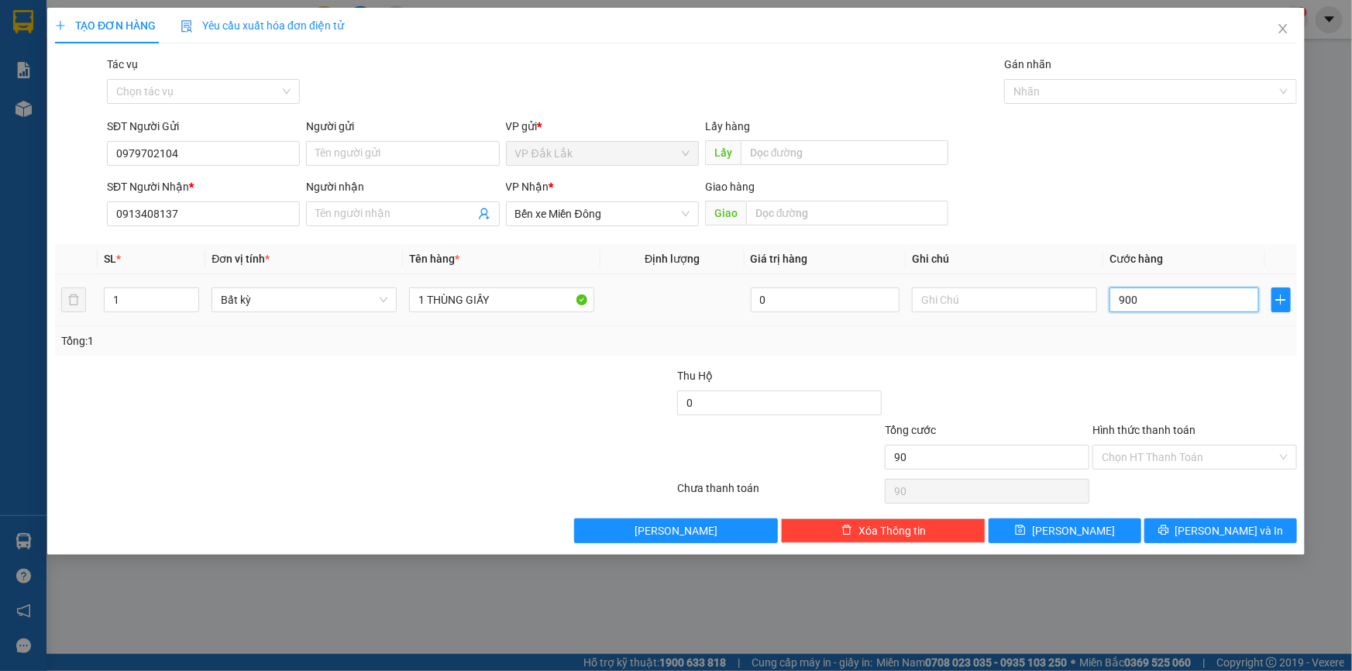
type input "900"
type input "9.000"
type input "90.000"
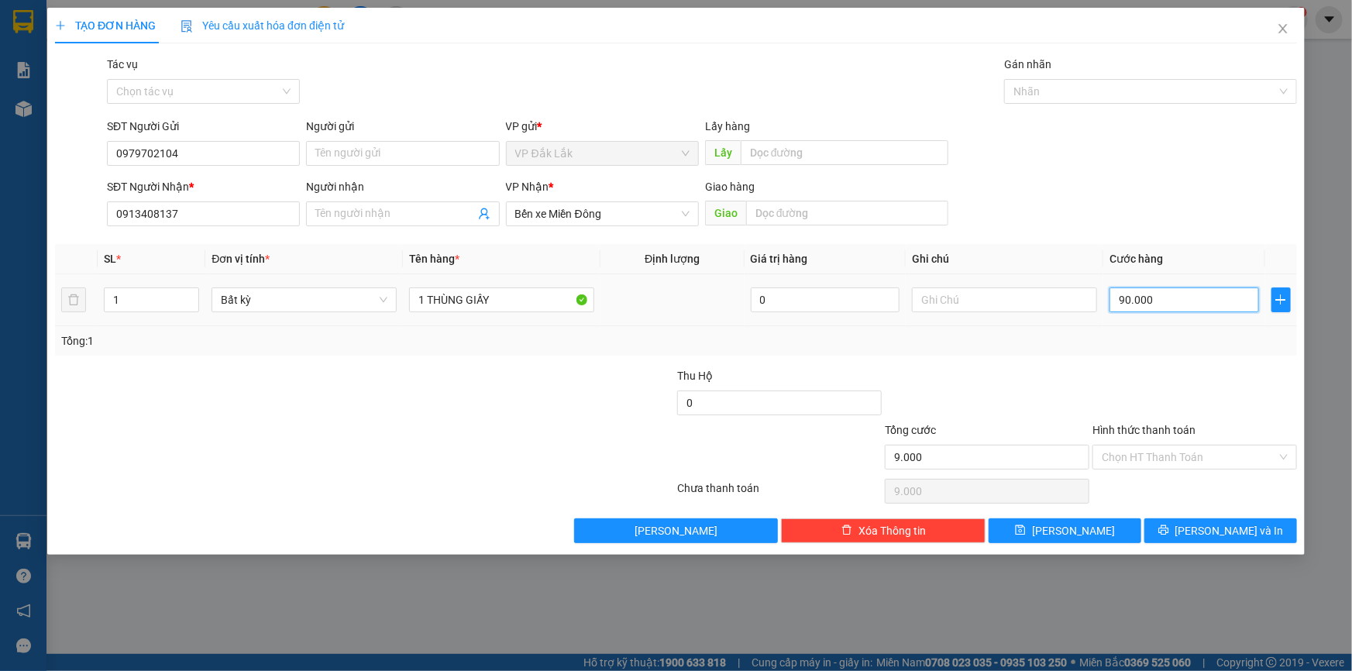
type input "90.000"
click at [1209, 450] on input "Hình thức thanh toán" at bounding box center [1189, 457] width 175 height 23
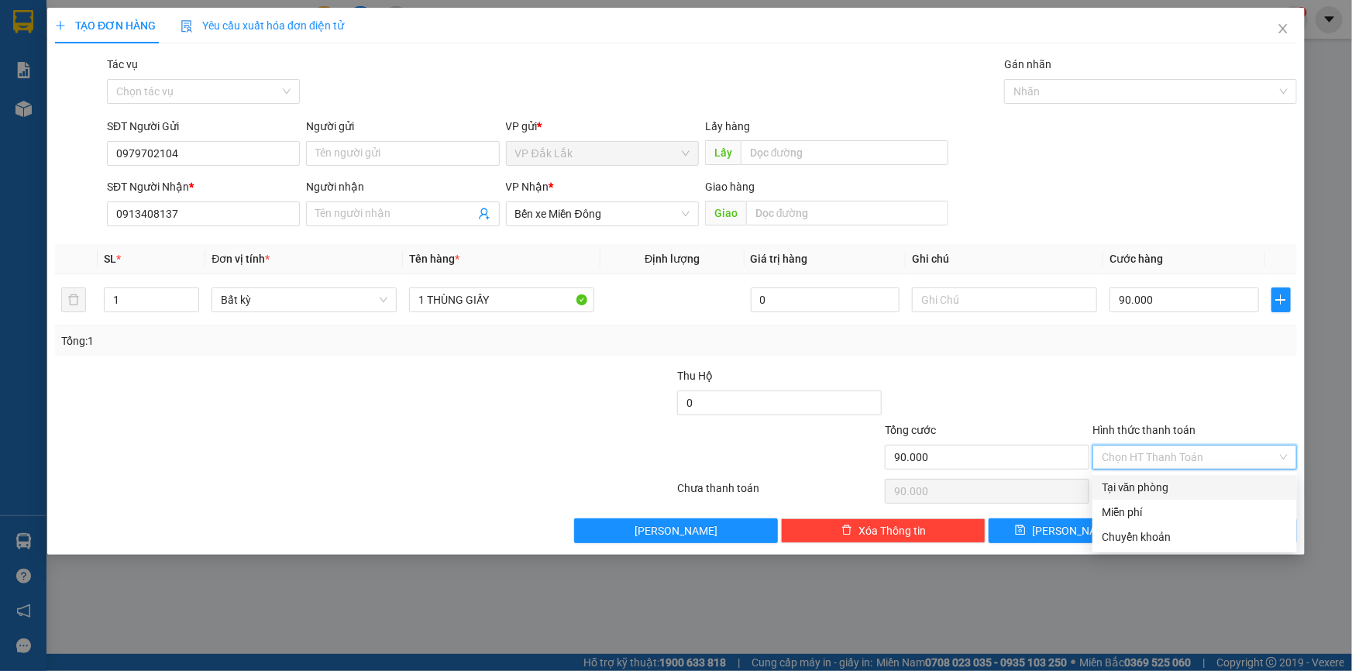
click at [1210, 485] on div "Tại văn phòng" at bounding box center [1195, 487] width 186 height 17
type input "0"
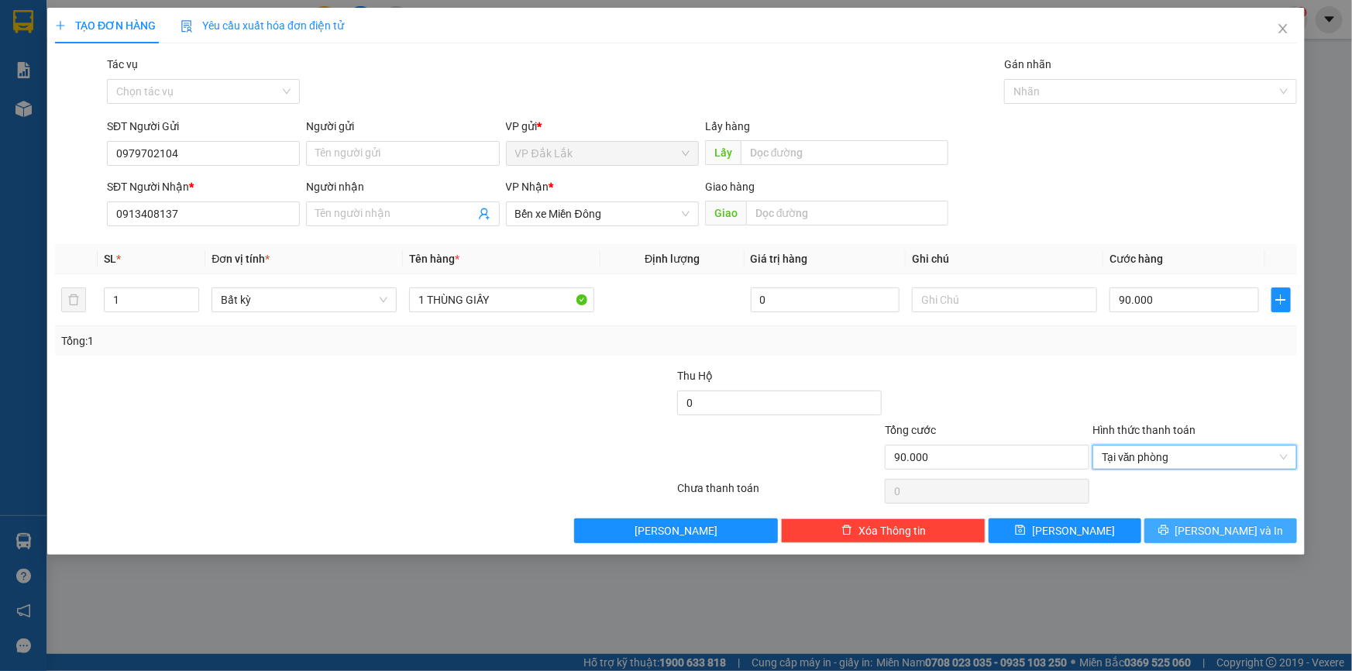
click at [1197, 539] on button "[PERSON_NAME] và In" at bounding box center [1221, 530] width 153 height 25
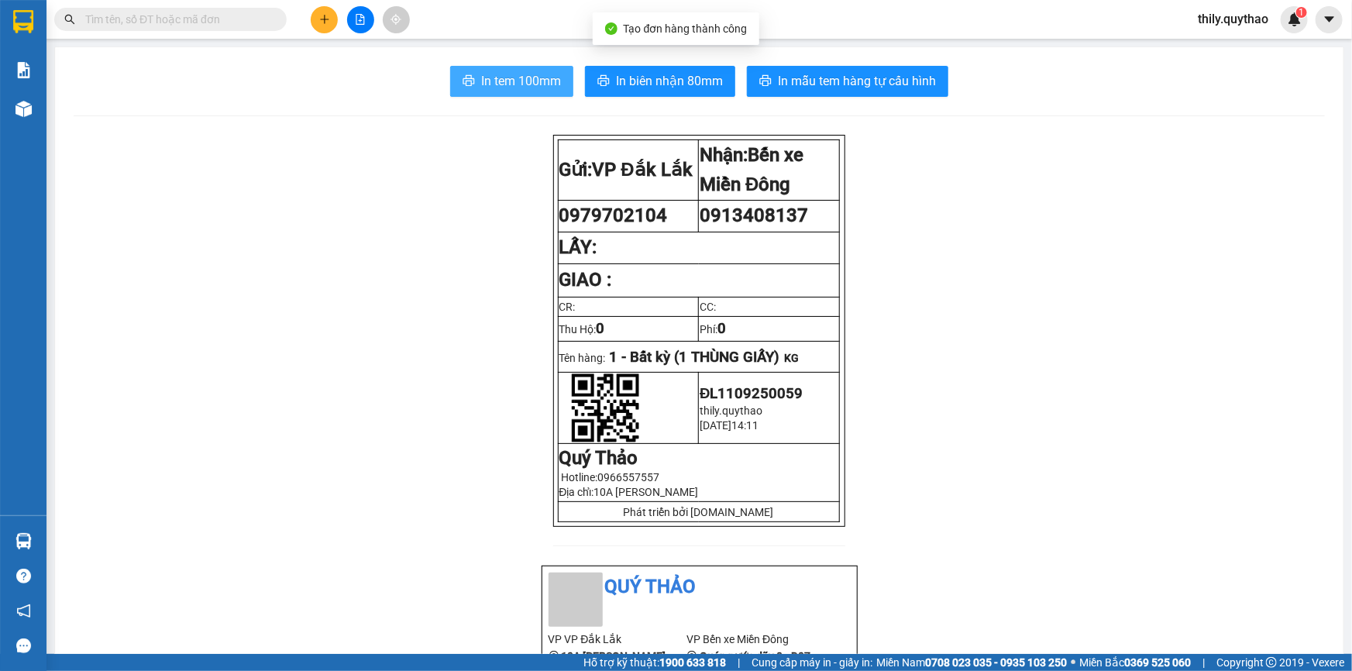
click at [481, 78] on span "In tem 100mm" at bounding box center [521, 80] width 80 height 19
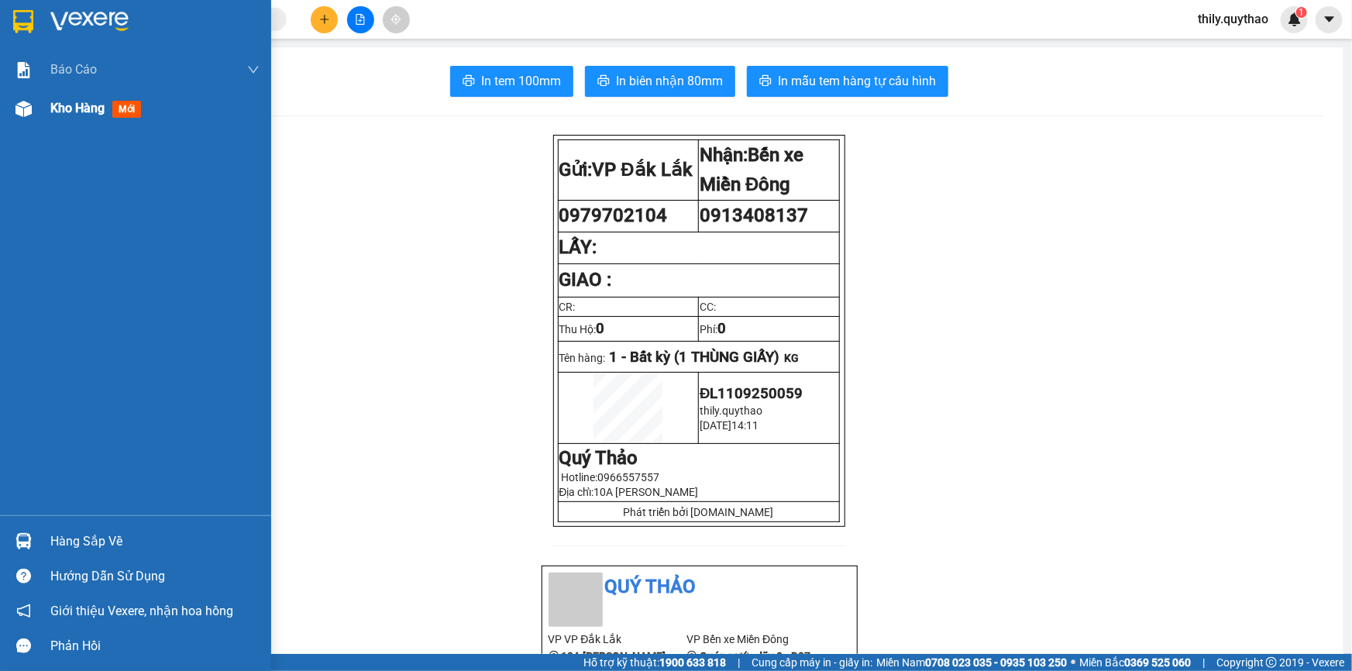
click at [27, 105] on img at bounding box center [24, 109] width 16 height 16
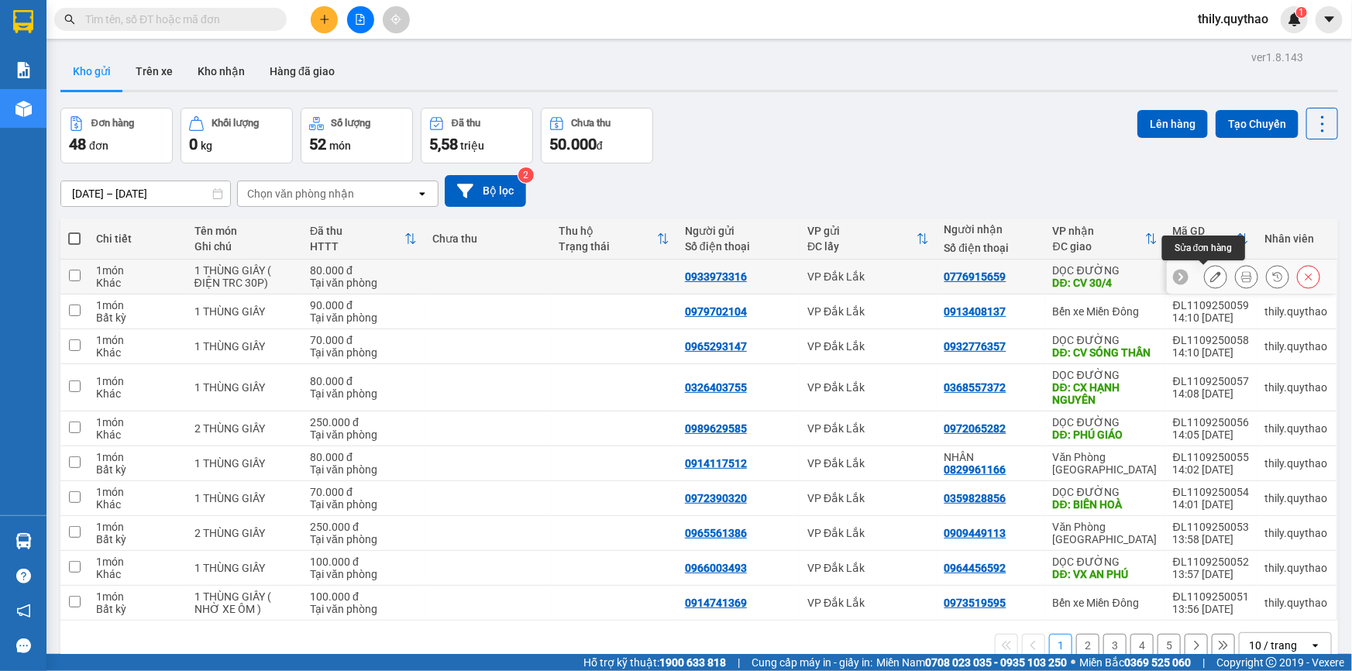
click at [1215, 276] on div at bounding box center [1215, 276] width 23 height 23
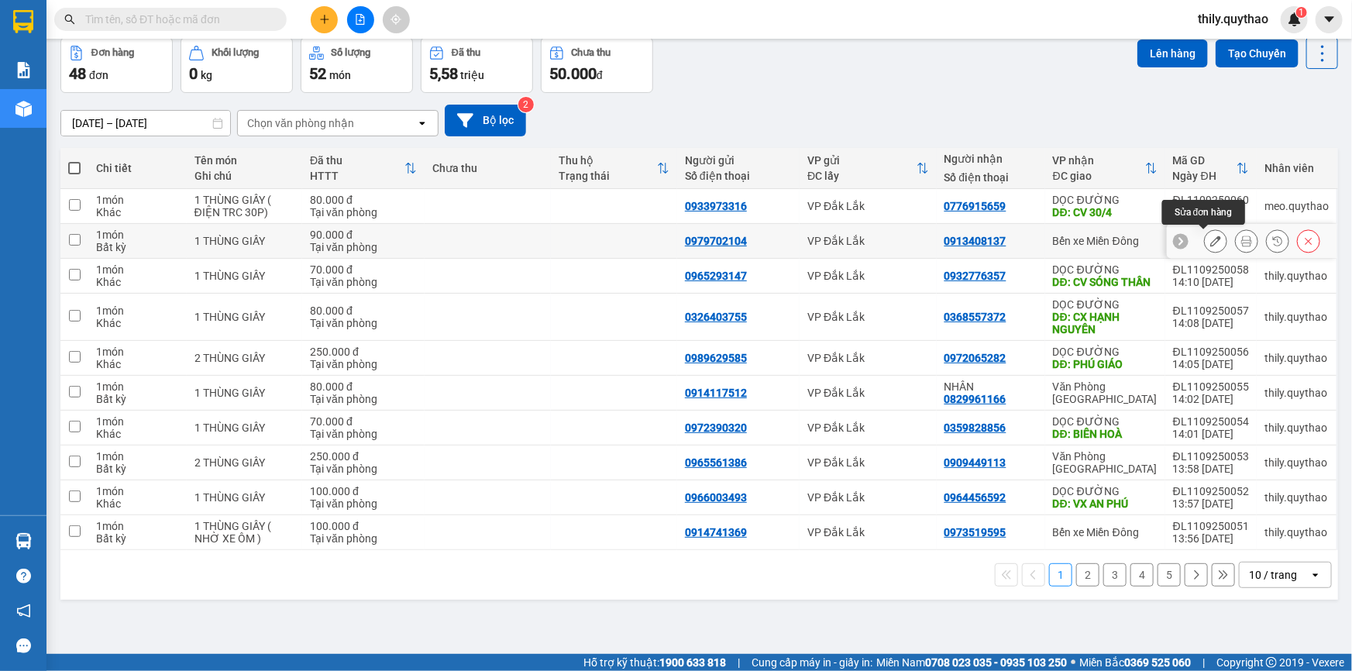
click at [1211, 241] on icon at bounding box center [1216, 241] width 11 height 11
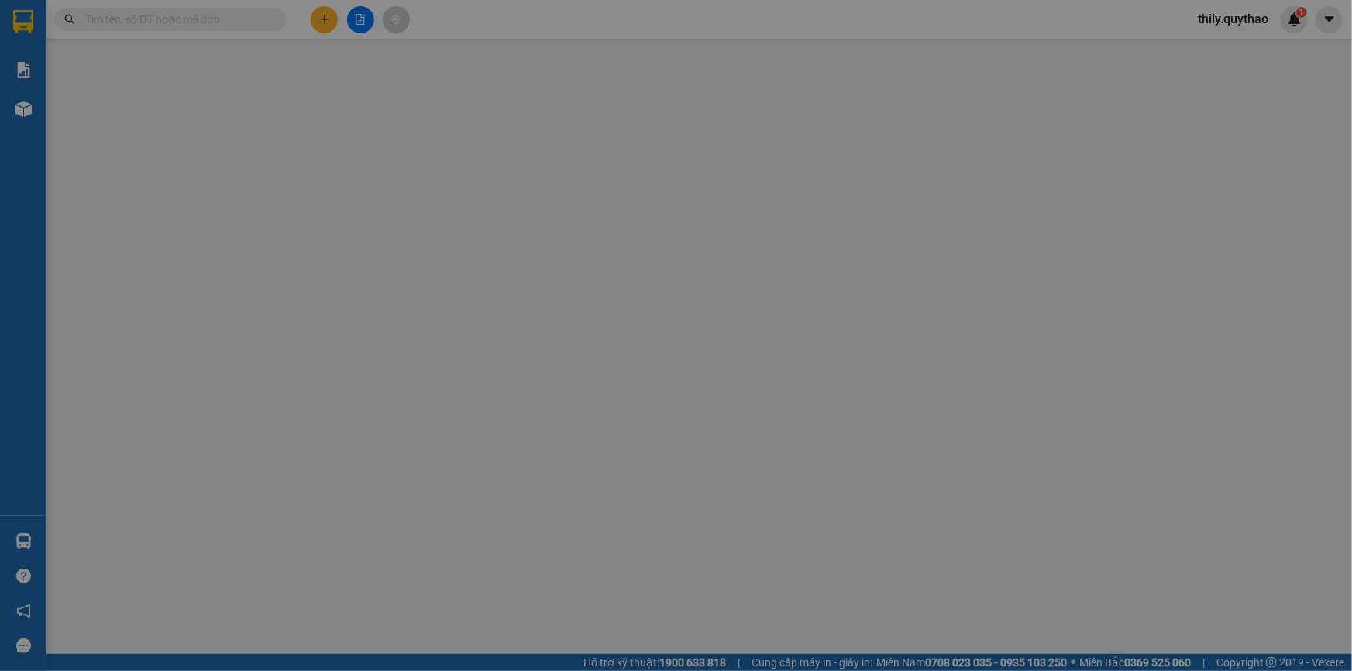
type input "0979702104"
type input "0913408137"
type input "90.000"
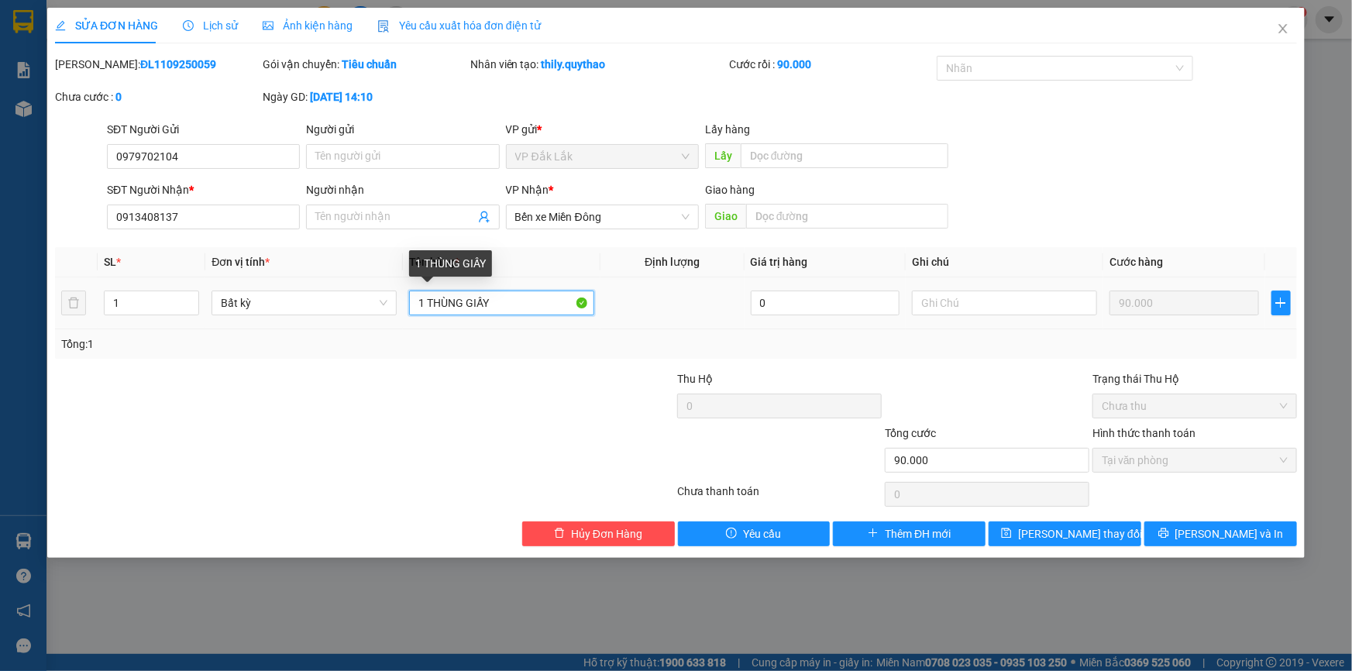
click at [504, 305] on input "1 THÙNG GIẤY" at bounding box center [501, 303] width 185 height 25
type input "1 THÙNG GIẤY ( NHỜ XE ÔM _)"
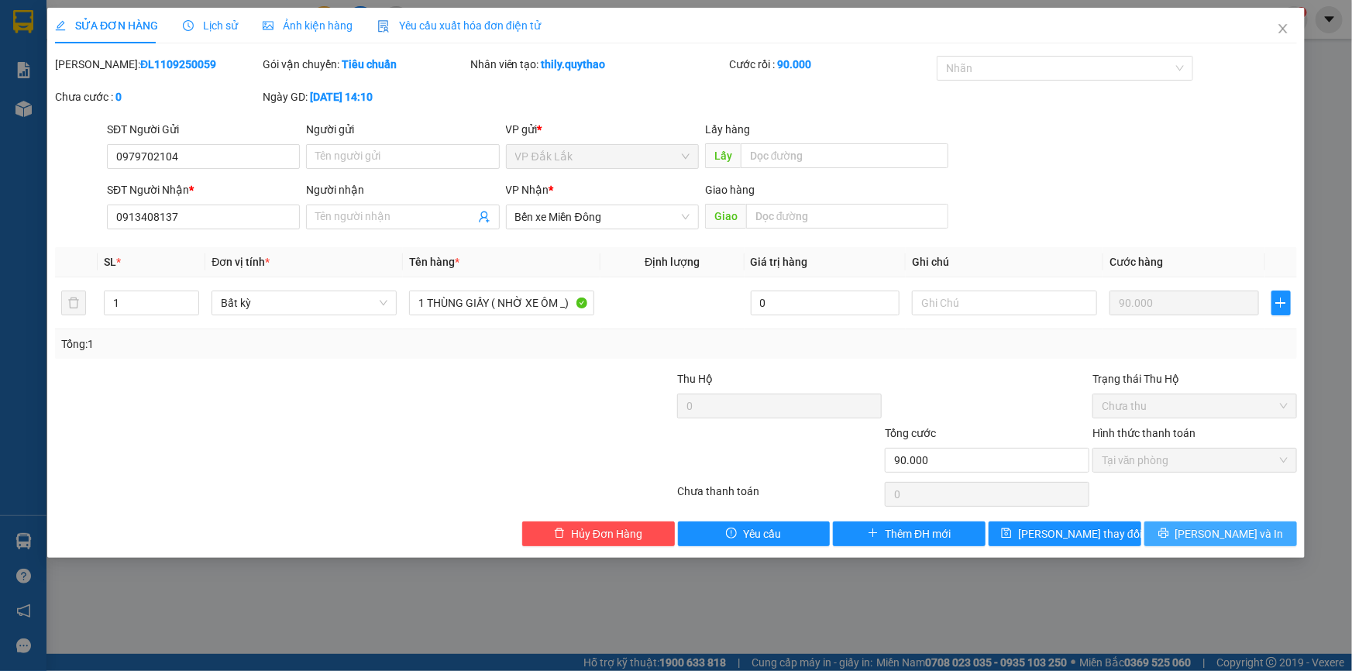
click at [1252, 530] on button "Lưu và In" at bounding box center [1221, 534] width 153 height 25
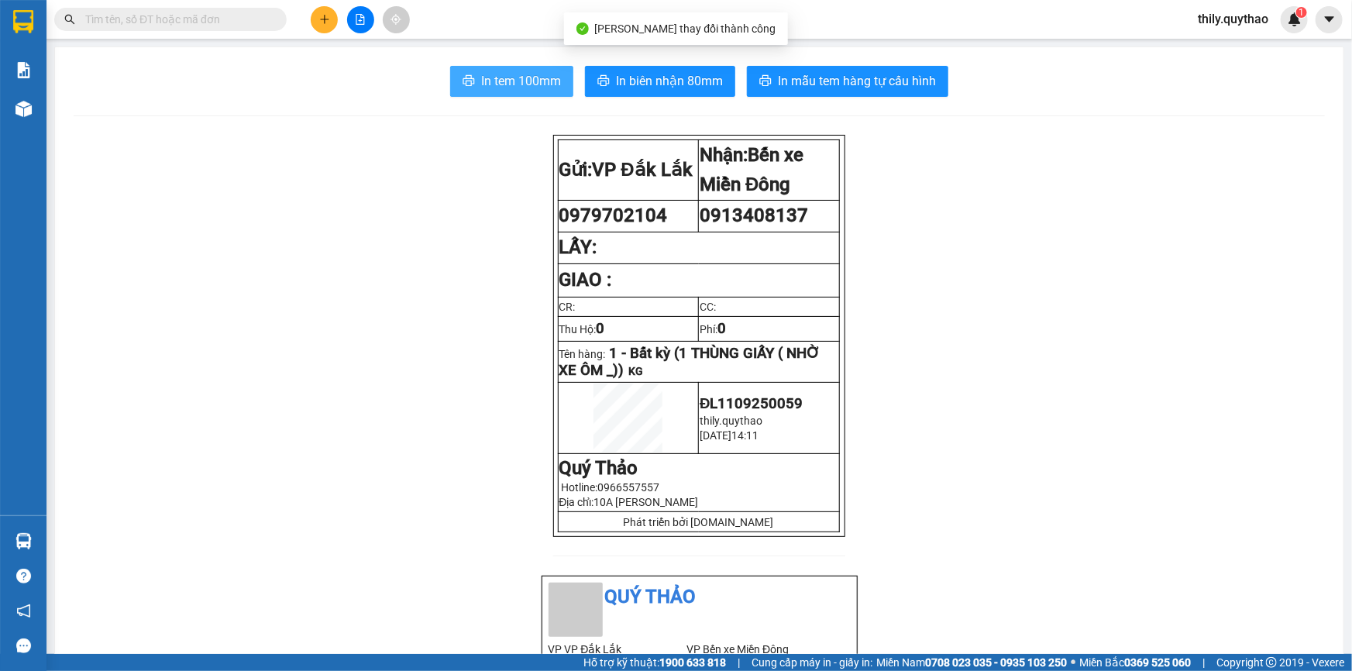
click at [527, 83] on span "In tem 100mm" at bounding box center [521, 80] width 80 height 19
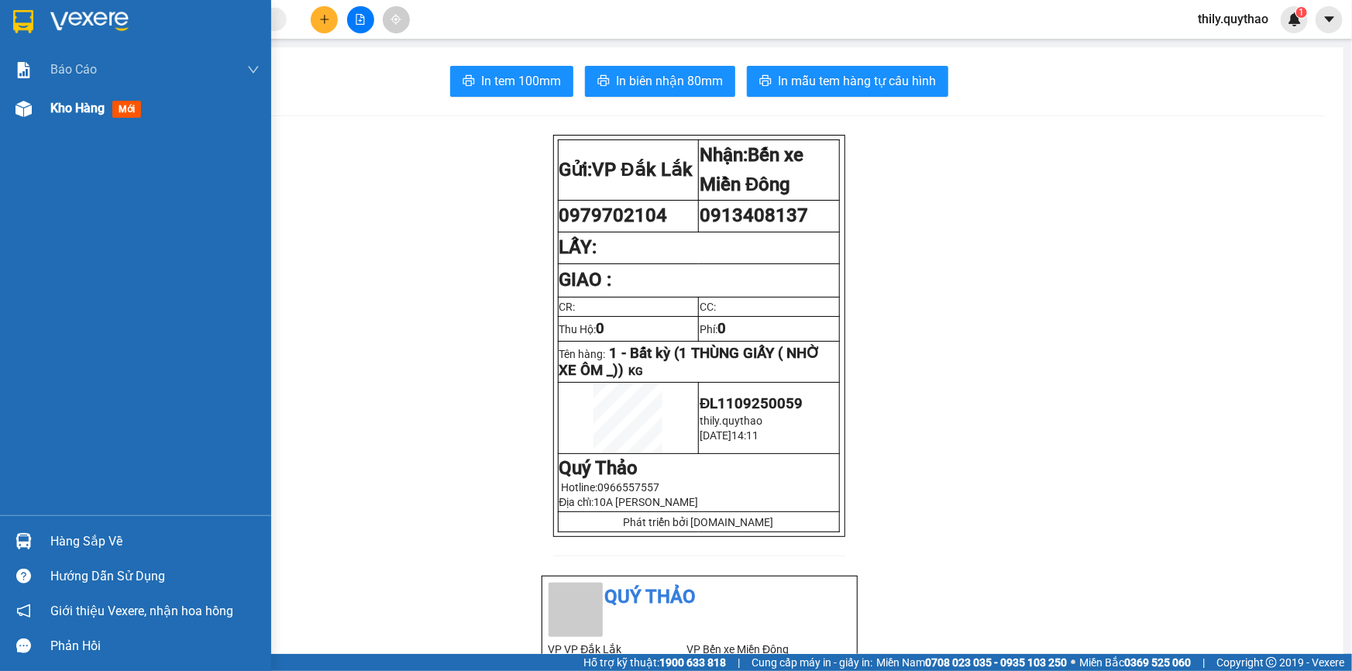
click at [16, 108] on img at bounding box center [24, 109] width 16 height 16
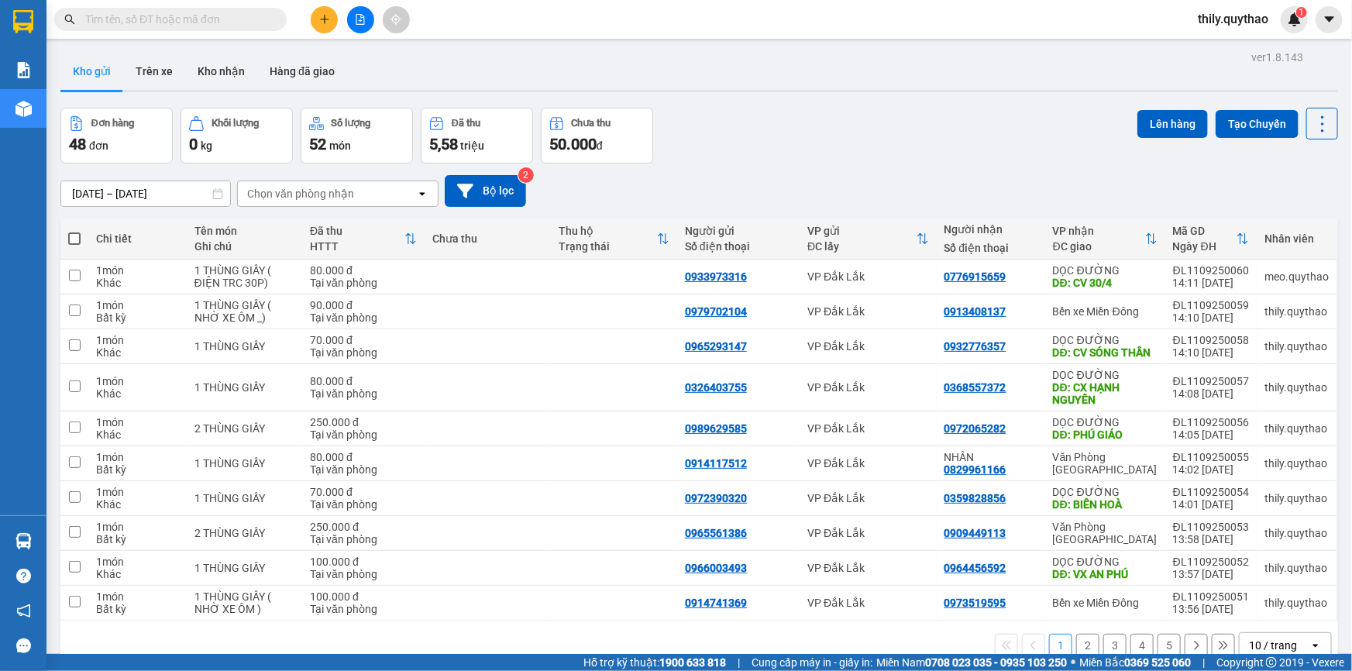
click at [326, 12] on button at bounding box center [324, 19] width 27 height 27
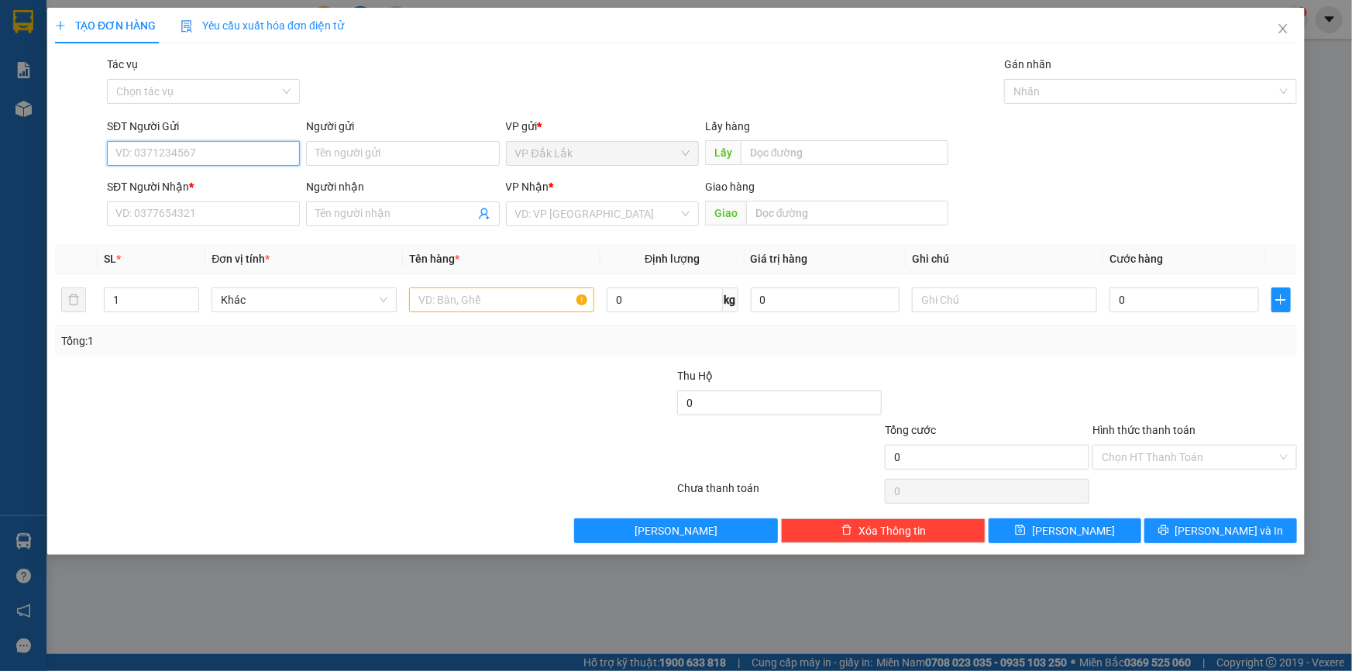
click at [178, 153] on input "SĐT Người Gửi" at bounding box center [203, 153] width 193 height 25
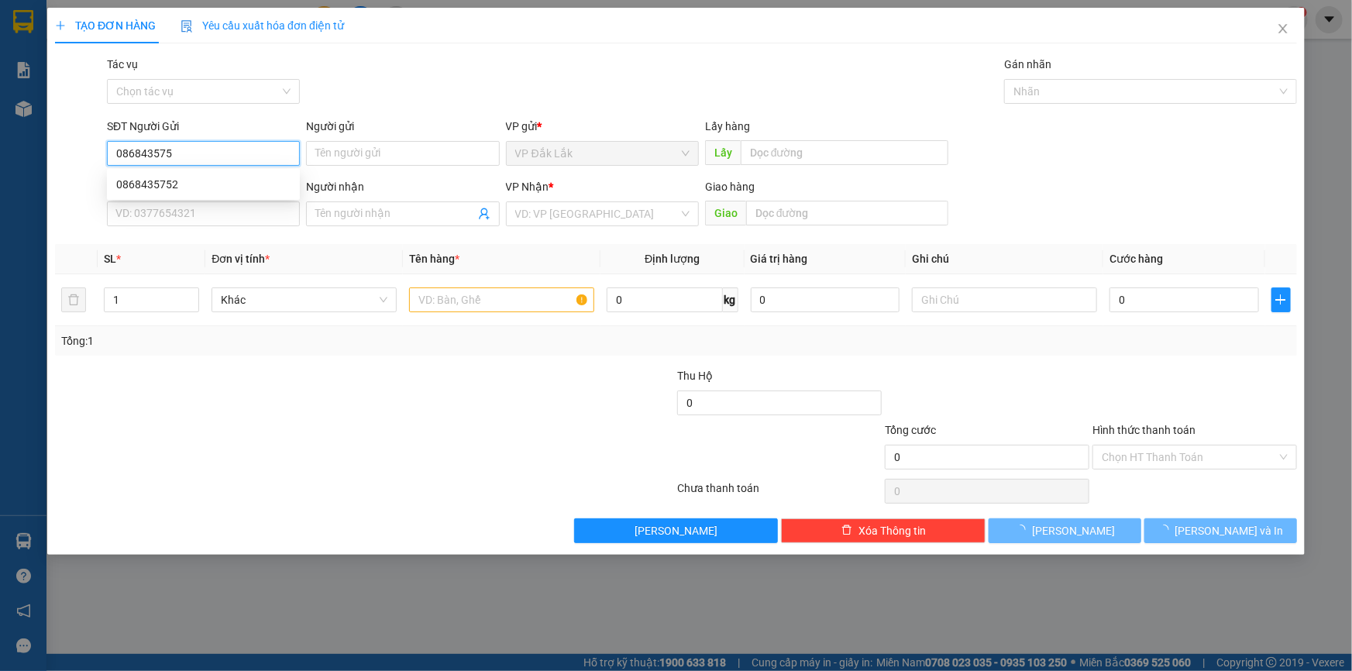
type input "0868435752"
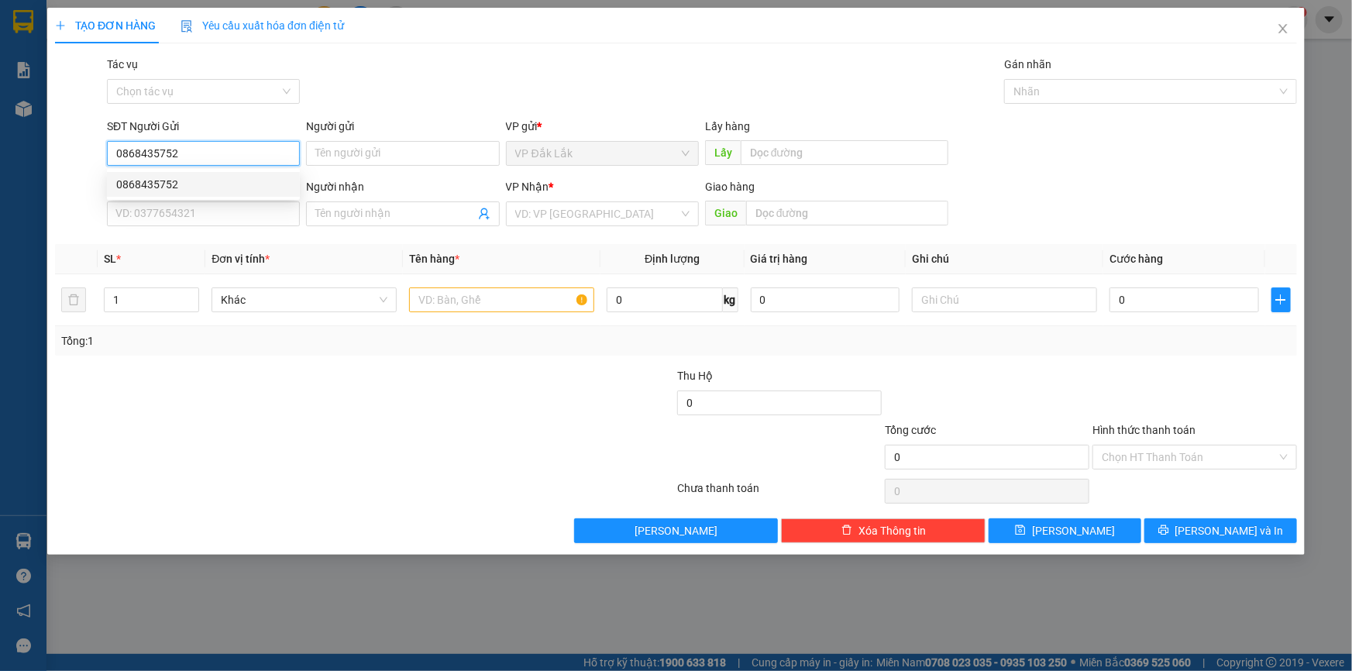
click at [140, 187] on div "0868435752" at bounding box center [203, 184] width 174 height 17
type input "0973505787"
type input "N3 VIỆT KIỀU- CỦ CHI"
type input "0868435752"
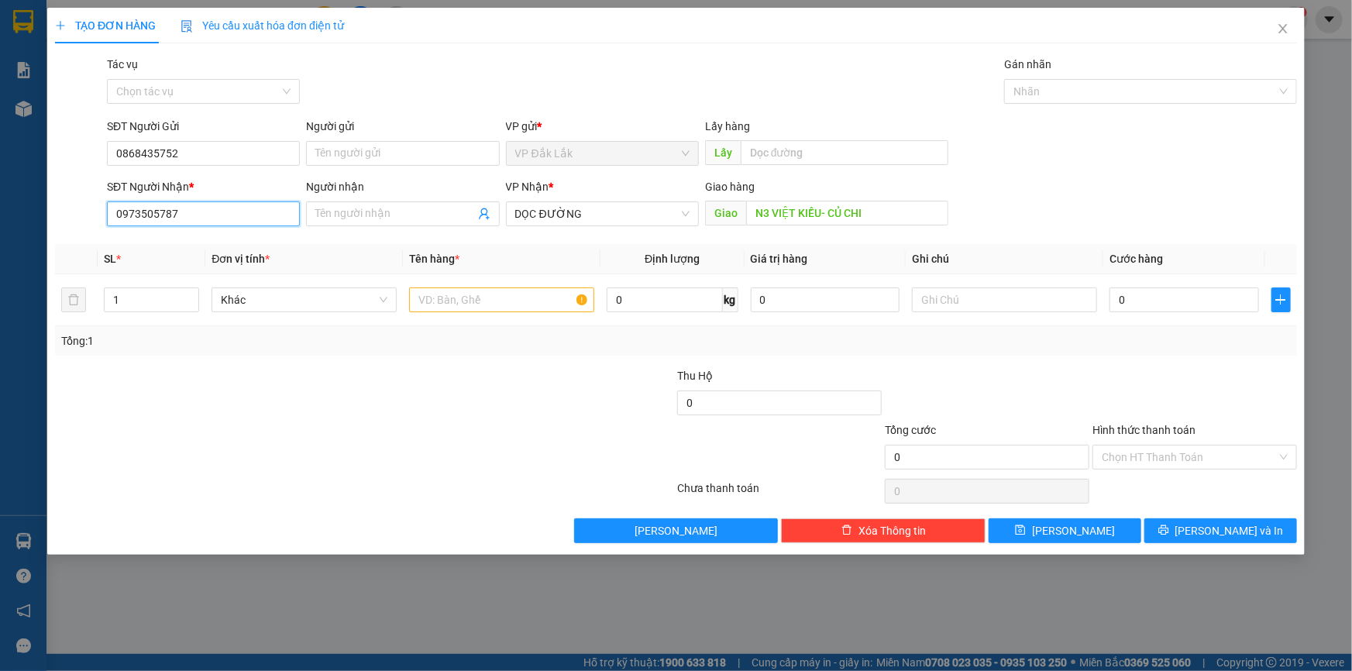
click at [182, 215] on input "0973505787" at bounding box center [203, 214] width 193 height 25
click at [533, 306] on input "text" at bounding box center [501, 300] width 185 height 25
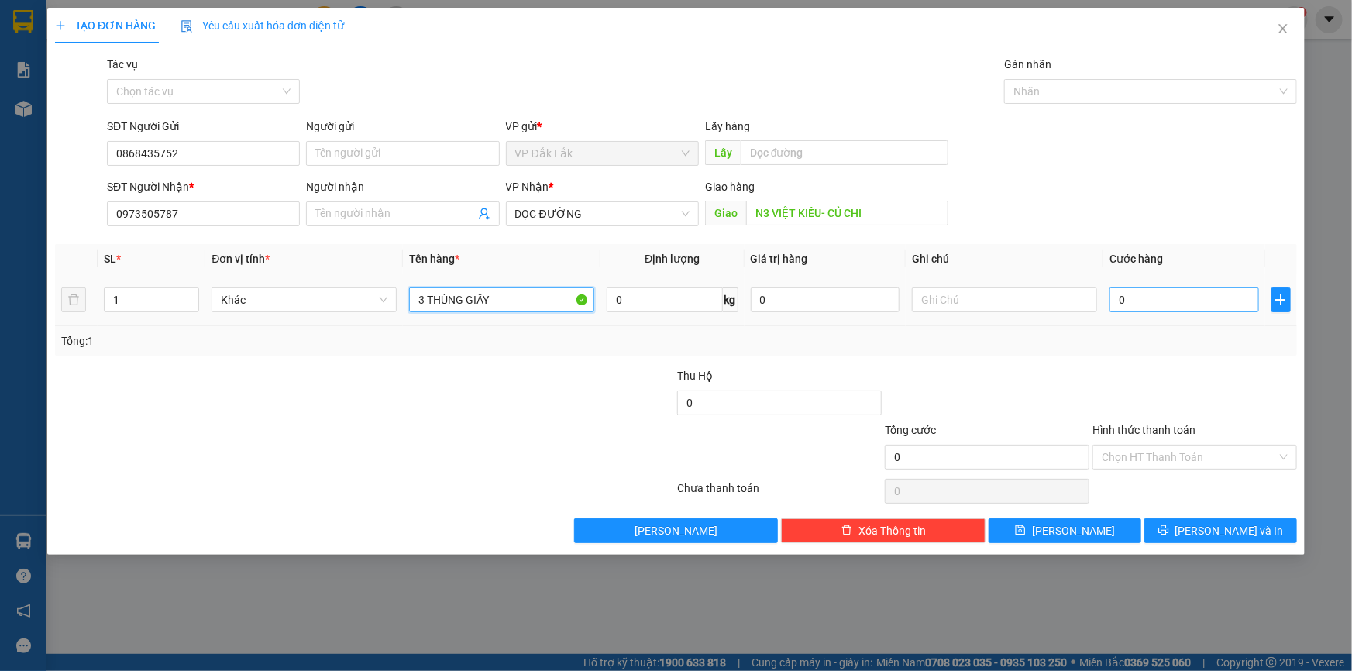
type input "3 THÙNG GIẤY"
click at [1113, 308] on input "0" at bounding box center [1185, 300] width 150 height 25
type input "3"
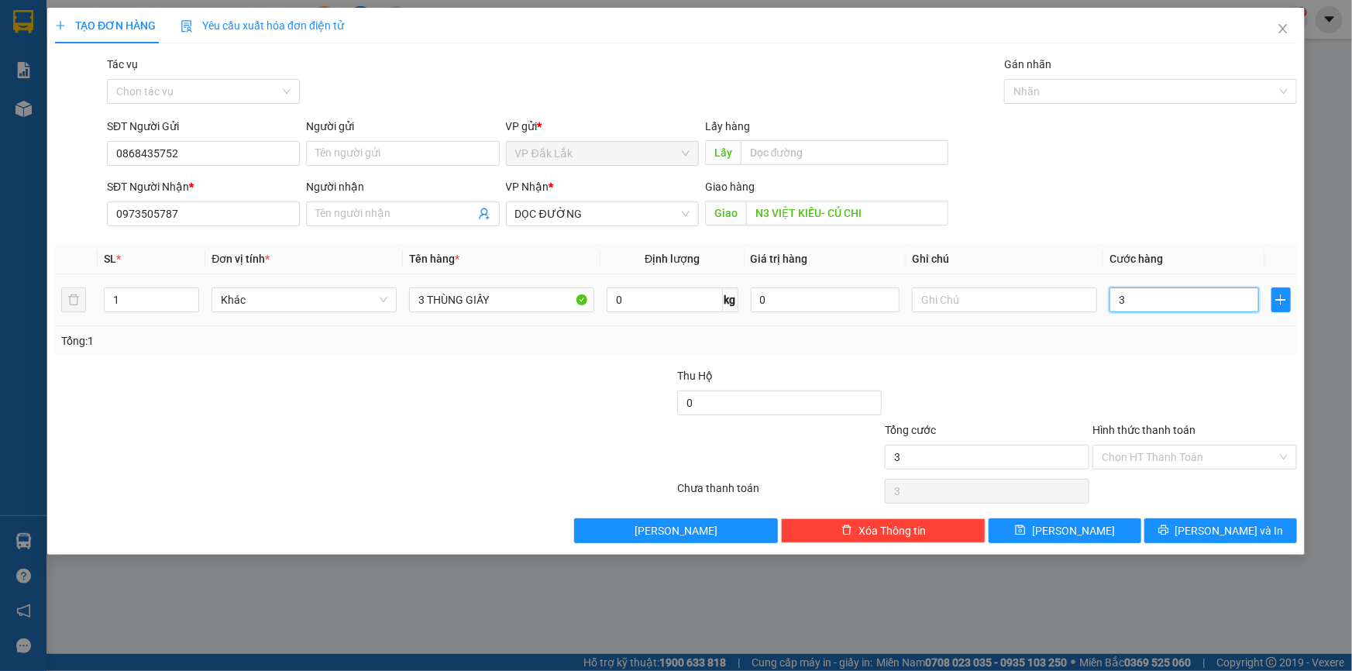
type input "32"
type input "320"
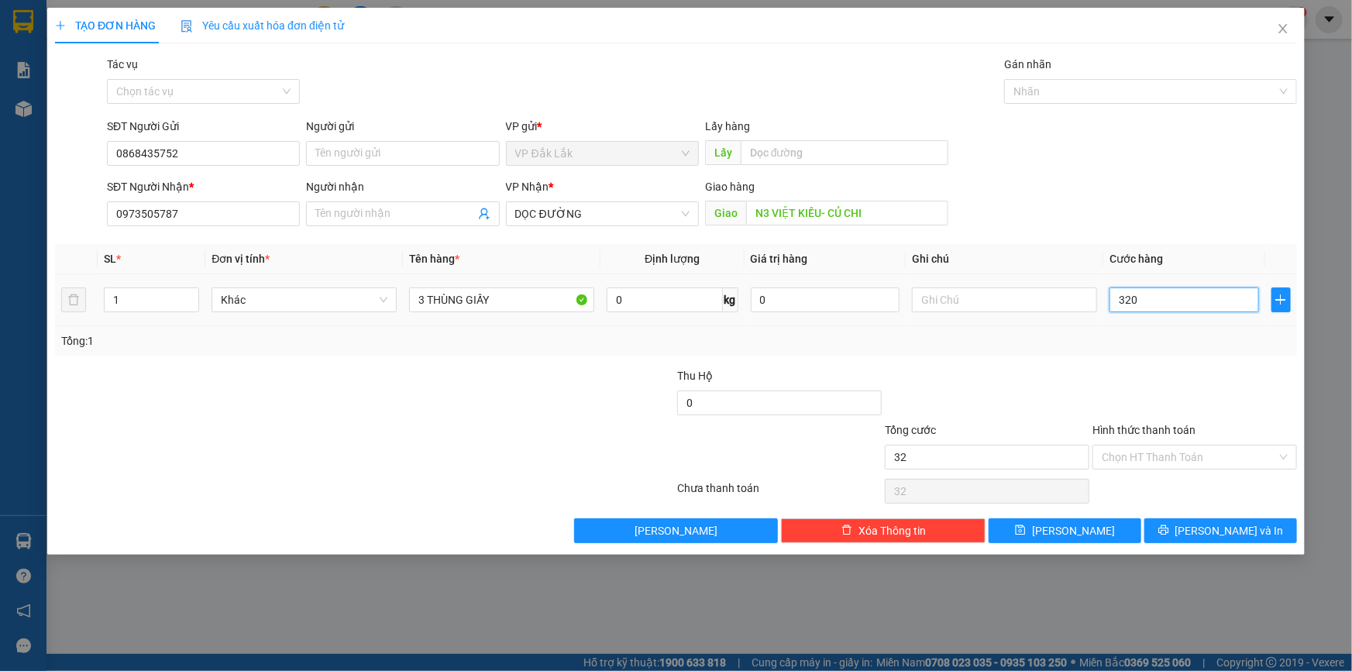
type input "320"
type input "3.200"
type input "32.000"
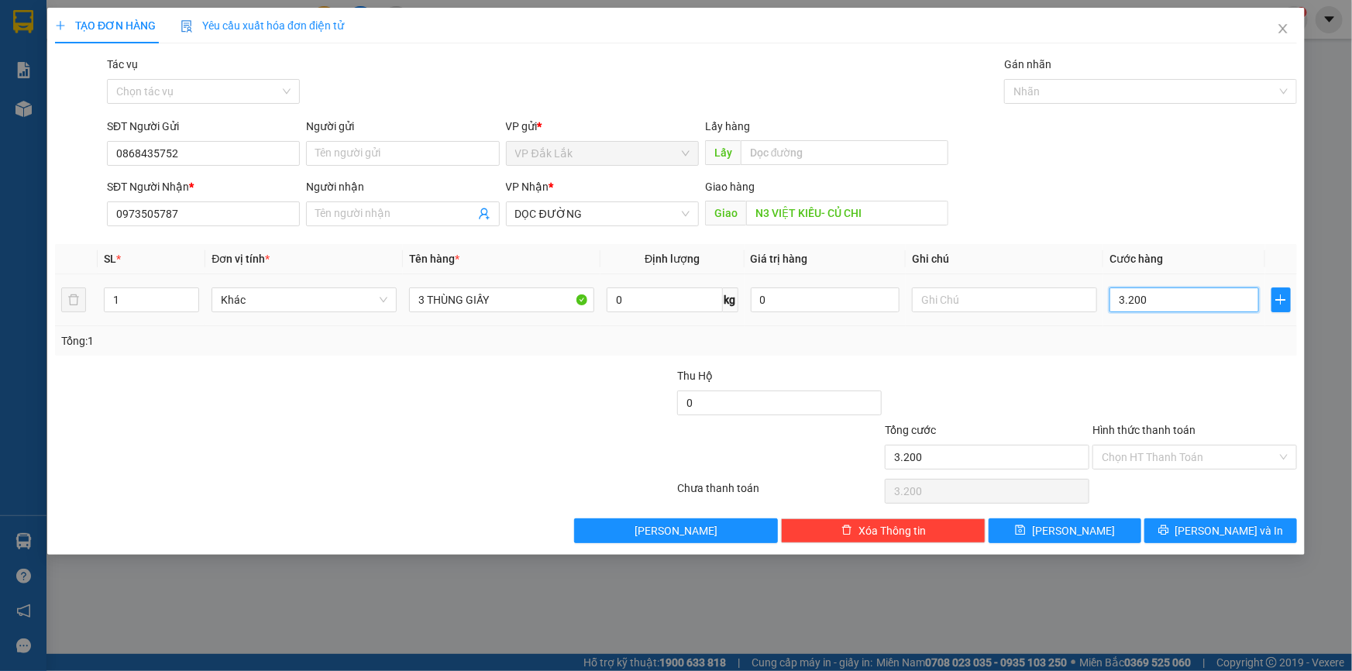
type input "32.000"
type input "320.000"
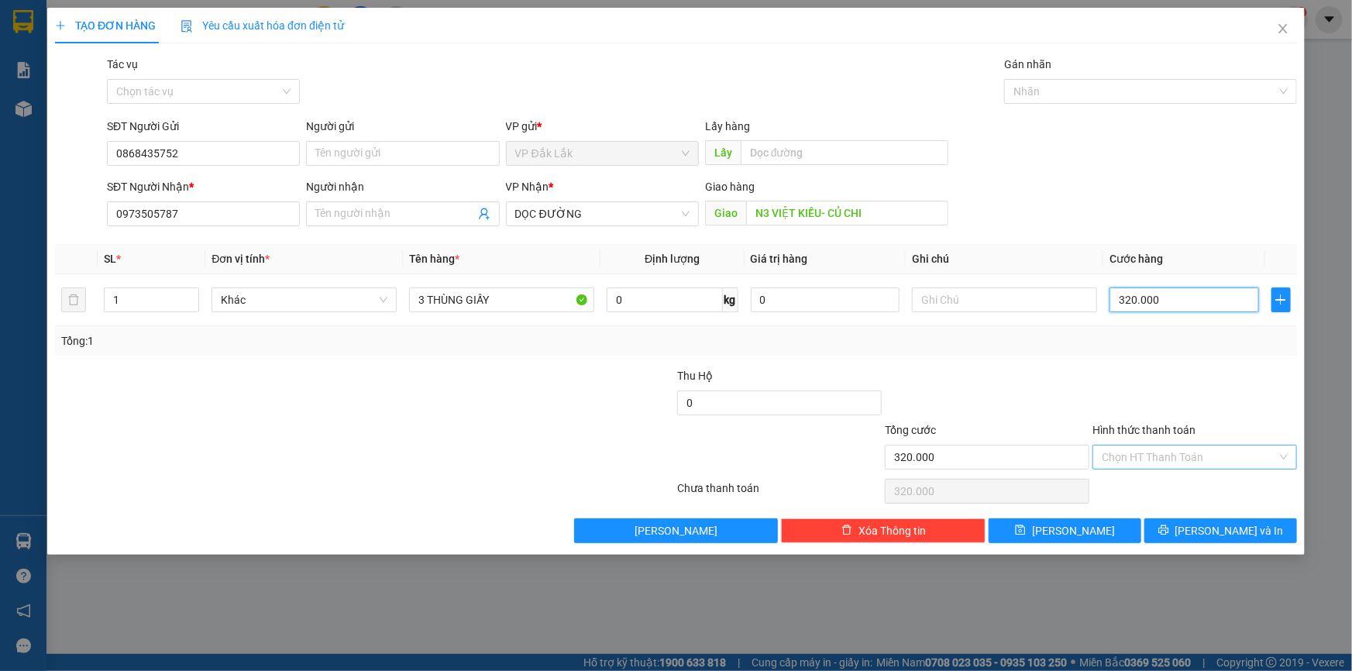
type input "320.000"
click at [1171, 450] on input "Hình thức thanh toán" at bounding box center [1189, 457] width 175 height 23
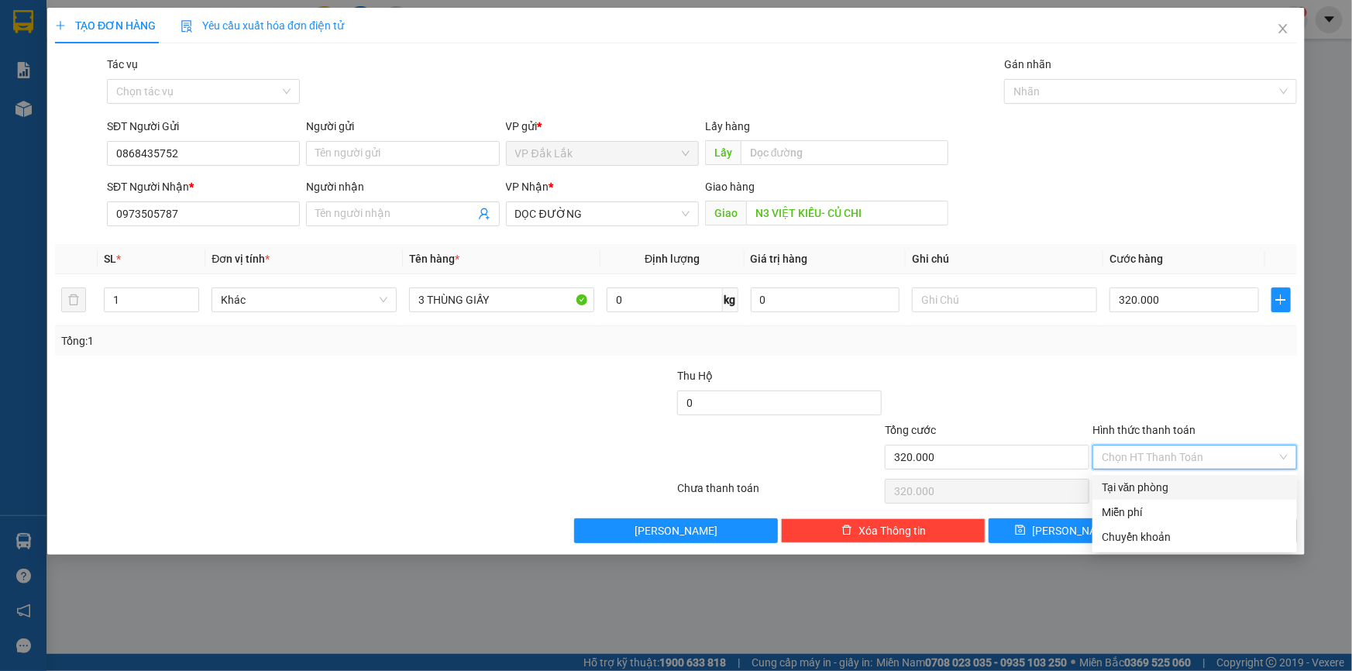
click at [1188, 490] on div "Tại văn phòng" at bounding box center [1195, 487] width 186 height 17
type input "0"
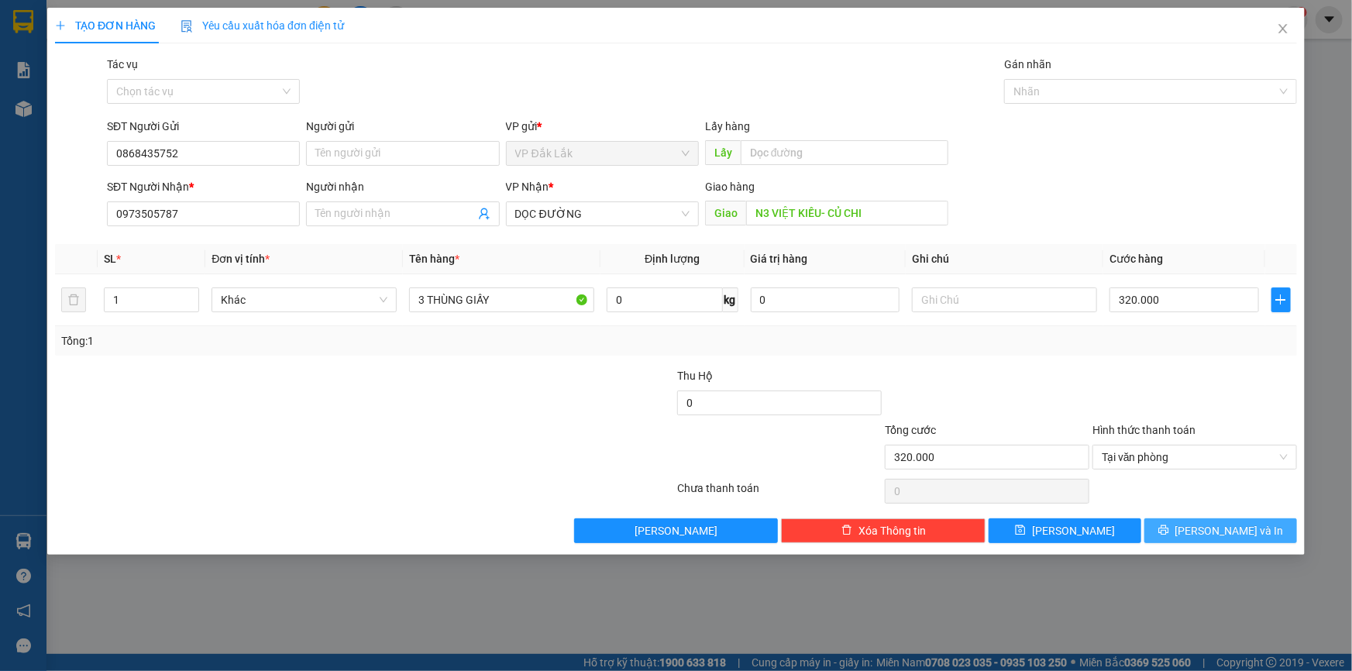
click at [1209, 528] on span "[PERSON_NAME] và In" at bounding box center [1230, 530] width 109 height 17
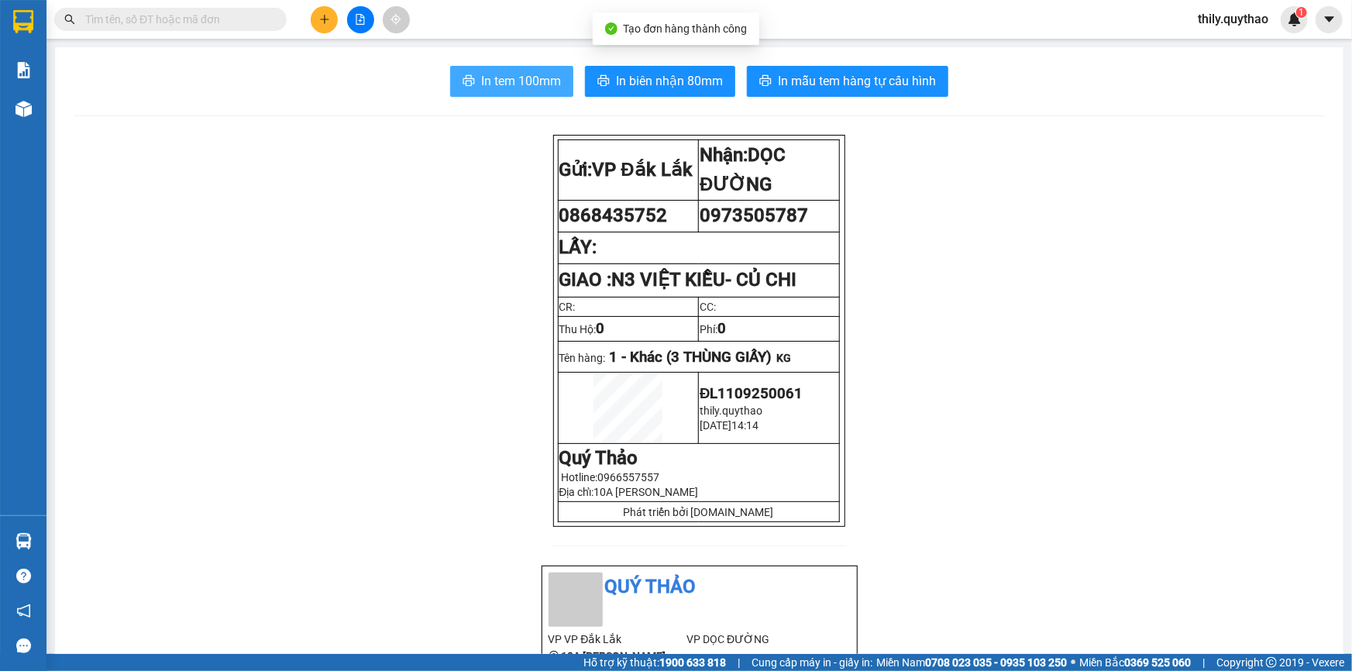
click at [522, 85] on span "In tem 100mm" at bounding box center [521, 80] width 80 height 19
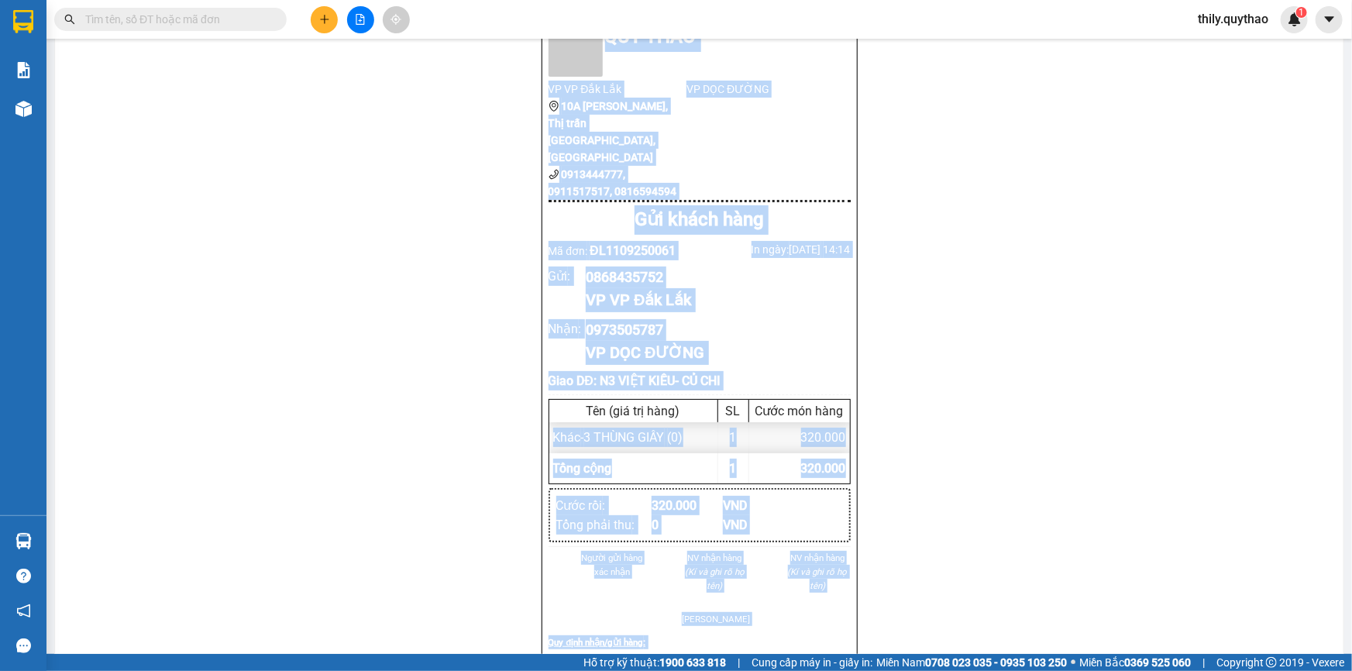
drag, startPoint x: 501, startPoint y: 646, endPoint x: 521, endPoint y: 698, distance: 55.4
click at [521, 670] on html "Kết quả tìm kiếm ( 0 ) Bộ lọc No Data thily.quythao 1 Báo cáo Báo cáo dòng tiền…" at bounding box center [676, 335] width 1352 height 671
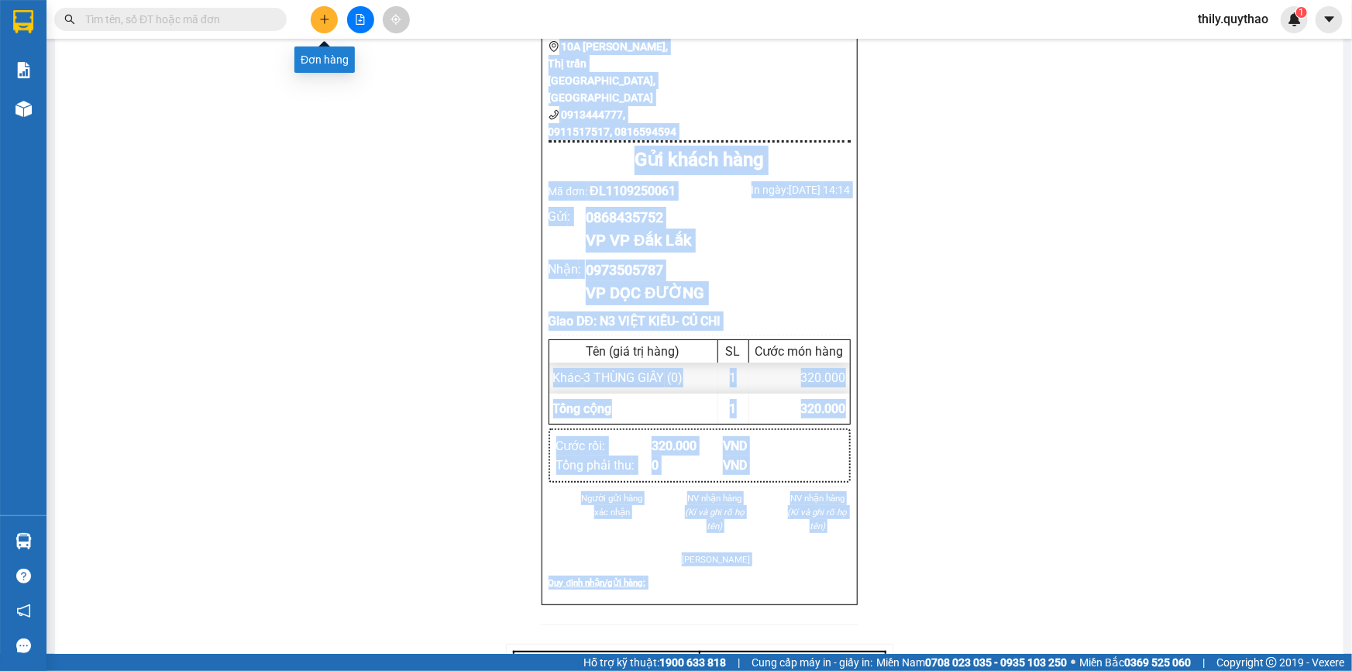
click at [324, 11] on button at bounding box center [324, 19] width 27 height 27
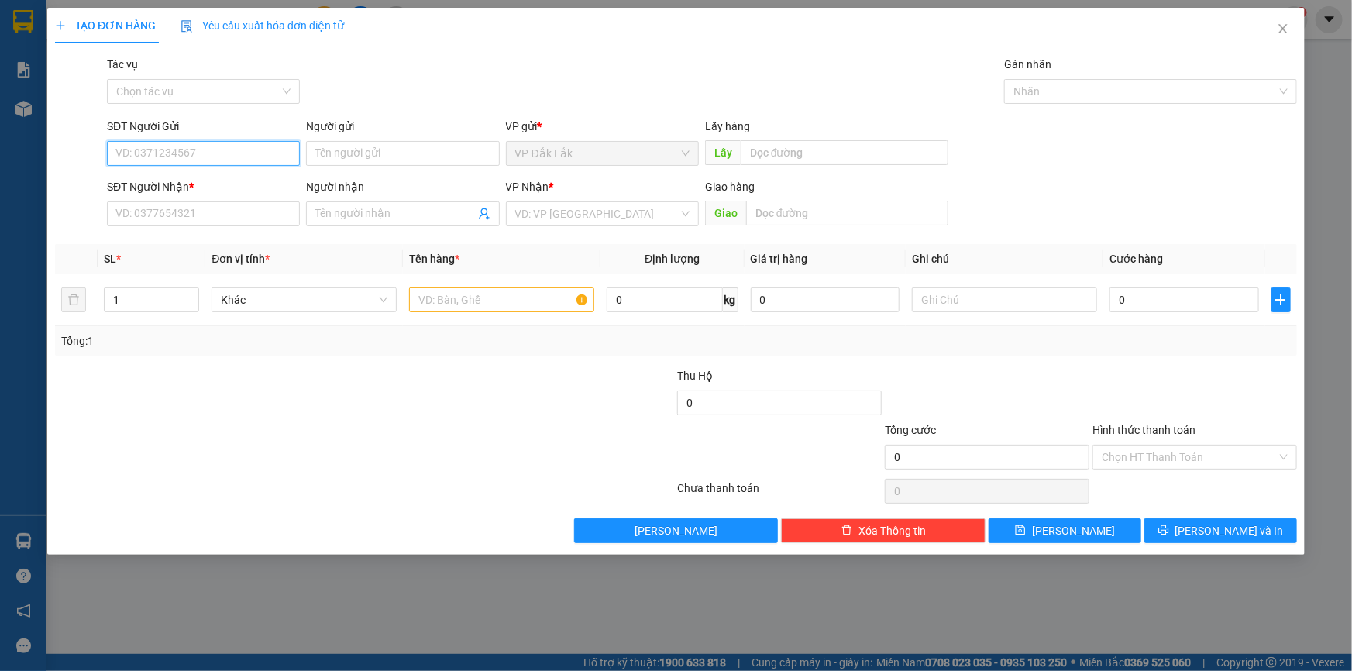
click at [243, 144] on input "SĐT Người Gửi" at bounding box center [203, 153] width 193 height 25
type input "0964601421"
click at [200, 220] on input "SĐT Người Nhận *" at bounding box center [203, 214] width 193 height 25
click at [602, 212] on input "search" at bounding box center [597, 213] width 164 height 23
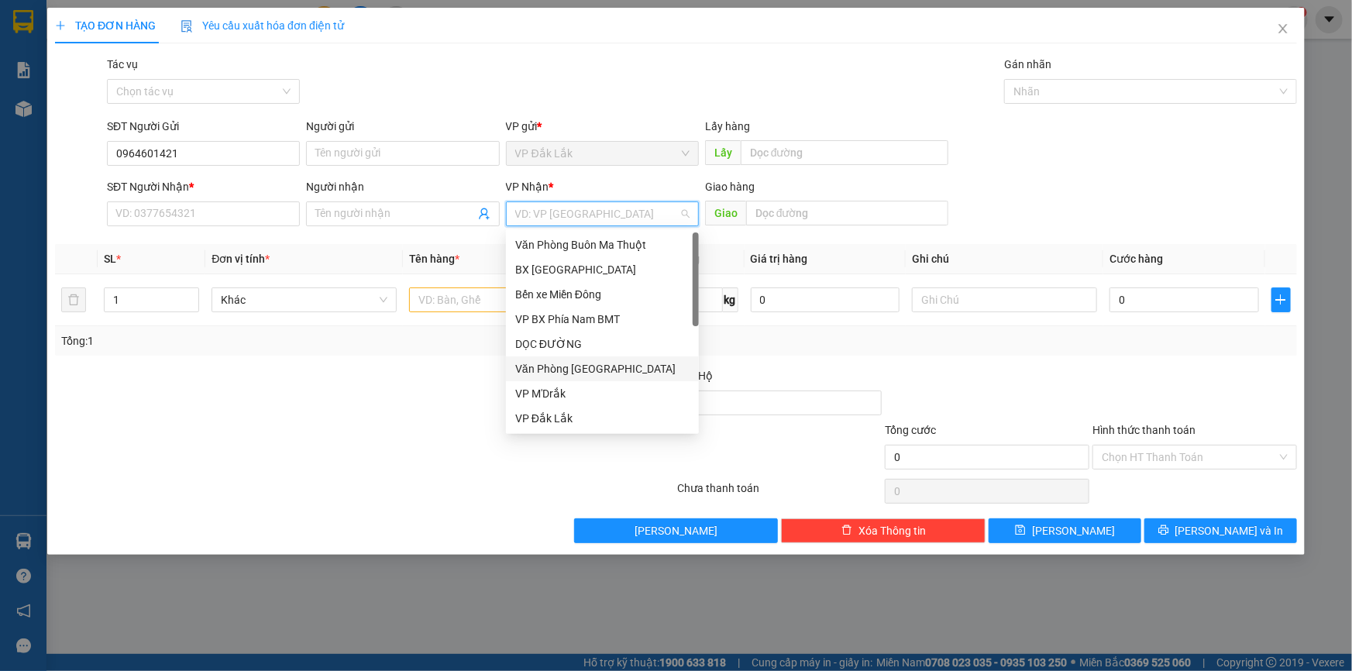
click at [590, 363] on div "Văn Phòng [GEOGRAPHIC_DATA]" at bounding box center [602, 368] width 174 height 17
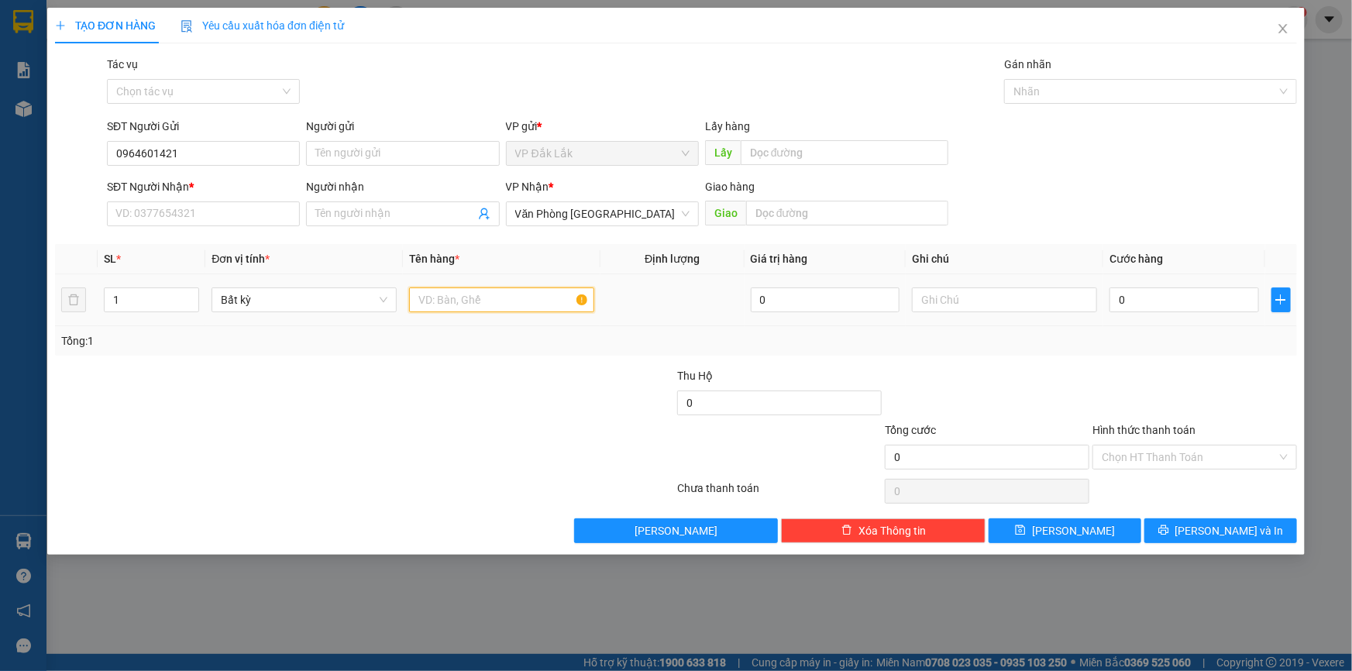
click at [553, 296] on input "text" at bounding box center [501, 300] width 185 height 25
type input "1 THÙNG GIẤY"
click at [154, 209] on input "SĐT Người Nhận *" at bounding box center [203, 214] width 193 height 25
type input "0971645567"
click at [1118, 301] on input "0" at bounding box center [1185, 300] width 150 height 25
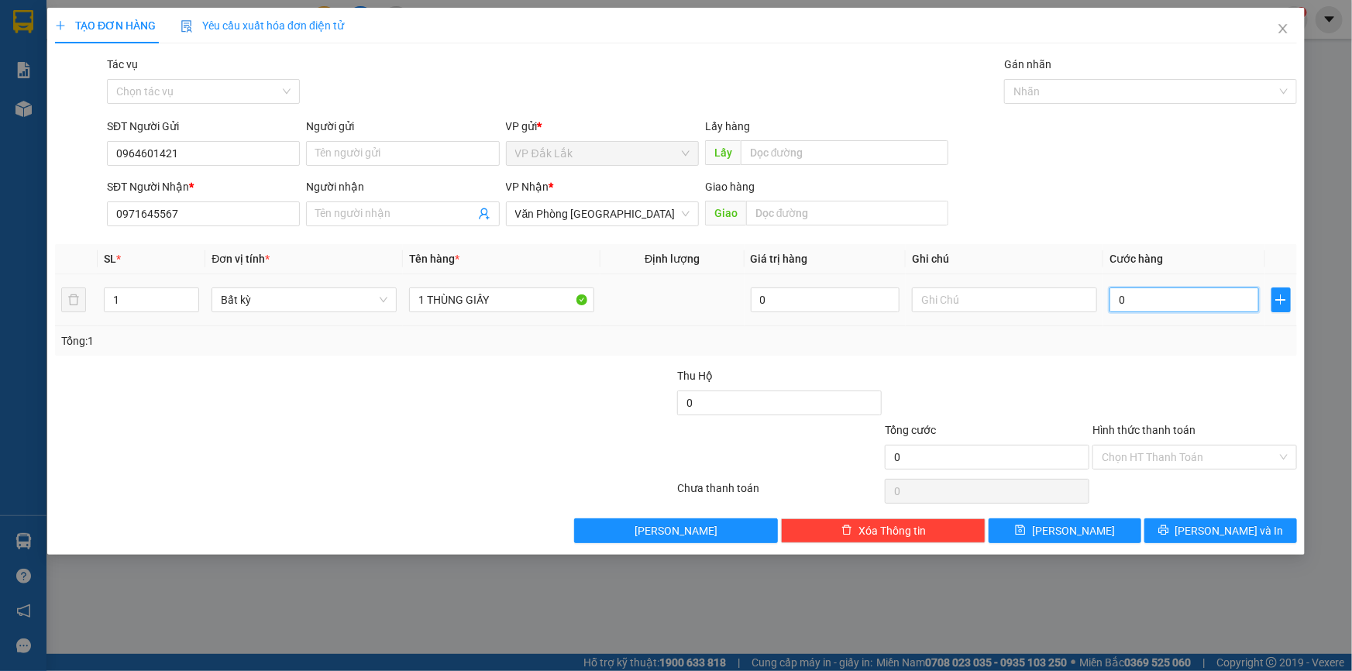
type input "5"
type input "50"
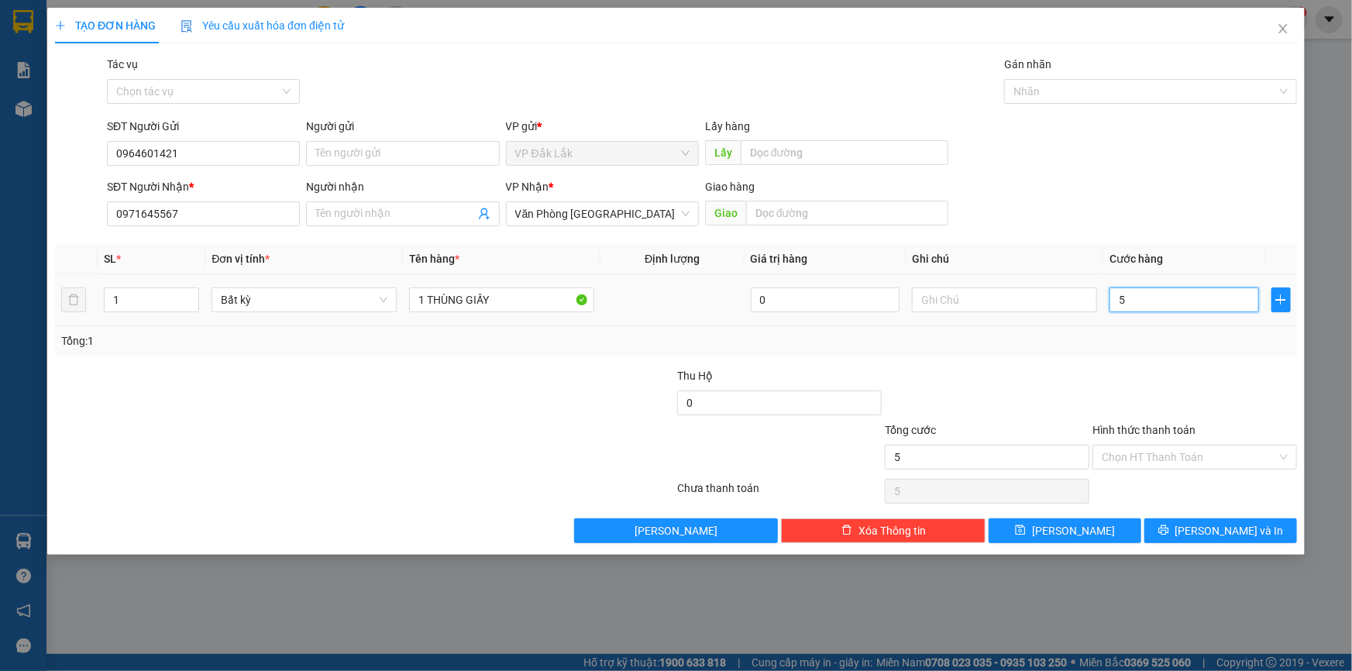
type input "50"
type input "500"
type input "5.000"
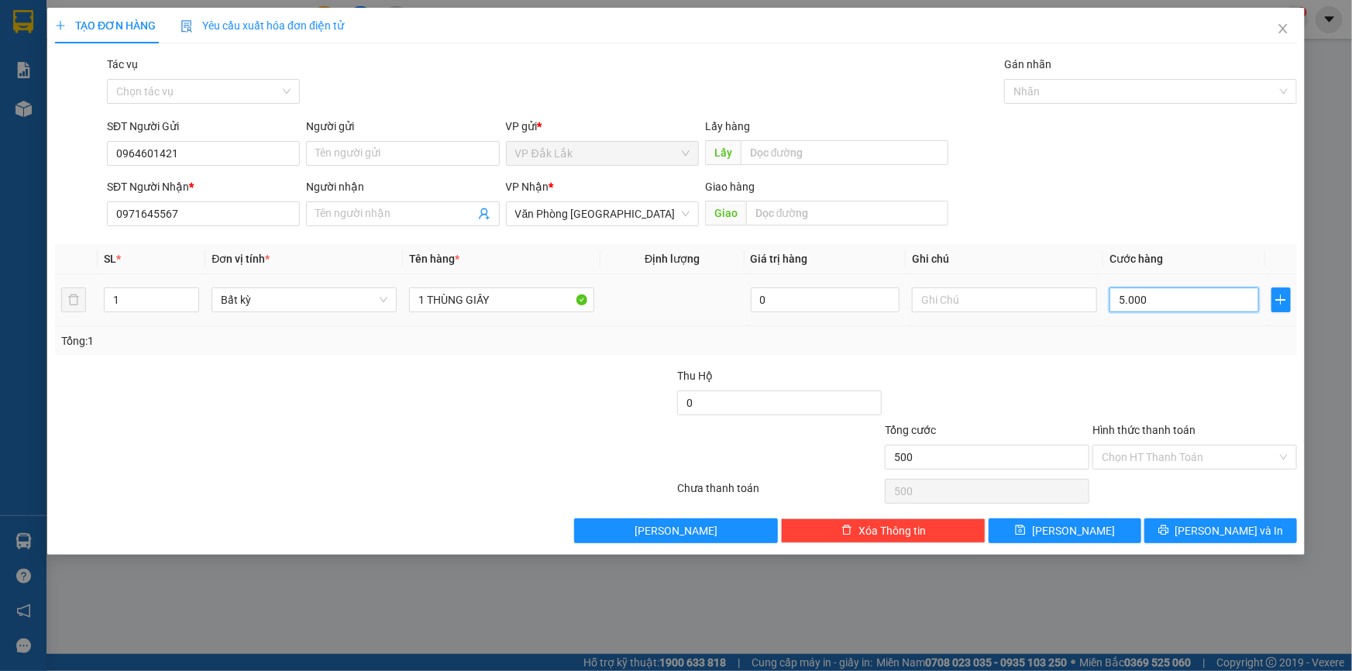
type input "5.000"
type input "50.000"
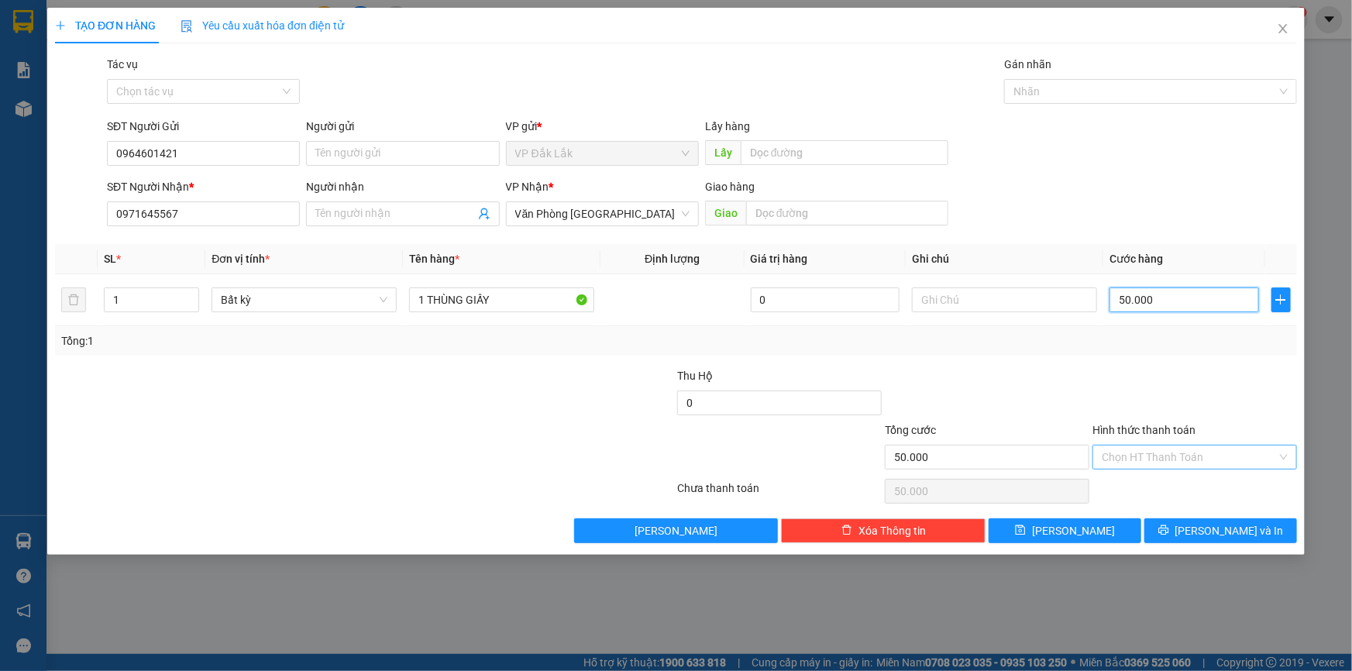
type input "50.000"
click at [1167, 464] on input "Hình thức thanh toán" at bounding box center [1189, 457] width 175 height 23
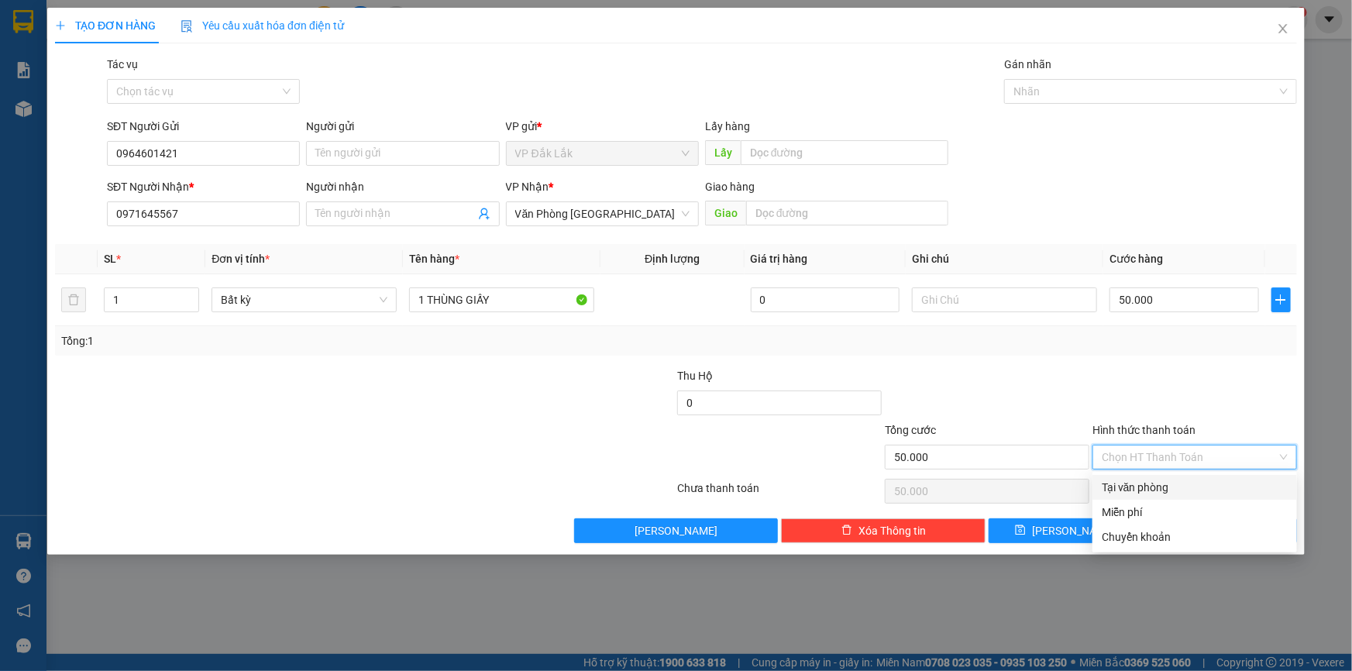
click at [1183, 485] on div "Tại văn phòng" at bounding box center [1195, 487] width 186 height 17
type input "0"
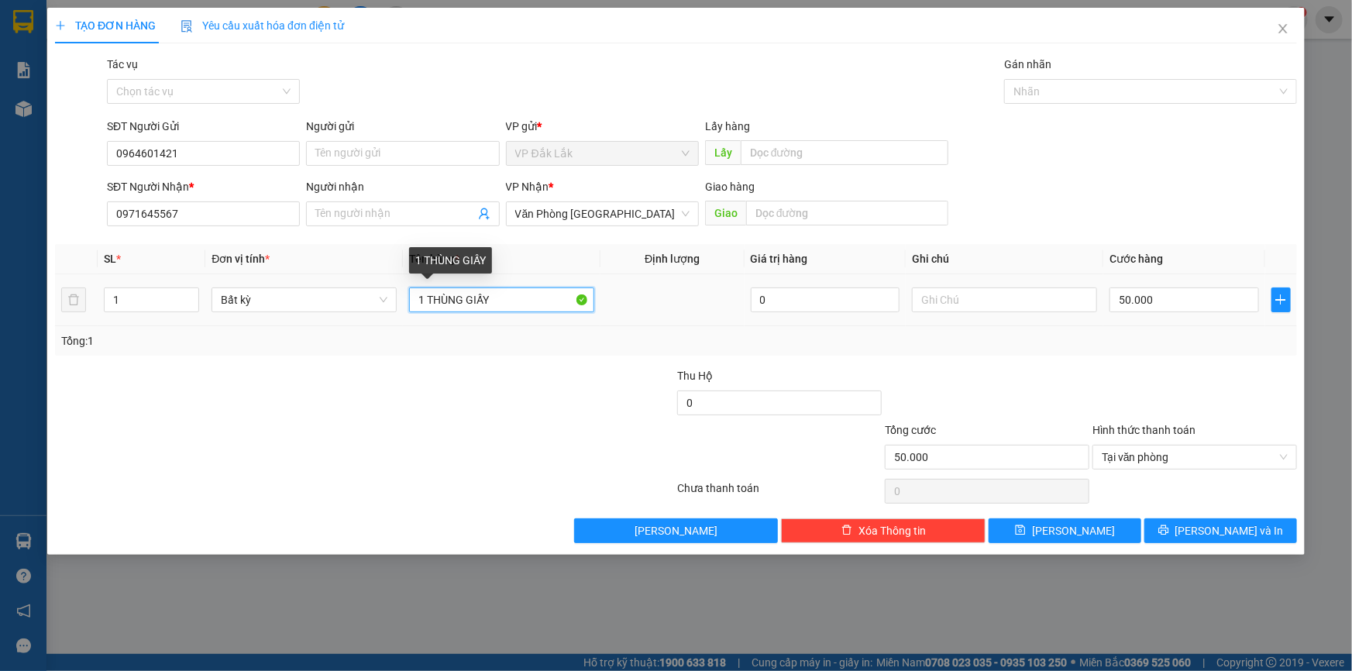
click at [518, 295] on input "1 THÙNG GIẤY" at bounding box center [501, 300] width 185 height 25
type input "1 THÙNG GIẤY ( NHỜ XE ÔM )"
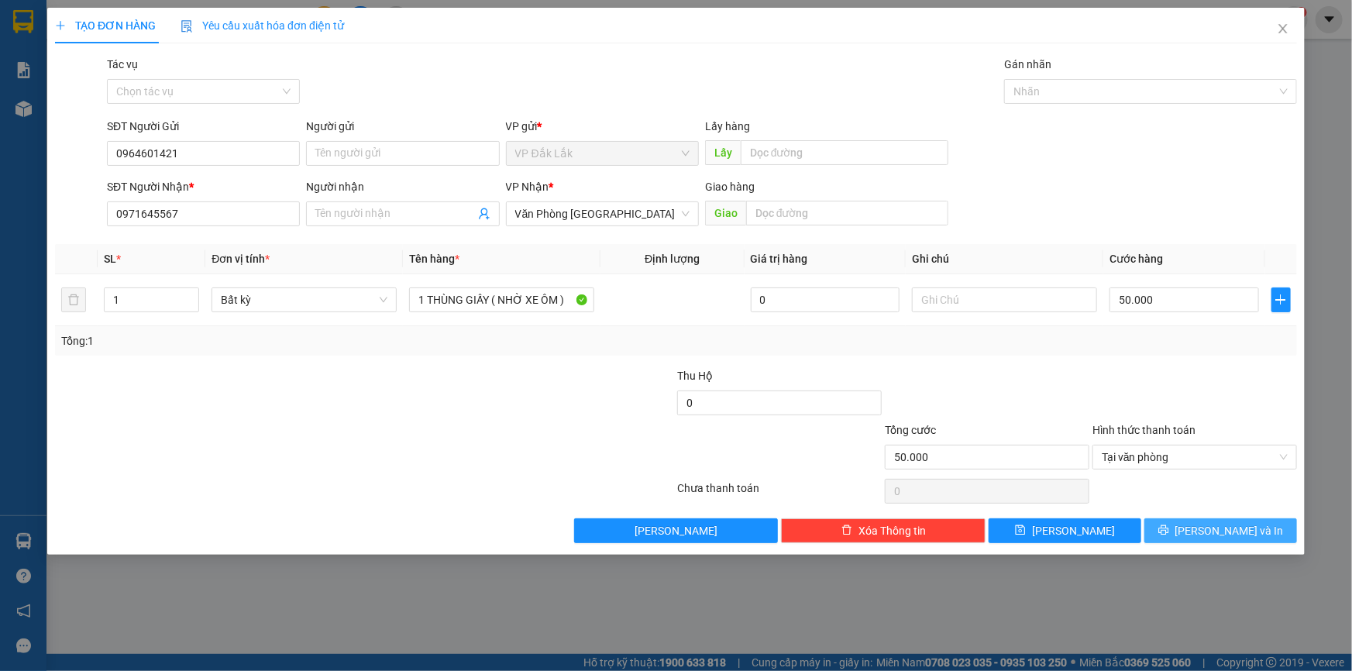
click at [1214, 527] on span "[PERSON_NAME] và In" at bounding box center [1230, 530] width 109 height 17
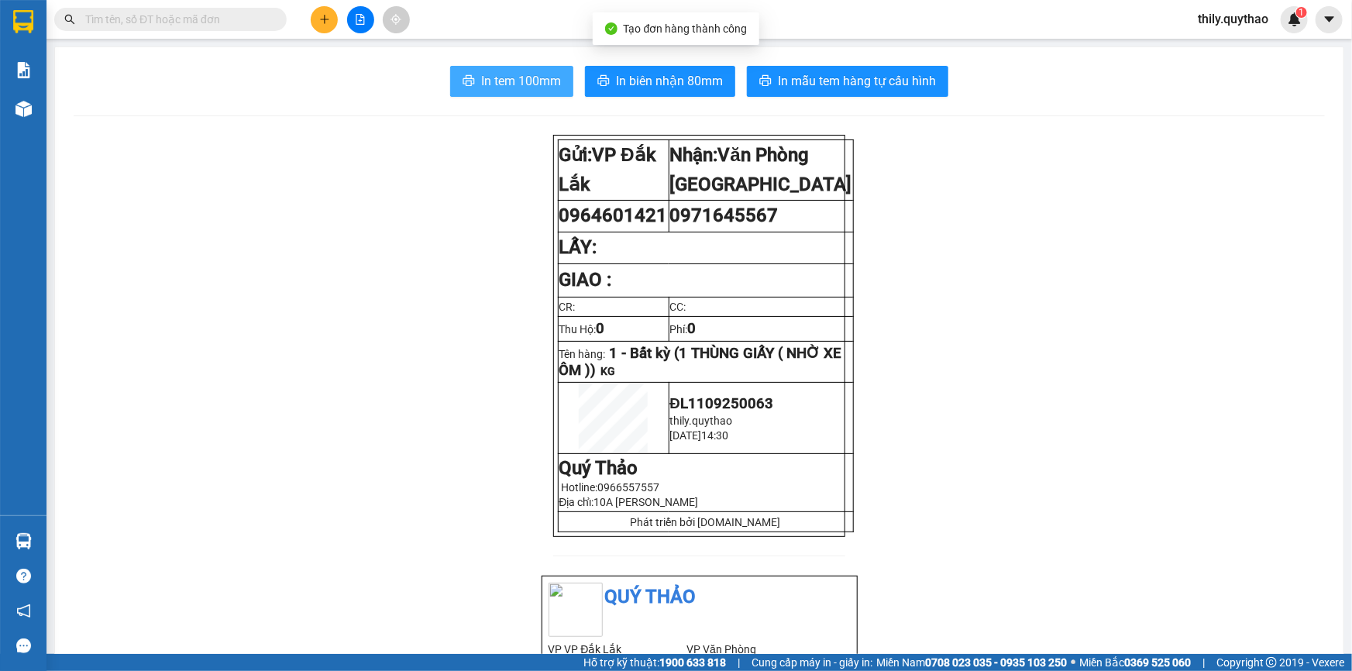
click at [550, 79] on span "In tem 100mm" at bounding box center [521, 80] width 80 height 19
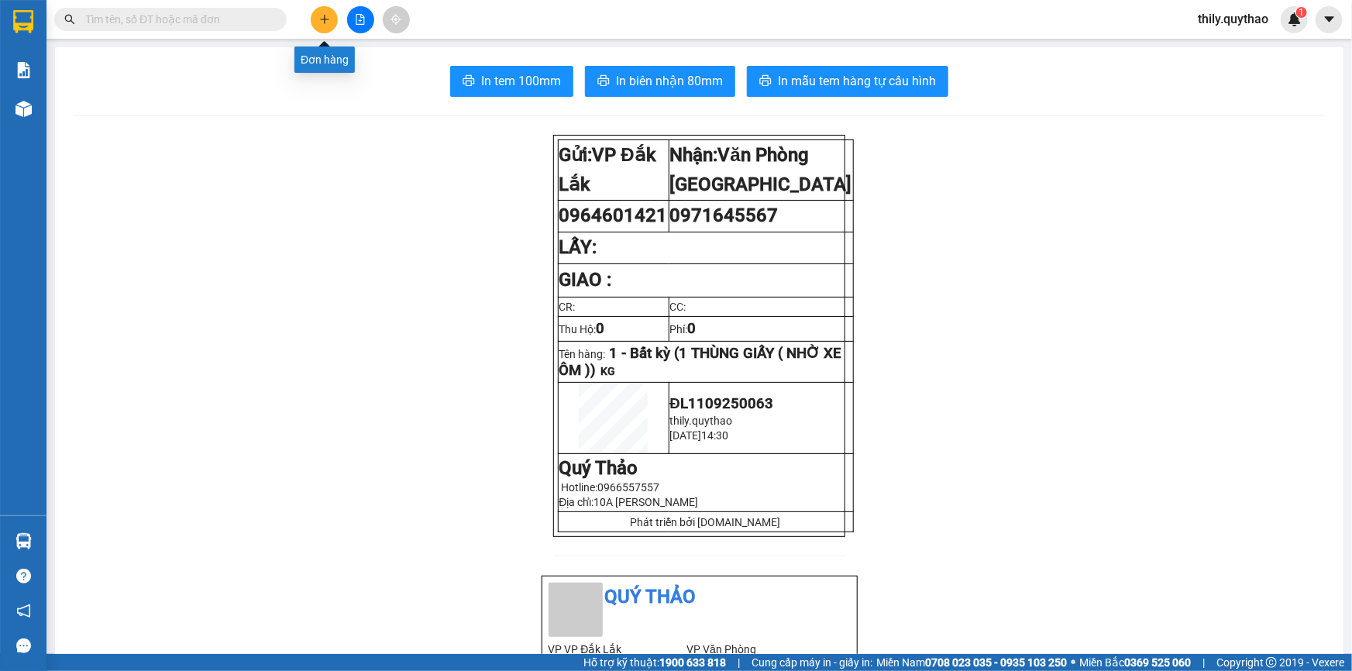
click at [337, 22] on button at bounding box center [324, 19] width 27 height 27
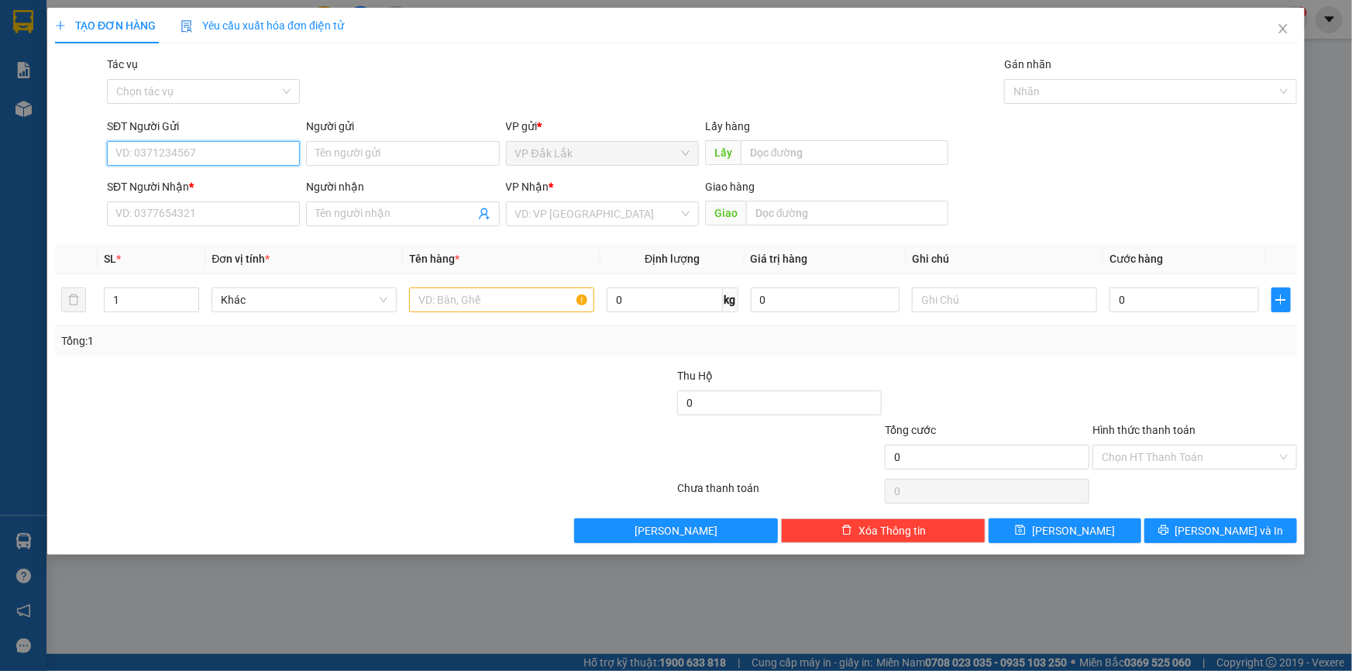
click at [287, 154] on input "SĐT Người Gửi" at bounding box center [203, 153] width 193 height 25
type input "0974789444"
click at [262, 185] on div "0974789444" at bounding box center [203, 184] width 174 height 17
type input "0977837799"
type input "0974789444"
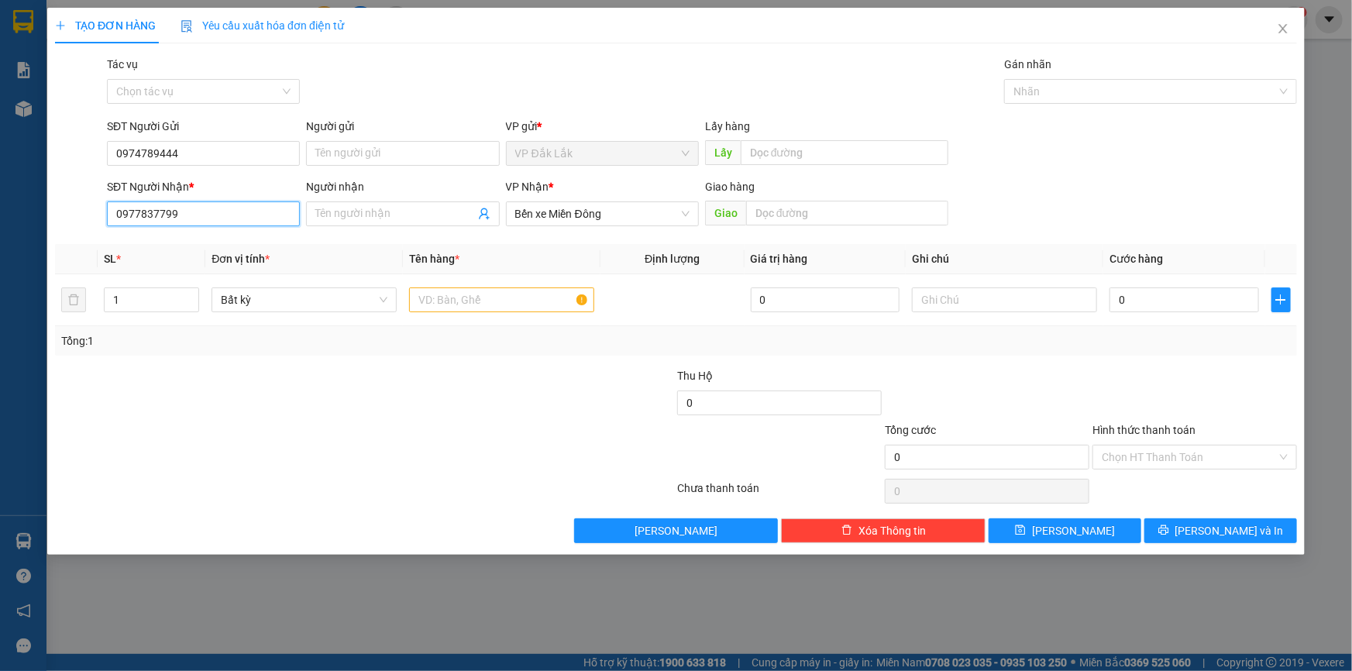
click at [246, 219] on input "0977837799" at bounding box center [203, 214] width 193 height 25
click at [625, 213] on span "Bến xe Miền Đông" at bounding box center [602, 213] width 174 height 23
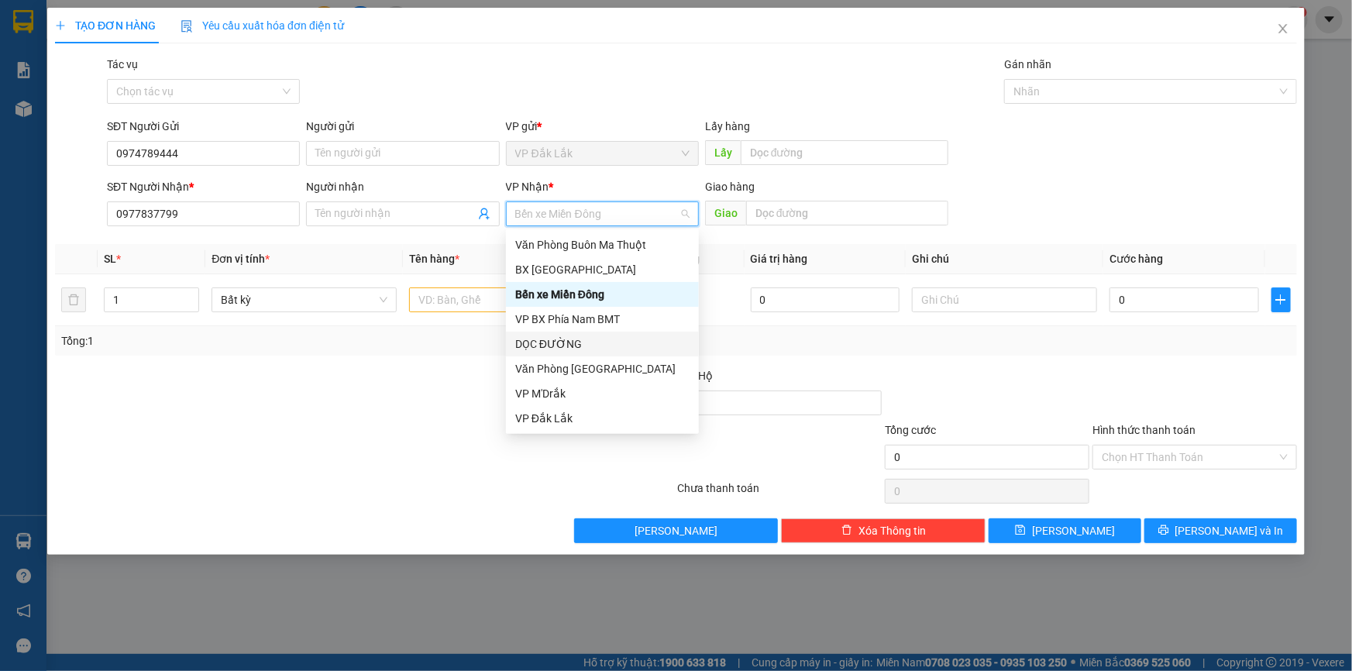
scroll to position [140, 0]
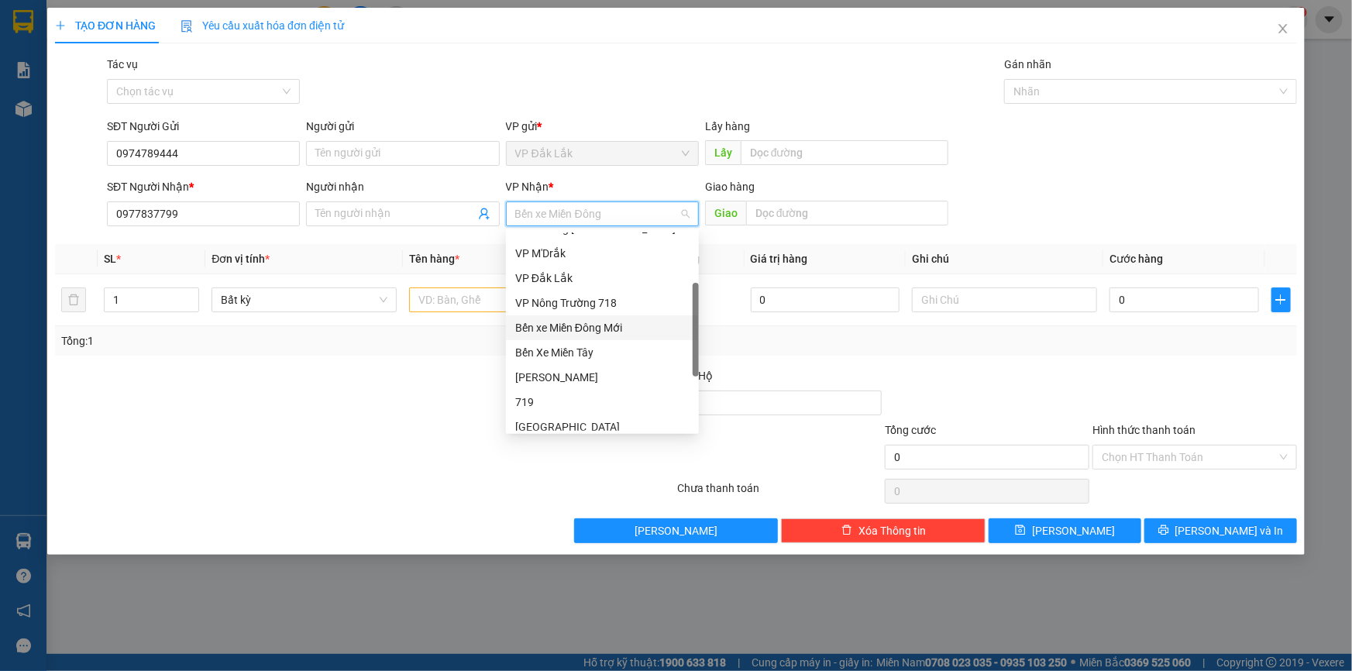
click at [613, 327] on div "Bến xe Miền Đông Mới" at bounding box center [602, 327] width 174 height 17
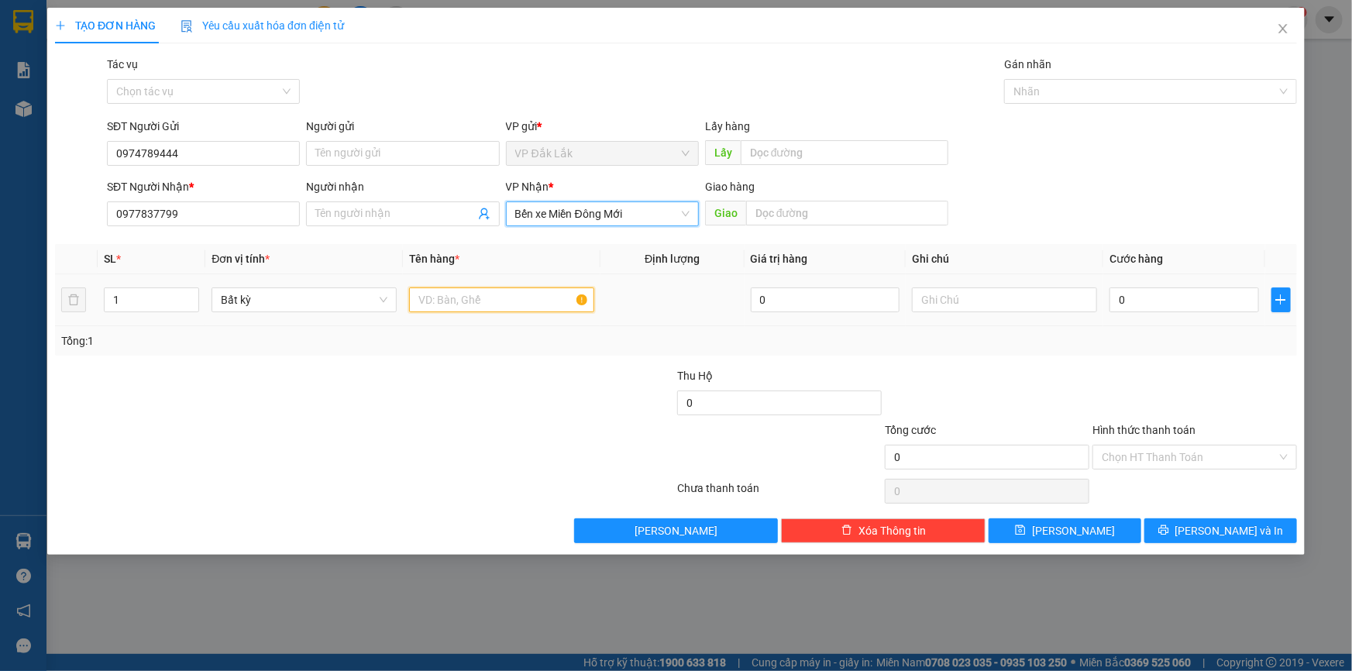
click at [487, 304] on input "text" at bounding box center [501, 300] width 185 height 25
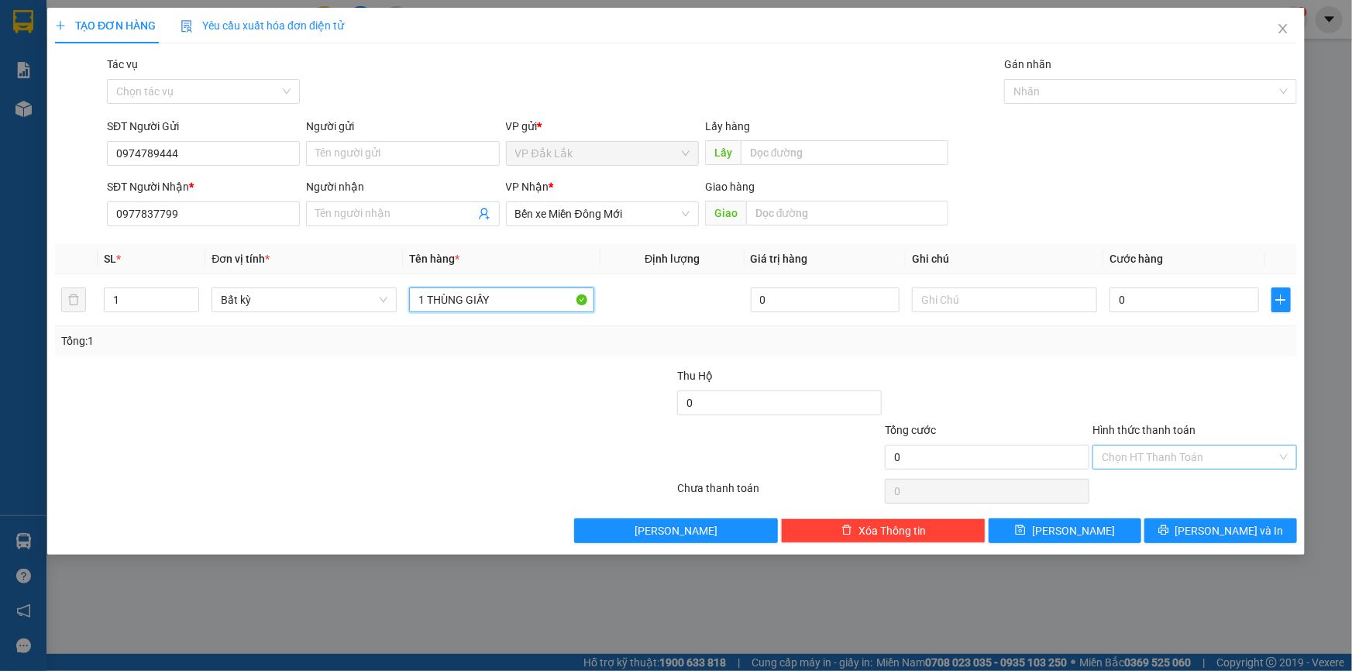
type input "1 THÙNG GIẤY"
click at [1242, 460] on input "Hình thức thanh toán" at bounding box center [1189, 457] width 175 height 23
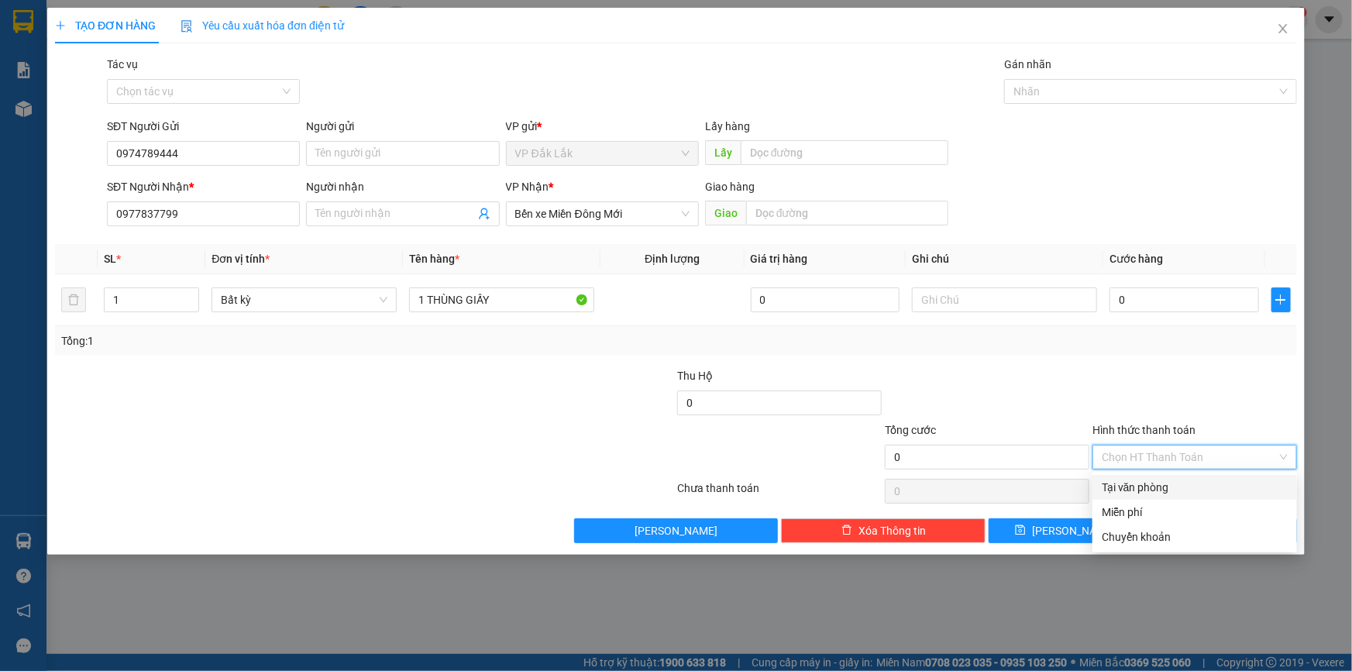
click at [1235, 491] on div "Tại văn phòng" at bounding box center [1195, 487] width 186 height 17
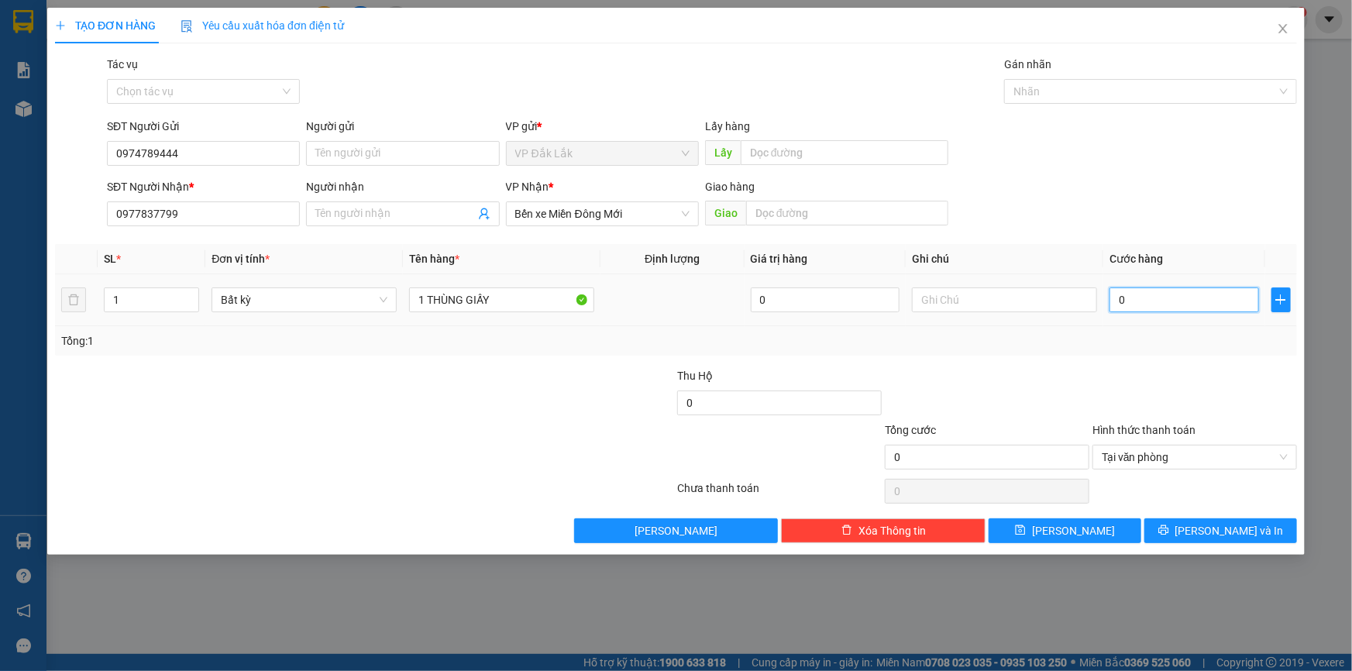
click at [1117, 302] on input "0" at bounding box center [1185, 300] width 150 height 25
type input "7"
type input "70"
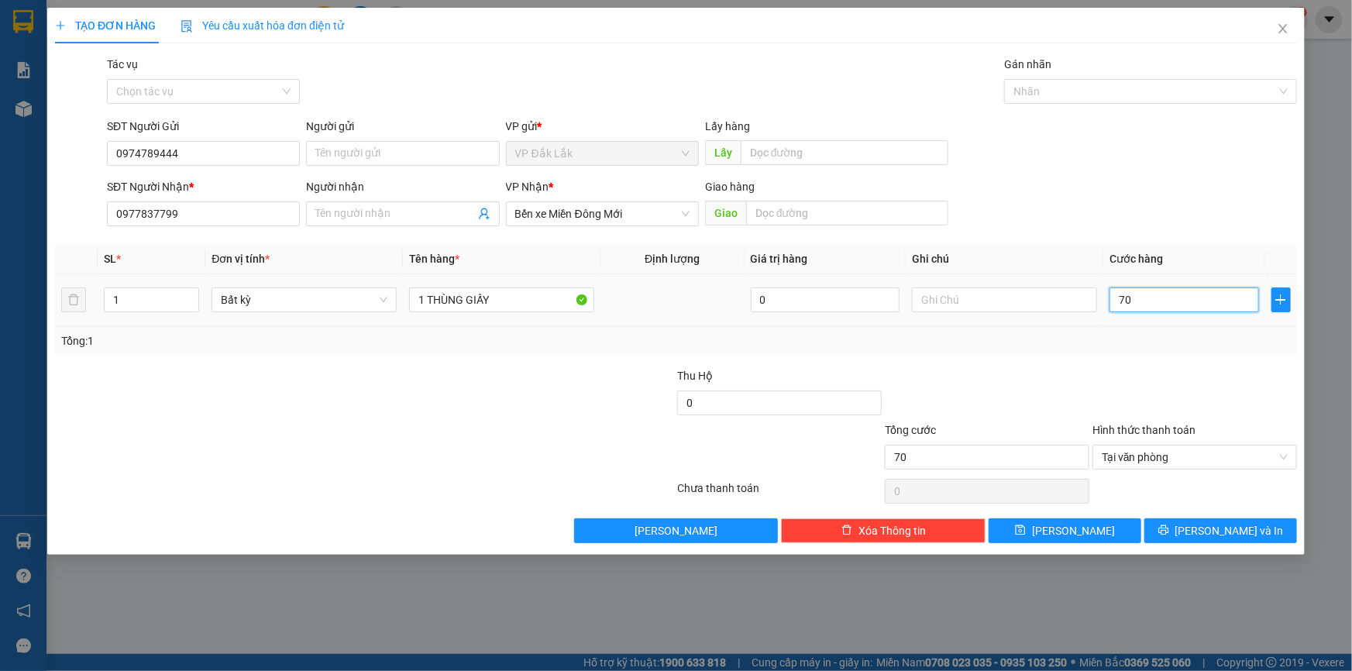
type input "700"
type input "7.000"
type input "70.000"
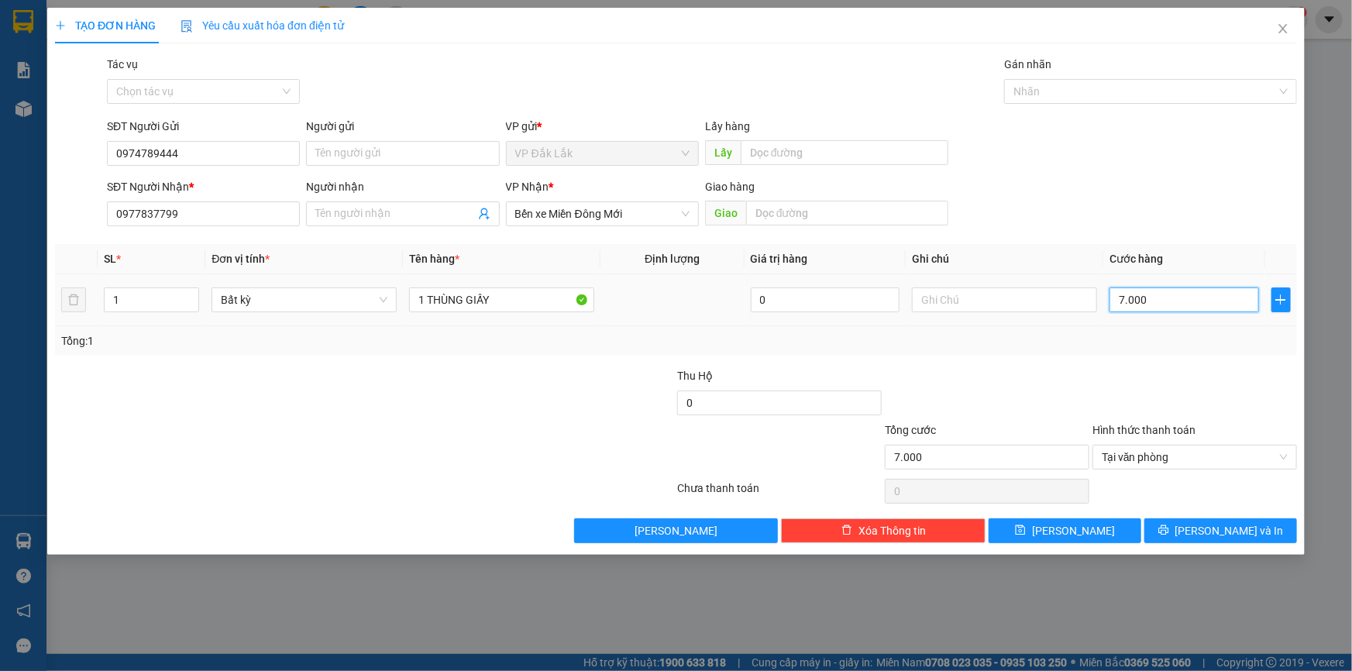
type input "70.000"
click at [1169, 533] on button "[PERSON_NAME] và In" at bounding box center [1221, 530] width 153 height 25
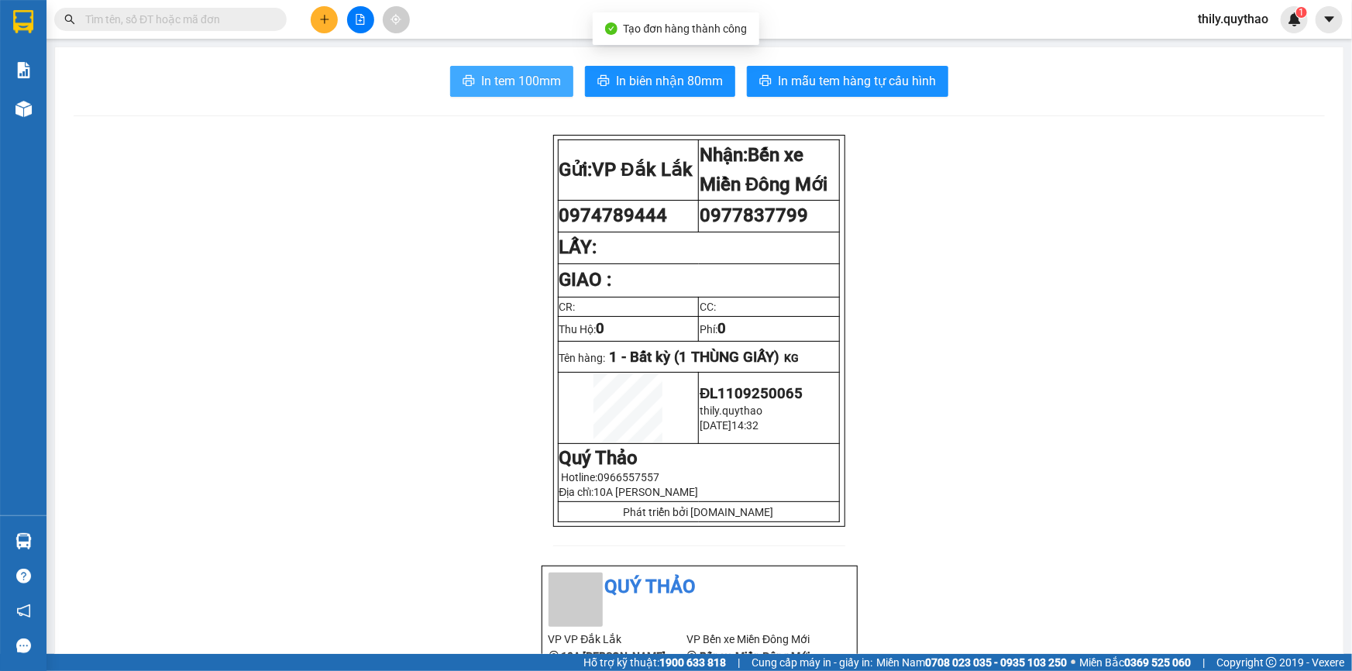
click at [481, 73] on span "In tem 100mm" at bounding box center [521, 80] width 80 height 19
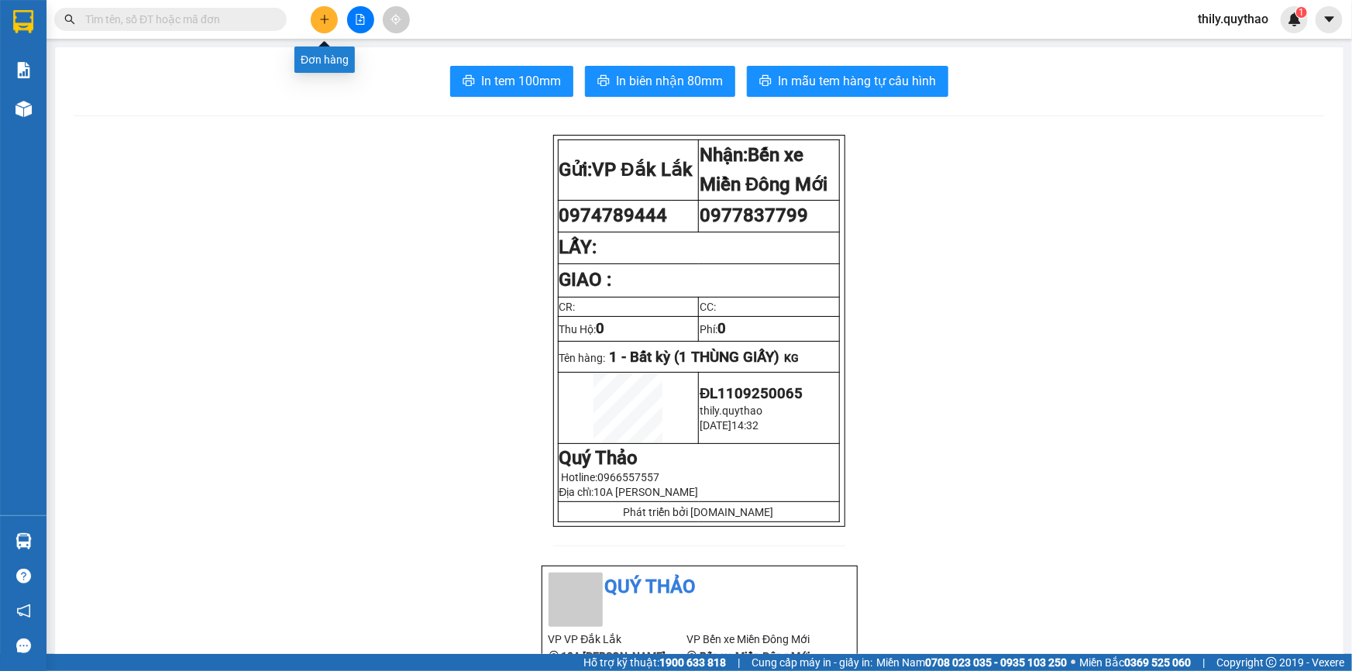
click at [312, 17] on button at bounding box center [324, 19] width 27 height 27
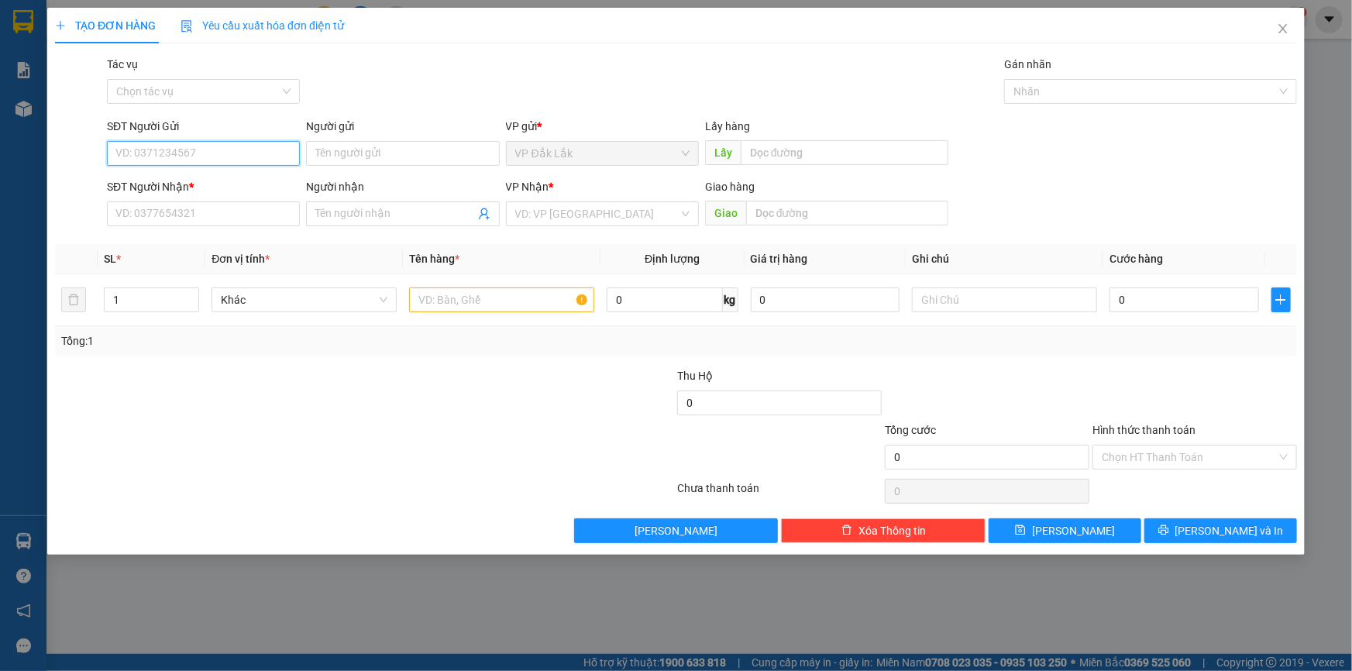
click at [188, 164] on input "SĐT Người Gửi" at bounding box center [203, 153] width 193 height 25
type input "0778565868"
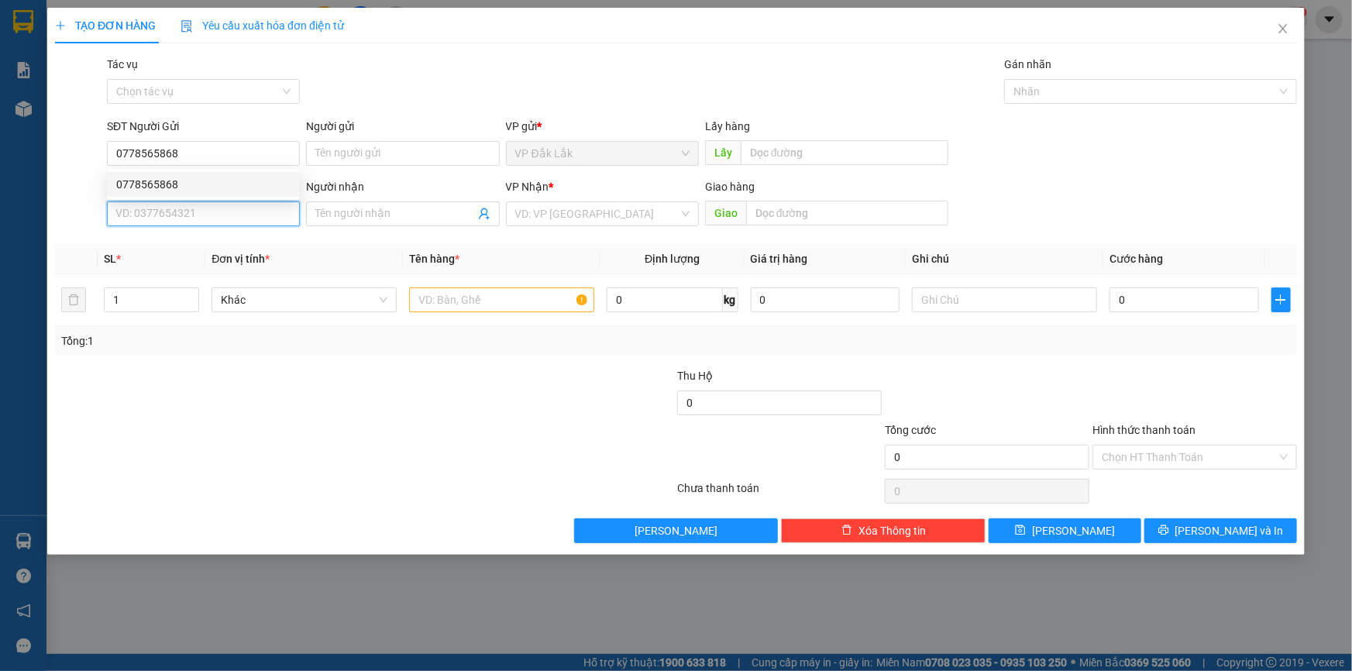
click at [160, 213] on input "SĐT Người Nhận *" at bounding box center [203, 214] width 193 height 25
type input "0708482407"
click at [183, 240] on div "0708482407 - [PERSON_NAME]" at bounding box center [203, 244] width 174 height 17
type input "XUAN"
type input "0708482407"
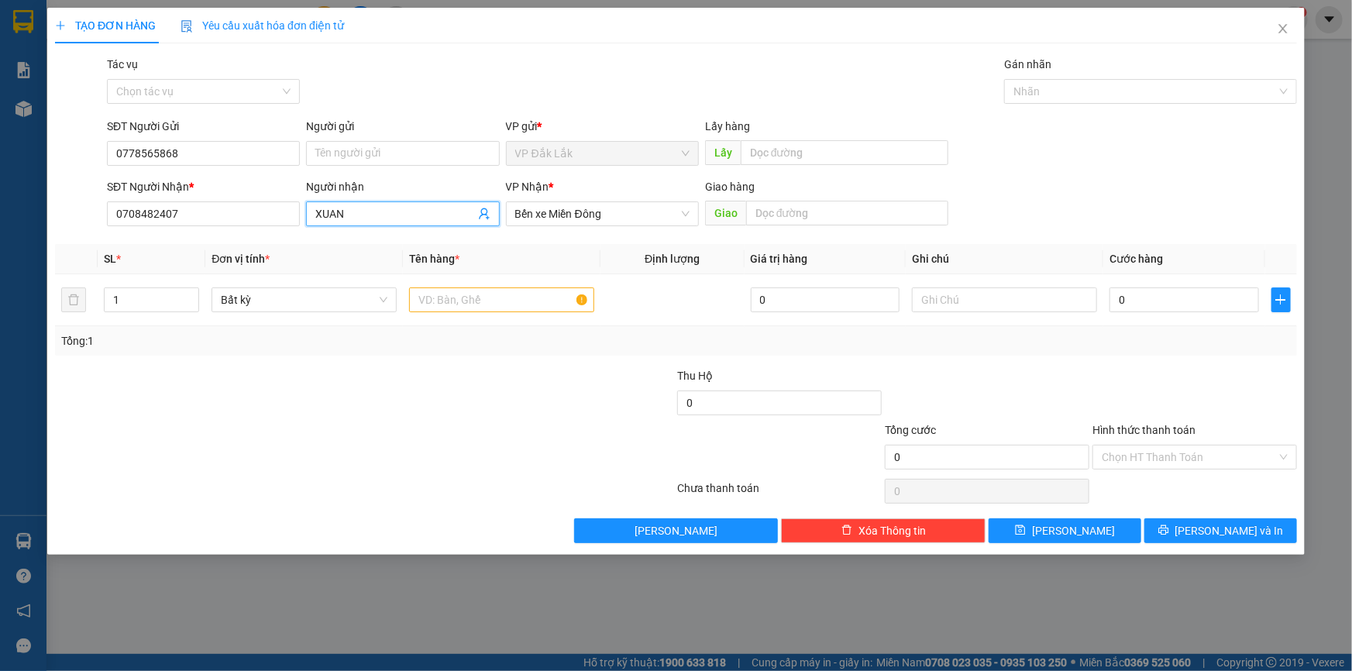
click at [438, 212] on input "XUAN" at bounding box center [394, 213] width 159 height 17
type input "X"
click at [473, 298] on input "text" at bounding box center [501, 300] width 185 height 25
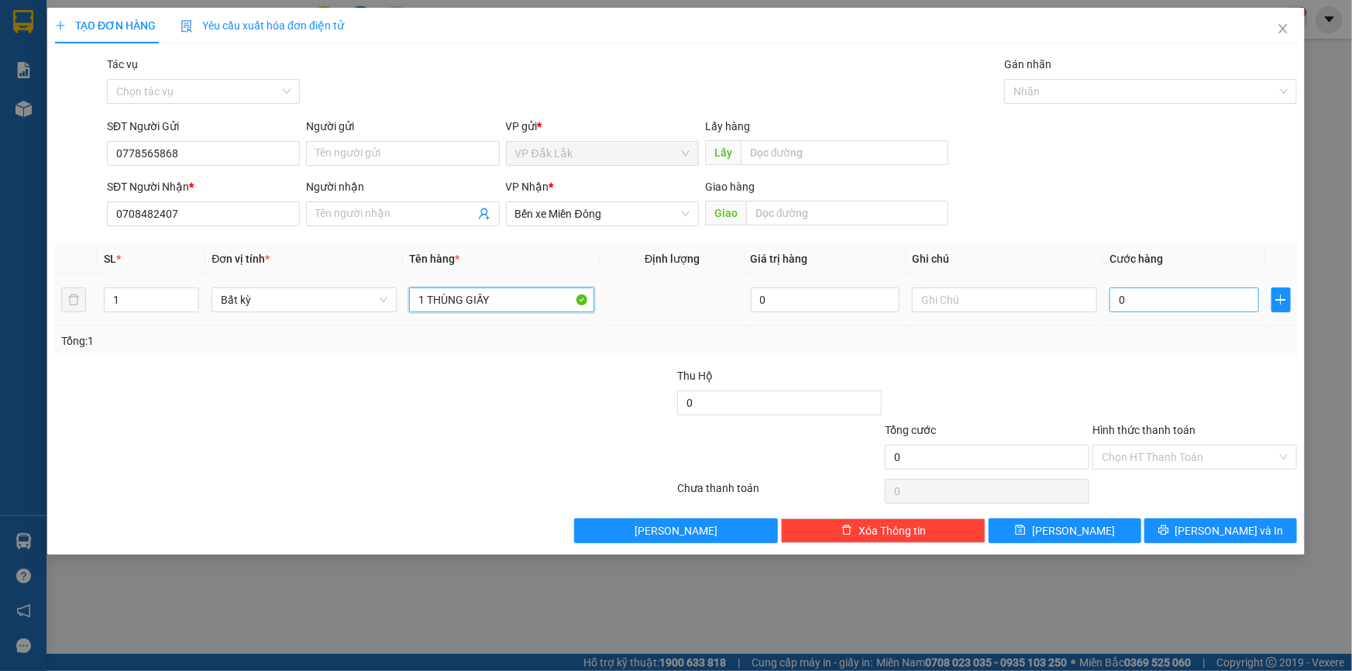
type input "1 THÙNG GIẤY"
click at [1118, 305] on input "0" at bounding box center [1185, 300] width 150 height 25
click at [1160, 457] on input "Hình thức thanh toán" at bounding box center [1189, 457] width 175 height 23
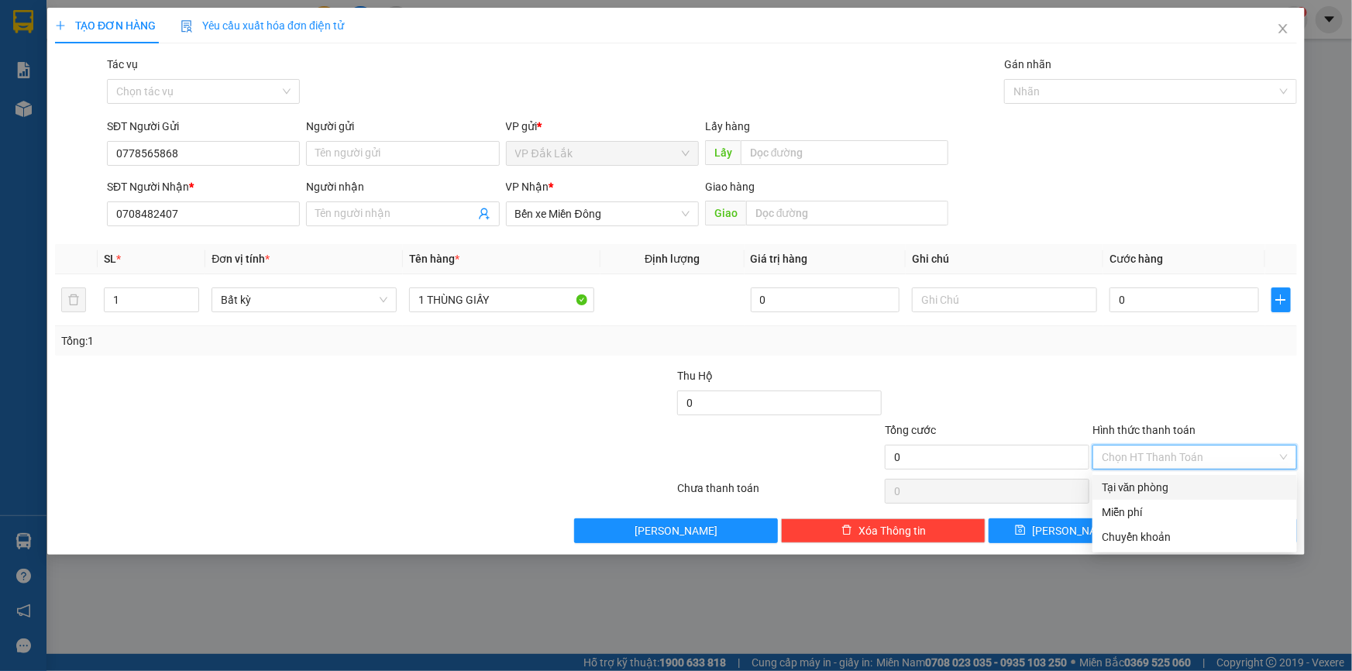
click at [1169, 493] on div "Tại văn phòng" at bounding box center [1195, 487] width 186 height 17
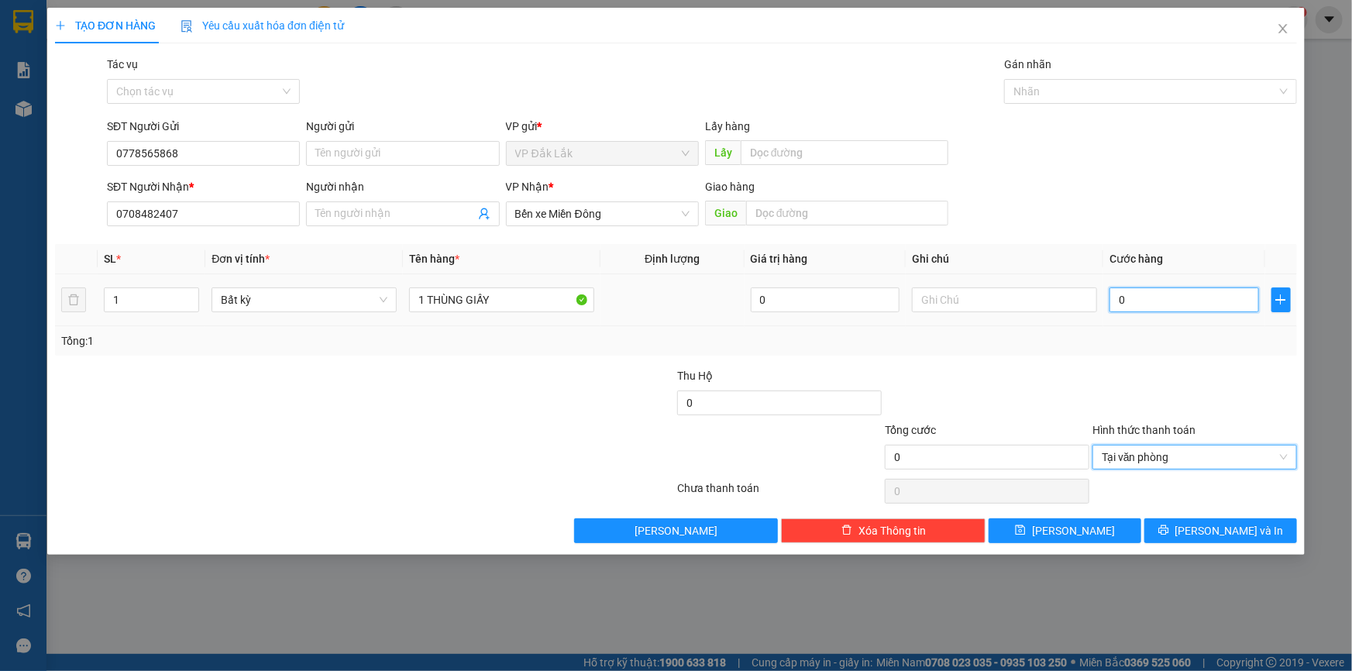
click at [1120, 298] on input "0" at bounding box center [1185, 300] width 150 height 25
type input "6"
type input "60"
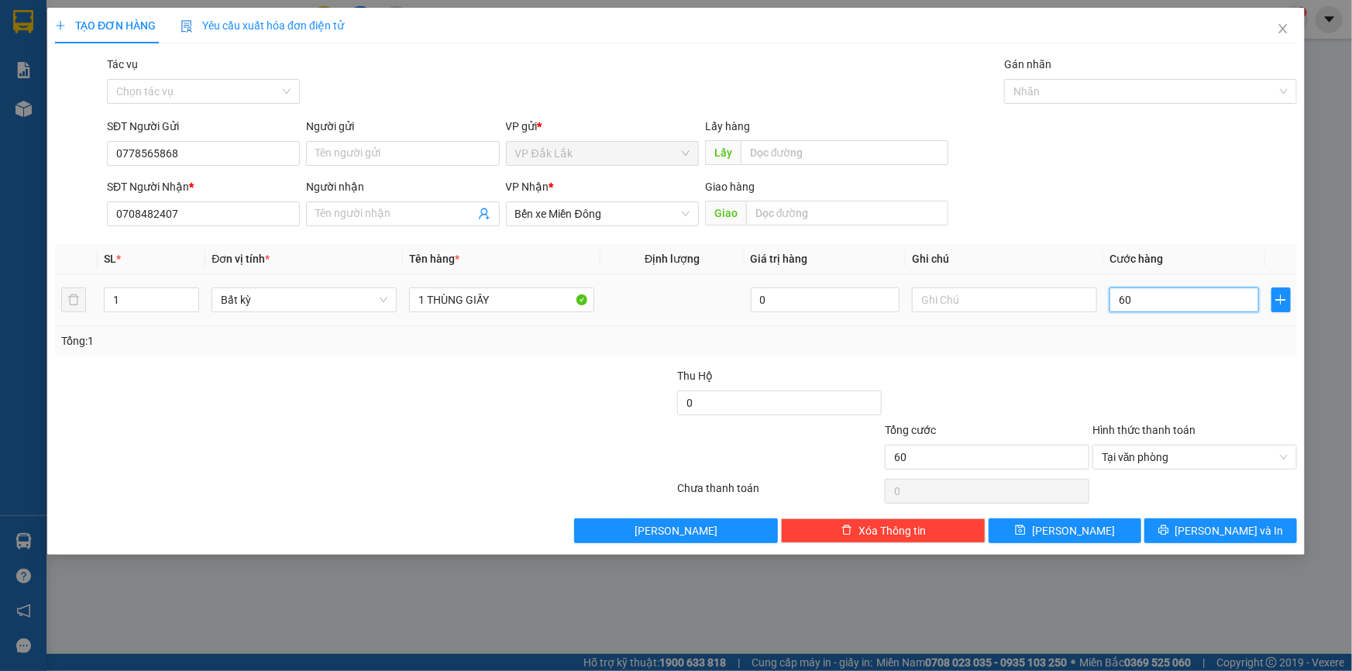
type input "600"
type input "6.000"
type input "60.000"
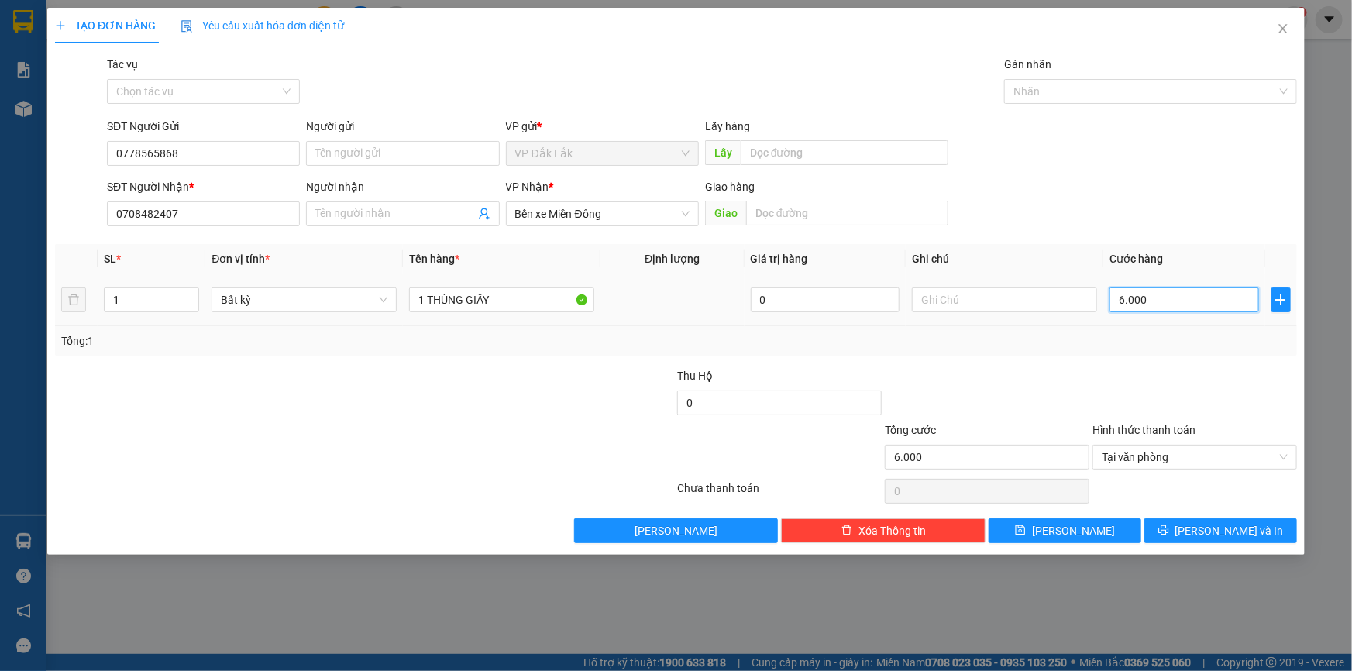
type input "60.000"
click at [1194, 522] on button "Lưu và In" at bounding box center [1221, 530] width 153 height 25
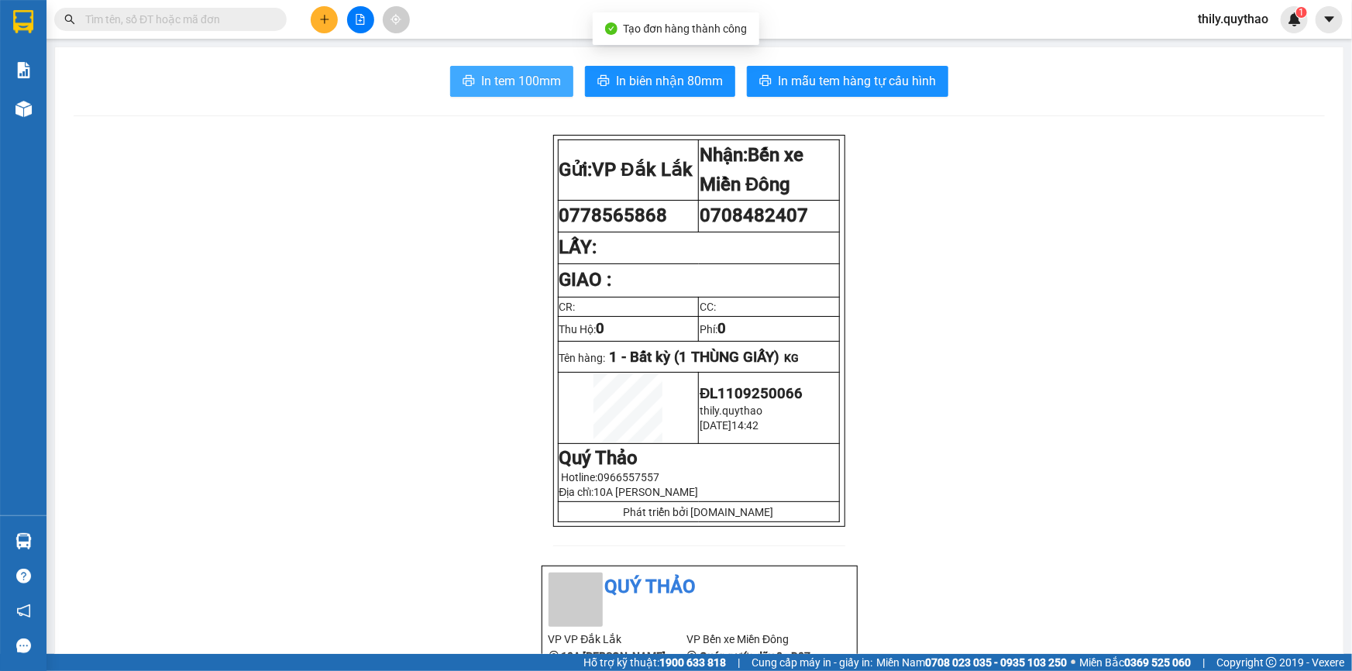
click at [531, 78] on span "In tem 100mm" at bounding box center [521, 80] width 80 height 19
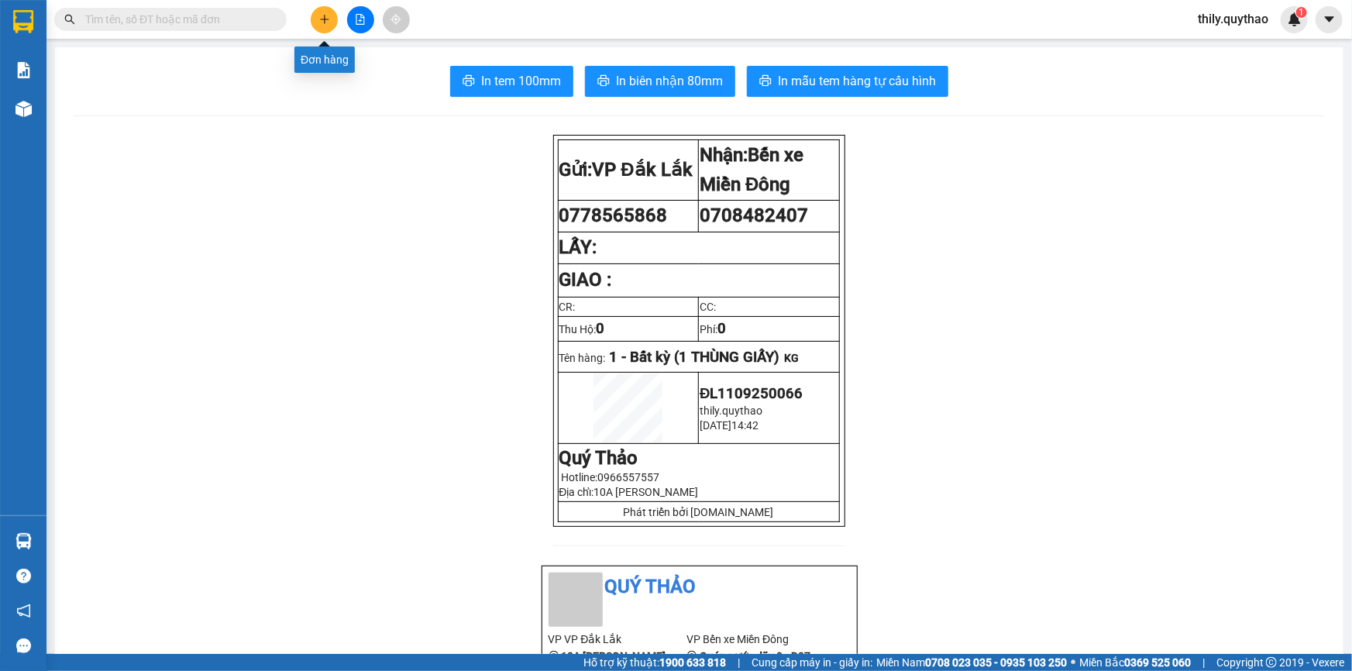
click at [322, 19] on icon "plus" at bounding box center [324, 19] width 9 height 1
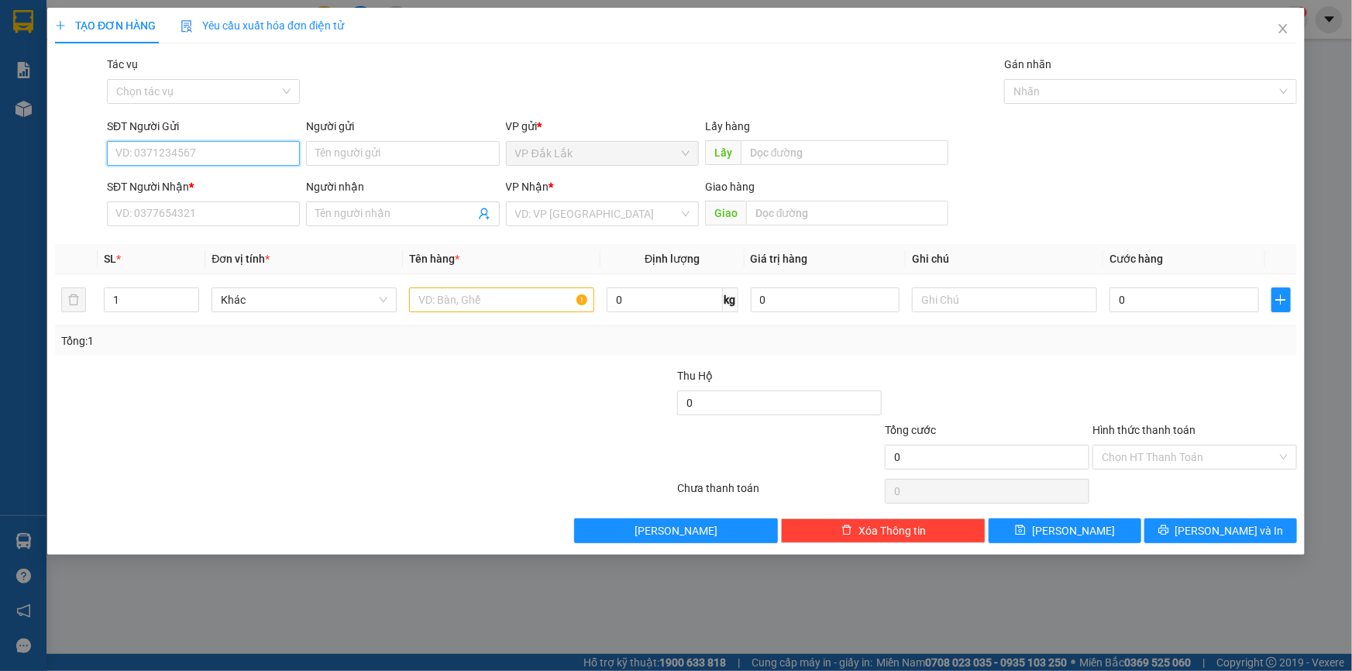
click at [249, 160] on input "SĐT Người Gửi" at bounding box center [203, 153] width 193 height 25
type input "0946057438"
click at [191, 206] on input "SĐT Người Nhận *" at bounding box center [203, 214] width 193 height 25
type input "0963202293"
click at [549, 210] on input "search" at bounding box center [597, 213] width 164 height 23
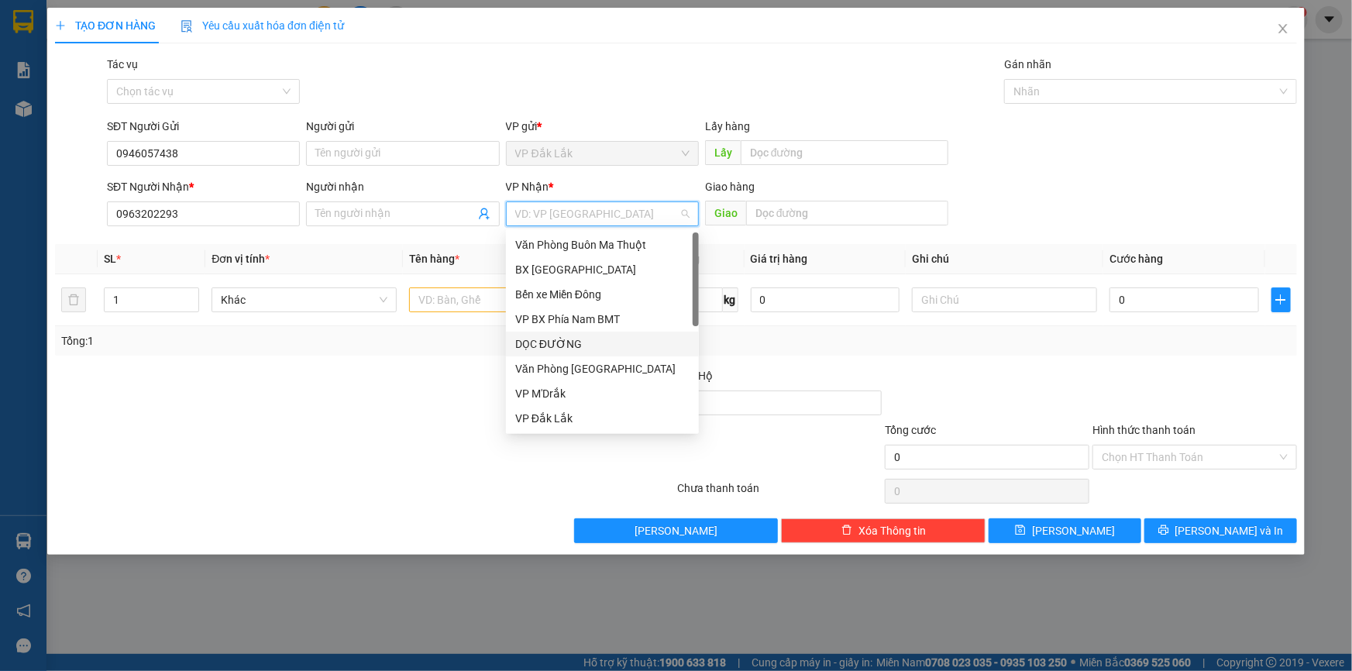
click at [543, 340] on div "DỌC ĐƯỜNG" at bounding box center [602, 344] width 174 height 17
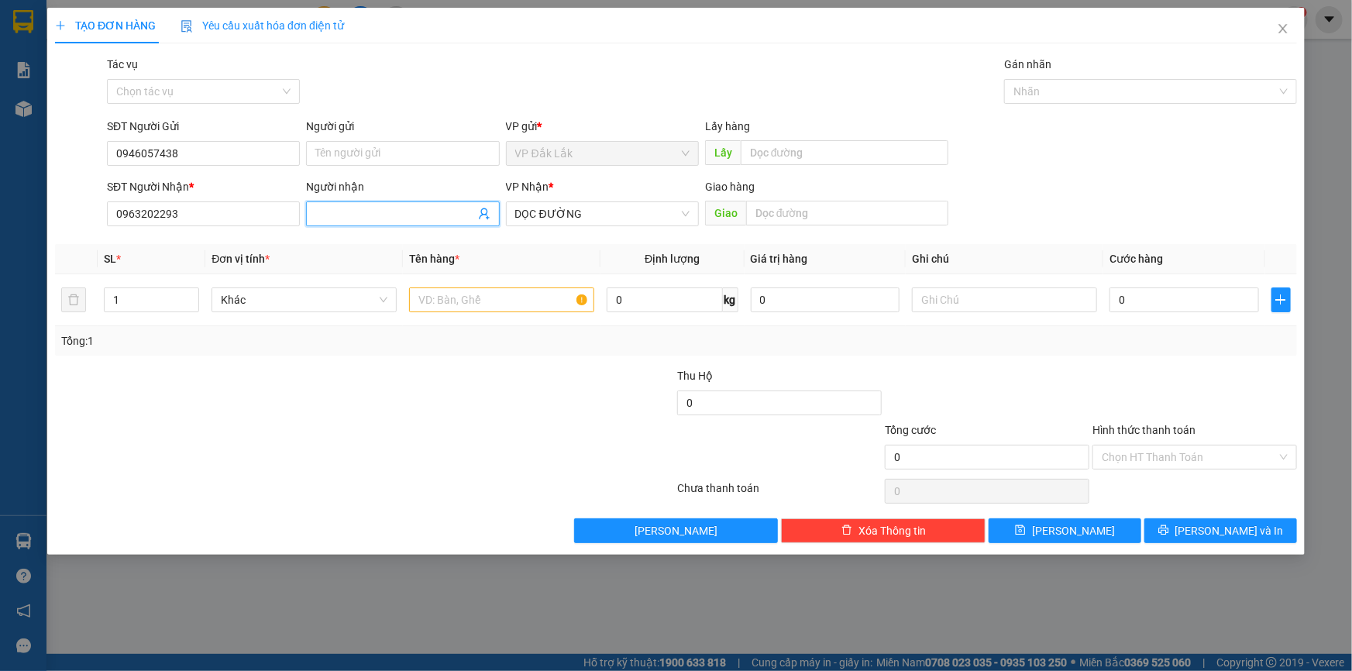
click at [437, 219] on input "Người nhận" at bounding box center [394, 213] width 159 height 17
type input "0978798435"
click at [519, 453] on div at bounding box center [573, 449] width 208 height 54
click at [797, 226] on div "Giao hàng Giao" at bounding box center [826, 205] width 243 height 54
click at [804, 216] on input "text" at bounding box center [847, 213] width 202 height 25
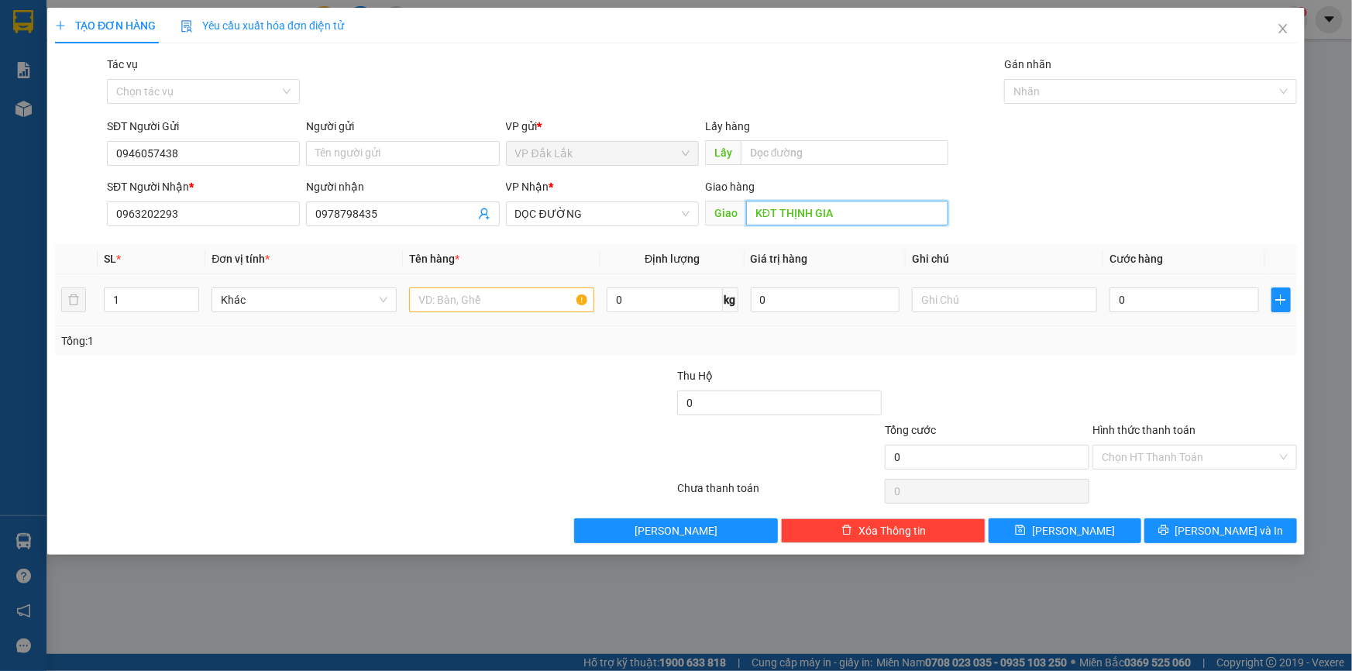
type input "KĐT THỊNH GIA"
click at [540, 295] on input "text" at bounding box center [501, 300] width 185 height 25
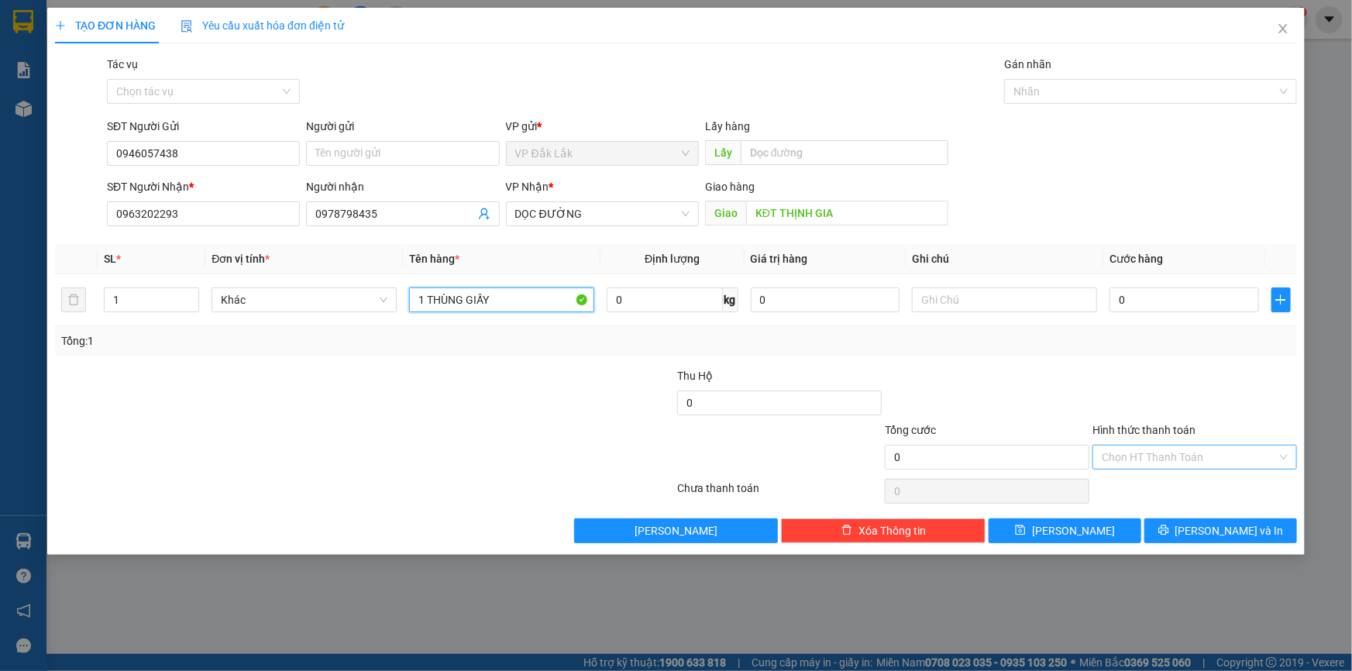
type input "1 THÙNG GIẤY"
click at [1149, 457] on input "Hình thức thanh toán" at bounding box center [1189, 457] width 175 height 23
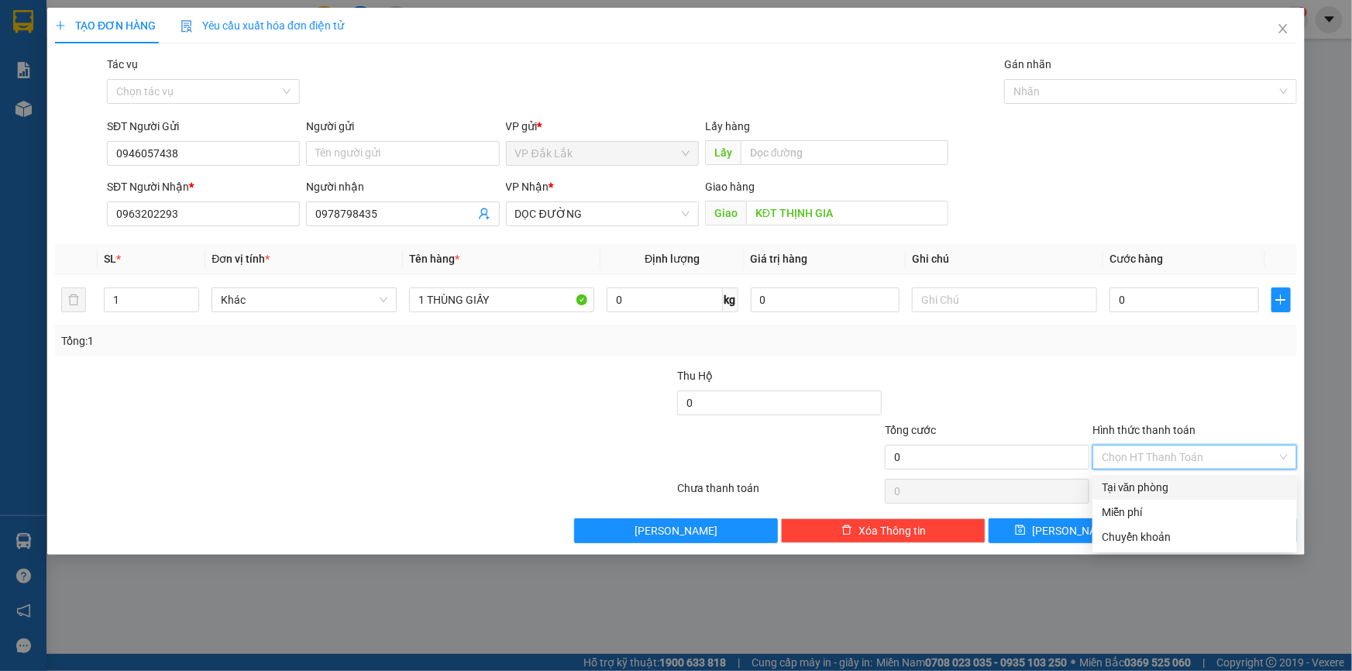
click at [1151, 483] on div "Tại văn phòng" at bounding box center [1195, 487] width 186 height 17
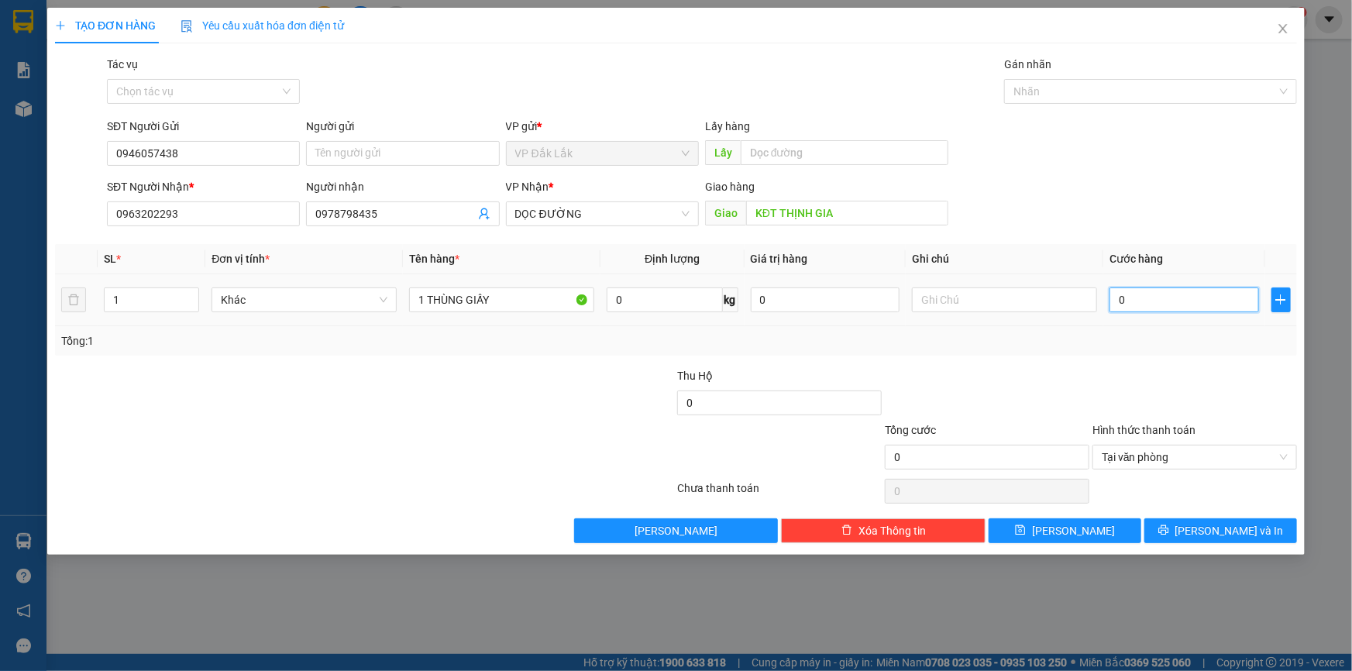
click at [1120, 304] on input "0" at bounding box center [1185, 300] width 150 height 25
type input "8"
type input "80"
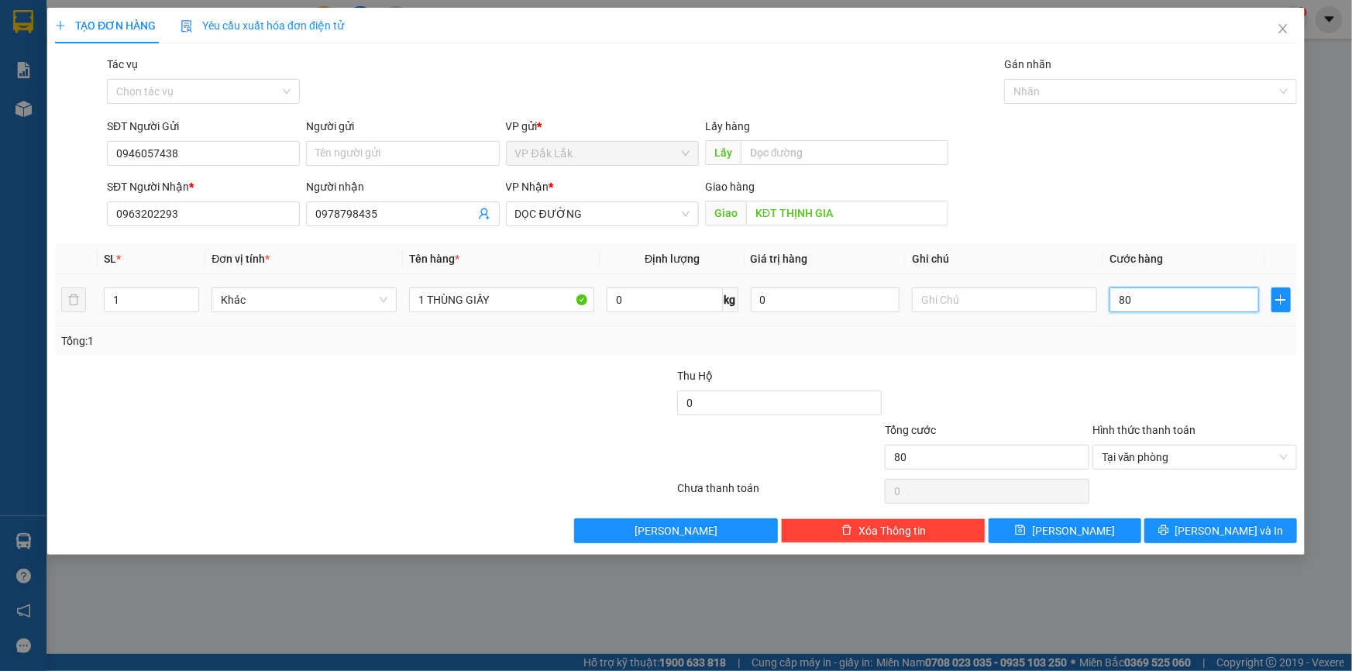
type input "800"
type input "8.000"
type input "80.000"
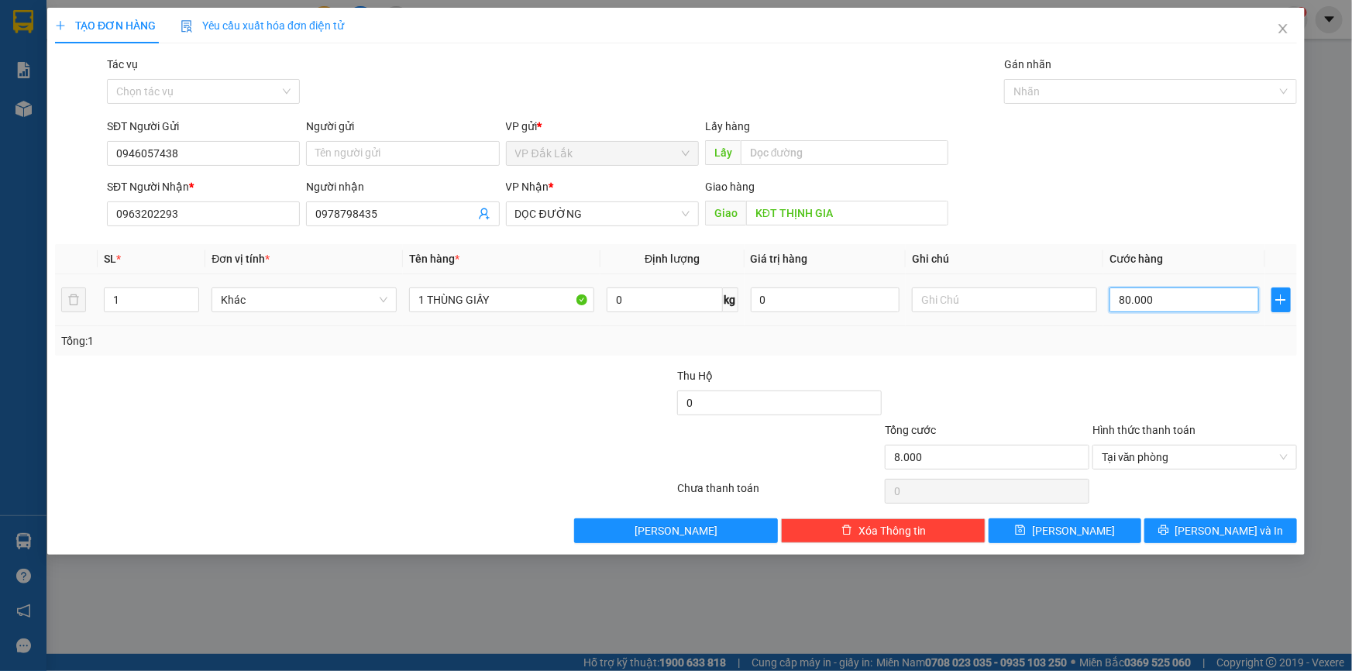
type input "80.000"
click at [1188, 530] on button "Lưu và In" at bounding box center [1221, 530] width 153 height 25
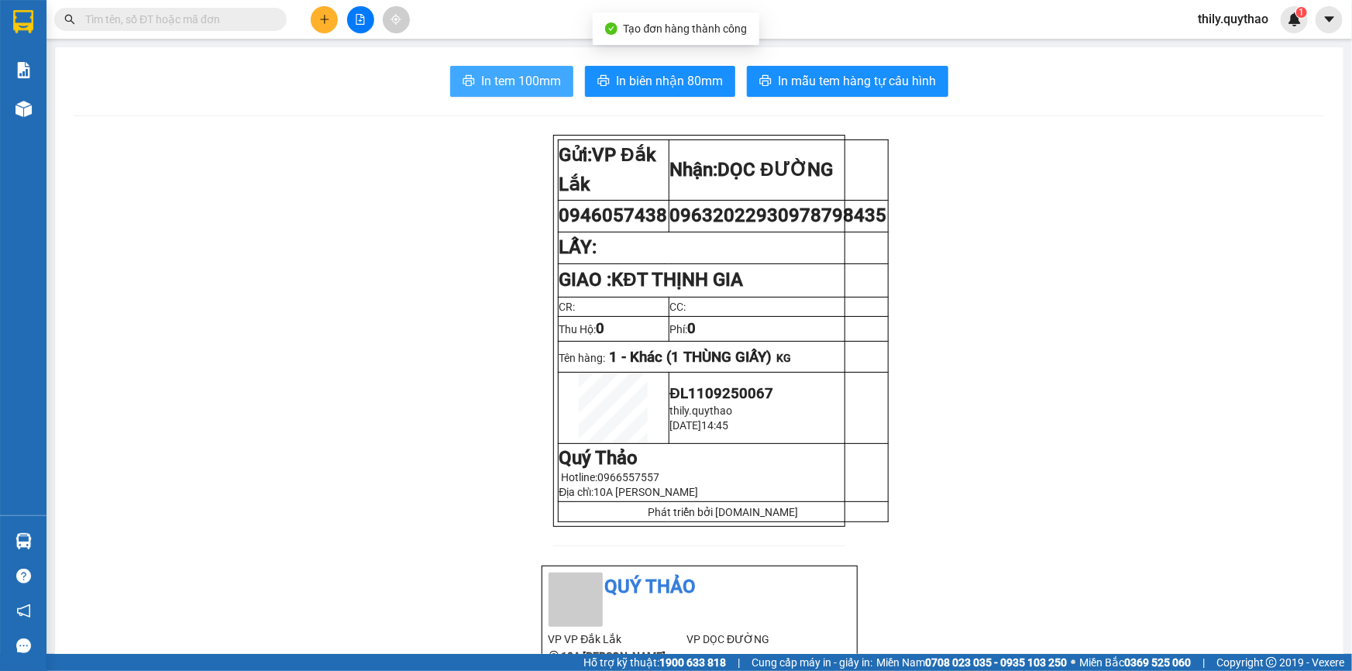
click at [463, 80] on icon "printer" at bounding box center [469, 80] width 12 height 11
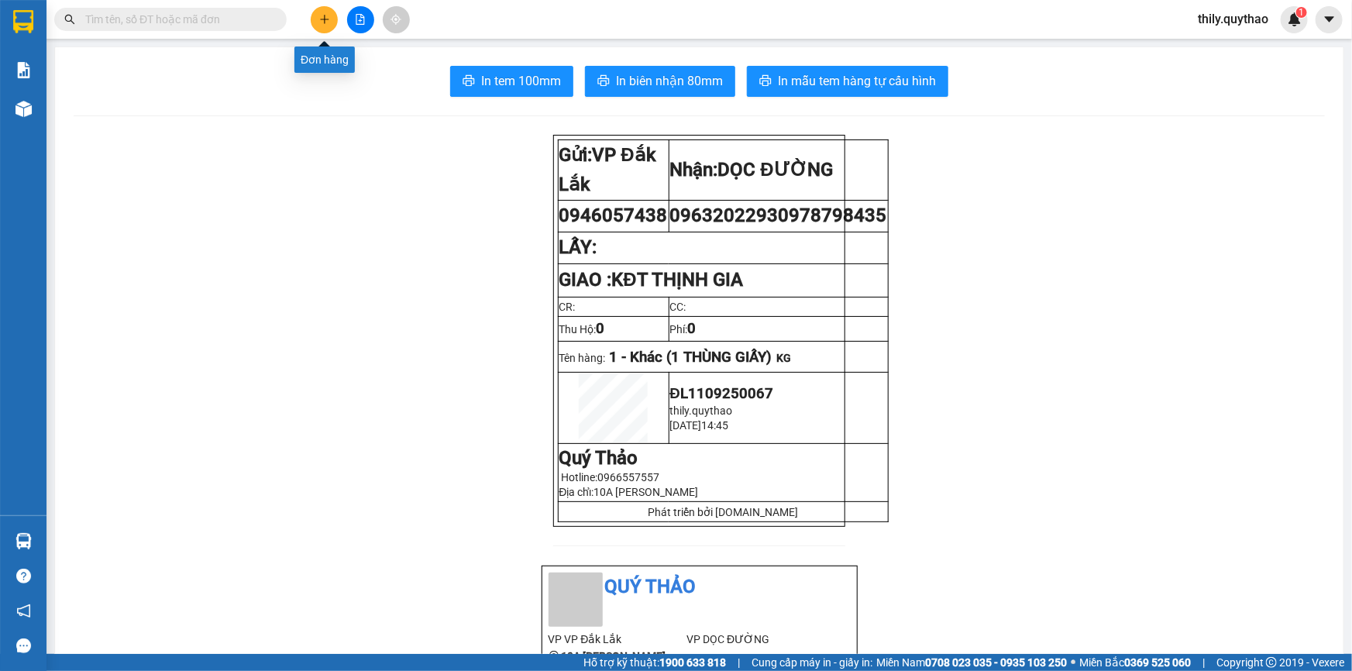
click at [326, 16] on icon "plus" at bounding box center [324, 19] width 11 height 11
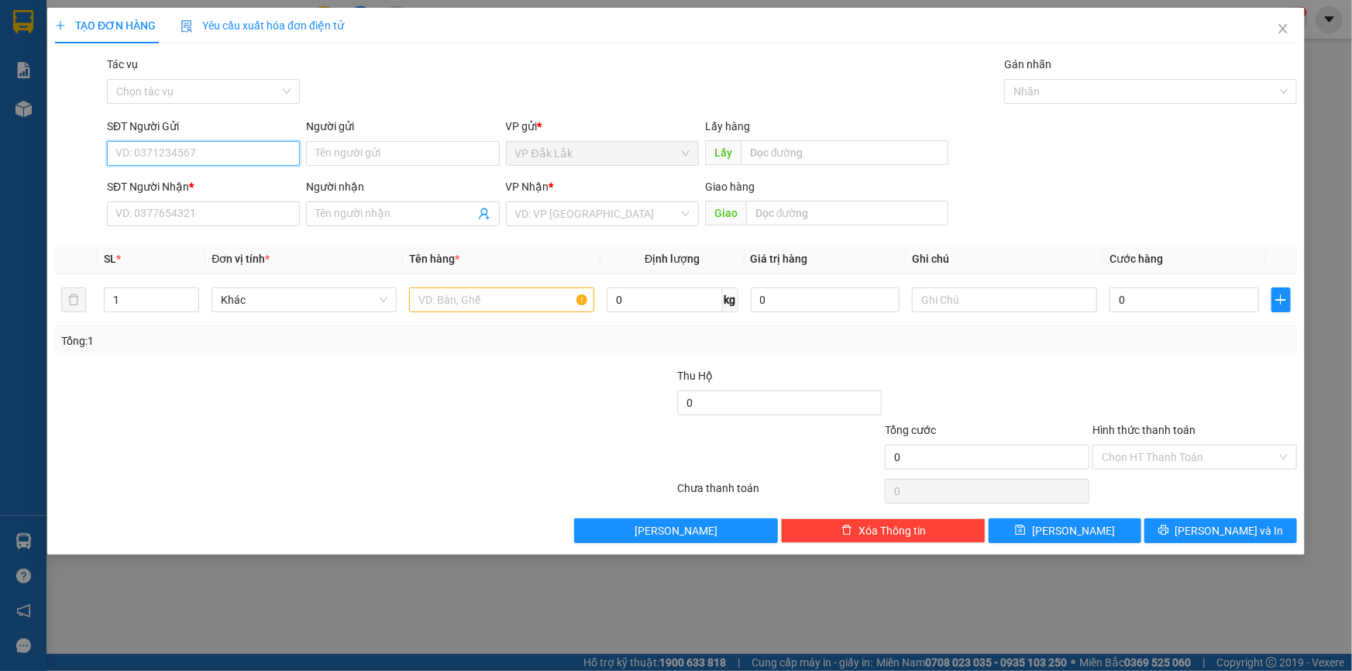
click at [233, 147] on input "SĐT Người Gửi" at bounding box center [203, 153] width 193 height 25
type input "0913170001"
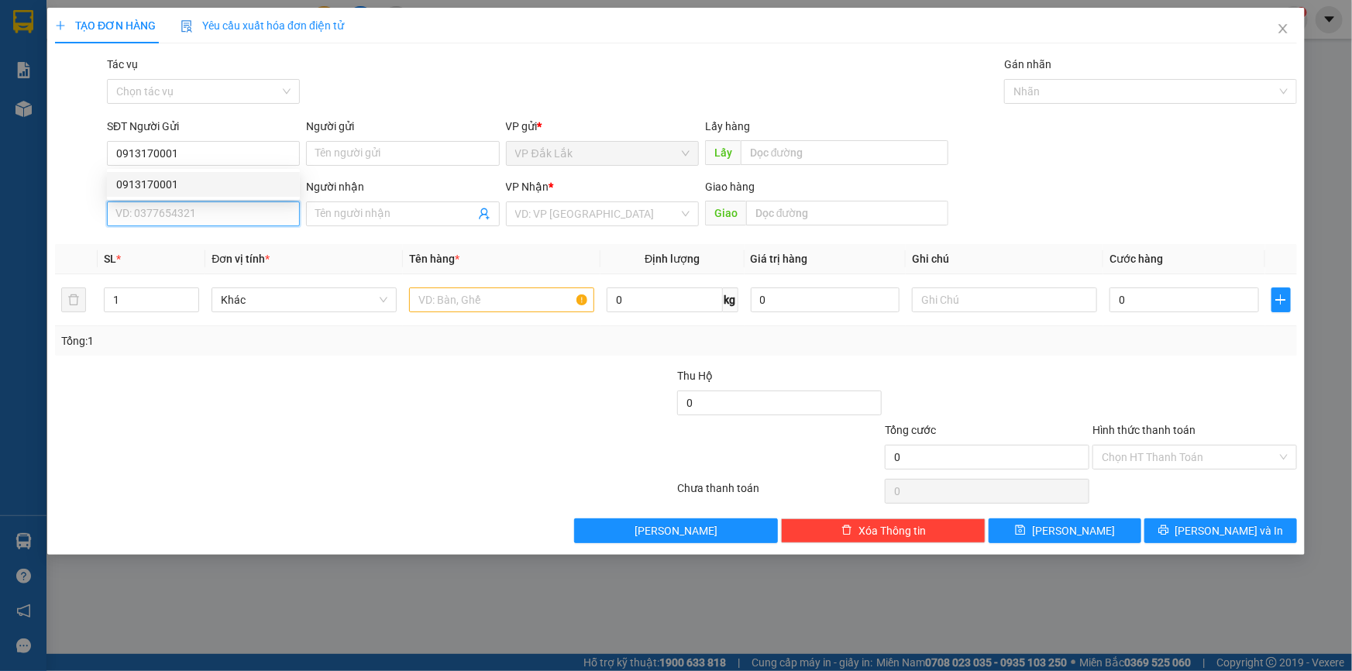
click at [244, 208] on input "SĐT Người Nhận *" at bounding box center [203, 214] width 193 height 25
type input "0948953646"
click at [558, 205] on input "search" at bounding box center [597, 213] width 164 height 23
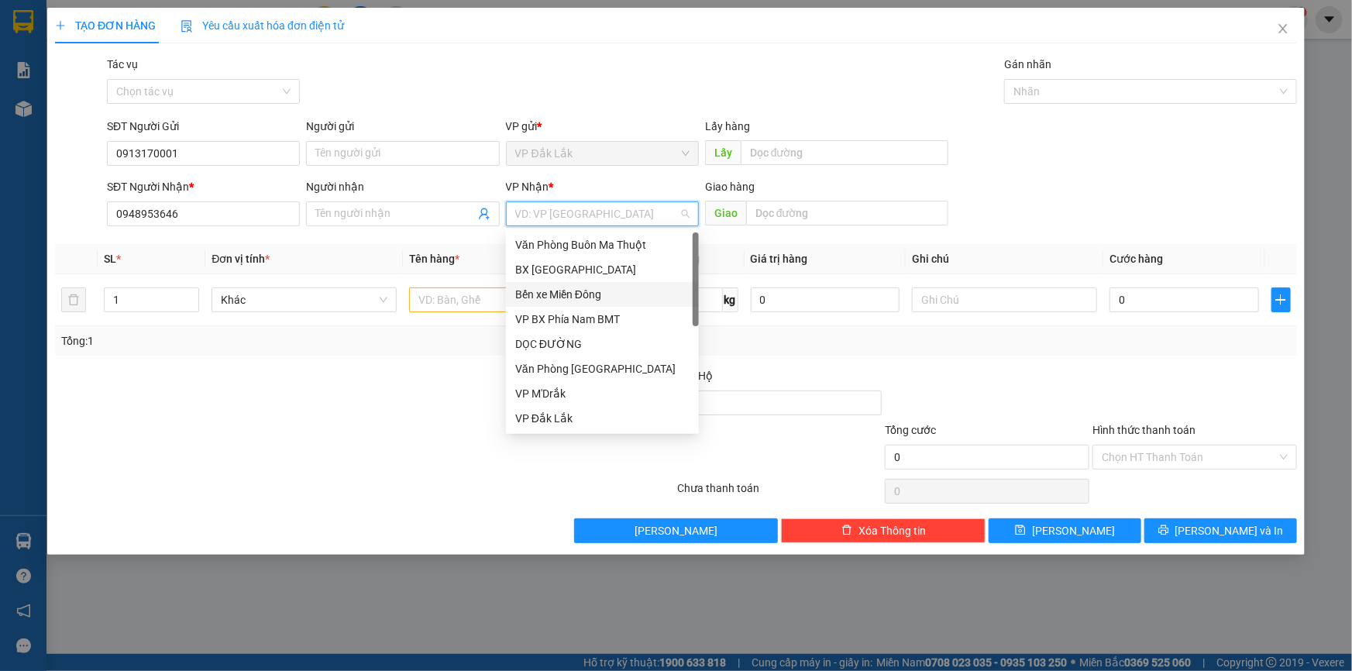
click at [546, 288] on div "Bến xe Miền Đông" at bounding box center [602, 294] width 174 height 17
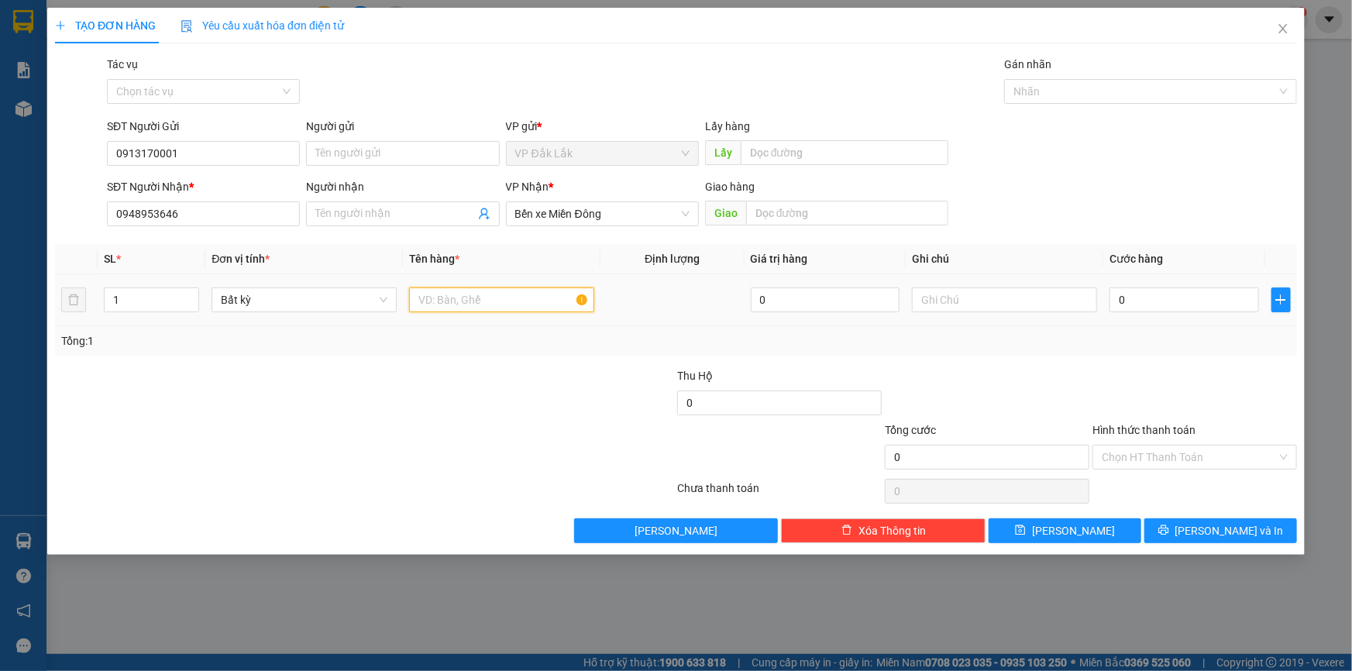
click at [478, 297] on input "text" at bounding box center [501, 300] width 185 height 25
type input "1 THÙNG GIẤY"
click at [1117, 305] on input "0" at bounding box center [1185, 300] width 150 height 25
type input "9"
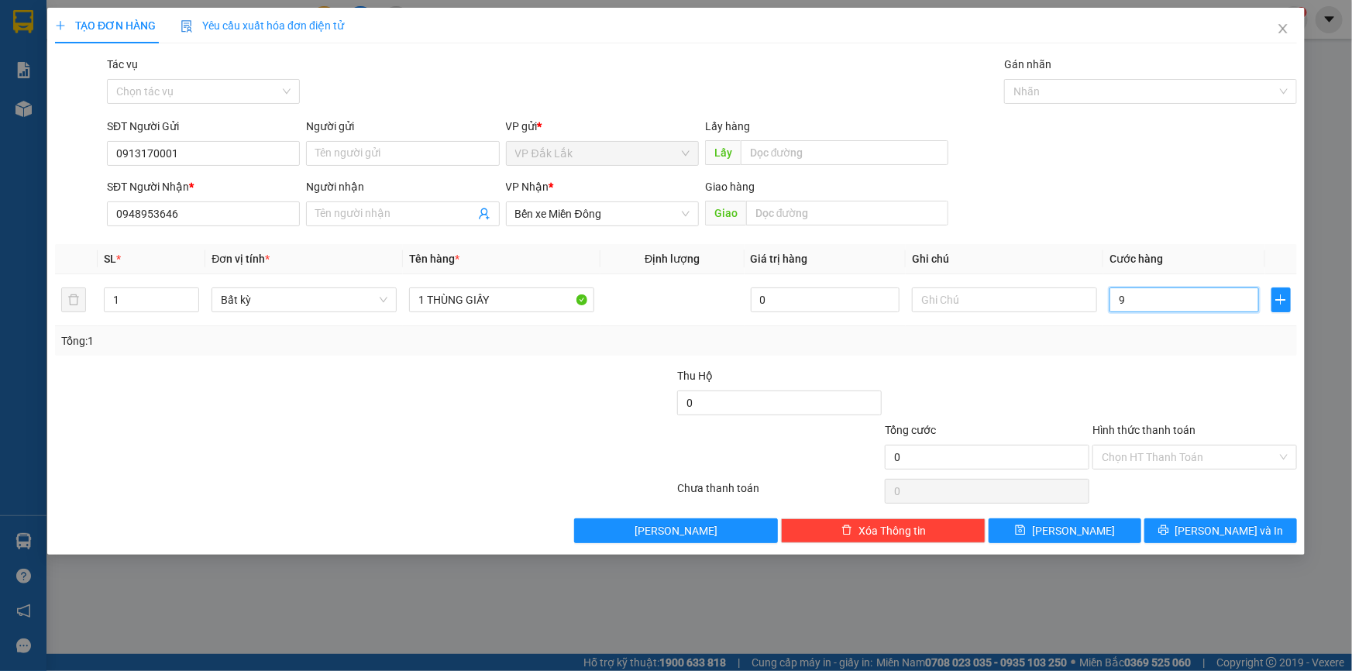
type input "9"
type input "90"
type input "900"
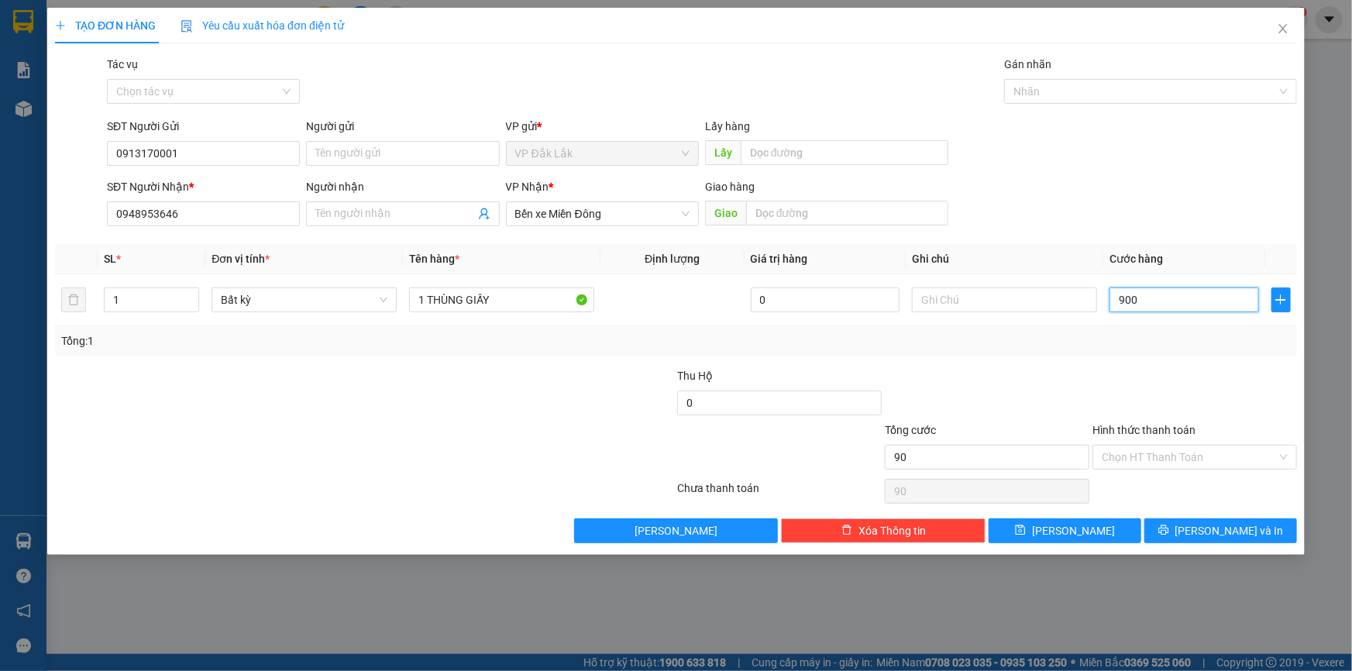
type input "900"
type input "9.000"
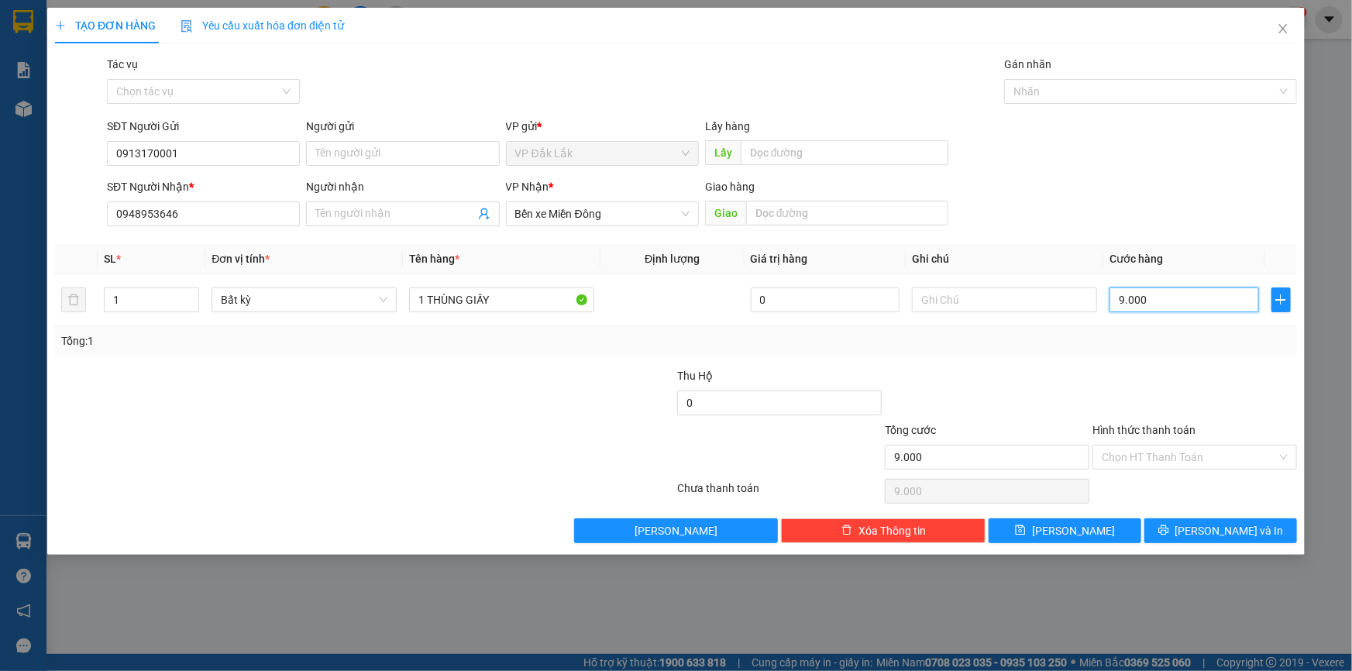
type input "90.000"
click at [1150, 453] on input "Hình thức thanh toán" at bounding box center [1189, 457] width 175 height 23
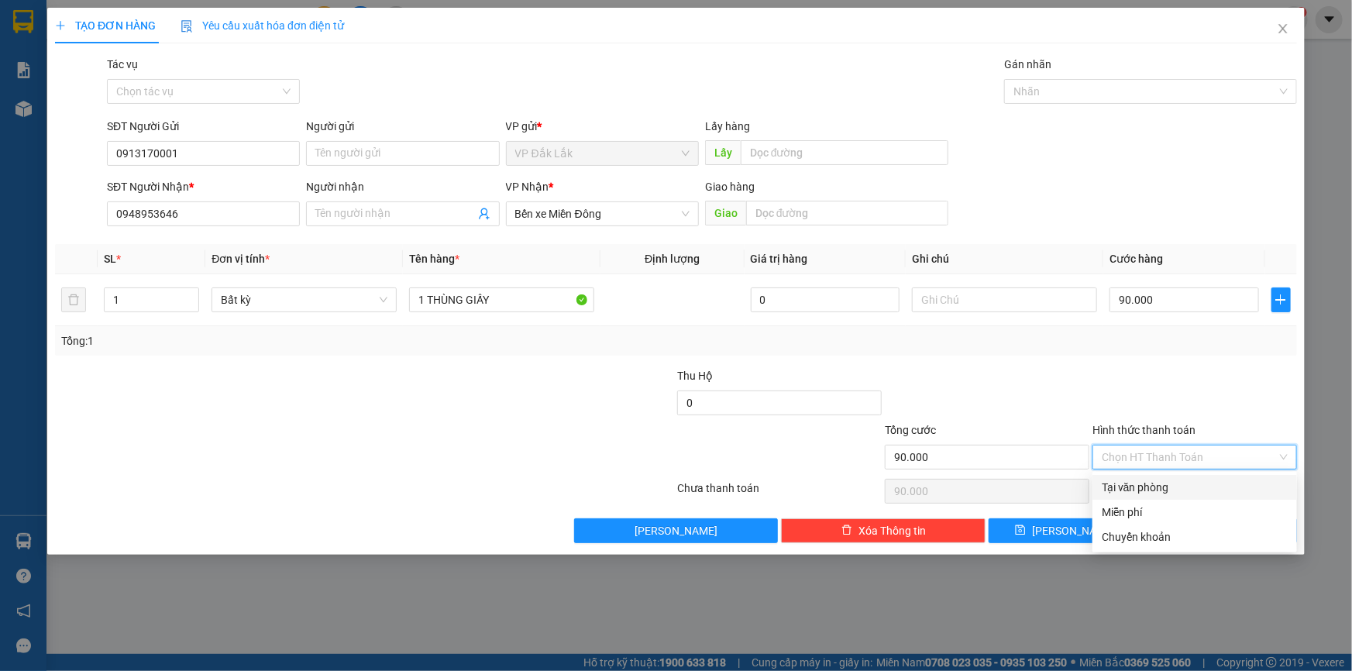
click at [1166, 491] on div "Tại văn phòng" at bounding box center [1195, 487] width 186 height 17
type input "0"
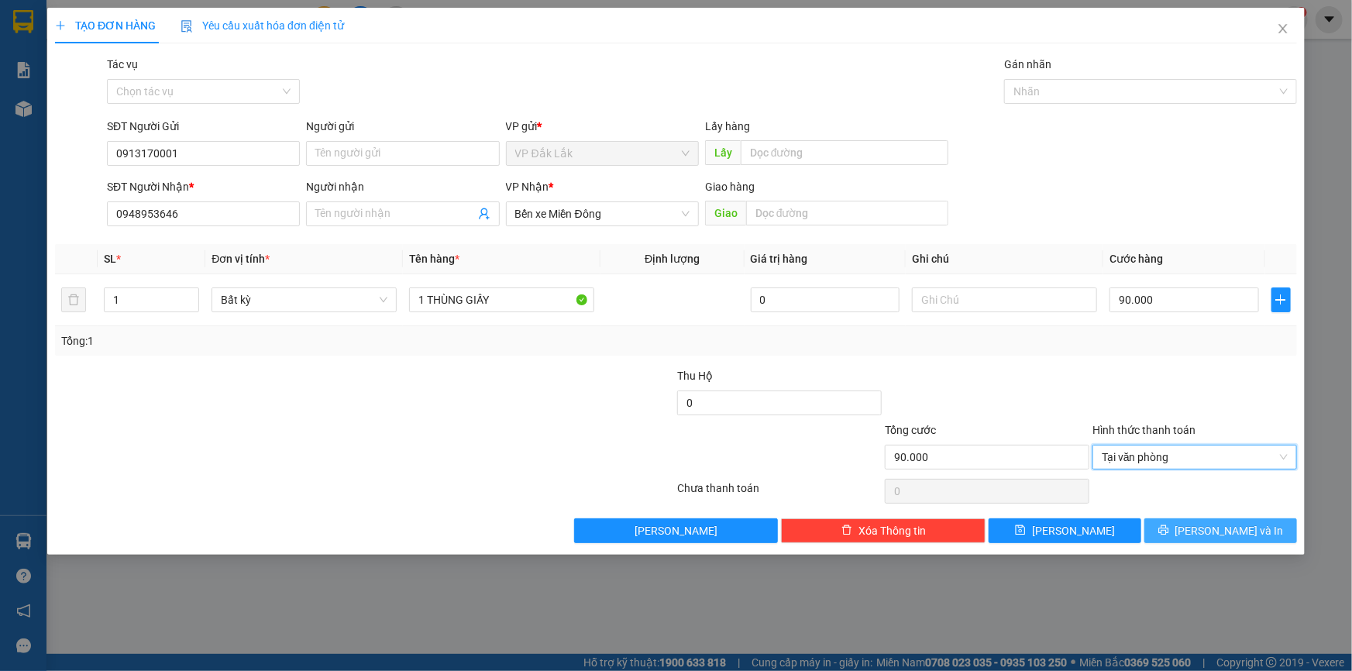
click at [1190, 536] on button "Lưu và In" at bounding box center [1221, 530] width 153 height 25
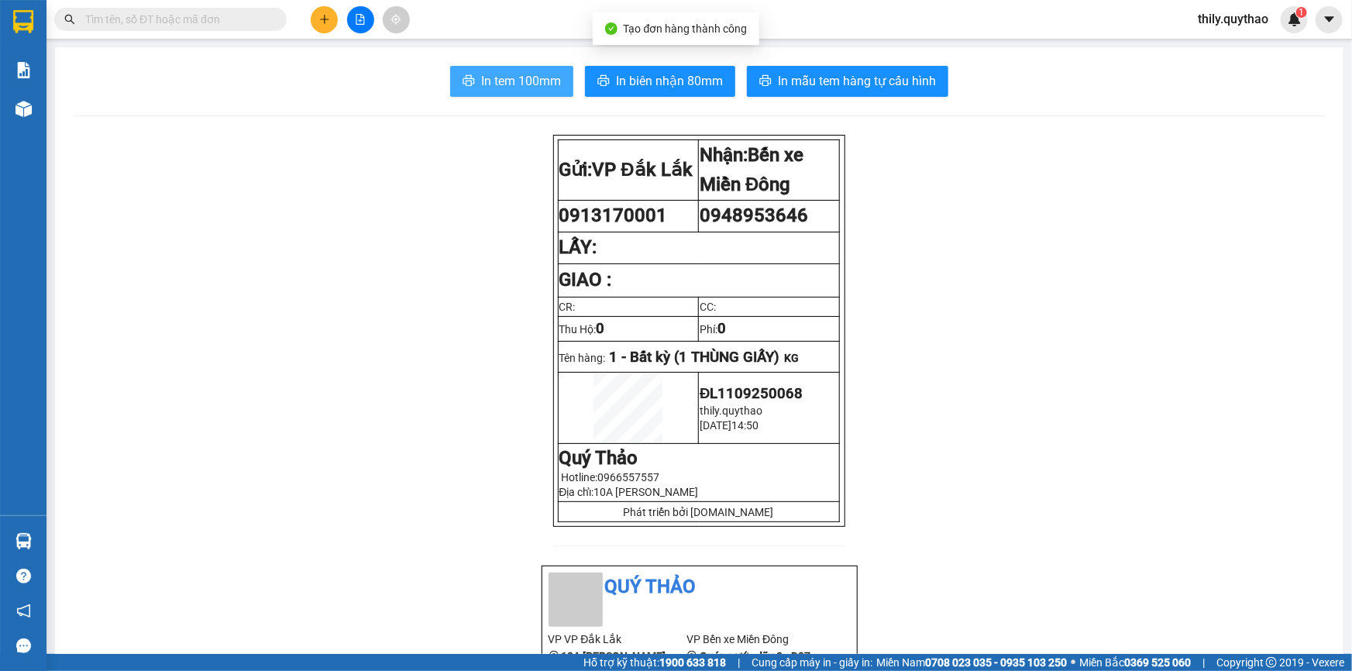
click at [505, 89] on span "In tem 100mm" at bounding box center [521, 80] width 80 height 19
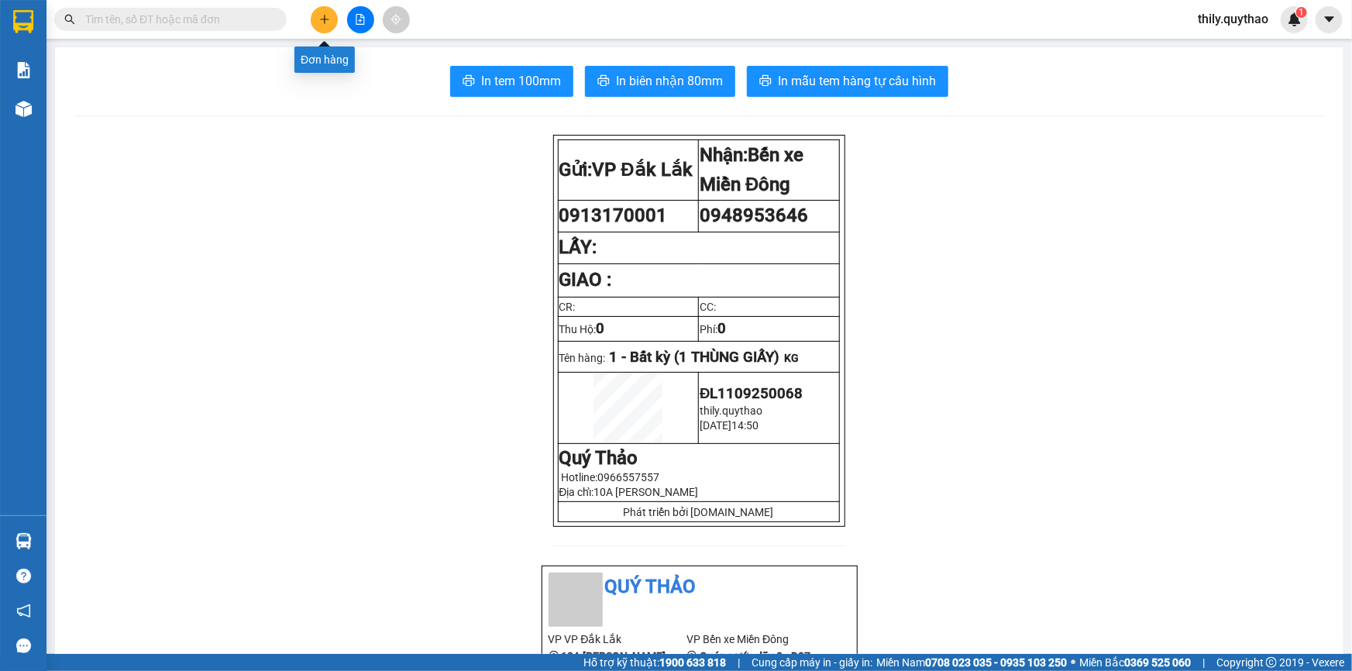
click at [319, 19] on icon "plus" at bounding box center [324, 19] width 11 height 11
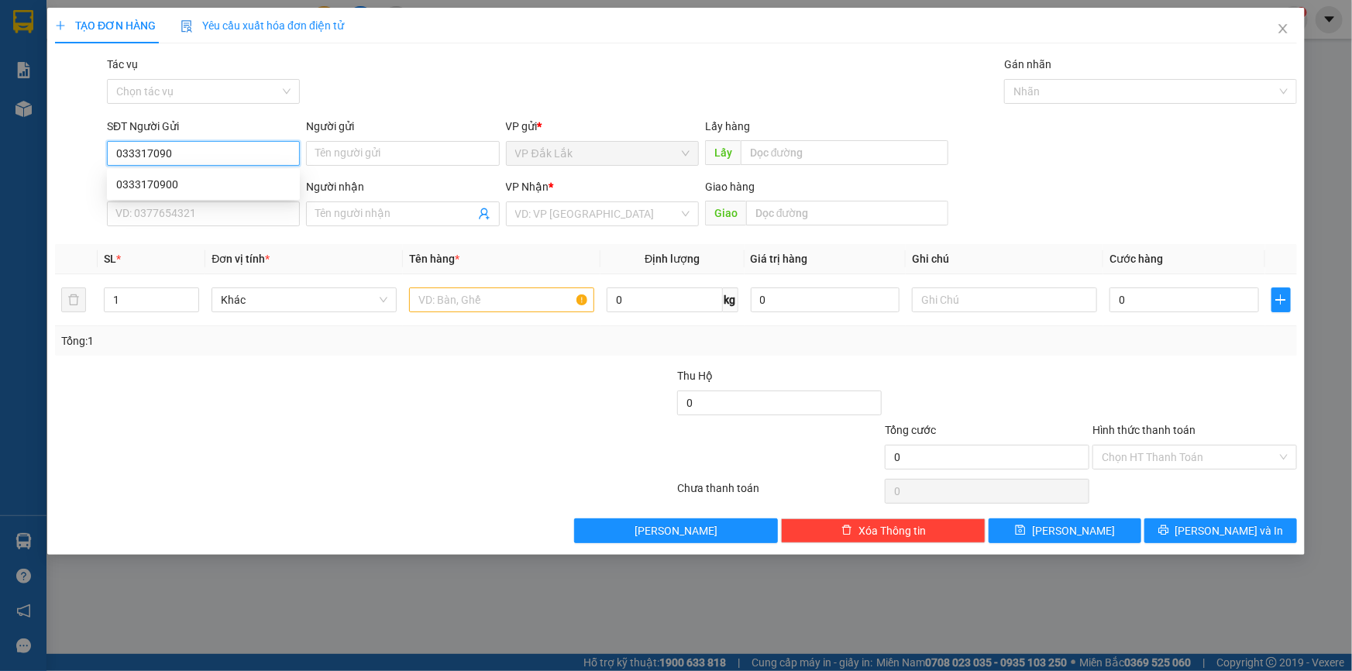
type input "0333170900"
click at [185, 193] on div "0333170900" at bounding box center [203, 184] width 193 height 25
type input "0973778132"
type input "0333170900"
click at [539, 312] on input "text" at bounding box center [501, 300] width 185 height 25
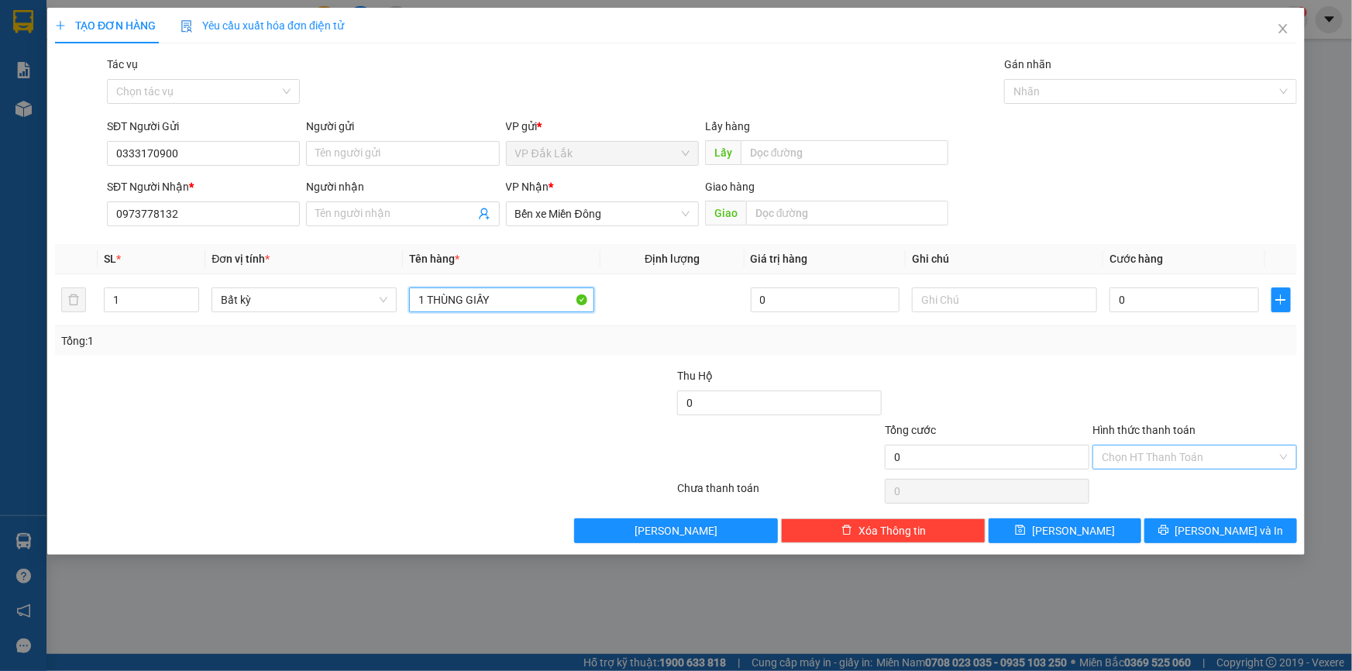
type input "1 THÙNG GIẤY"
click at [1158, 457] on input "Hình thức thanh toán" at bounding box center [1189, 457] width 175 height 23
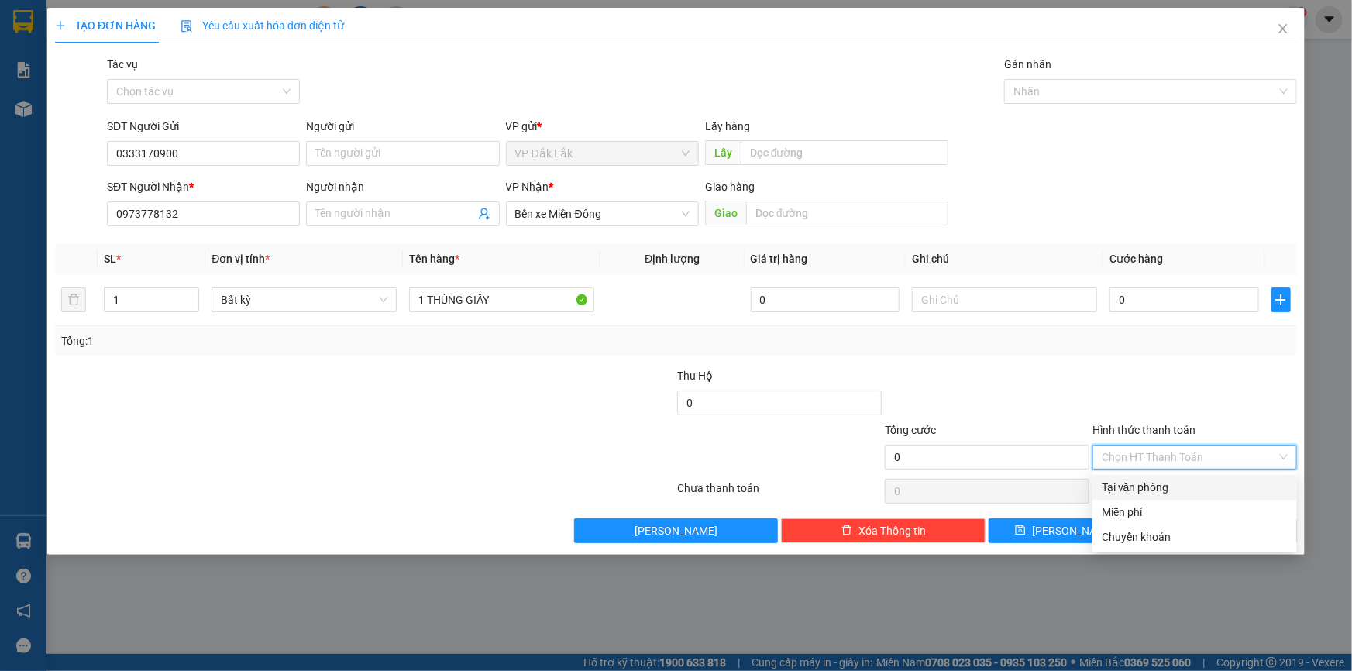
click at [1158, 484] on div "Tại văn phòng" at bounding box center [1195, 487] width 186 height 17
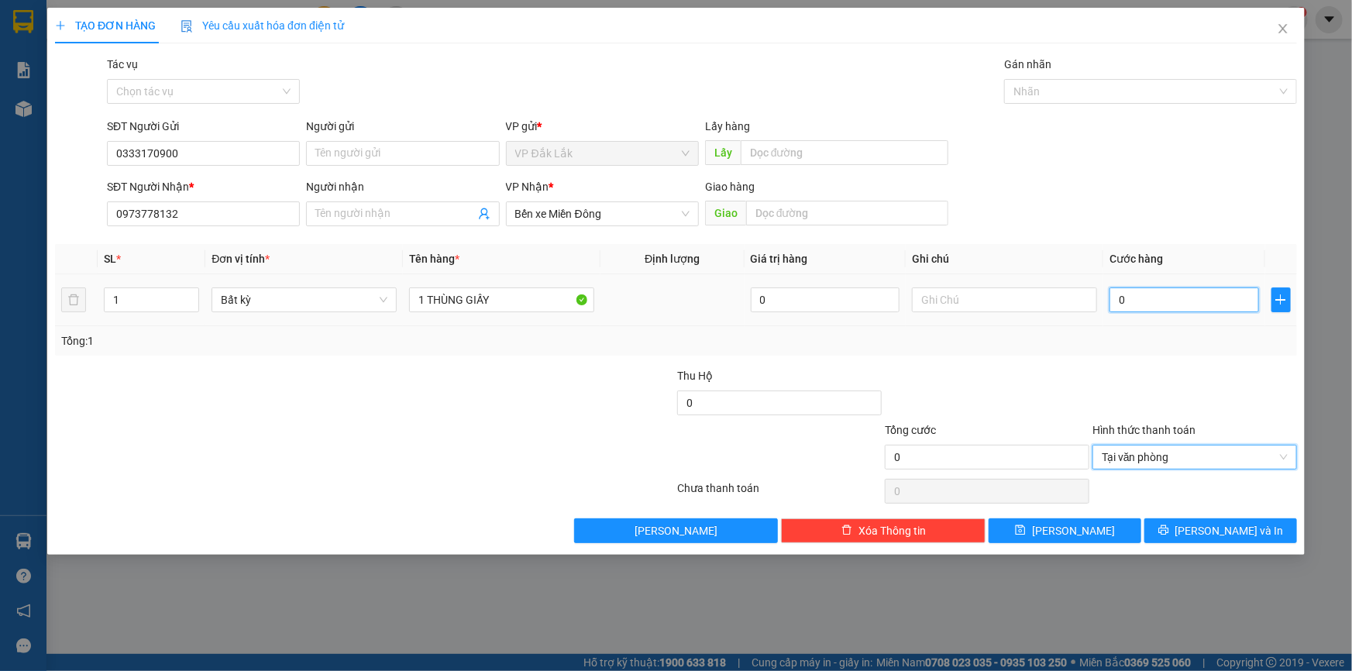
click at [1115, 301] on input "0" at bounding box center [1185, 300] width 150 height 25
type input "9"
type input "90"
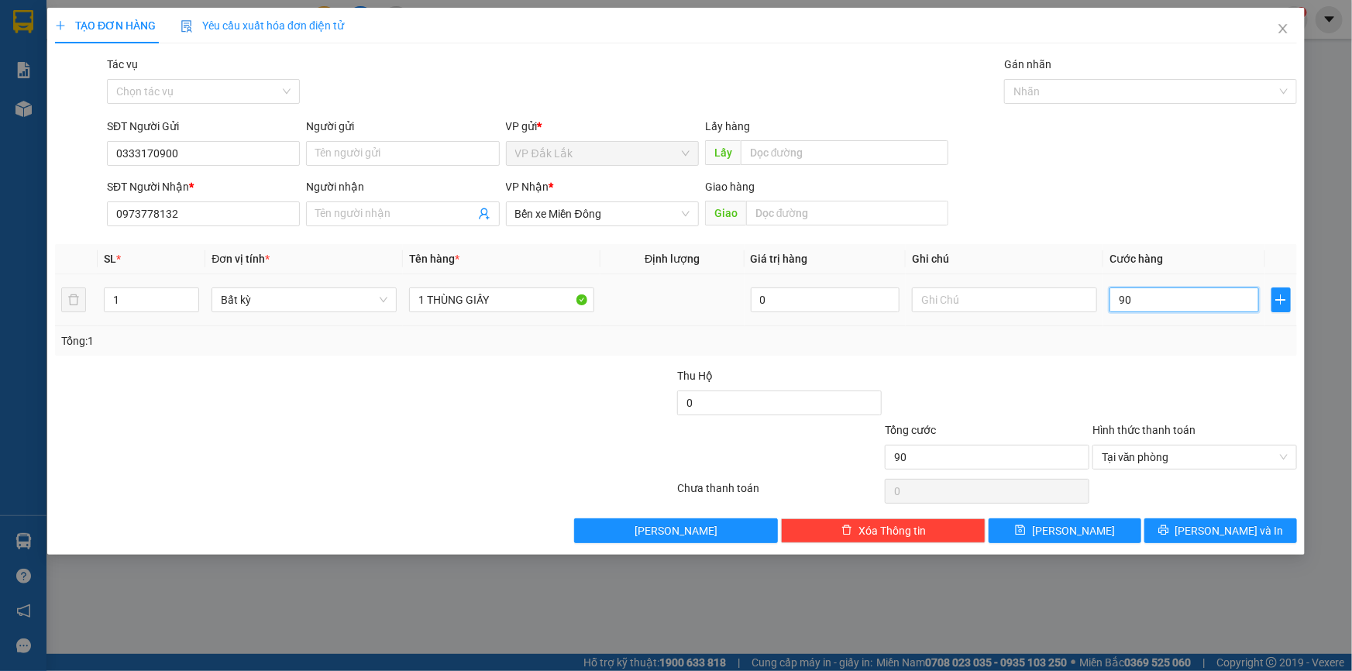
type input "900"
type input "9.000"
type input "90.000"
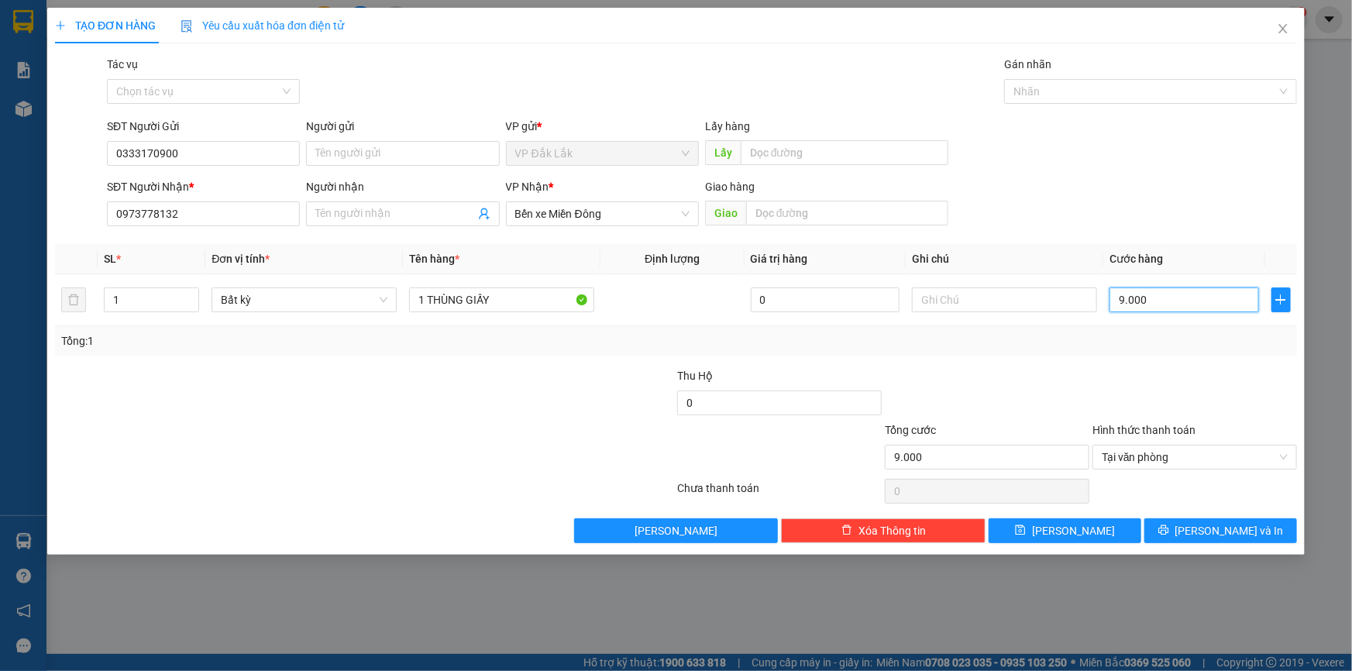
type input "90.000"
click at [1183, 530] on button "Lưu và In" at bounding box center [1221, 530] width 153 height 25
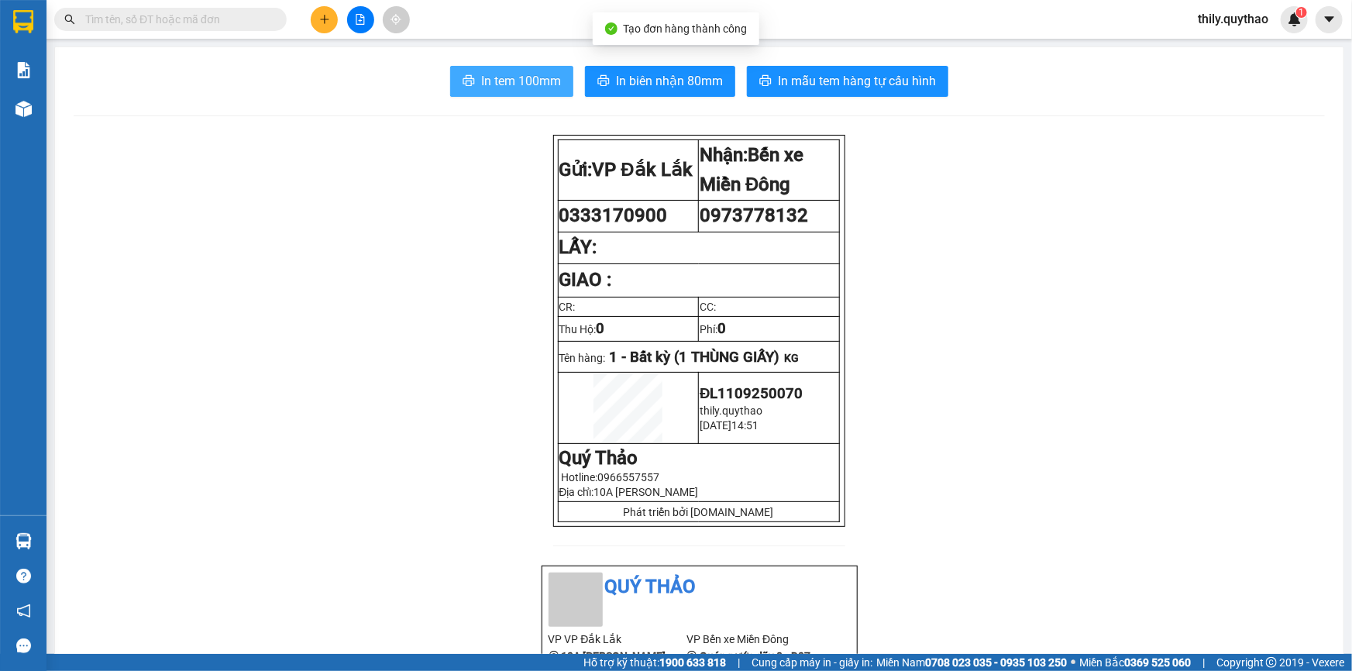
click at [481, 81] on span "In tem 100mm" at bounding box center [521, 80] width 80 height 19
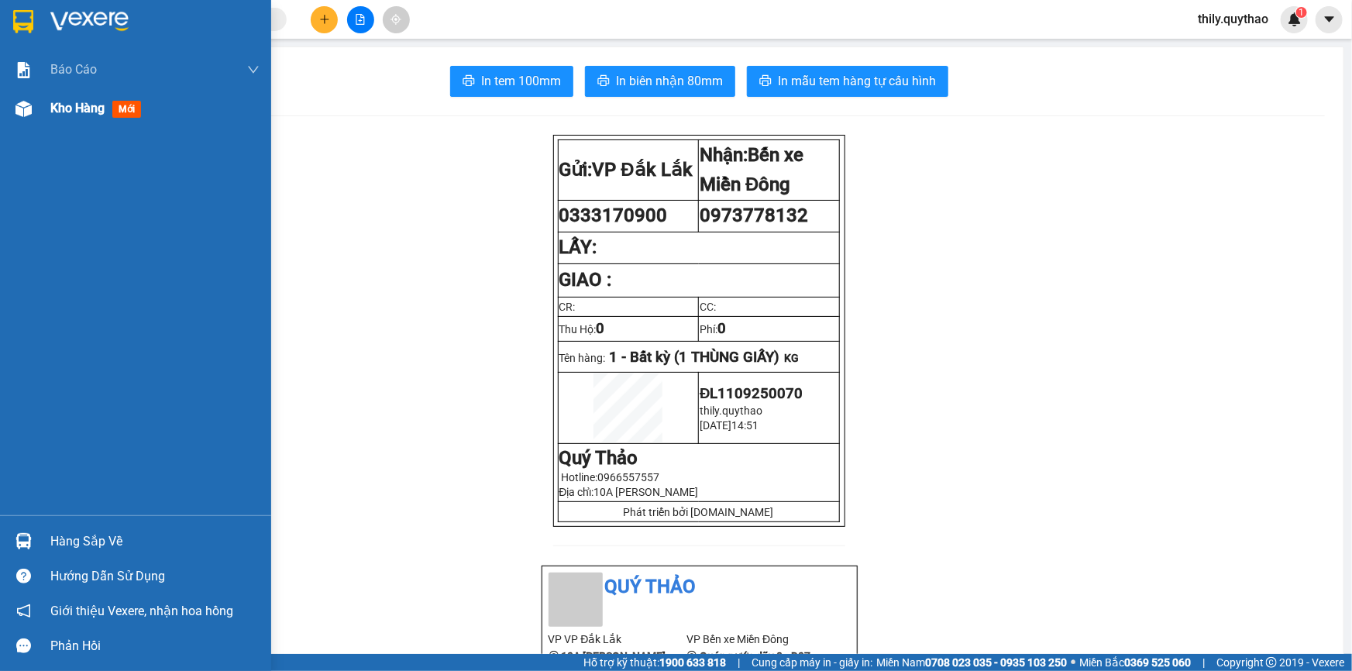
click at [10, 98] on div at bounding box center [23, 108] width 27 height 27
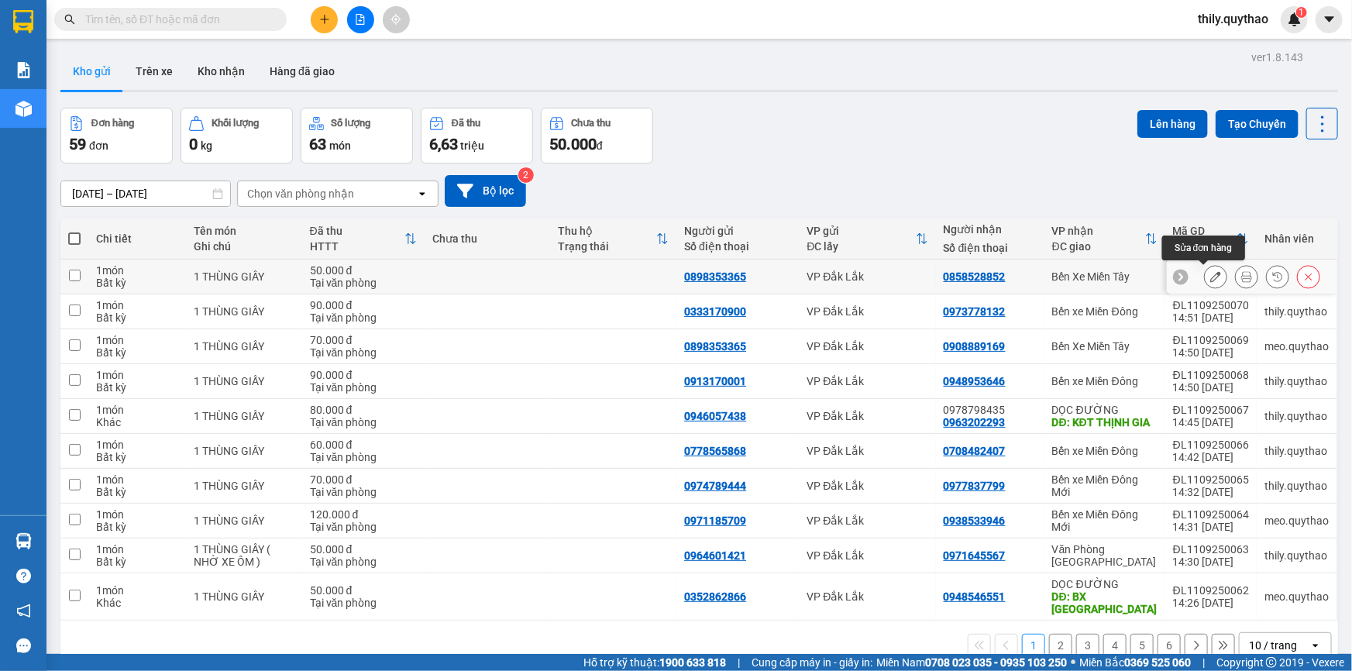
click at [1208, 284] on button at bounding box center [1216, 277] width 22 height 27
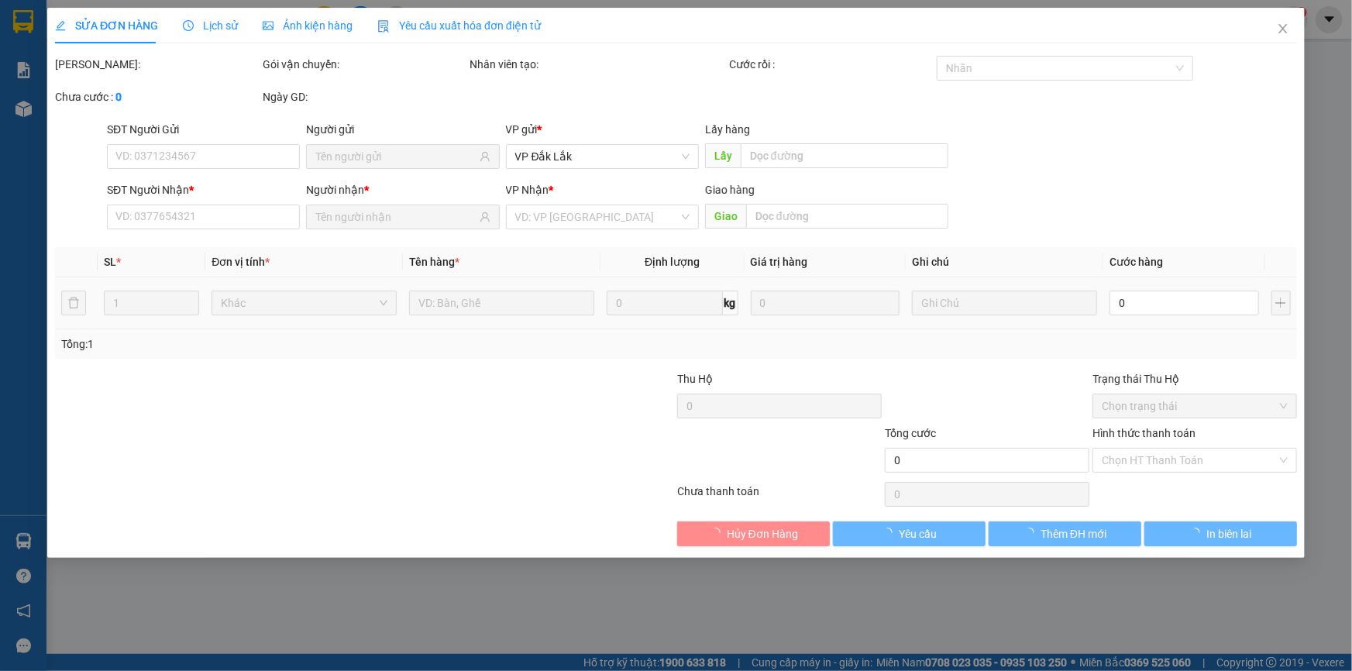
type input "0898353365"
type input "0858528852"
type input "50.000"
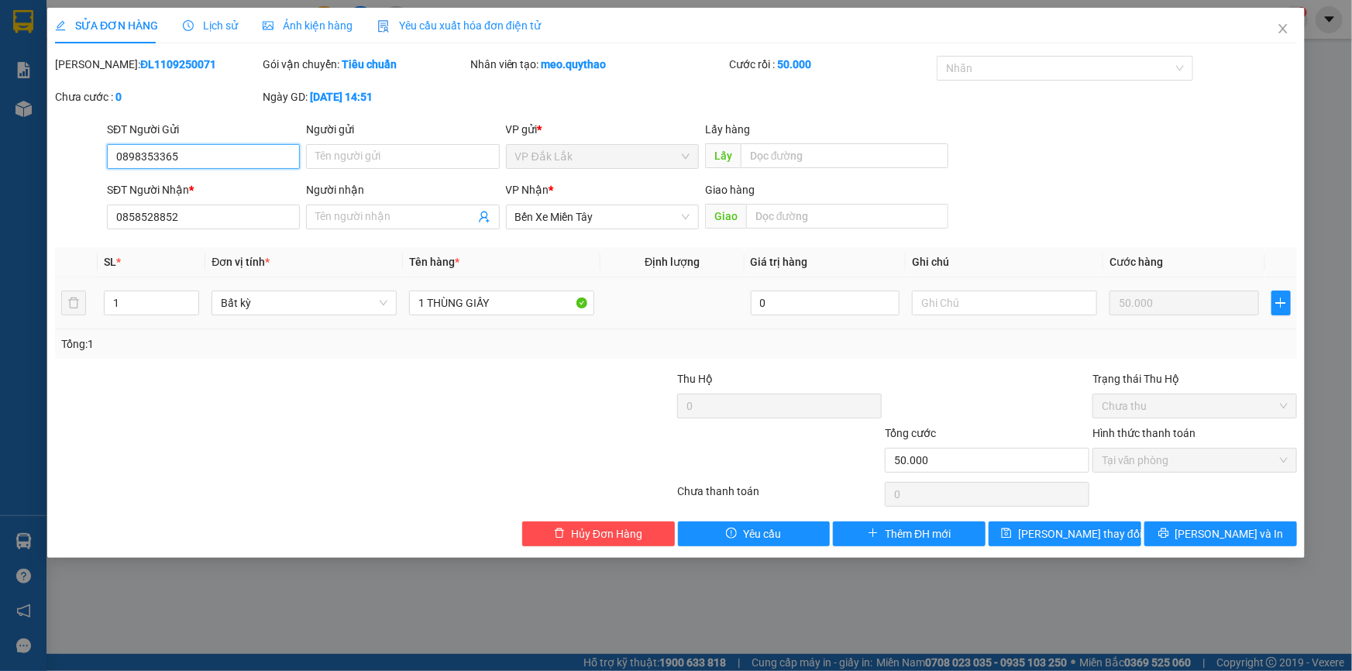
drag, startPoint x: 235, startPoint y: 160, endPoint x: 95, endPoint y: 157, distance: 140.3
click at [19, 154] on div "SỬA ĐƠN HÀNG Lịch sử Ảnh kiện hàng Yêu cầu xuất hóa đơn điện tử Total Paid Fee …" at bounding box center [676, 335] width 1352 height 671
click at [653, 535] on button "Hủy Đơn Hàng" at bounding box center [598, 534] width 153 height 25
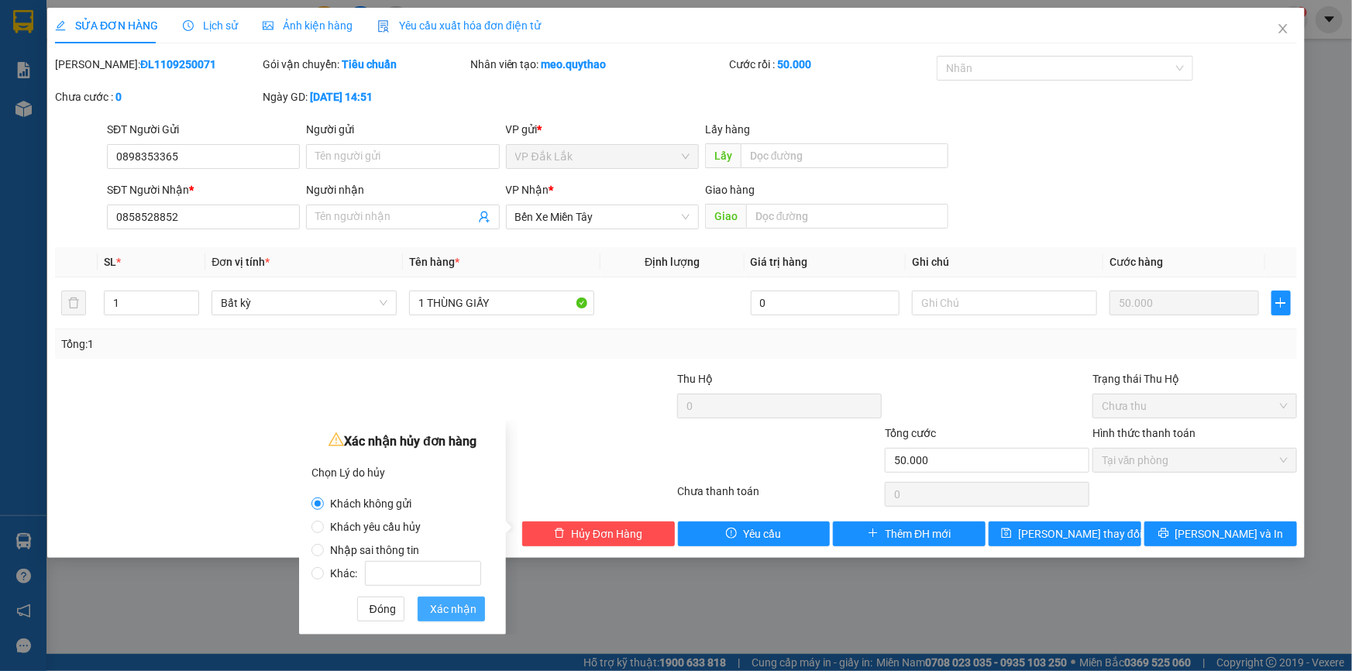
click at [439, 616] on span "Xác nhận" at bounding box center [453, 609] width 47 height 17
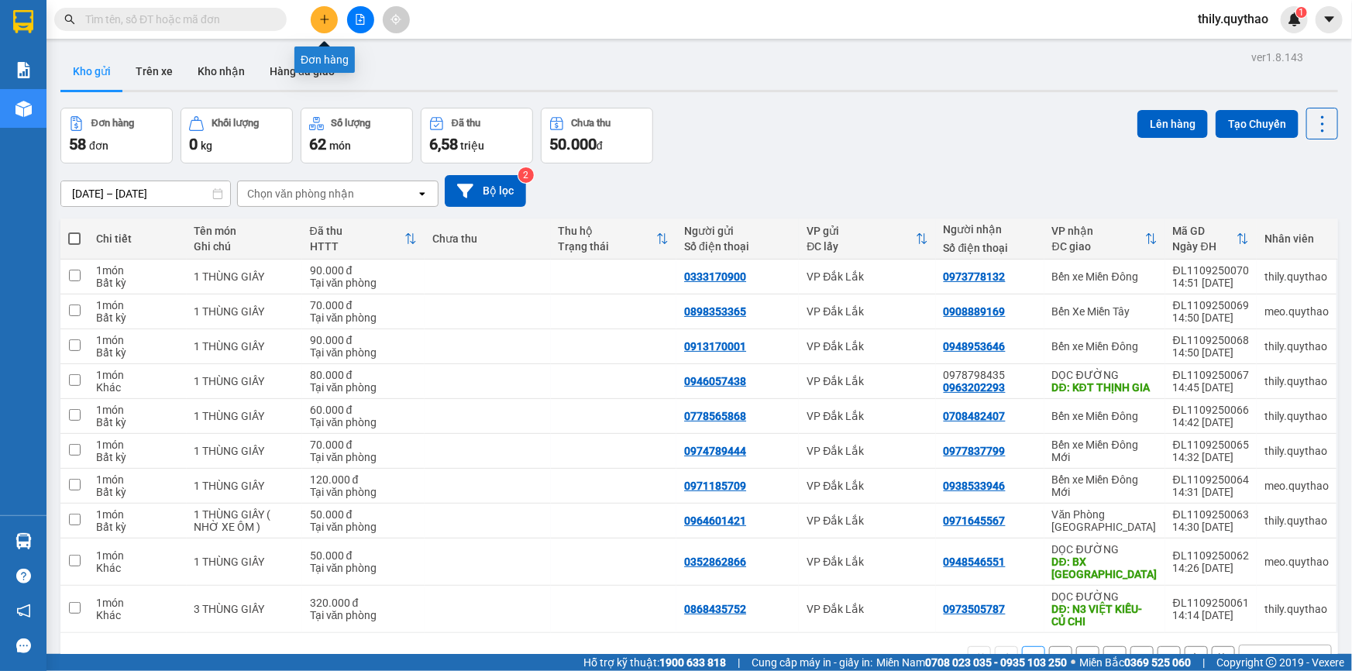
click at [315, 12] on button at bounding box center [324, 19] width 27 height 27
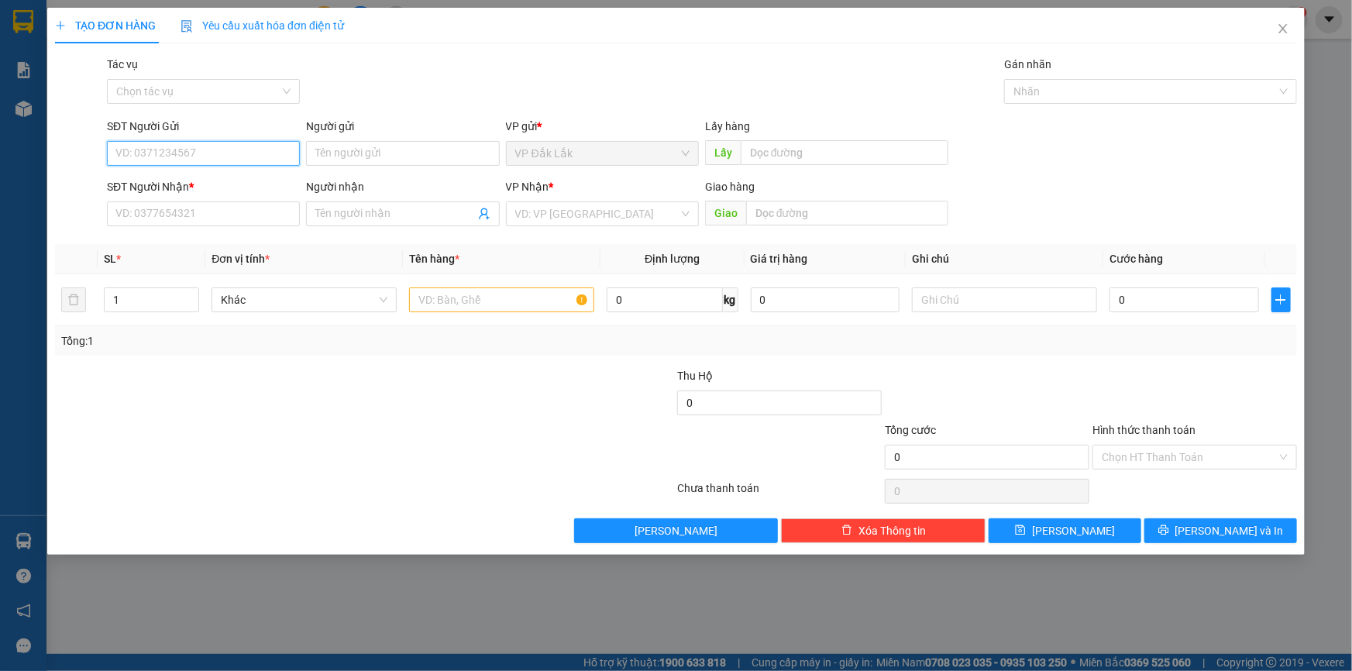
paste input "0898353365"
type input "0898353365"
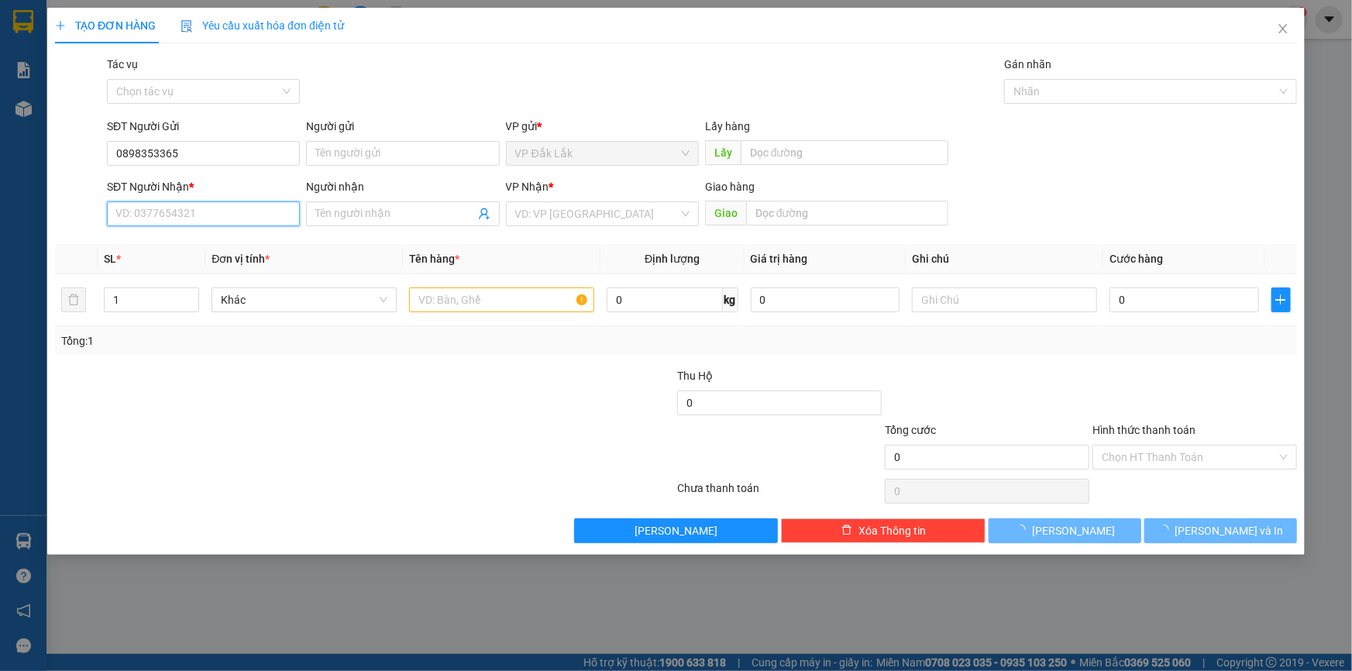
click at [219, 219] on input "SĐT Người Nhận *" at bounding box center [203, 214] width 193 height 25
paste input "0898353365"
type input "0898353365"
click at [575, 205] on input "search" at bounding box center [597, 213] width 164 height 23
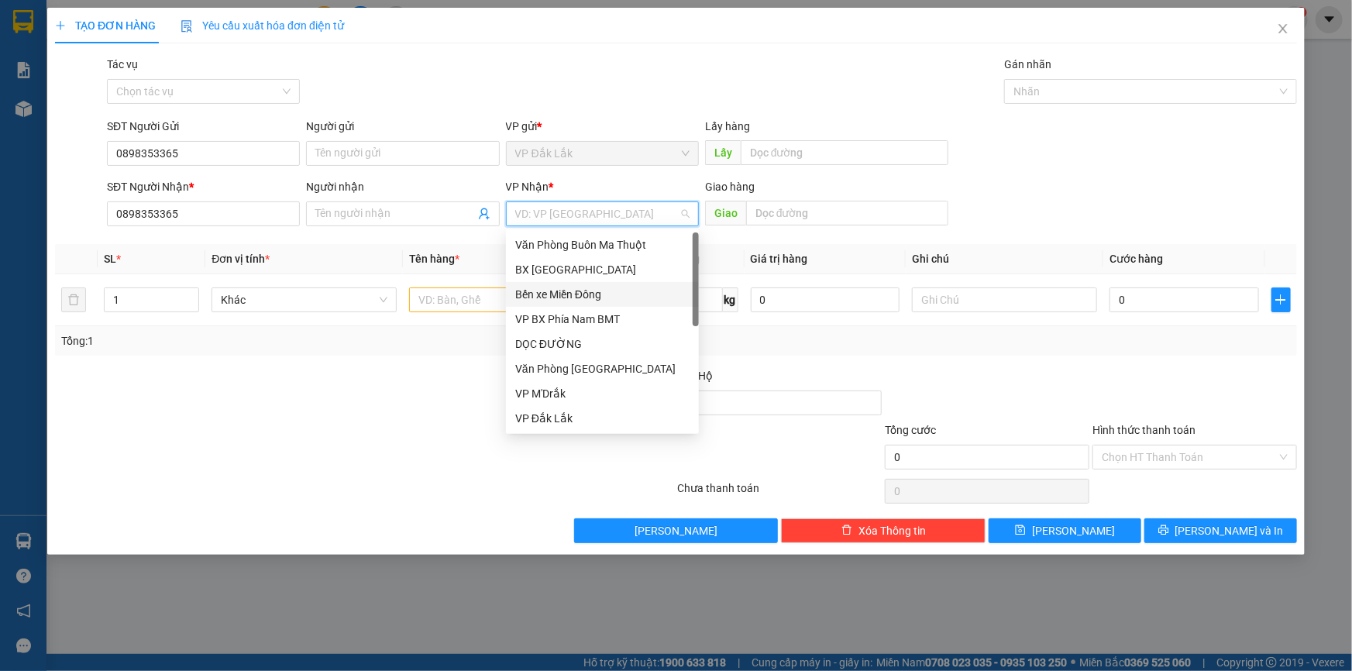
click at [589, 296] on div "Bến xe Miền Đông" at bounding box center [602, 294] width 174 height 17
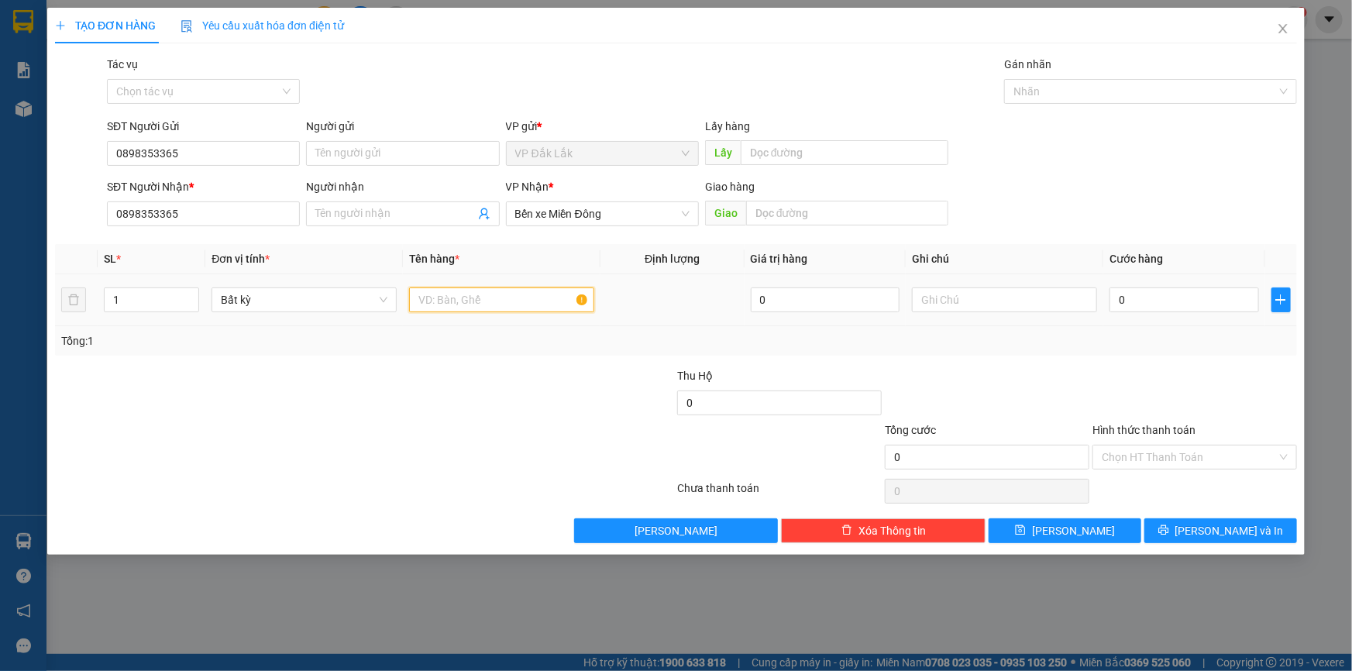
click at [450, 301] on input "text" at bounding box center [501, 300] width 185 height 25
type input "1 THÙNG GIẤY"
click at [178, 220] on input "0898353365" at bounding box center [203, 214] width 193 height 25
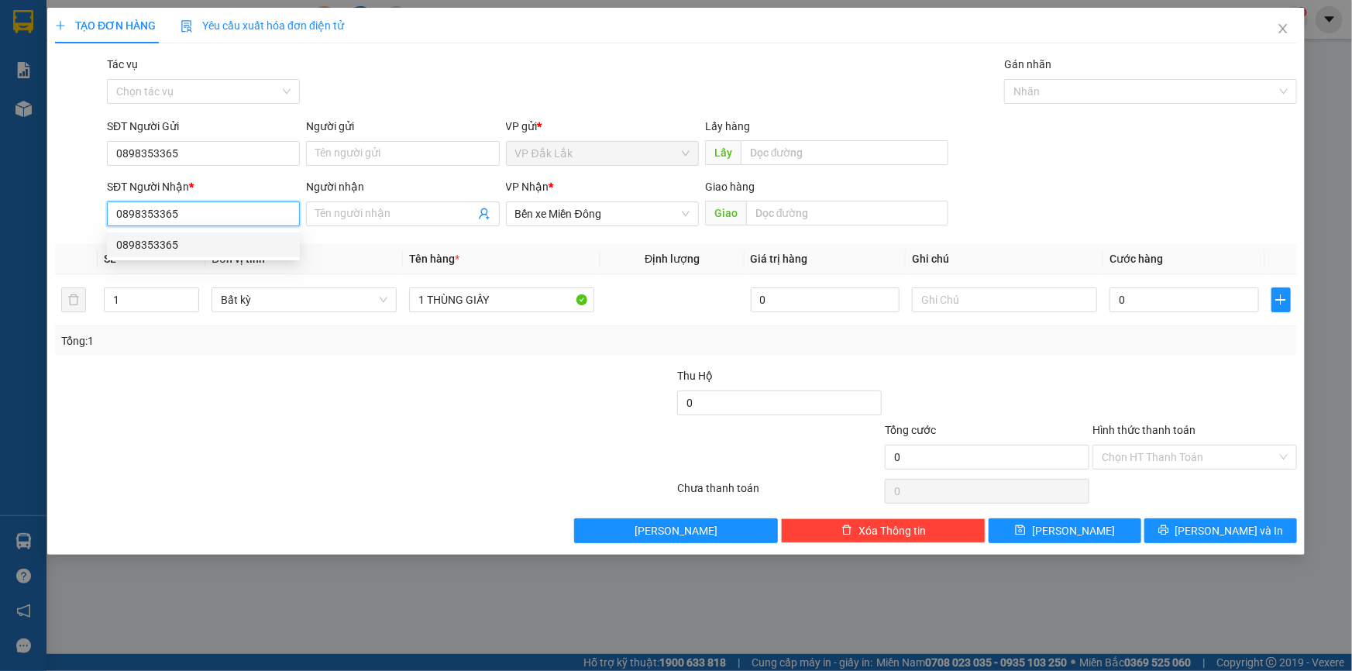
drag, startPoint x: 178, startPoint y: 220, endPoint x: 200, endPoint y: 212, distance: 23.0
click at [200, 212] on input "0898353365" at bounding box center [203, 214] width 193 height 25
type input "0"
click at [205, 240] on div "0973778132" at bounding box center [203, 244] width 174 height 17
type input "0973778132"
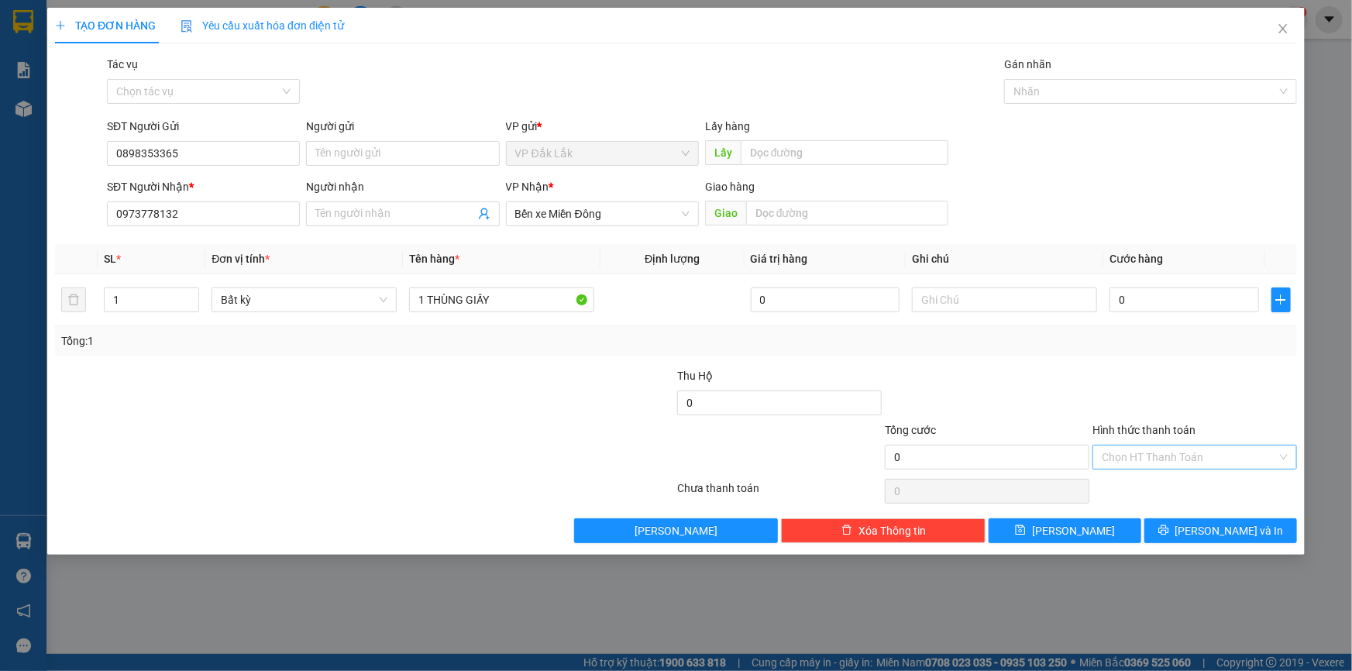
click at [1123, 457] on input "Hình thức thanh toán" at bounding box center [1189, 457] width 175 height 23
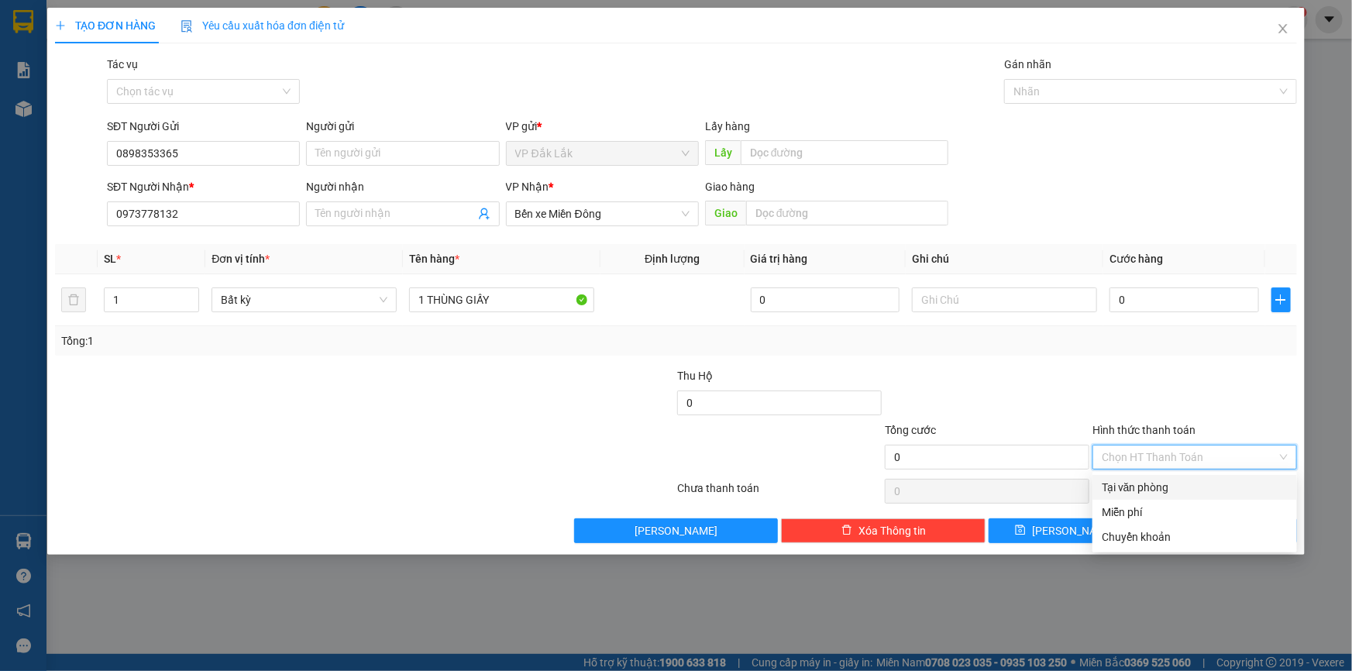
click at [1126, 485] on div "Tại văn phòng" at bounding box center [1195, 487] width 186 height 17
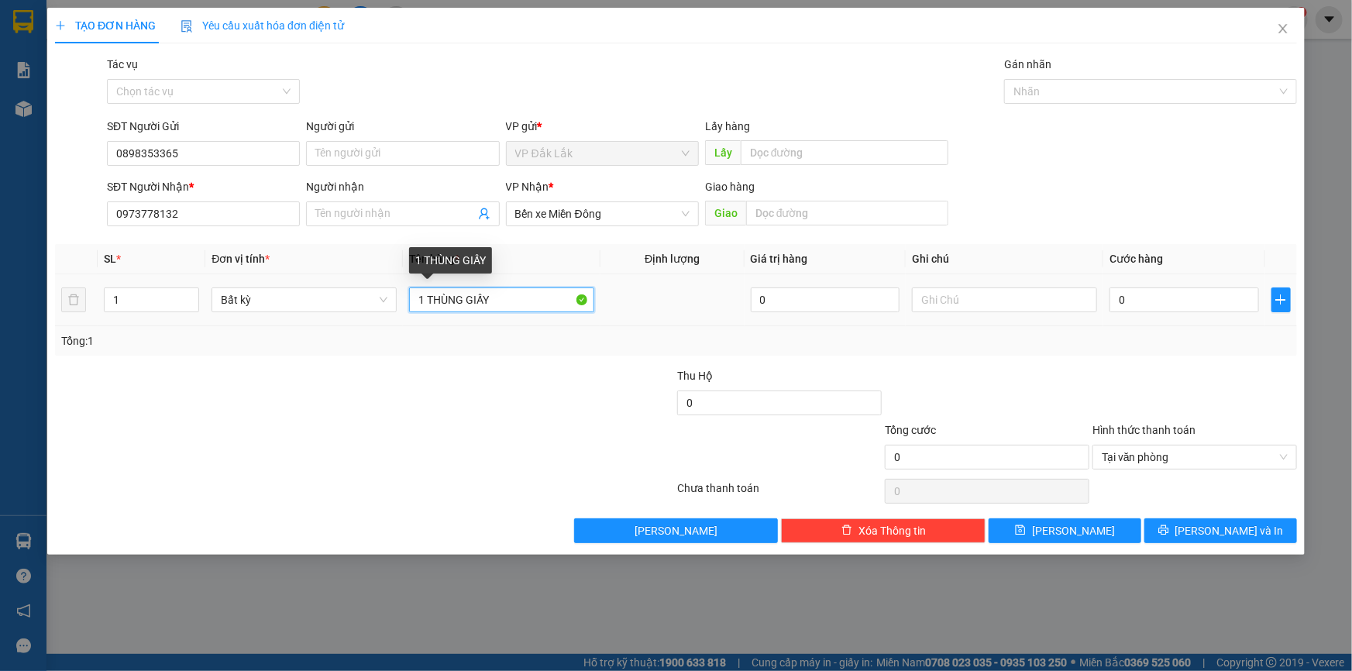
click at [546, 298] on input "1 THÙNG GIẤY" at bounding box center [501, 300] width 185 height 25
type input "1 THÙNG GIẤY ( BỘT NGỦ CỐC )"
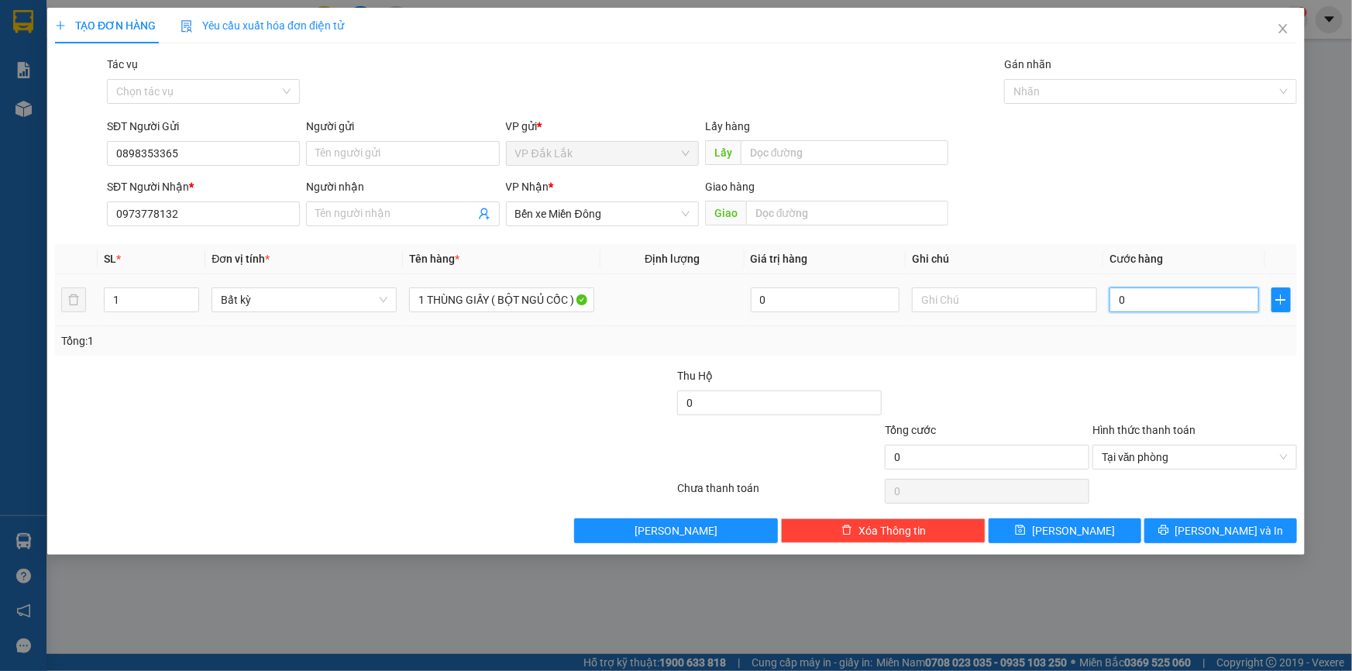
click at [1116, 301] on input "0" at bounding box center [1185, 300] width 150 height 25
type input "1"
type input "10"
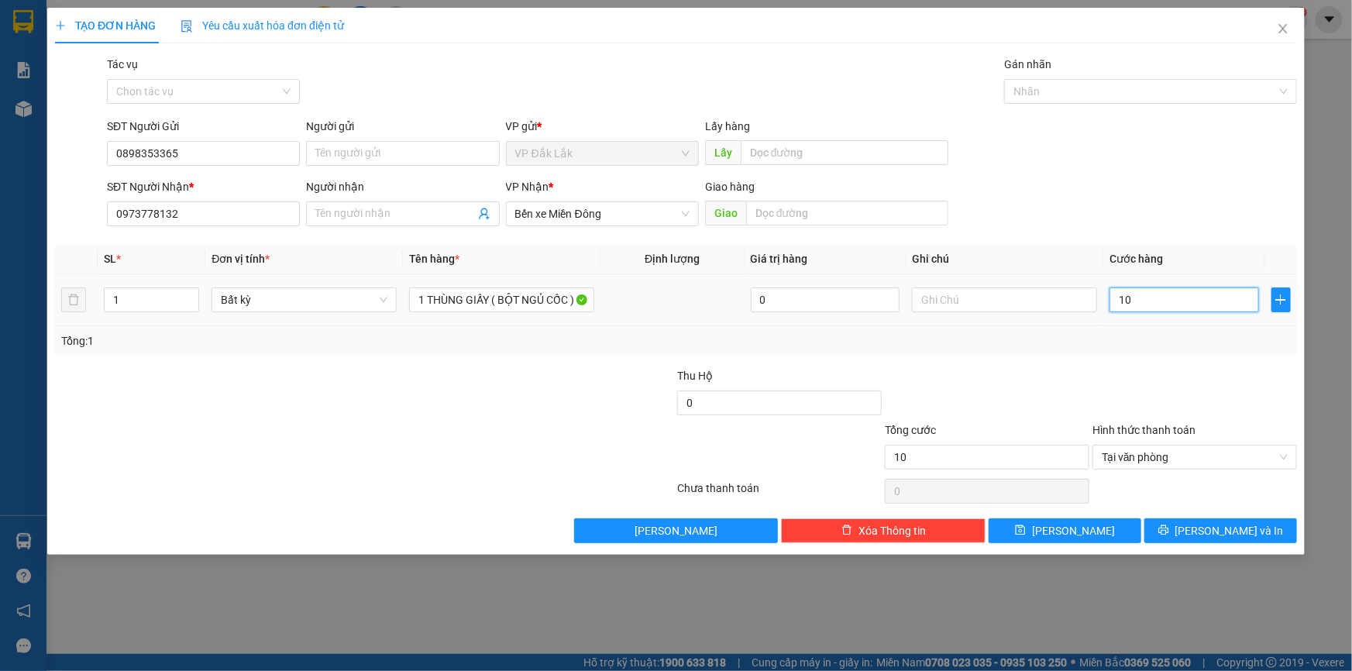
type input "100"
type input "1.000"
type input "10.000"
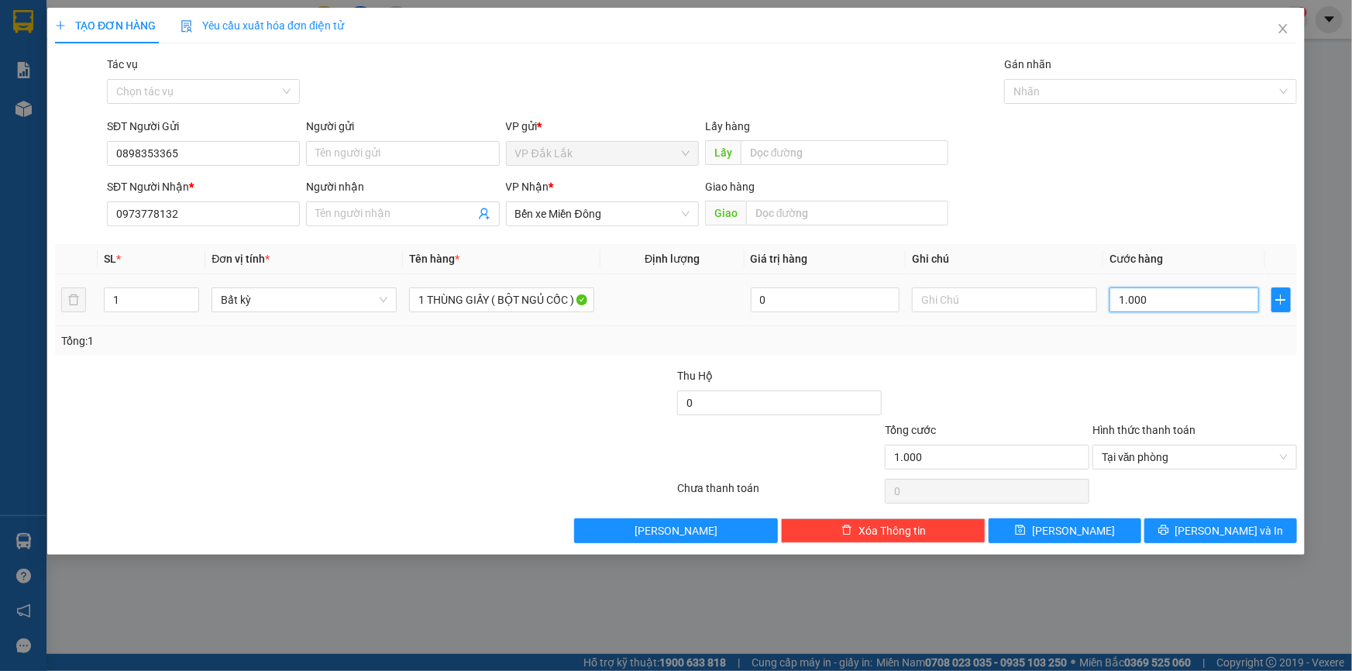
type input "10.000"
type input "100.000"
click at [1190, 528] on button "Lưu và In" at bounding box center [1221, 530] width 153 height 25
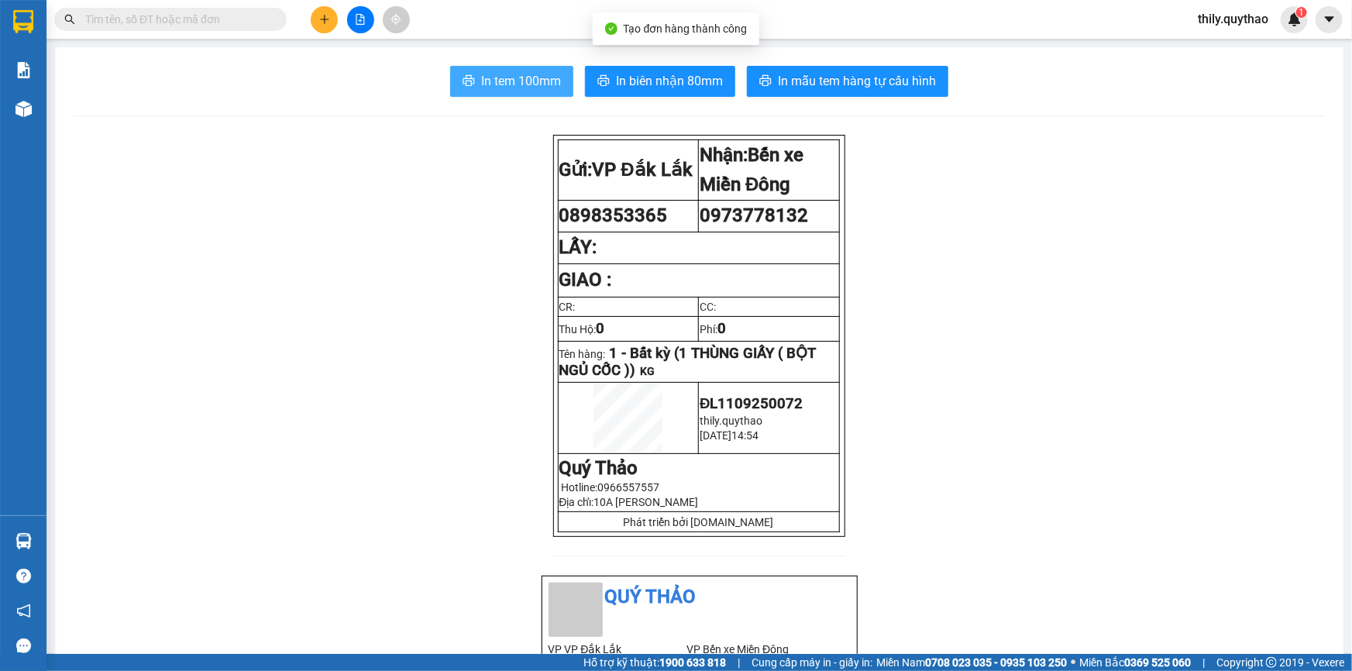
click at [514, 75] on span "In tem 100mm" at bounding box center [521, 80] width 80 height 19
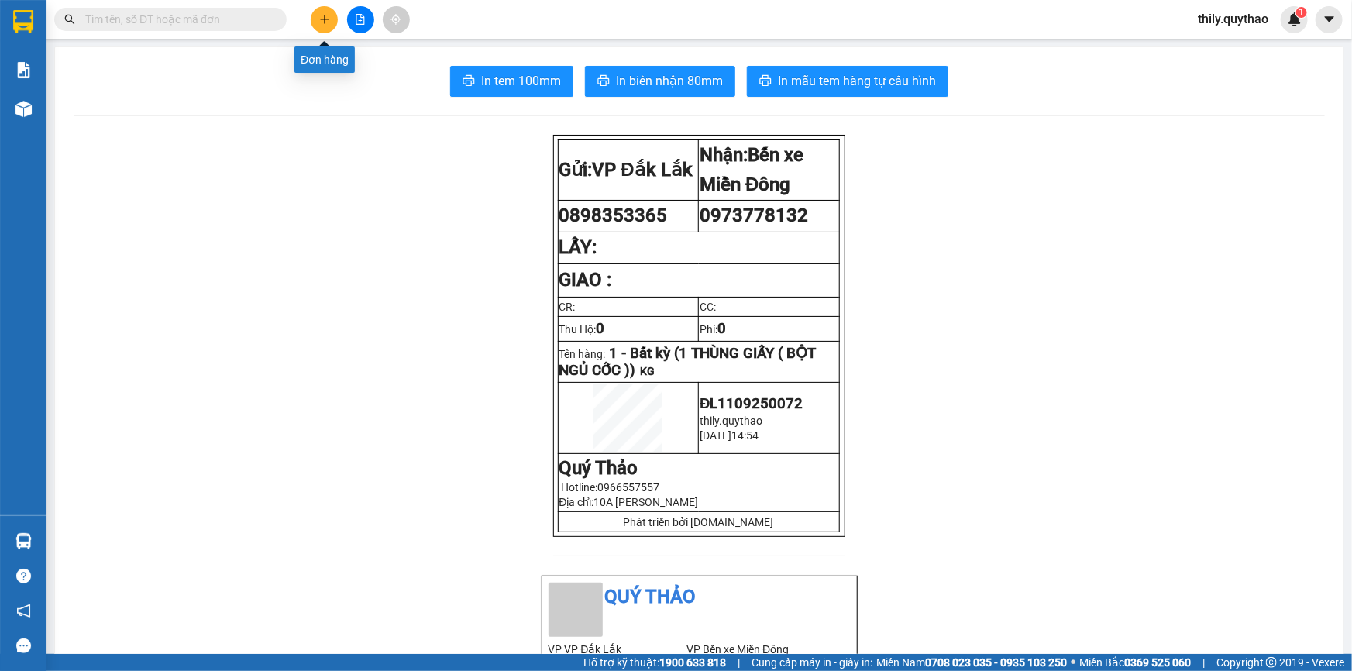
click at [330, 19] on button at bounding box center [324, 19] width 27 height 27
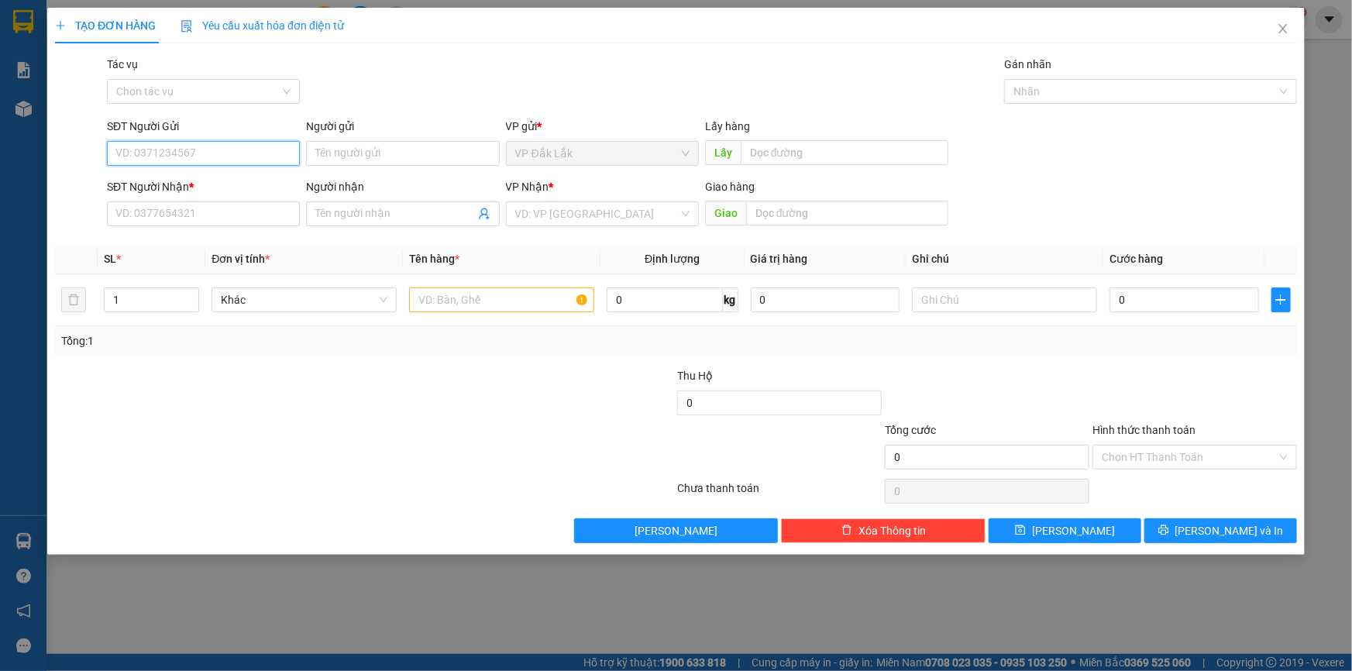
click at [215, 143] on input "SĐT Người Gửi" at bounding box center [203, 153] width 193 height 25
type input "0935657666"
click at [174, 187] on div "0935657666" at bounding box center [203, 184] width 174 height 17
type input "0932004047"
type input "TÚ"
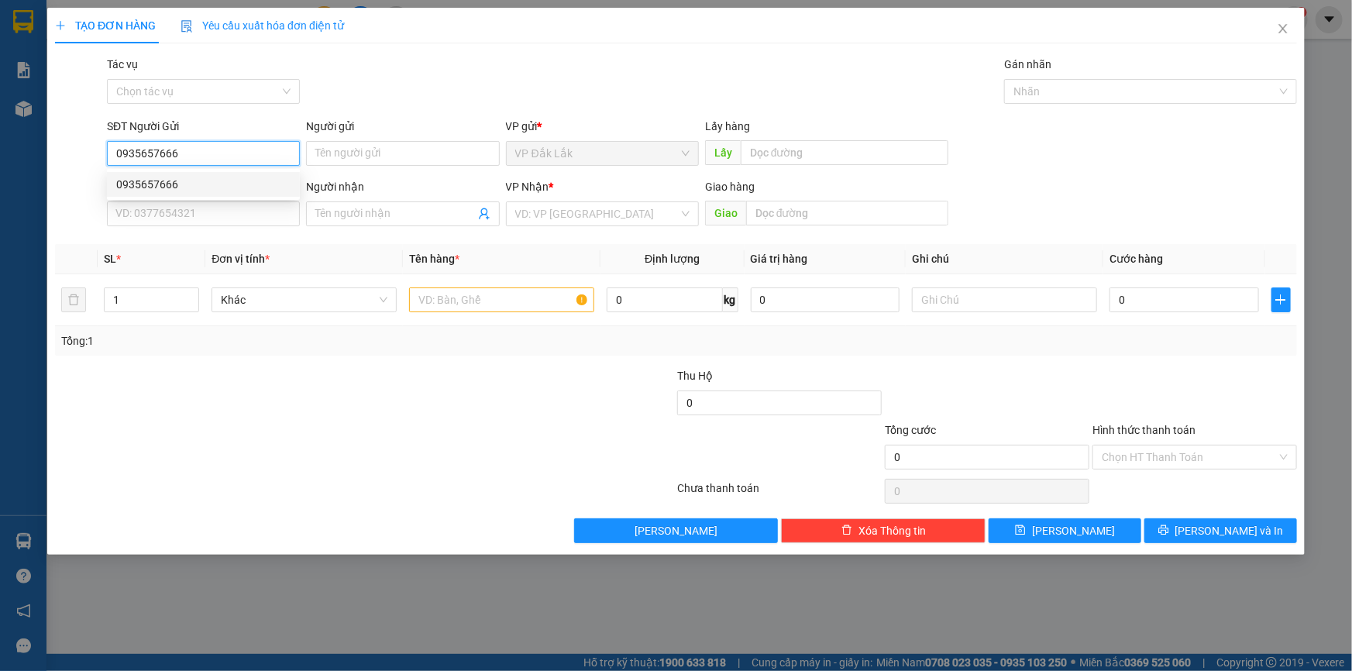
type input "SỞ SAO"
click at [583, 219] on span "Bình Dương" at bounding box center [602, 213] width 174 height 23
type input "0935657666"
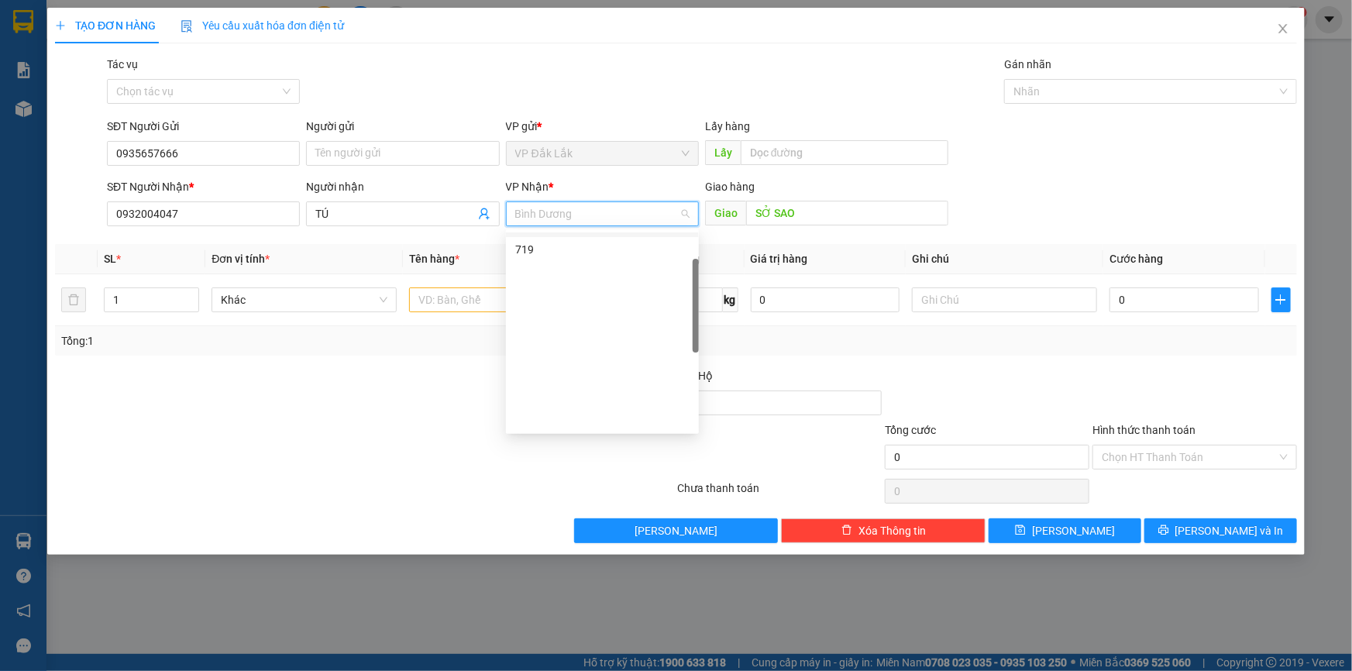
scroll to position [81, 0]
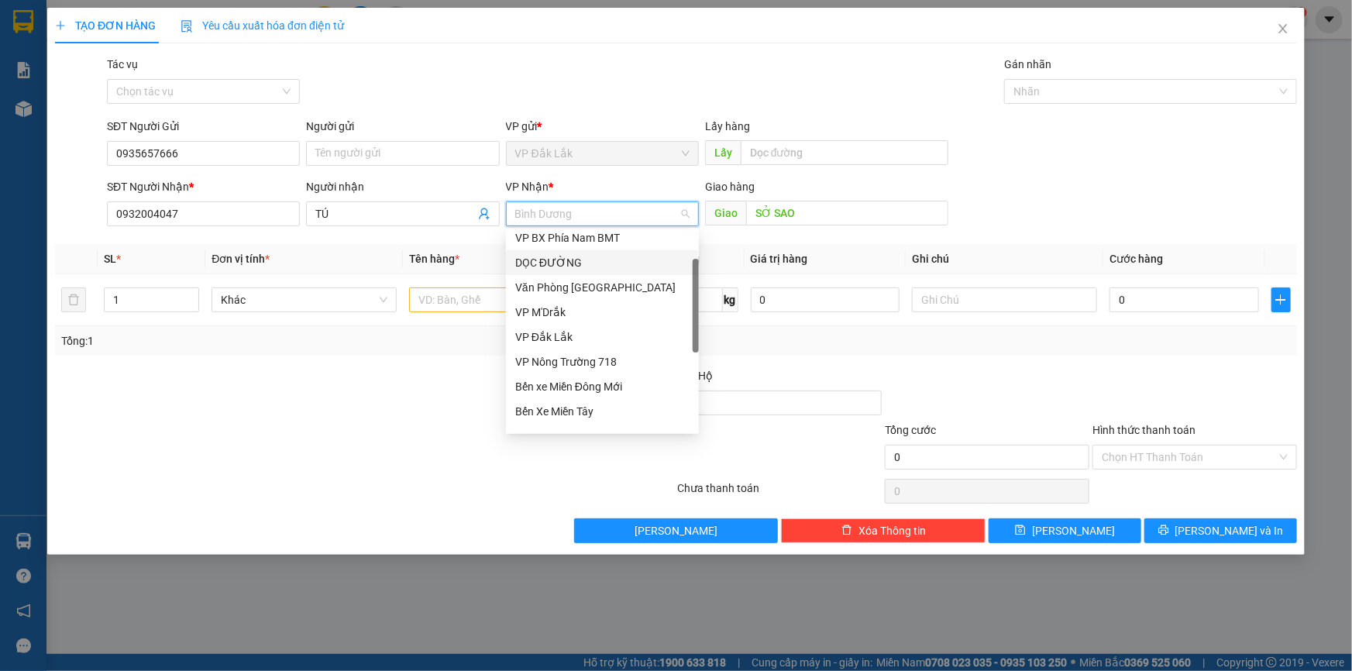
click at [601, 259] on div "DỌC ĐƯỜNG" at bounding box center [602, 262] width 174 height 17
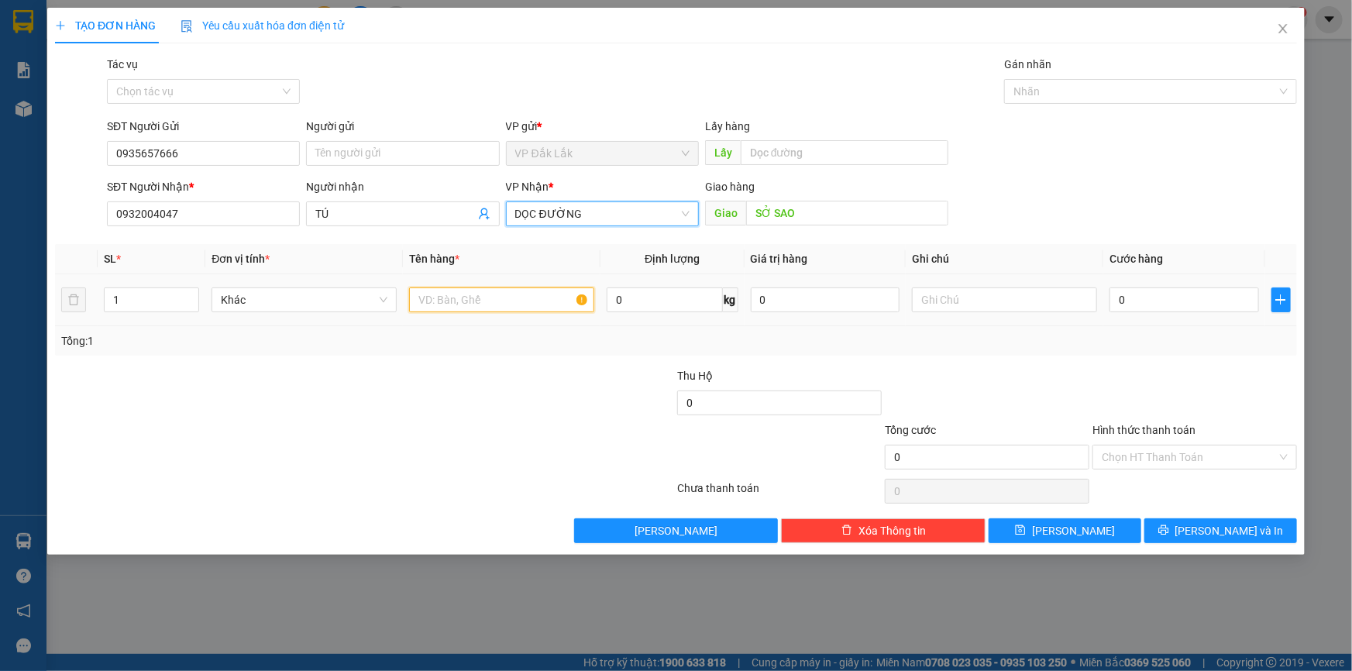
click at [513, 299] on input "text" at bounding box center [501, 300] width 185 height 25
type input "2 THÙNG GIẤY"
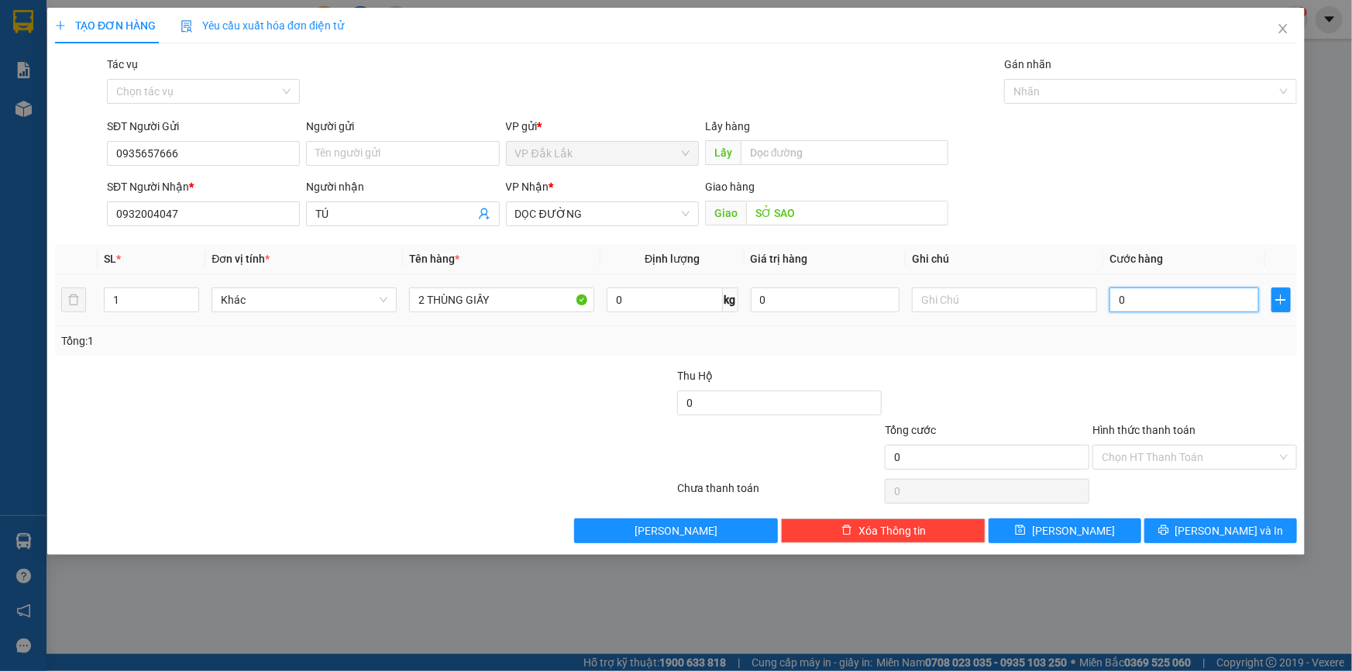
click at [1114, 295] on input "0" at bounding box center [1185, 300] width 150 height 25
type input "1"
type input "18"
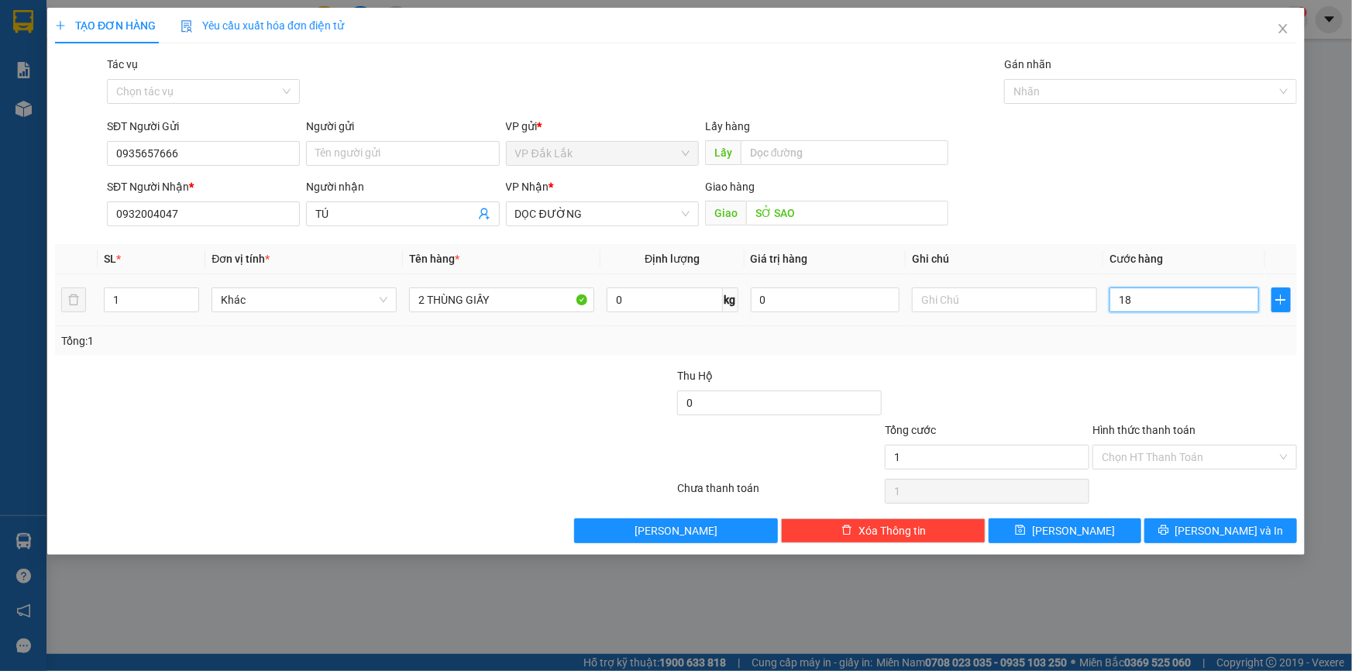
type input "18"
type input "180"
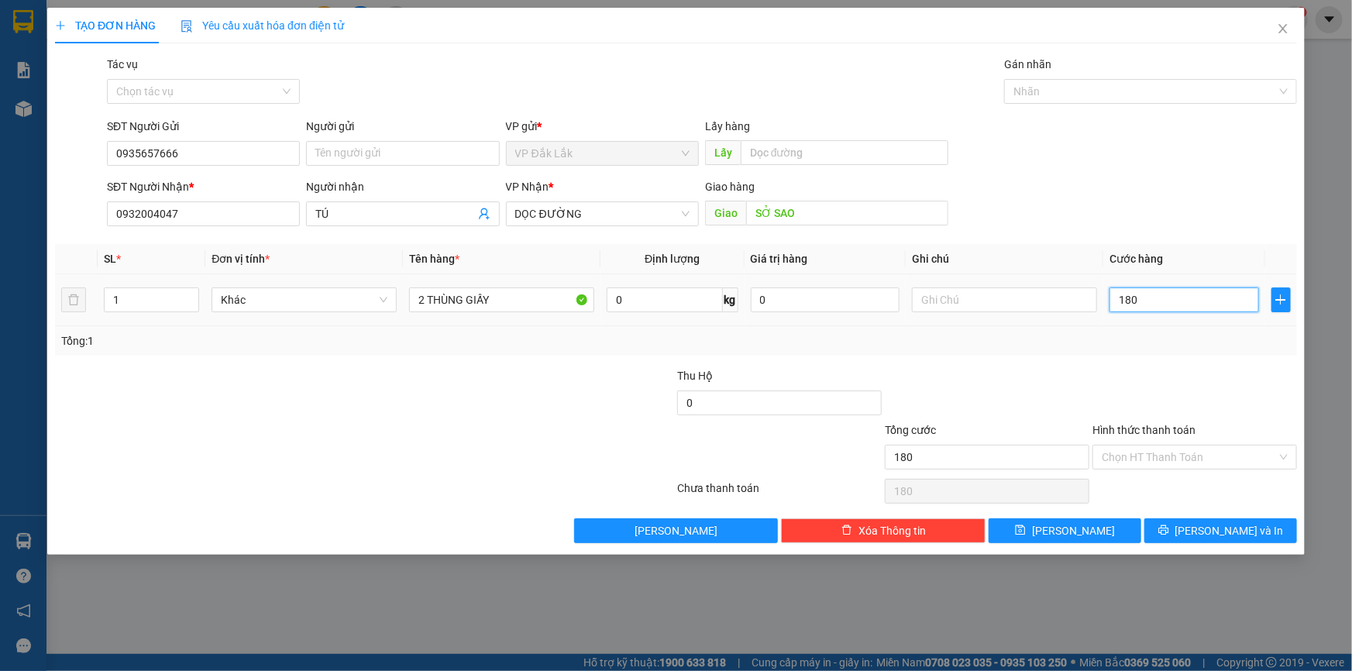
type input "1.800"
type input "18.000"
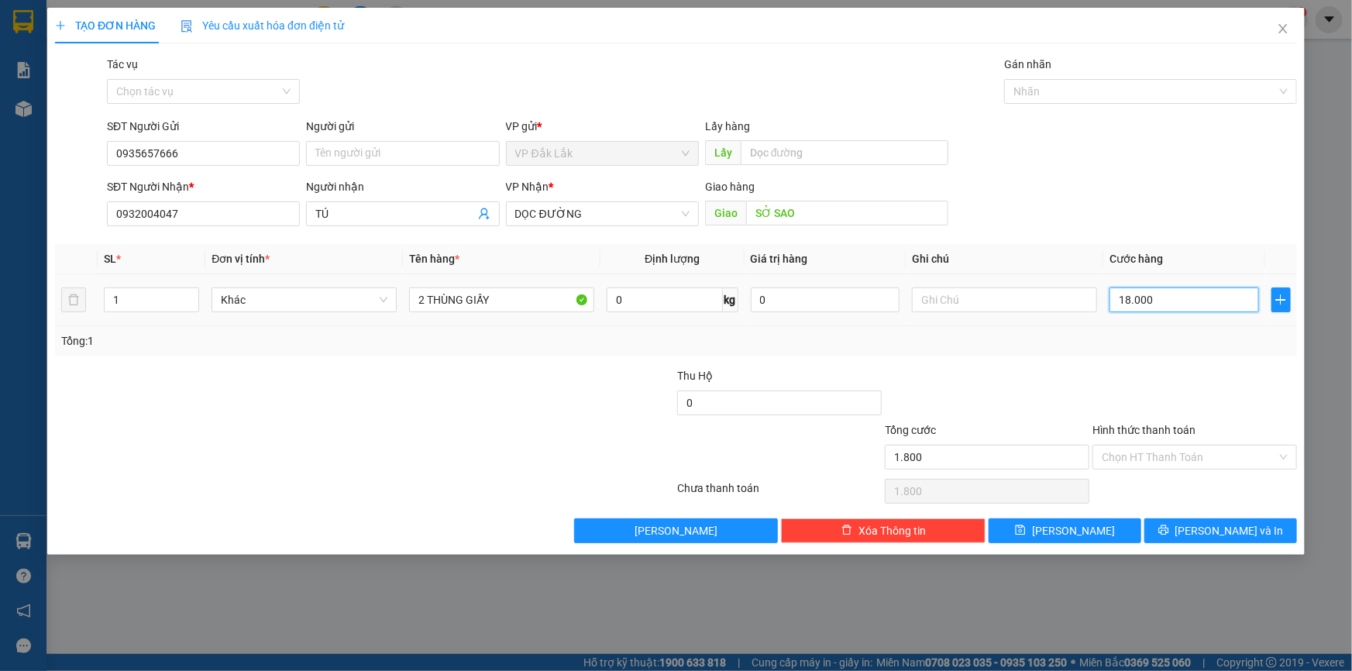
type input "18.000"
type input "180.000"
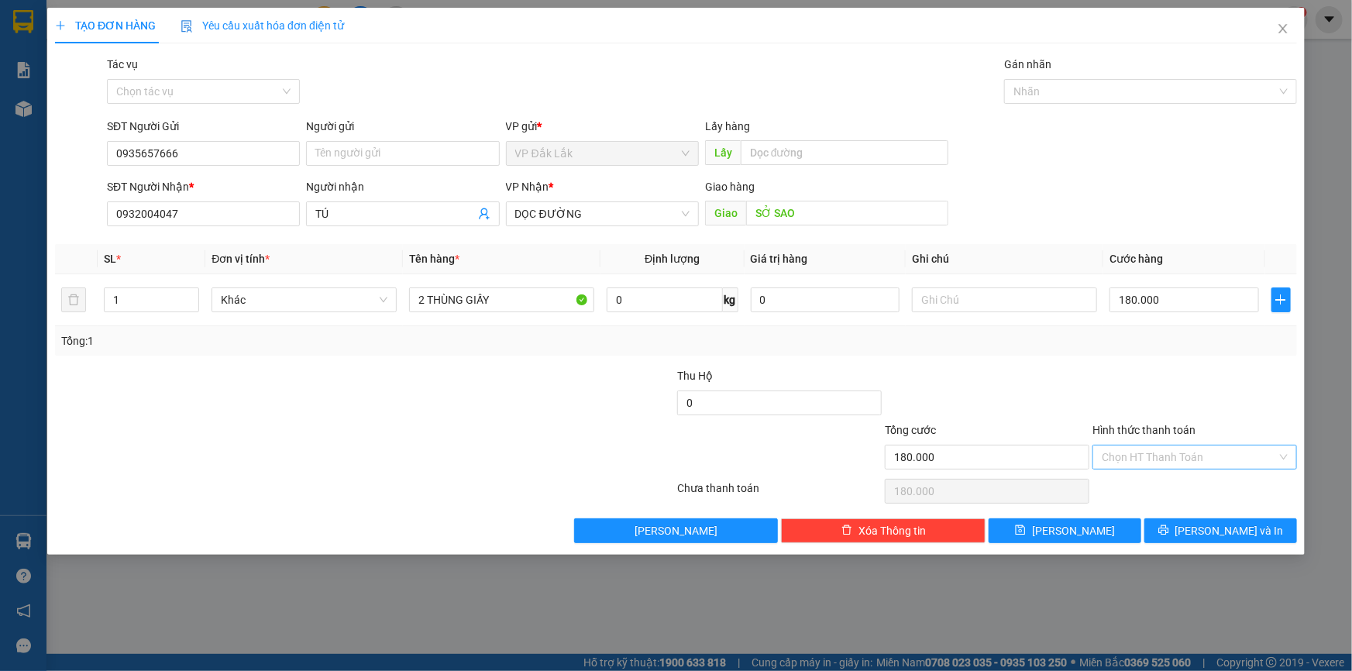
click at [1156, 453] on input "Hình thức thanh toán" at bounding box center [1189, 457] width 175 height 23
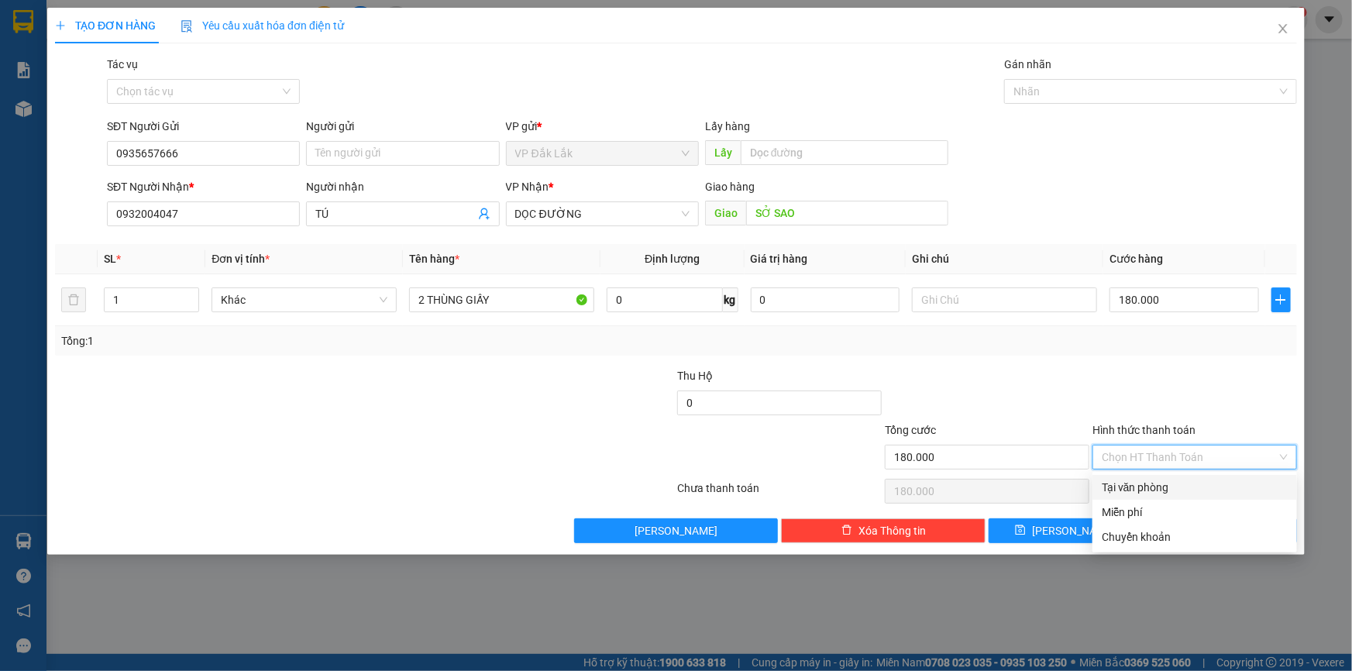
click at [1166, 490] on div "Tại văn phòng" at bounding box center [1195, 487] width 186 height 17
type input "0"
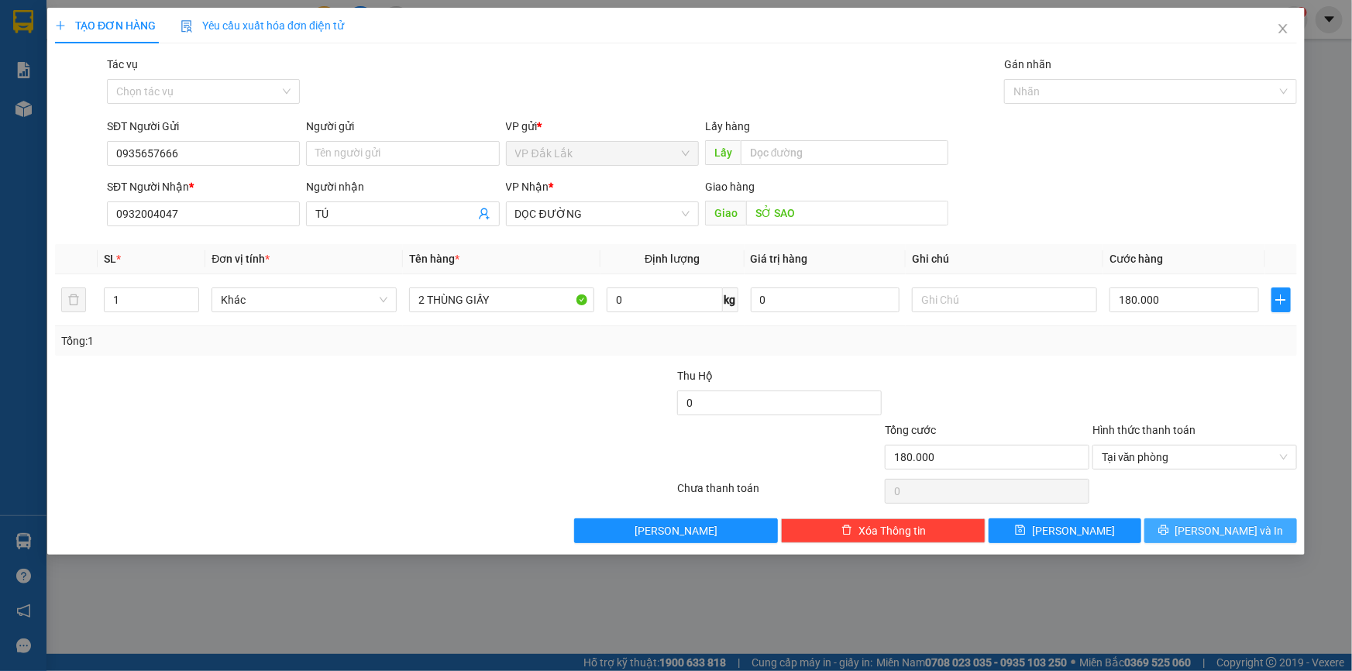
click at [1173, 527] on button "Lưu và In" at bounding box center [1221, 530] width 153 height 25
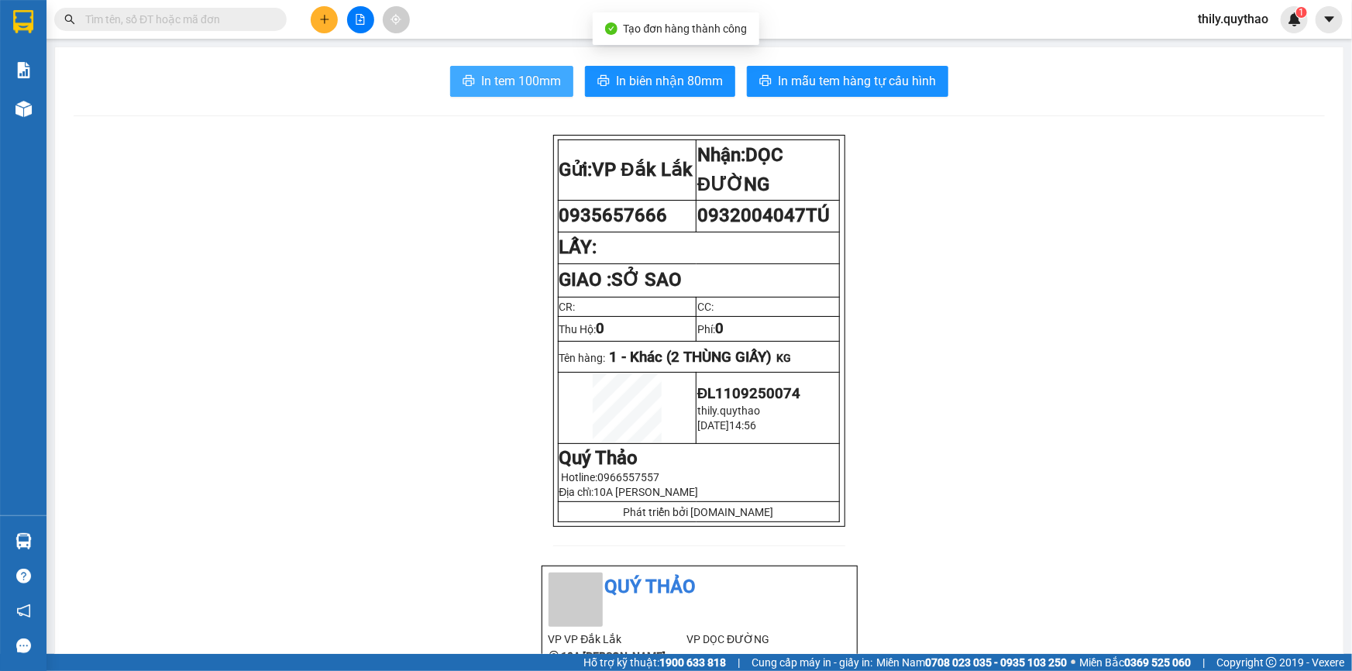
click at [536, 85] on span "In tem 100mm" at bounding box center [521, 80] width 80 height 19
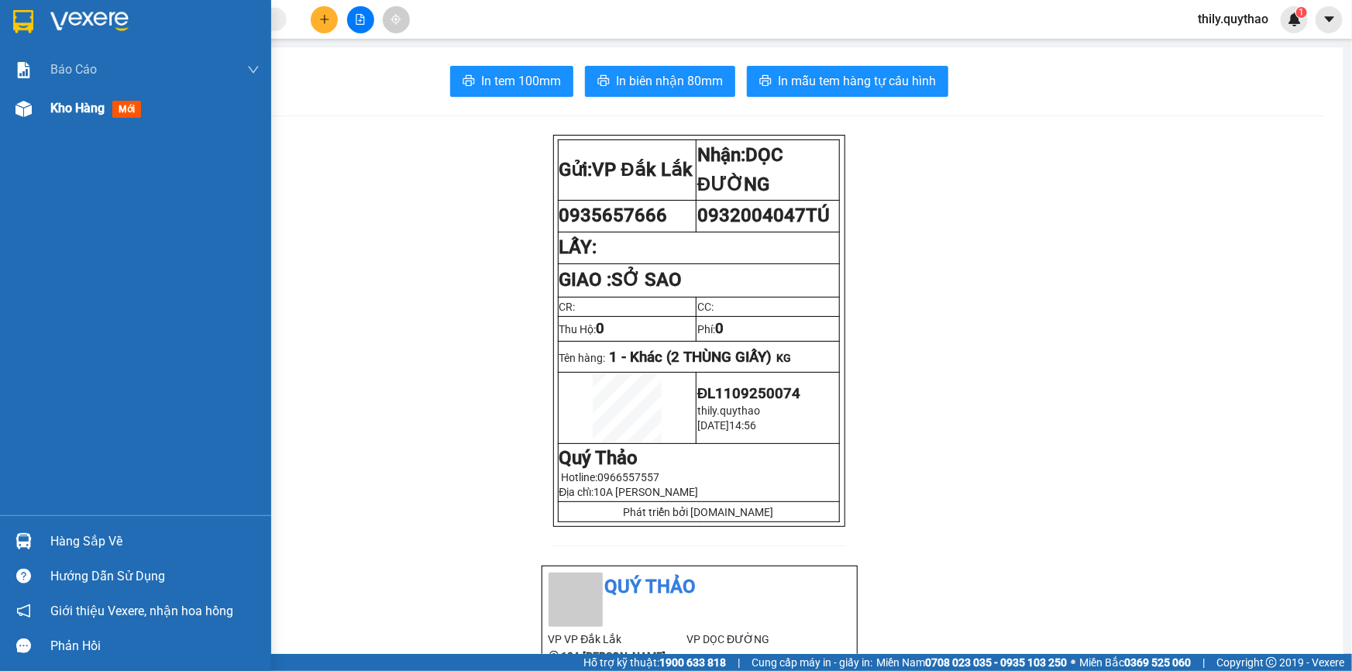
click at [72, 113] on span "Kho hàng" at bounding box center [77, 108] width 54 height 15
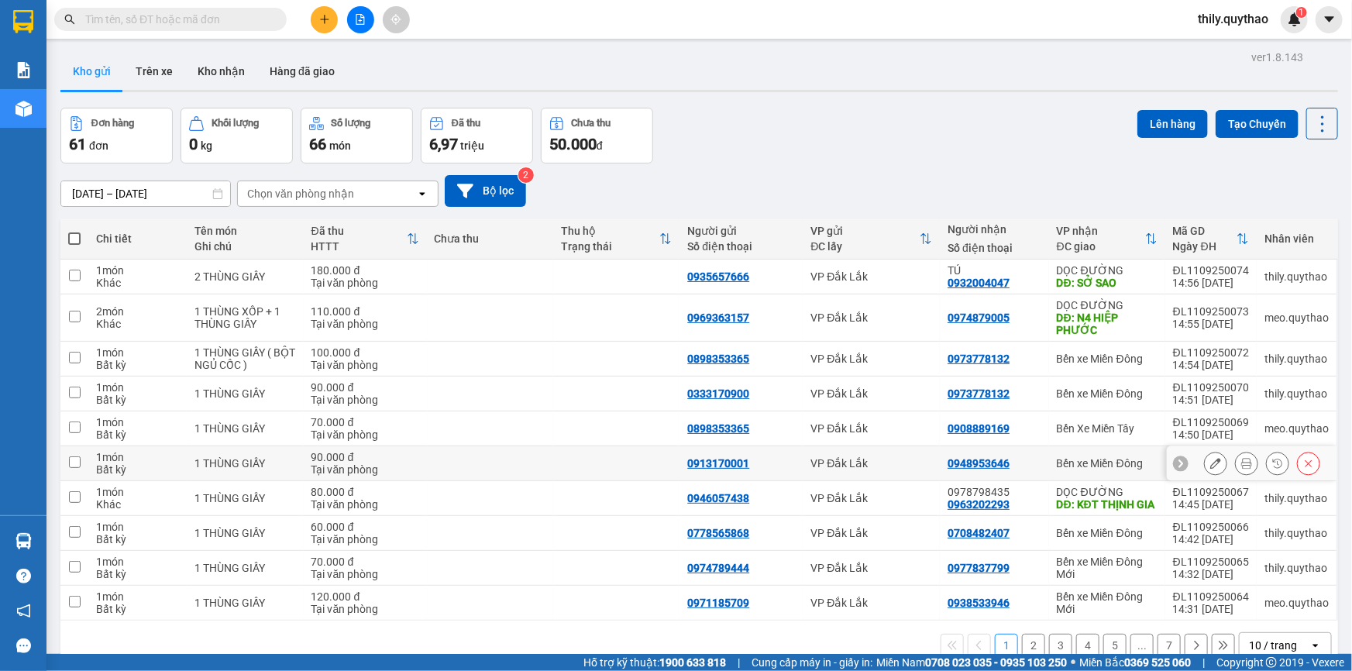
scroll to position [70, 0]
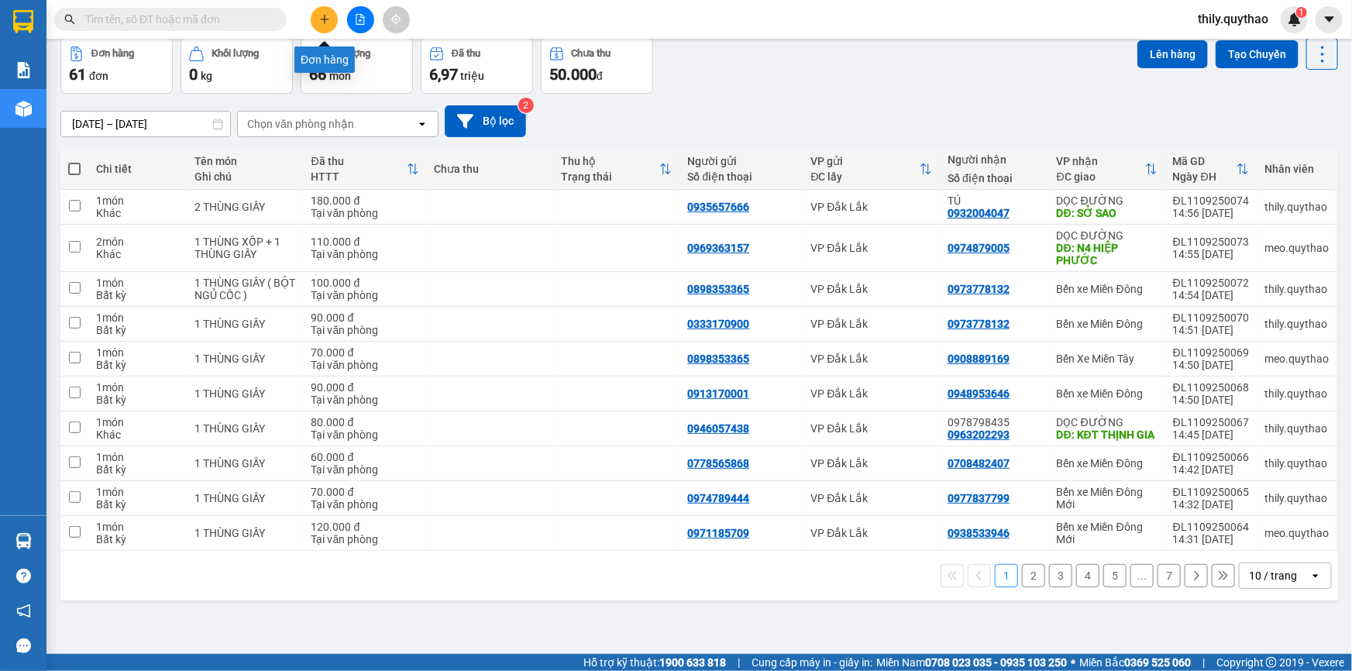
click at [321, 19] on icon "plus" at bounding box center [324, 19] width 9 height 1
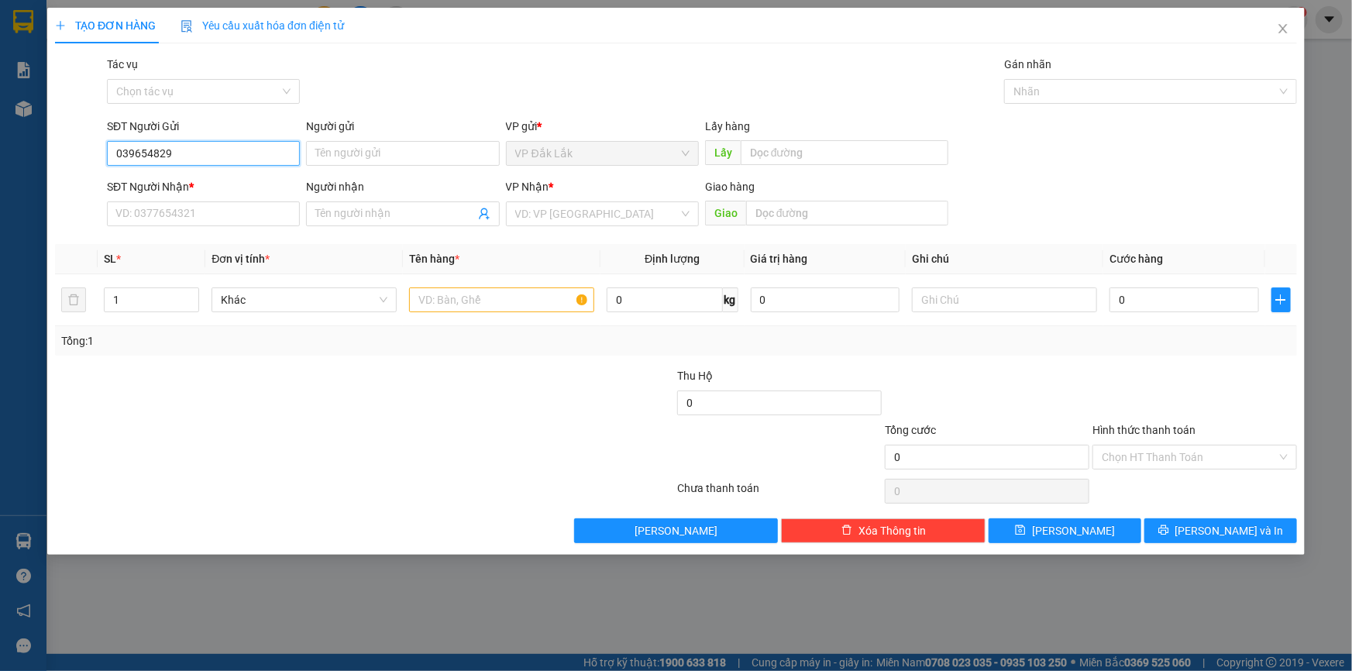
type input "0396548294"
click at [178, 181] on div "0396548294" at bounding box center [203, 184] width 174 height 17
type input "0356301837"
type input "0396548294"
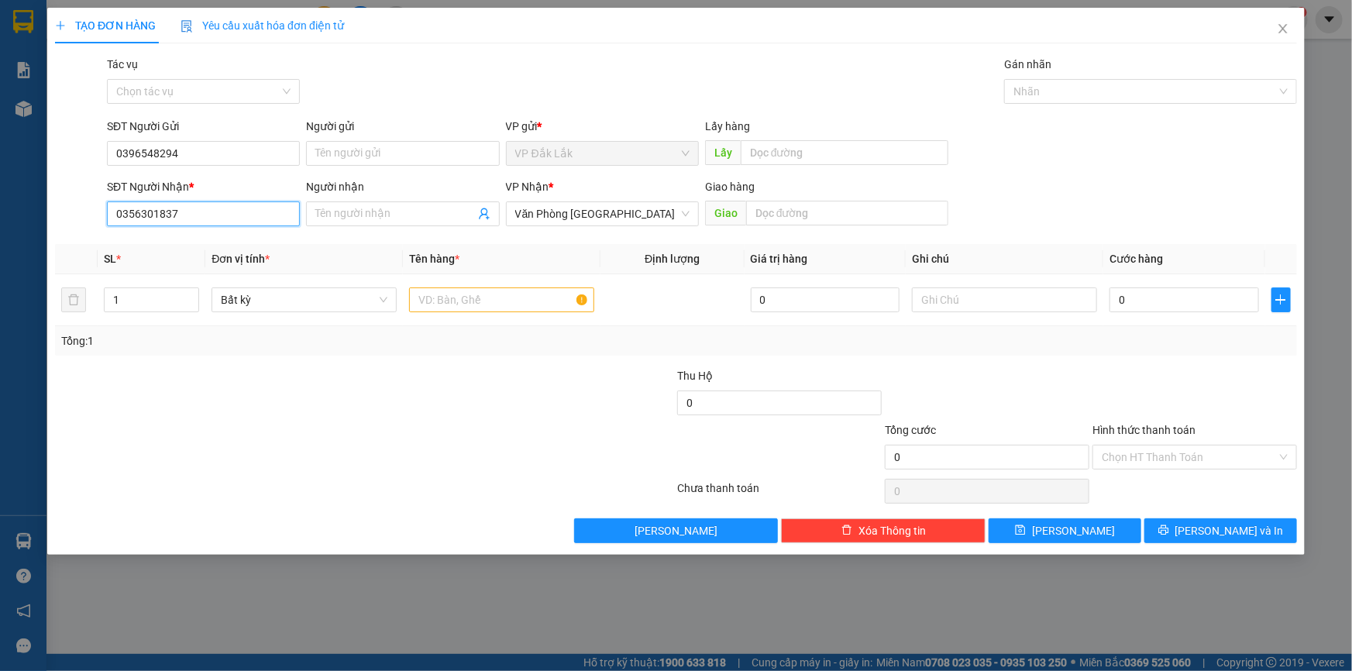
click at [191, 217] on input "0356301837" at bounding box center [203, 214] width 193 height 25
click at [170, 249] on div "0356301837" at bounding box center [203, 244] width 174 height 17
click at [532, 312] on input "text" at bounding box center [501, 300] width 185 height 25
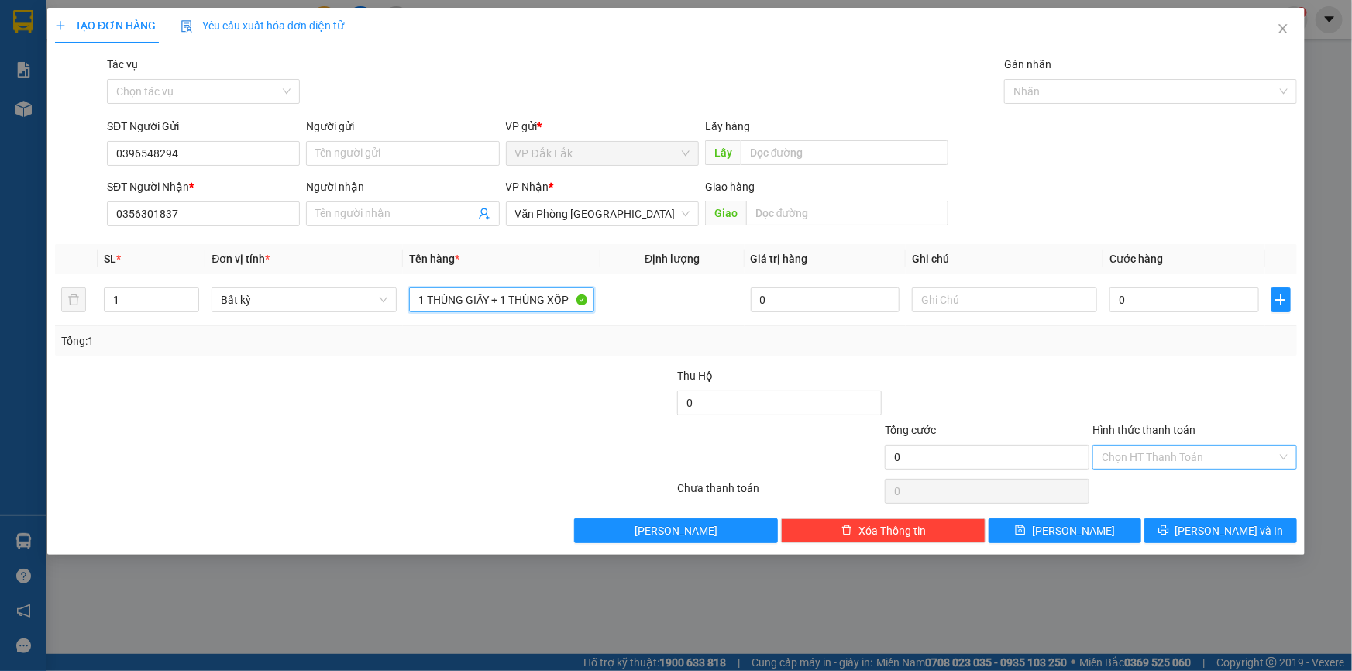
type input "1 THÙNG GIẤY + 1 THÙNG XỐP"
click at [1214, 457] on input "Hình thức thanh toán" at bounding box center [1189, 457] width 175 height 23
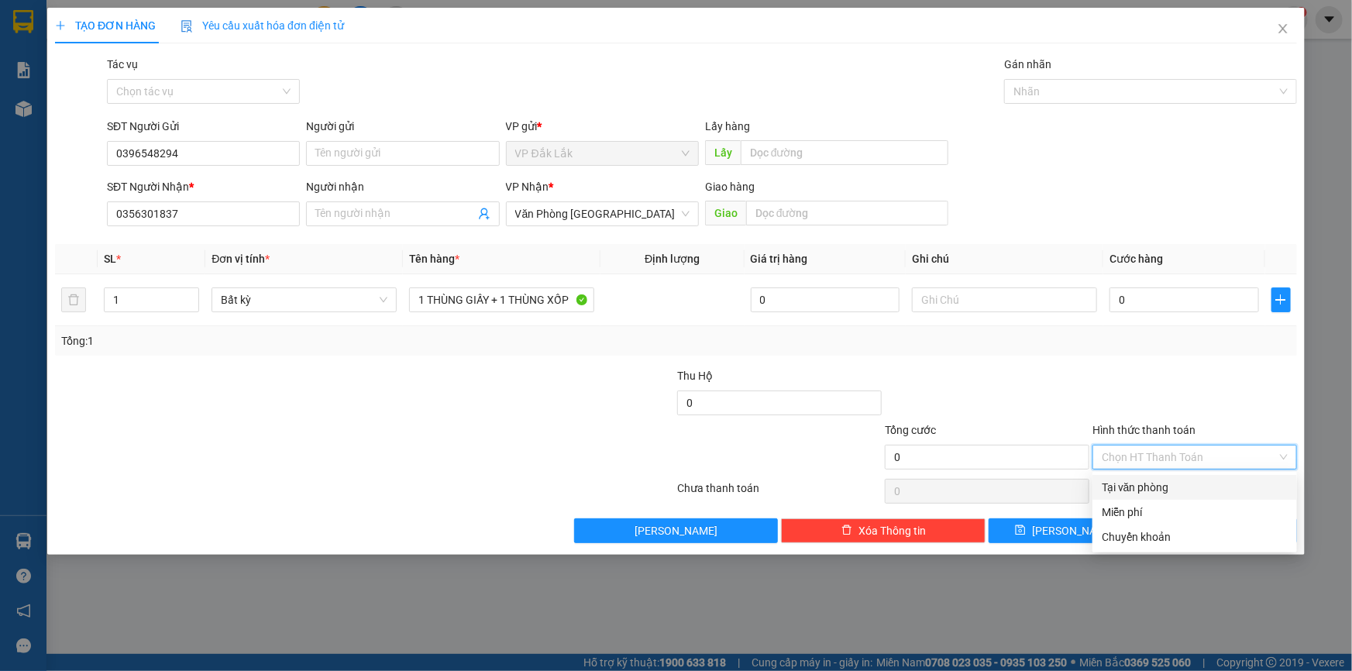
click at [1204, 492] on div "Tại văn phòng" at bounding box center [1195, 487] width 186 height 17
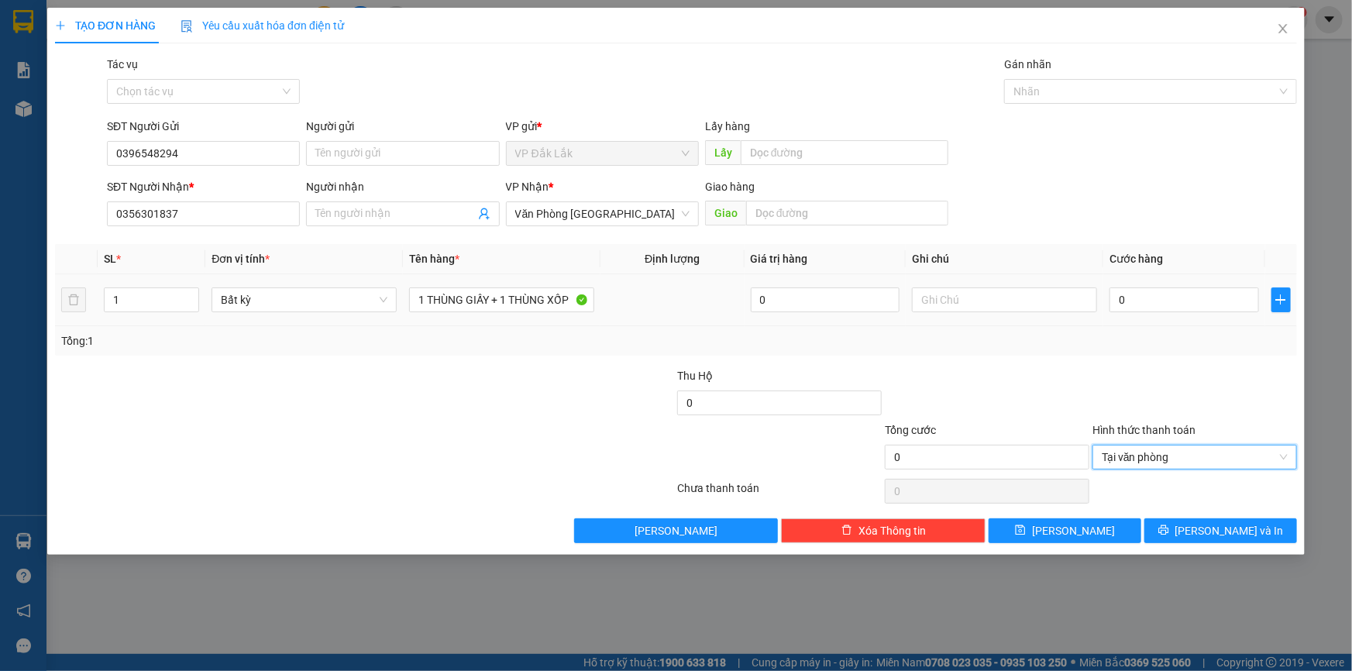
click at [1107, 296] on td "0" at bounding box center [1185, 300] width 162 height 52
click at [1117, 297] on input "0" at bounding box center [1185, 300] width 150 height 25
type input "1"
type input "13"
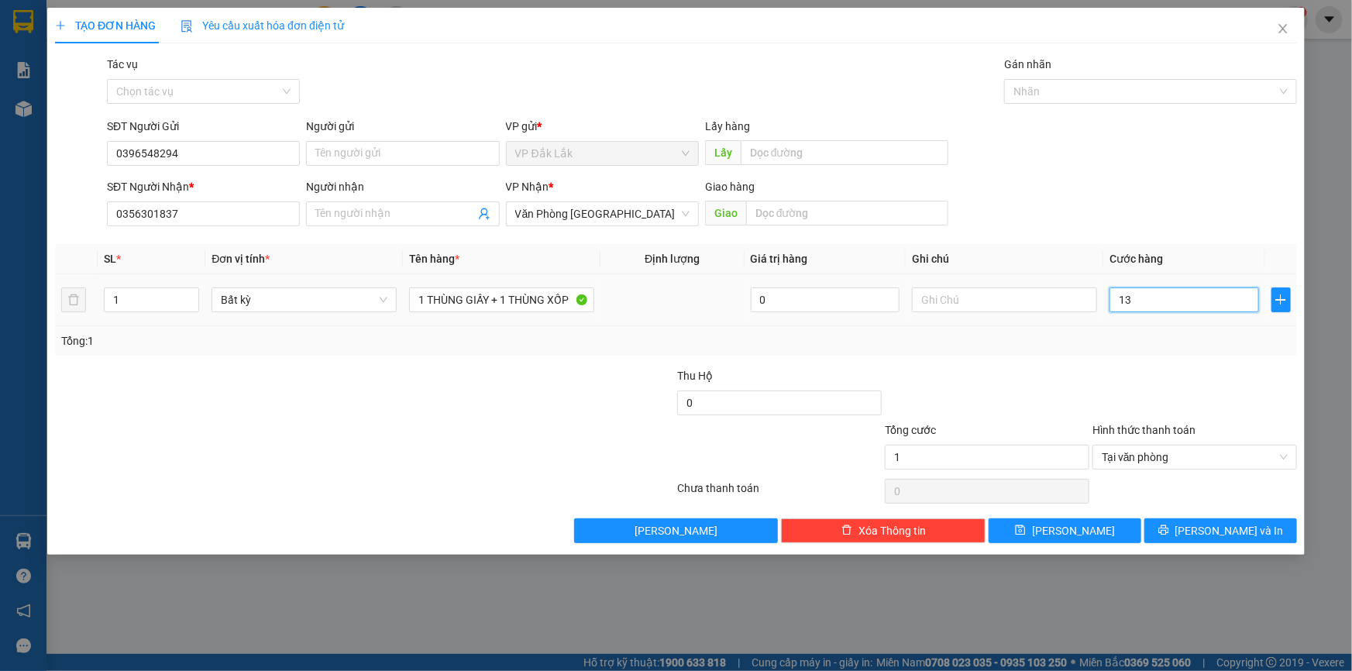
type input "13"
type input "130"
type input "1.300"
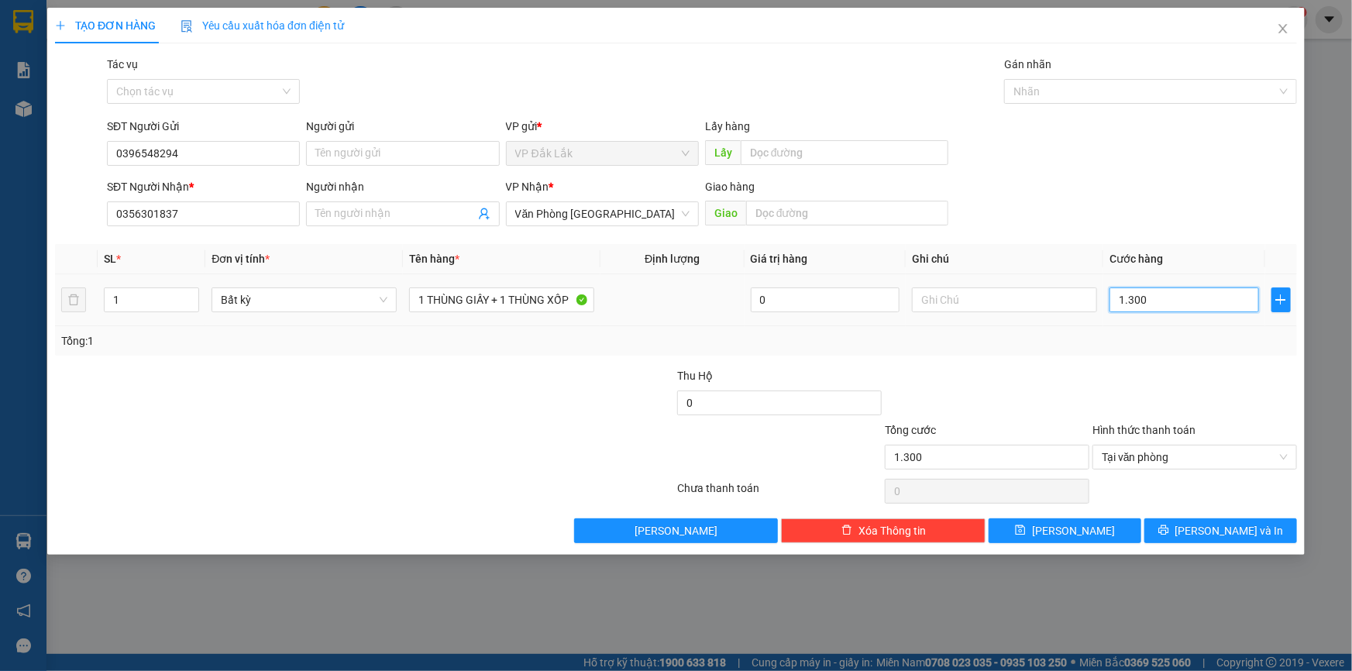
type input "13.000"
type input "130.000"
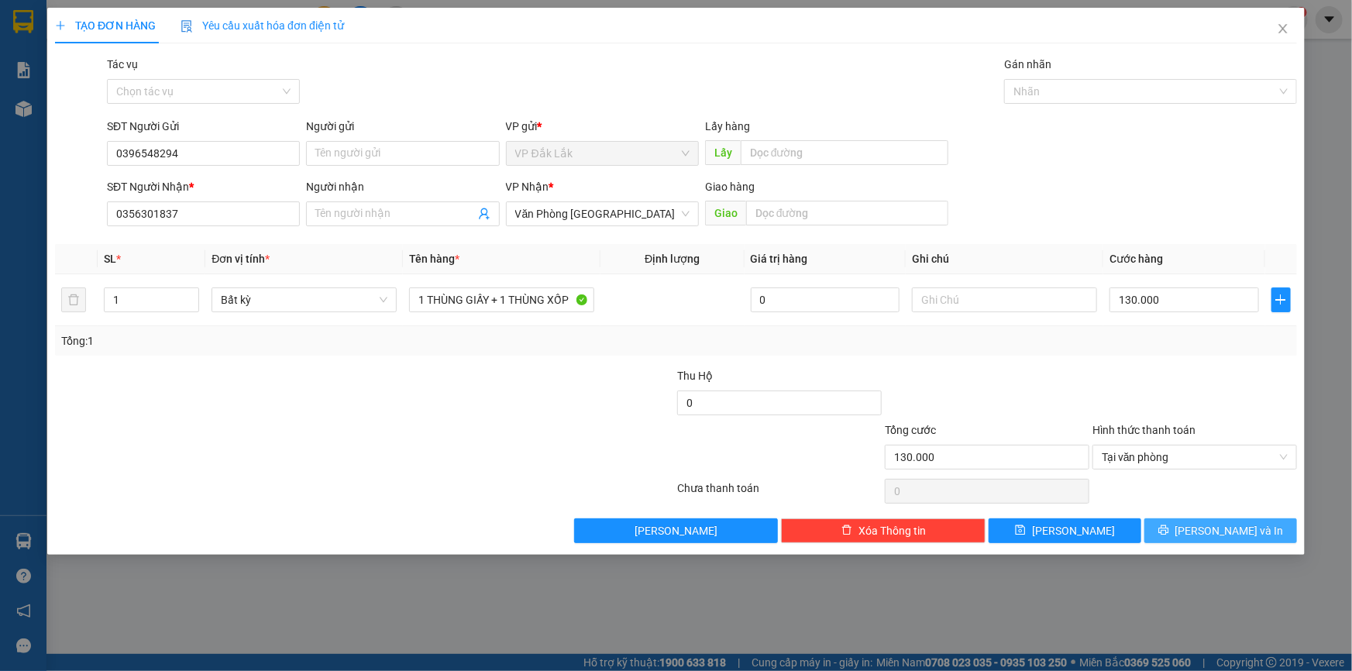
click at [1221, 529] on span "Lưu và In" at bounding box center [1230, 530] width 109 height 17
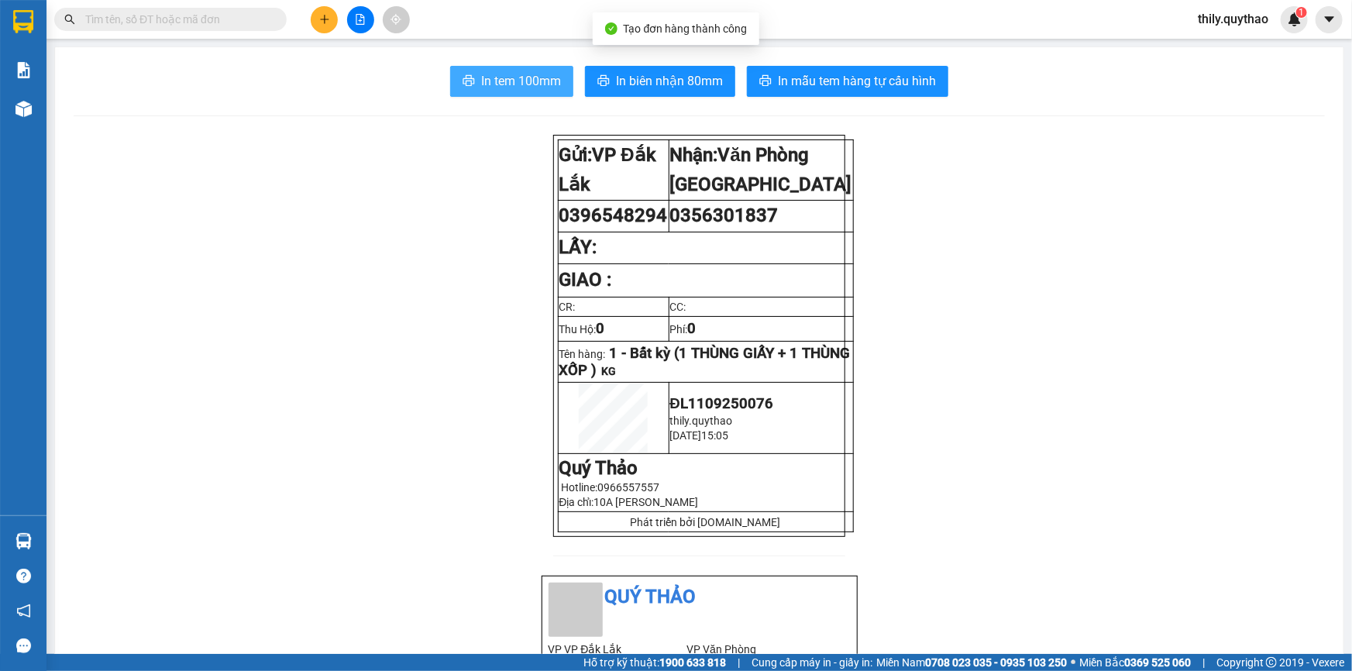
drag, startPoint x: 534, startPoint y: 88, endPoint x: 613, endPoint y: 98, distance: 79.6
click at [534, 87] on span "In tem 100mm" at bounding box center [521, 80] width 80 height 19
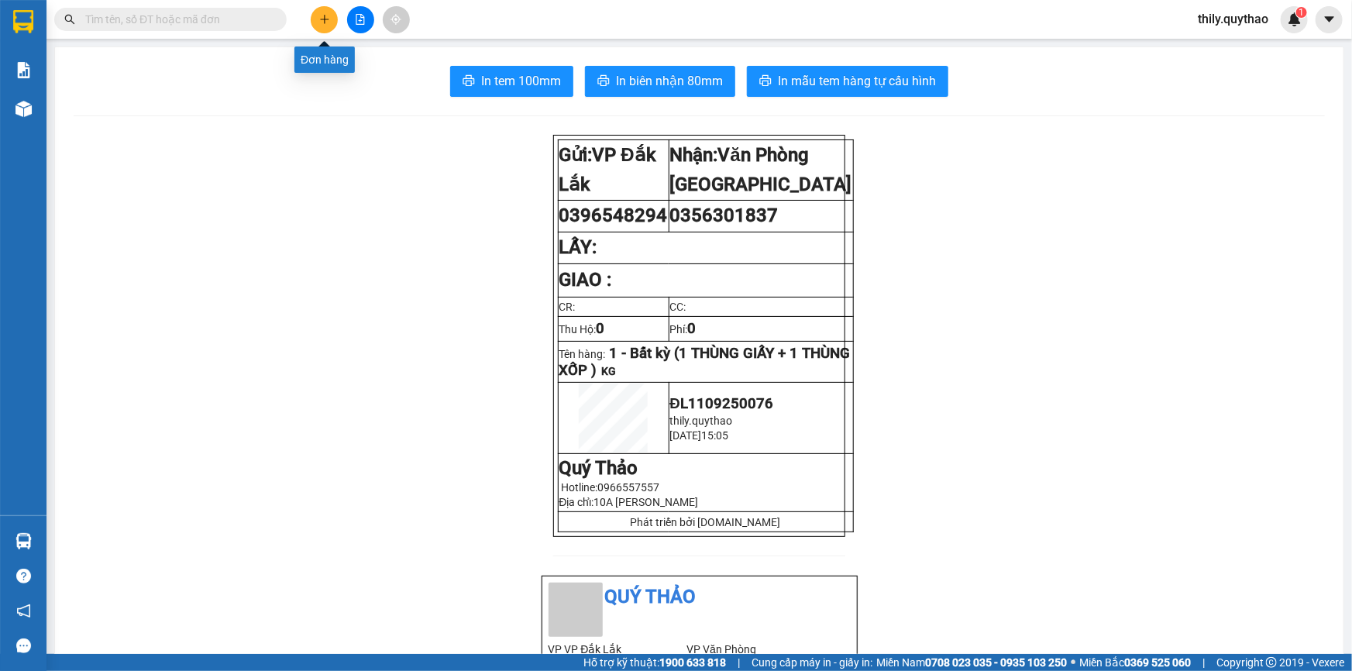
click at [330, 19] on button at bounding box center [324, 19] width 27 height 27
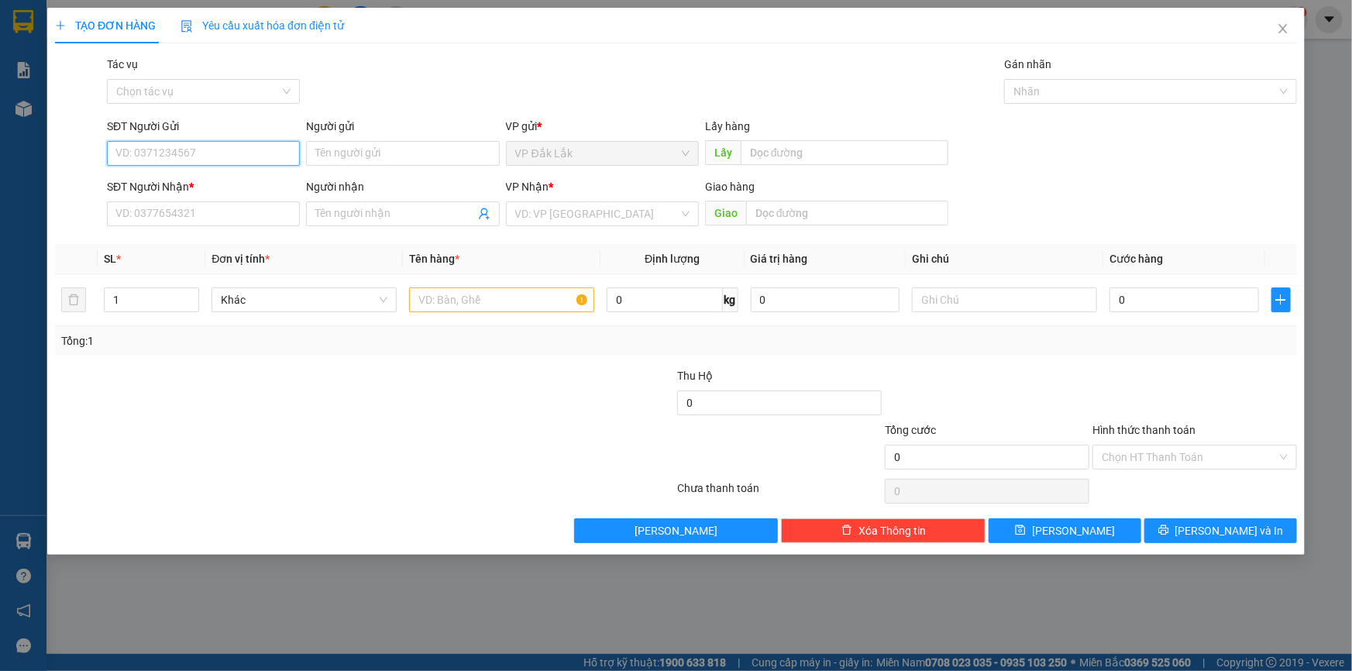
click at [221, 143] on input "SĐT Người Gửi" at bounding box center [203, 153] width 193 height 25
type input "0332410880"
click at [185, 185] on div "0332410880" at bounding box center [203, 184] width 174 height 17
type input "0902256280"
type input "0332410880"
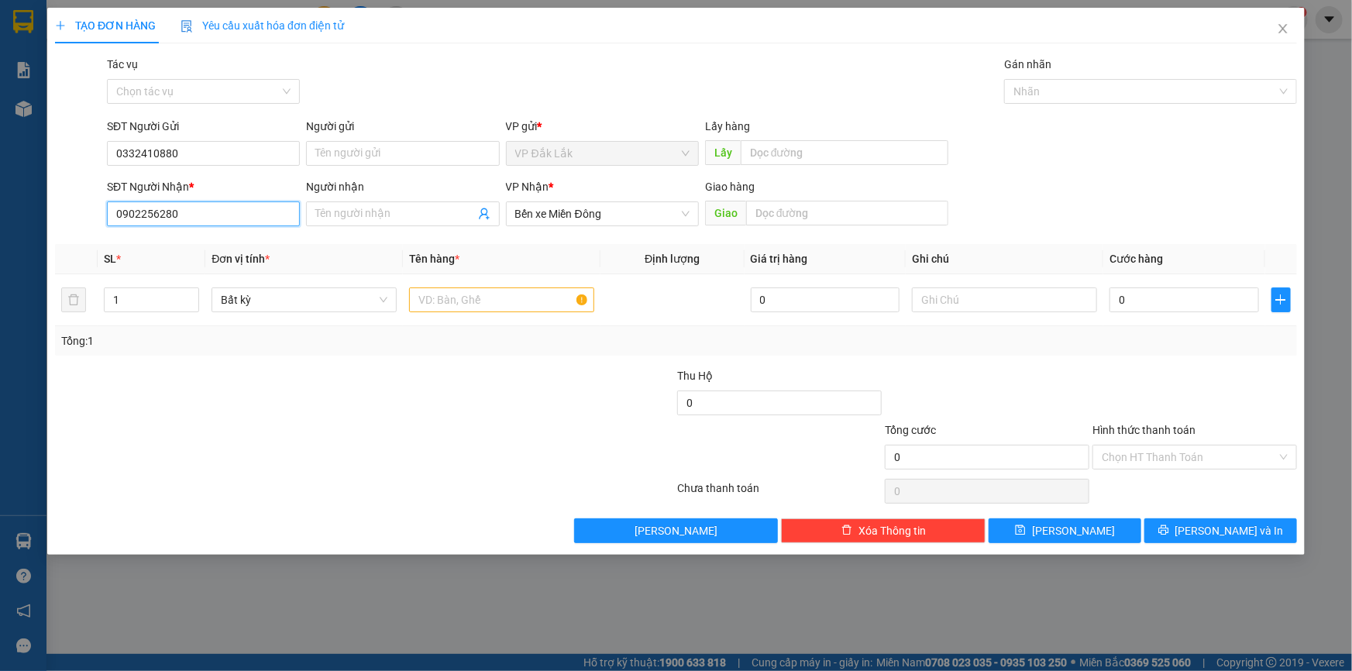
click at [199, 222] on input "0902256280" at bounding box center [203, 214] width 193 height 25
type input "0"
click at [593, 213] on span "Bến xe Miền Đông" at bounding box center [602, 213] width 174 height 23
type input "0899994888"
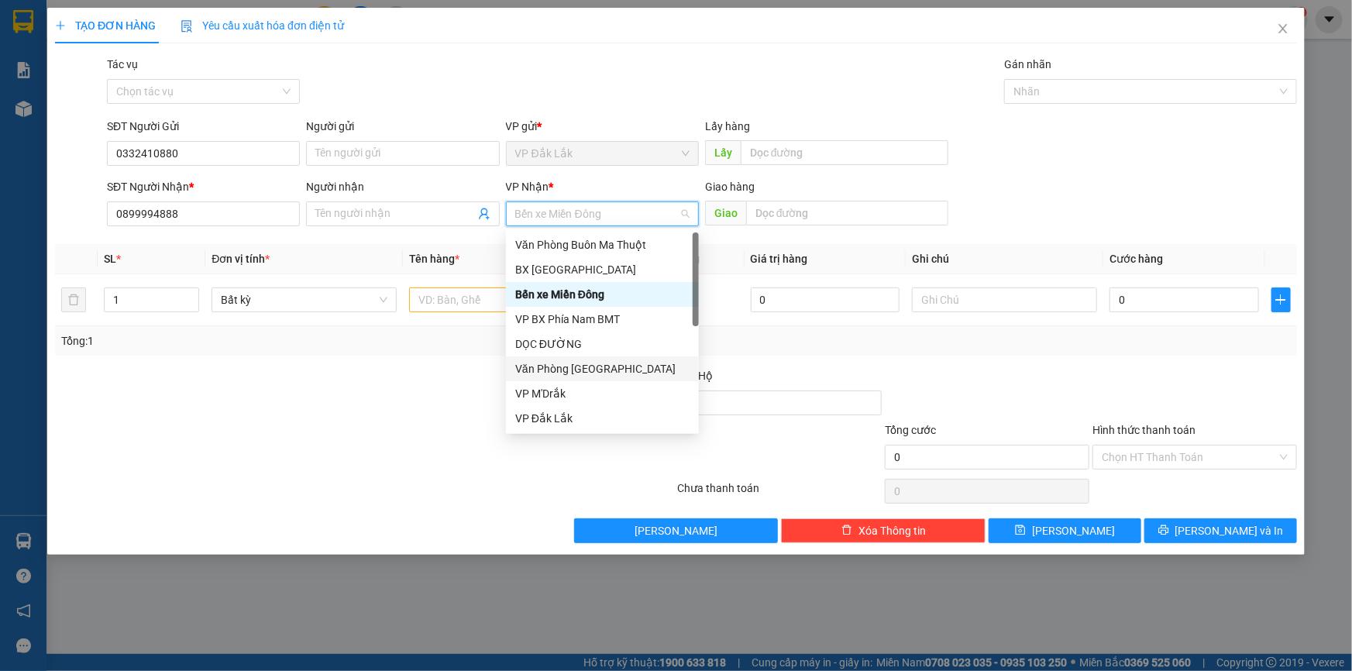
click at [582, 367] on div "Văn Phòng Tân Phú" at bounding box center [602, 368] width 174 height 17
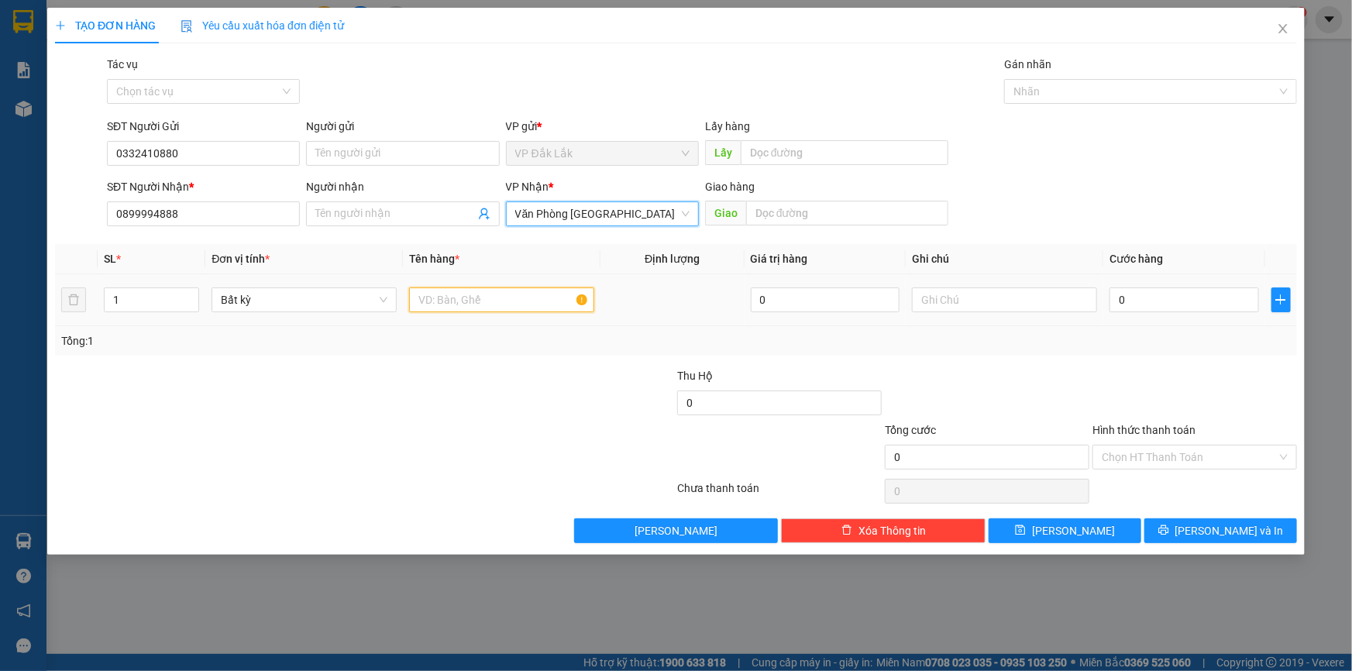
click at [548, 299] on input "text" at bounding box center [501, 300] width 185 height 25
click at [1181, 464] on input "Hình thức thanh toán" at bounding box center [1189, 457] width 175 height 23
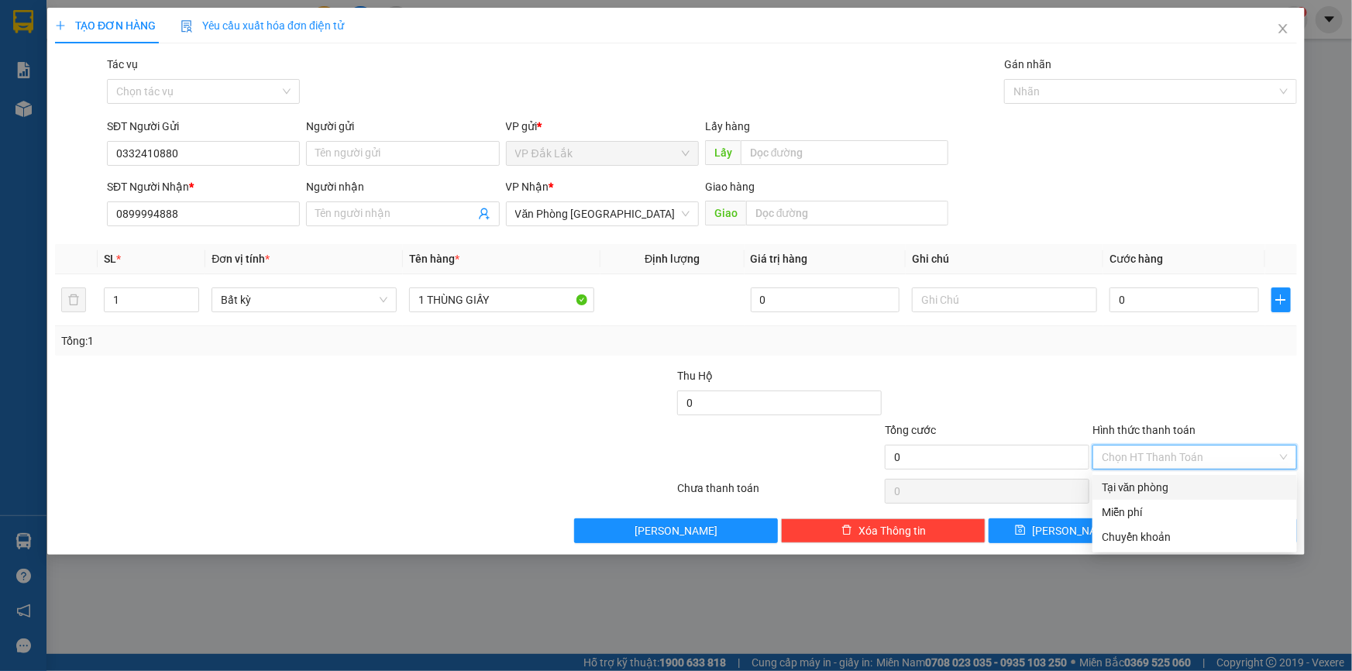
click at [1183, 481] on div "Tại văn phòng" at bounding box center [1195, 487] width 186 height 17
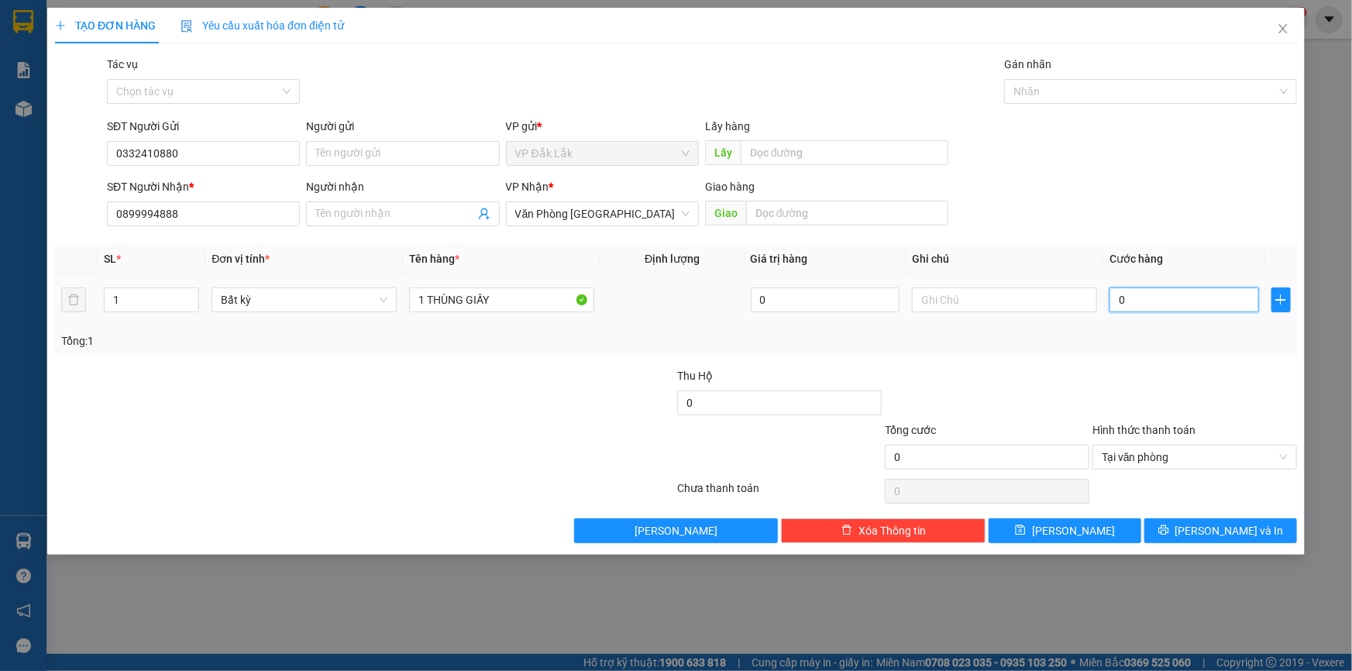
click at [1115, 294] on input "0" at bounding box center [1185, 300] width 150 height 25
click at [1209, 532] on span "Lưu và In" at bounding box center [1230, 530] width 109 height 17
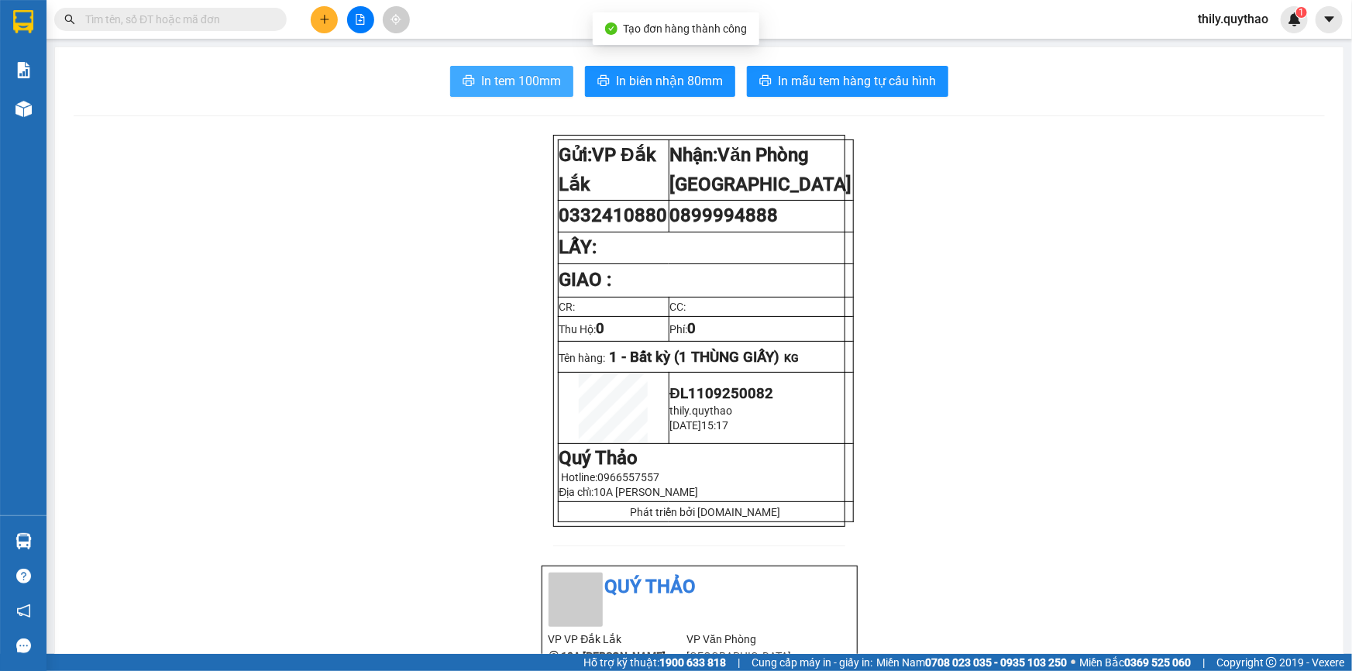
click at [516, 76] on span "In tem 100mm" at bounding box center [521, 80] width 80 height 19
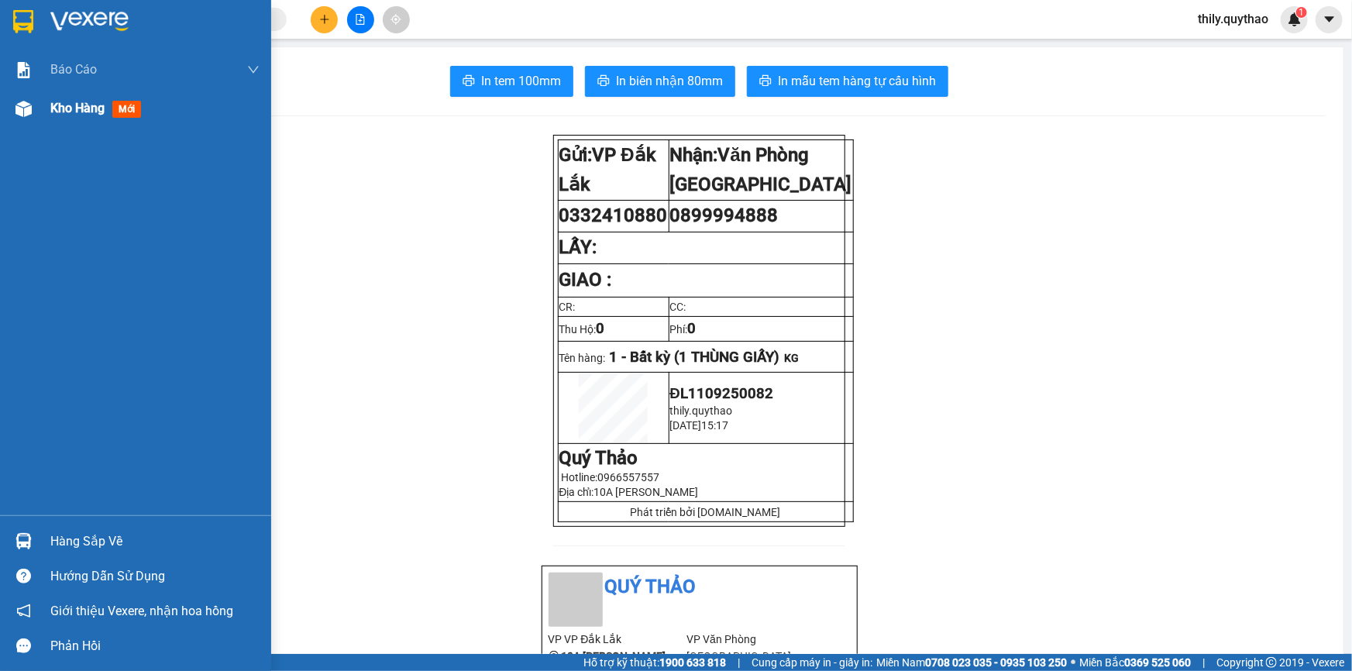
click at [16, 99] on div at bounding box center [23, 108] width 27 height 27
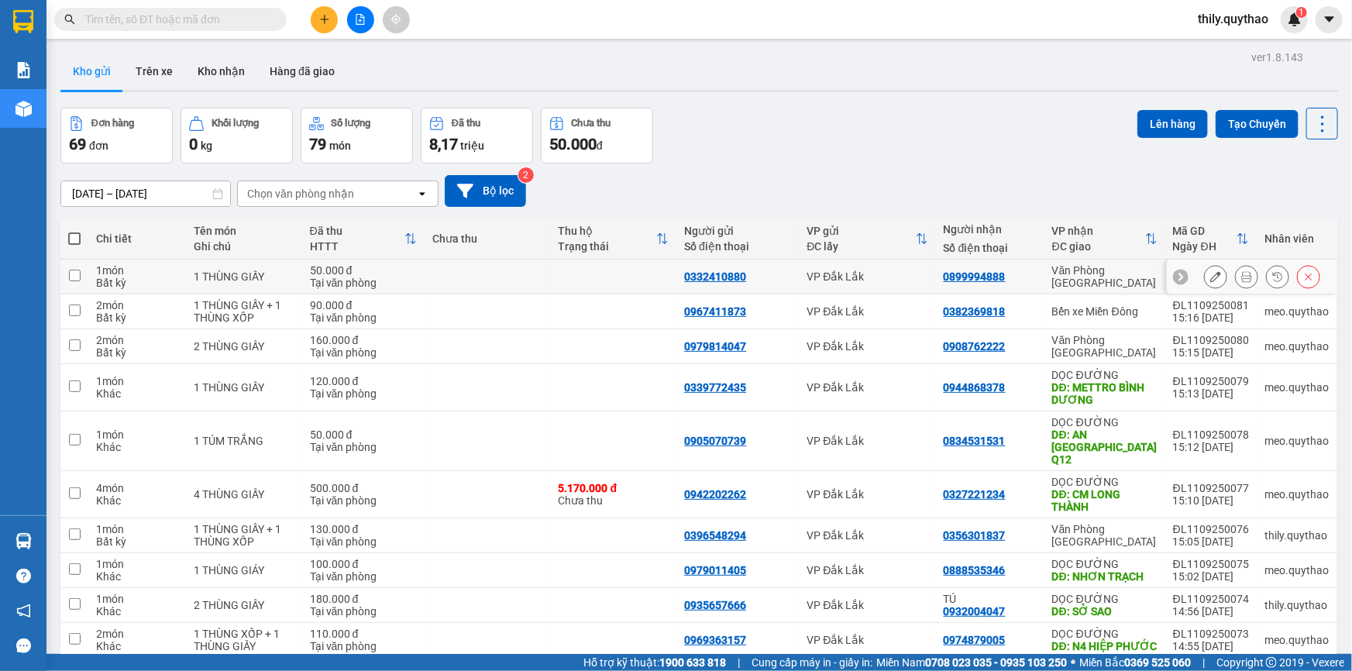
click at [1211, 276] on icon at bounding box center [1216, 276] width 11 height 11
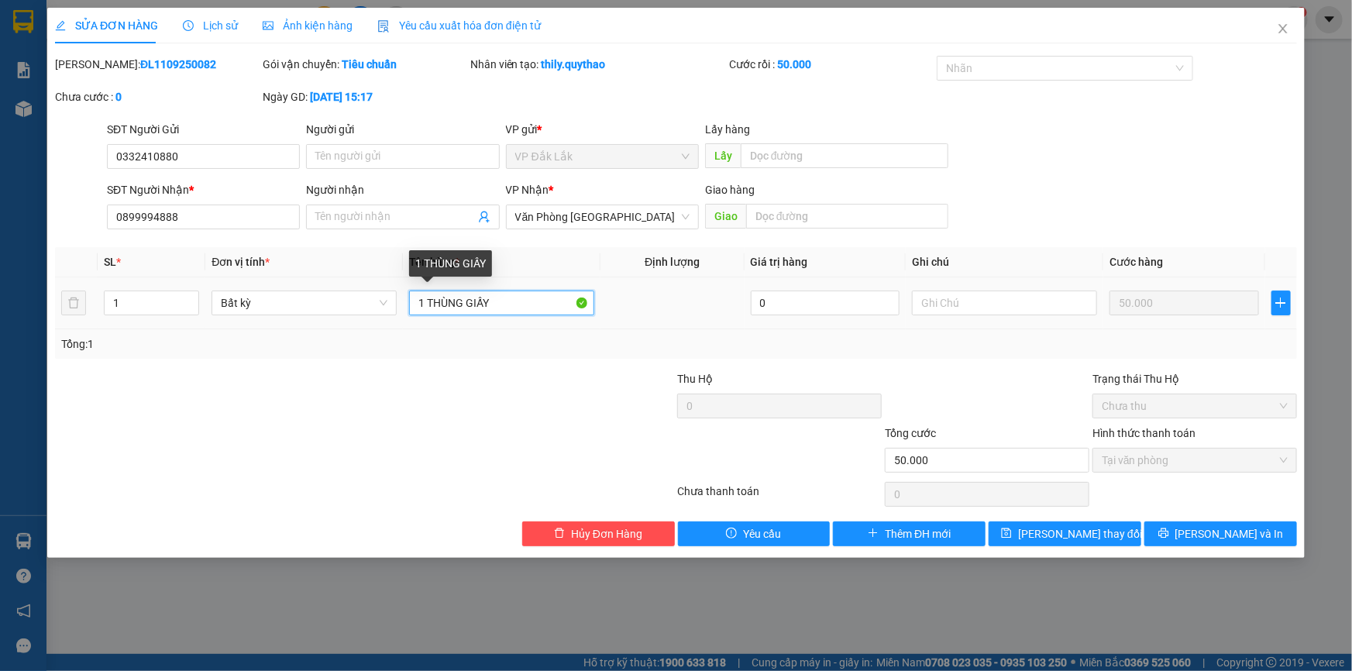
click at [543, 302] on input "1 THÙNG GIẤY" at bounding box center [501, 303] width 185 height 25
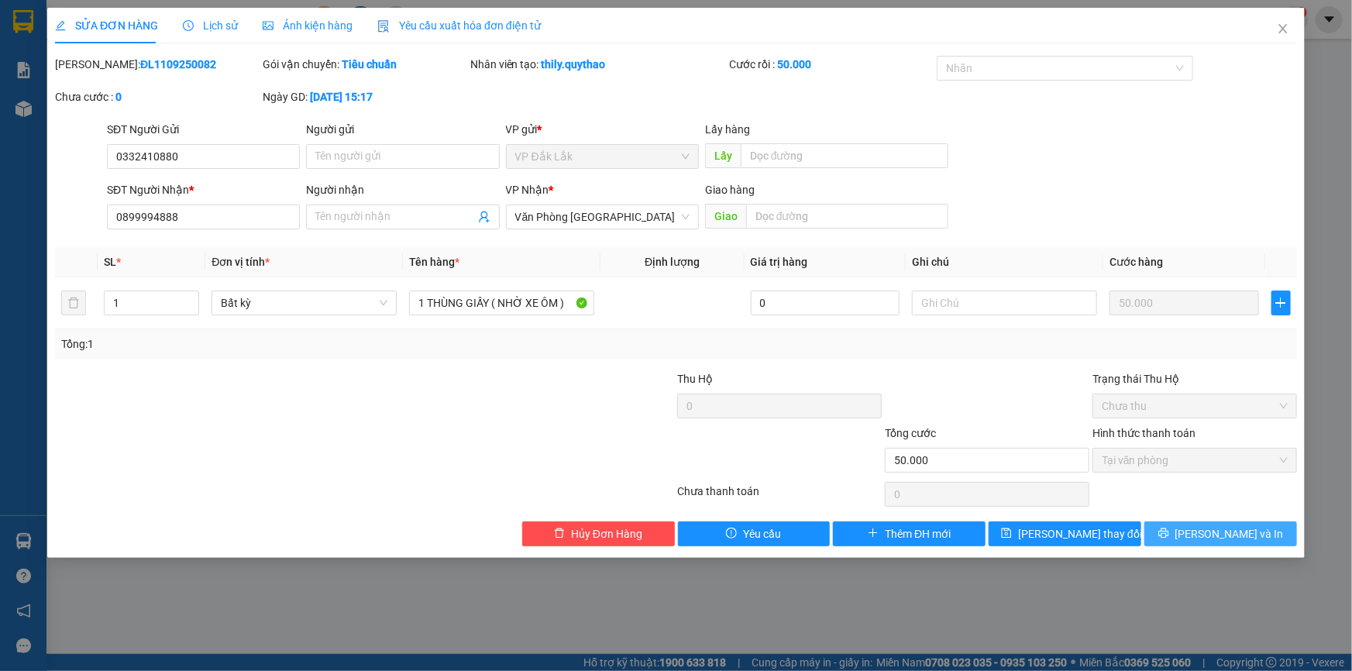
click at [1214, 525] on span "Lưu và In" at bounding box center [1230, 533] width 109 height 17
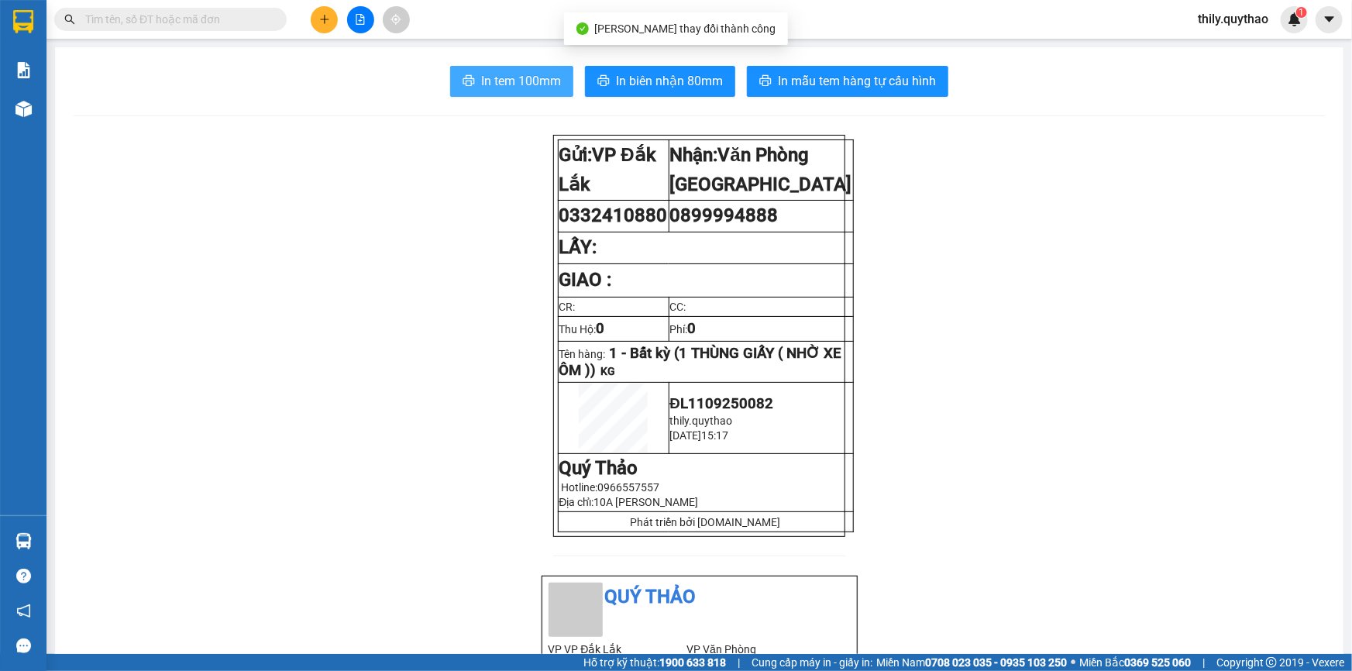
click at [501, 80] on span "In tem 100mm" at bounding box center [521, 80] width 80 height 19
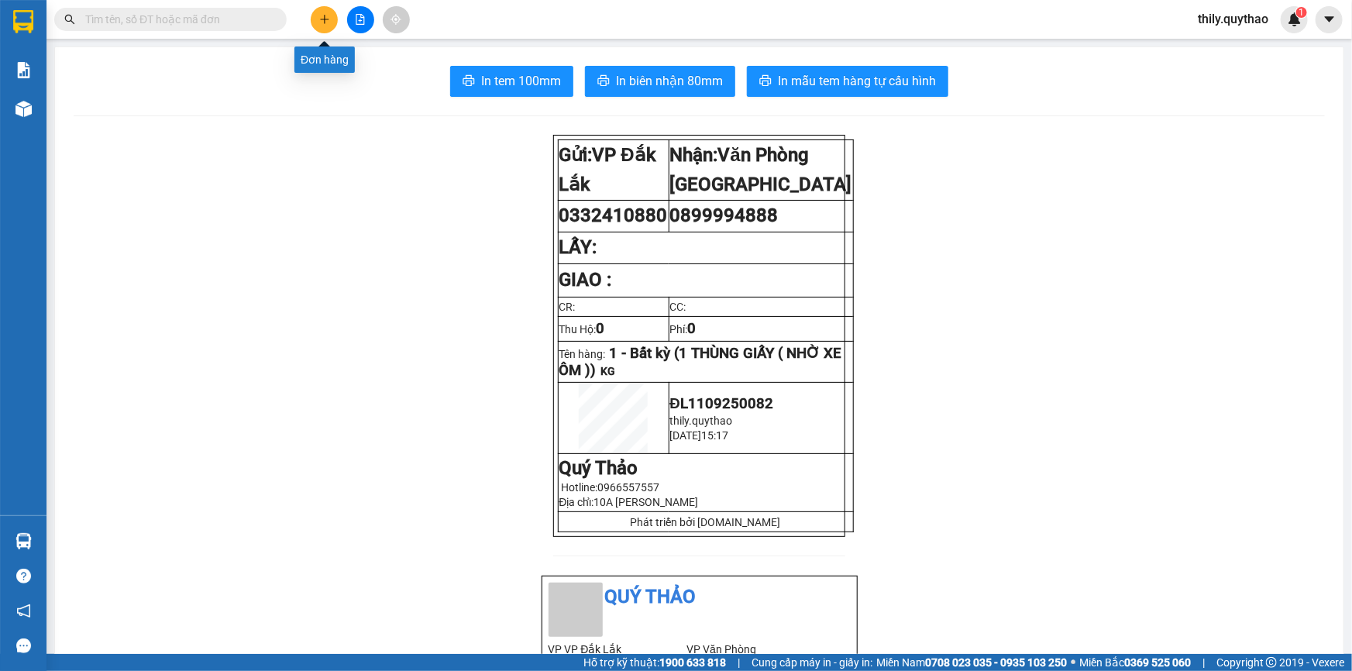
click at [323, 19] on icon "plus" at bounding box center [324, 19] width 9 height 1
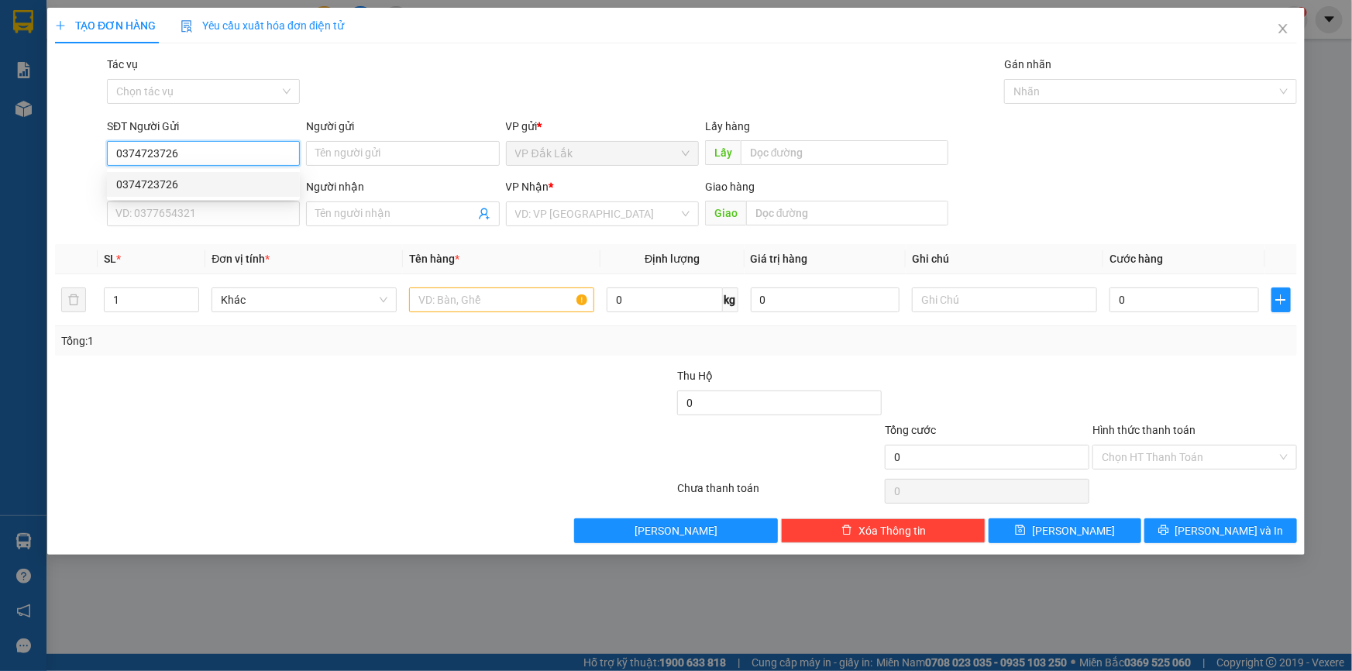
click at [177, 184] on div "0374723726" at bounding box center [203, 184] width 174 height 17
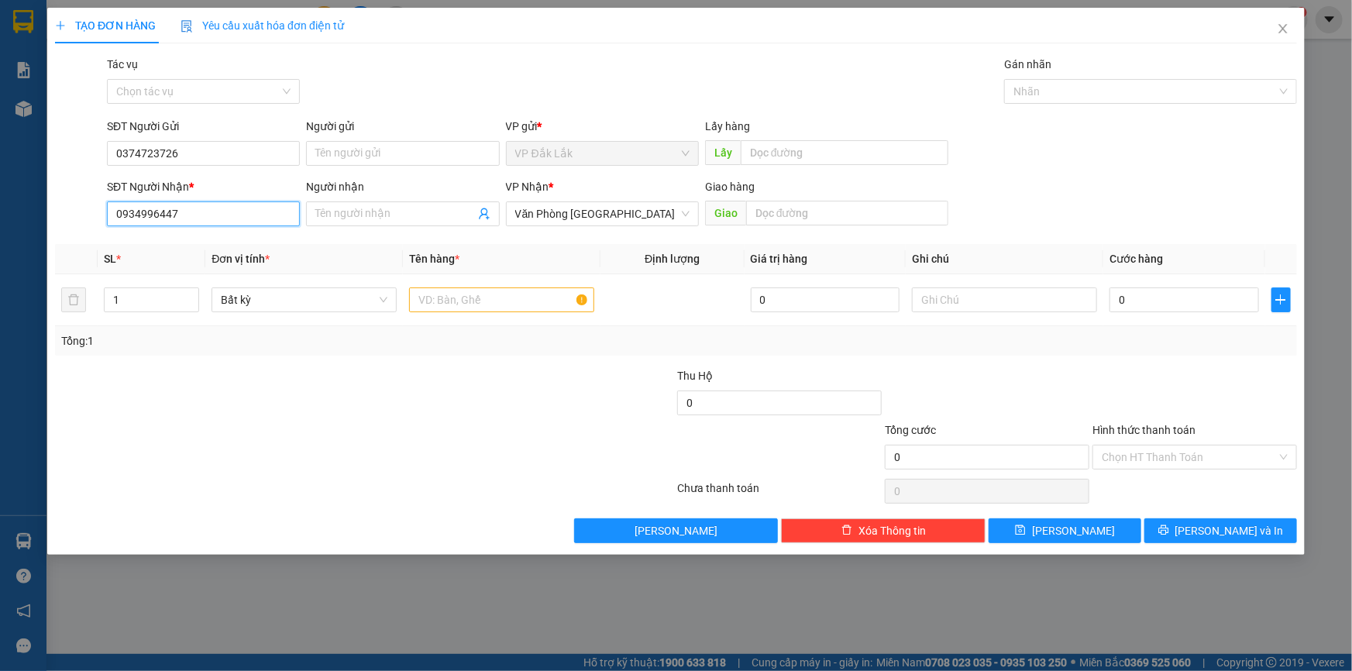
click at [202, 207] on input "0934996447" at bounding box center [203, 214] width 193 height 25
click at [171, 246] on div "0905044844" at bounding box center [203, 244] width 174 height 17
click at [533, 298] on input "text" at bounding box center [501, 300] width 185 height 25
click at [1112, 303] on input "0" at bounding box center [1185, 300] width 150 height 25
click at [1211, 458] on input "Hình thức thanh toán" at bounding box center [1189, 457] width 175 height 23
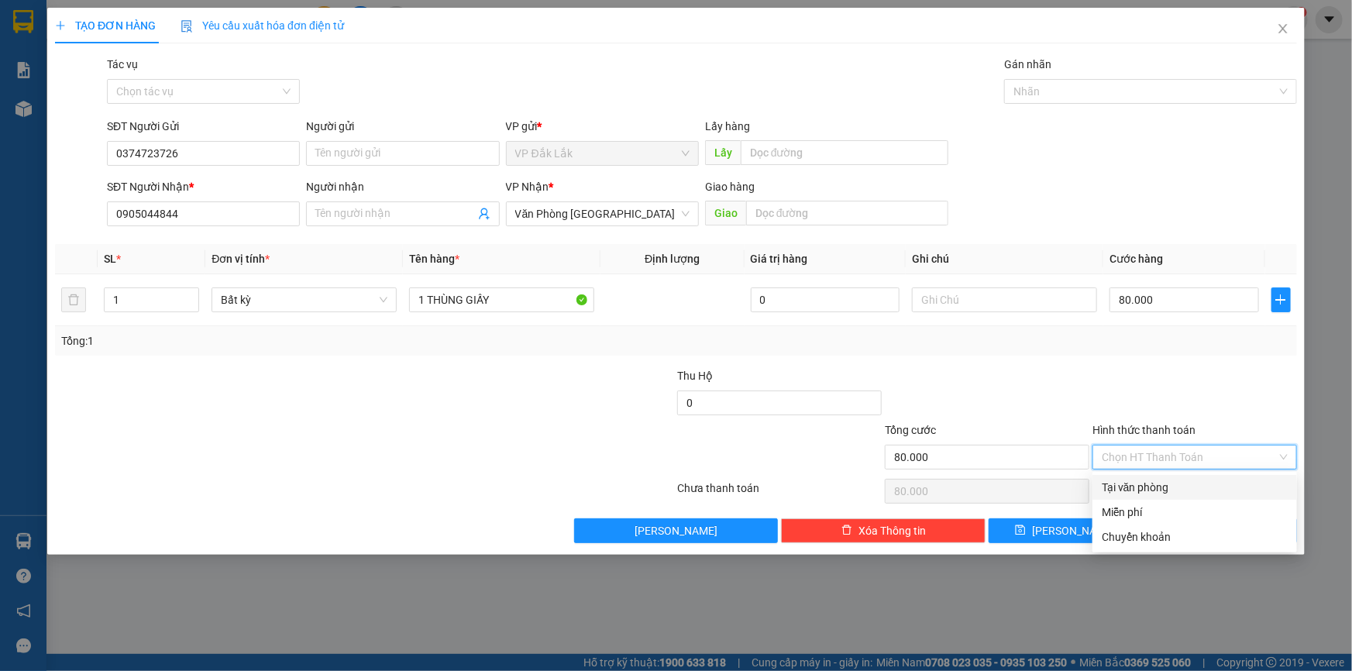
click at [1200, 494] on div "Tại văn phòng" at bounding box center [1195, 487] width 186 height 17
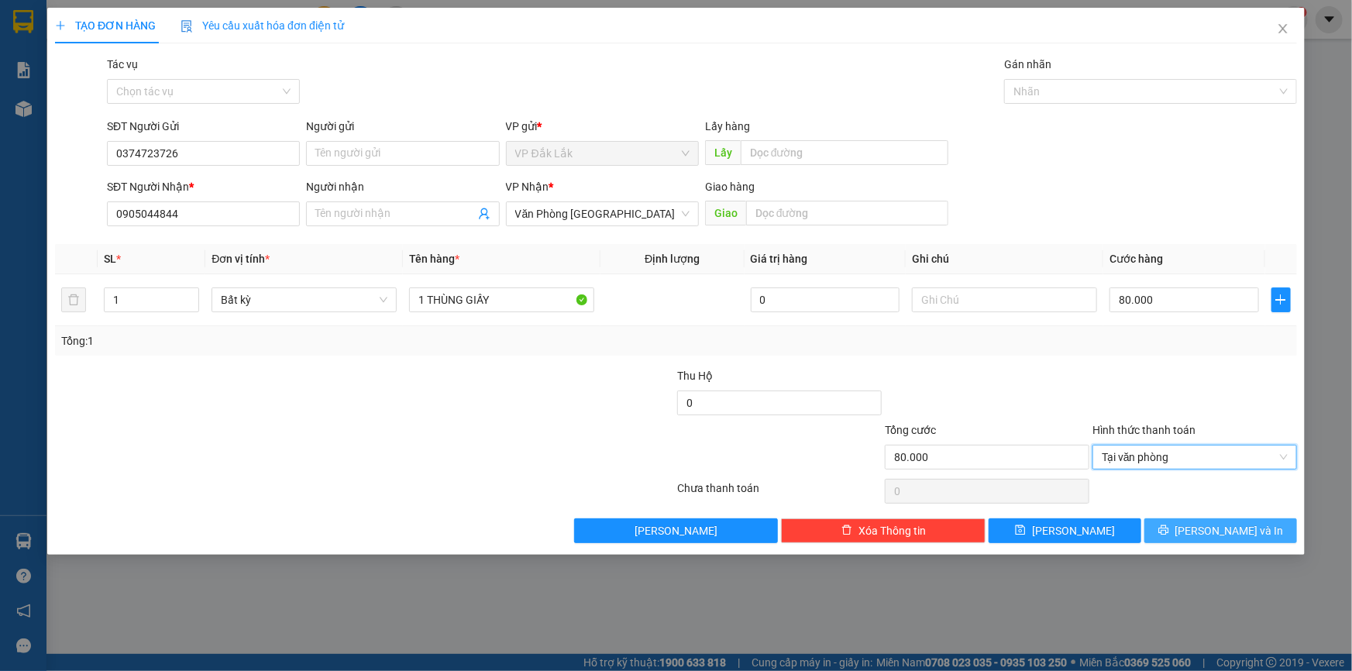
click at [1188, 530] on button "Lưu và In" at bounding box center [1221, 530] width 153 height 25
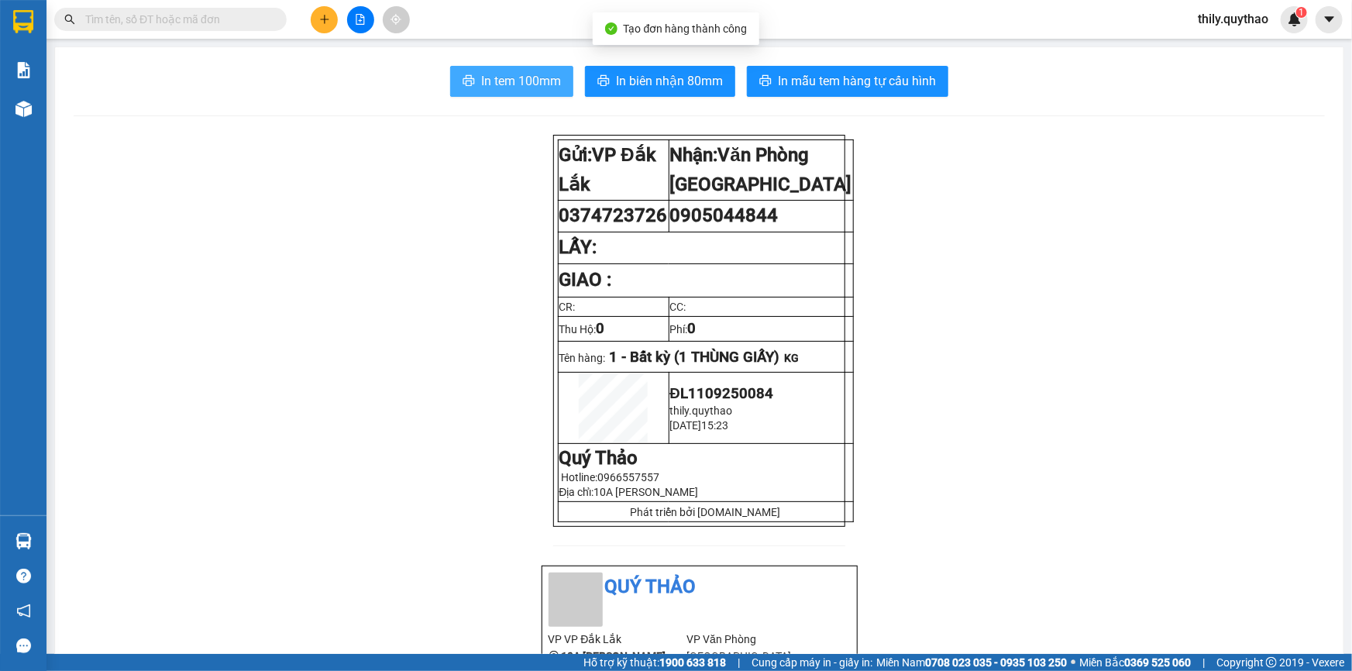
click at [512, 87] on span "In tem 100mm" at bounding box center [521, 80] width 80 height 19
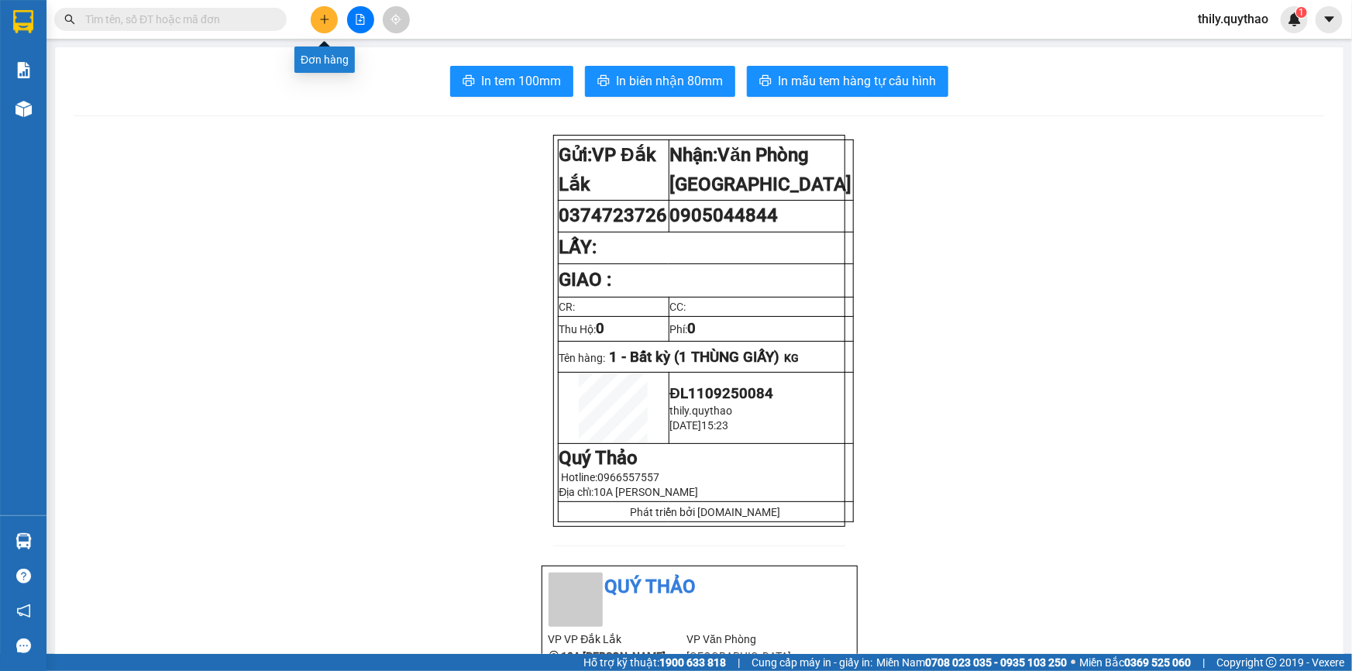
click at [332, 22] on button at bounding box center [324, 19] width 27 height 27
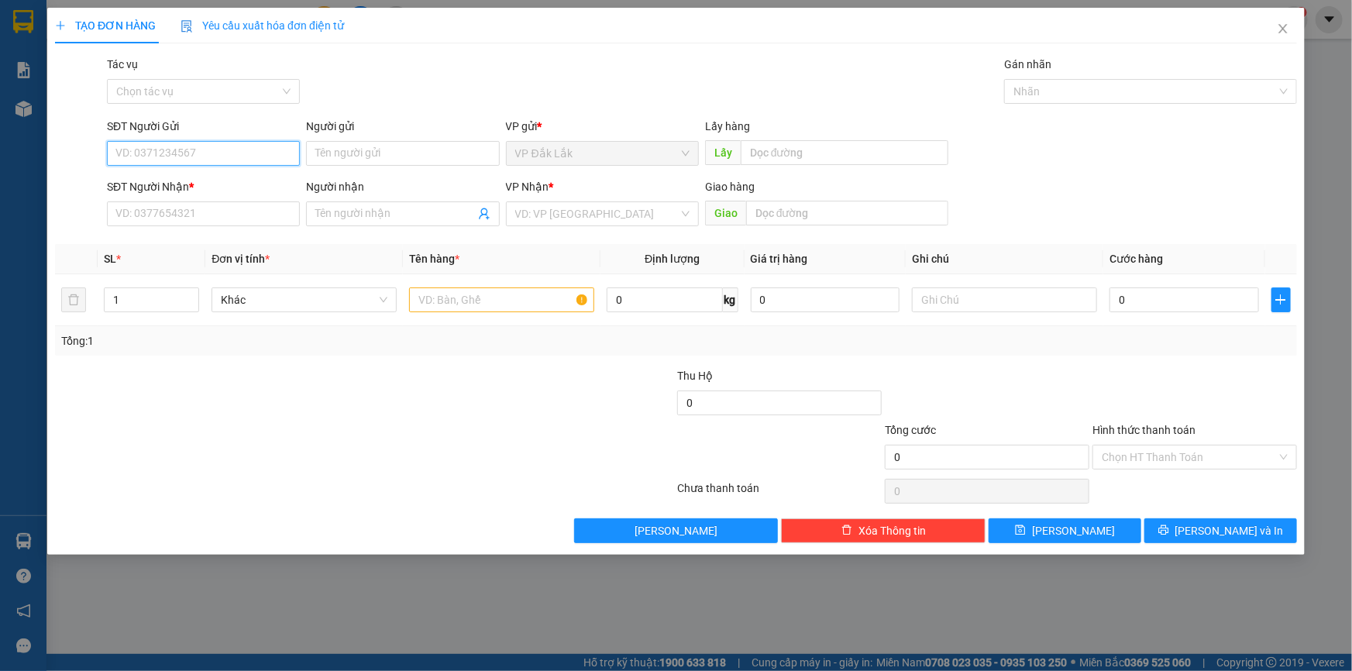
click at [188, 147] on input "SĐT Người Gửi" at bounding box center [203, 153] width 193 height 25
click at [181, 177] on div "0879827252" at bounding box center [203, 184] width 174 height 17
click at [602, 211] on span "DỌC ĐƯỜNG" at bounding box center [602, 213] width 174 height 23
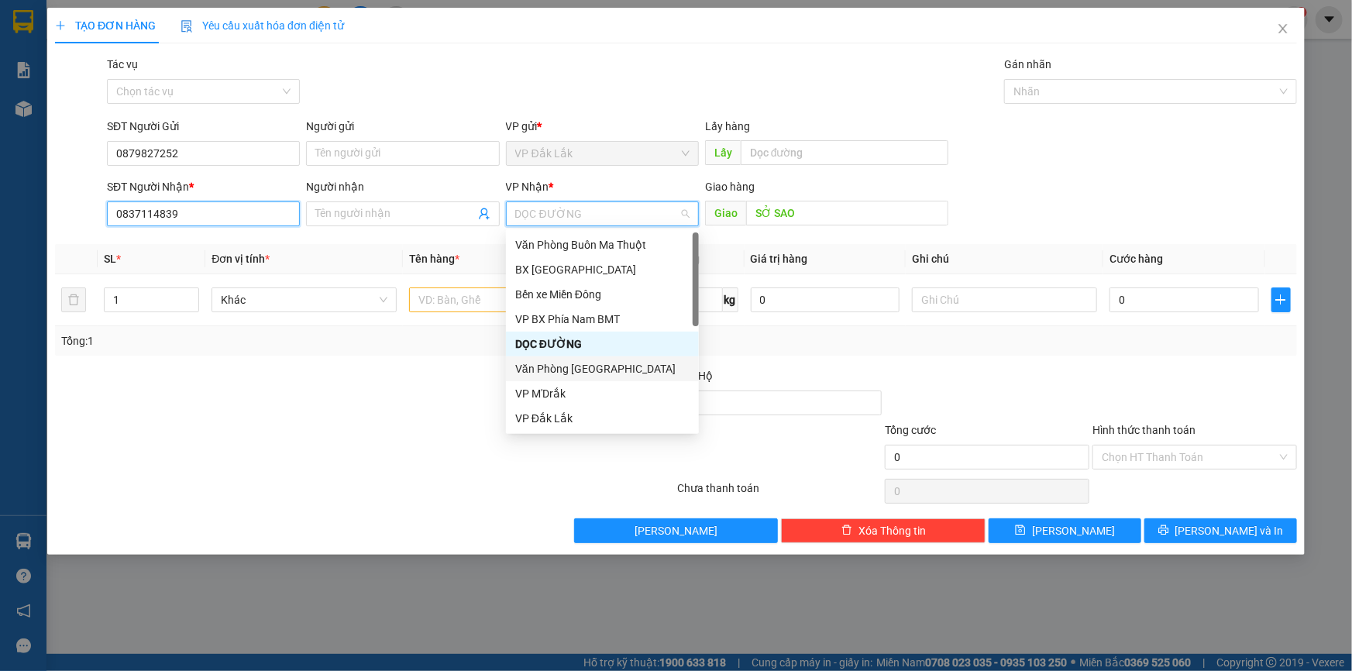
click at [249, 204] on input "0837114839" at bounding box center [203, 214] width 193 height 25
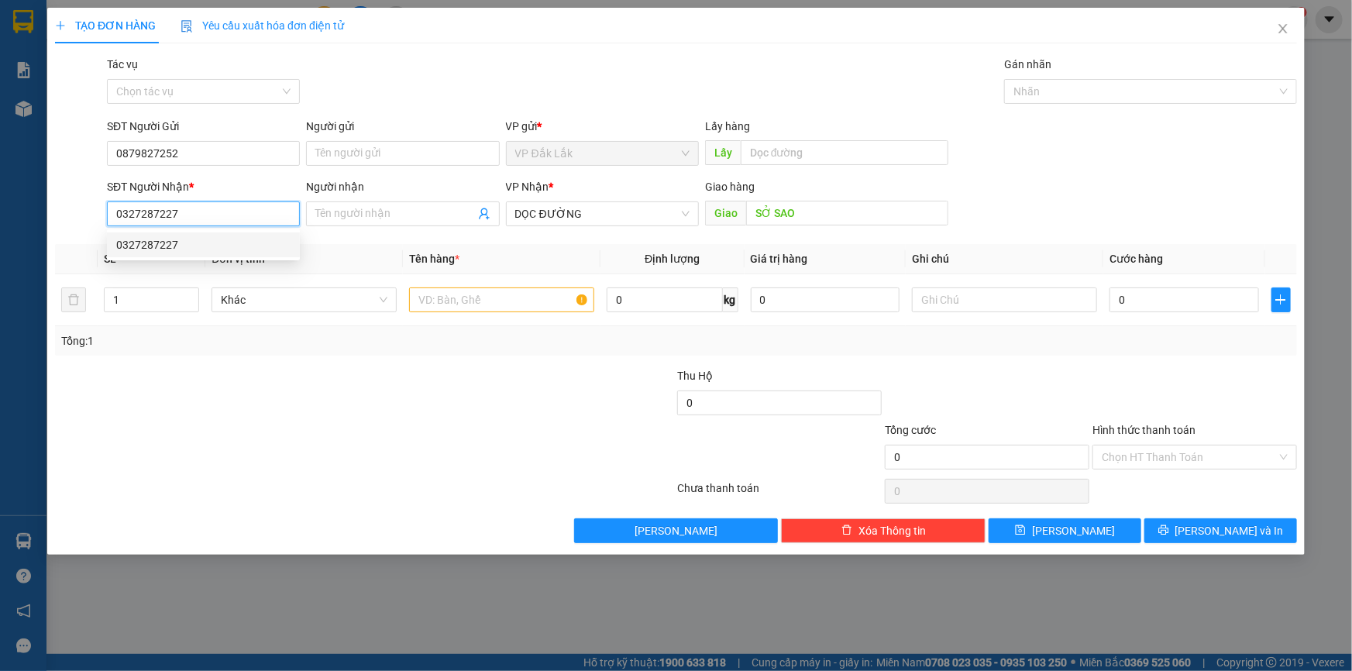
click at [171, 250] on div "0327287227" at bounding box center [203, 244] width 174 height 17
click at [515, 292] on input "text" at bounding box center [501, 300] width 185 height 25
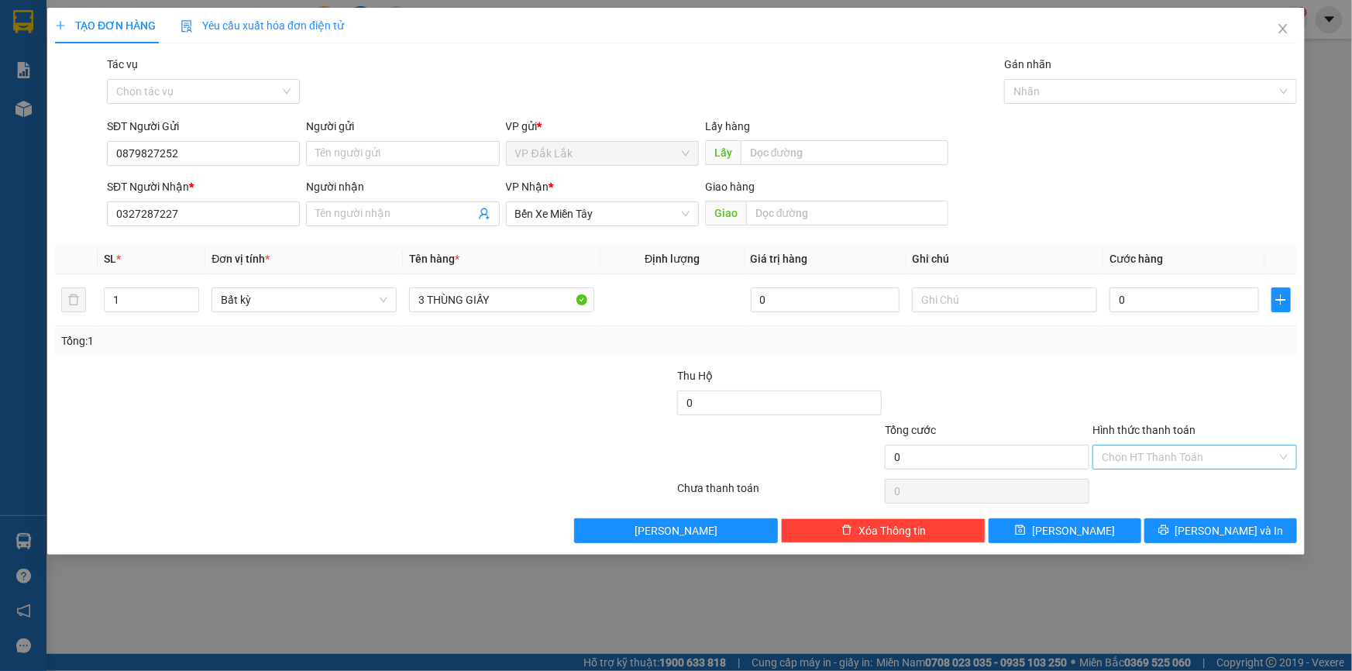
click at [1132, 450] on input "Hình thức thanh toán" at bounding box center [1189, 457] width 175 height 23
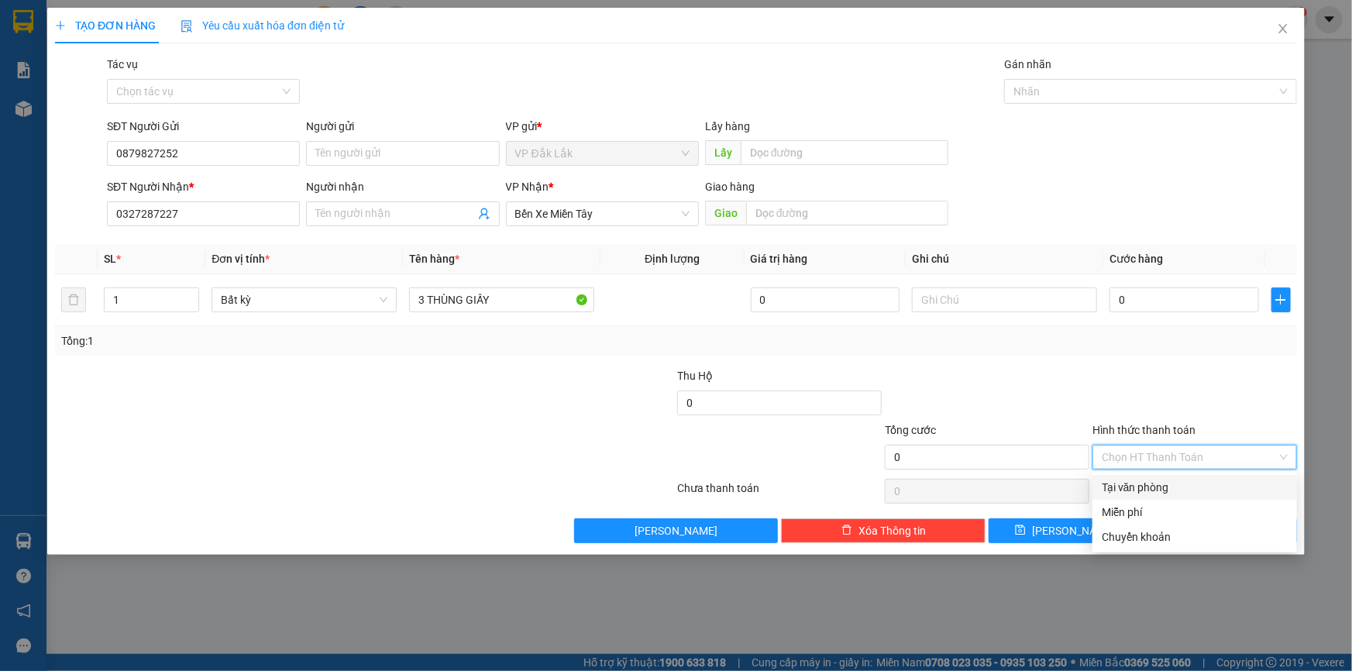
click at [1139, 483] on div "Tại văn phòng" at bounding box center [1195, 487] width 186 height 17
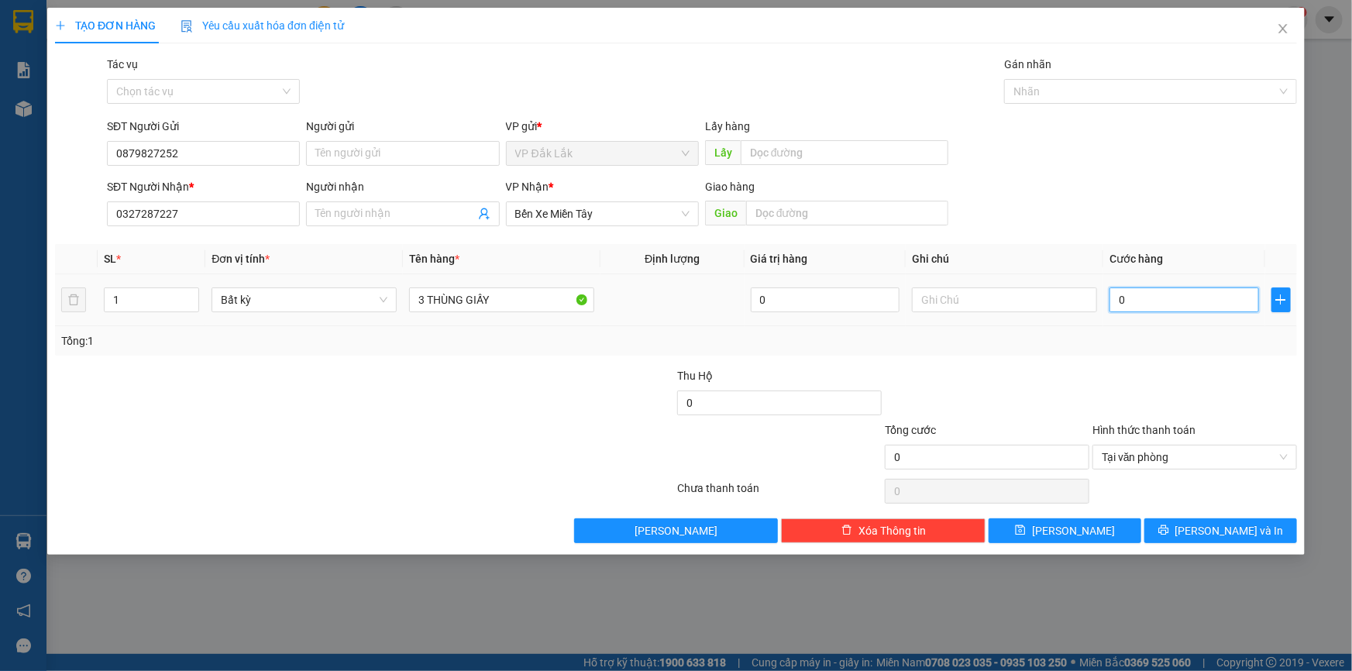
click at [1114, 295] on input "0" at bounding box center [1185, 300] width 150 height 25
click at [1232, 526] on span "Lưu và In" at bounding box center [1230, 530] width 109 height 17
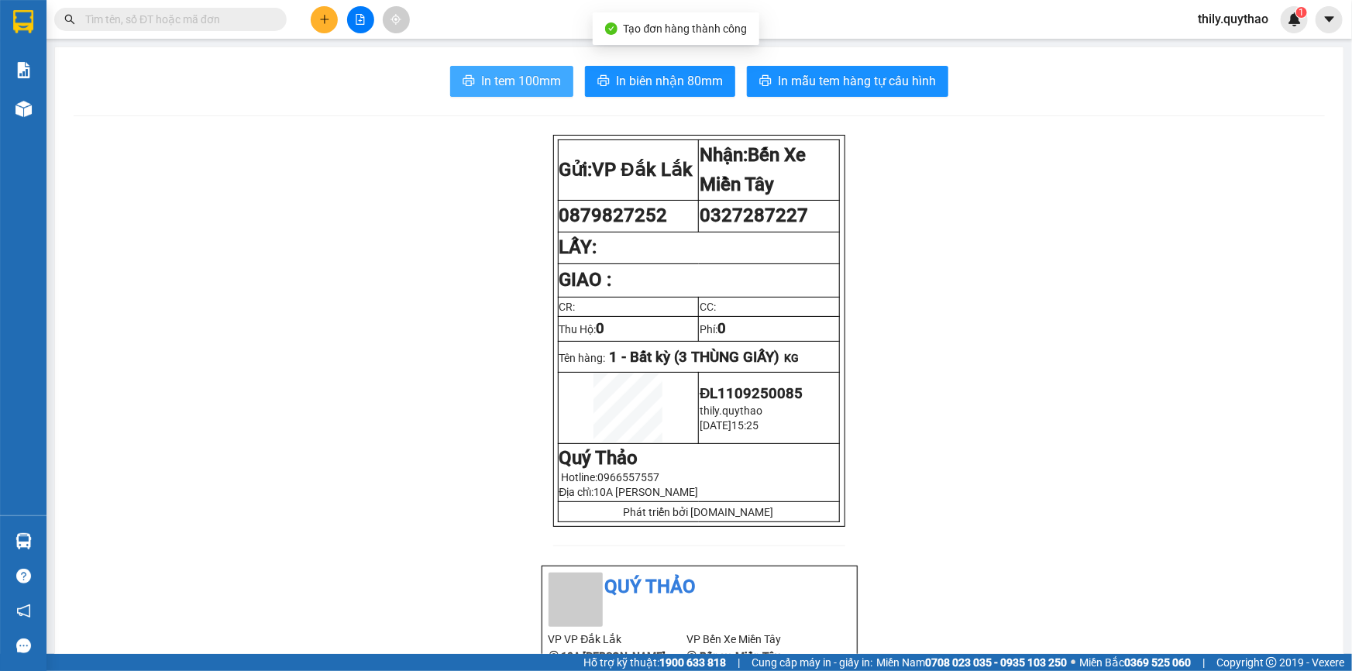
click at [490, 74] on span "In tem 100mm" at bounding box center [521, 80] width 80 height 19
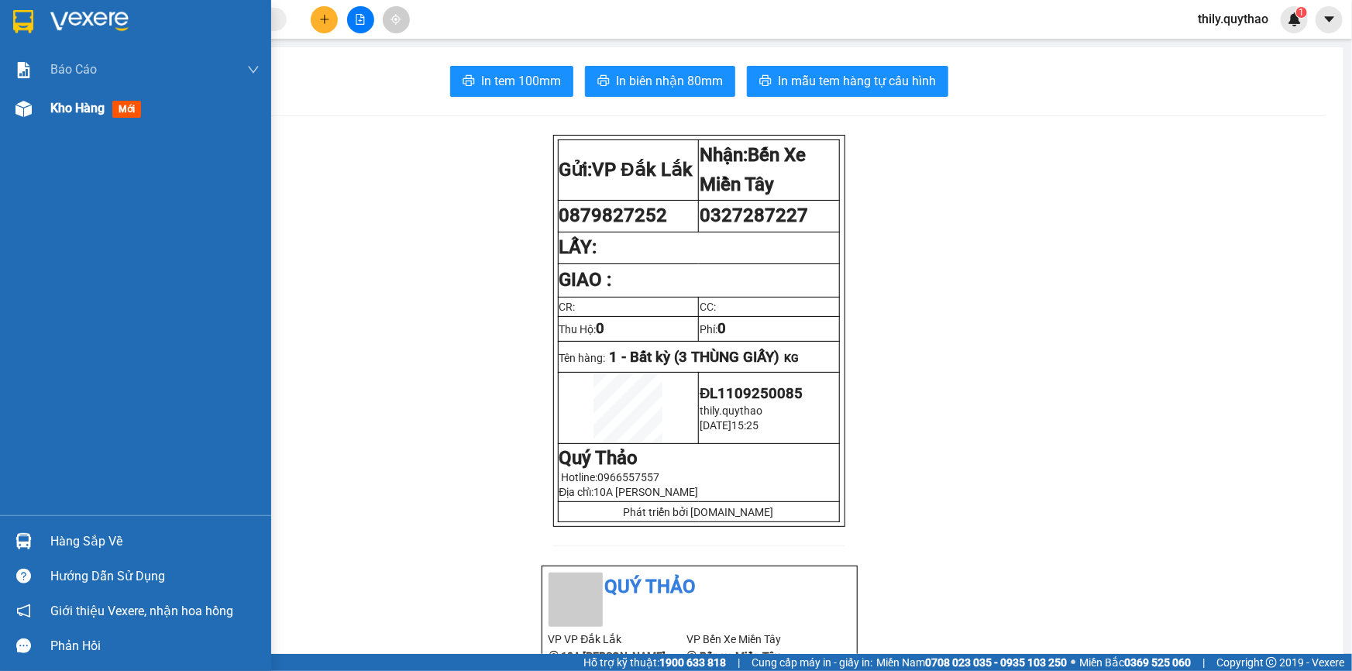
click at [99, 106] on span "Kho hàng" at bounding box center [77, 108] width 54 height 15
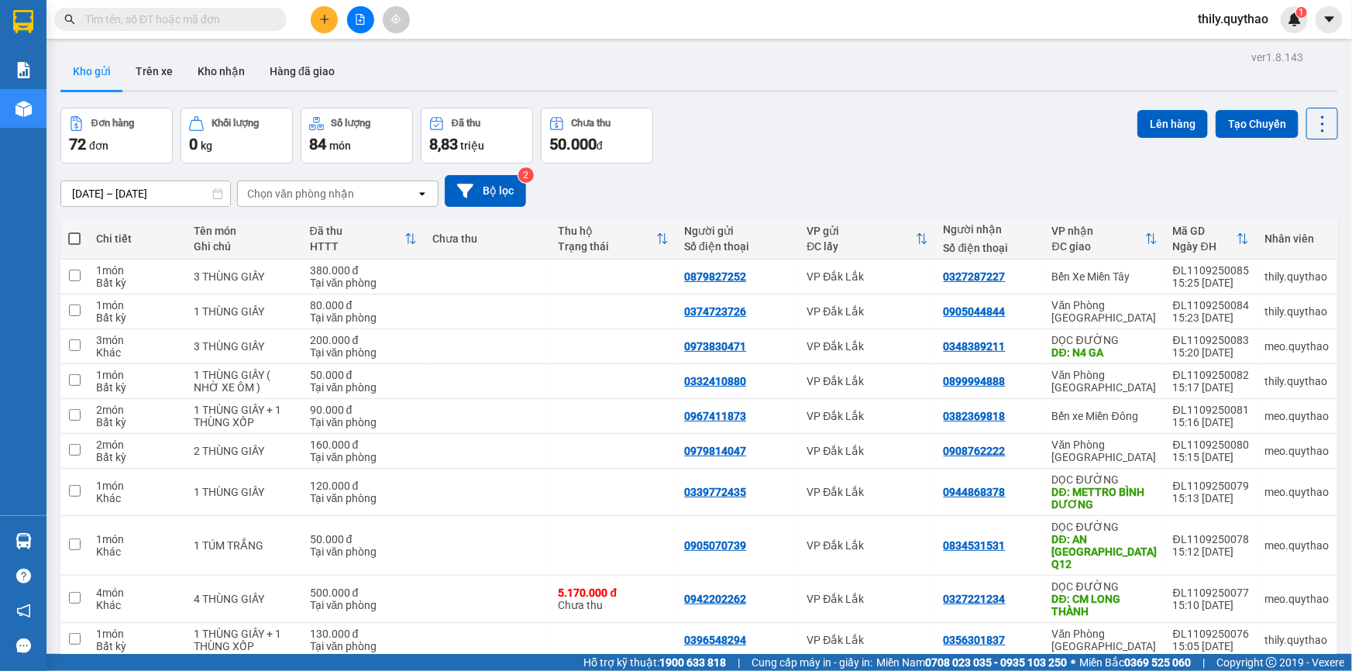
click at [1252, 24] on span "thily.quythao" at bounding box center [1233, 18] width 95 height 19
click at [1228, 46] on span "Đăng xuất" at bounding box center [1240, 48] width 65 height 17
